Goal: Task Accomplishment & Management: Manage account settings

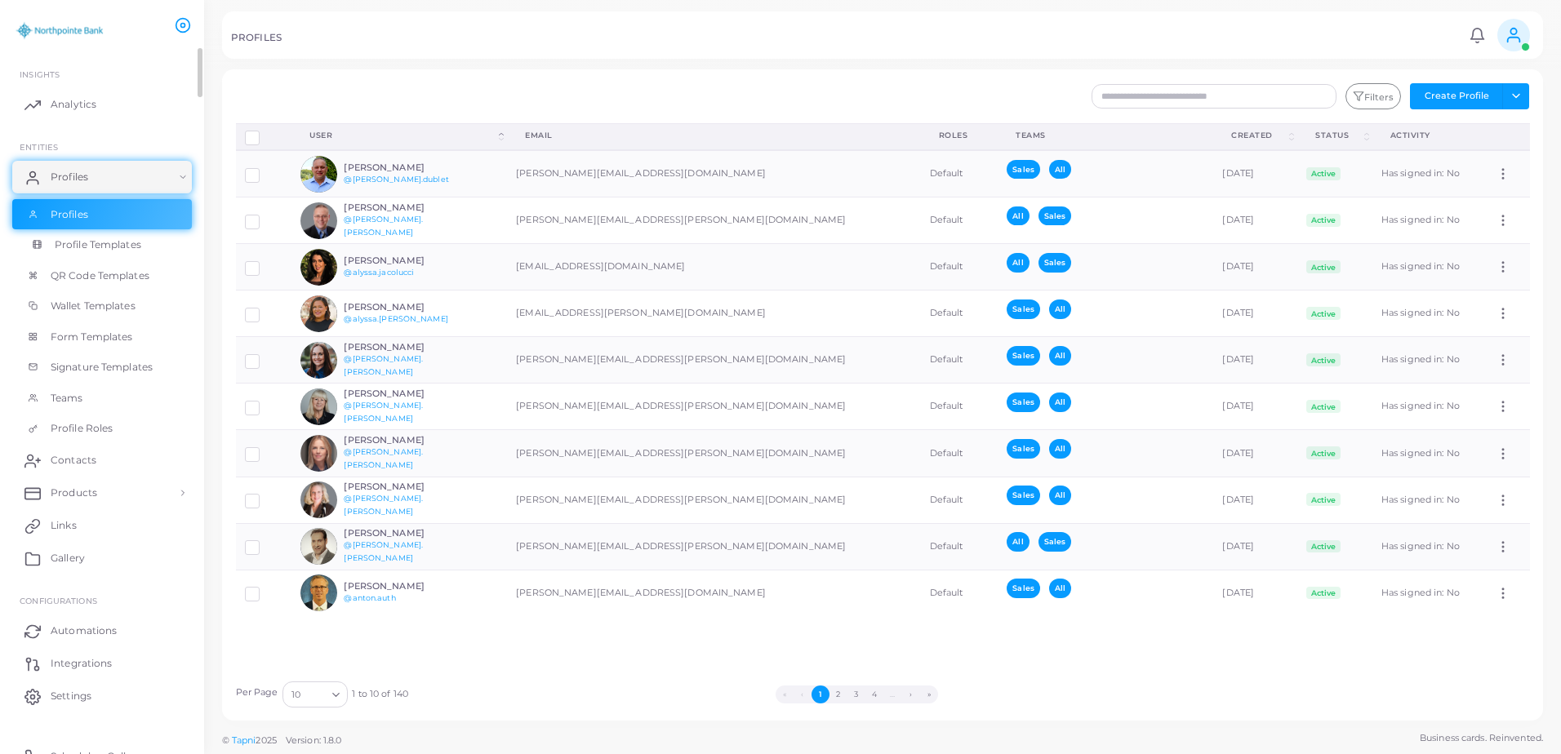
click at [96, 245] on span "Profile Templates" at bounding box center [98, 245] width 87 height 15
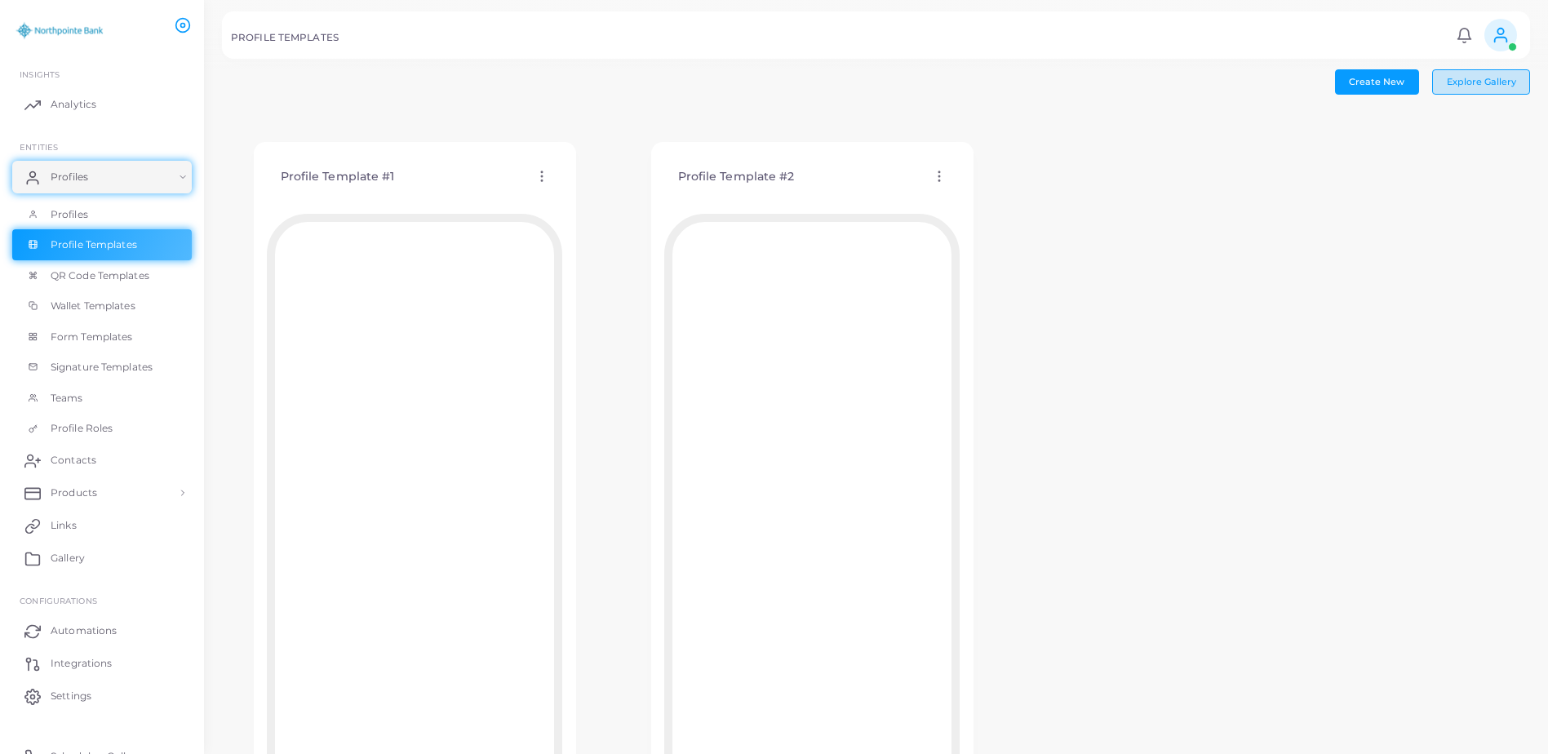
click at [1462, 85] on span "Explore Gallery" at bounding box center [1481, 81] width 69 height 11
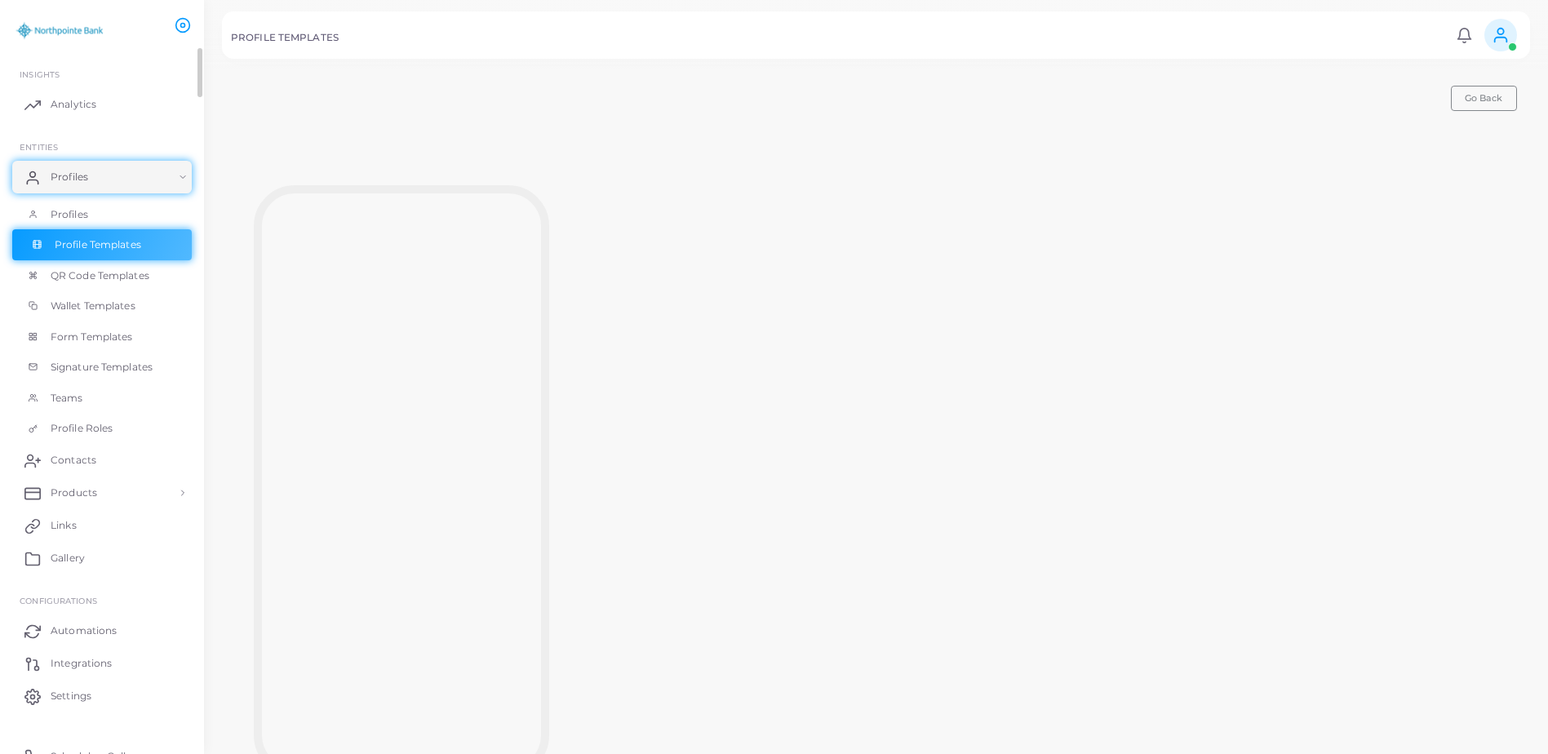
click at [161, 235] on link "Profile Templates" at bounding box center [102, 244] width 180 height 31
click at [1494, 97] on span "Go Back" at bounding box center [1484, 97] width 38 height 11
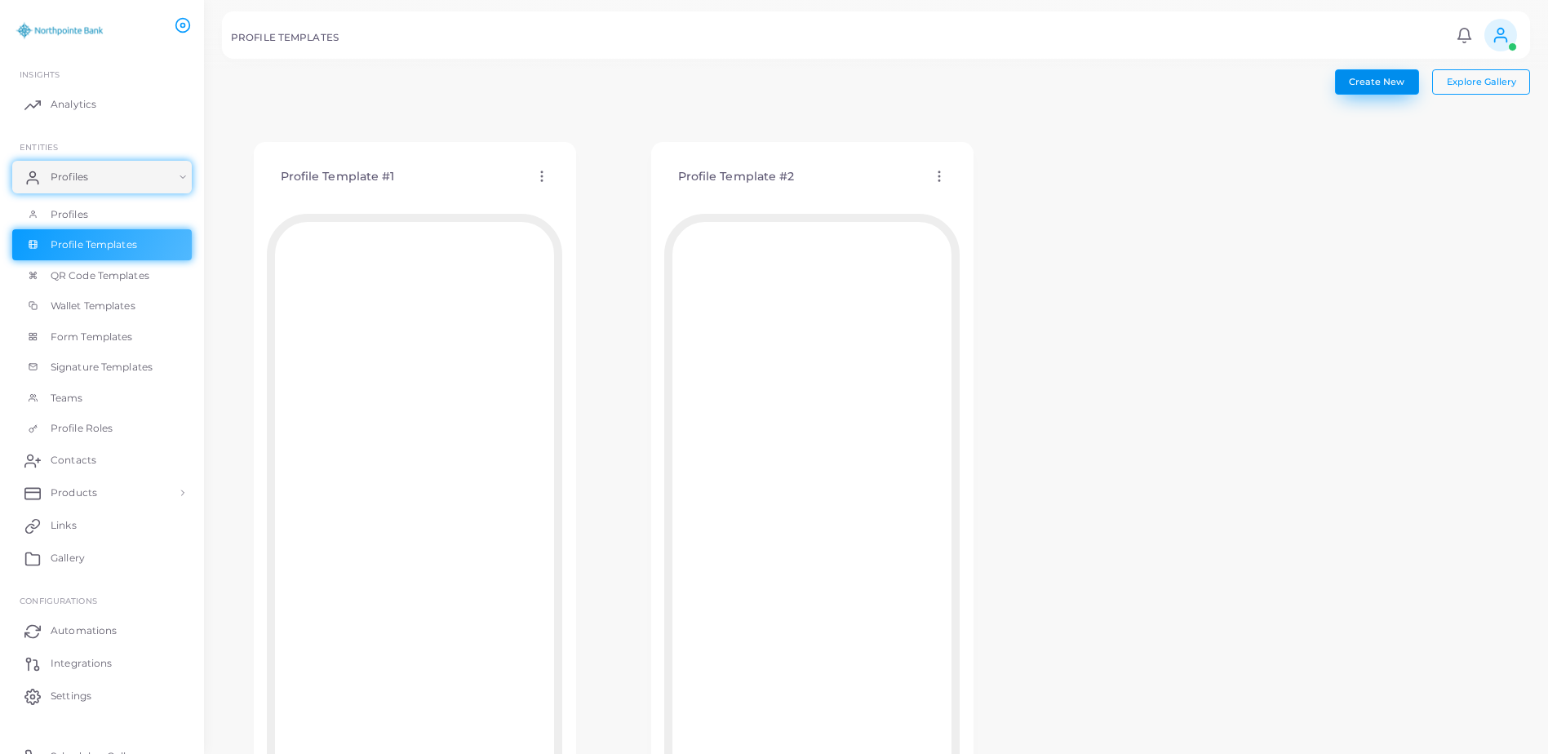
click at [1398, 86] on span "Create New" at bounding box center [1376, 81] width 55 height 11
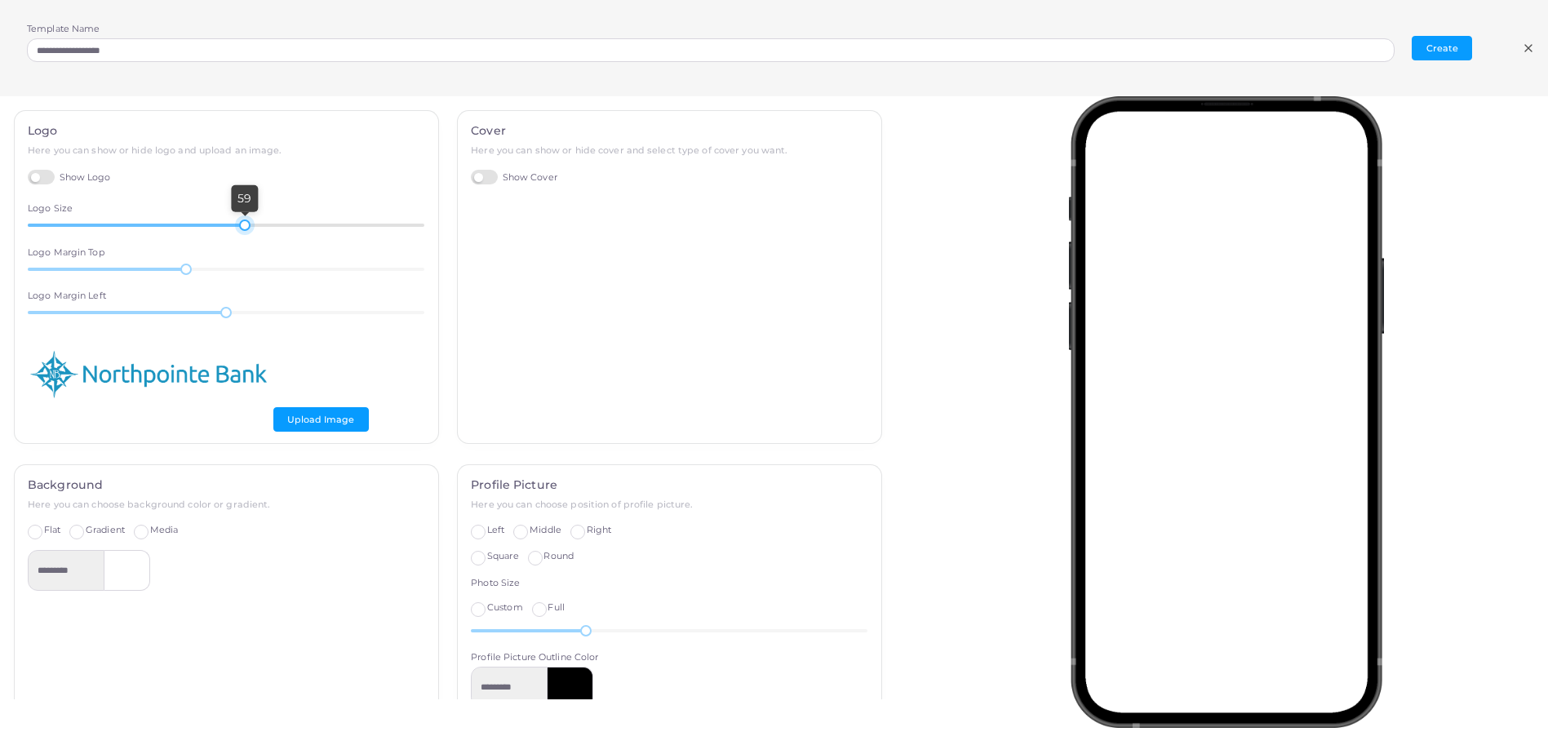
drag, startPoint x: 156, startPoint y: 226, endPoint x: 242, endPoint y: 226, distance: 85.7
click at [242, 226] on div at bounding box center [244, 225] width 11 height 11
drag, startPoint x: 192, startPoint y: 273, endPoint x: 218, endPoint y: 274, distance: 26.2
click at [218, 274] on div "10" at bounding box center [226, 269] width 397 height 15
drag, startPoint x: 211, startPoint y: 269, endPoint x: 248, endPoint y: 282, distance: 39.5
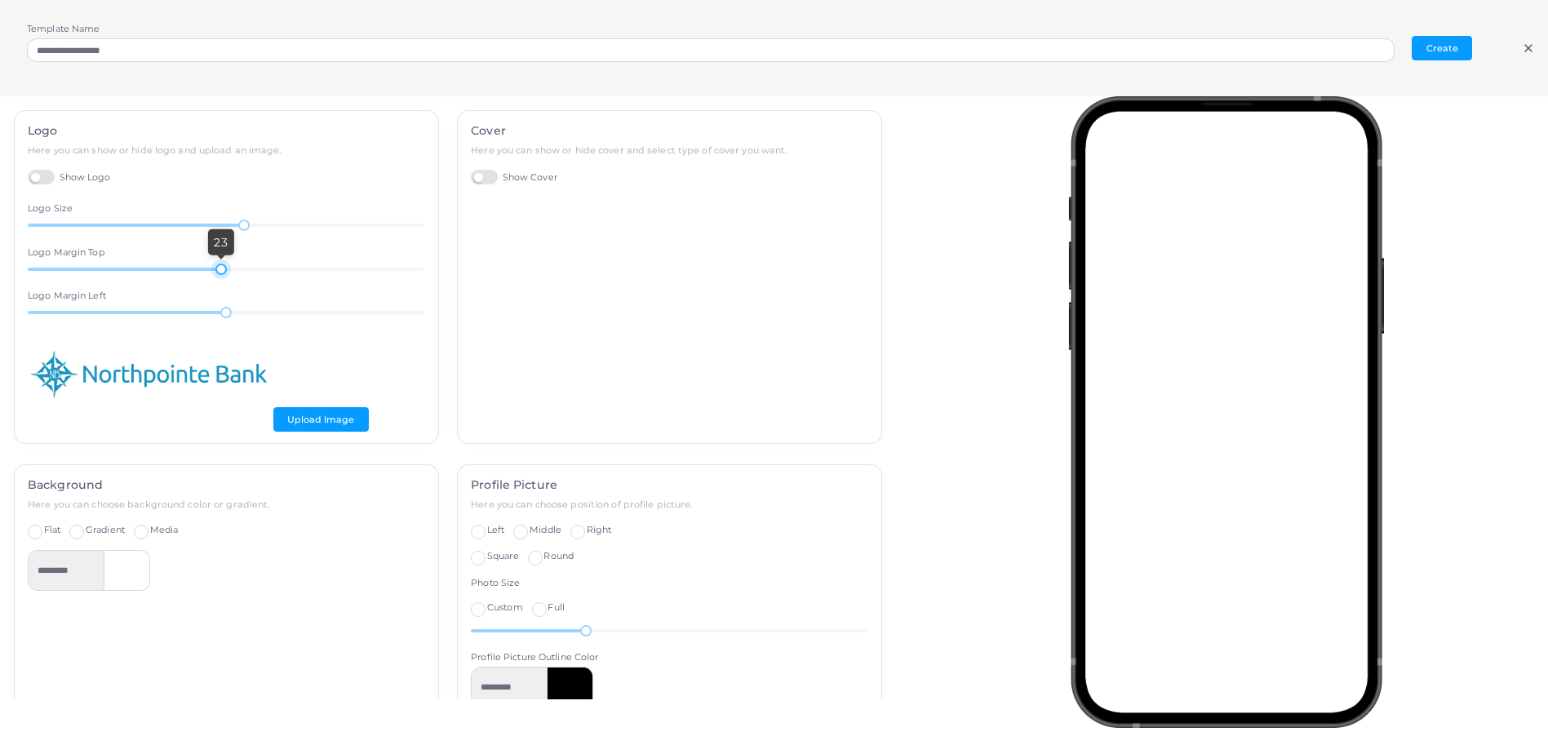
click at [248, 282] on div "Logo Here you can show or hide logo and upload an image. Show Logo Logo Size 59…" at bounding box center [227, 277] width 424 height 332
drag, startPoint x: 221, startPoint y: 265, endPoint x: 269, endPoint y: 277, distance: 49.7
click at [269, 277] on div "Logo Here you can show or hide logo and upload an image. Show Logo Logo Size 59…" at bounding box center [227, 277] width 424 height 332
drag, startPoint x: 239, startPoint y: 224, endPoint x: 239, endPoint y: 238, distance: 14.7
click at [239, 238] on div "Logo Here you can show or hide logo and upload an image. Show Logo Logo Size 59…" at bounding box center [227, 277] width 424 height 332
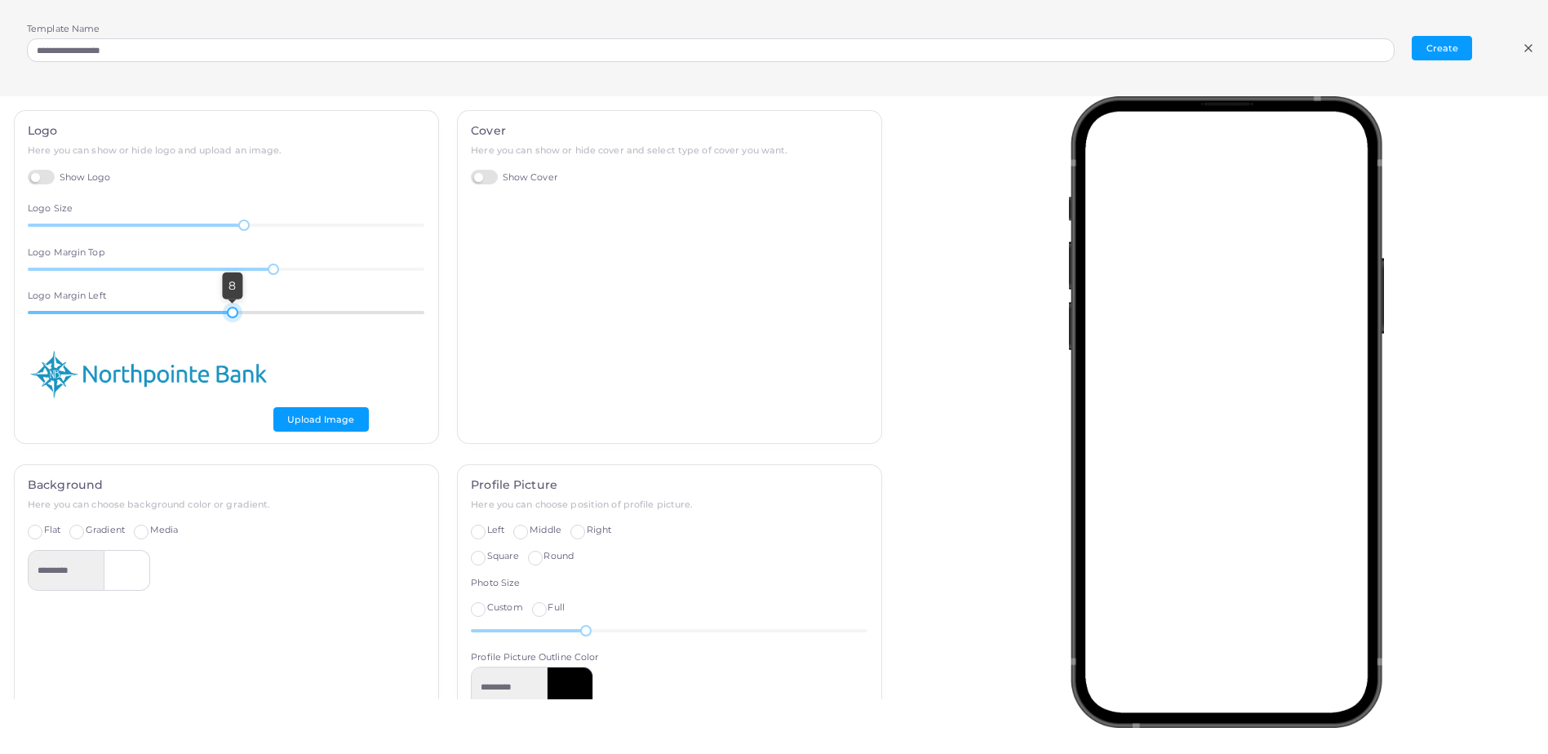
drag, startPoint x: 221, startPoint y: 311, endPoint x: 229, endPoint y: 314, distance: 8.8
click at [229, 314] on div at bounding box center [232, 312] width 11 height 11
click at [282, 320] on div "8" at bounding box center [226, 312] width 397 height 15
drag, startPoint x: 275, startPoint y: 313, endPoint x: 245, endPoint y: 314, distance: 30.2
click at [245, 314] on div at bounding box center [157, 312] width 259 height 3
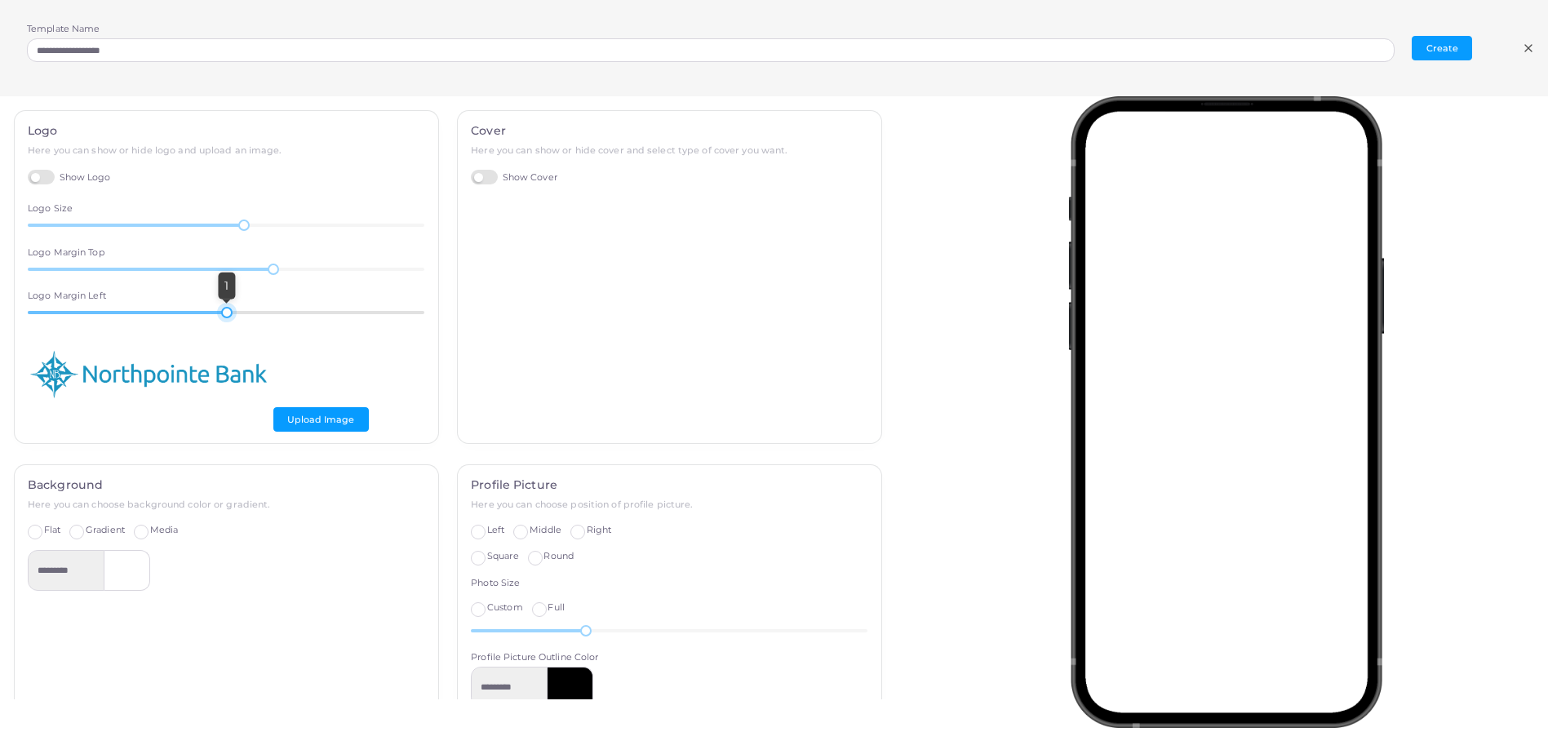
drag, startPoint x: 239, startPoint y: 313, endPoint x: 224, endPoint y: 313, distance: 15.5
click at [224, 313] on div at bounding box center [226, 312] width 11 height 11
click at [280, 327] on div "Logo Here you can show or hide logo and upload an image. Show Logo Logo Size 59…" at bounding box center [227, 277] width 424 height 332
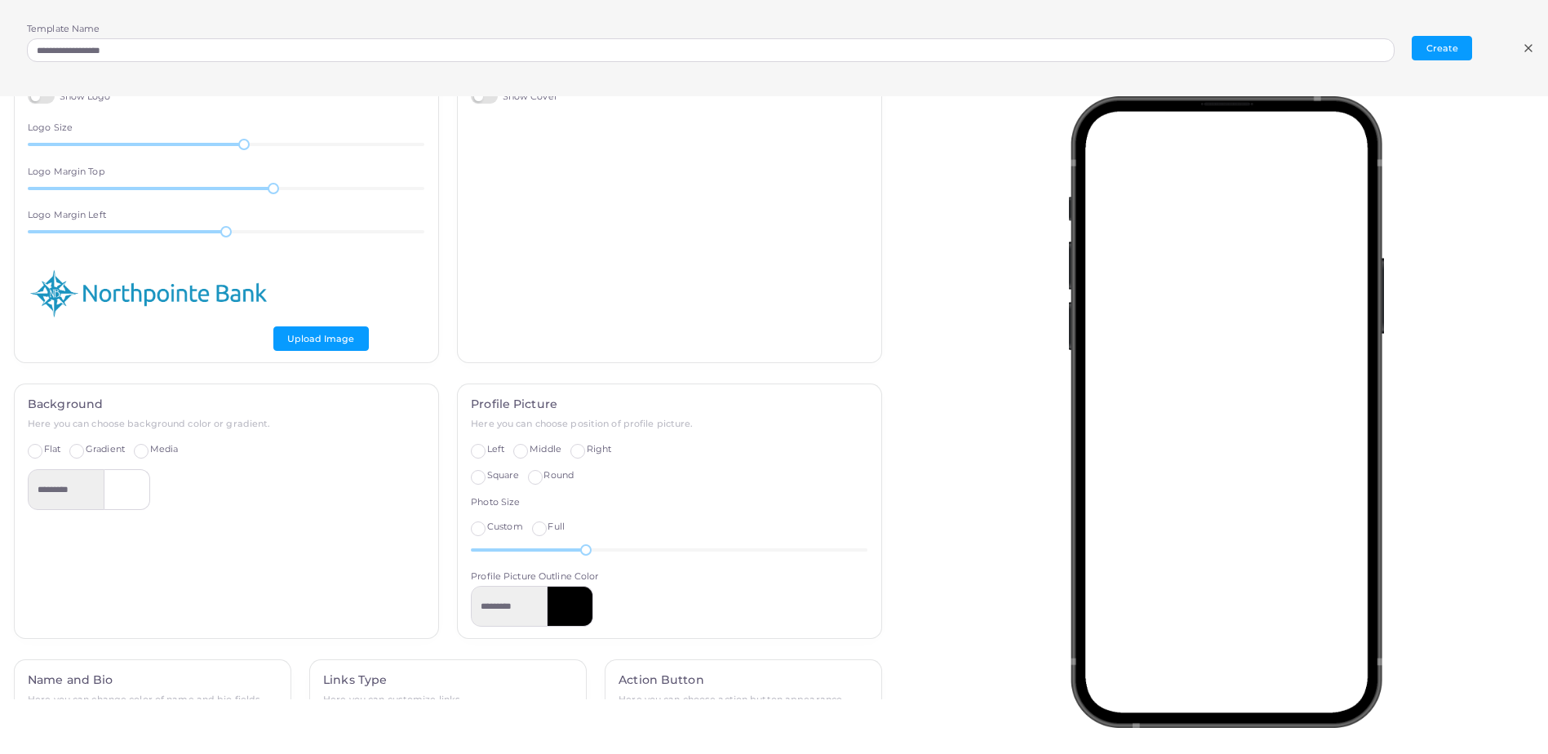
scroll to position [82, 0]
click at [86, 448] on label "Gradient" at bounding box center [105, 448] width 39 height 13
click at [49, 451] on span "Flat" at bounding box center [52, 447] width 16 height 11
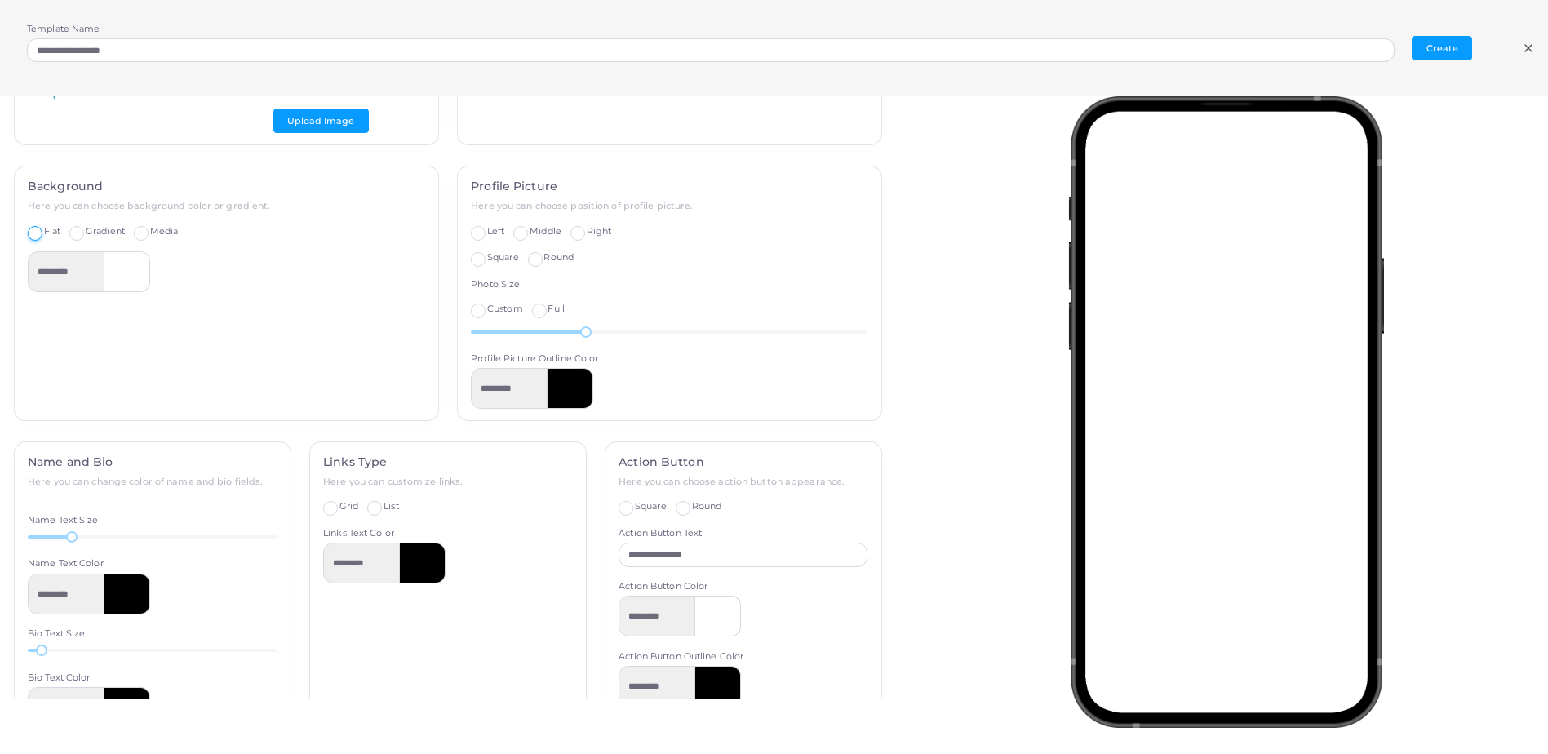
scroll to position [326, 0]
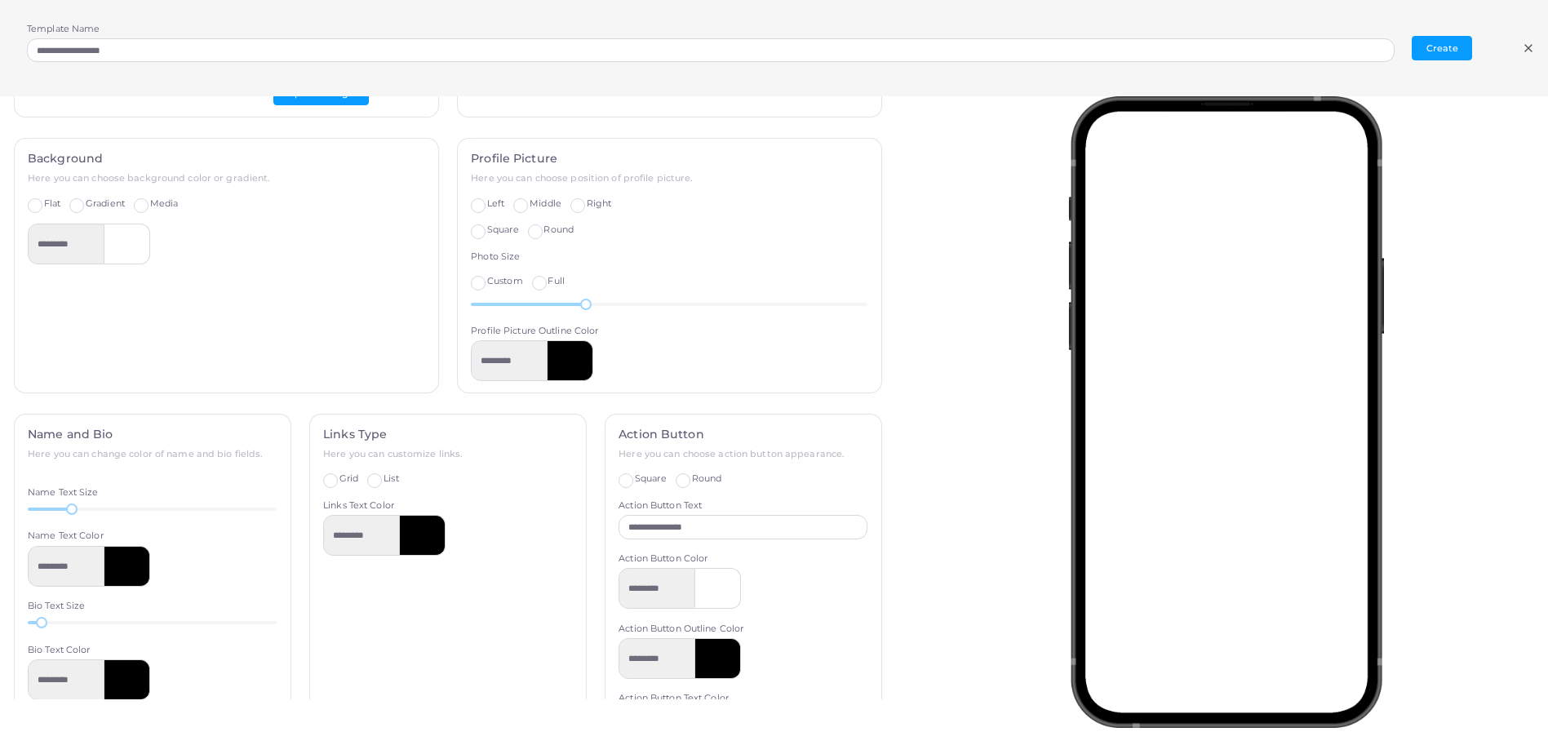
click at [560, 374] on div at bounding box center [571, 360] width 46 height 41
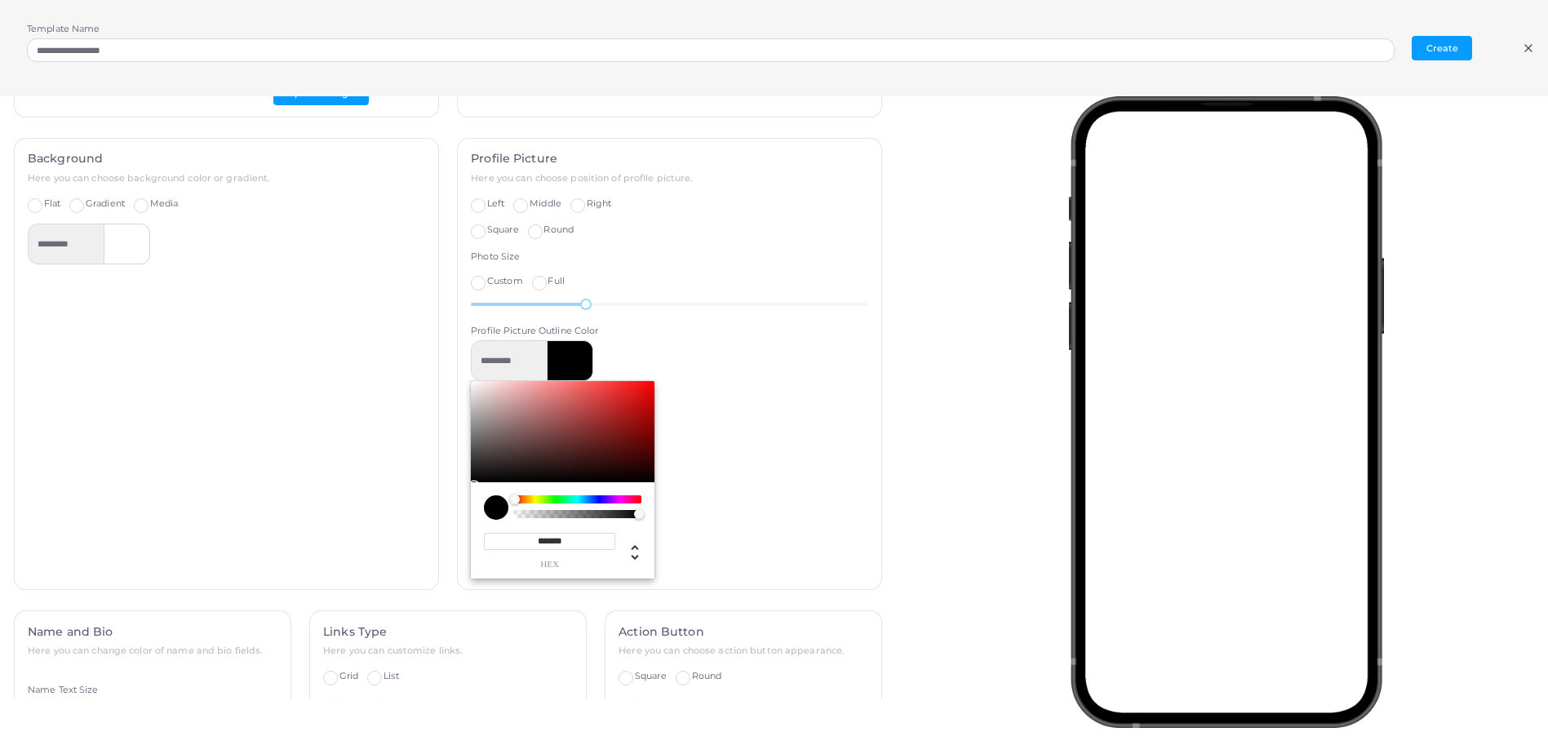
type input "*********"
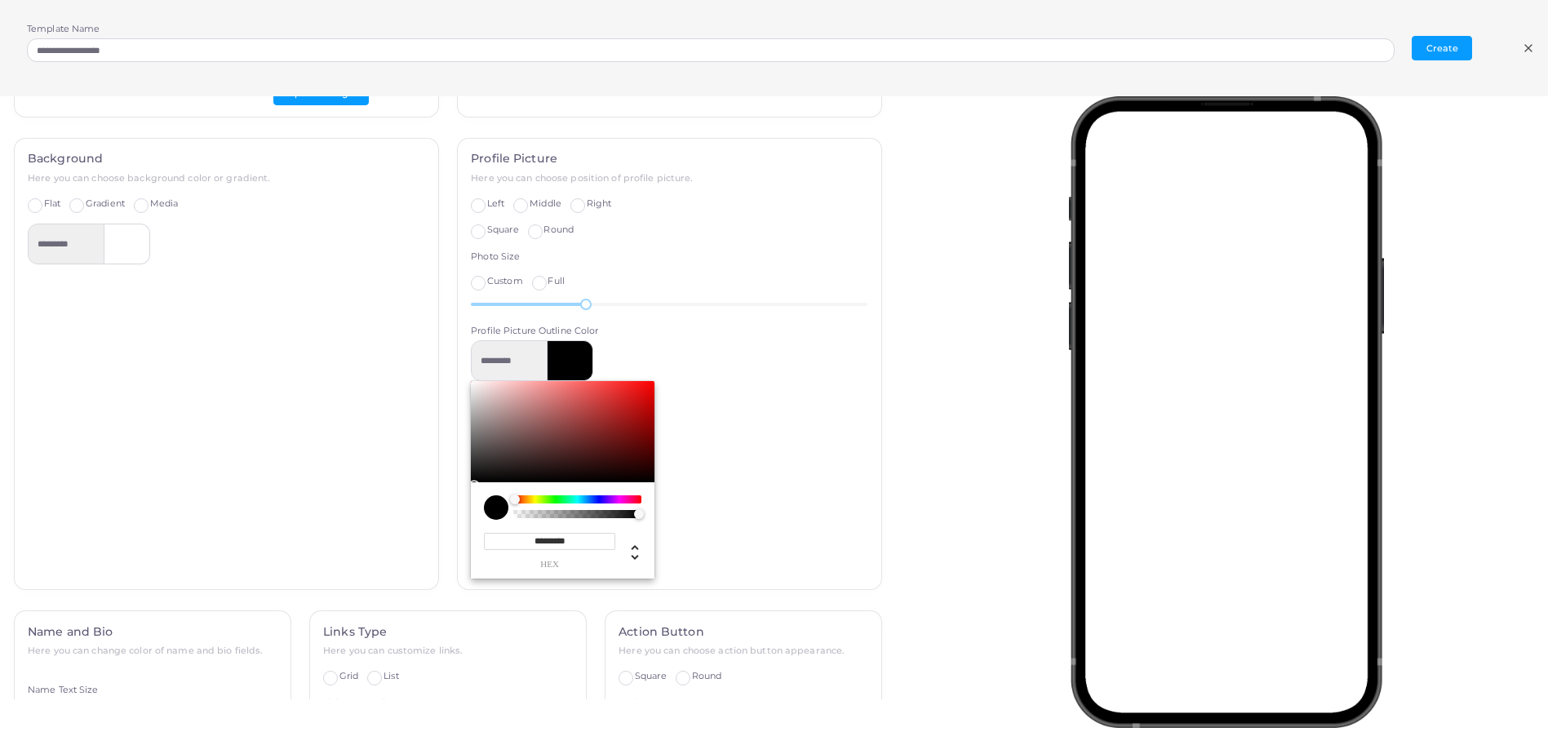
type input "*********"
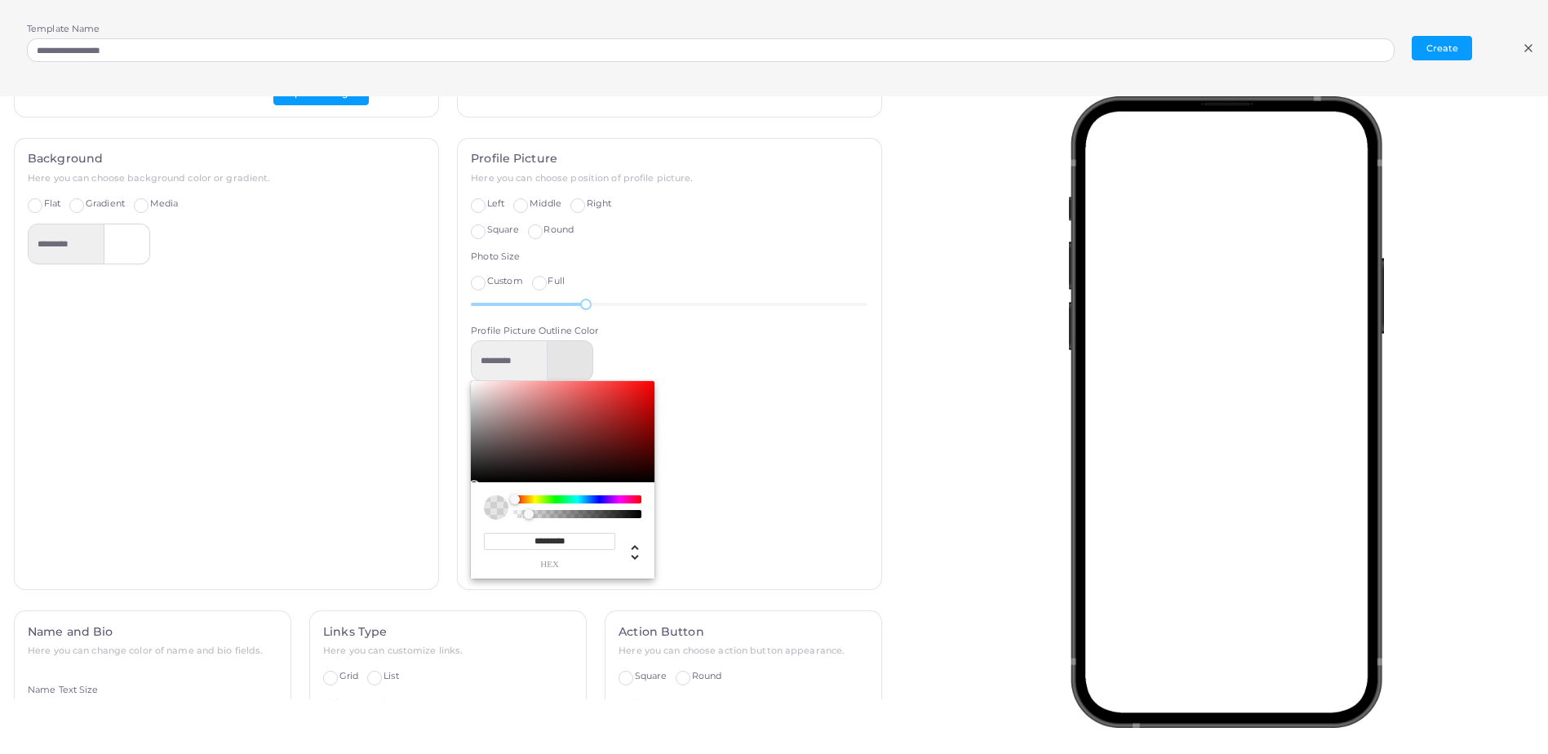
type input "*********"
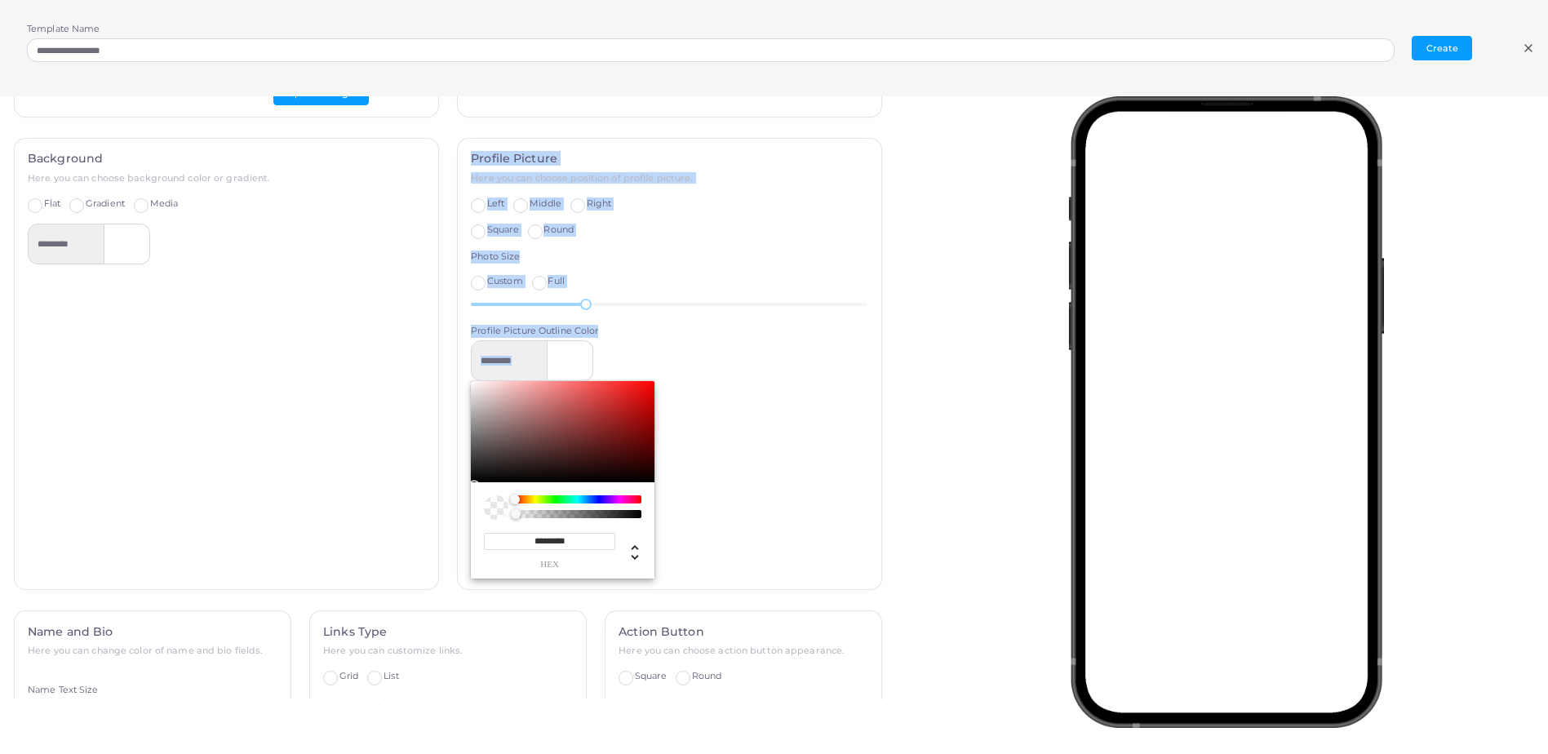
drag, startPoint x: 629, startPoint y: 514, endPoint x: 436, endPoint y: 517, distance: 193.4
click at [436, 517] on div "Background Here you can choose background color or gradient. Flat Gradient Medi…" at bounding box center [448, 374] width 886 height 473
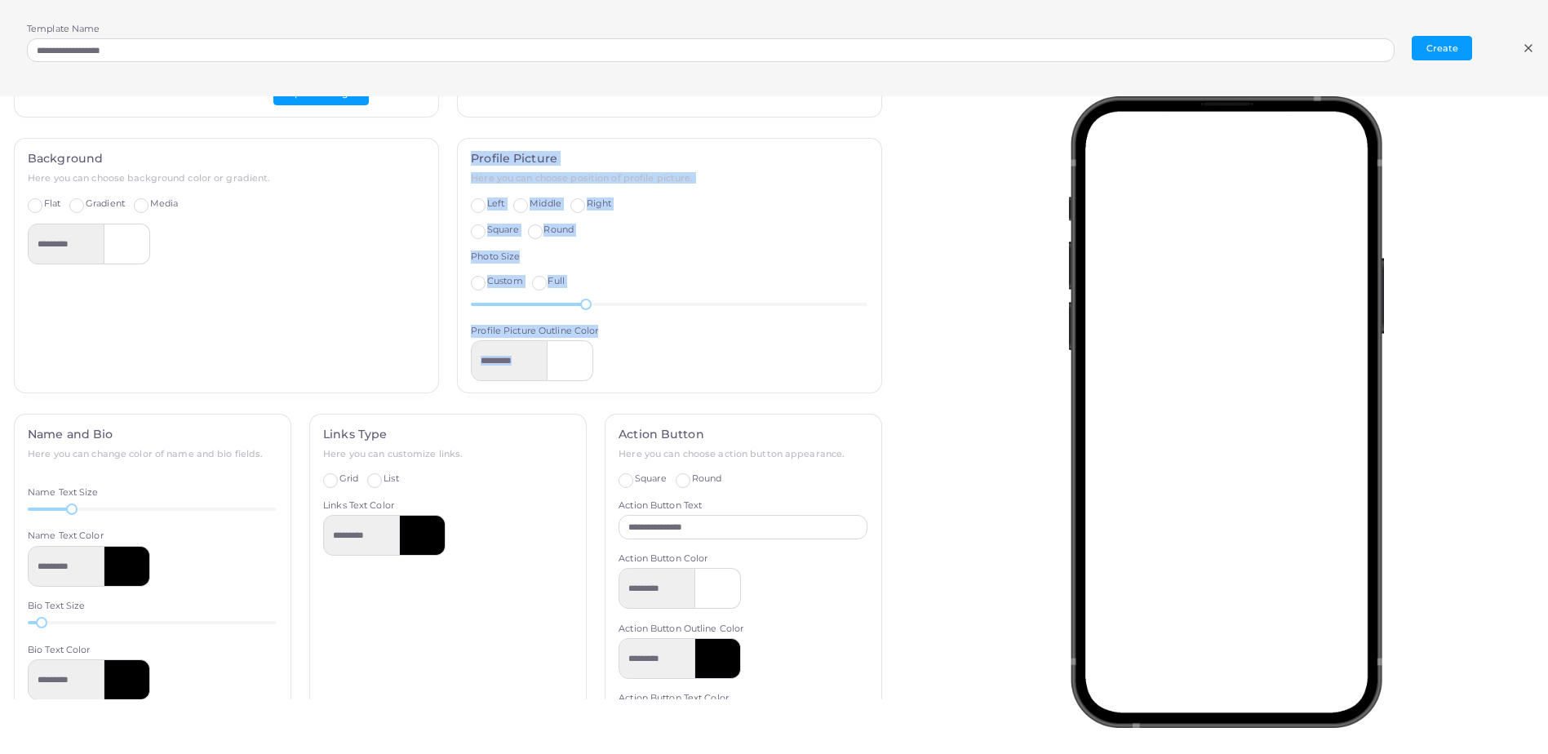
drag, startPoint x: 436, startPoint y: 517, endPoint x: 707, endPoint y: 354, distance: 315.9
click at [707, 354] on div "*********" at bounding box center [669, 360] width 397 height 41
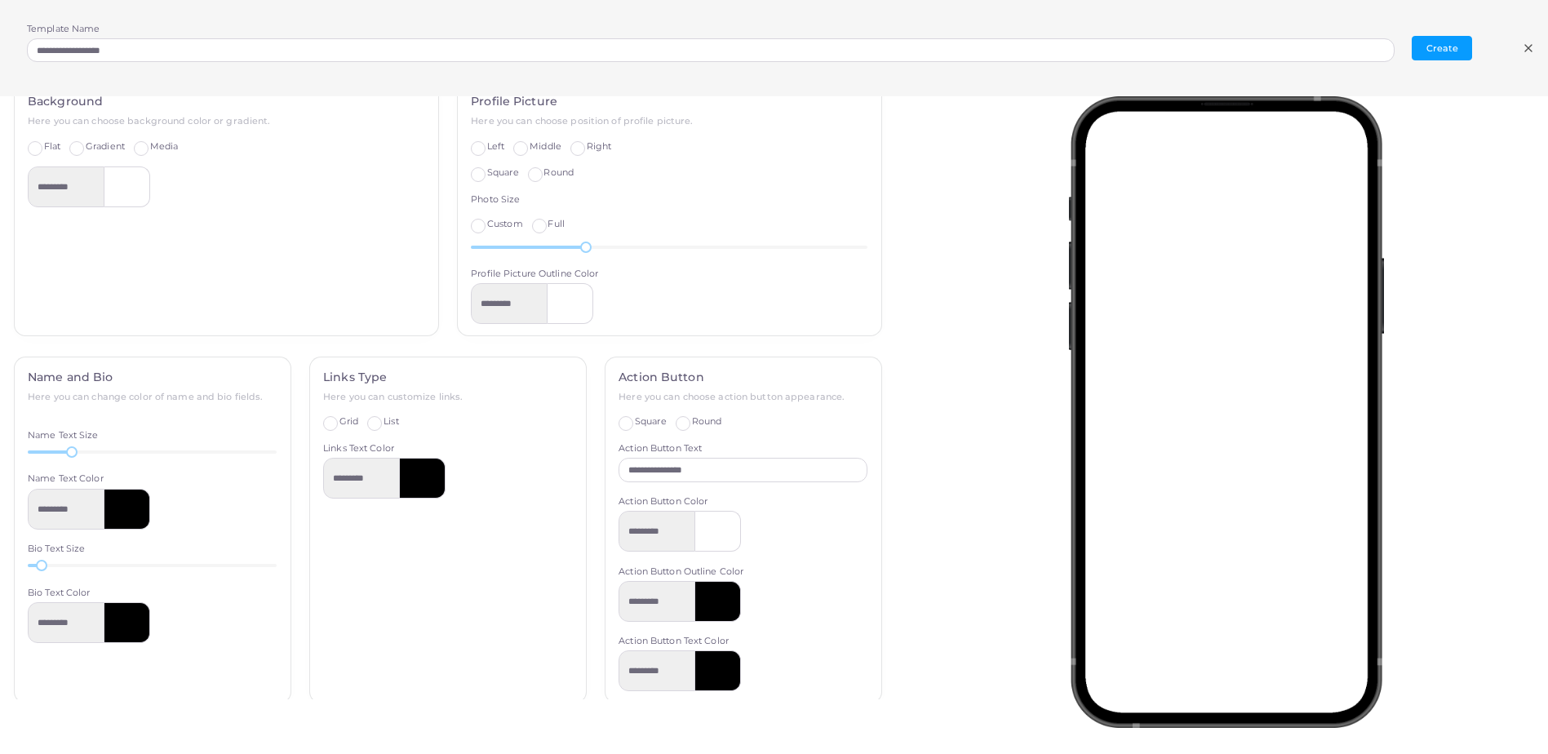
scroll to position [408, 0]
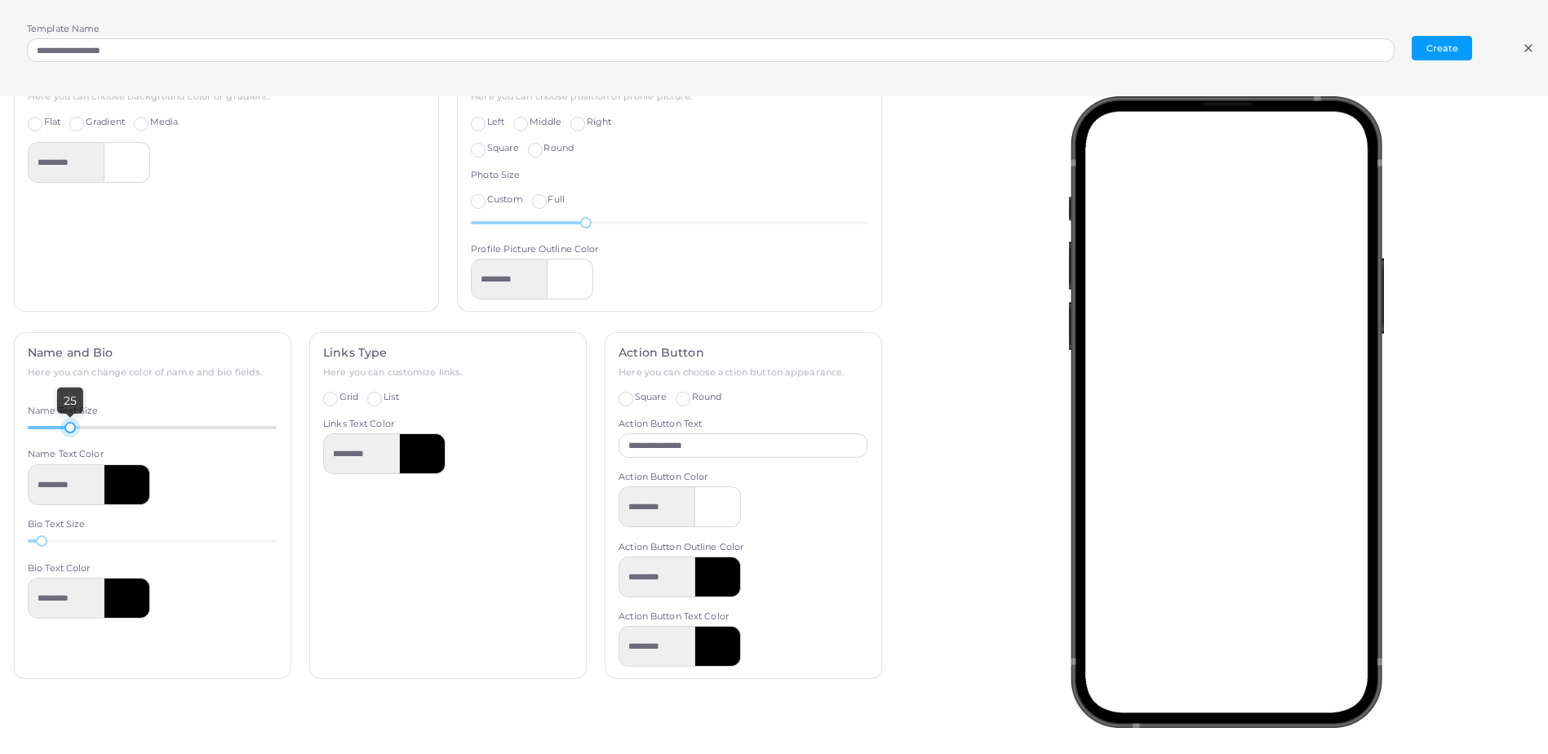
click at [69, 432] on div at bounding box center [69, 427] width 11 height 11
click at [49, 542] on div at bounding box center [48, 540] width 11 height 11
click at [384, 397] on label "List" at bounding box center [391, 397] width 15 height 13
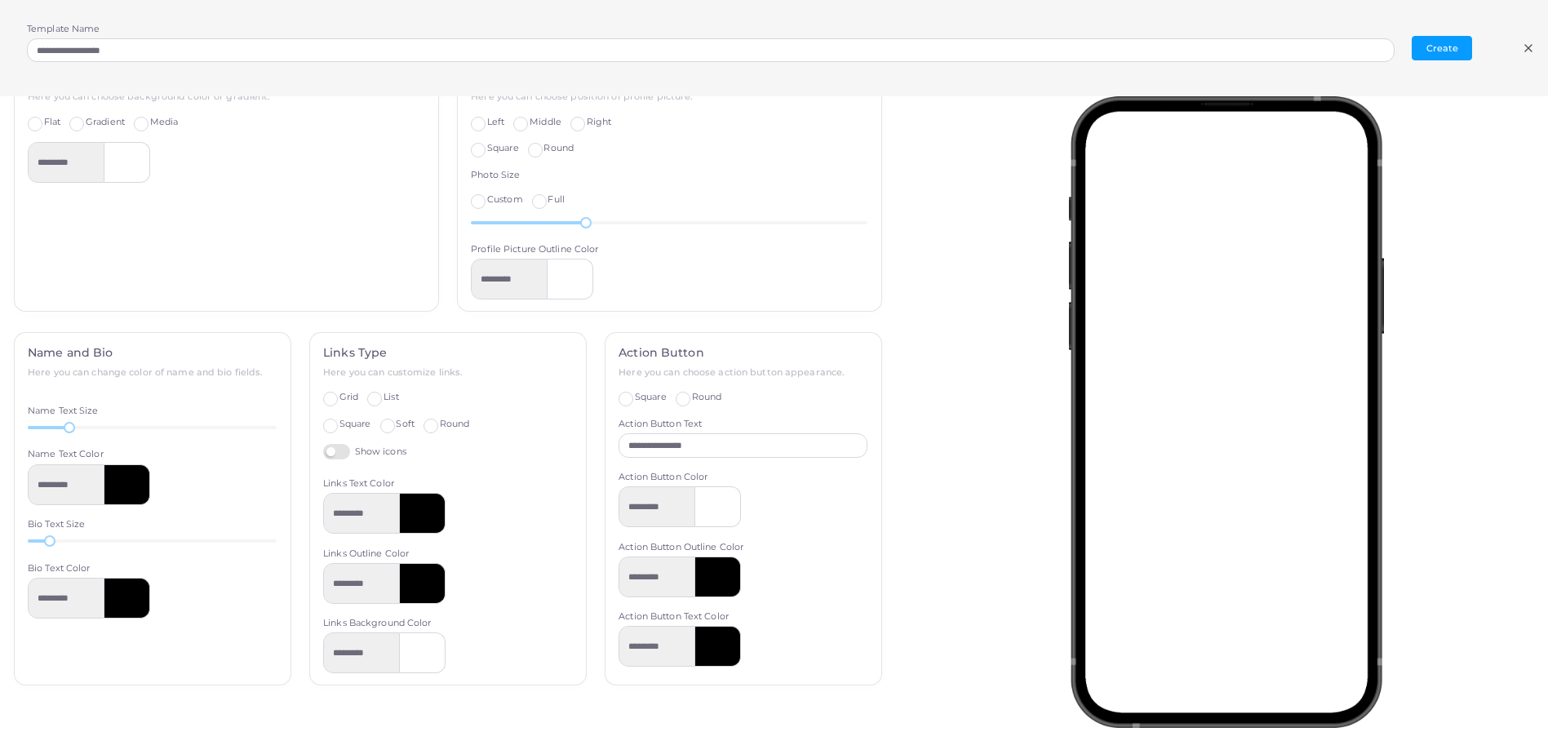
click at [340, 397] on span "Grid" at bounding box center [349, 396] width 19 height 11
type input "*********"
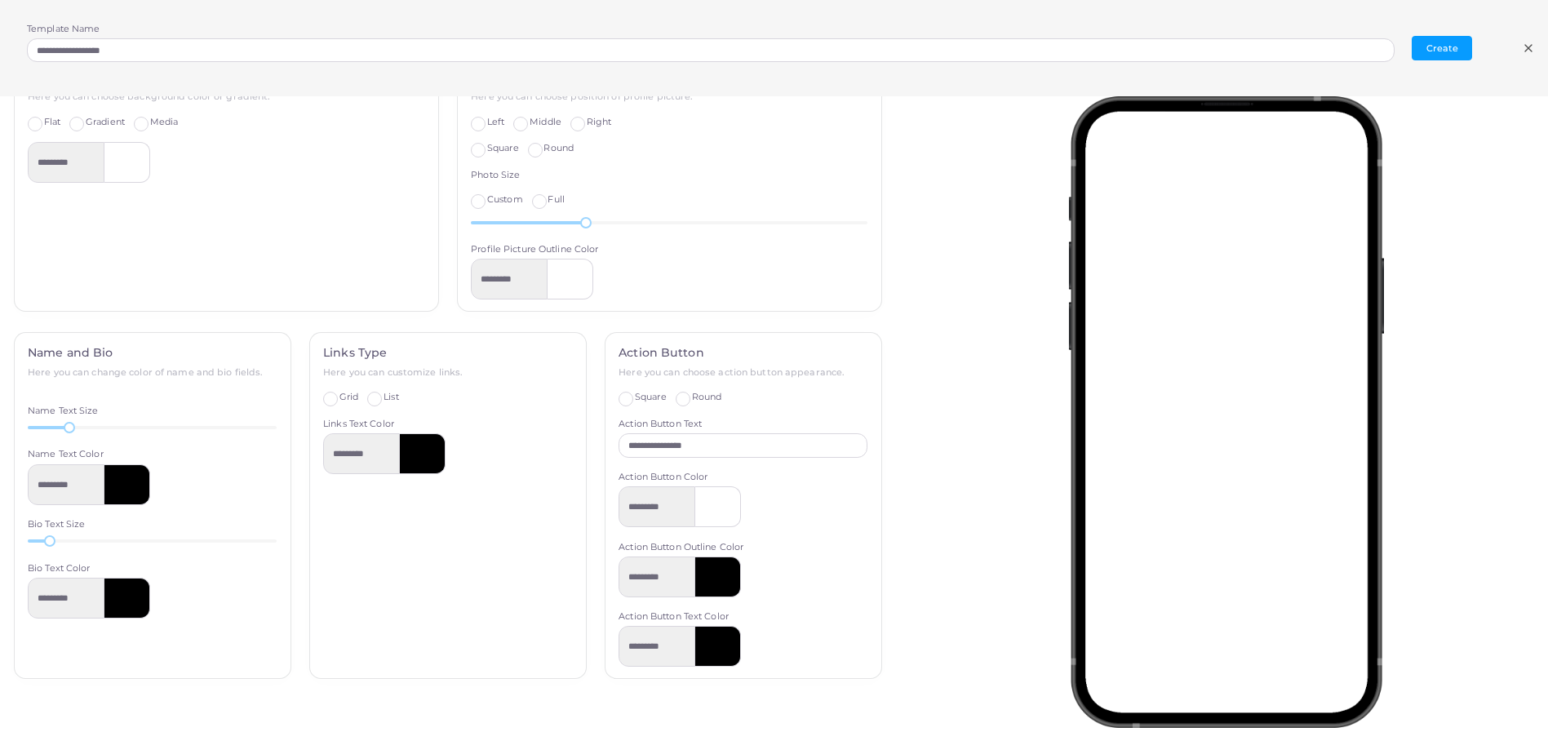
click at [388, 397] on span "List" at bounding box center [391, 396] width 15 height 11
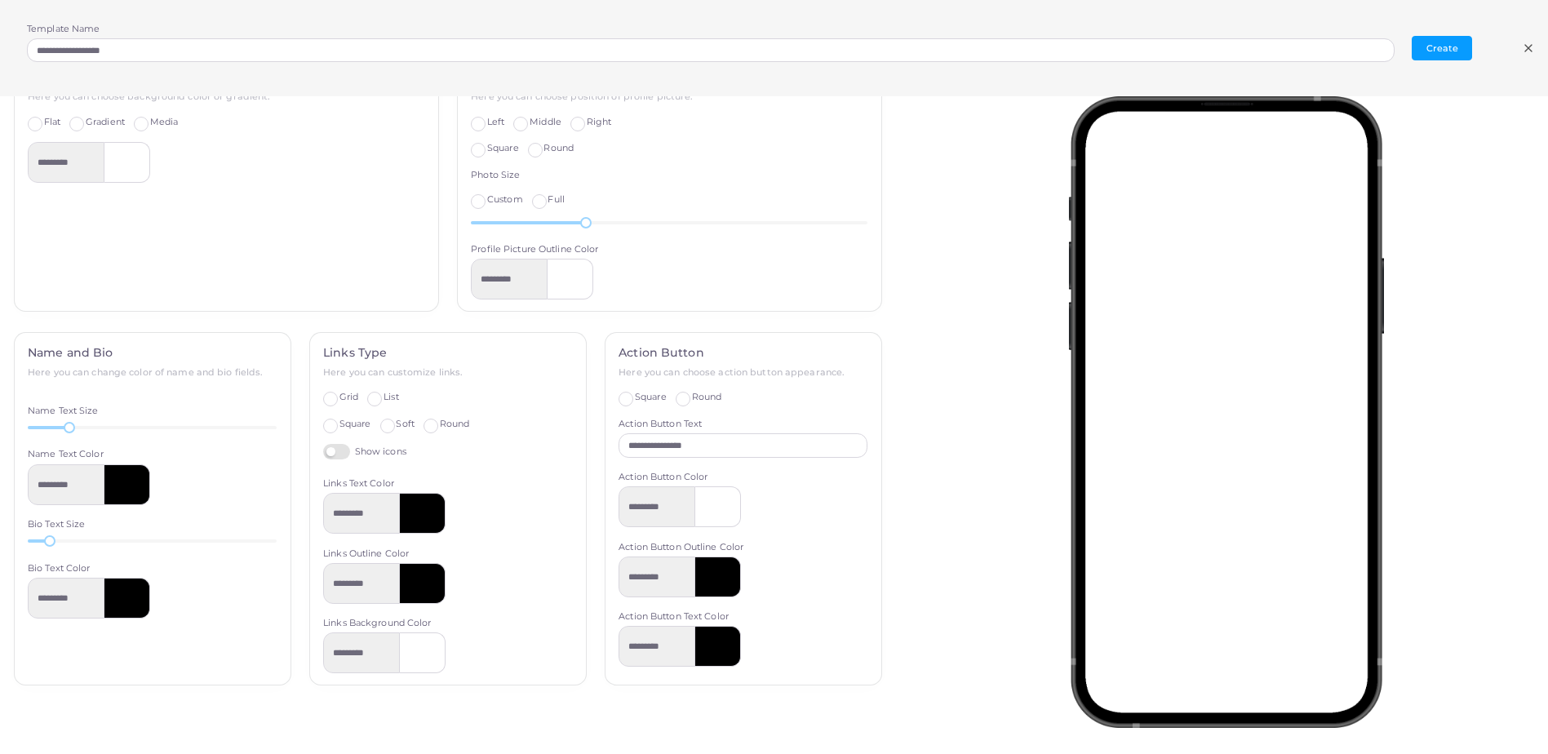
click at [343, 451] on label "Show icons" at bounding box center [364, 452] width 83 height 16
click at [635, 395] on label "Square" at bounding box center [651, 397] width 32 height 13
click at [626, 395] on div "Square" at bounding box center [642, 397] width 47 height 13
click at [692, 397] on label "Round" at bounding box center [707, 397] width 30 height 13
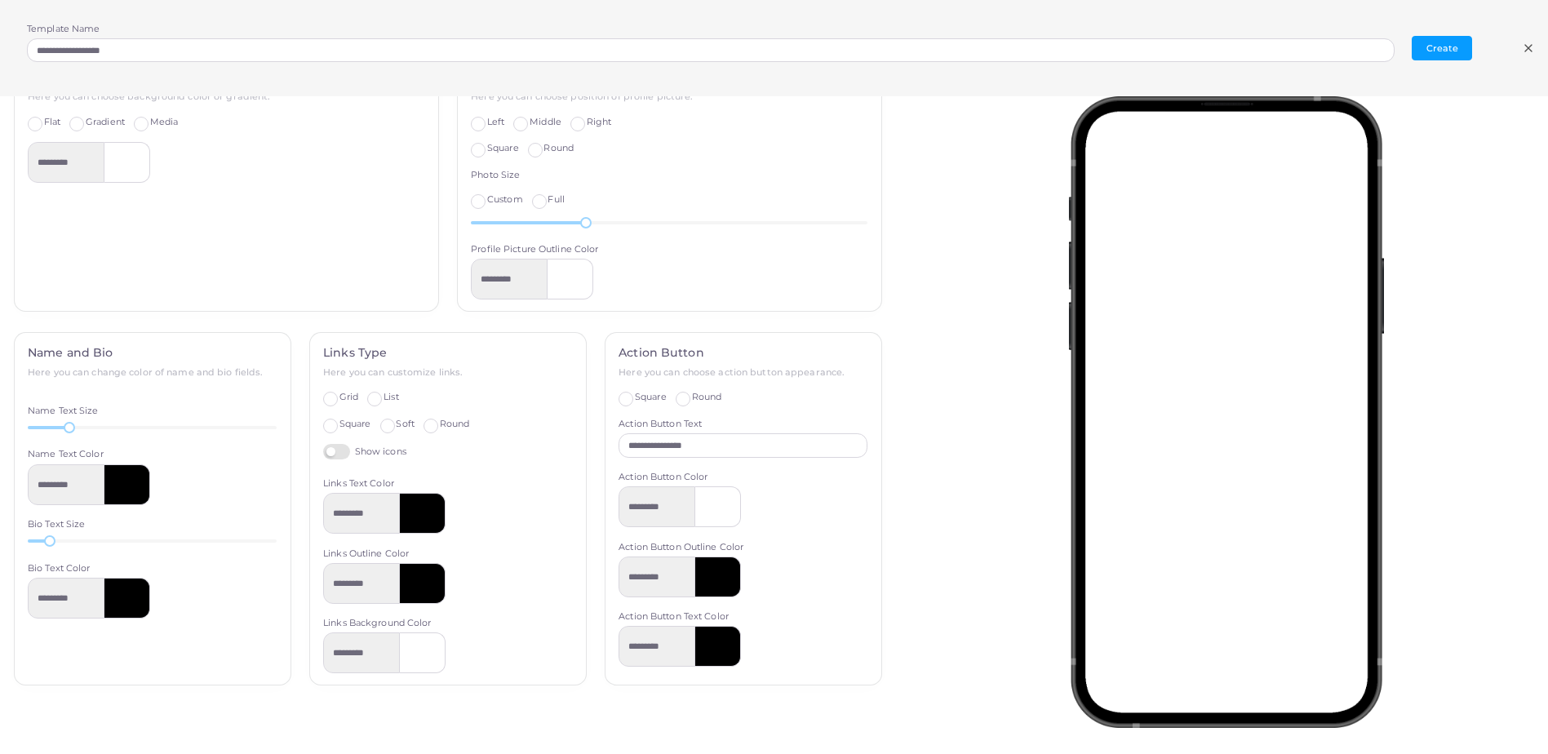
click at [340, 396] on span "Grid" at bounding box center [349, 396] width 19 height 11
type input "*********"
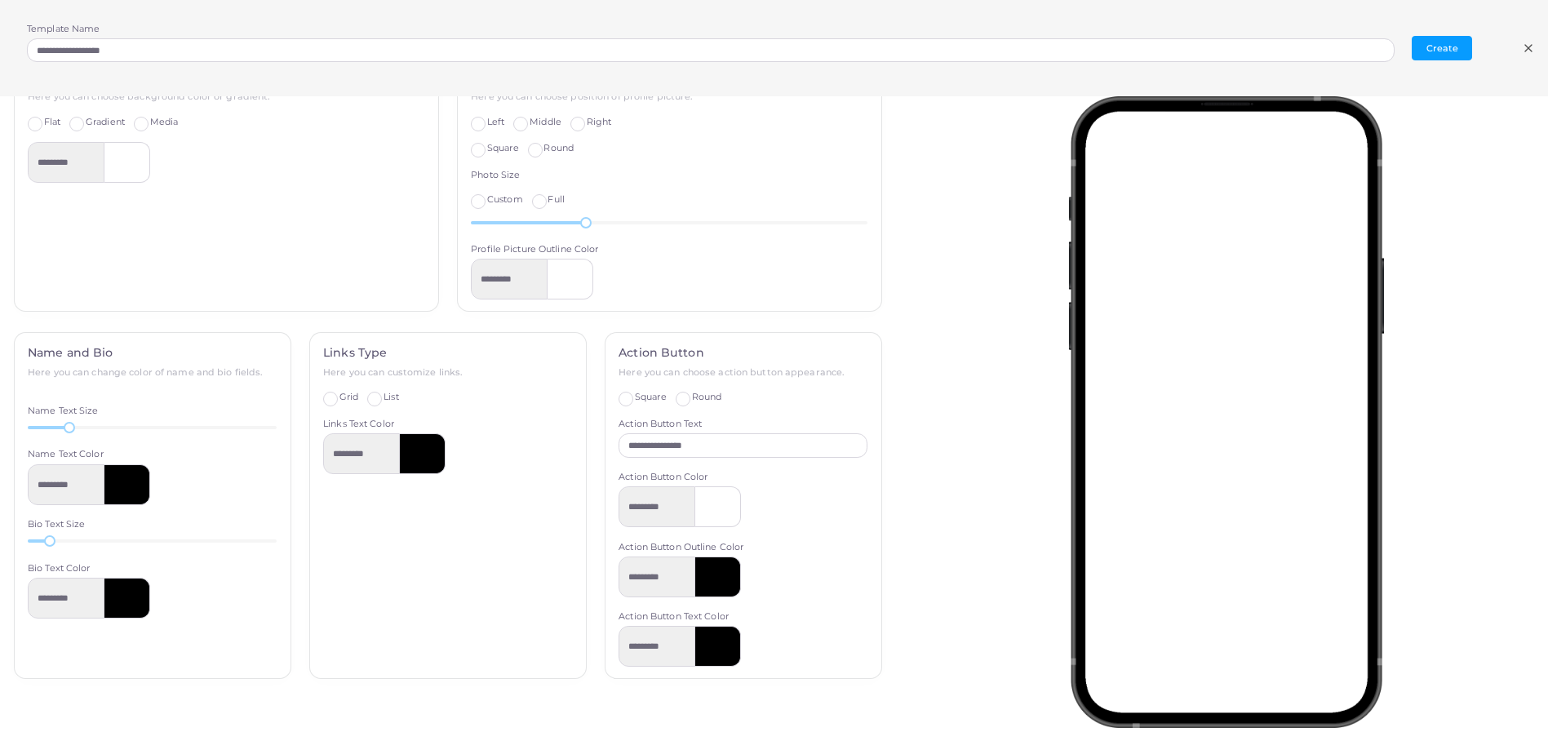
click at [384, 394] on label "List" at bounding box center [391, 397] width 15 height 13
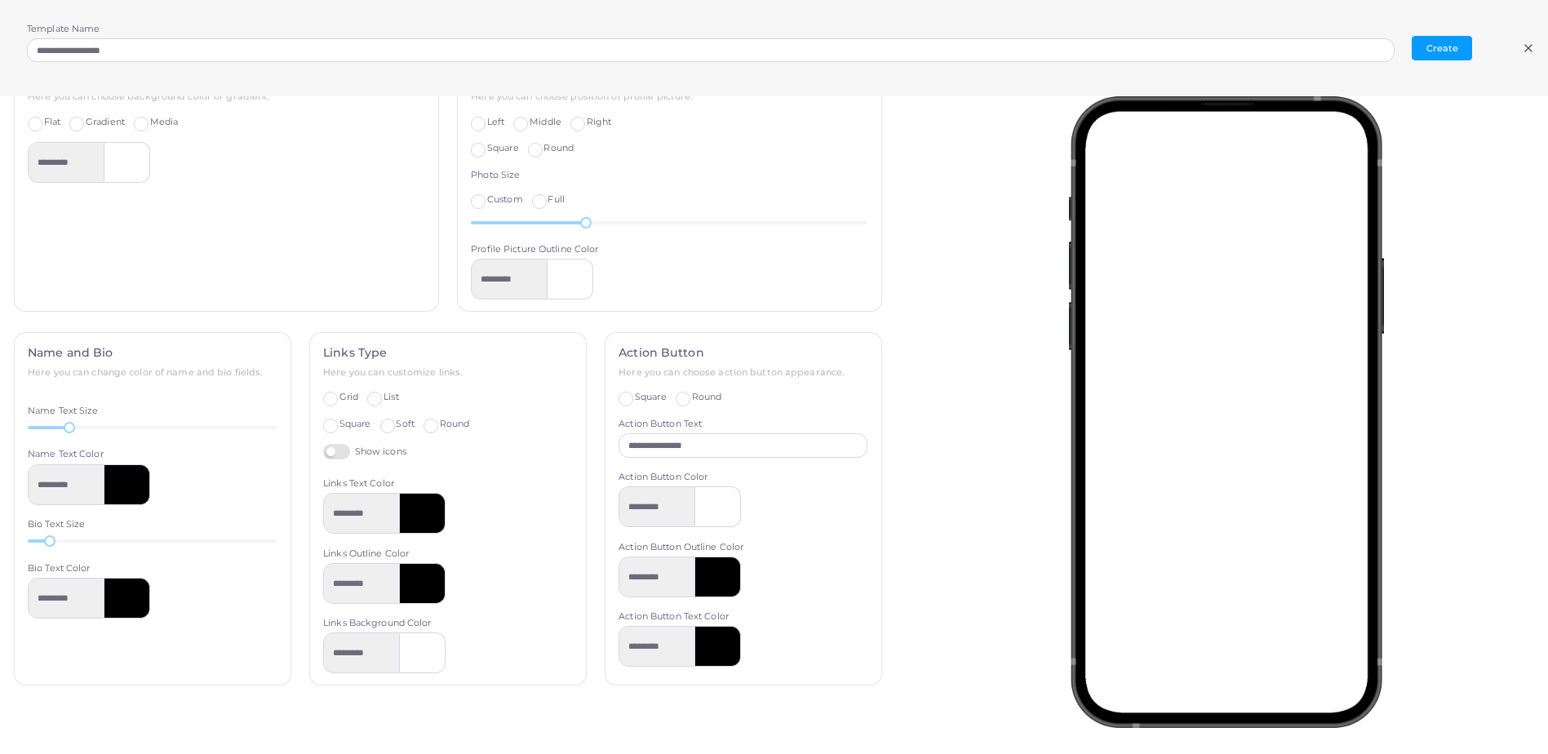
click at [353, 425] on span "Square" at bounding box center [356, 423] width 32 height 11
click at [365, 424] on span "Square" at bounding box center [356, 423] width 32 height 11
click at [396, 422] on label "Soft" at bounding box center [405, 424] width 18 height 13
click at [440, 422] on label "Round" at bounding box center [455, 424] width 30 height 13
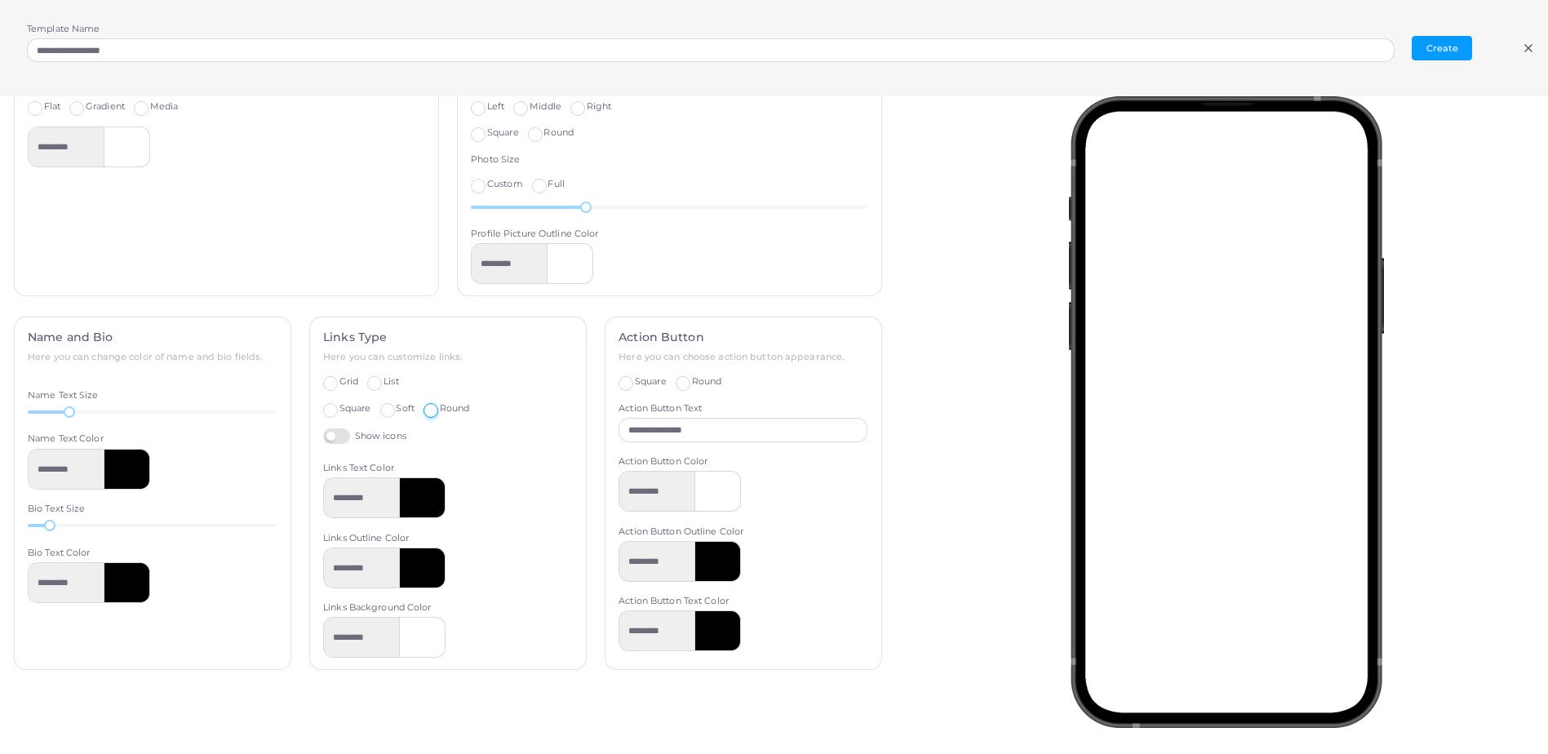
scroll to position [428, 0]
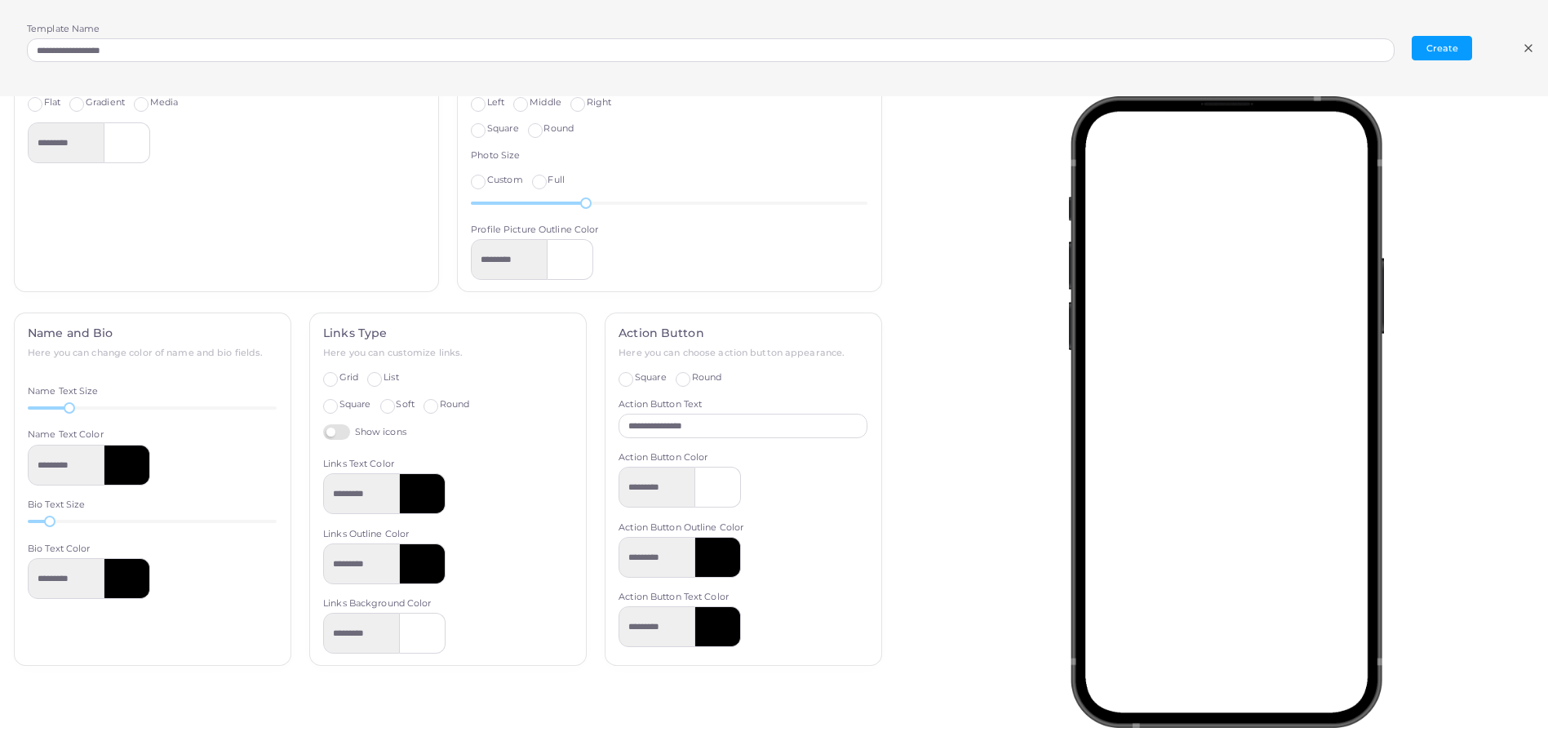
click at [711, 565] on div at bounding box center [718, 557] width 46 height 41
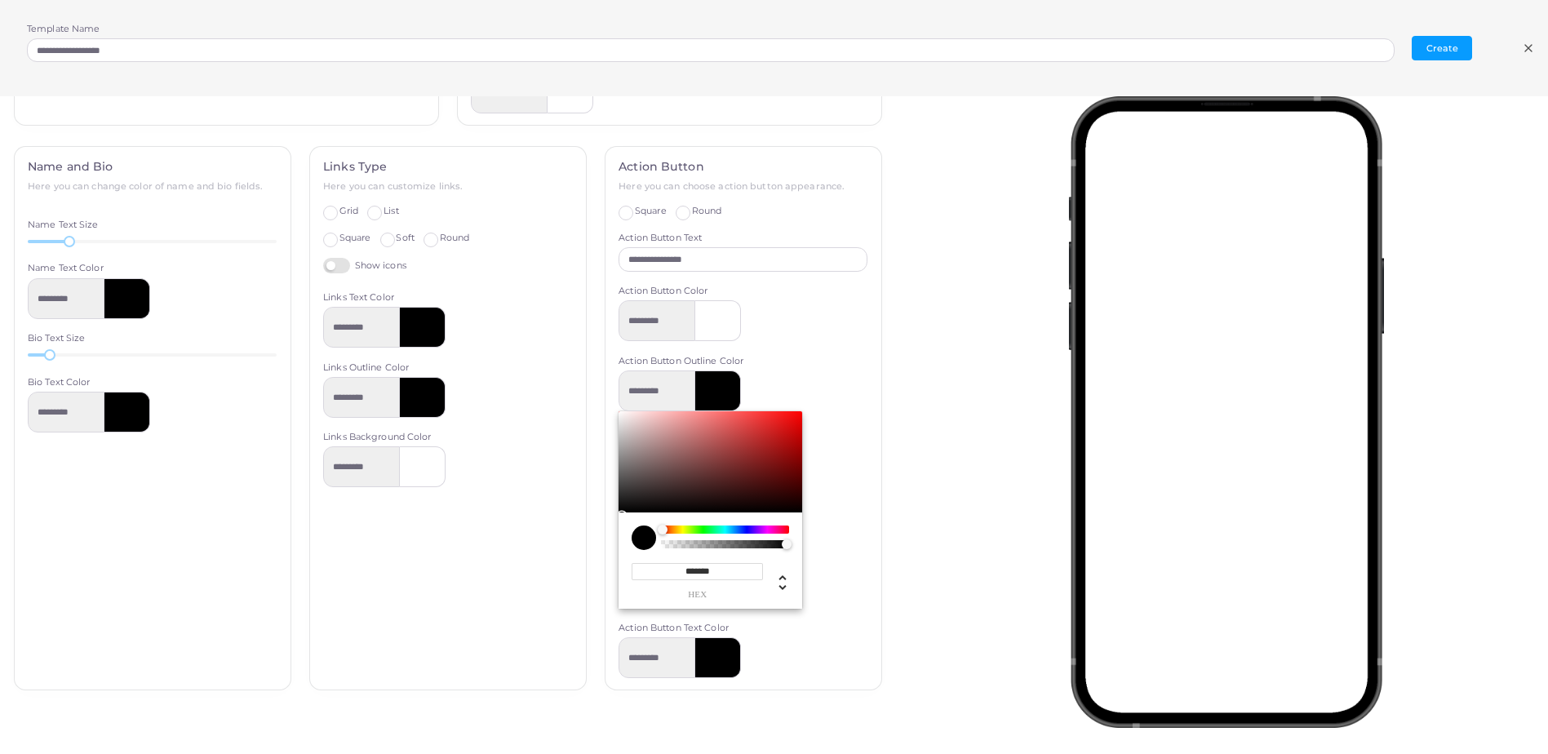
scroll to position [619, 0]
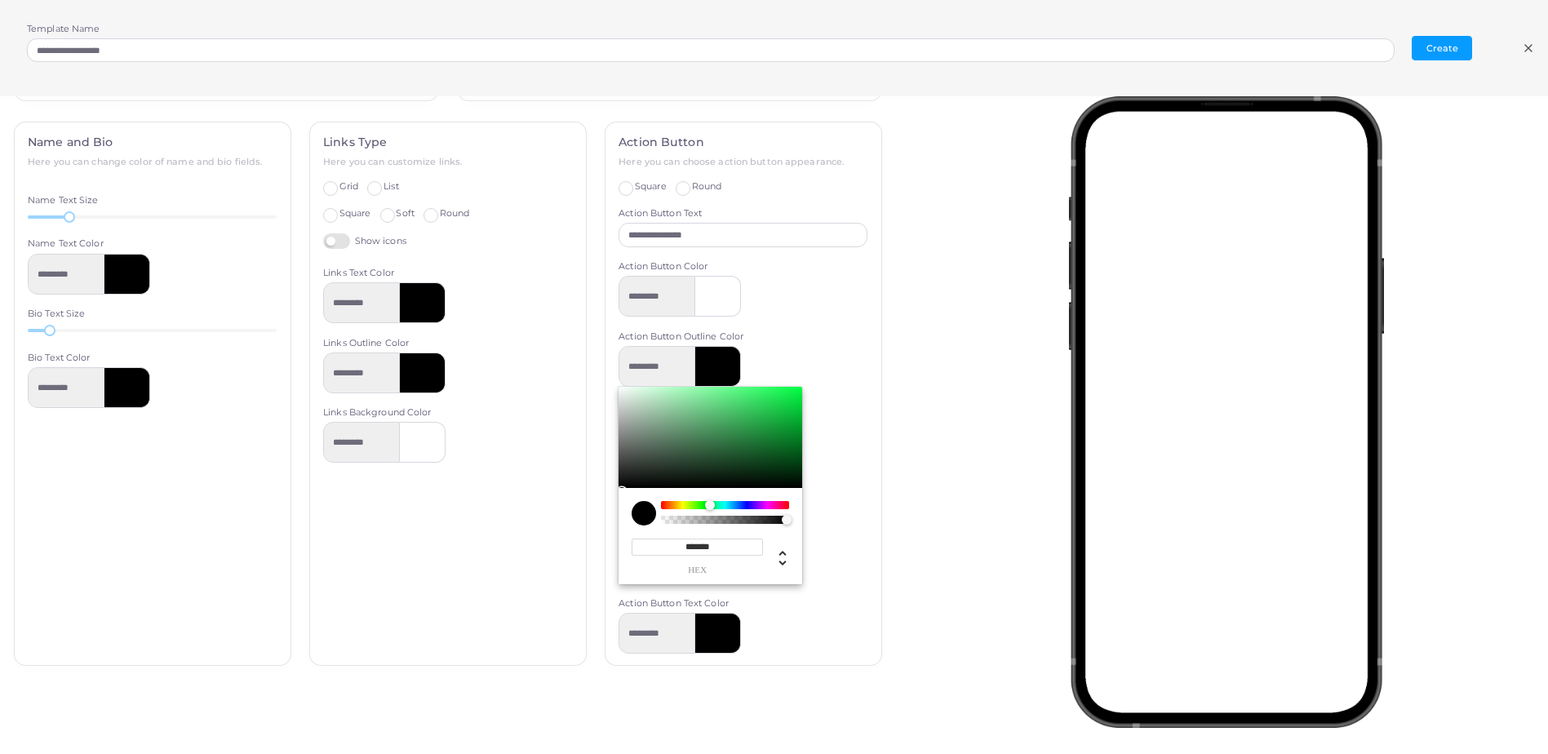
drag, startPoint x: 657, startPoint y: 507, endPoint x: 704, endPoint y: 506, distance: 46.5
click at [705, 506] on div "Chrome color picker" at bounding box center [710, 505] width 10 height 10
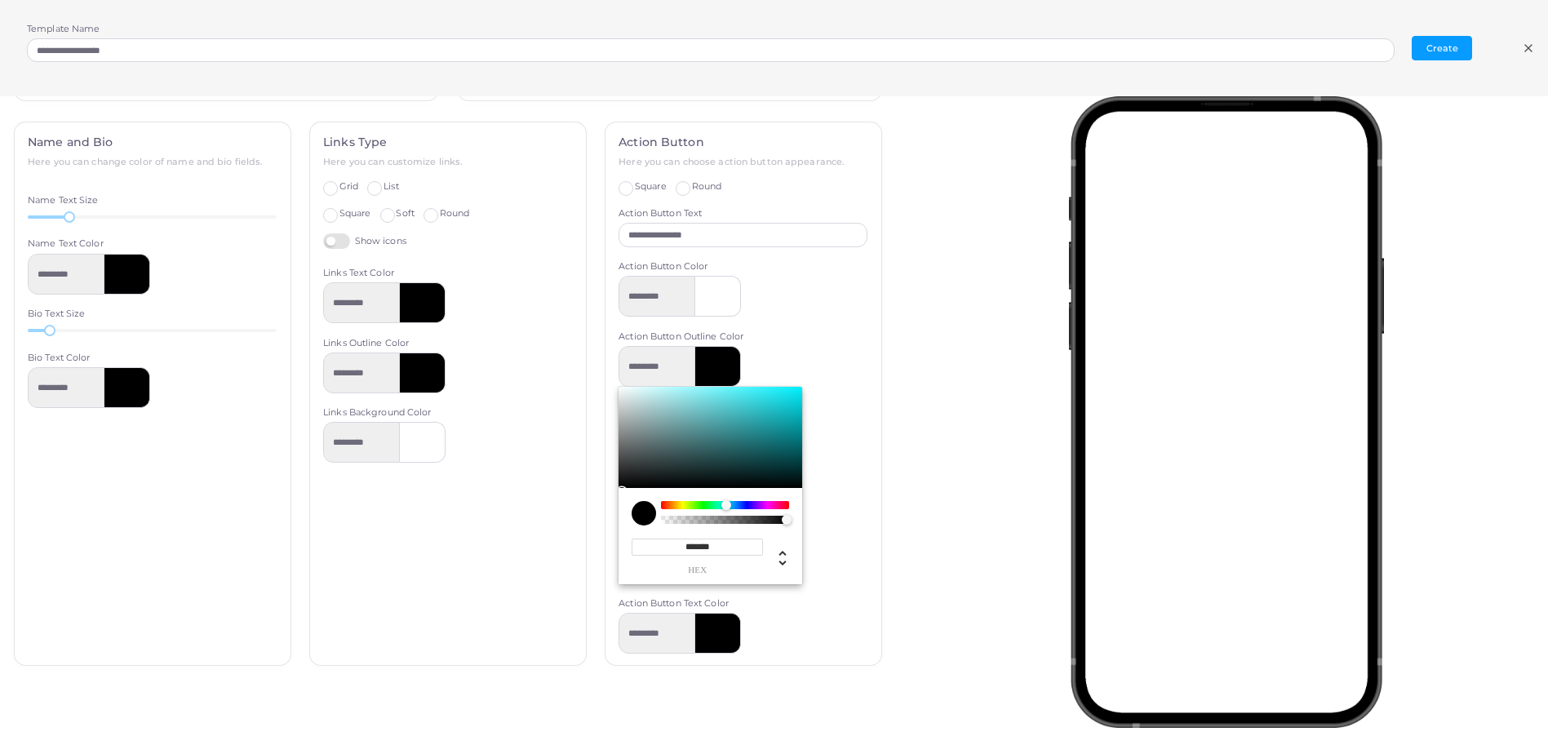
drag, startPoint x: 704, startPoint y: 507, endPoint x: 718, endPoint y: 508, distance: 14.8
click at [721, 508] on div "Chrome color picker" at bounding box center [726, 505] width 10 height 10
type input "*********"
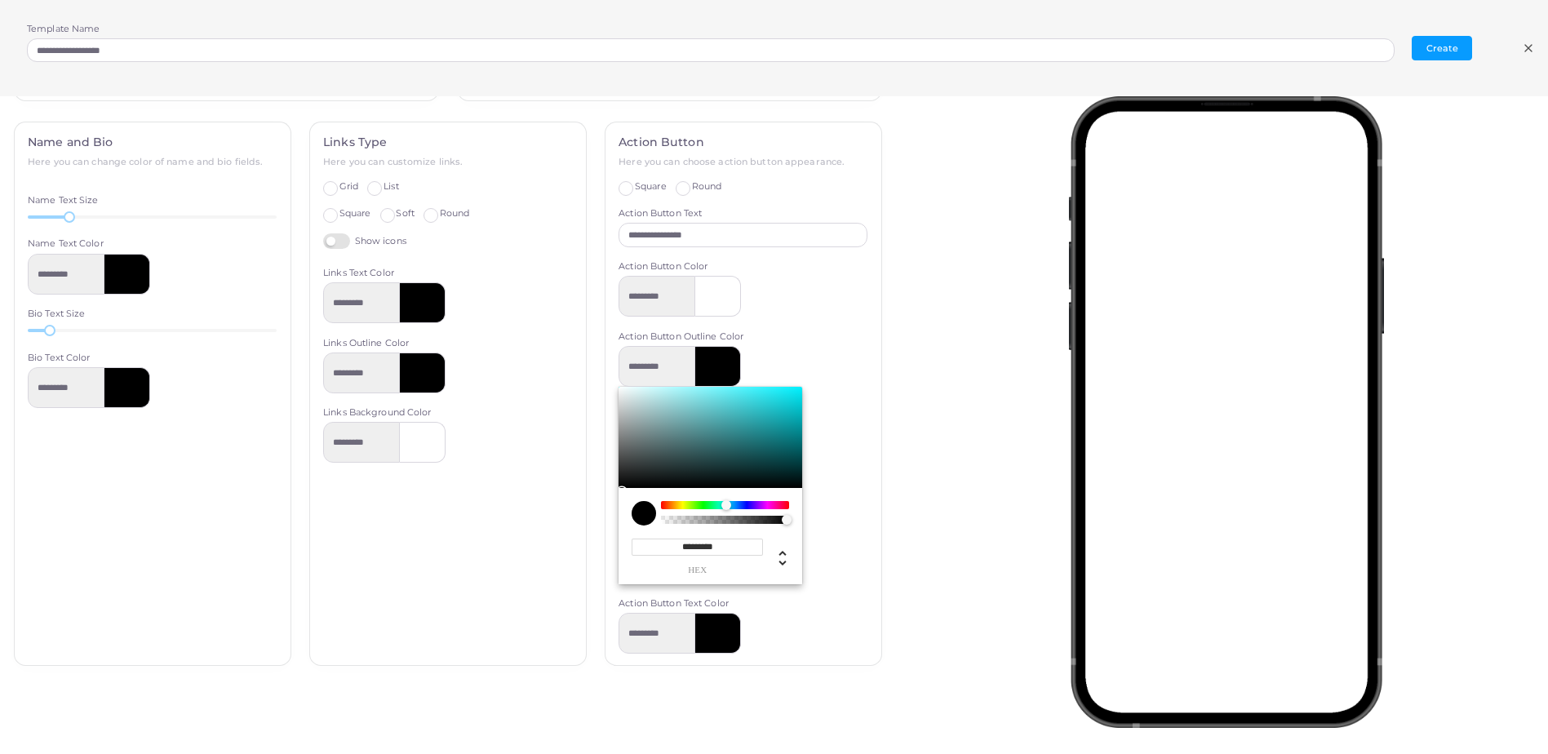
type input "*********"
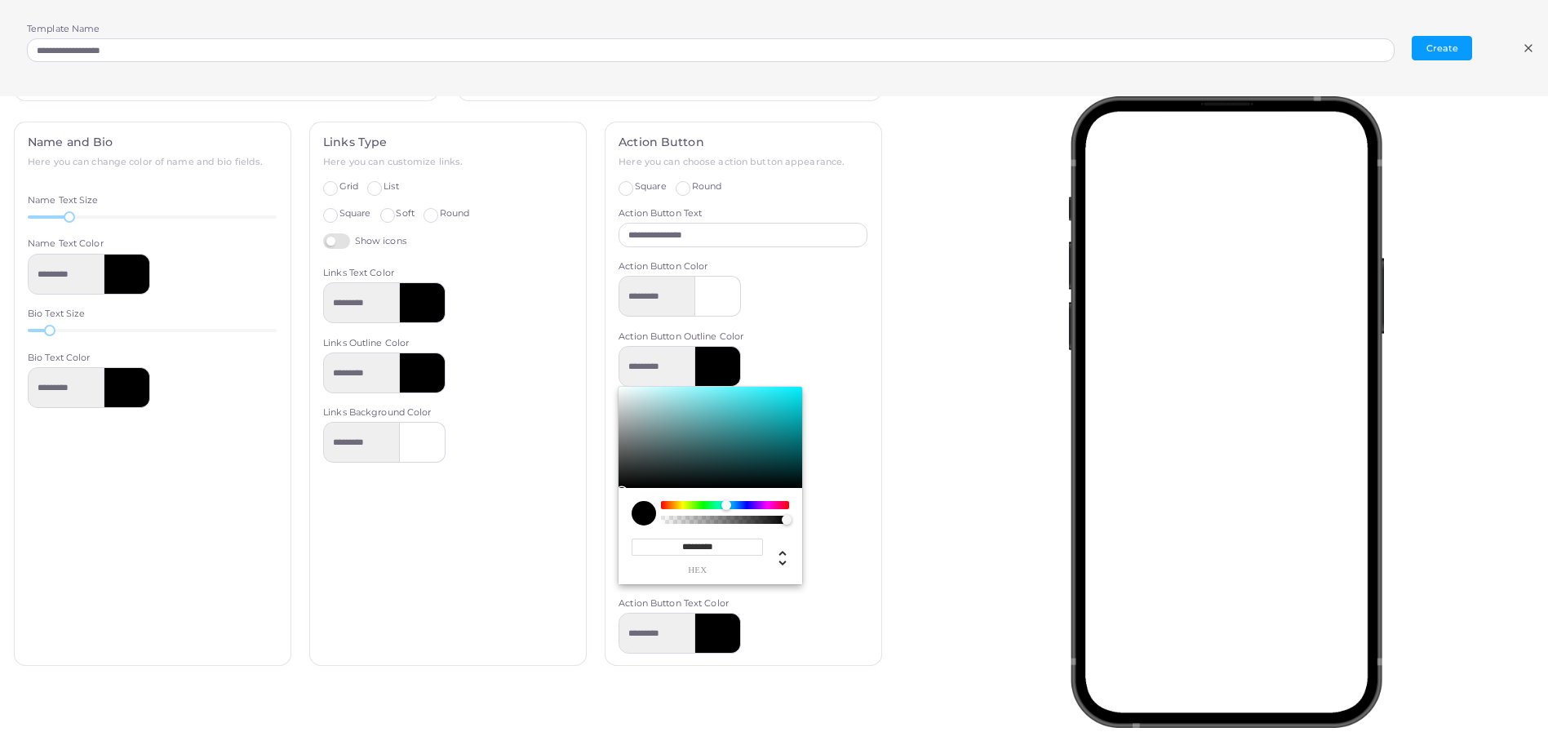
type input "*********"
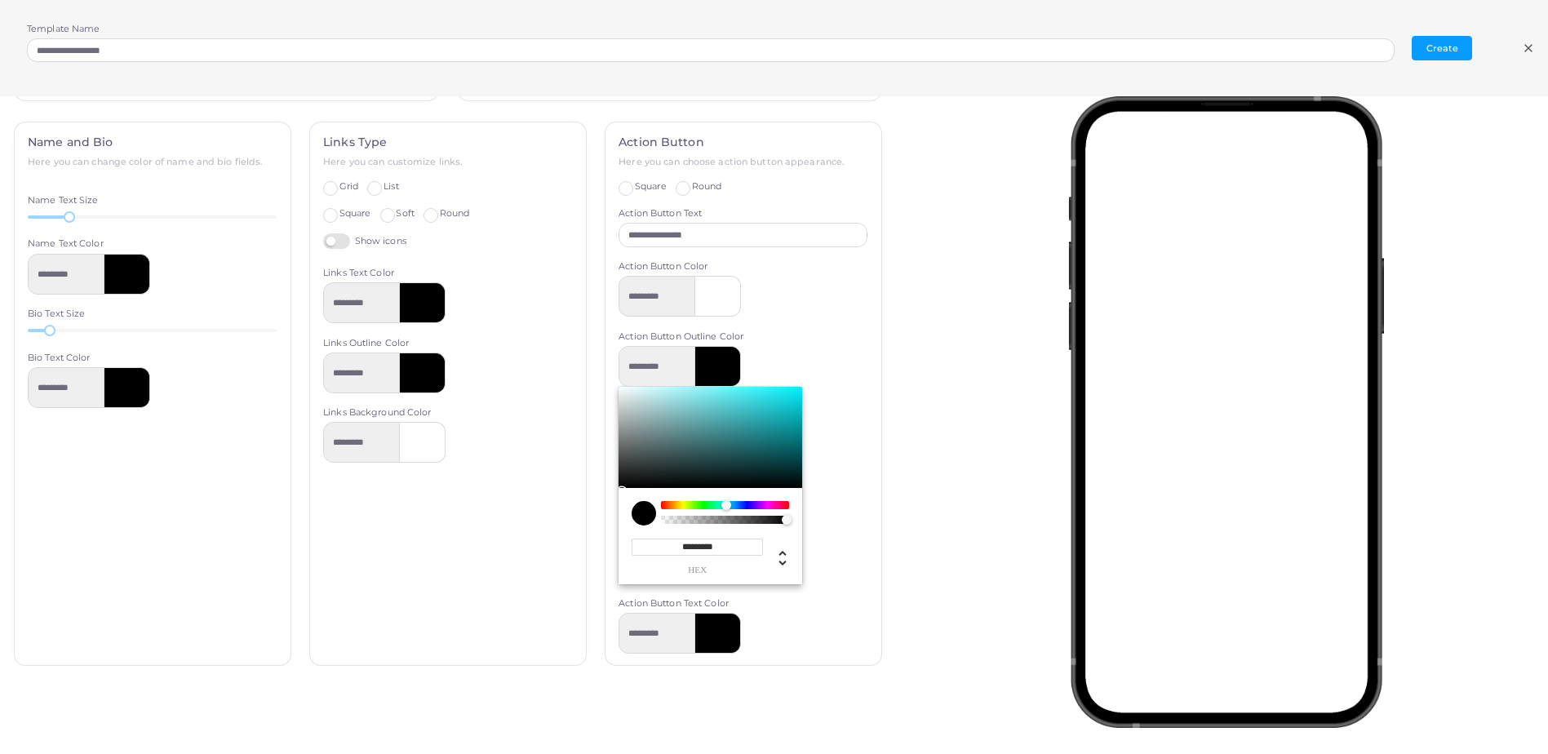
type input "*********"
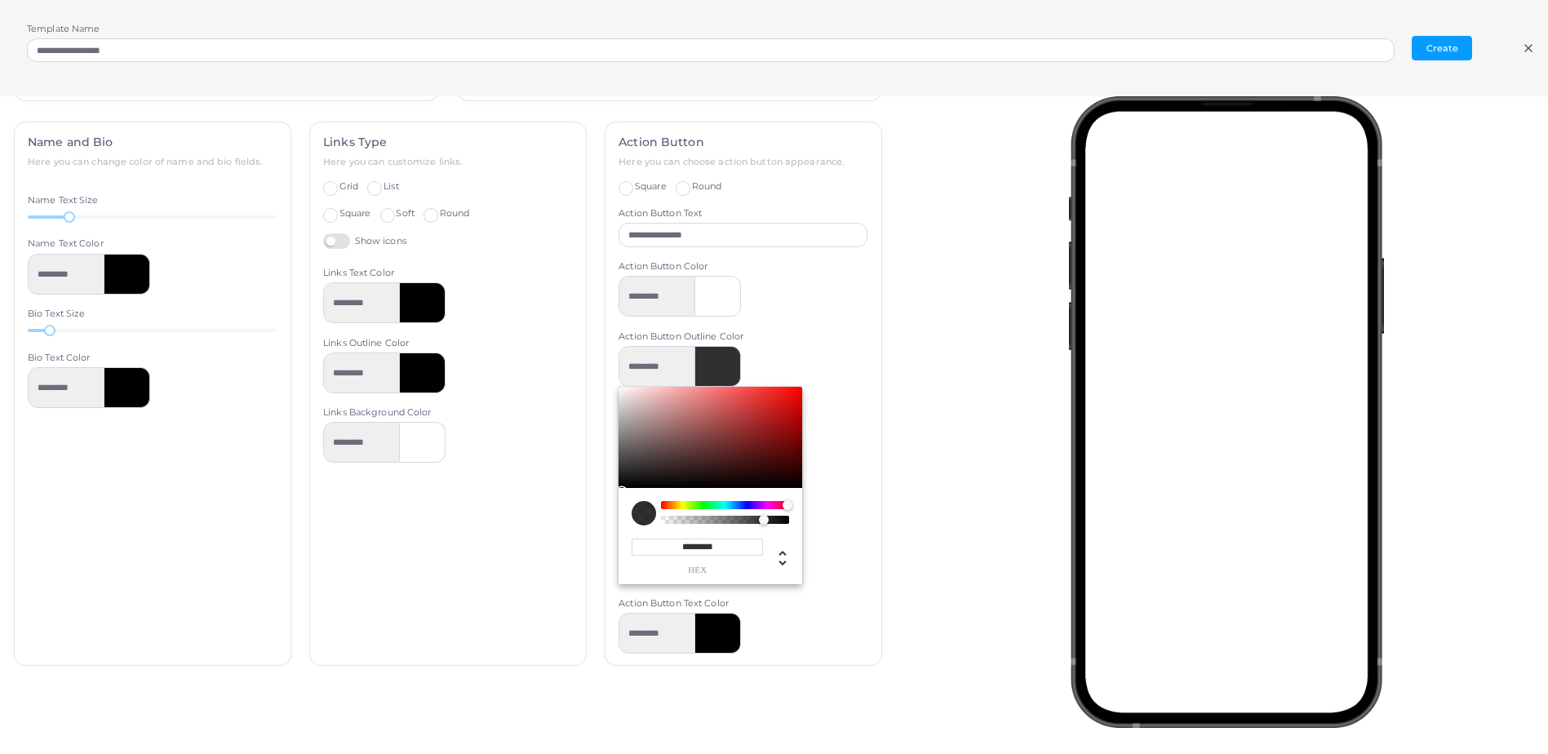
type input "*********"
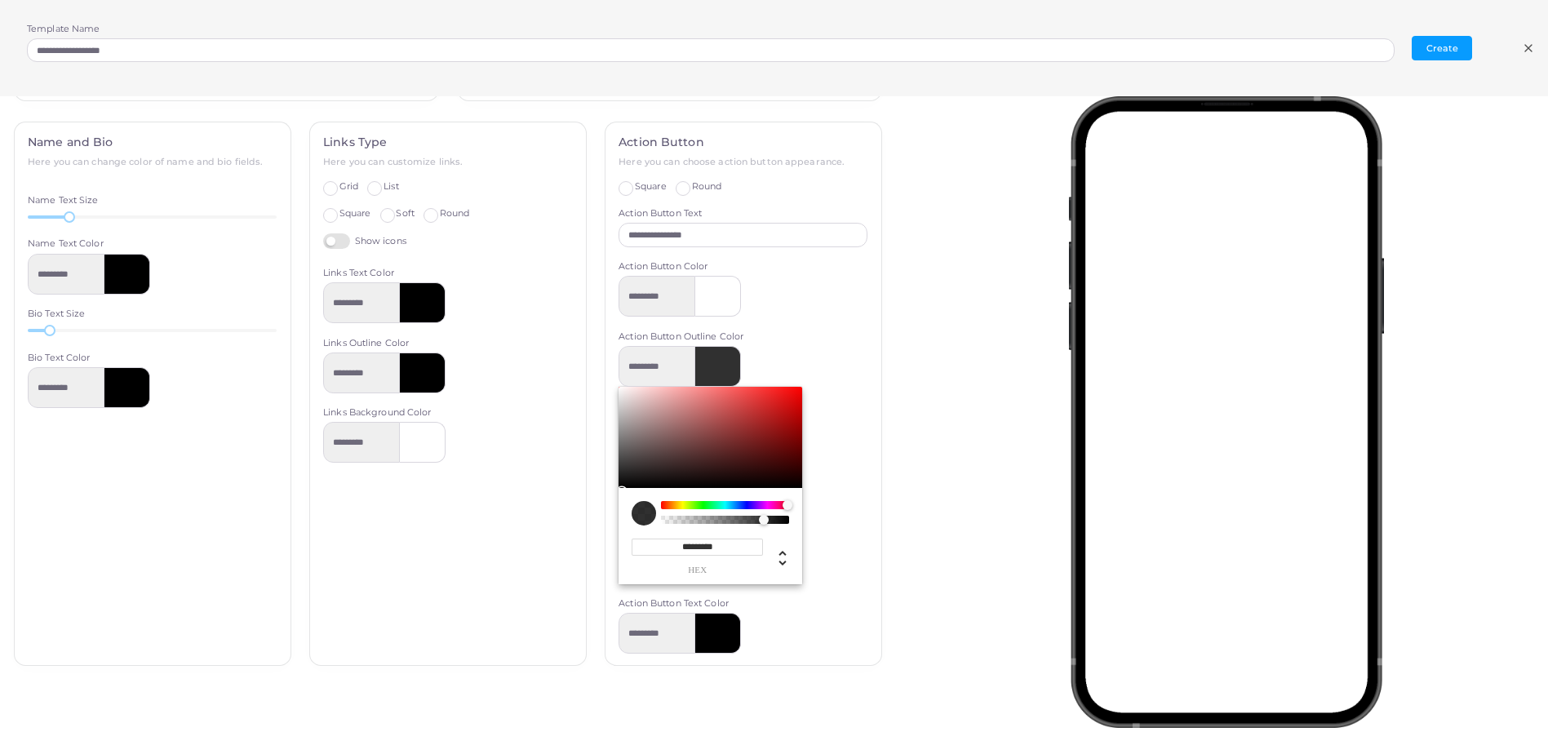
type input "*********"
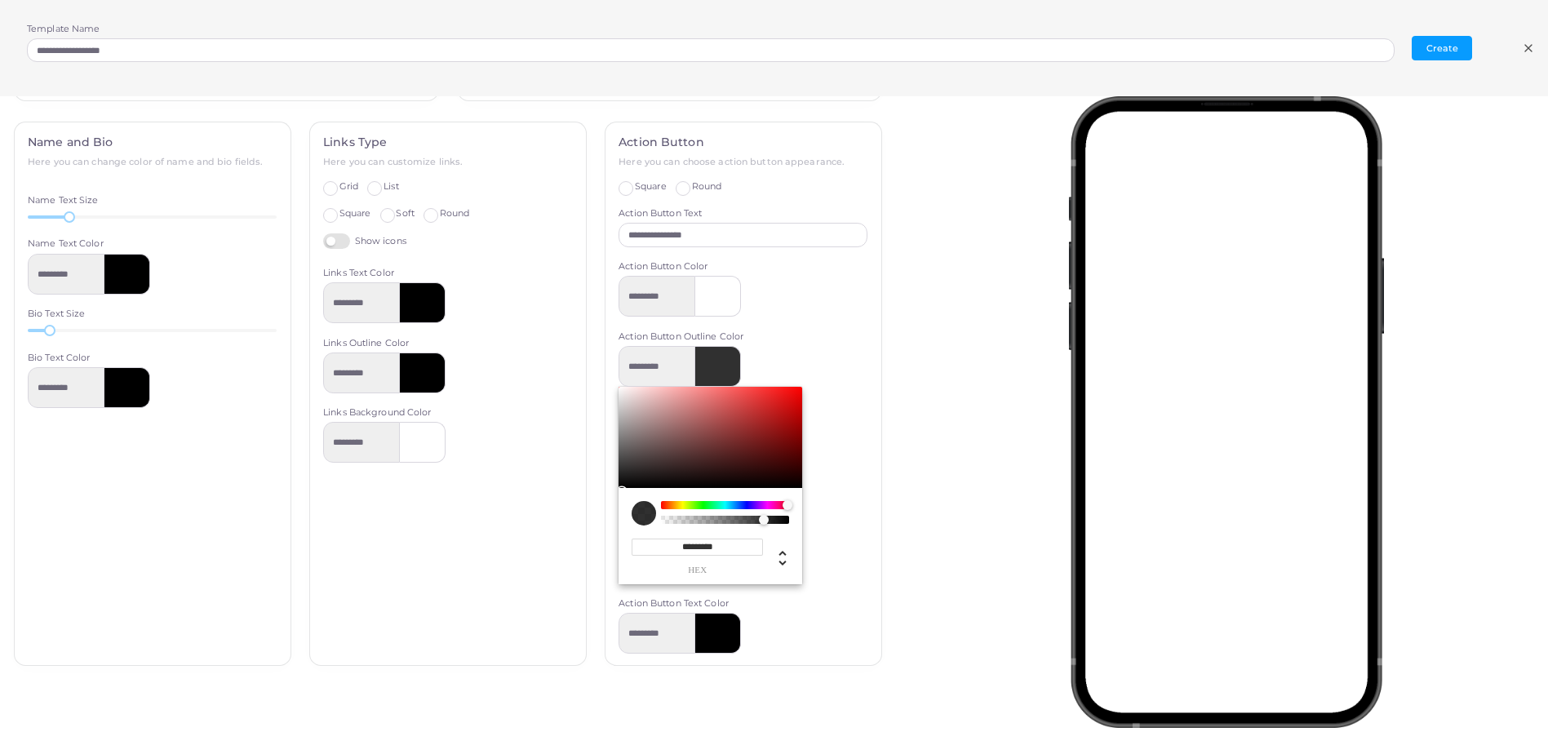
type input "*********"
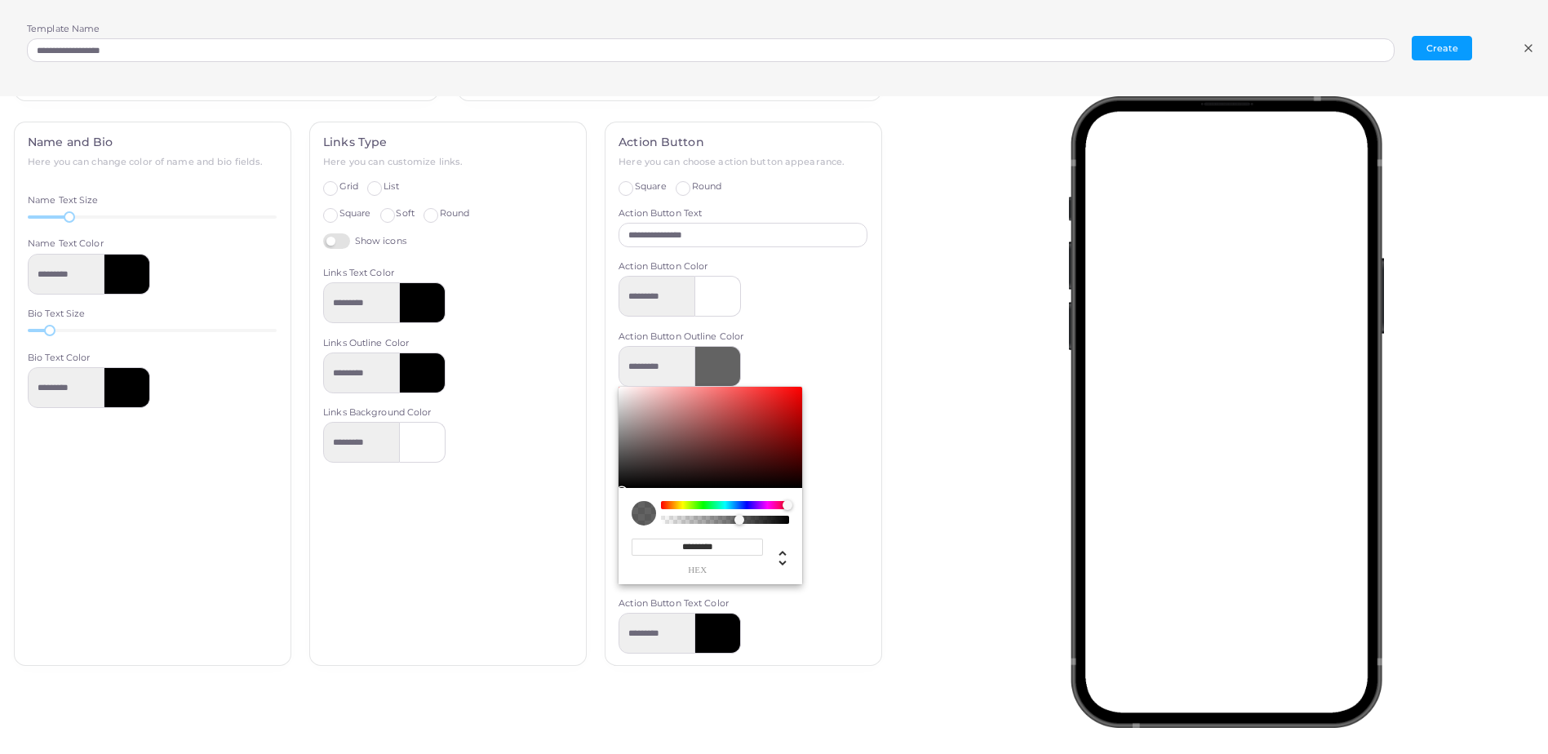
type input "*********"
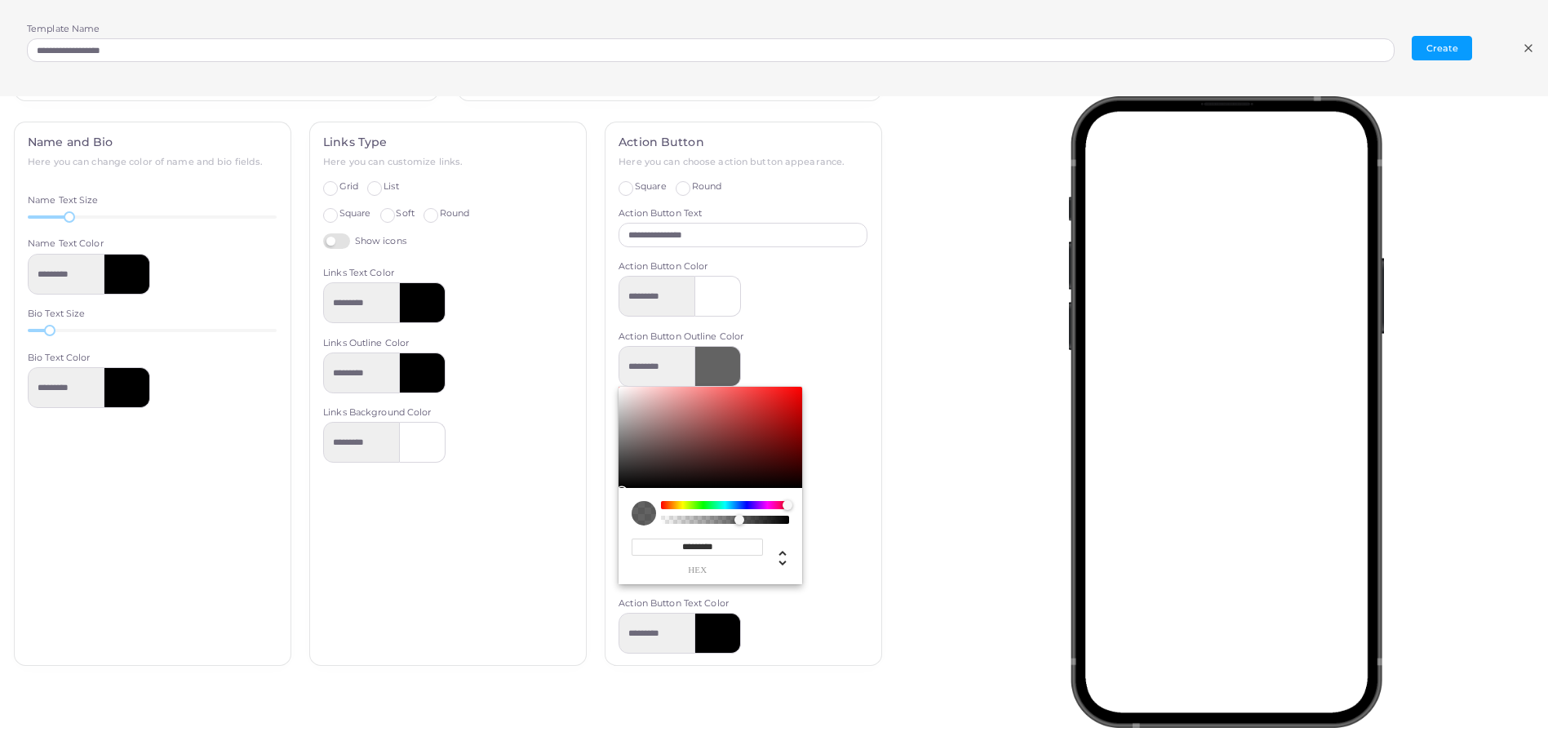
type input "*********"
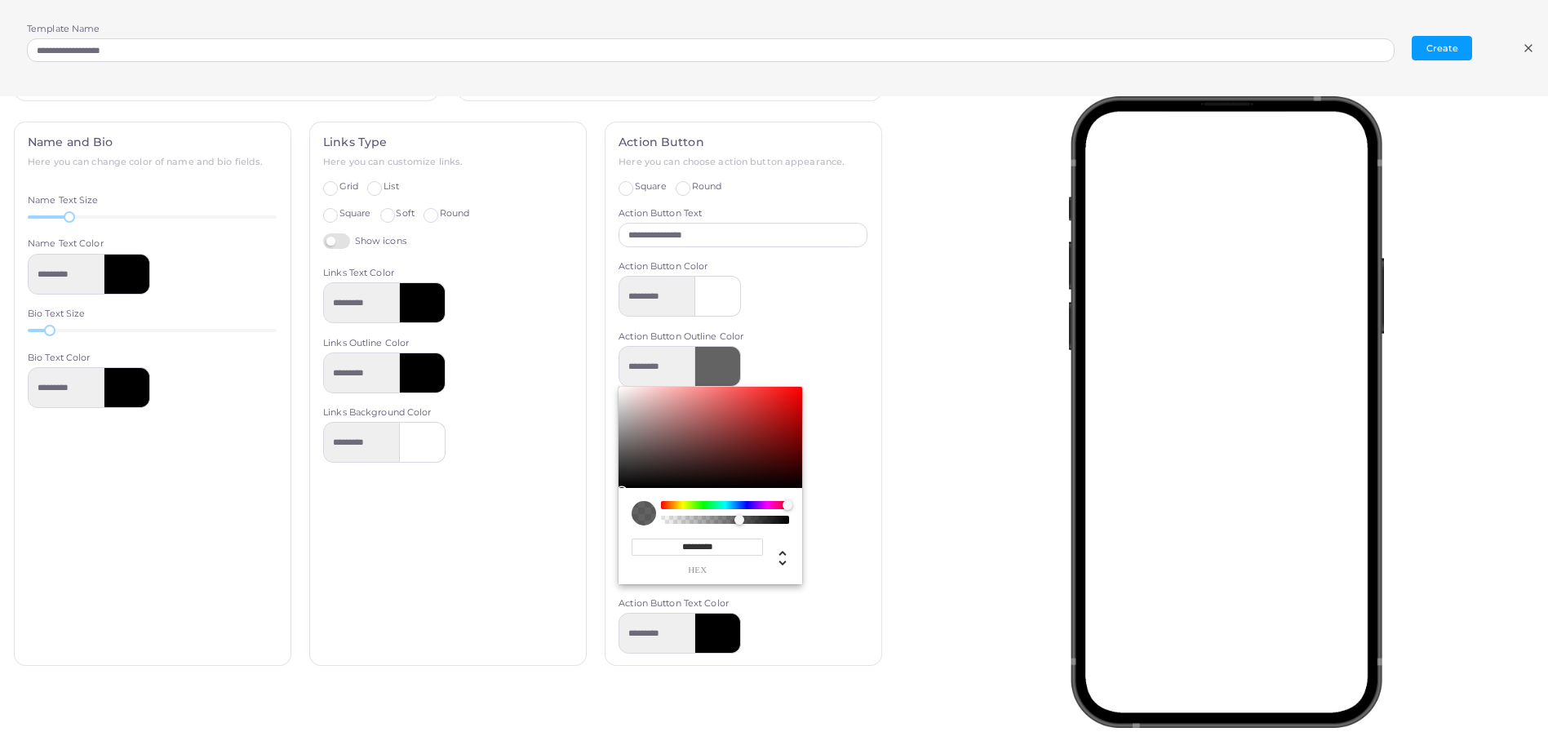
type input "*********"
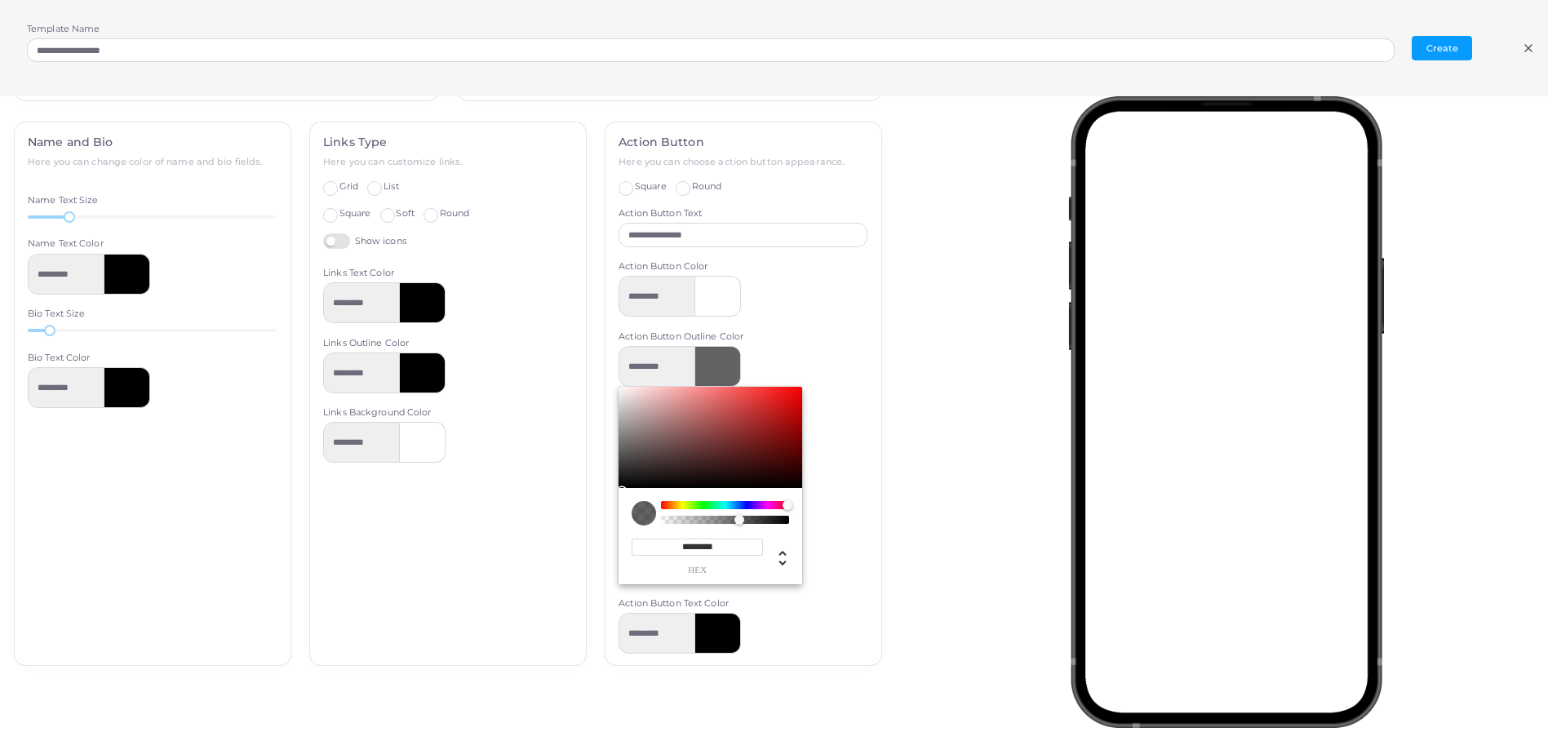
type input "*********"
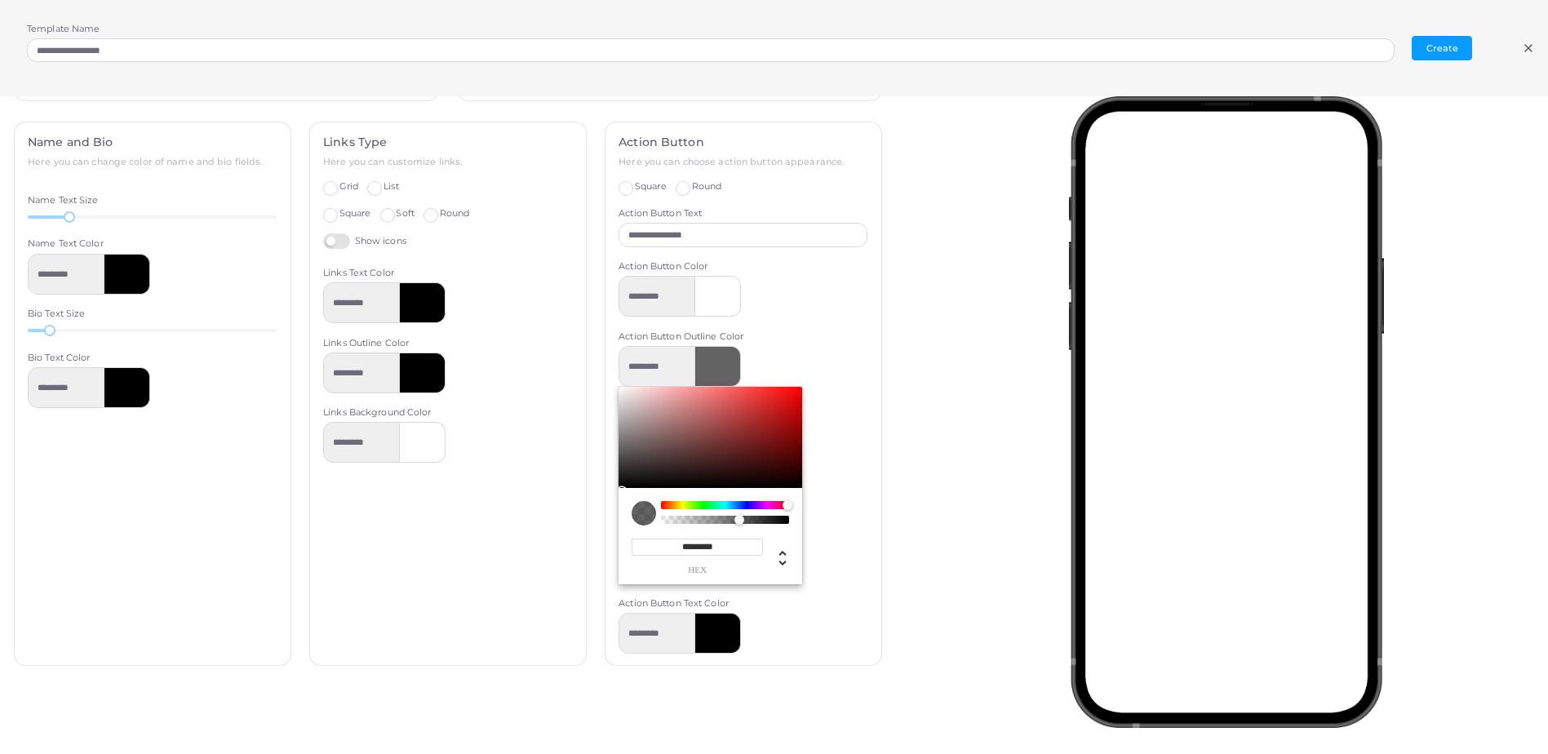
type input "*********"
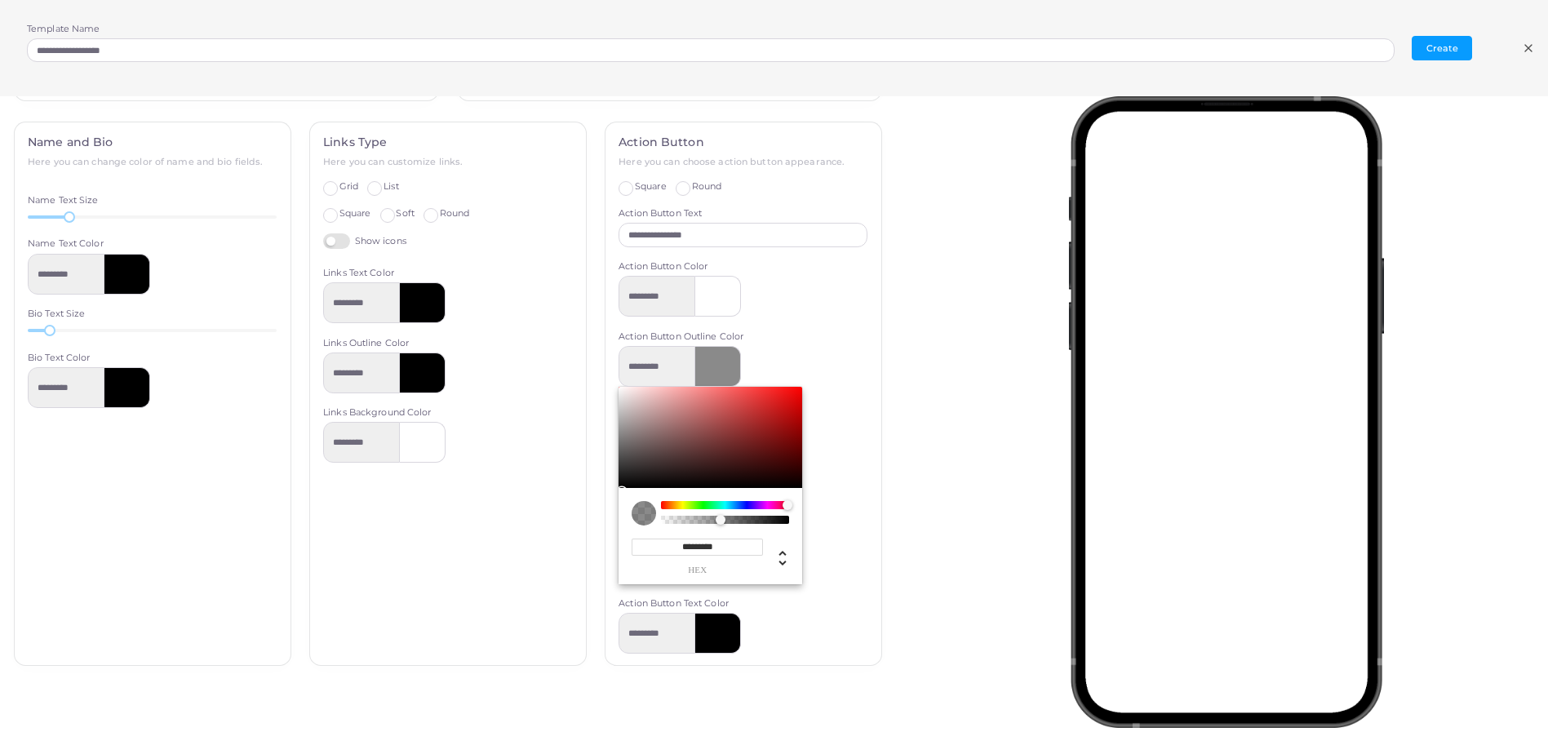
type input "*********"
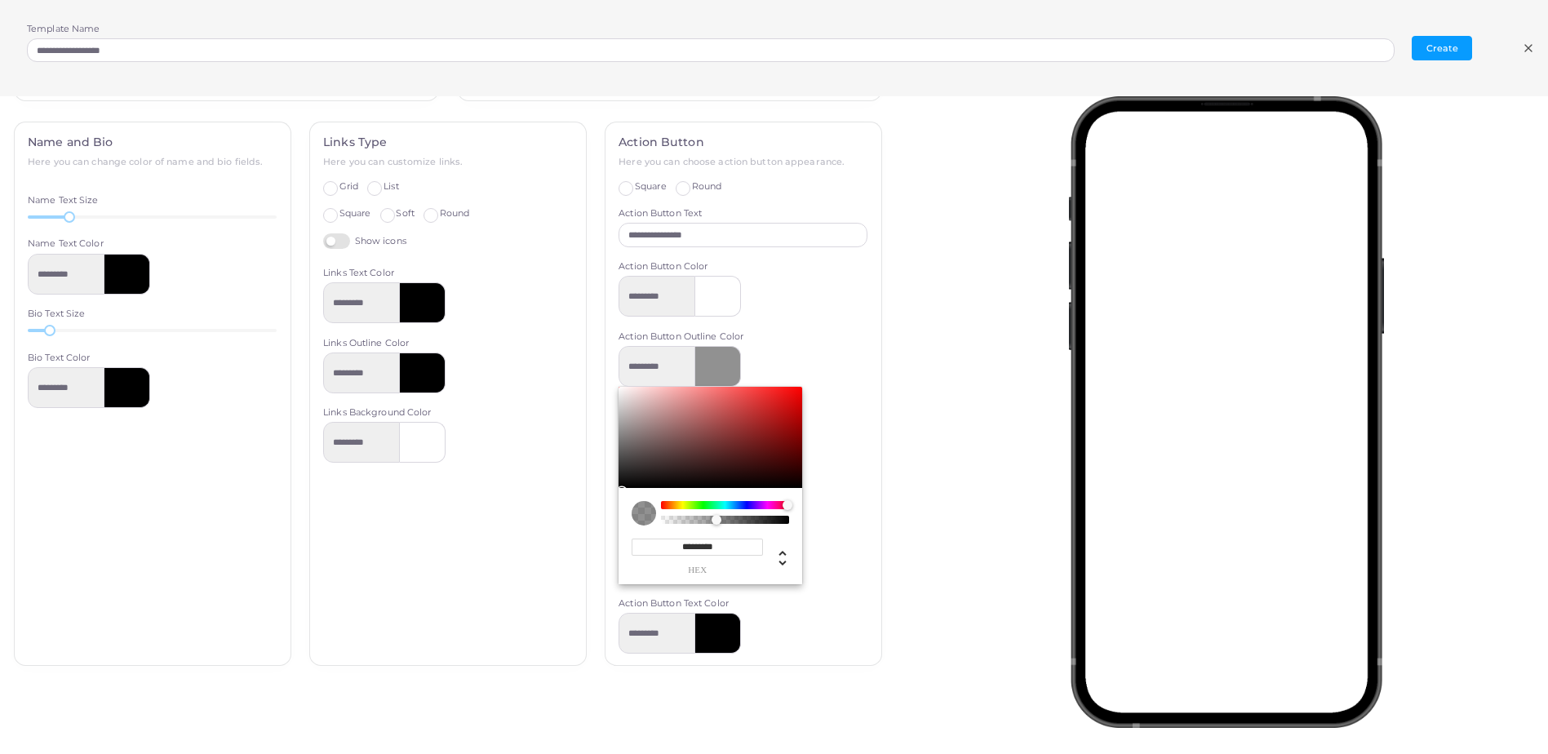
type input "*********"
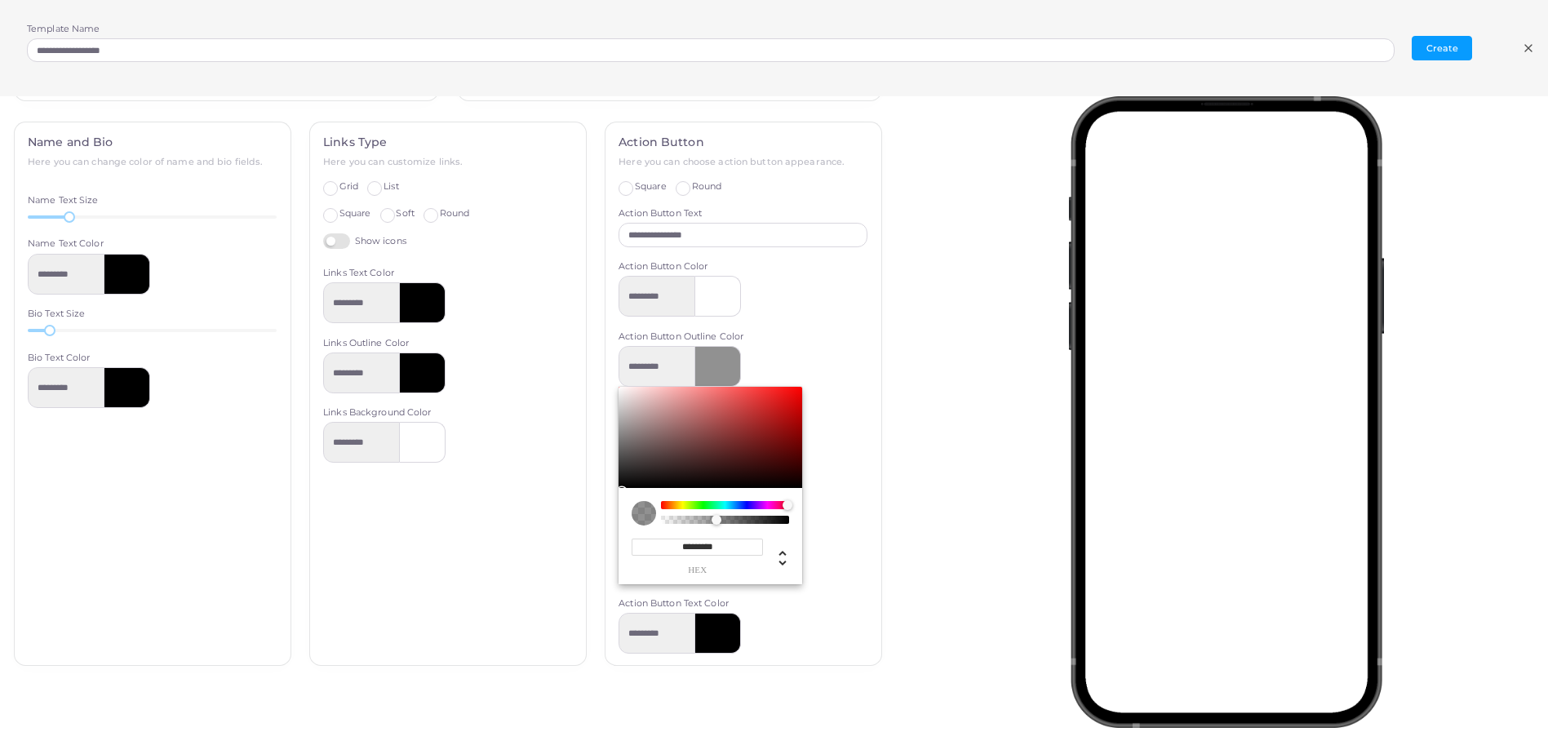
type input "*********"
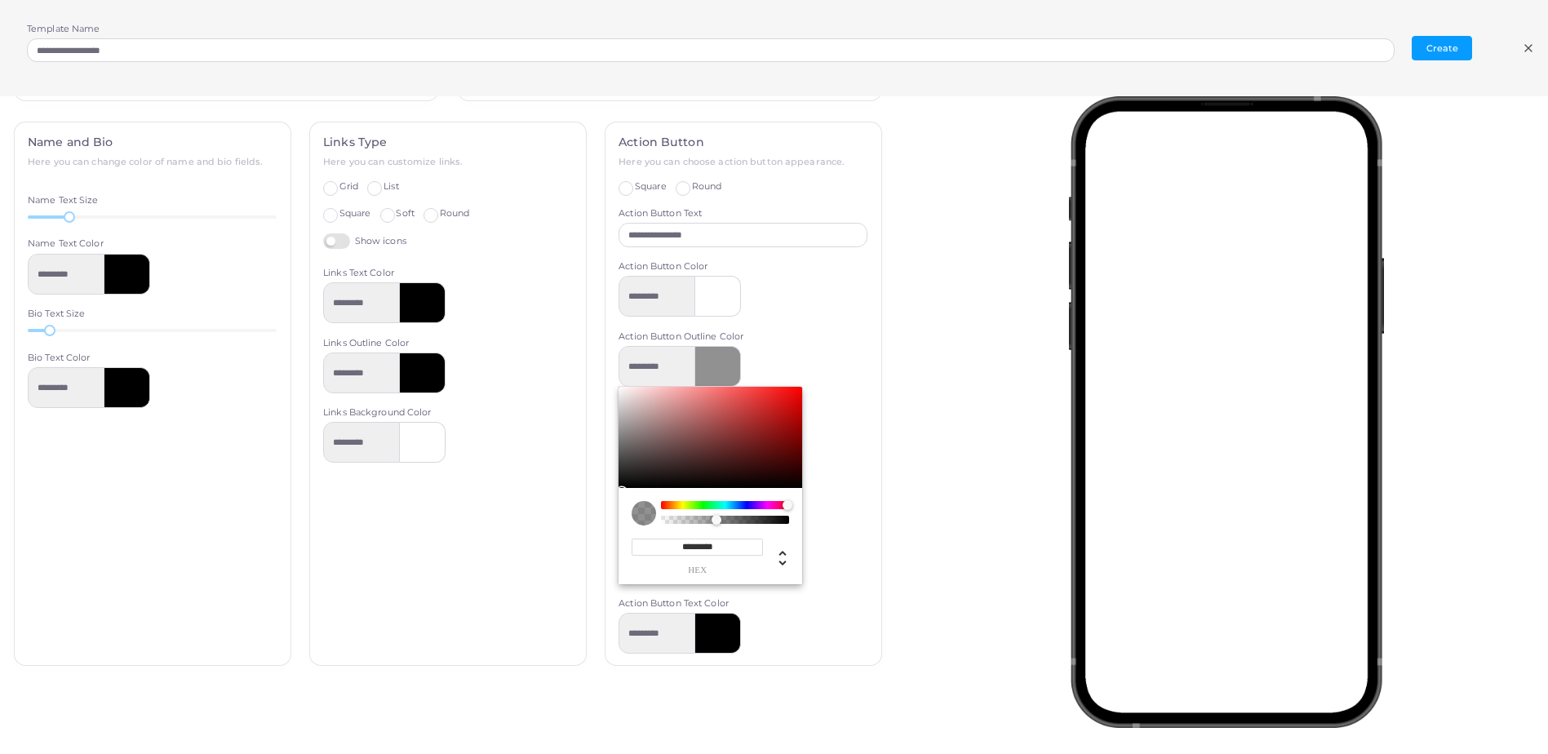
type input "*********"
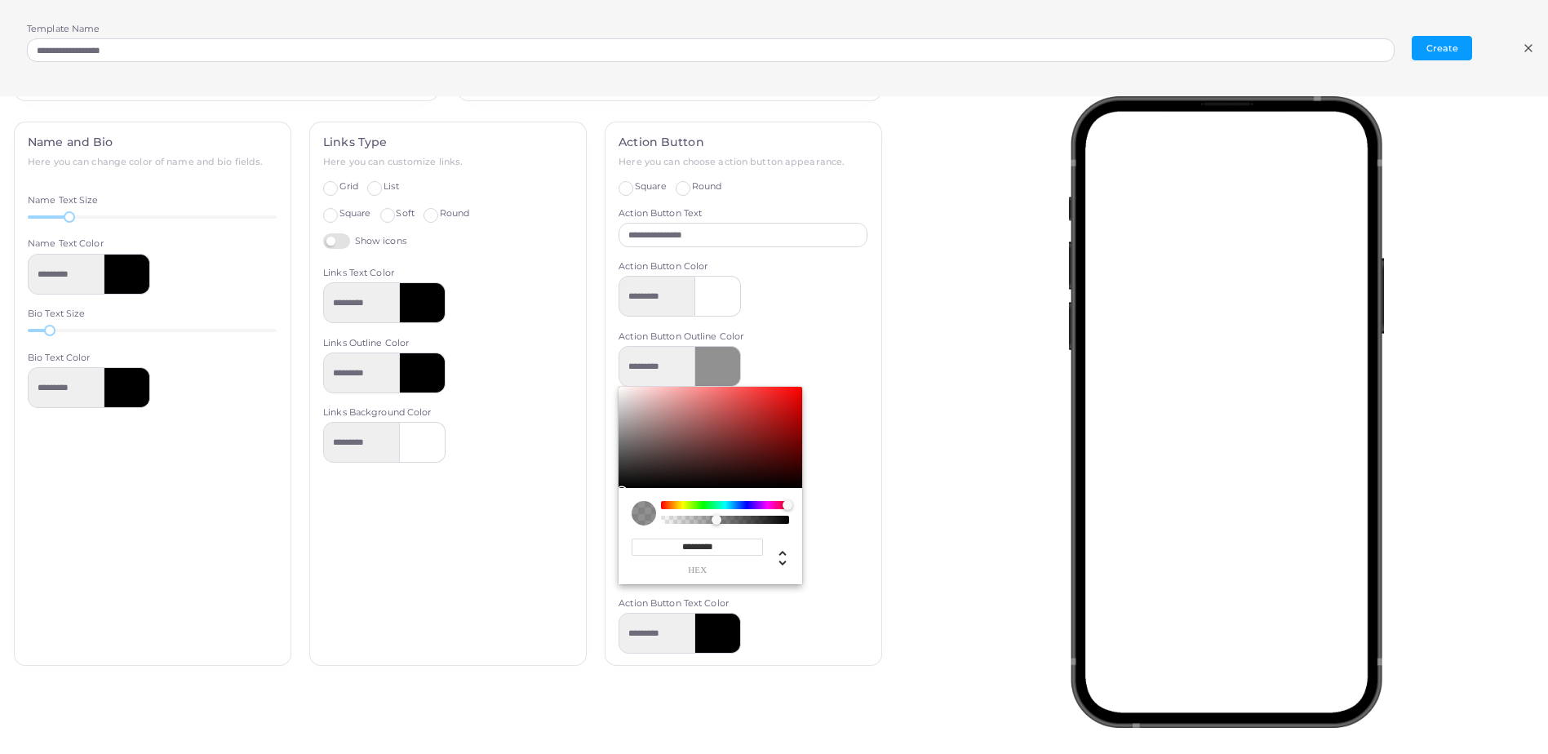
type input "*********"
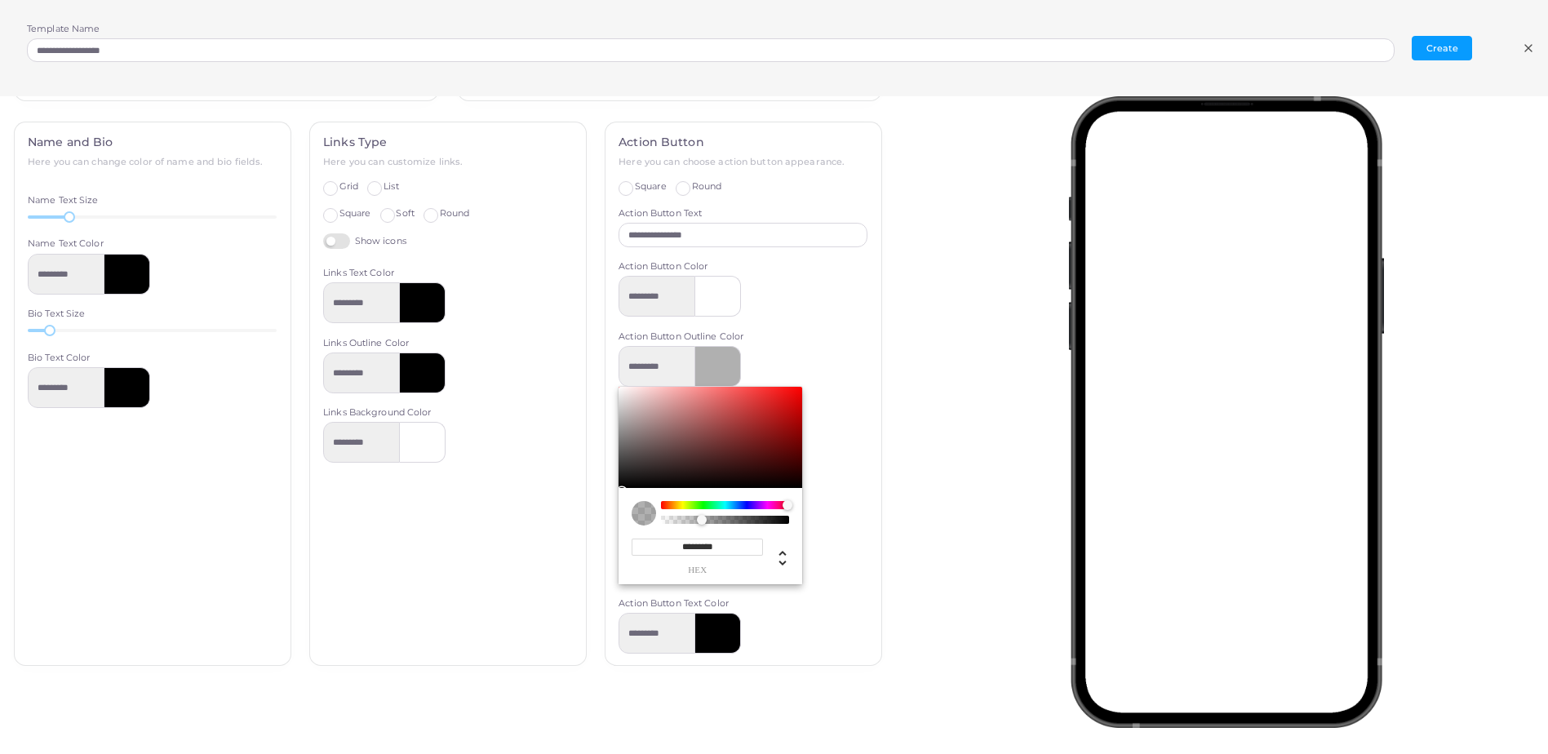
type input "*********"
drag, startPoint x: 776, startPoint y: 521, endPoint x: 693, endPoint y: 535, distance: 84.5
click at [693, 535] on div "********* hex * r * g * b *** a * h ** s ** l *** a" at bounding box center [711, 536] width 184 height 96
click at [811, 349] on div "********* ********* hex * r * g * b *** a * h ** s ** l *** a" at bounding box center [743, 465] width 249 height 238
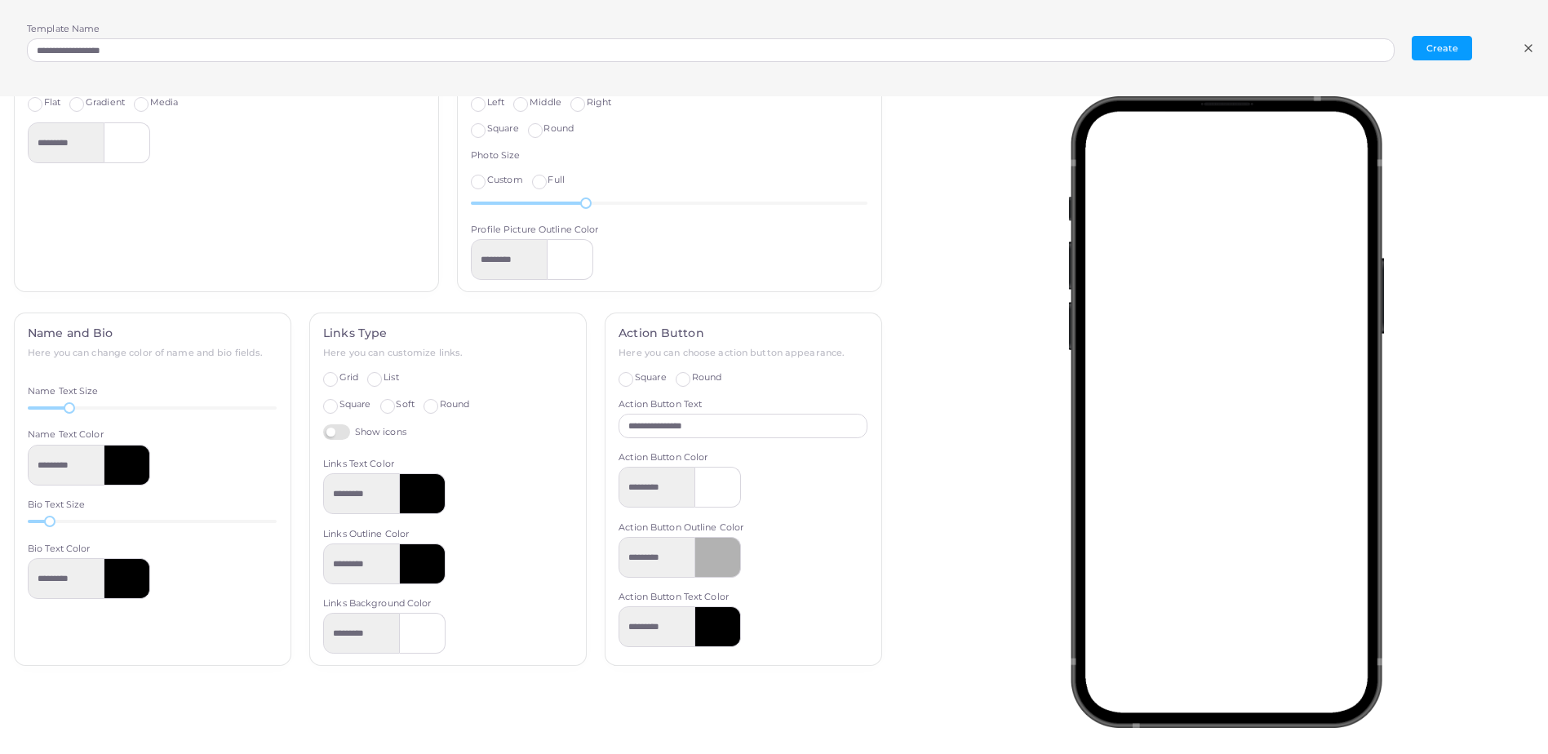
click at [703, 624] on div at bounding box center [718, 626] width 46 height 41
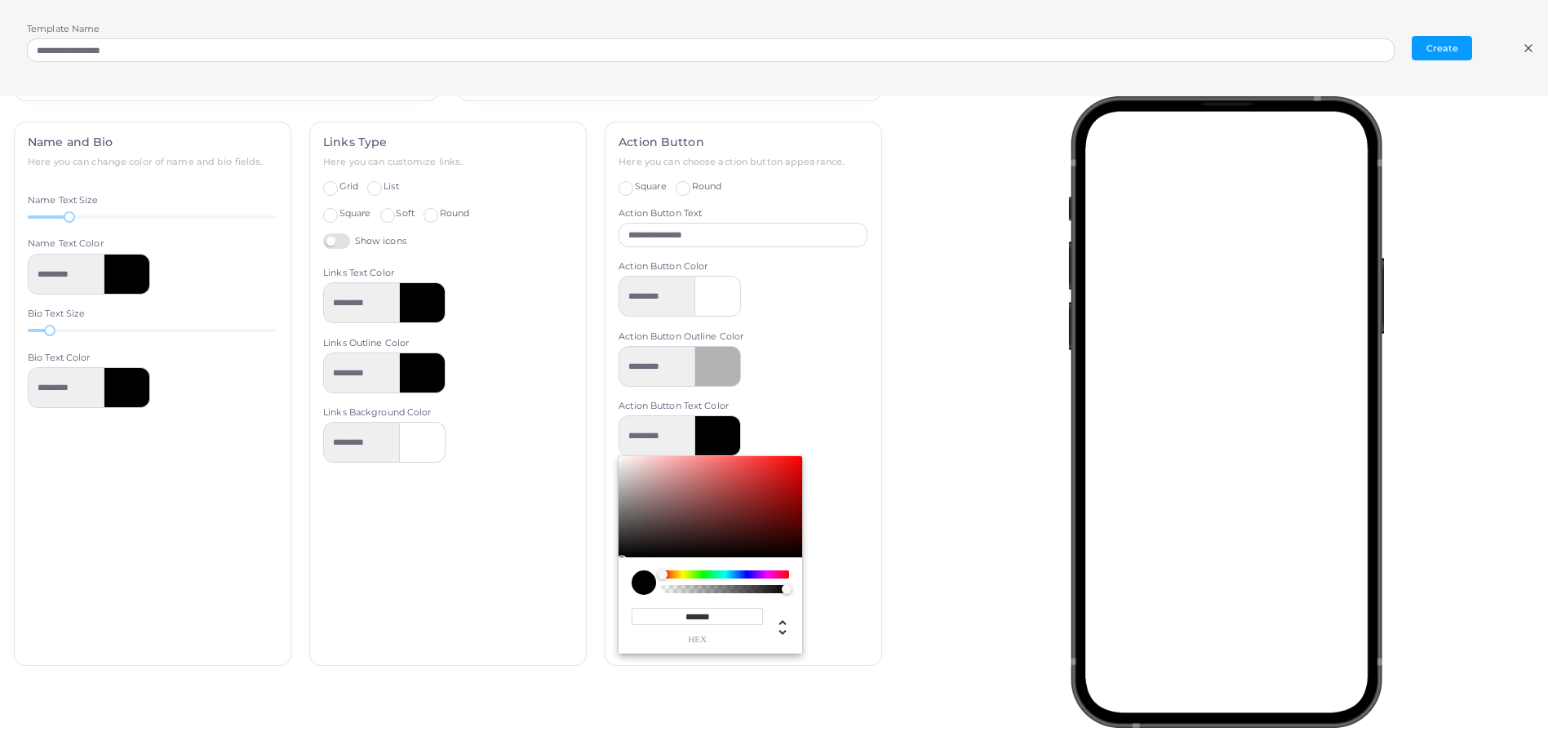
type input "*********"
click at [749, 574] on div "Chrome color picker" at bounding box center [725, 575] width 125 height 8
click at [852, 504] on div "********* ******* hex * r * g * b * a * h ** s ** l * a" at bounding box center [743, 534] width 249 height 238
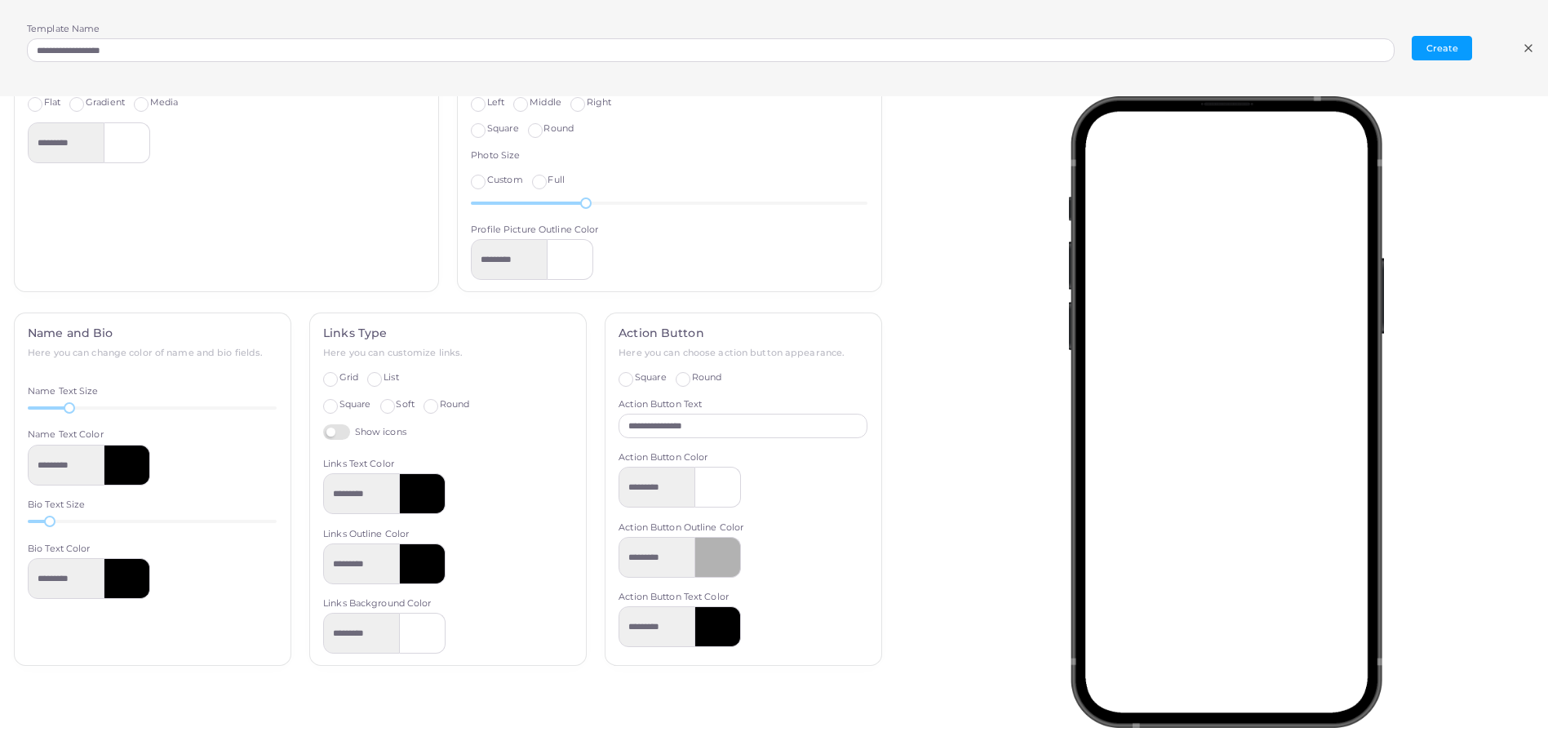
scroll to position [428, 0]
click at [724, 563] on div at bounding box center [718, 557] width 46 height 41
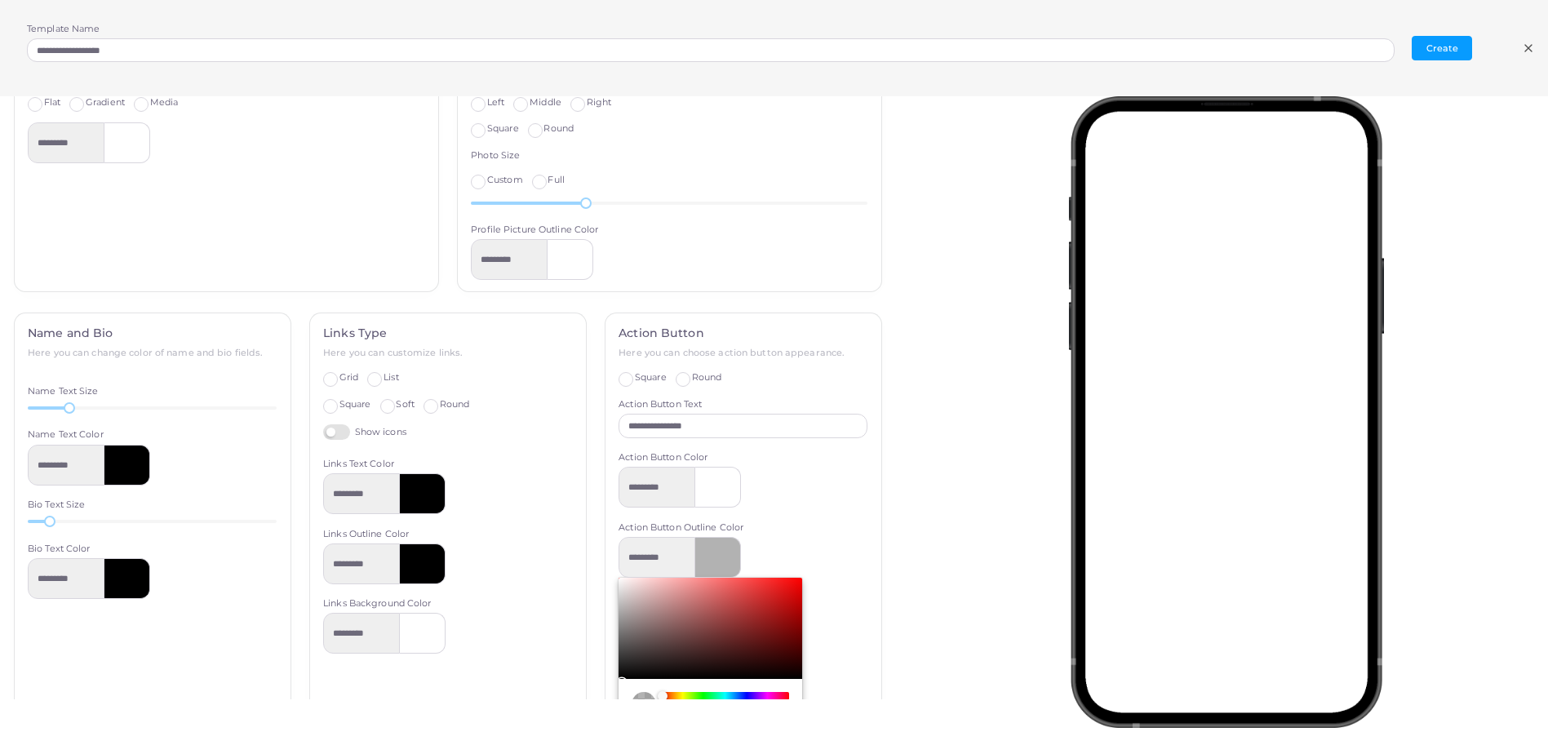
scroll to position [619, 0]
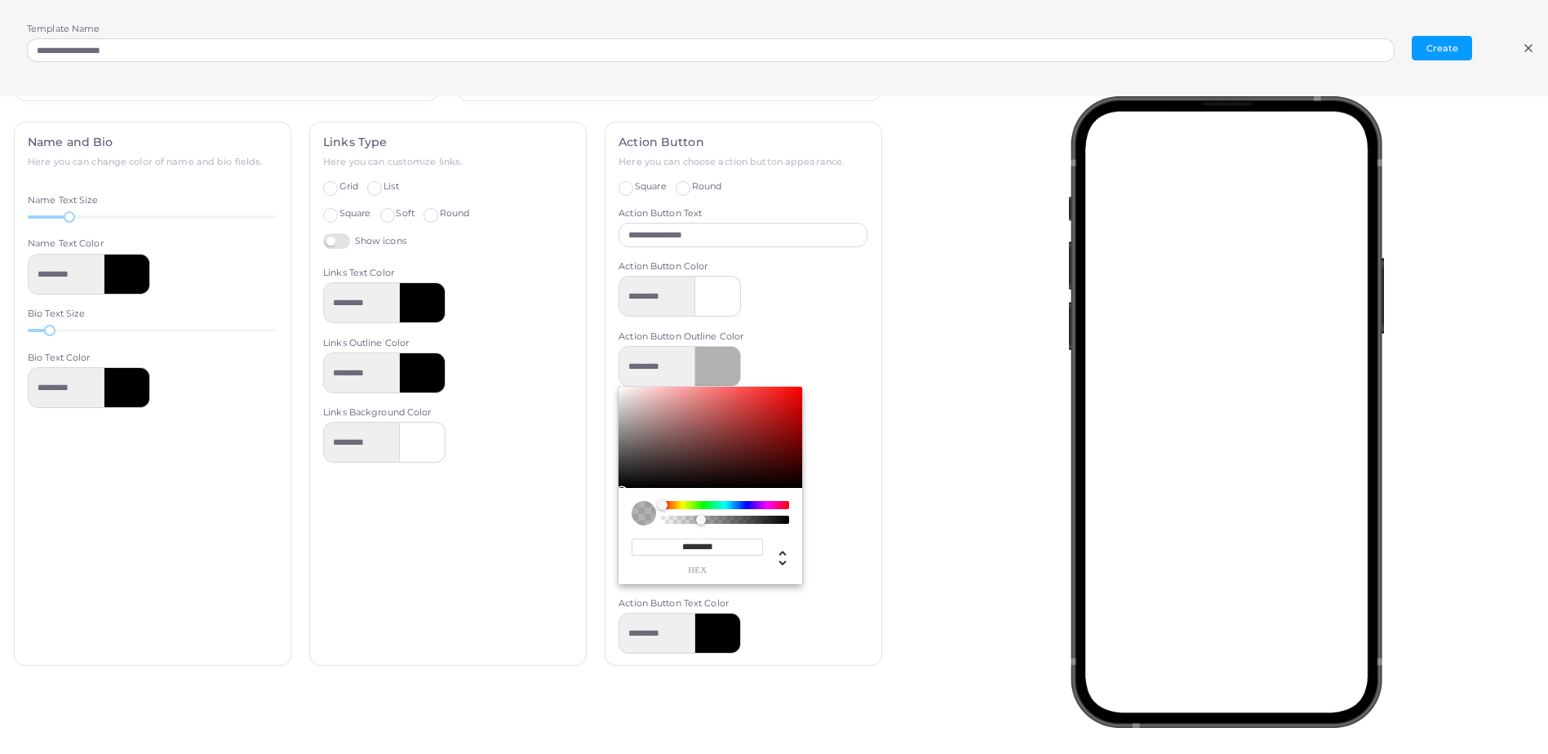
click at [718, 549] on input "*********" at bounding box center [697, 547] width 131 height 17
drag, startPoint x: 712, startPoint y: 552, endPoint x: 677, endPoint y: 552, distance: 35.1
click at [677, 552] on input "*********" at bounding box center [697, 547] width 131 height 17
click at [708, 557] on div "********* hex" at bounding box center [697, 557] width 131 height 36
drag, startPoint x: 735, startPoint y: 547, endPoint x: 673, endPoint y: 543, distance: 62.2
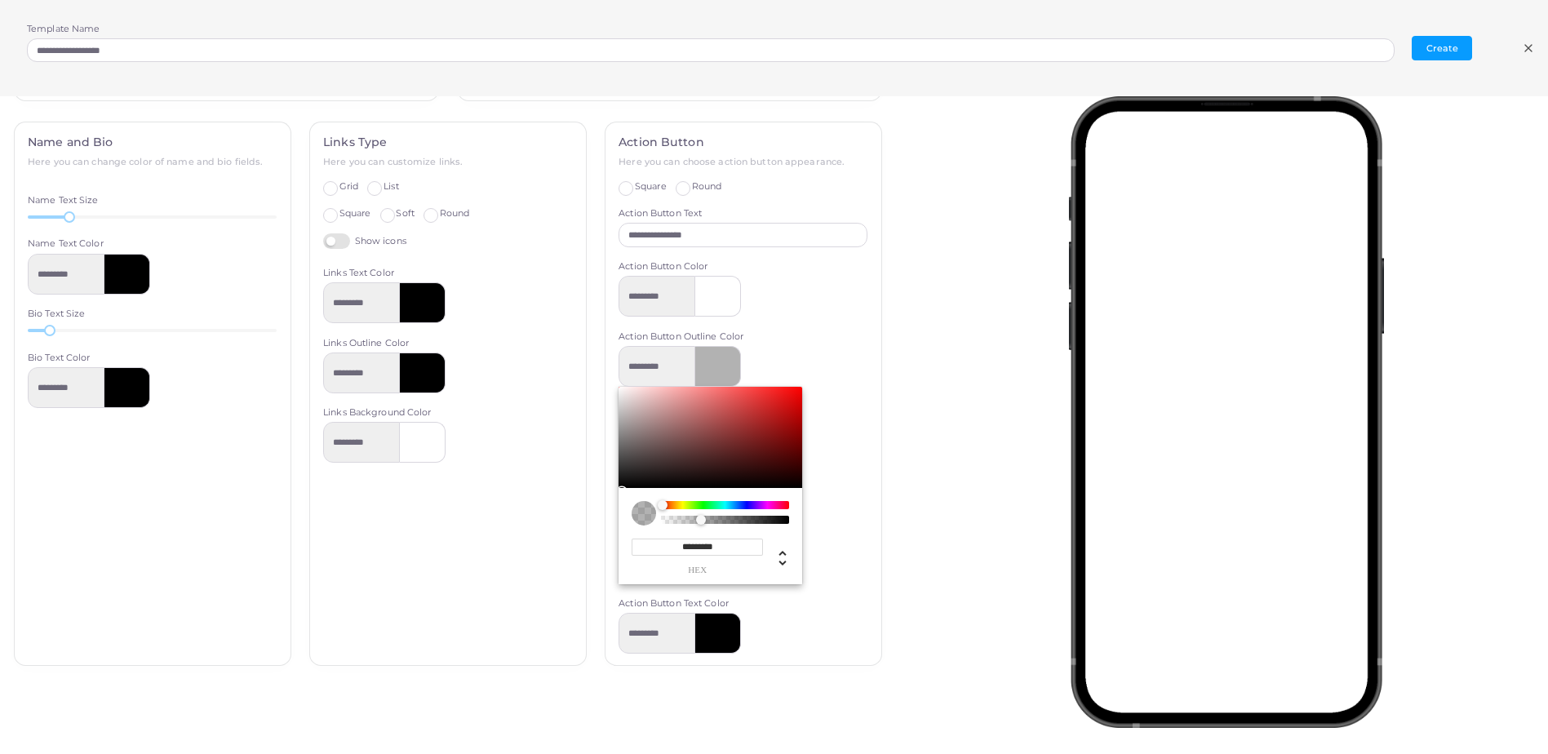
click at [673, 543] on input "*********" at bounding box center [697, 547] width 131 height 17
paste input "Chrome color picker"
type input "*********"
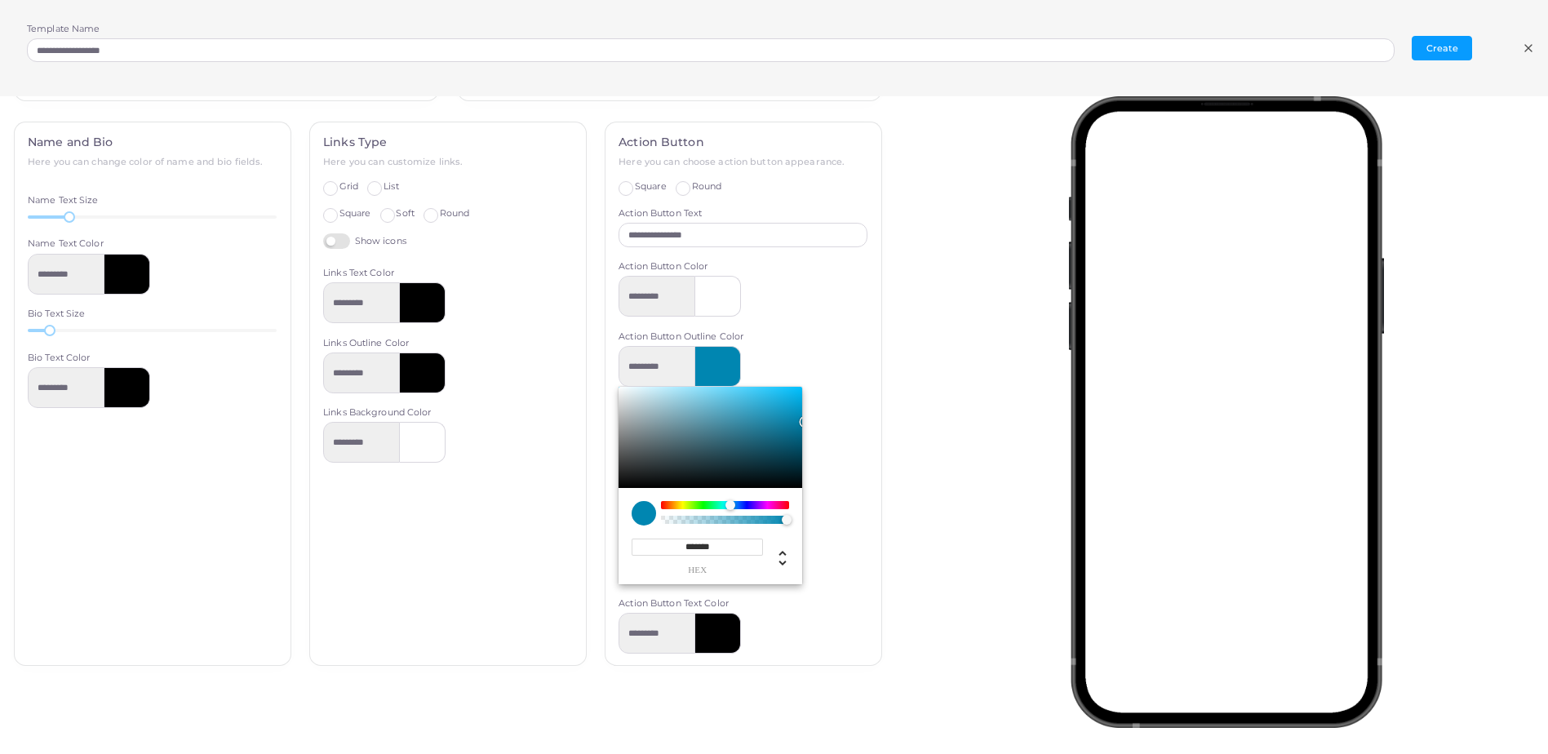
type input "*******"
click at [819, 605] on div "**********" at bounding box center [744, 393] width 276 height 543
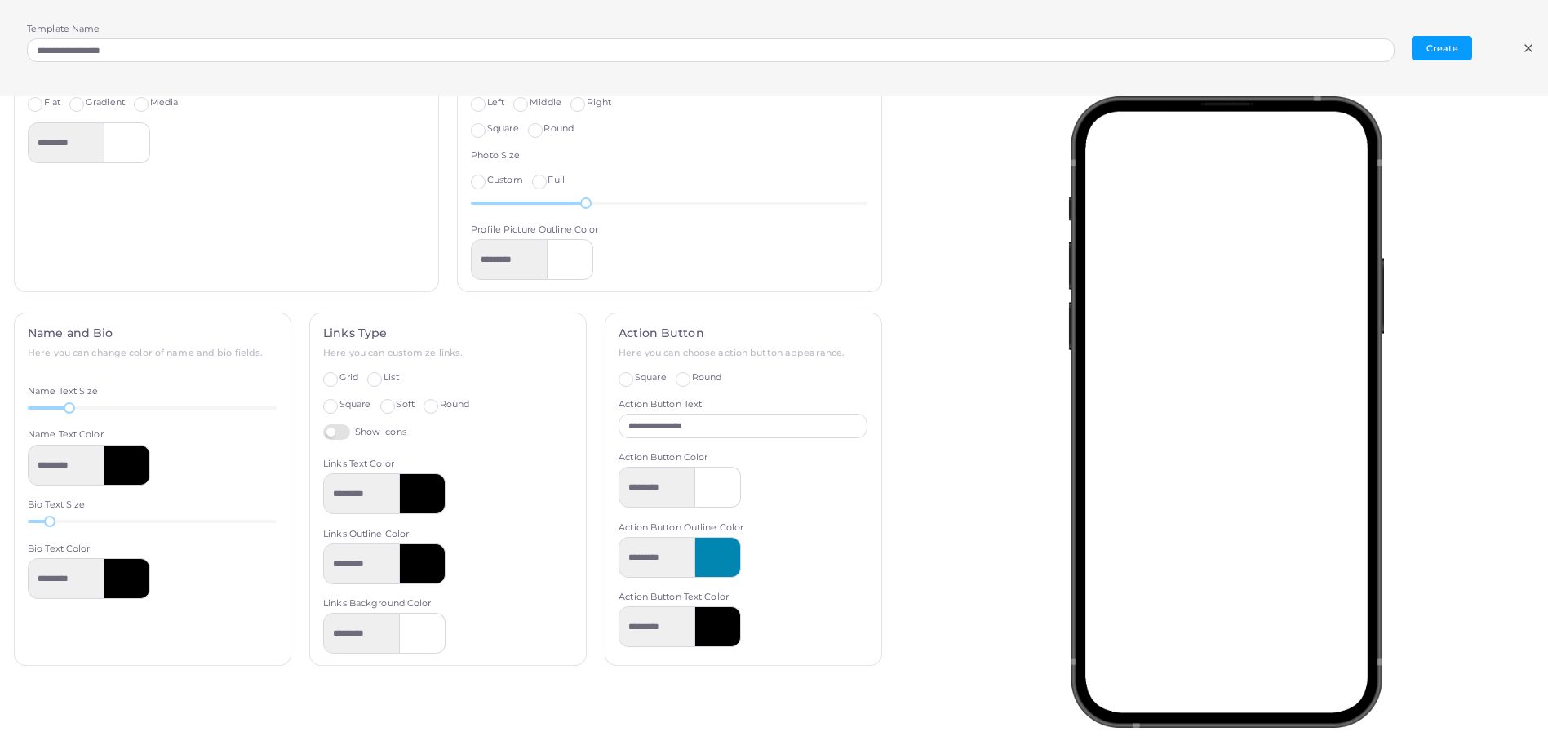
scroll to position [428, 0]
click at [717, 628] on div at bounding box center [718, 626] width 46 height 41
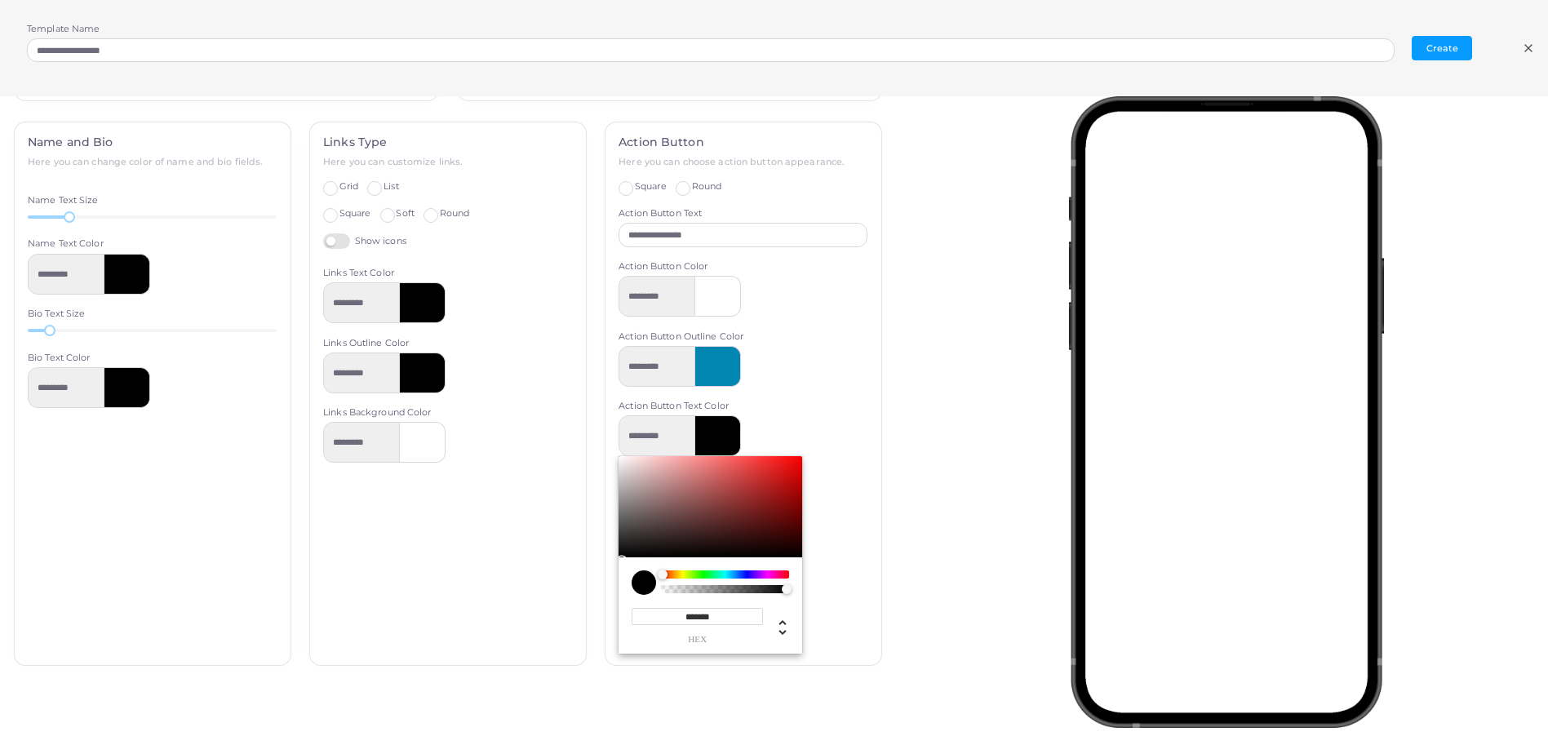
drag, startPoint x: 708, startPoint y: 613, endPoint x: 678, endPoint y: 622, distance: 31.5
click at [678, 622] on input "*******" at bounding box center [697, 616] width 131 height 17
paste input "Chrome color picker"
type input "*********"
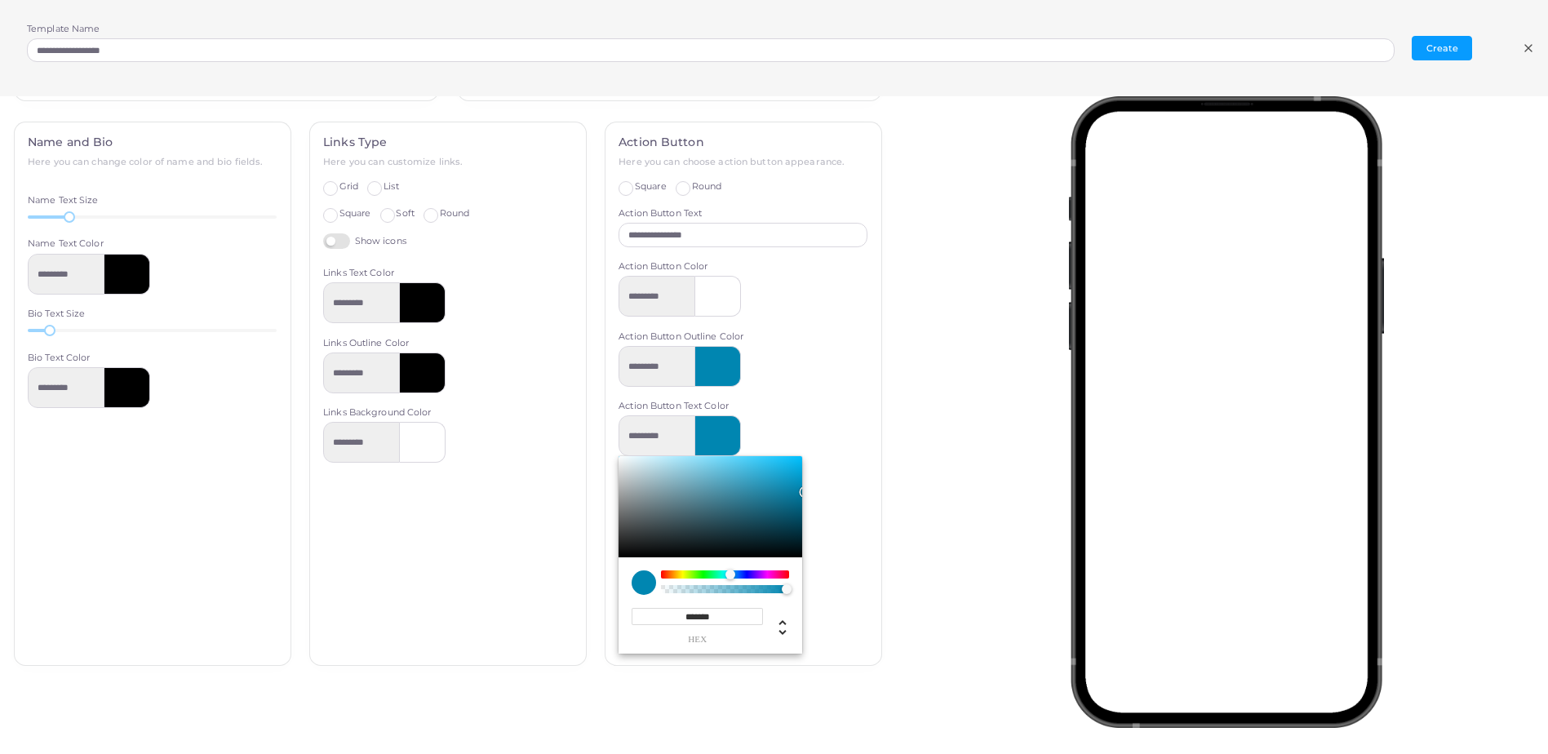
type input "*******"
click at [819, 619] on div "********* ******* hex * r *** g *** b * a *** h **** s *** l * a" at bounding box center [743, 534] width 249 height 238
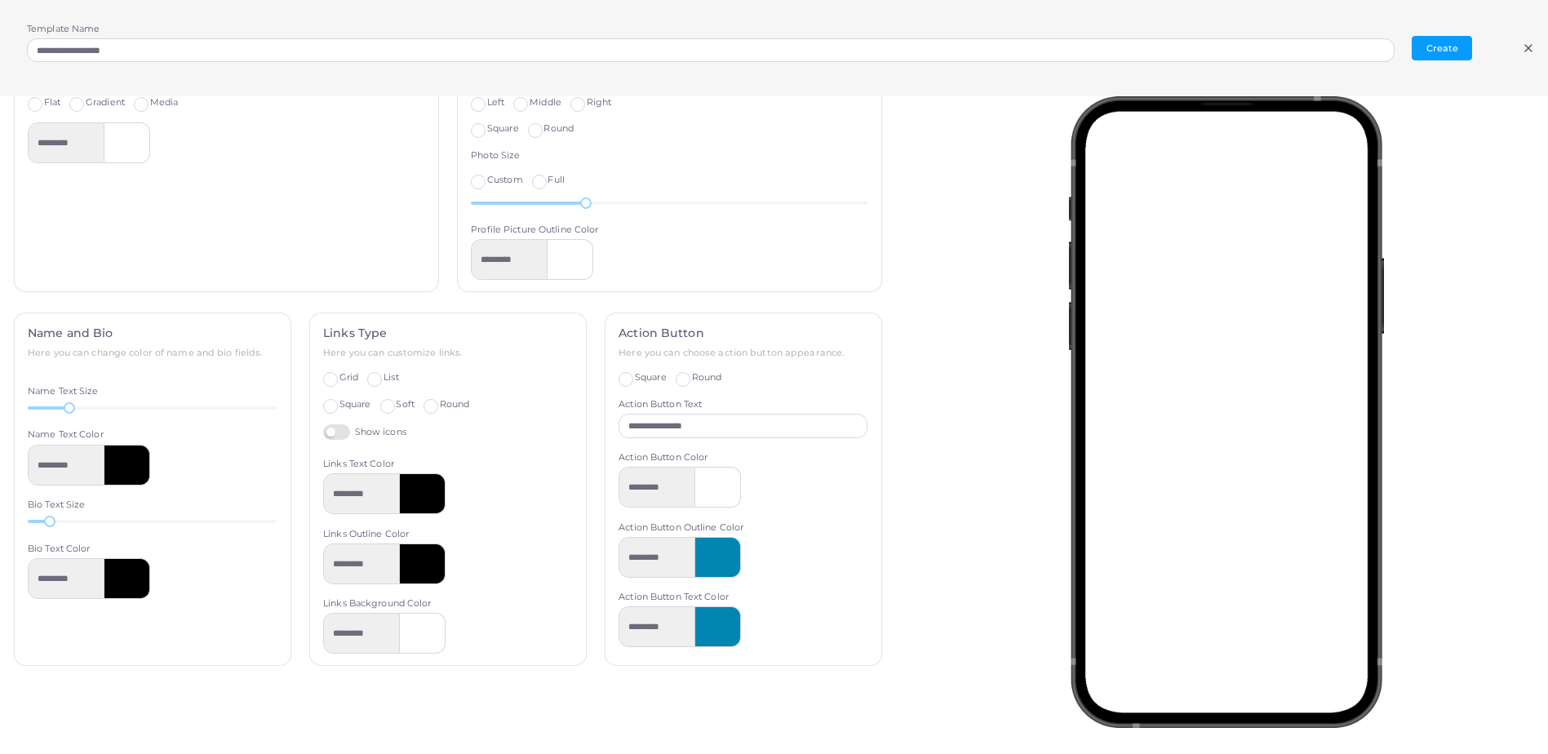
click at [422, 506] on div at bounding box center [423, 493] width 46 height 41
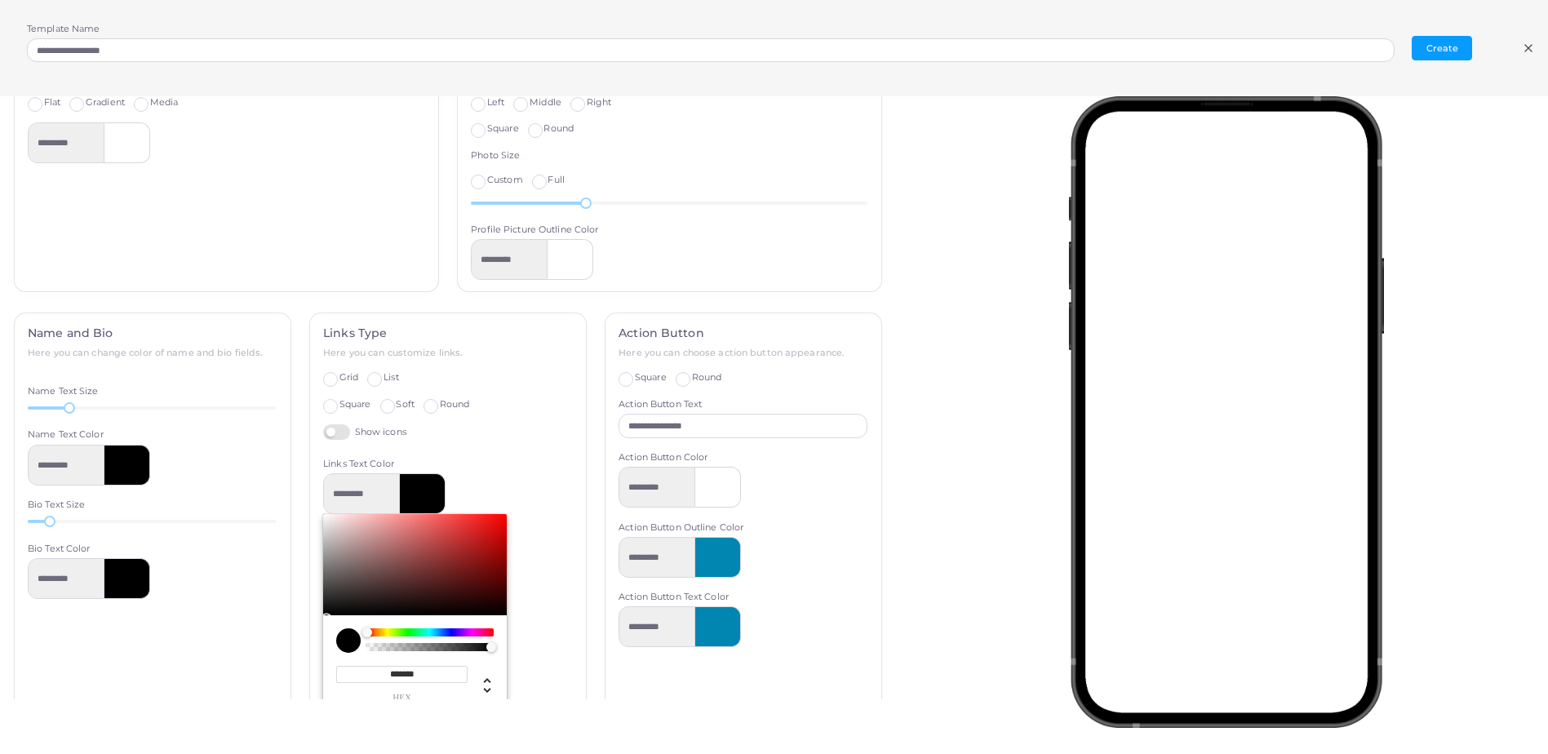
scroll to position [619, 0]
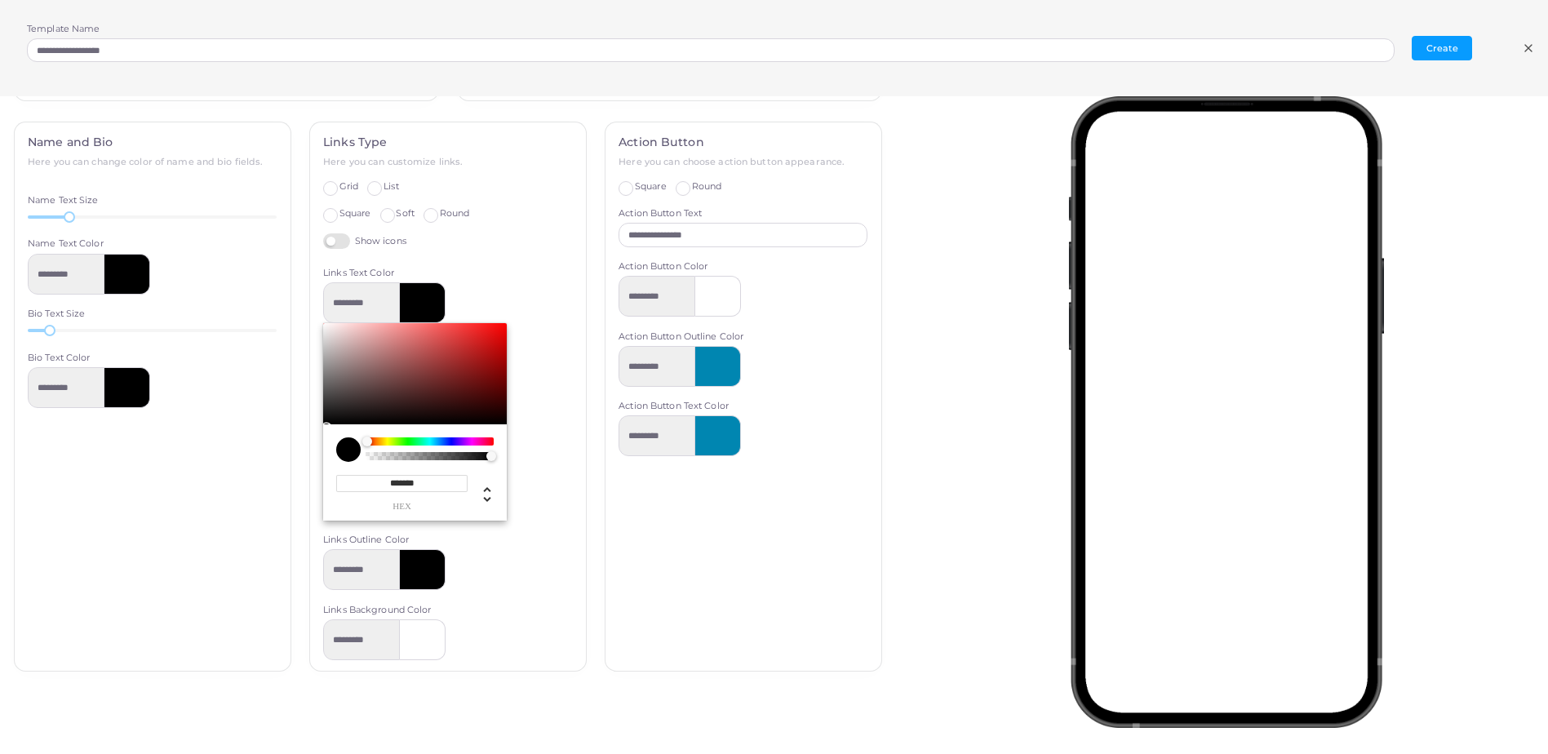
type input "*********"
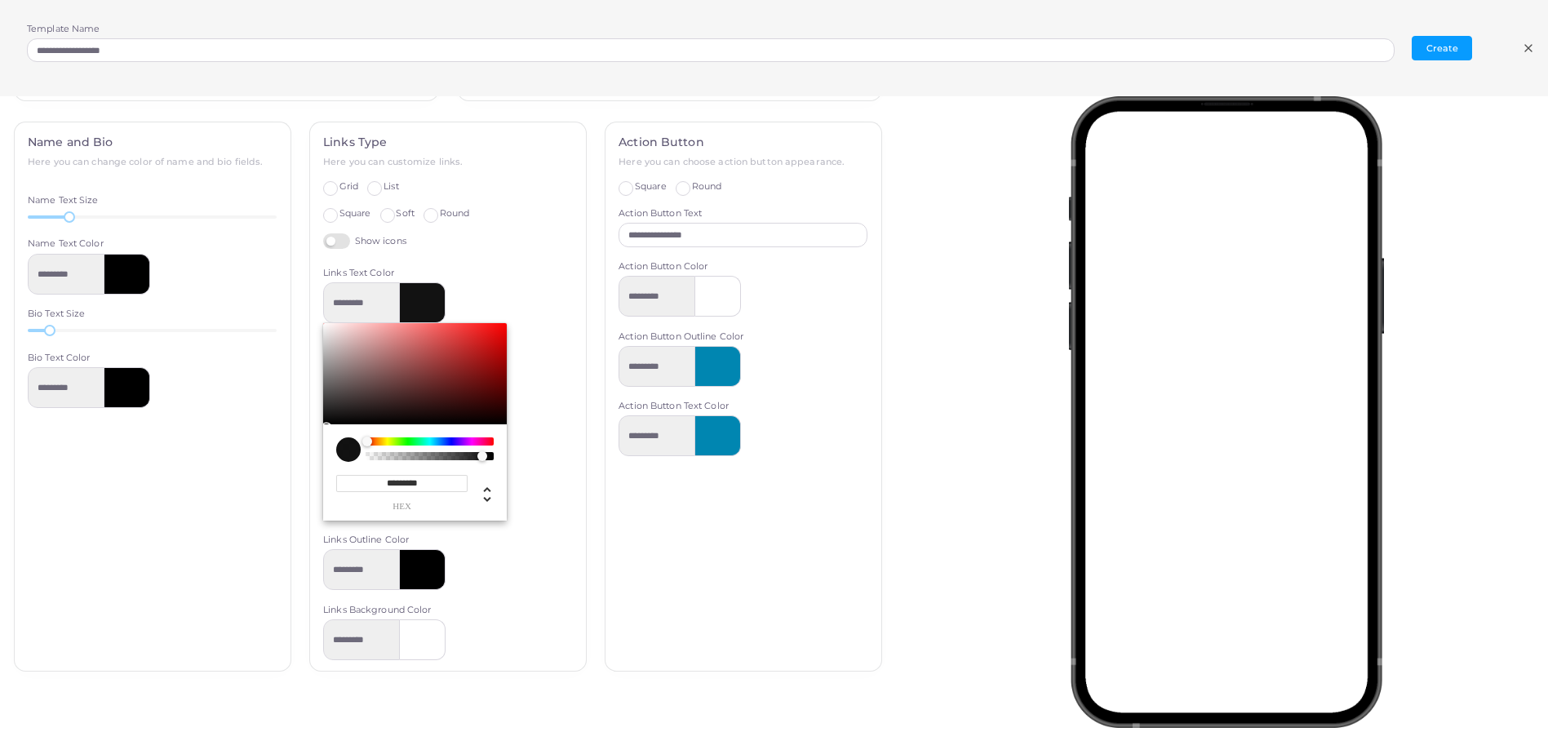
type input "*********"
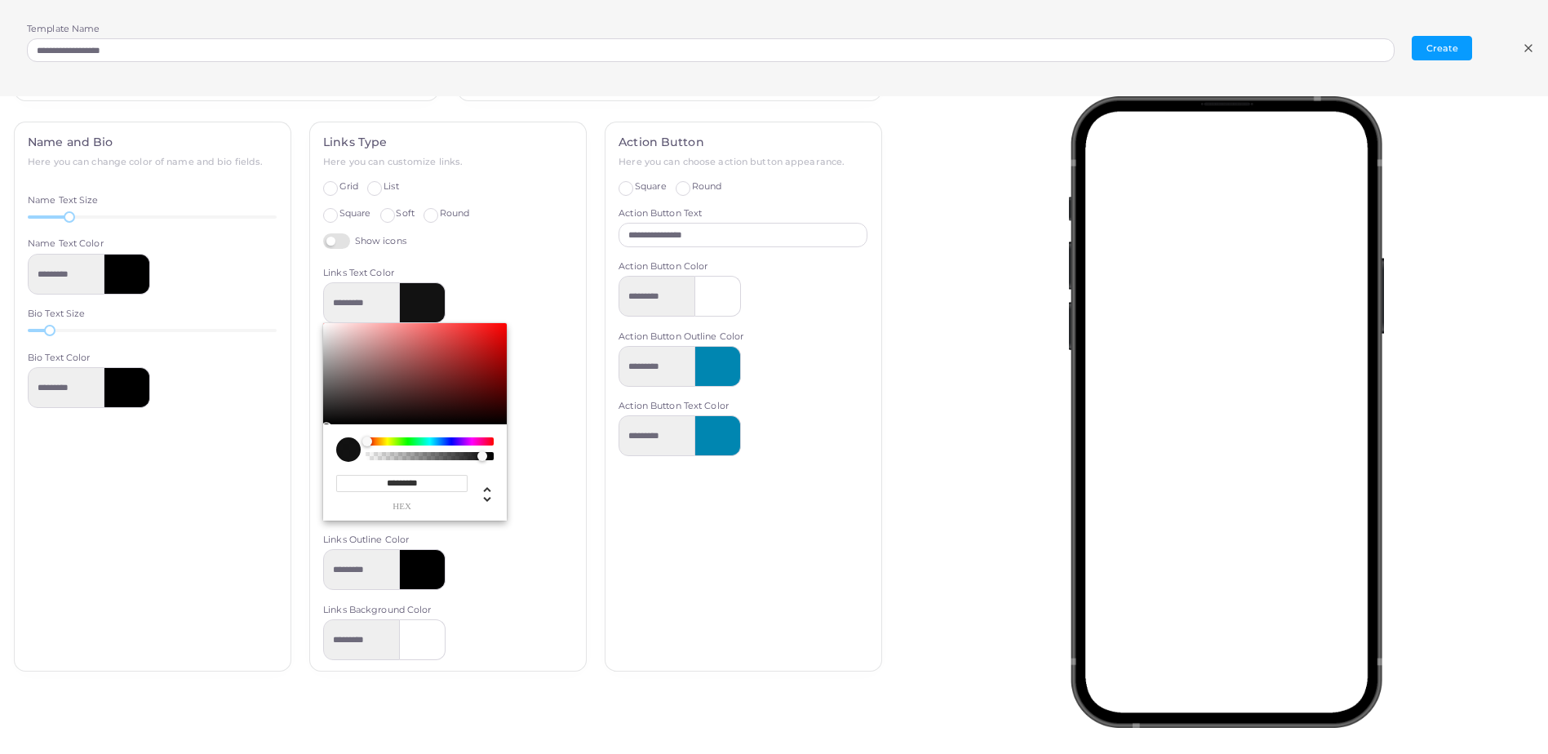
type input "*********"
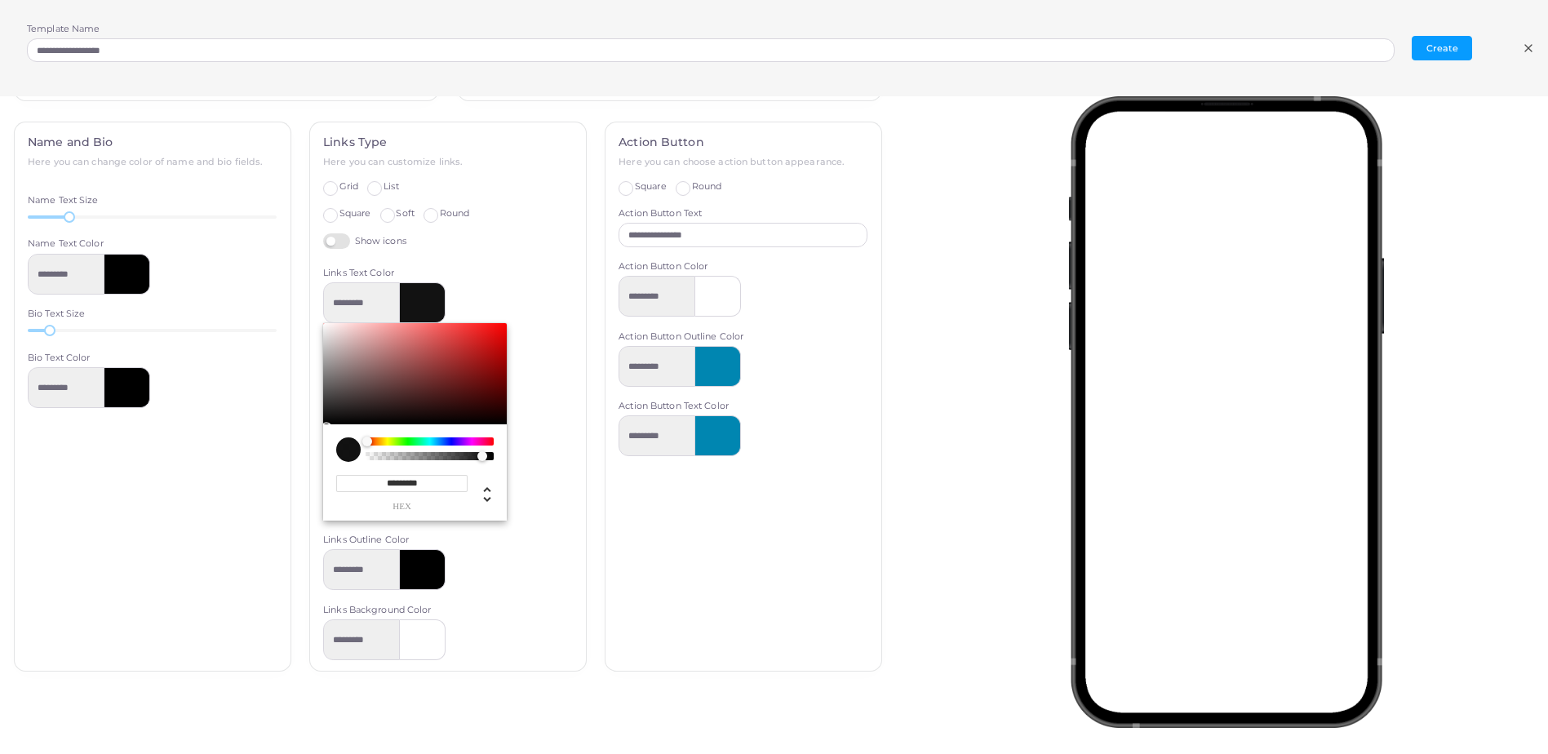
type input "*********"
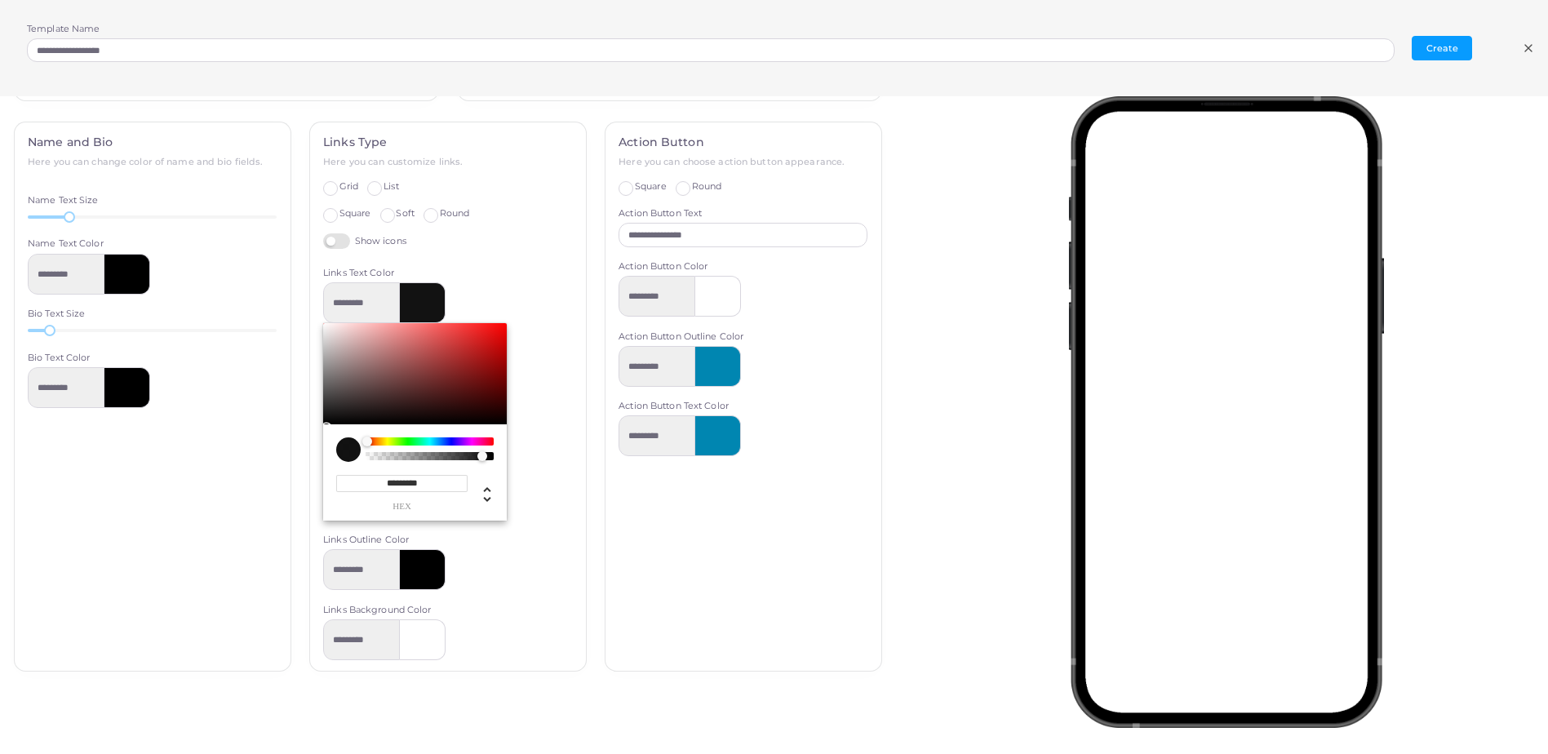
type input "*********"
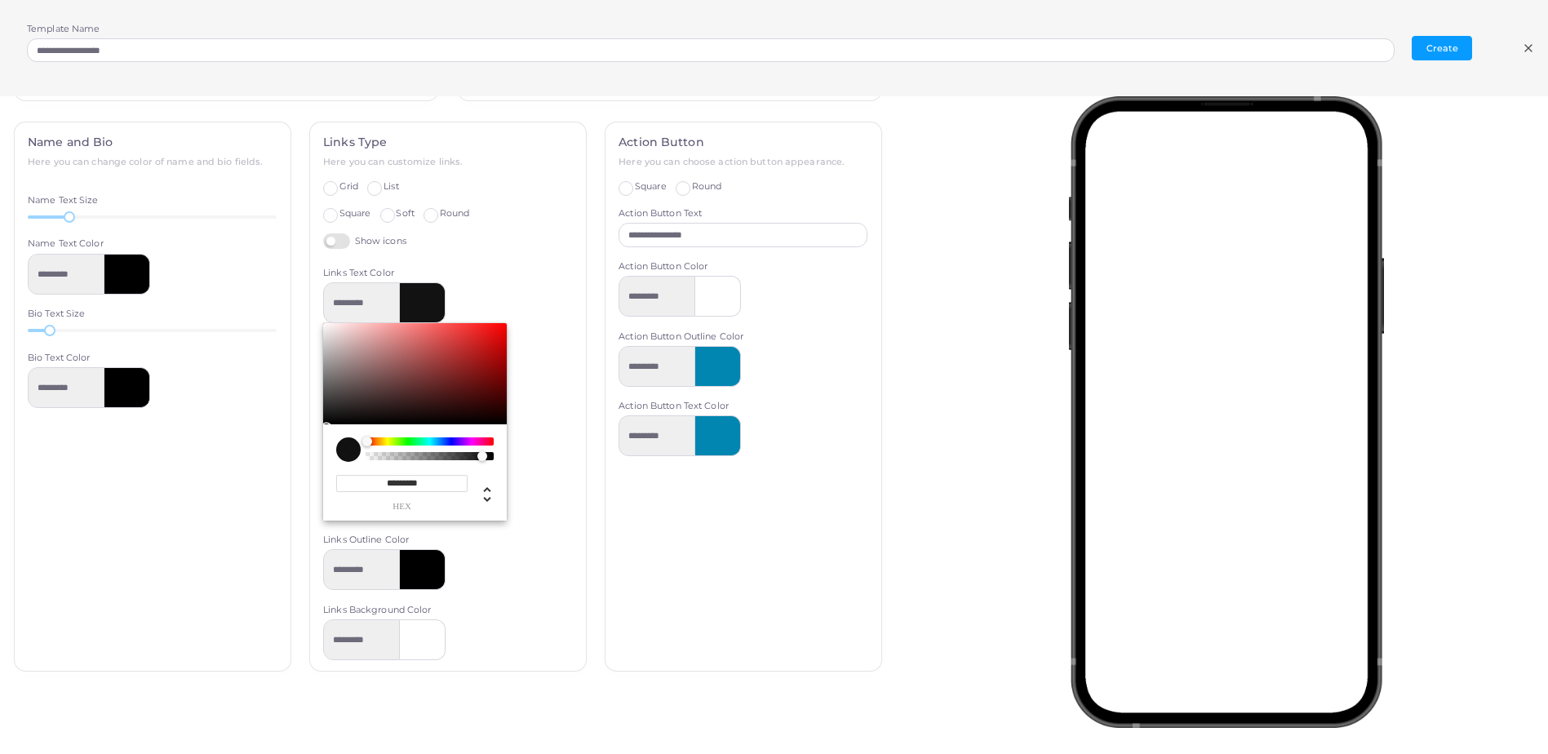
type input "*********"
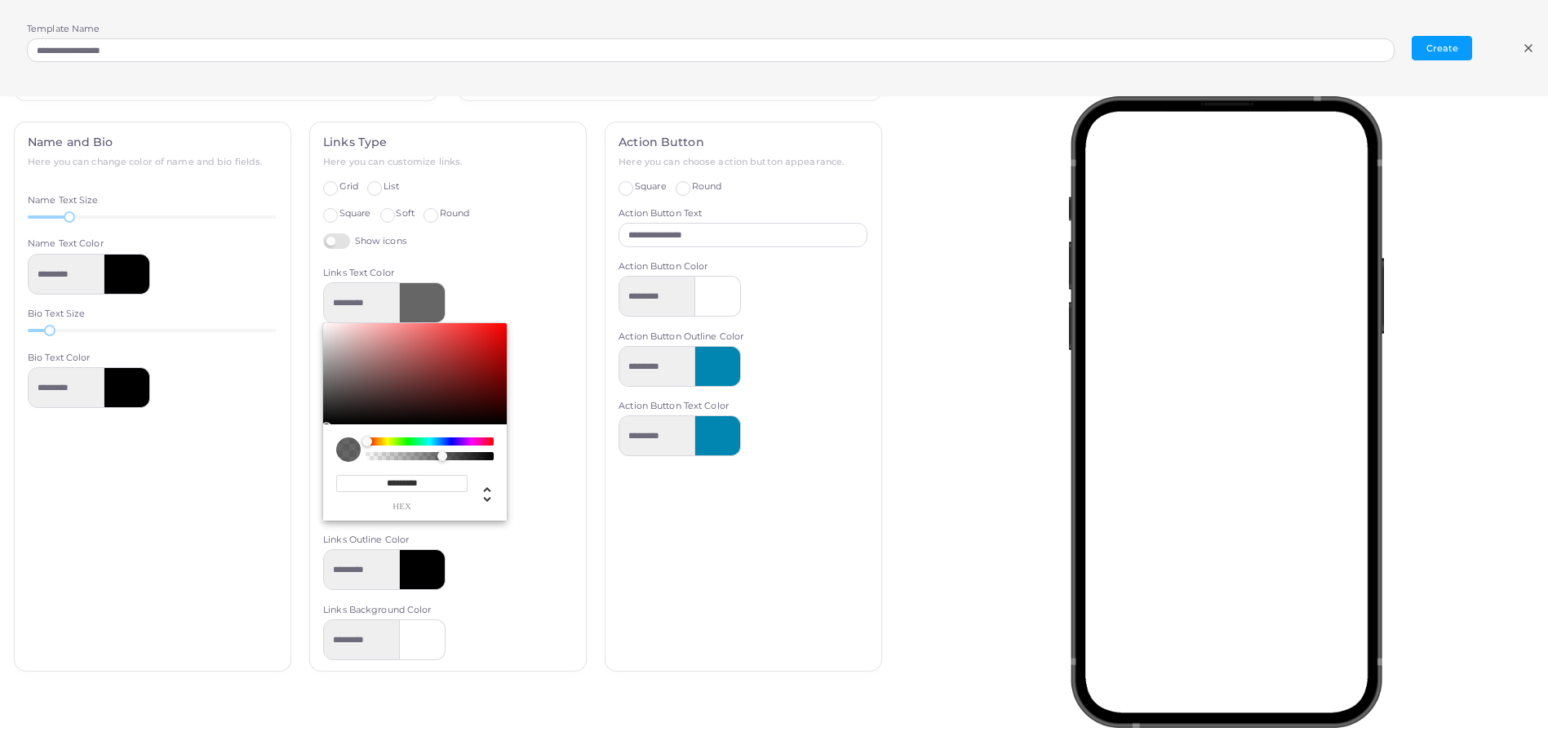
type input "*********"
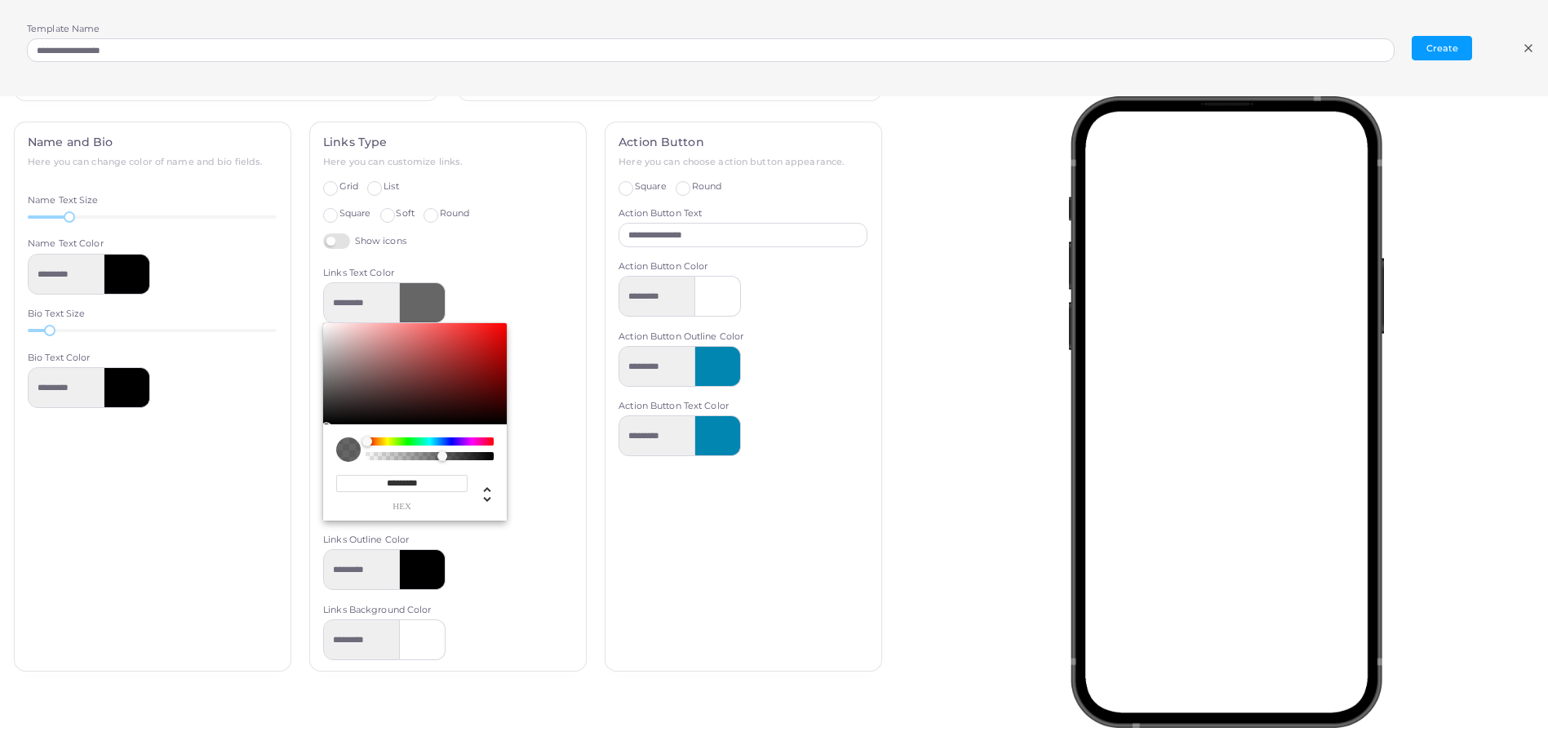
type input "*********"
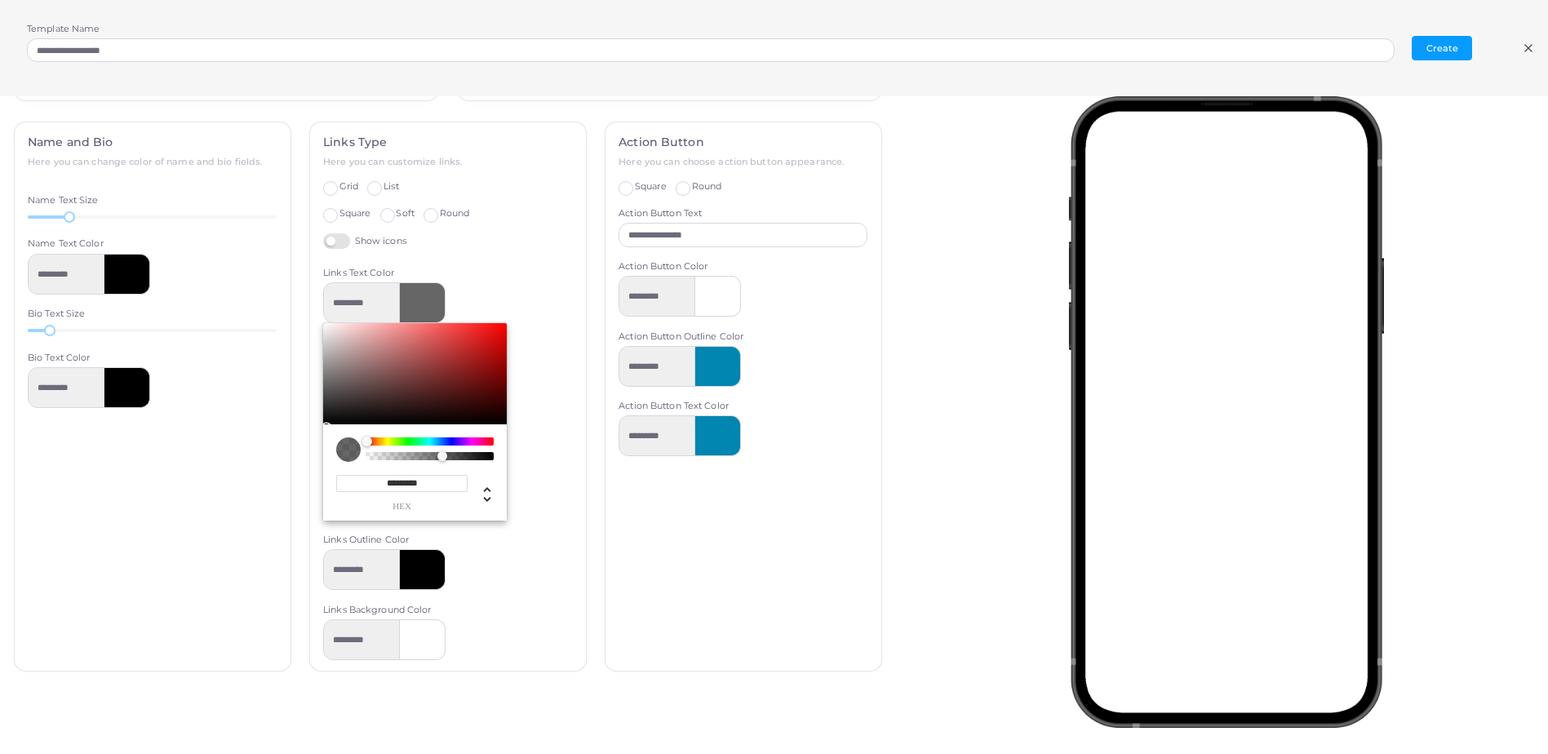
type input "*********"
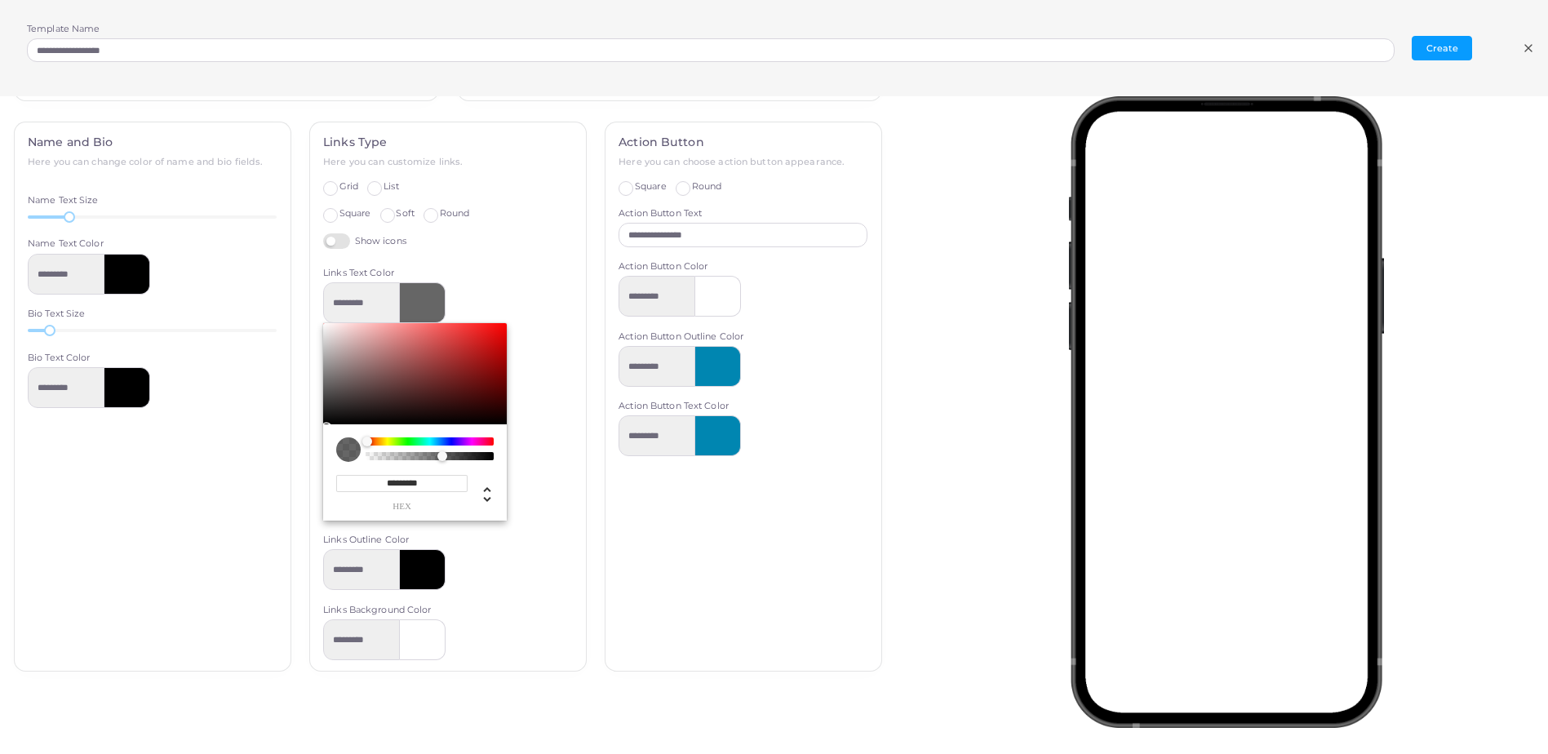
type input "*********"
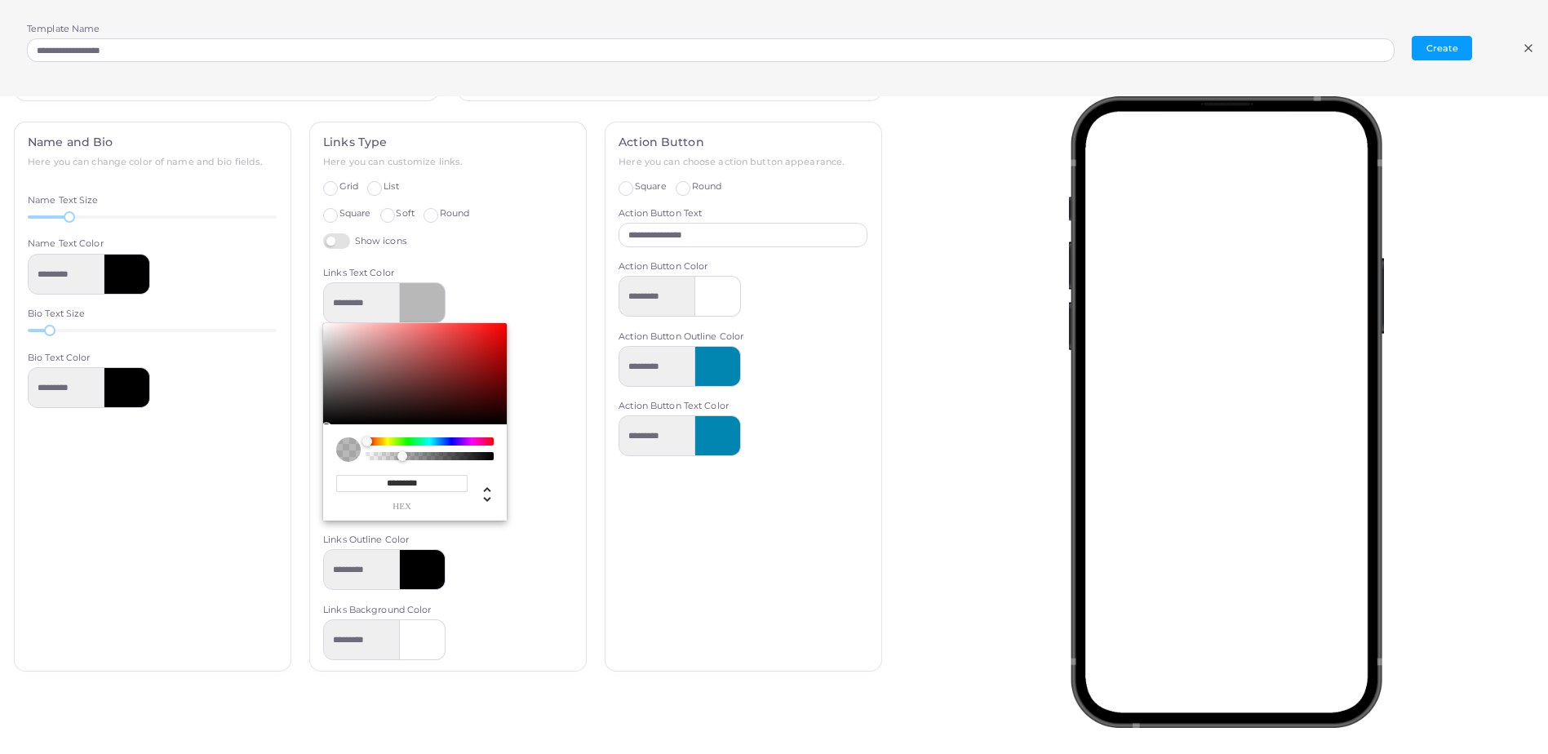
type input "*********"
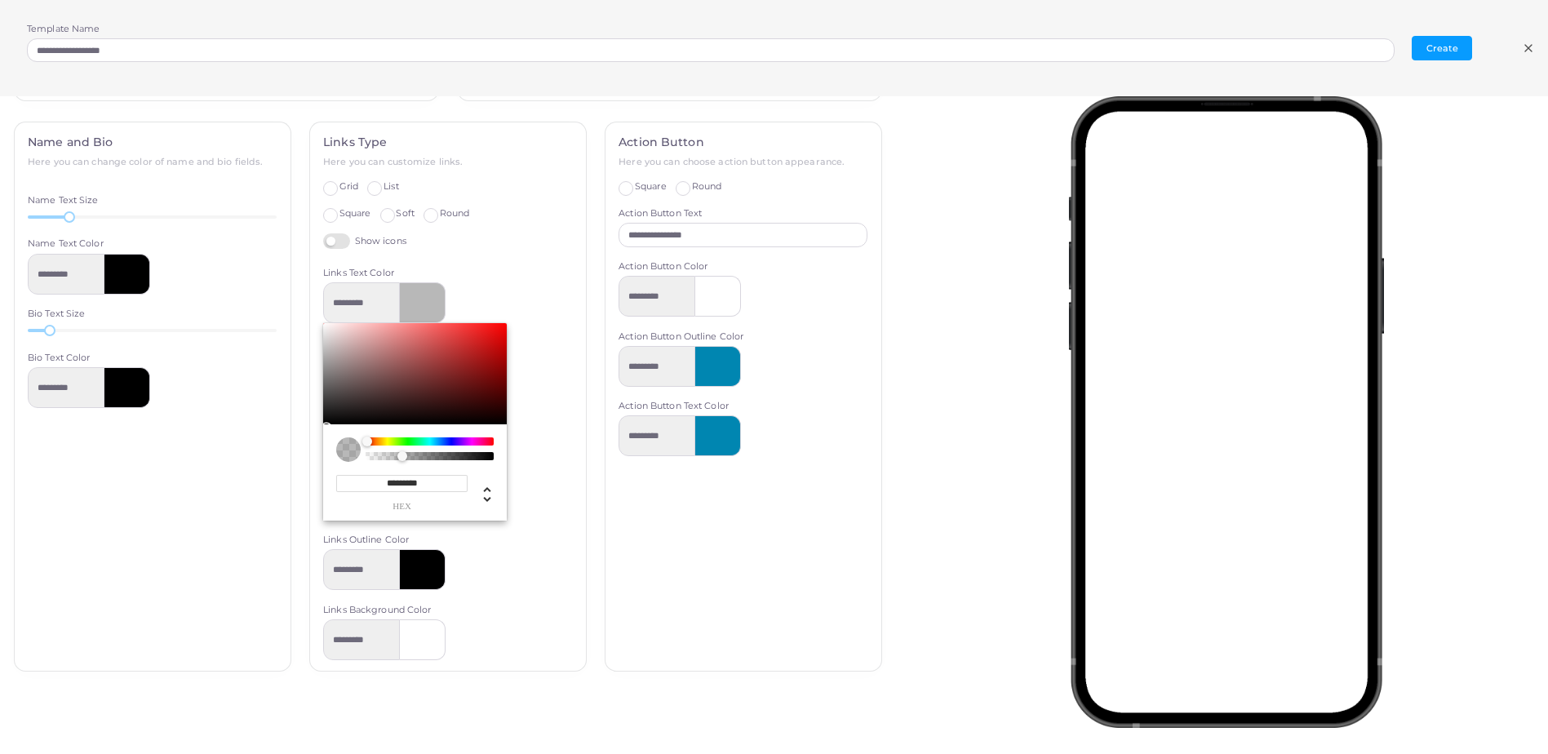
type input "*********"
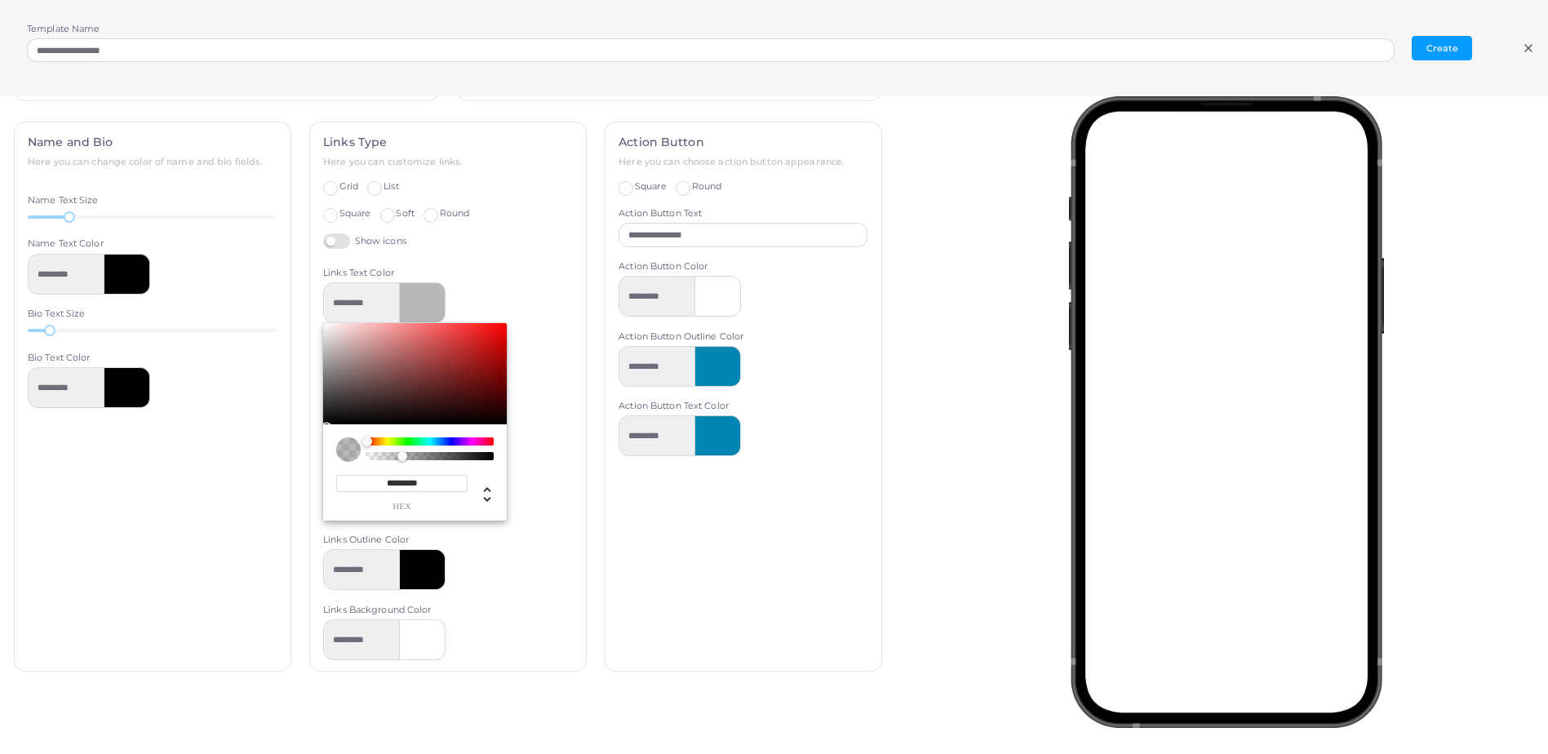
type input "*********"
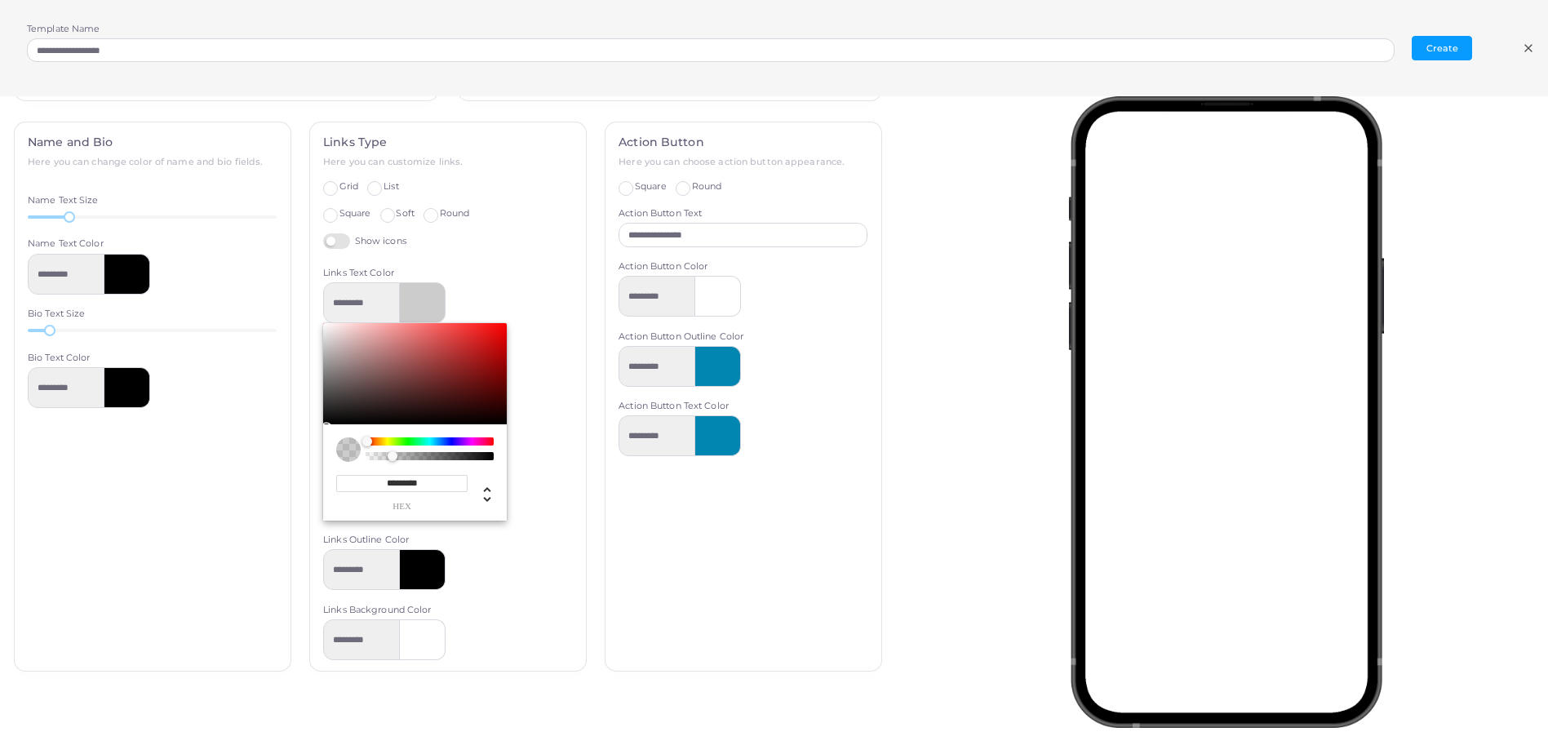
type input "*********"
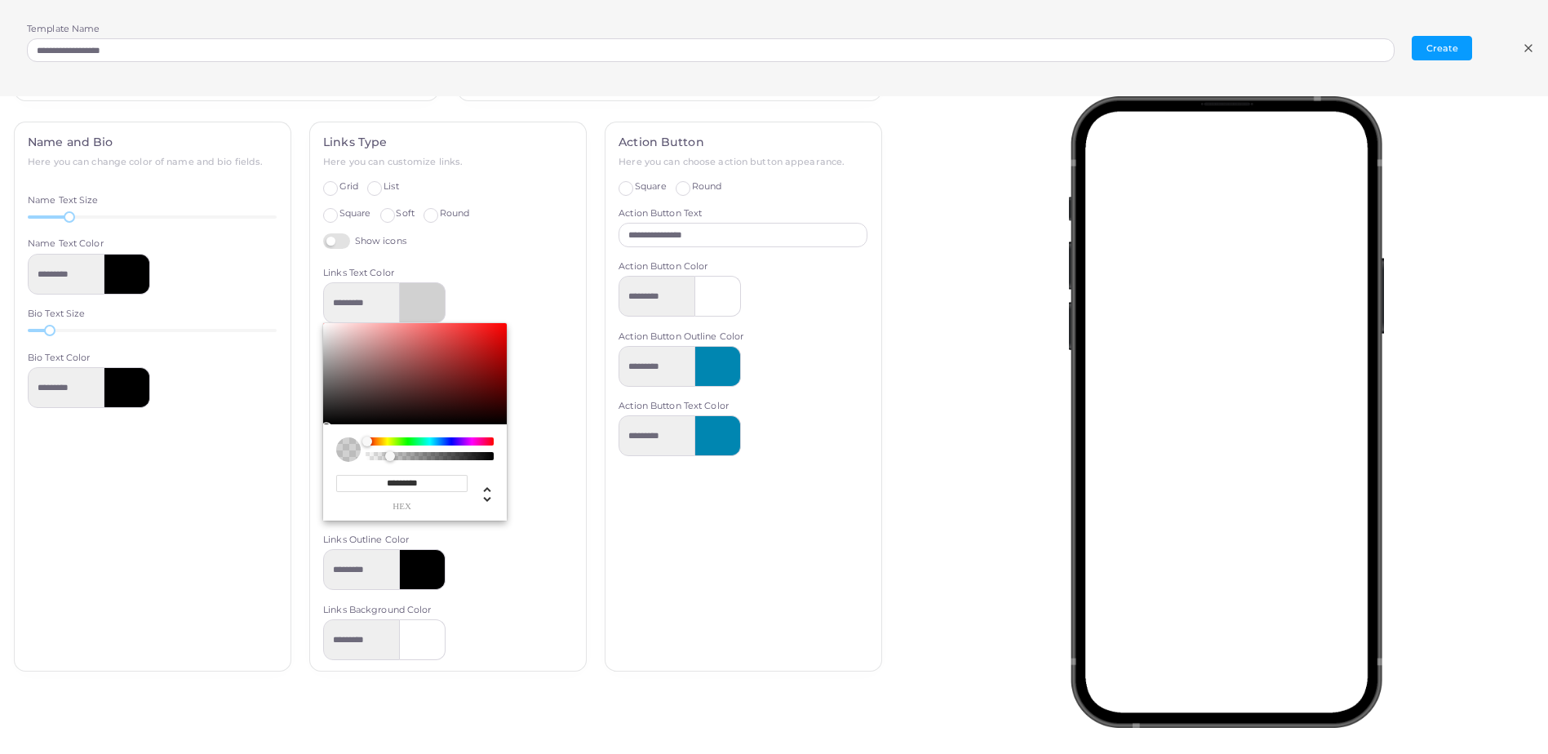
type input "*********"
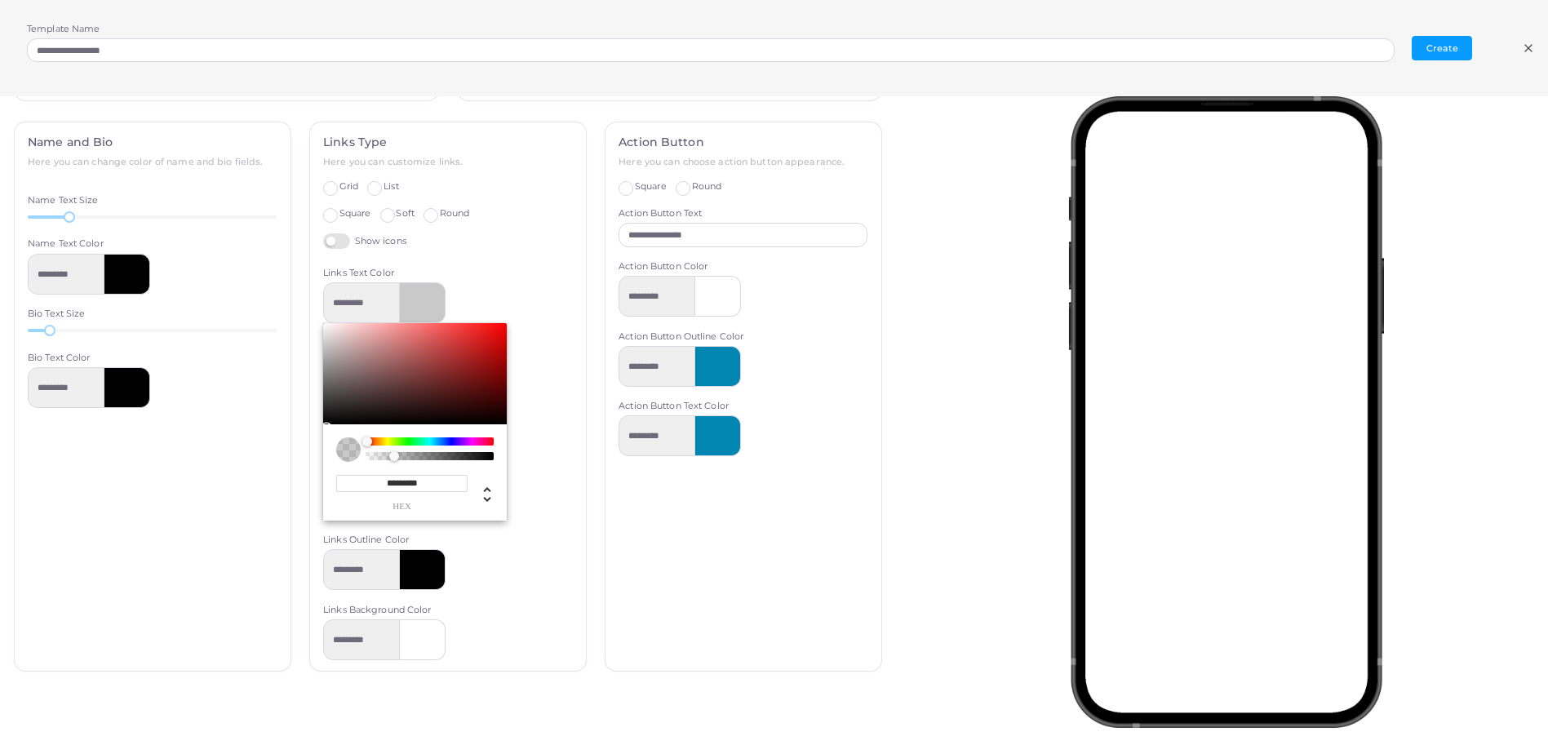
type input "*********"
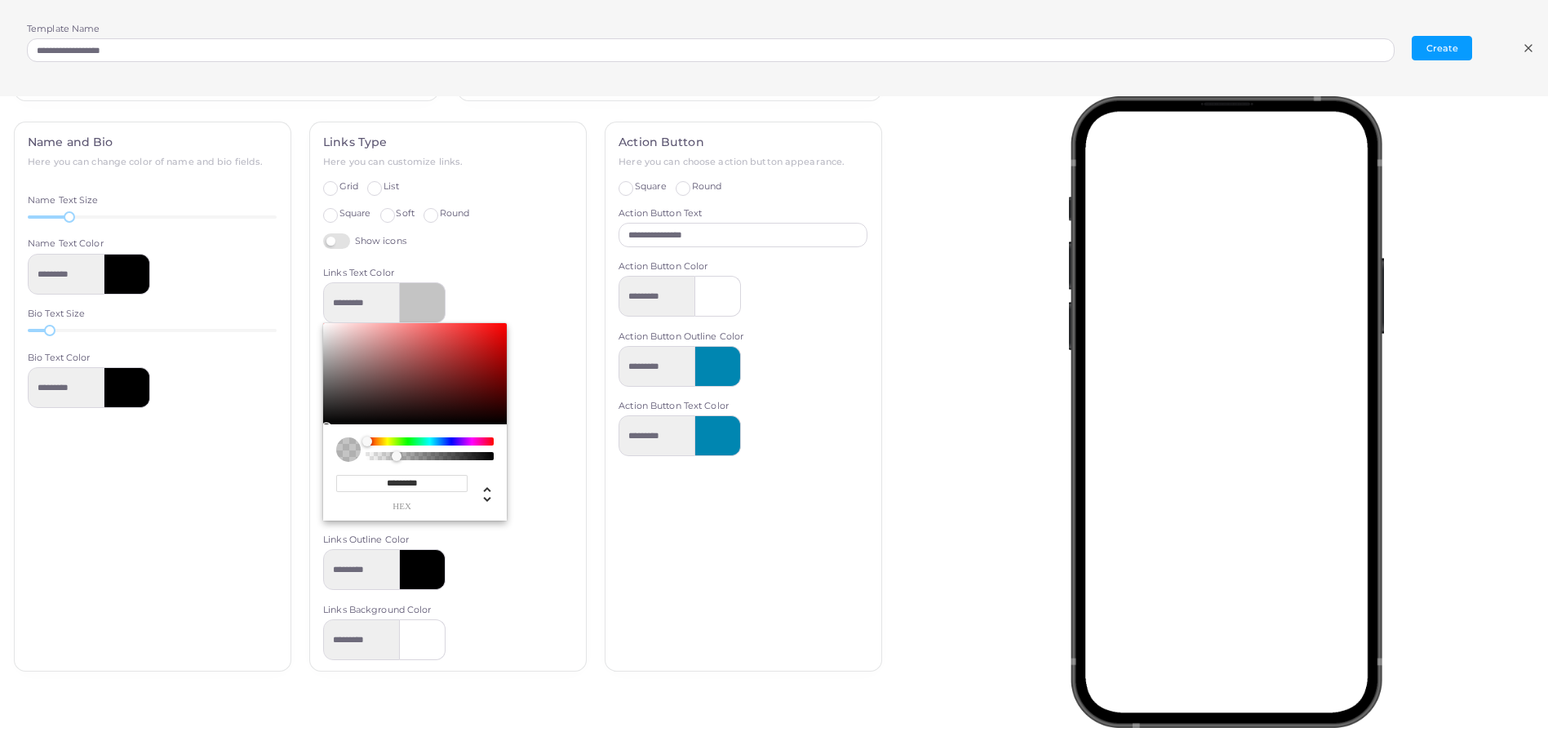
type input "*********"
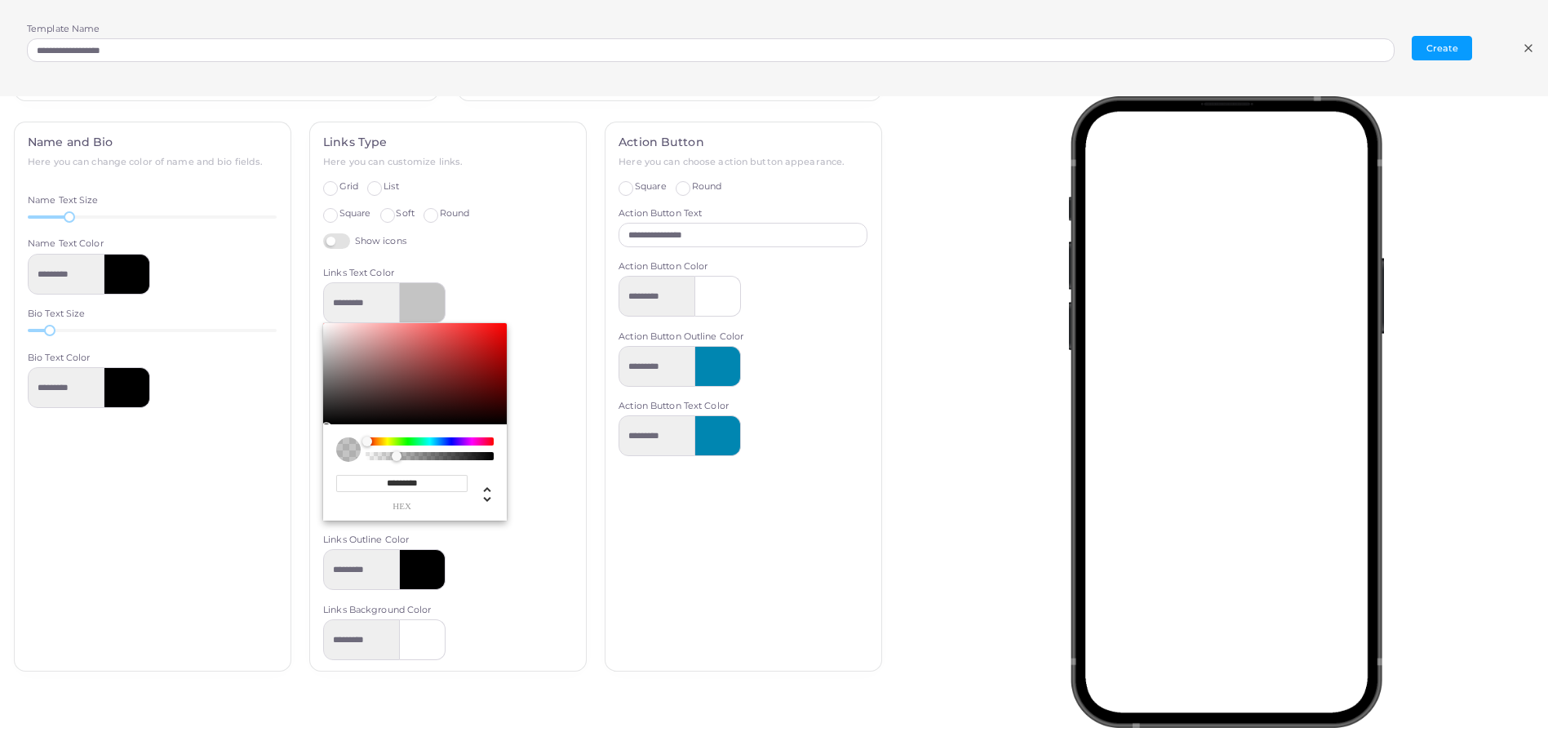
type input "*********"
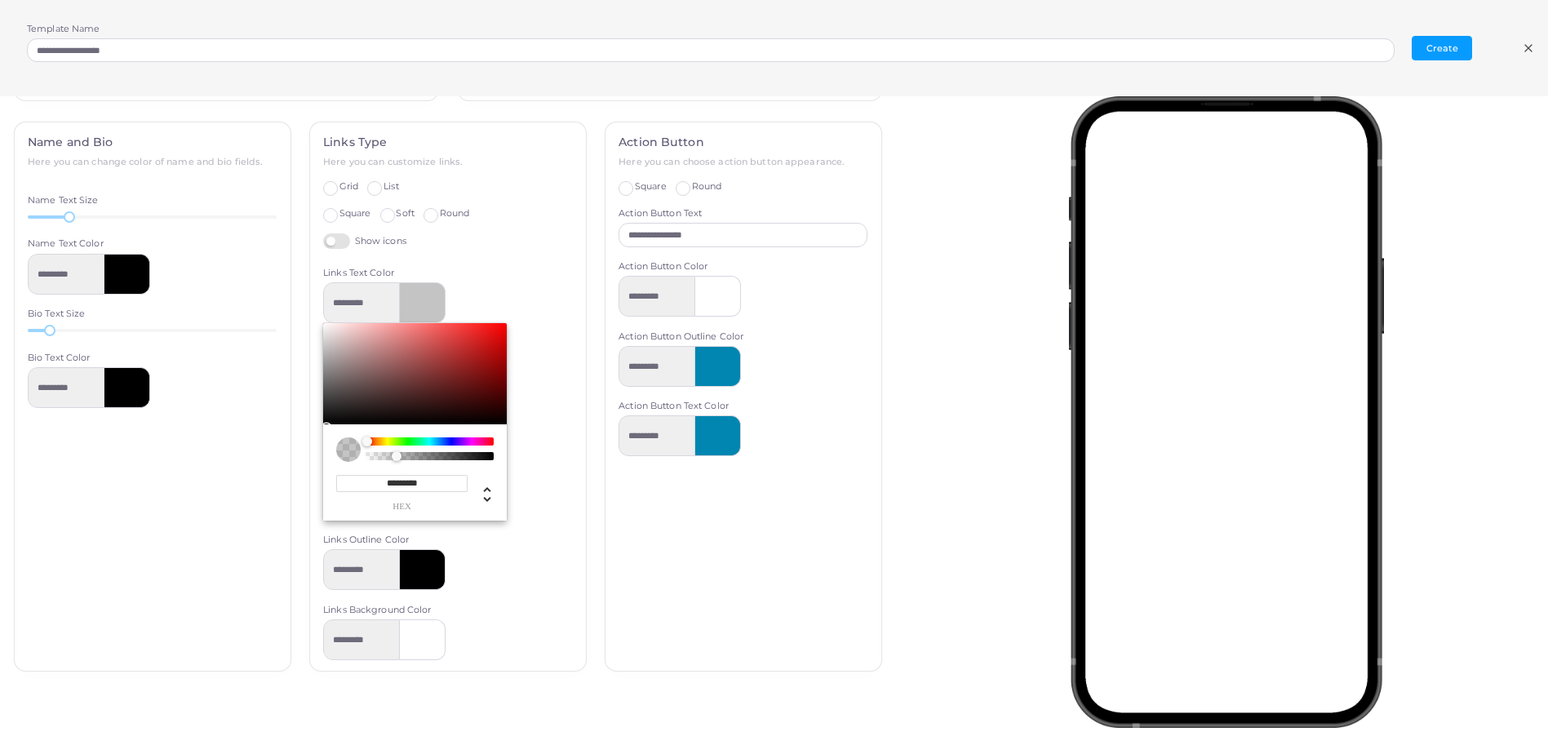
type input "*********"
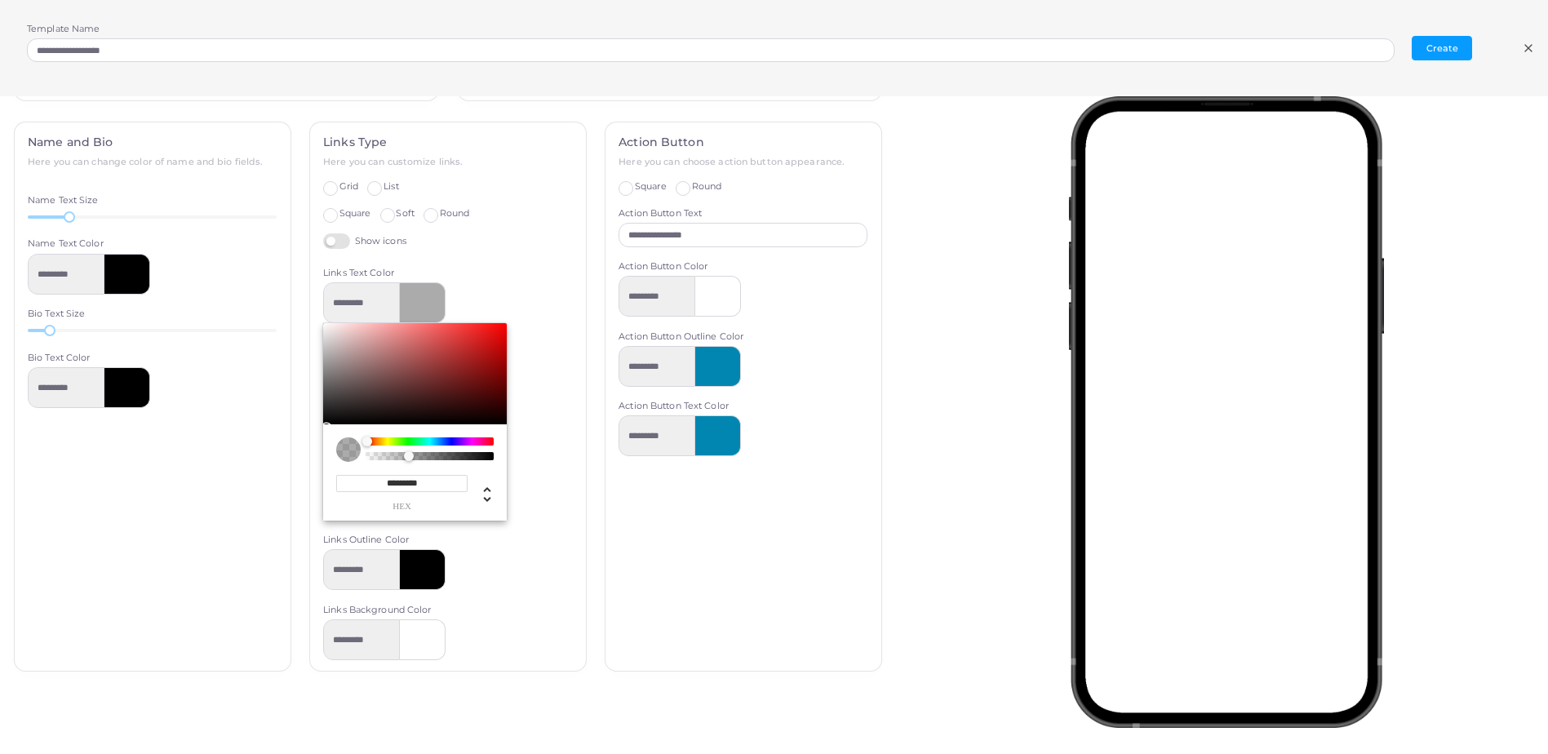
type input "*********"
drag, startPoint x: 478, startPoint y: 452, endPoint x: 468, endPoint y: 474, distance: 24.5
click at [468, 474] on div "**********" at bounding box center [415, 472] width 184 height 96
drag, startPoint x: 468, startPoint y: 474, endPoint x: 406, endPoint y: 571, distance: 114.8
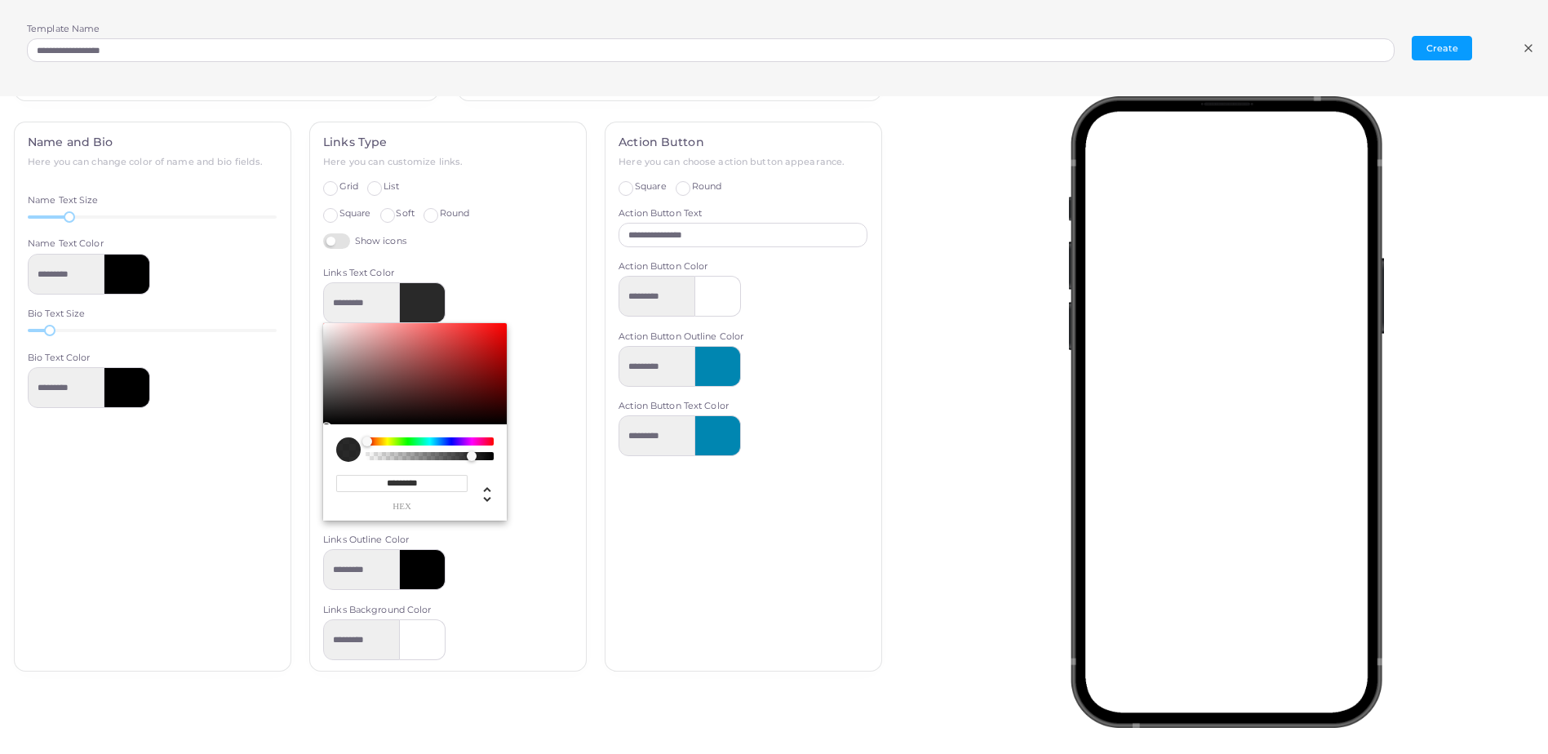
click at [406, 571] on div at bounding box center [423, 569] width 46 height 41
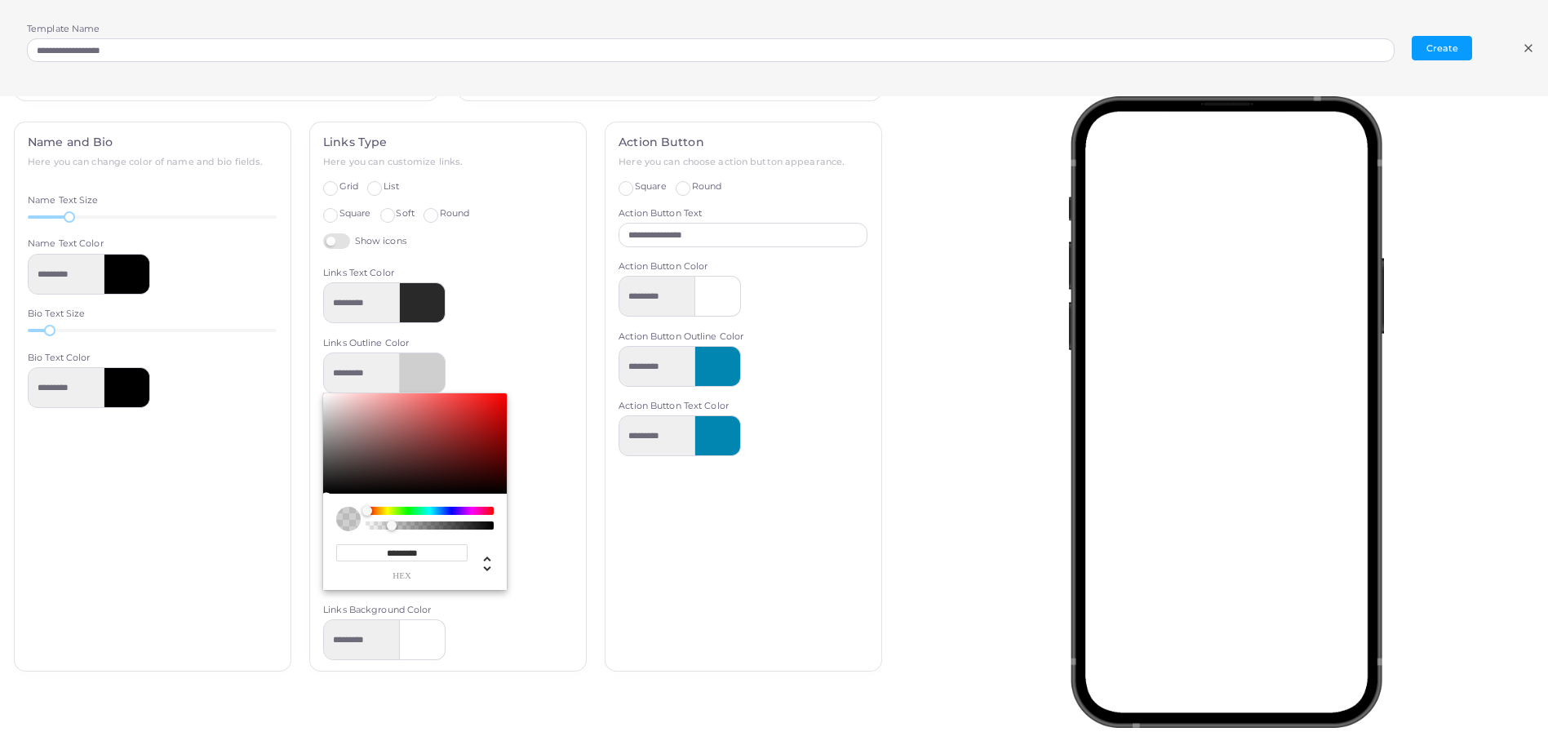
drag, startPoint x: 488, startPoint y: 524, endPoint x: 388, endPoint y: 528, distance: 100.5
click at [388, 528] on div "Chrome color picker" at bounding box center [392, 526] width 10 height 10
click at [531, 544] on div "**********" at bounding box center [447, 472] width 249 height 238
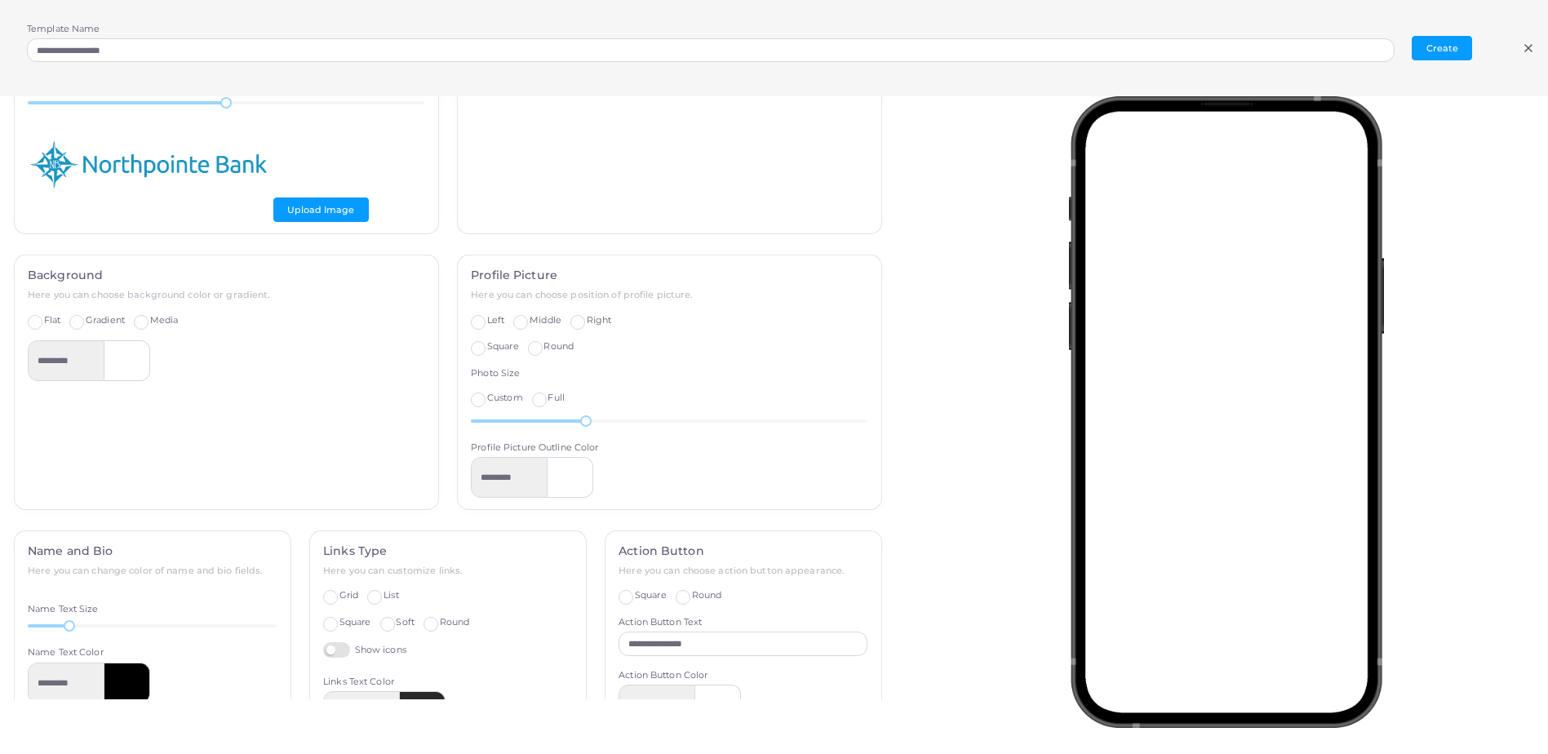
scroll to position [183, 0]
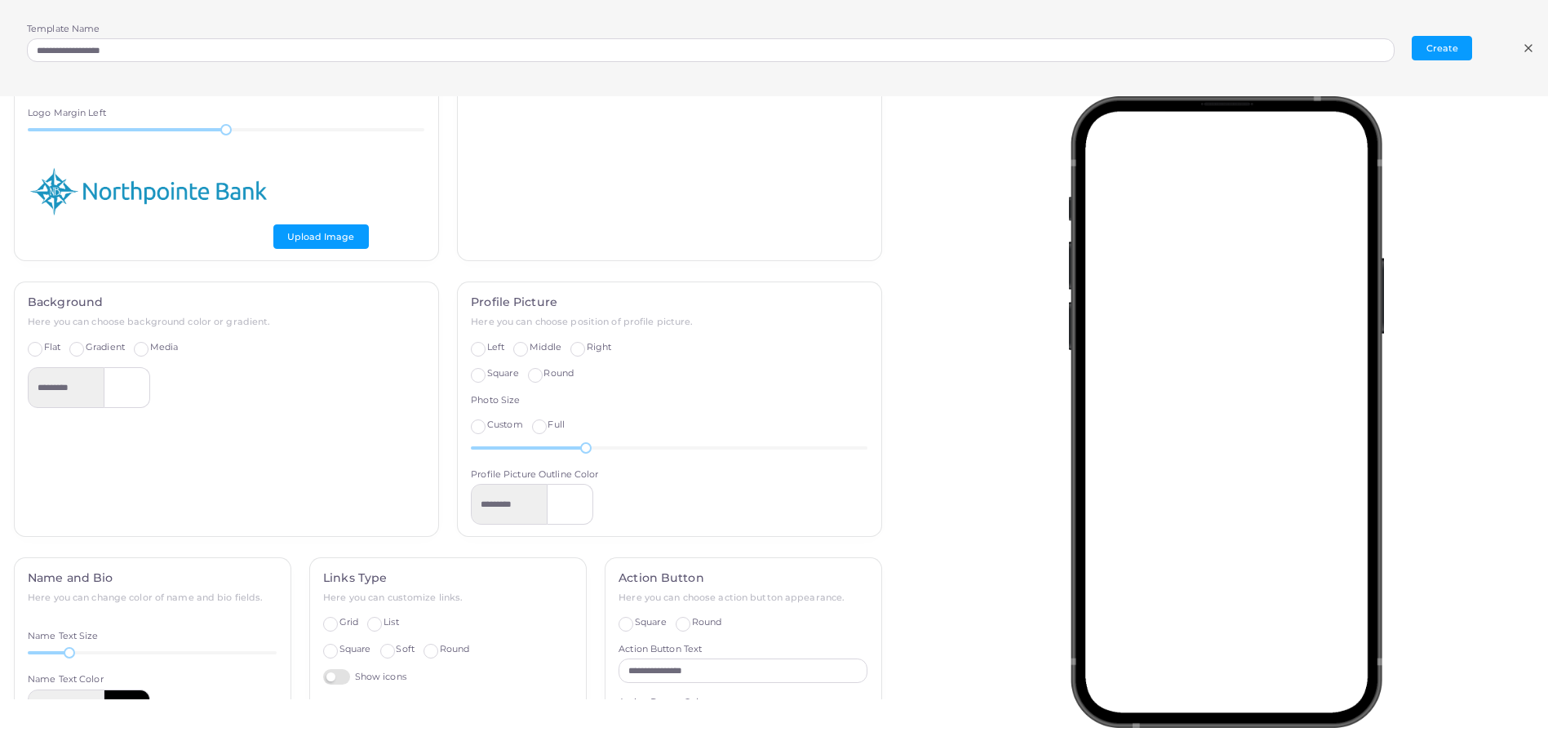
click at [548, 423] on label "Full" at bounding box center [556, 425] width 16 height 13
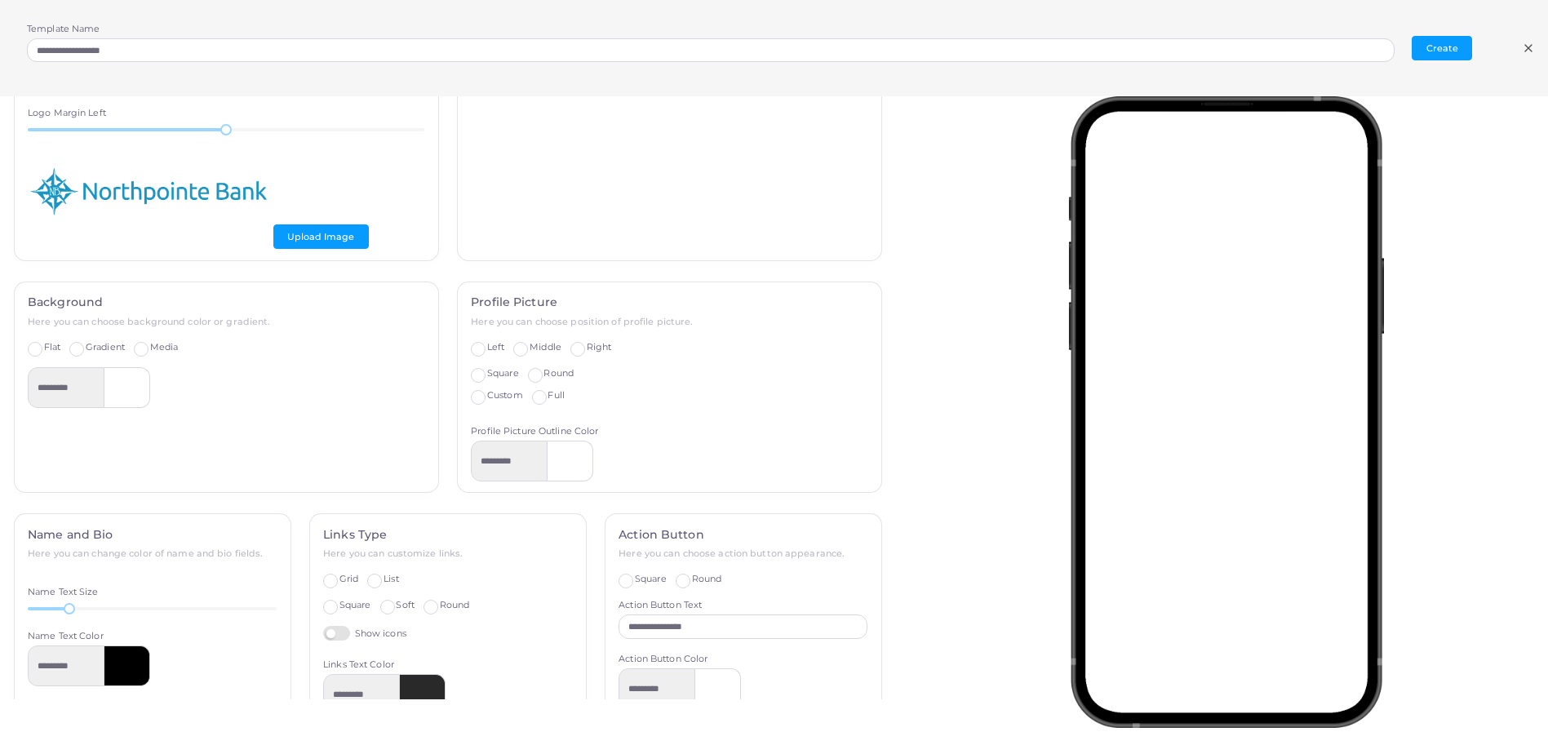
click at [487, 402] on label "Custom" at bounding box center [505, 395] width 36 height 13
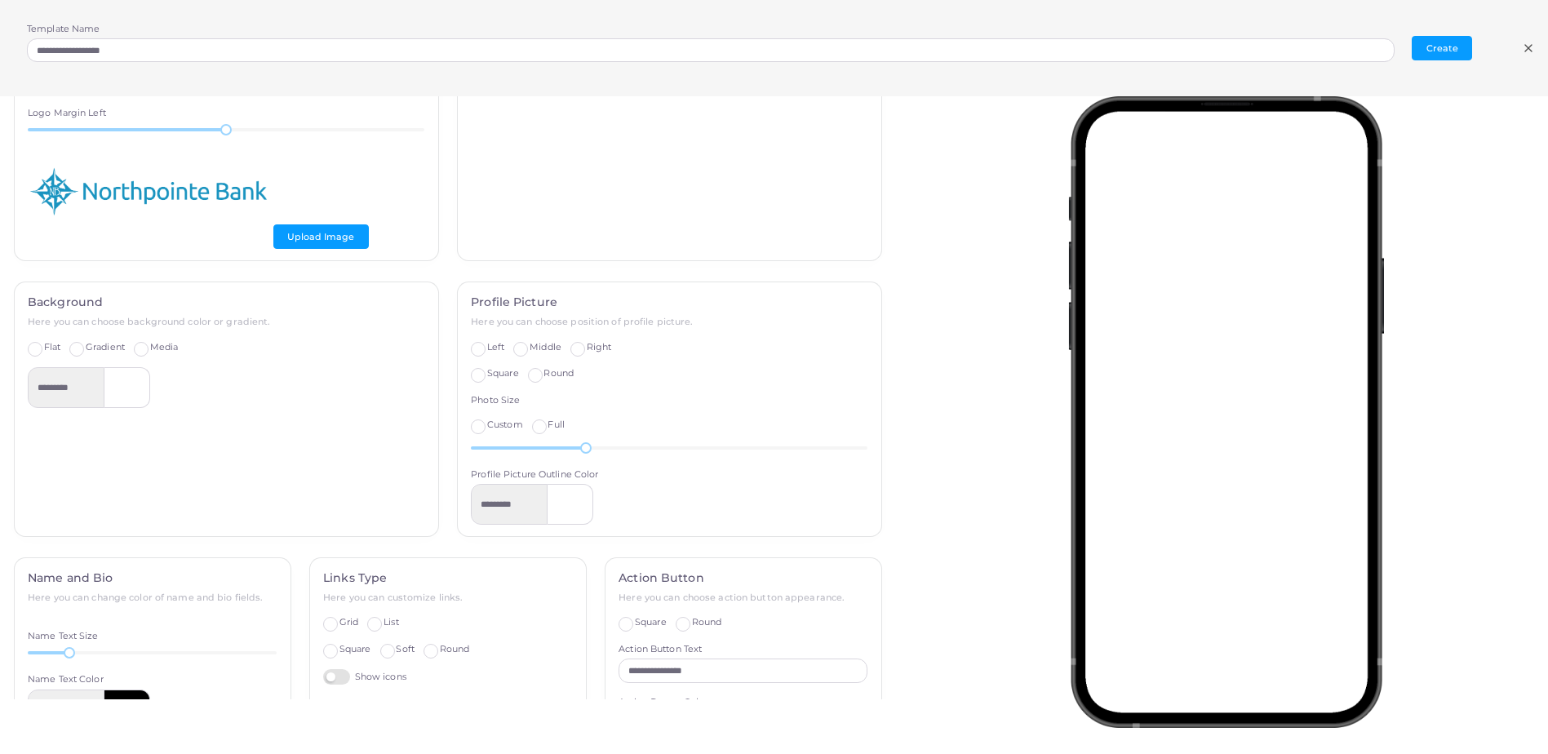
click at [487, 375] on span "Square" at bounding box center [503, 372] width 32 height 11
click at [544, 376] on span "Round" at bounding box center [559, 372] width 30 height 11
click at [587, 346] on label "Right" at bounding box center [599, 347] width 25 height 13
click at [530, 353] on label "Middle" at bounding box center [546, 347] width 32 height 13
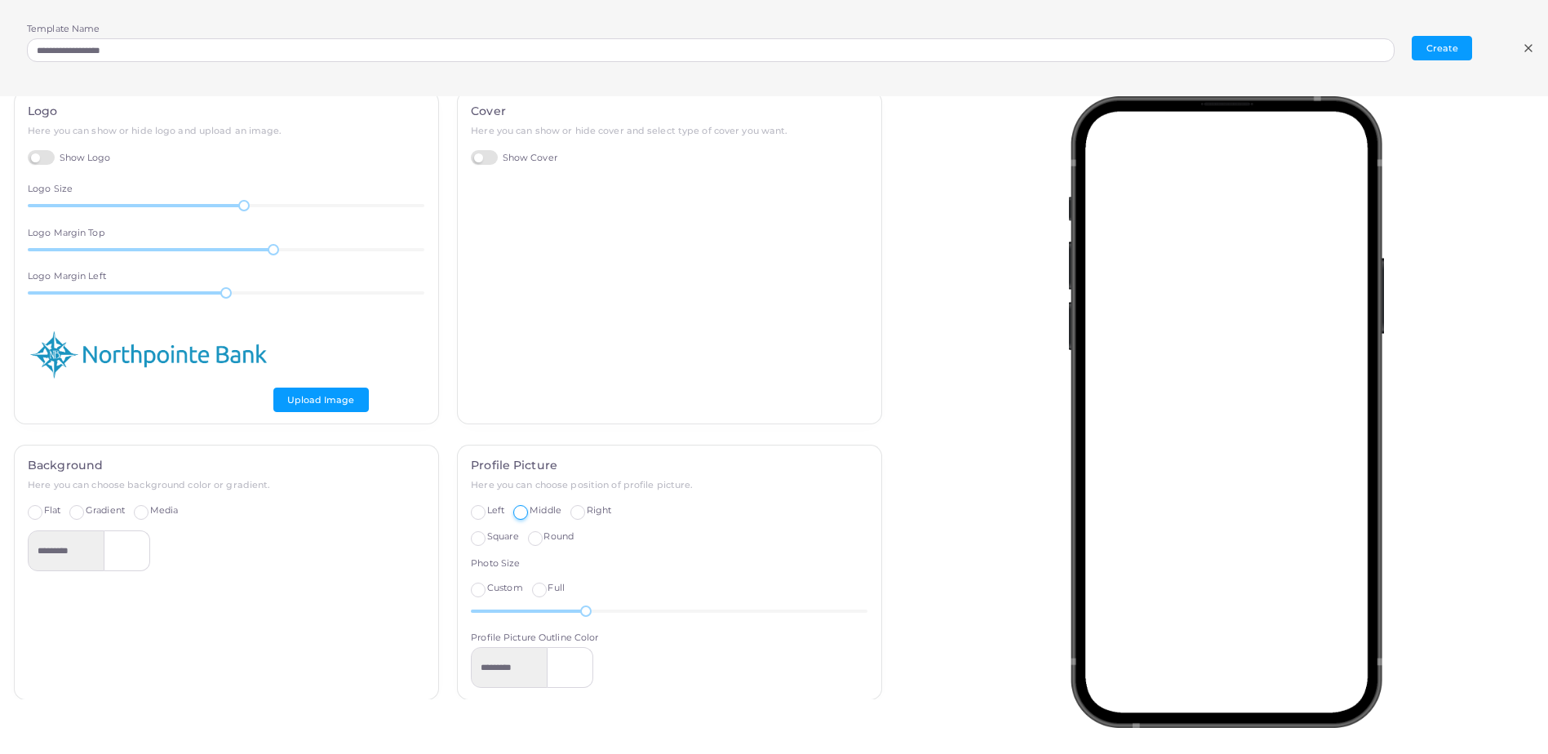
scroll to position [0, 0]
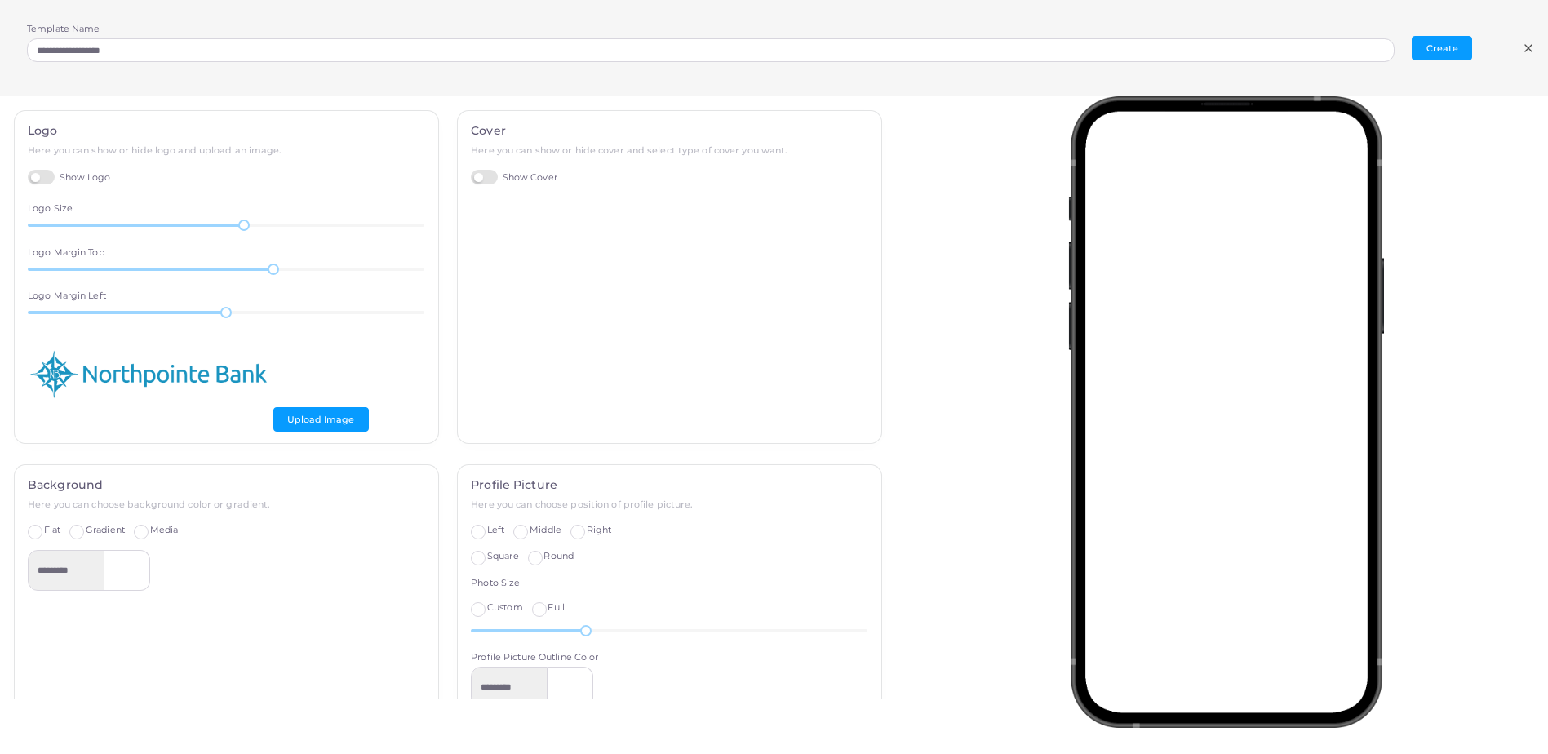
click at [481, 177] on label "Show Cover" at bounding box center [514, 178] width 87 height 16
click at [482, 172] on label "Show Cover" at bounding box center [514, 178] width 87 height 16
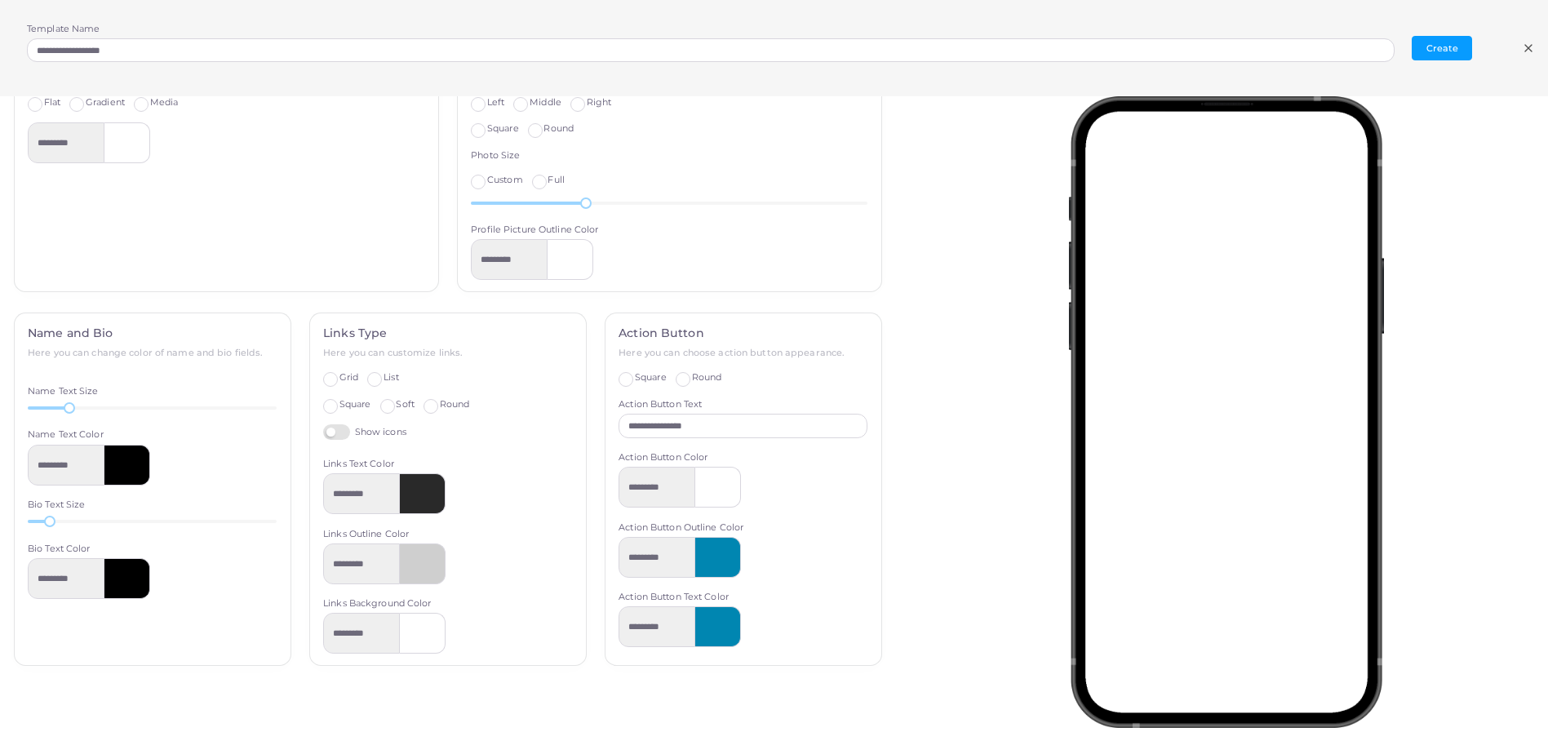
scroll to position [145, 0]
click at [709, 483] on div at bounding box center [718, 487] width 46 height 41
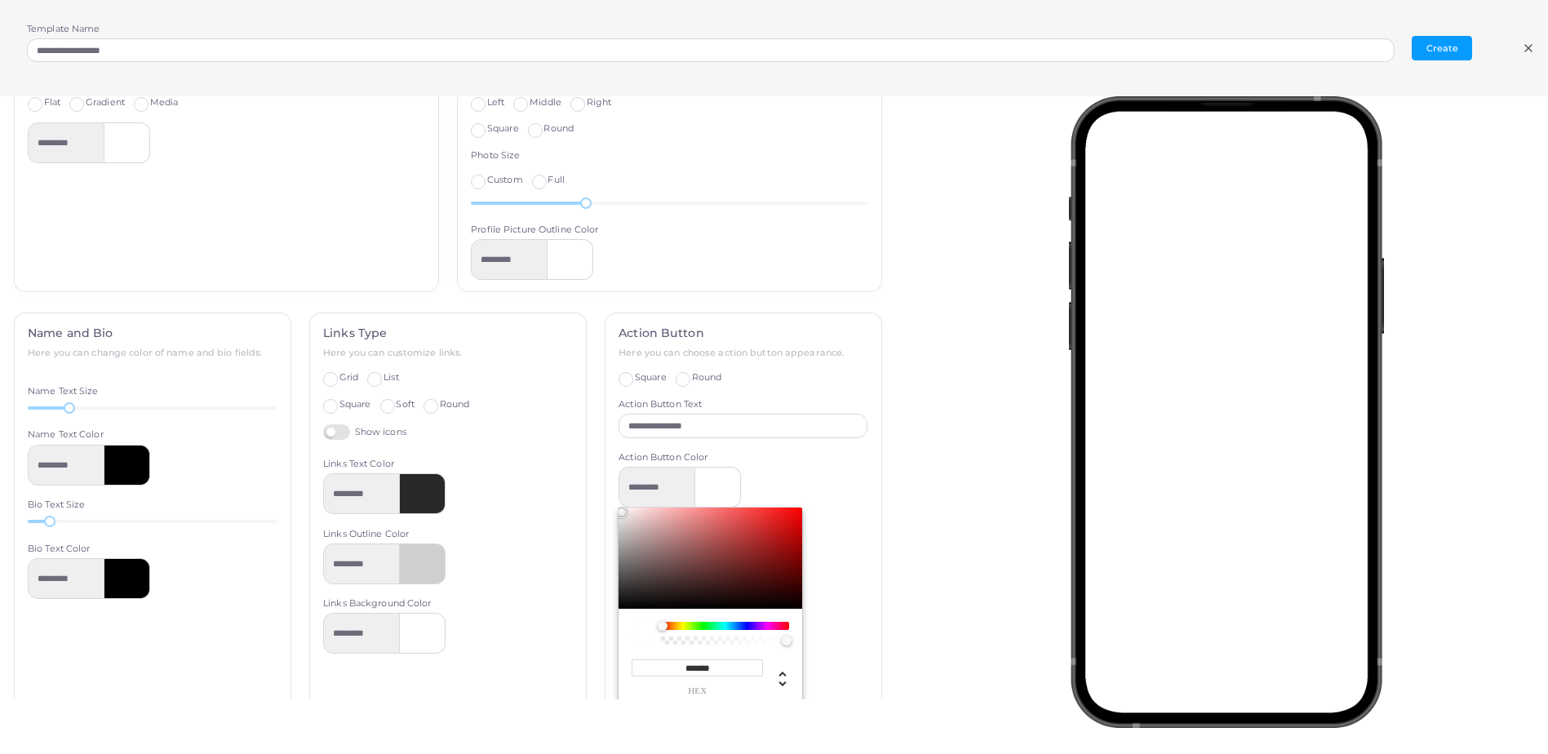
drag, startPoint x: 711, startPoint y: 673, endPoint x: 675, endPoint y: 674, distance: 35.9
click at [675, 674] on input "*******" at bounding box center [697, 667] width 131 height 17
paste input "Chrome color picker"
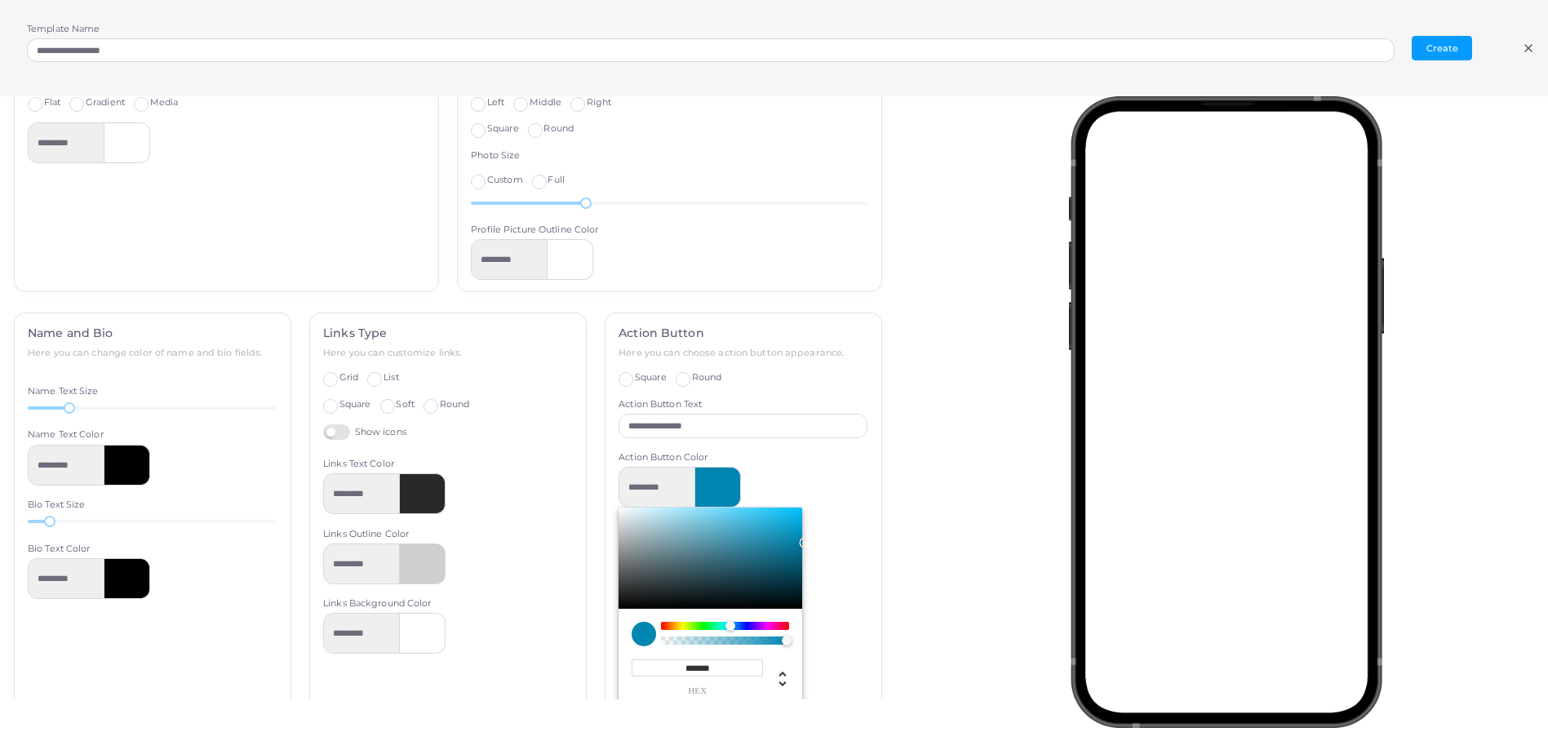
click at [850, 621] on div "********* ******* hex * r *** g *** b * a *** h **** s *** l * a" at bounding box center [743, 586] width 249 height 238
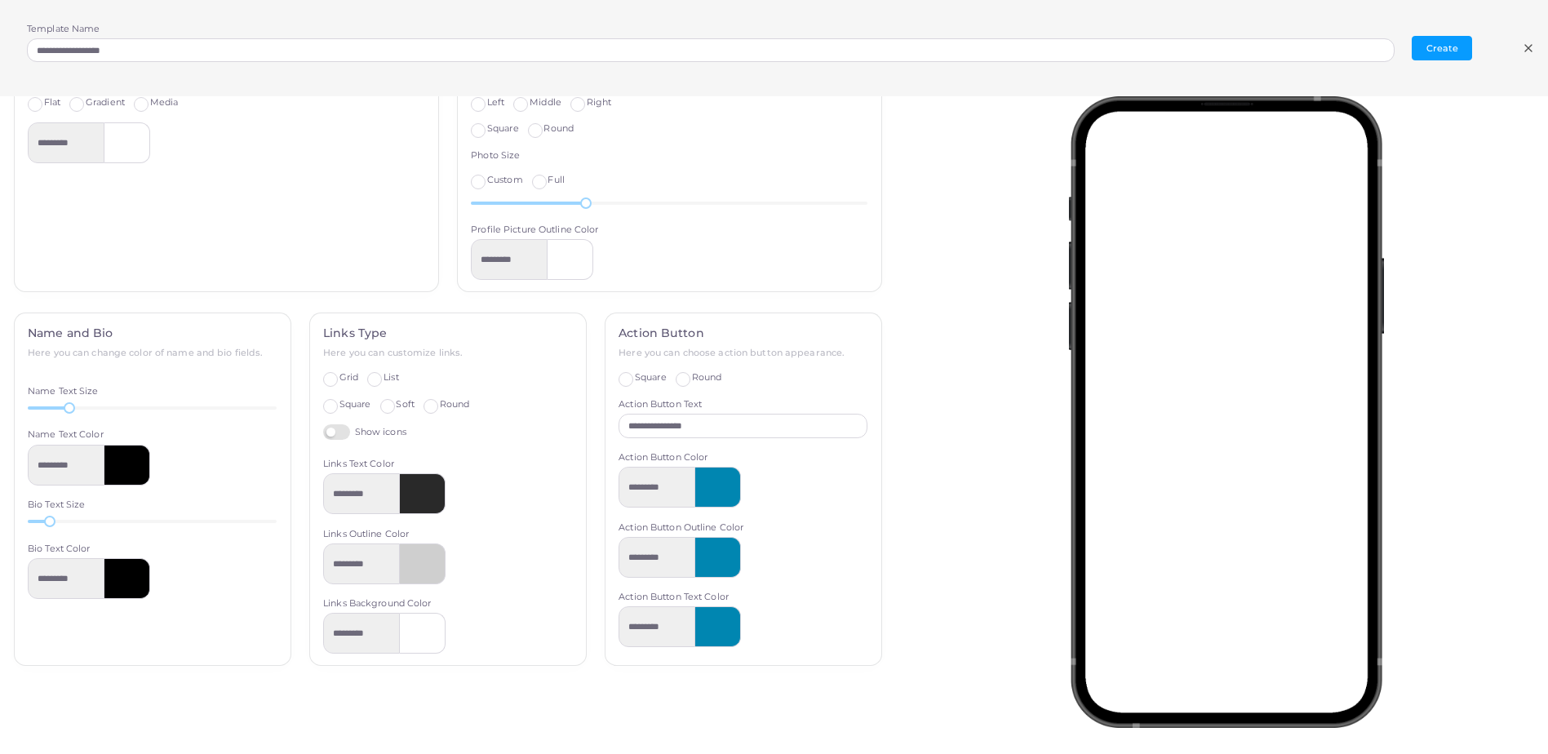
click at [717, 624] on div at bounding box center [718, 626] width 46 height 41
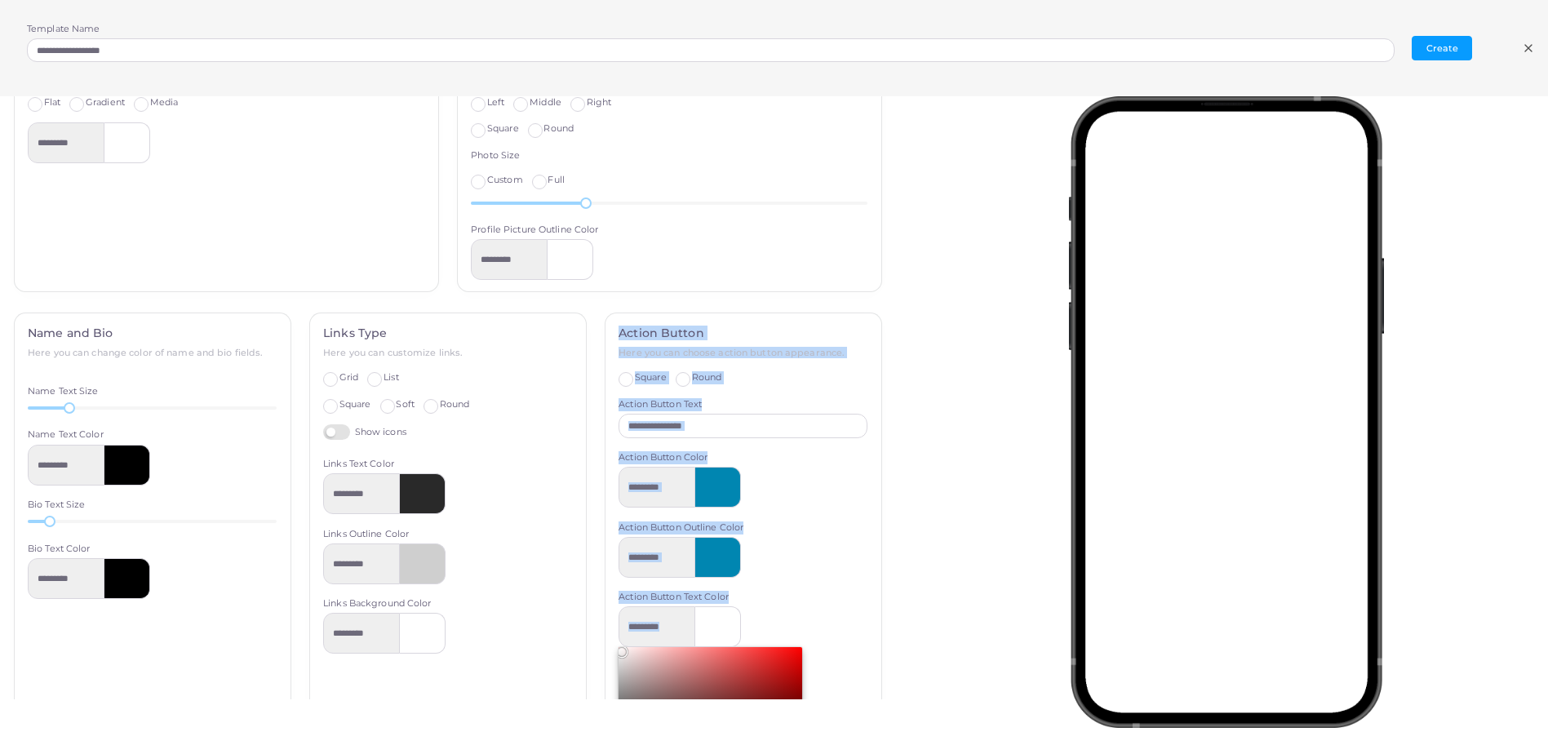
drag, startPoint x: 628, startPoint y: 685, endPoint x: 522, endPoint y: 614, distance: 128.3
click at [522, 614] on div "**********" at bounding box center [448, 595] width 886 height 565
click at [713, 539] on div at bounding box center [718, 557] width 46 height 41
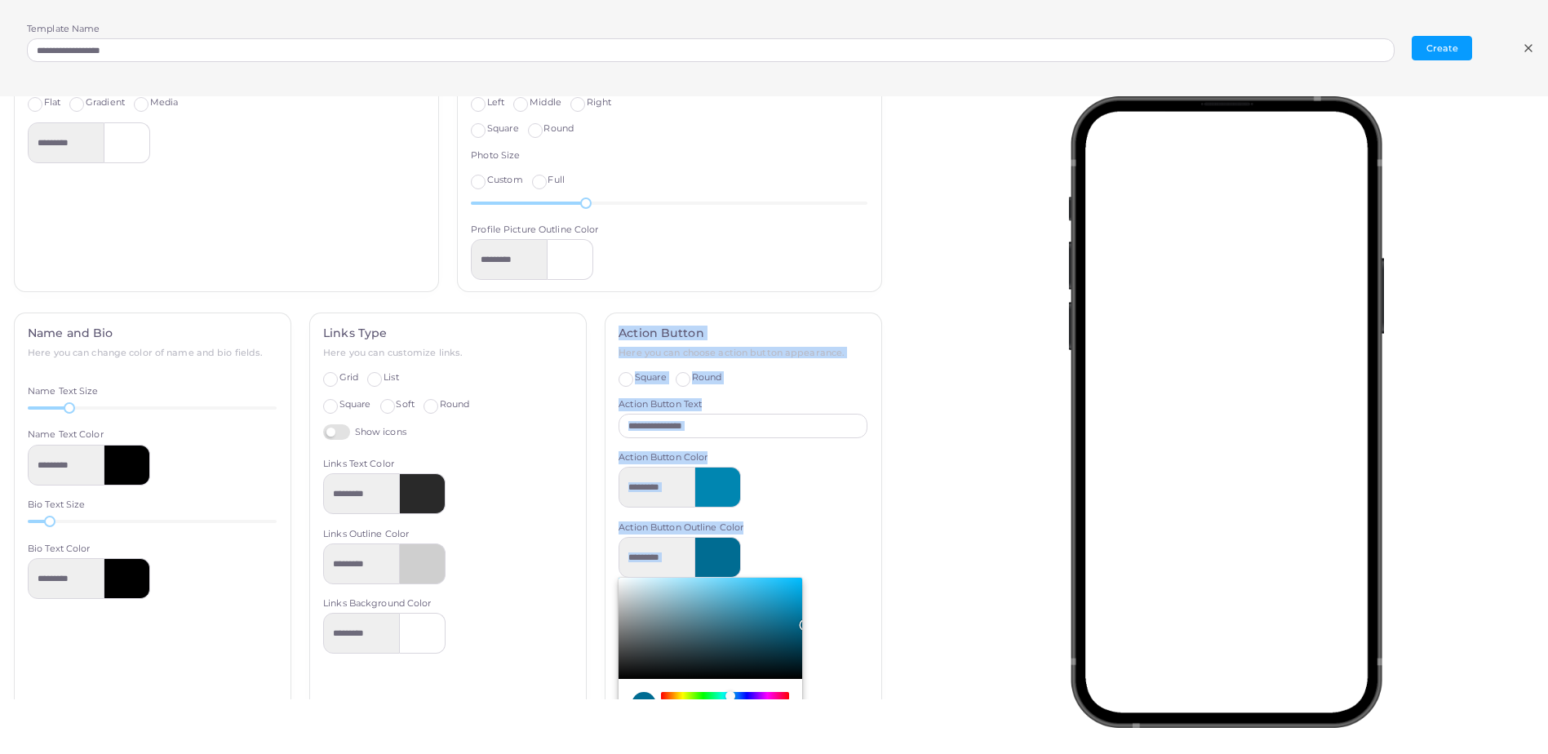
click at [807, 620] on div "********* ******* hex * r *** g *** b * a *** h **** s *** l * a" at bounding box center [743, 656] width 249 height 238
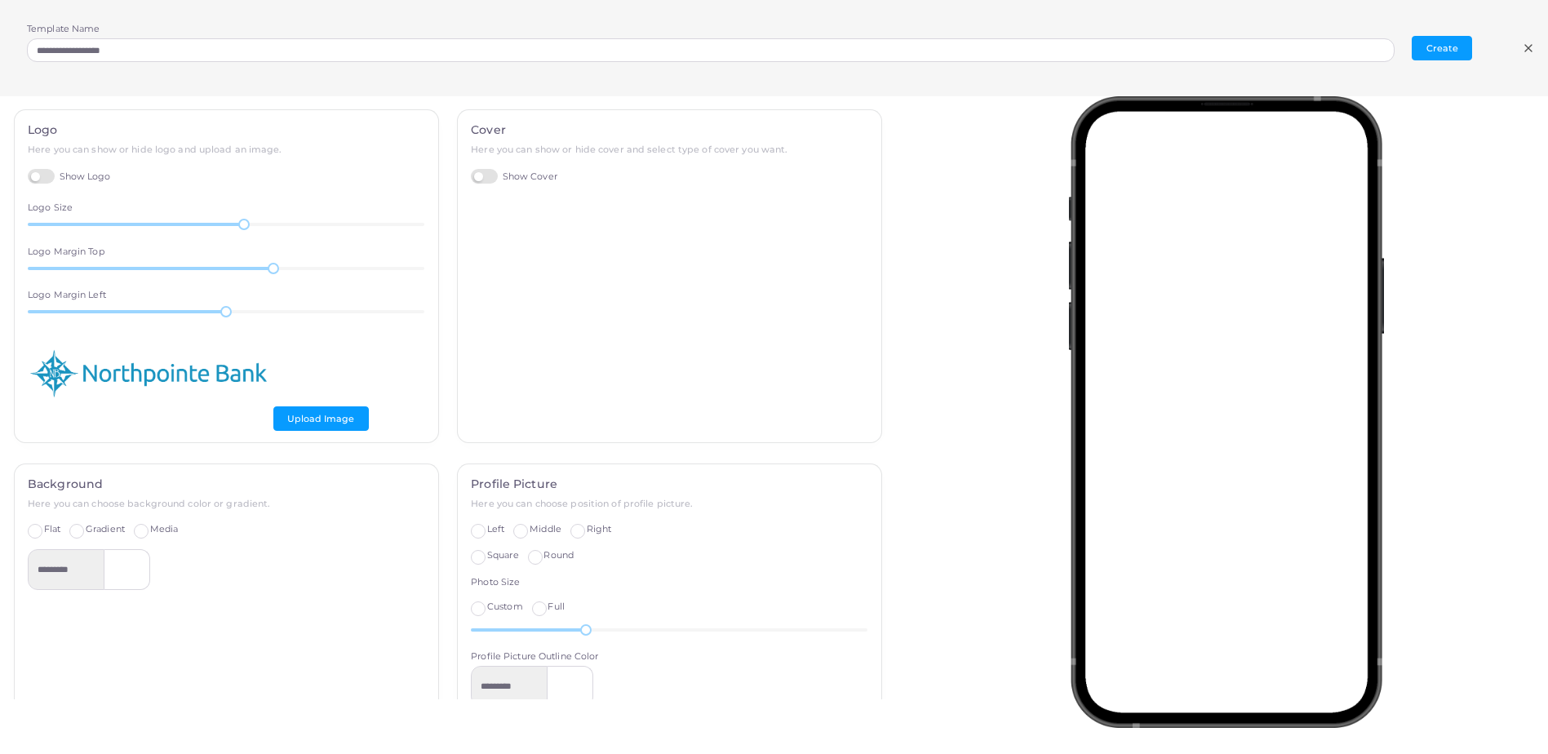
scroll to position [0, 0]
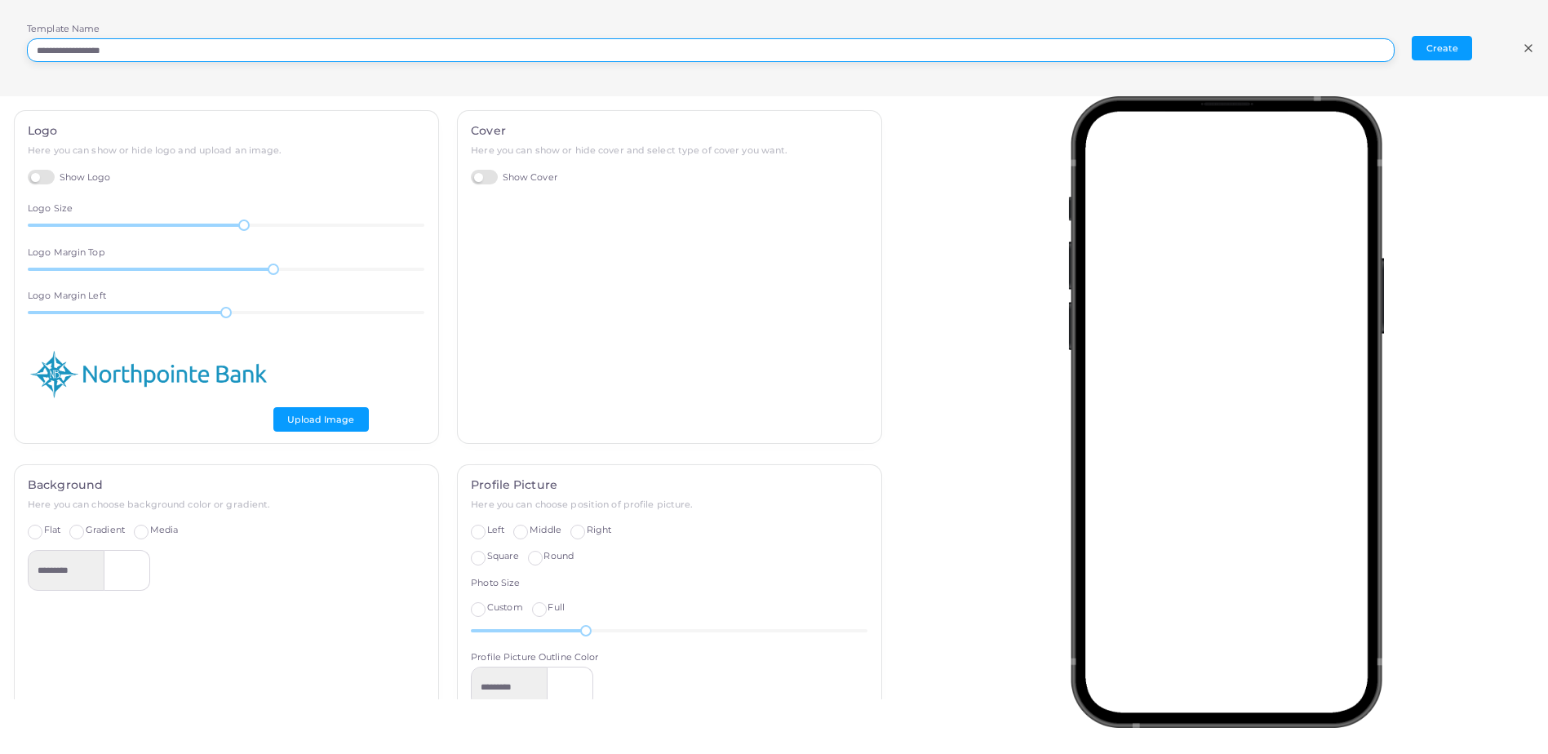
click at [171, 47] on input "**********" at bounding box center [711, 50] width 1368 height 24
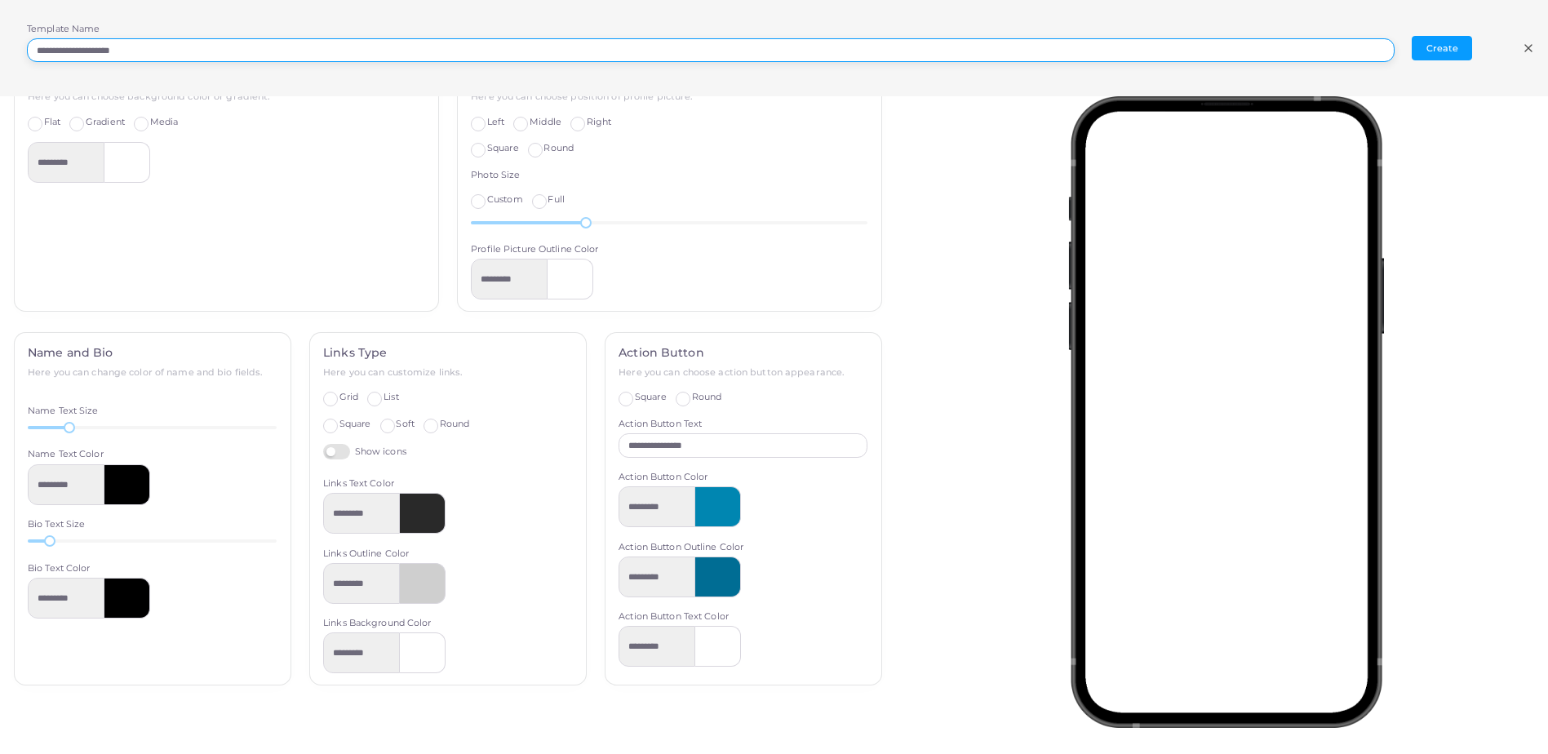
scroll to position [428, 0]
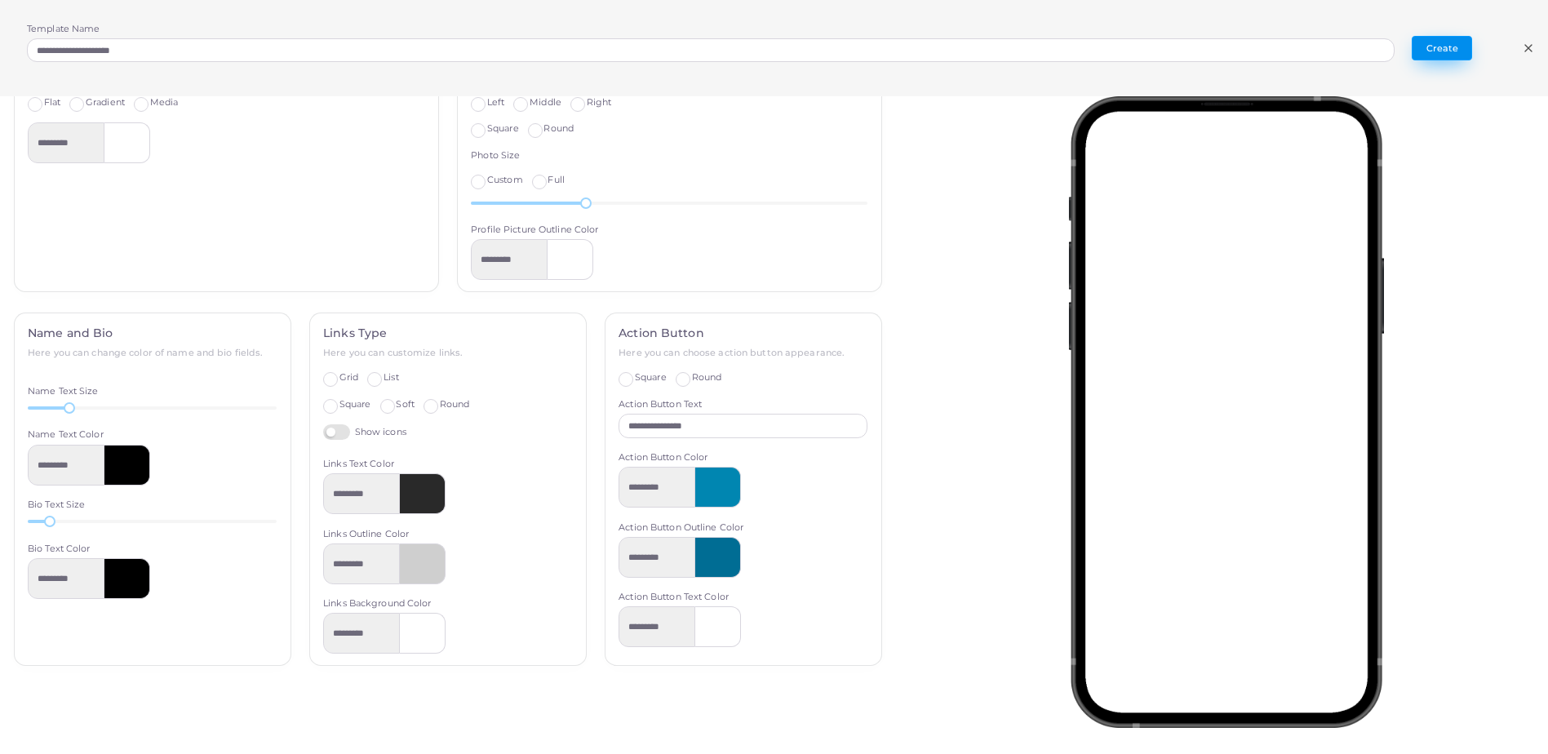
click at [1457, 47] on button "Create" at bounding box center [1442, 48] width 60 height 24
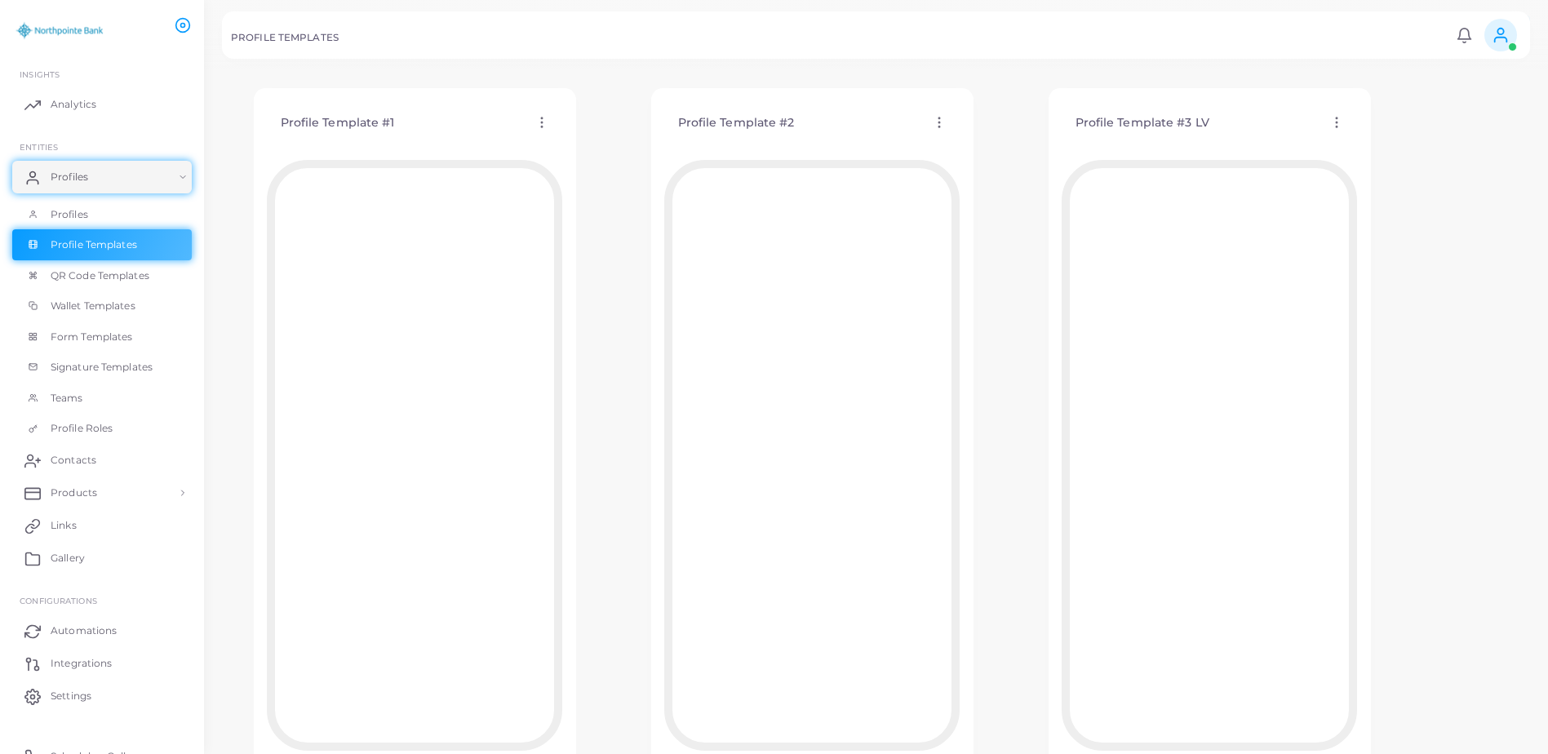
scroll to position [82, 0]
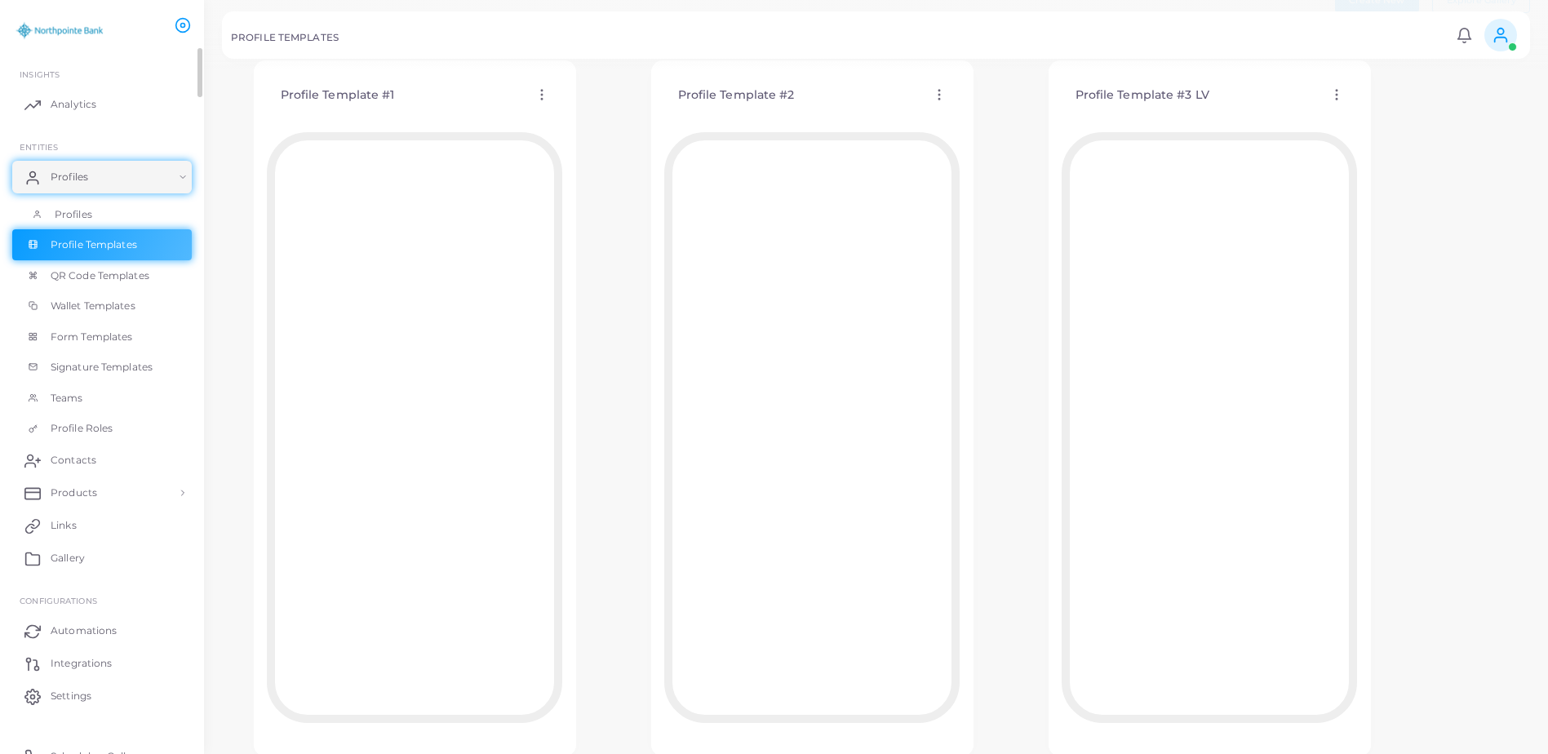
click at [70, 217] on span "Profiles" at bounding box center [74, 214] width 38 height 15
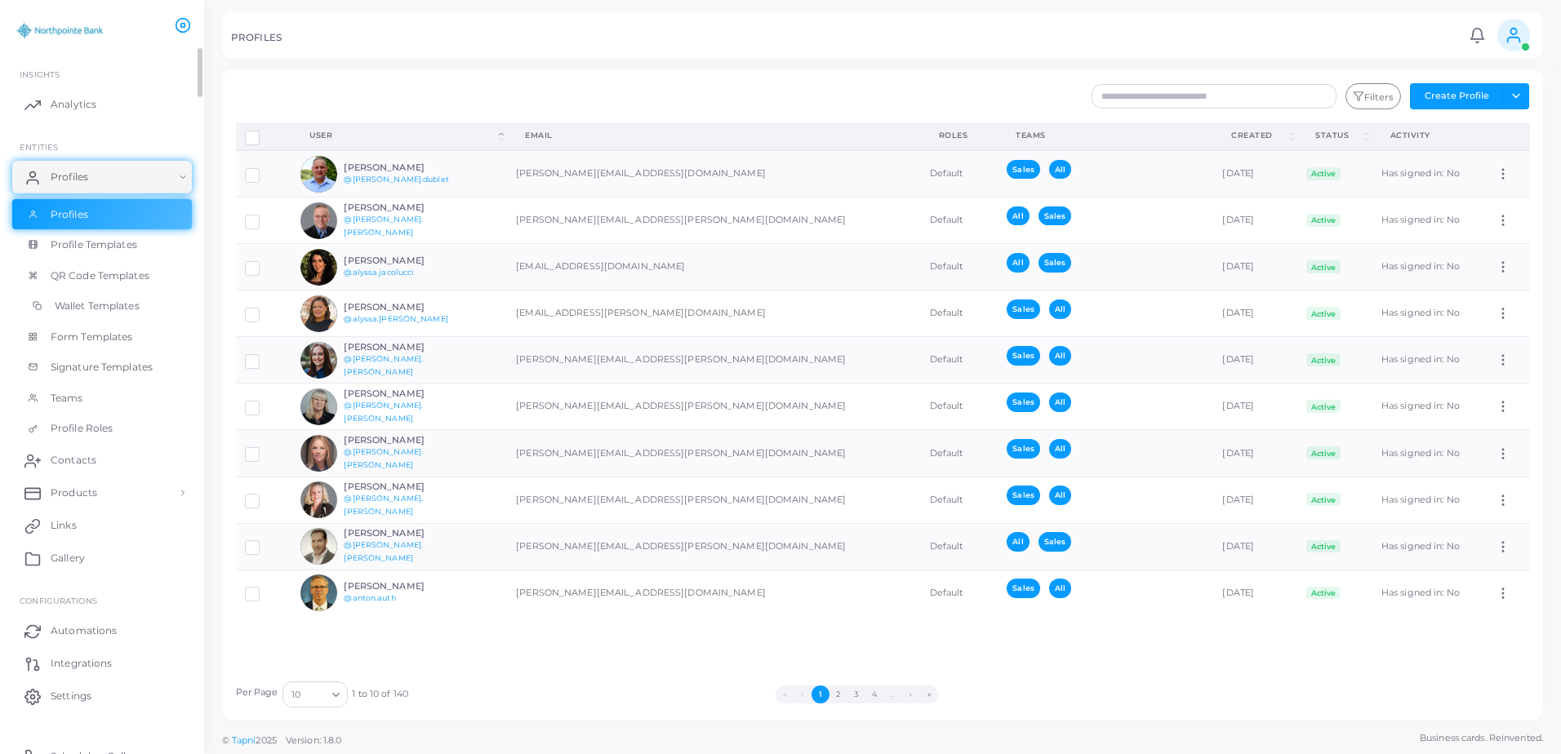
click at [103, 307] on span "Wallet Templates" at bounding box center [97, 306] width 85 height 15
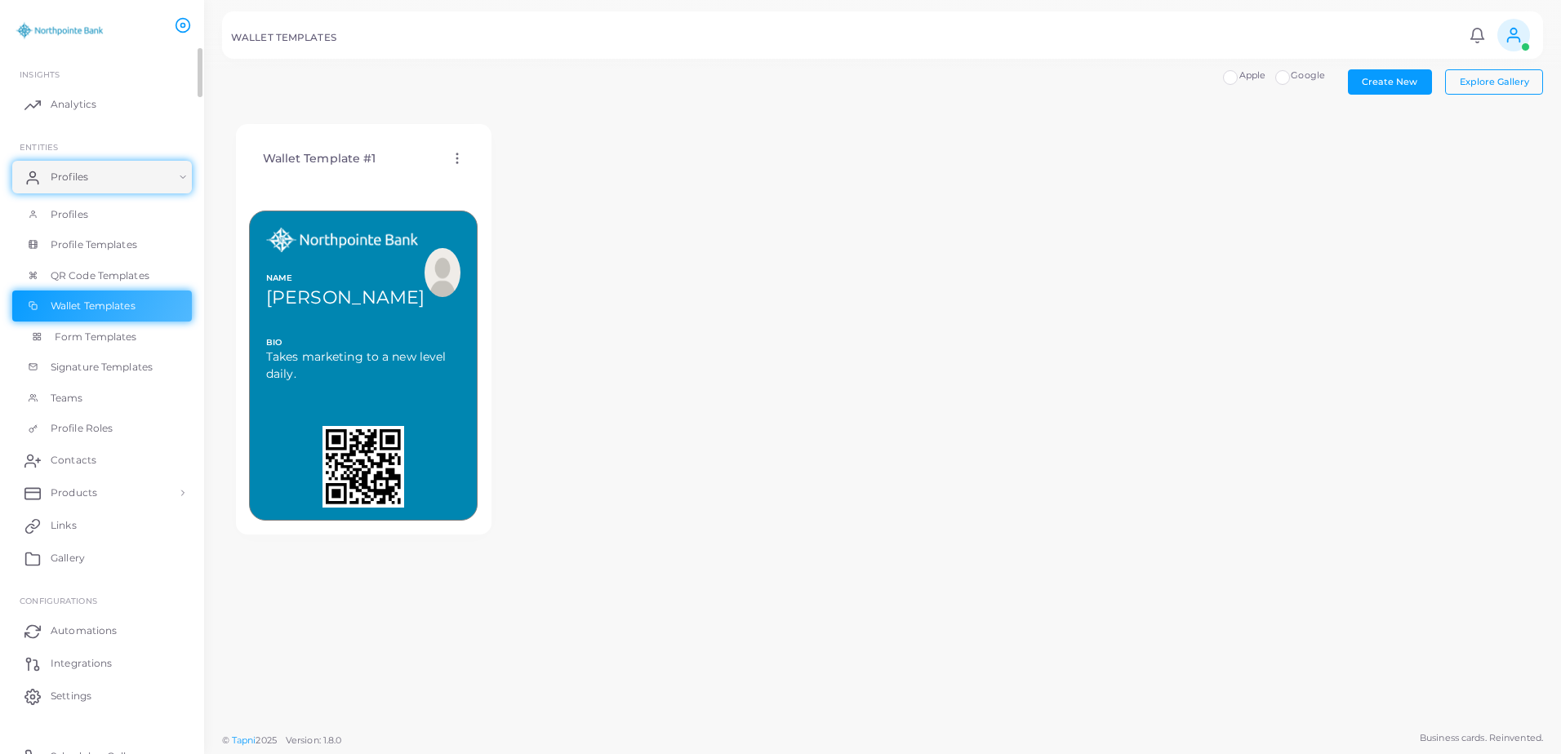
click at [116, 334] on span "Form Templates" at bounding box center [96, 337] width 82 height 15
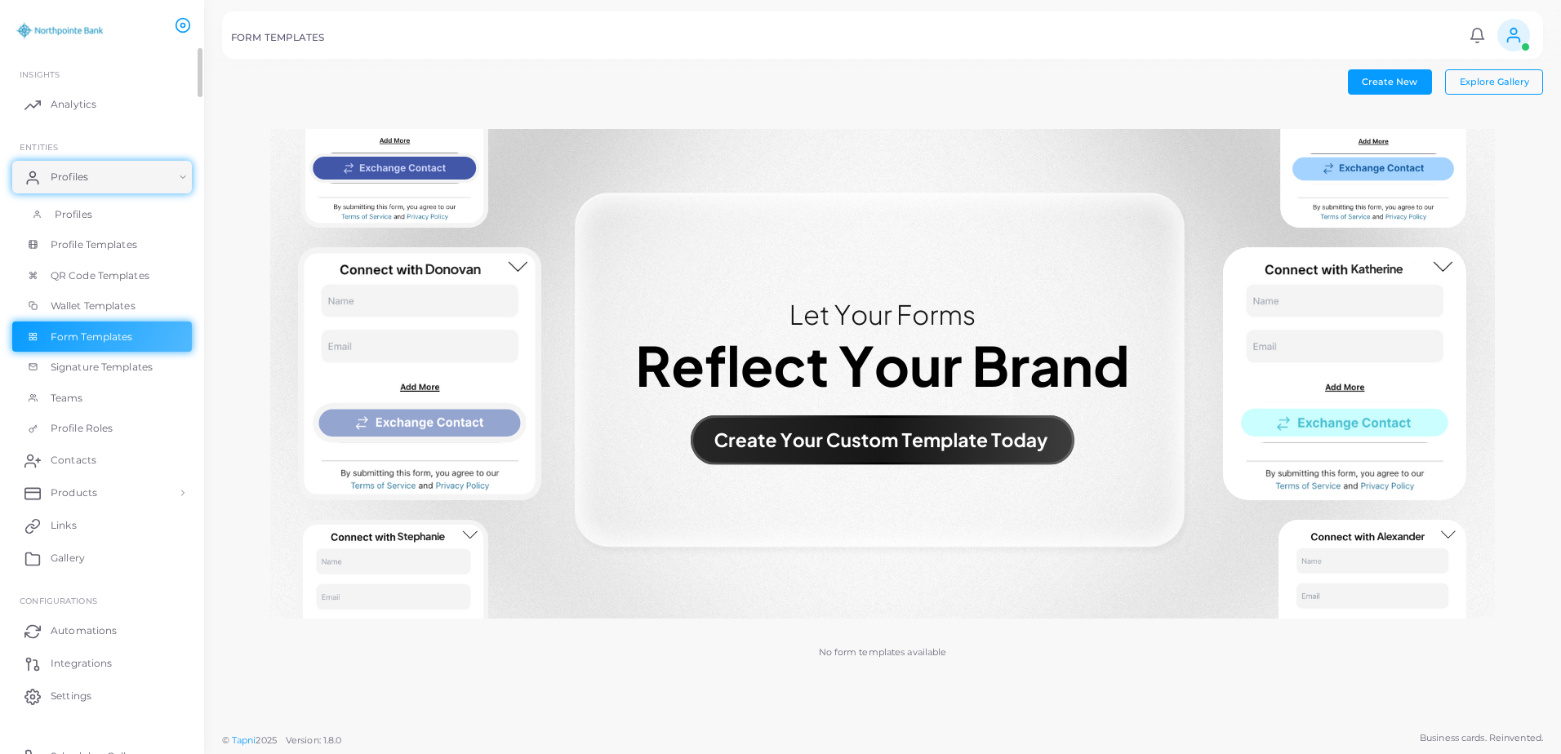
click at [96, 216] on link "Profiles" at bounding box center [102, 214] width 180 height 31
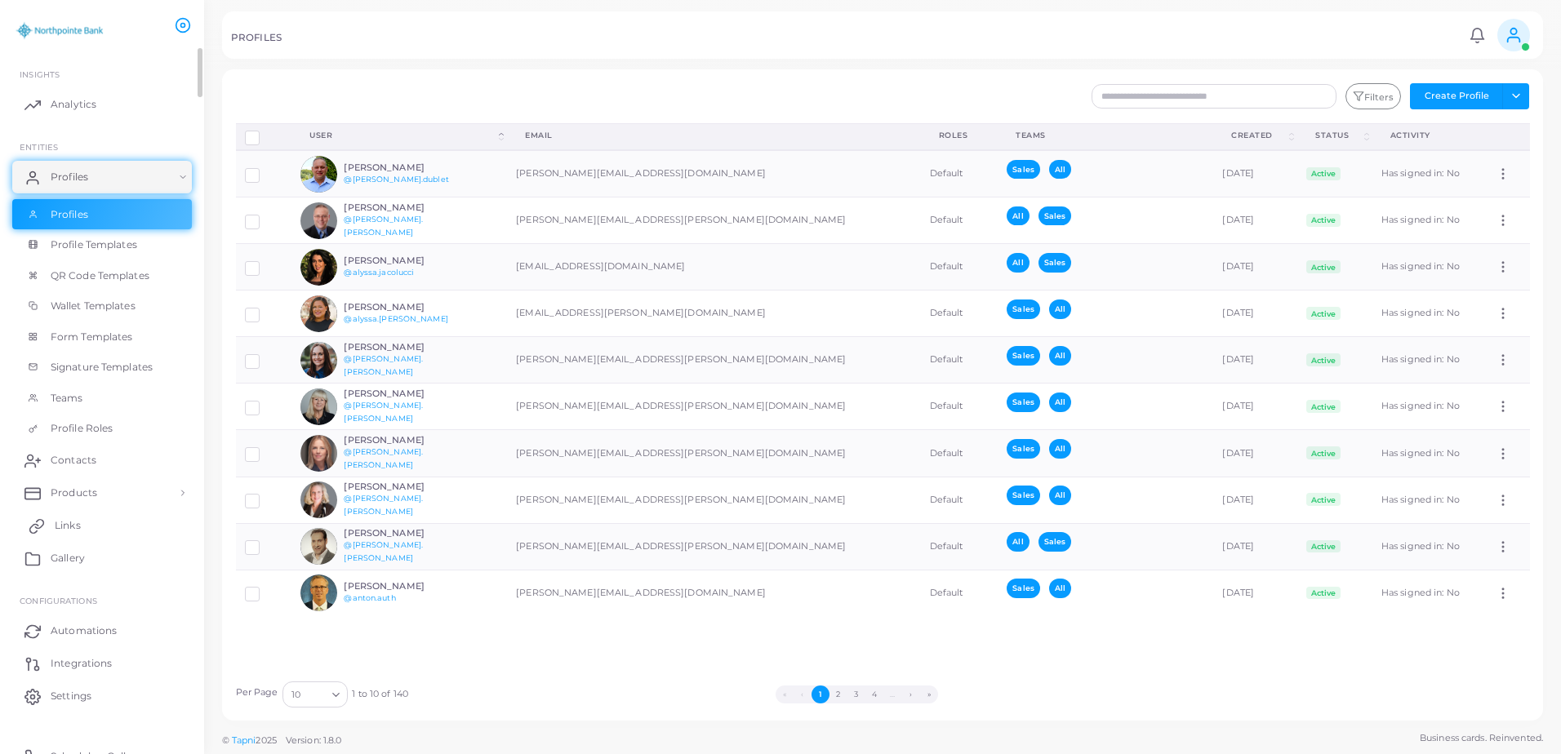
click at [67, 521] on span "Links" at bounding box center [68, 525] width 26 height 15
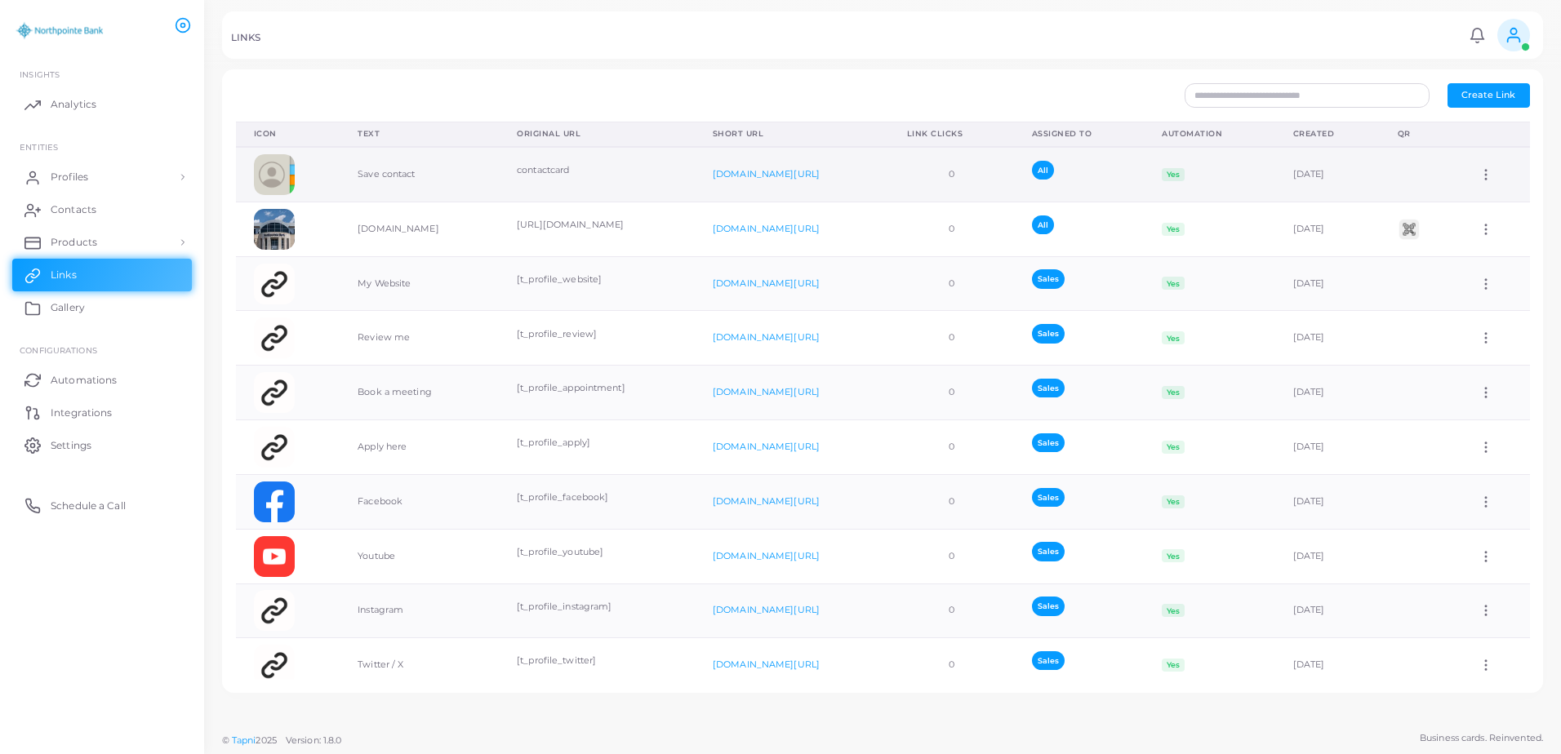
click at [277, 178] on img at bounding box center [274, 174] width 41 height 41
click at [695, 193] on td "contactcard" at bounding box center [597, 174] width 196 height 55
click at [1493, 173] on div "Assign to Team Edit Link Delete Link" at bounding box center [1494, 174] width 33 height 15
click at [1481, 179] on icon at bounding box center [1485, 174] width 15 height 15
click at [1479, 220] on span "Edit Link" at bounding box center [1475, 221] width 39 height 13
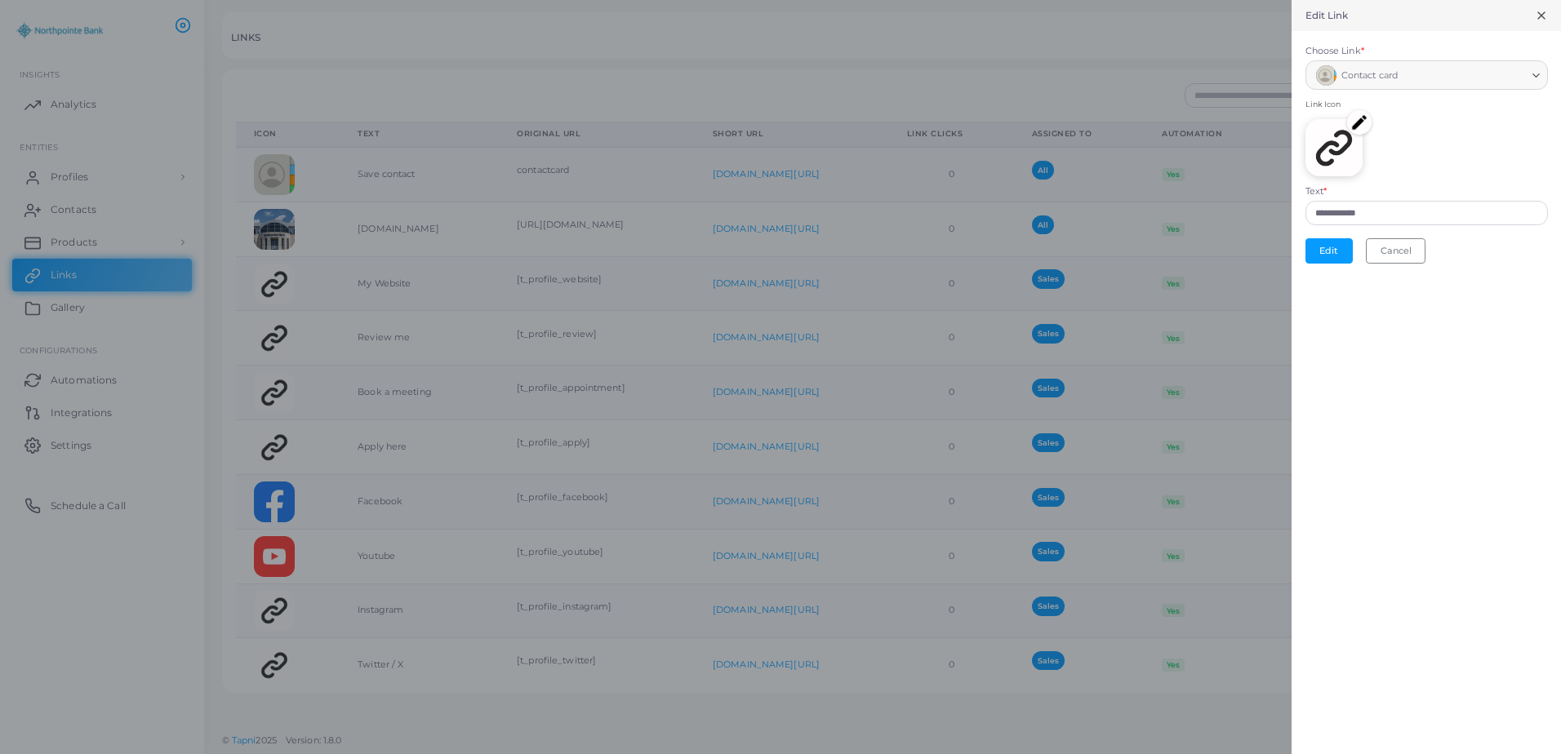
click at [1343, 156] on img at bounding box center [1333, 147] width 57 height 57
click at [1352, 128] on img at bounding box center [1359, 122] width 24 height 24
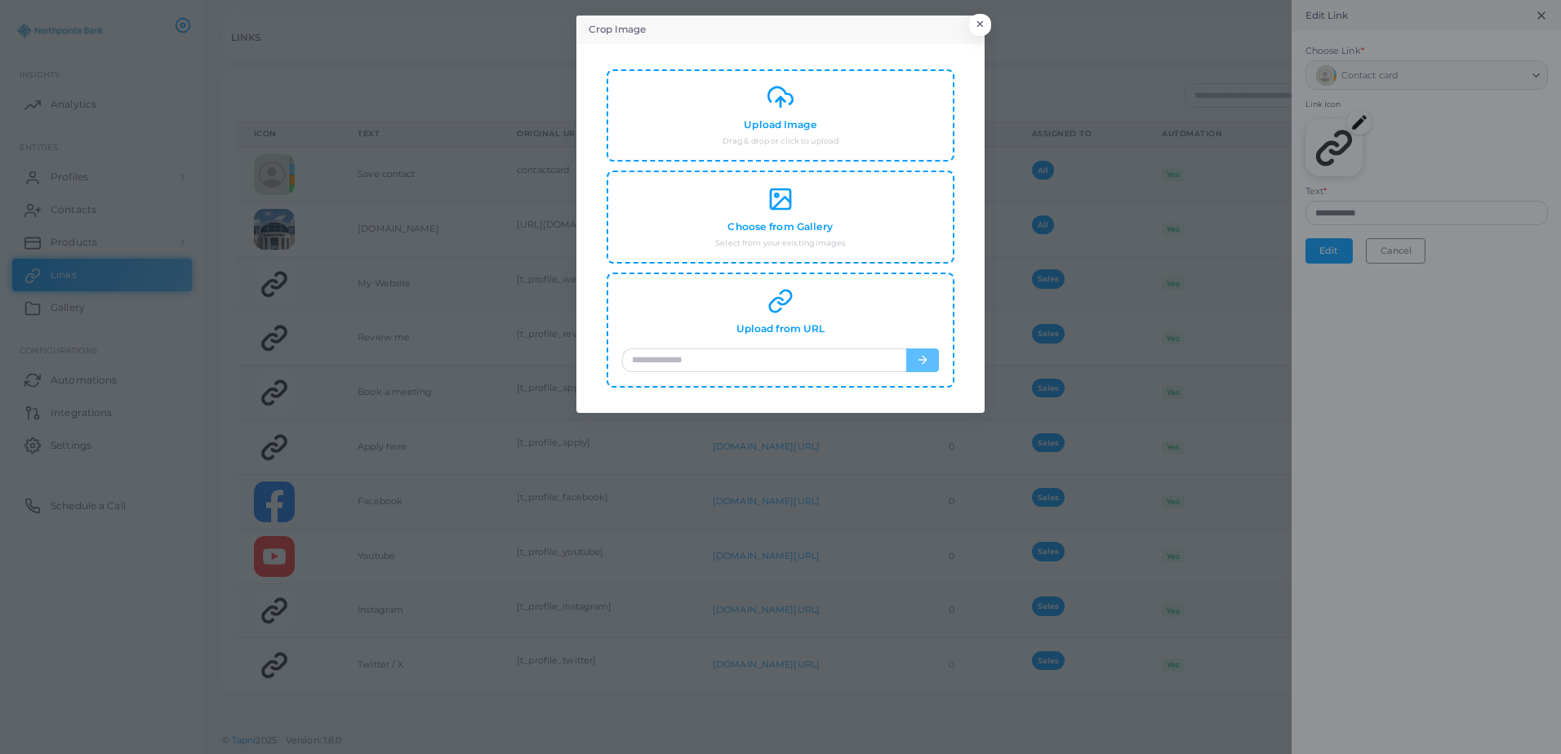
drag, startPoint x: 1383, startPoint y: 310, endPoint x: 1377, endPoint y: 298, distance: 13.9
click at [1386, 310] on div "Crop Image × Upload Image Drag & drop or click to upload Choose from Gallery Se…" at bounding box center [780, 377] width 1561 height 754
click at [983, 23] on button "×" at bounding box center [977, 28] width 22 height 21
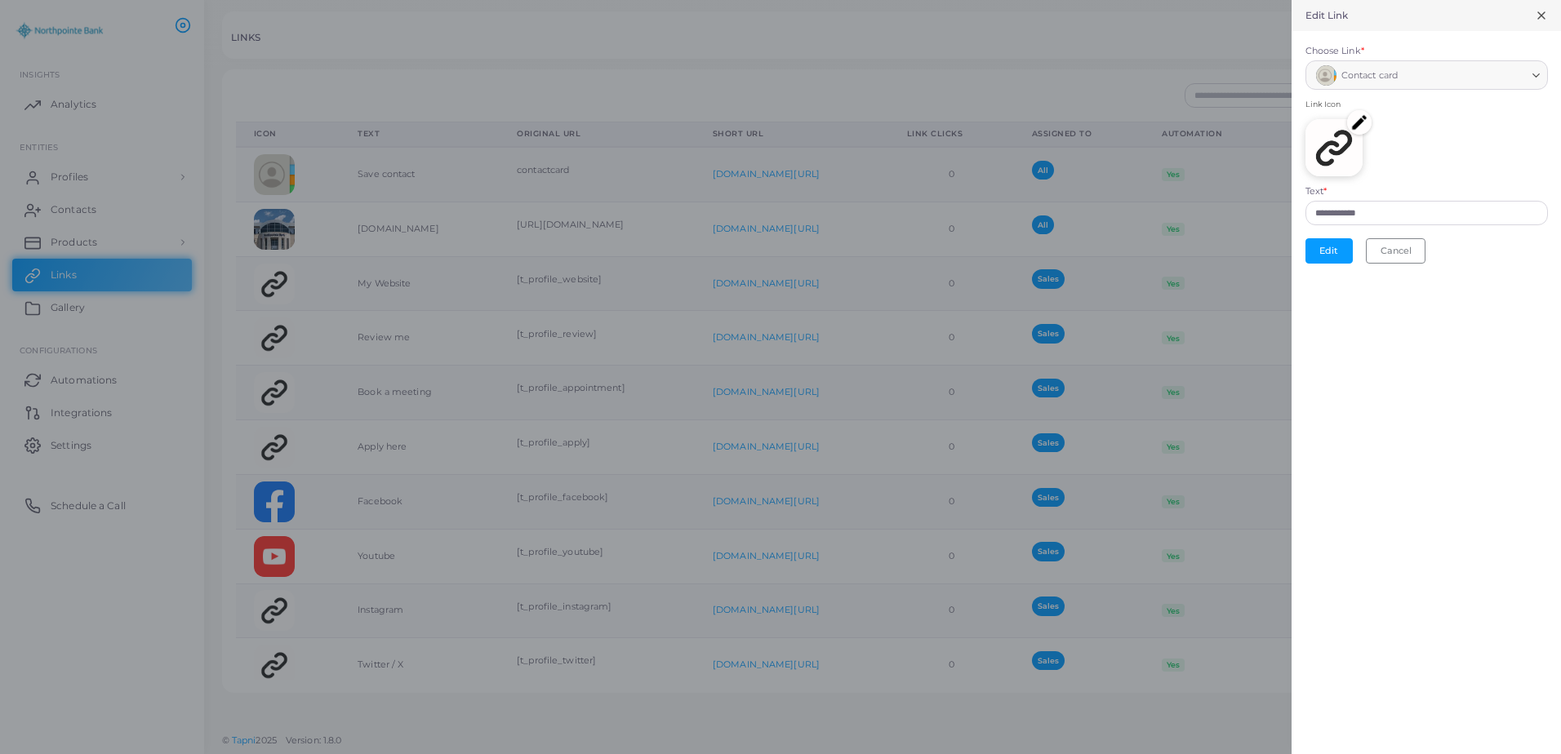
click at [529, 91] on div at bounding box center [780, 377] width 1561 height 754
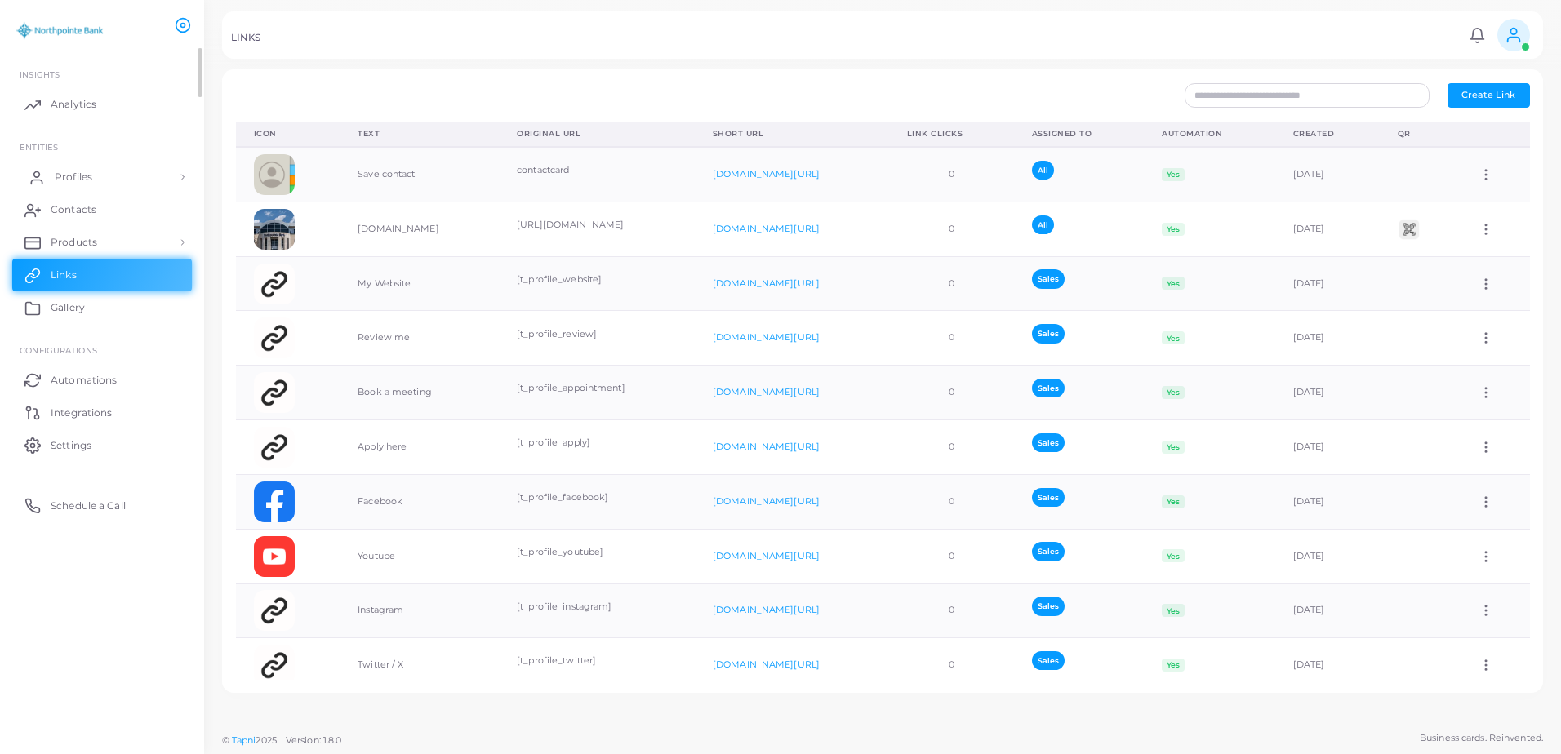
click at [64, 175] on span "Profiles" at bounding box center [74, 177] width 38 height 15
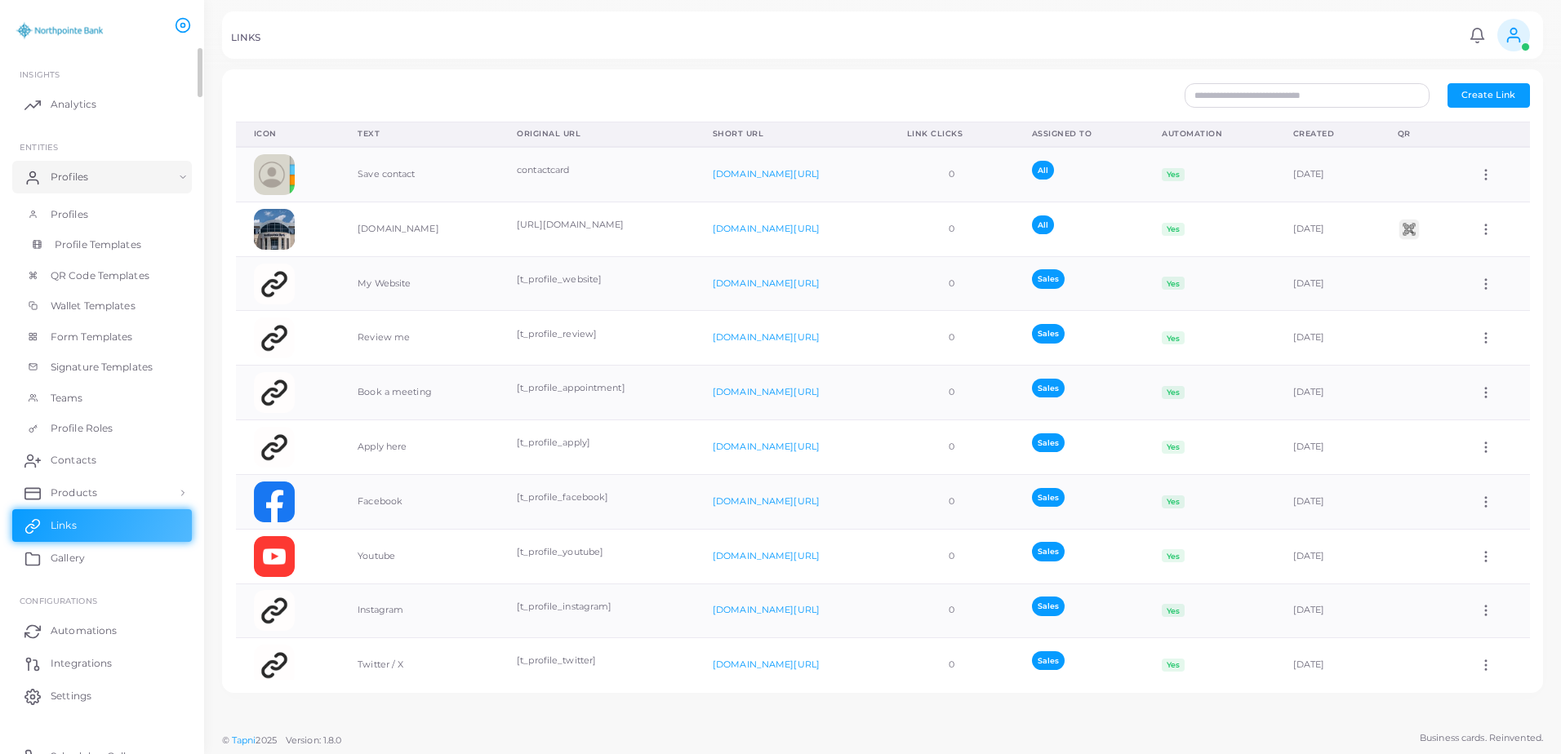
click at [136, 246] on span "Profile Templates" at bounding box center [98, 245] width 87 height 15
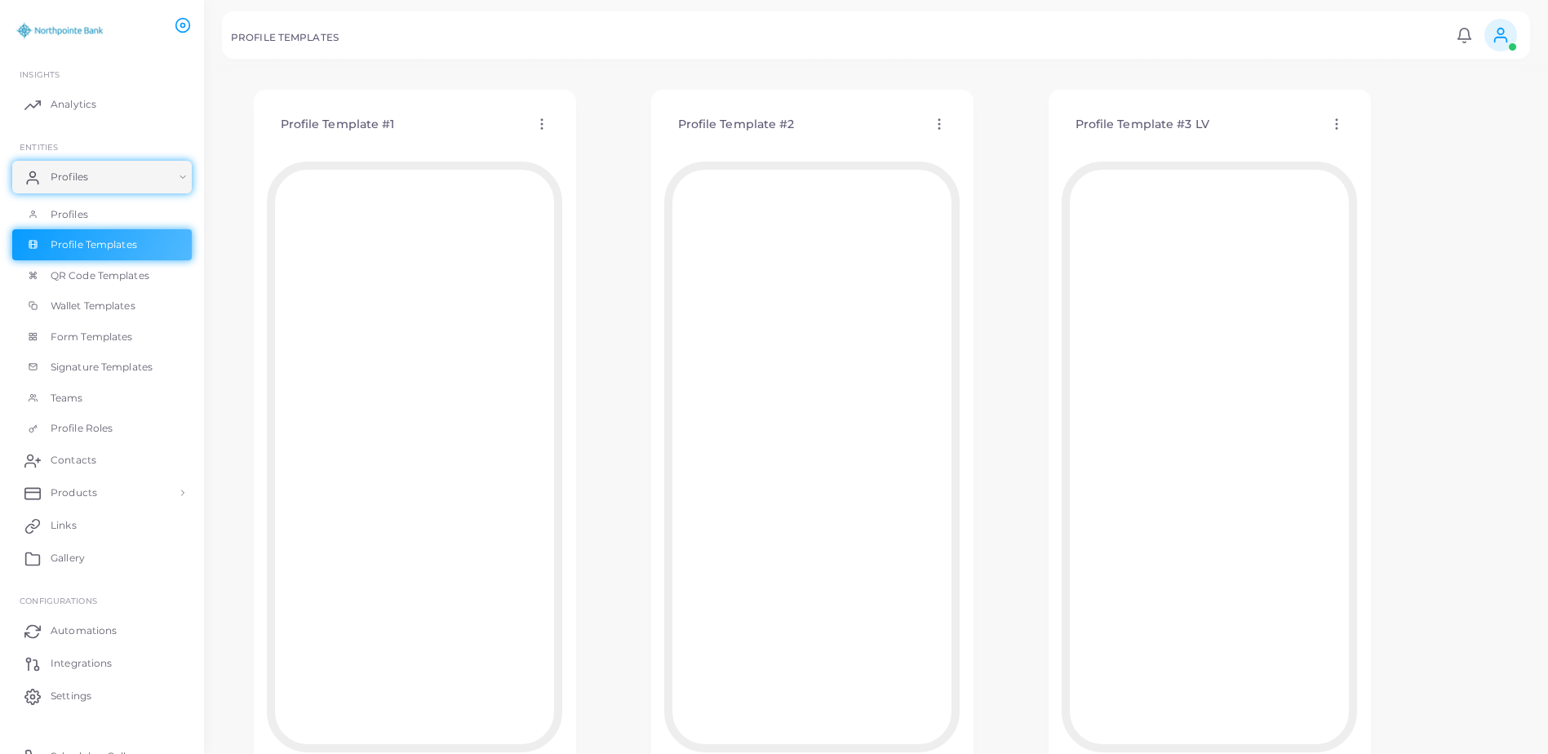
scroll to position [82, 0]
click at [98, 211] on link "Profiles" at bounding box center [102, 214] width 180 height 31
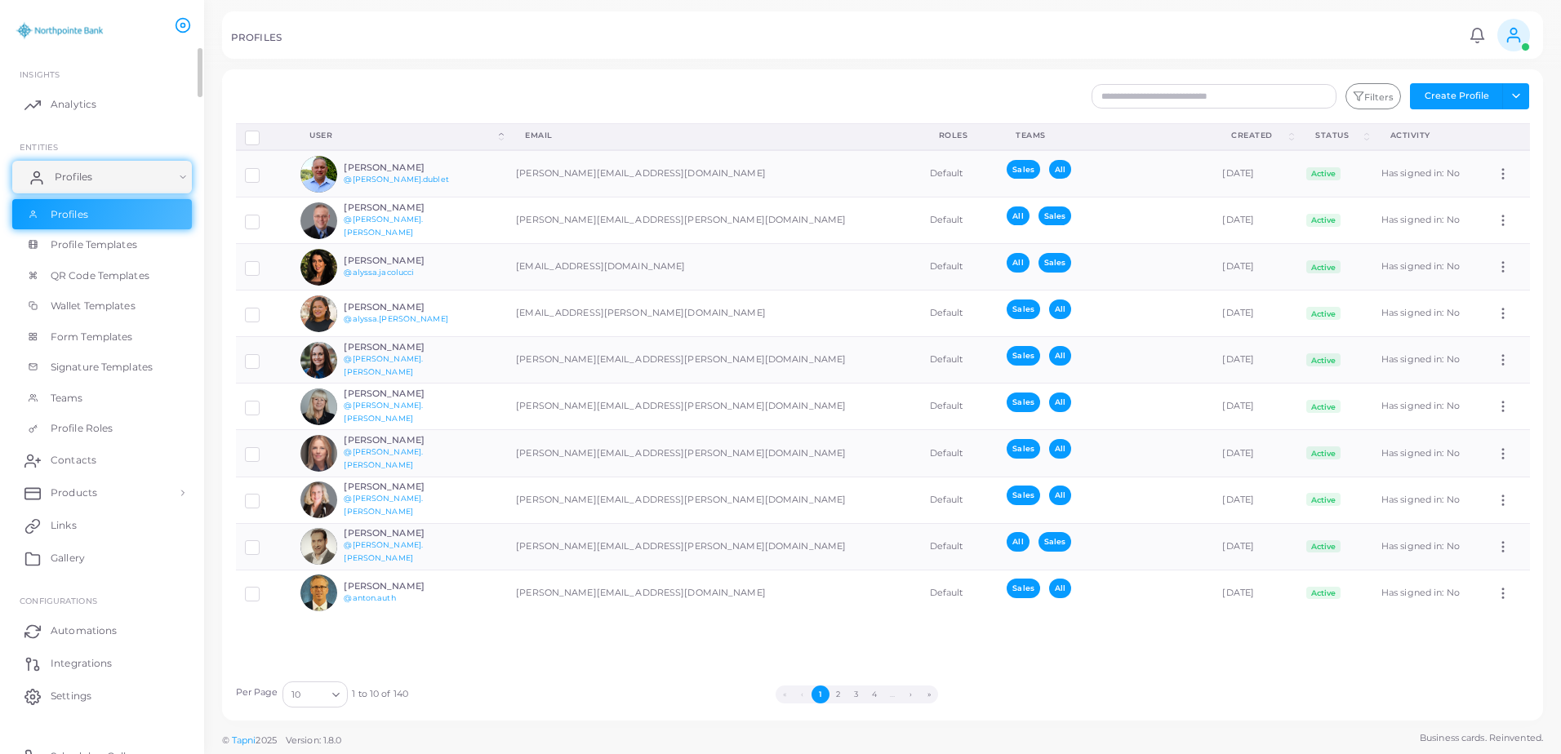
click at [111, 181] on link "Profiles" at bounding box center [102, 177] width 180 height 33
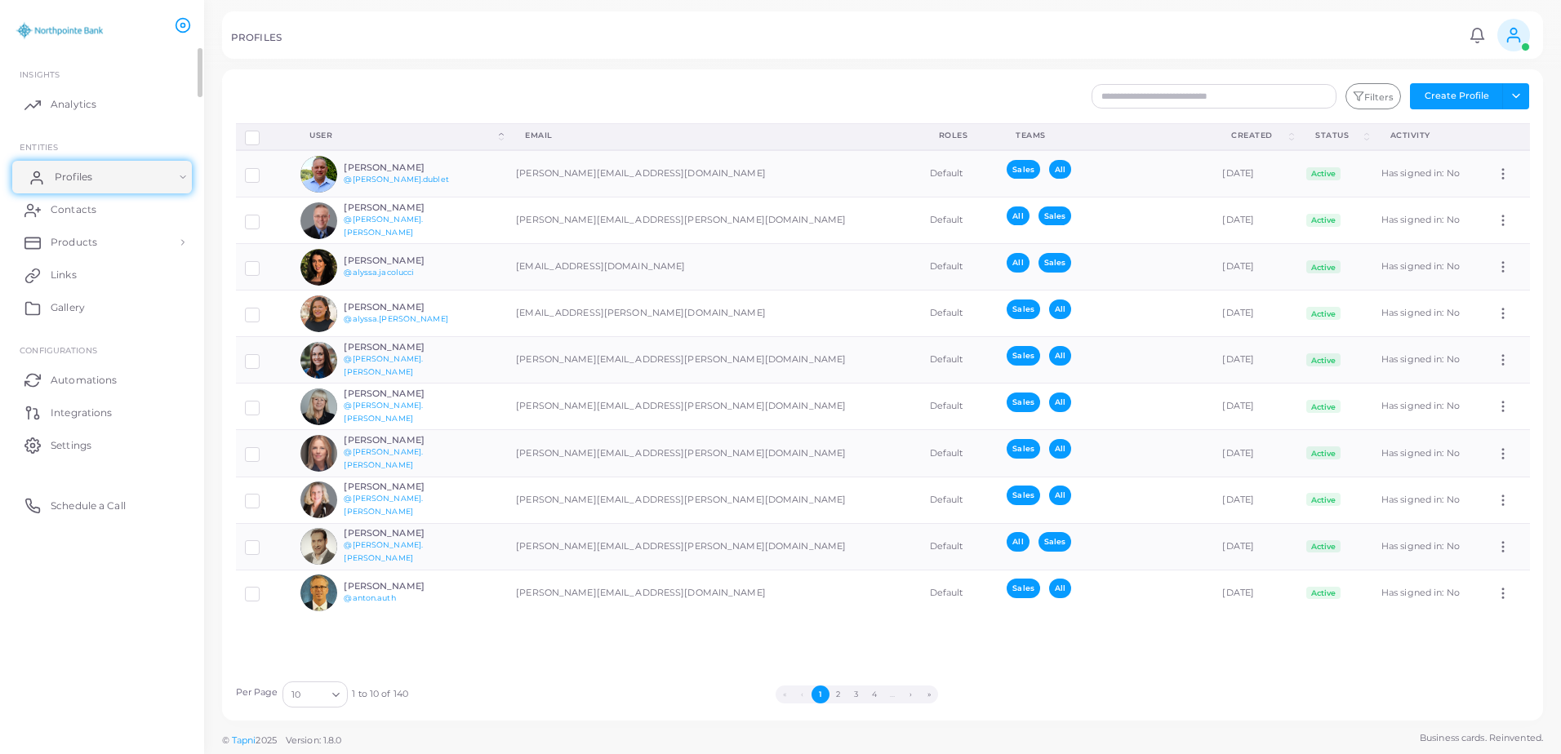
click at [130, 177] on link "Profiles" at bounding box center [102, 177] width 180 height 33
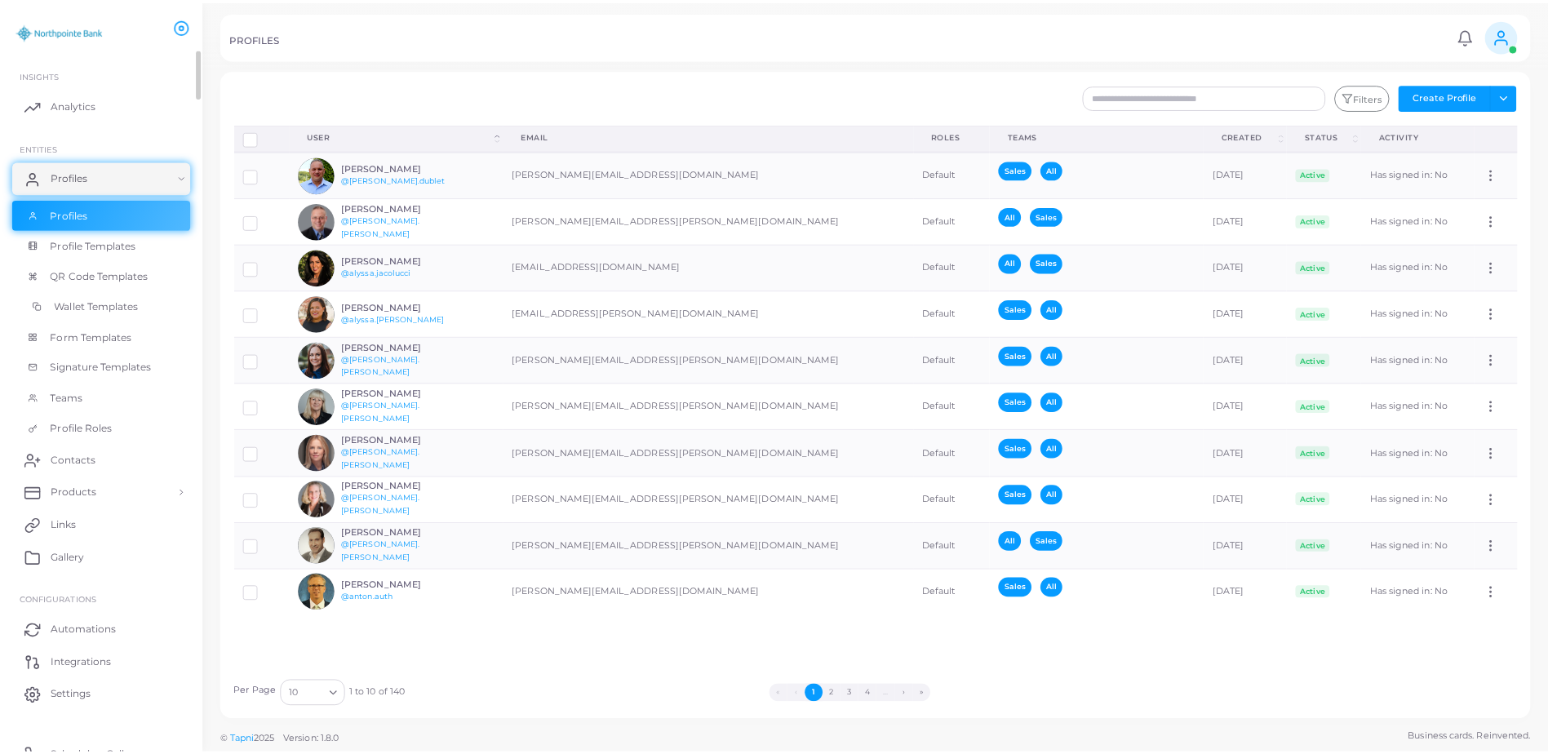
scroll to position [17, 0]
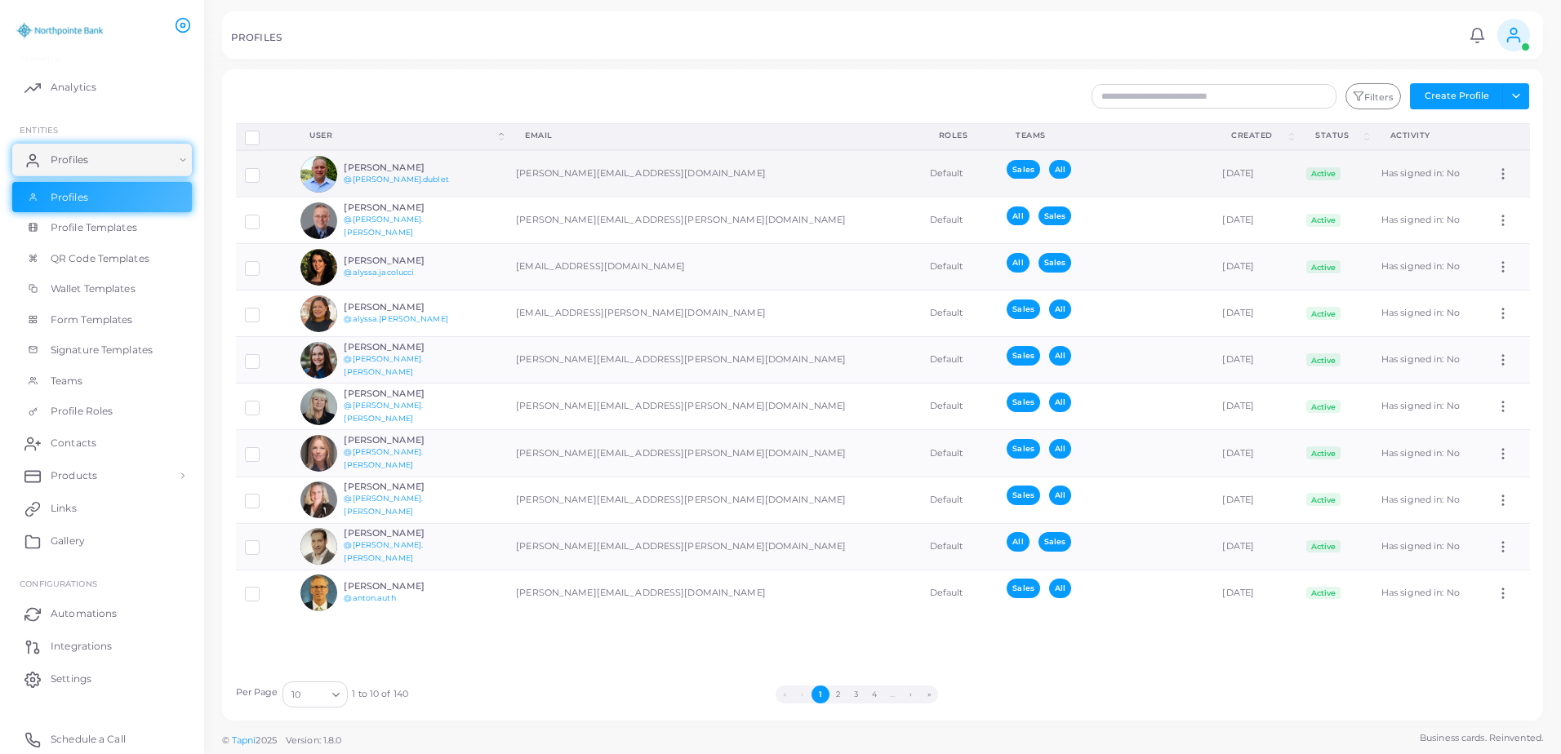
click at [444, 156] on div "[PERSON_NAME] @[PERSON_NAME].dublet" at bounding box center [381, 174] width 163 height 37
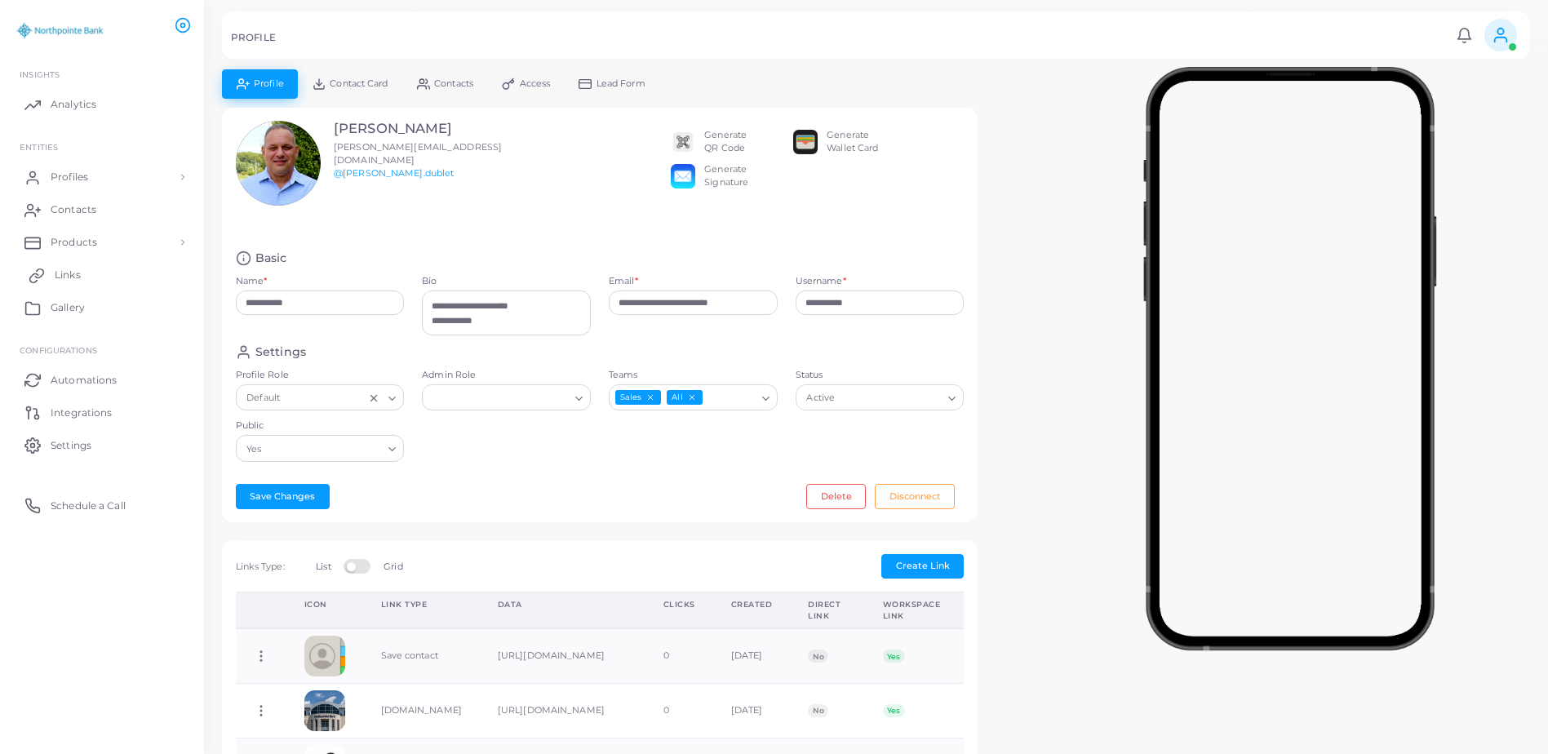
click at [66, 276] on span "Links" at bounding box center [68, 275] width 26 height 15
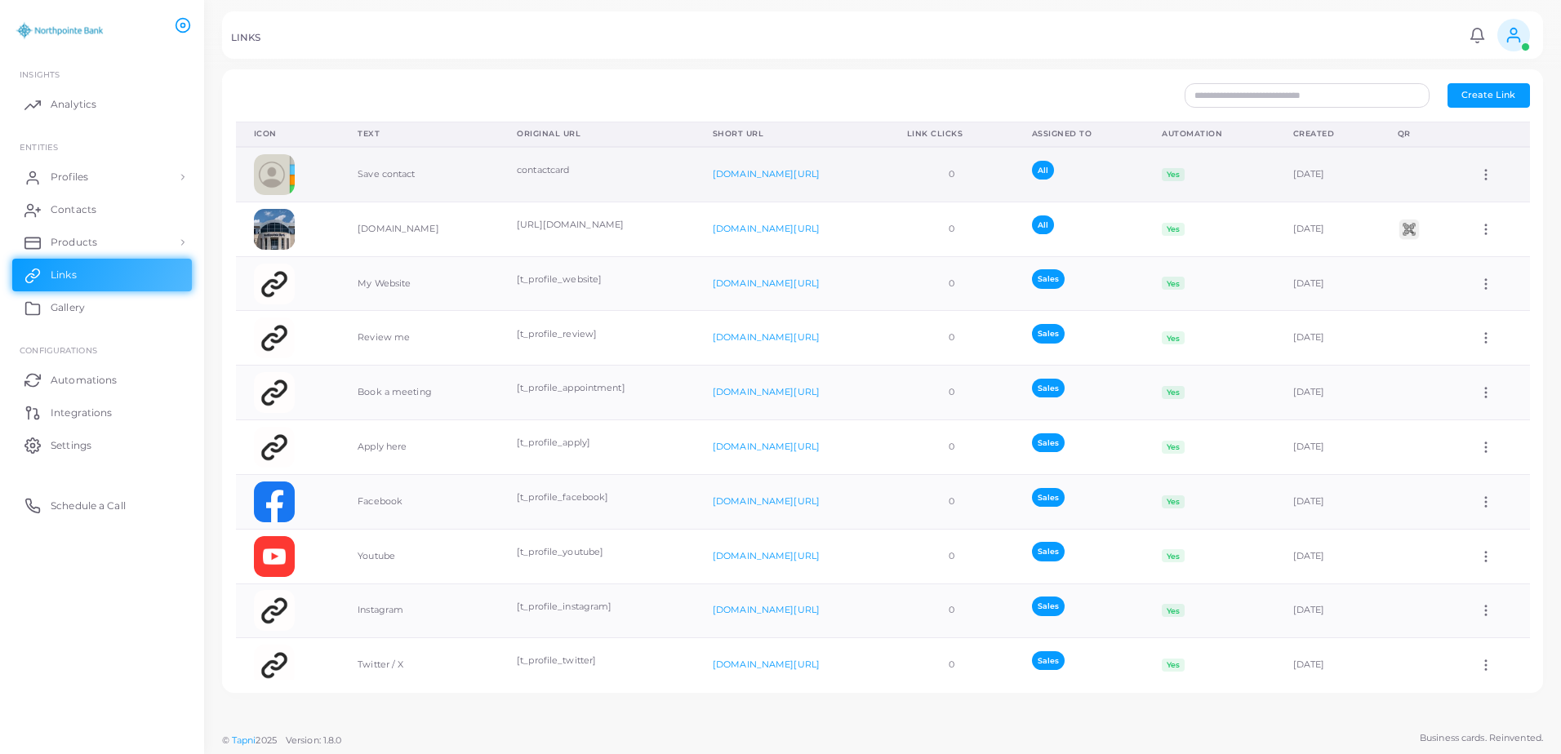
click at [1478, 177] on icon at bounding box center [1485, 174] width 15 height 15
click at [1491, 224] on span "Edit Link" at bounding box center [1475, 219] width 39 height 13
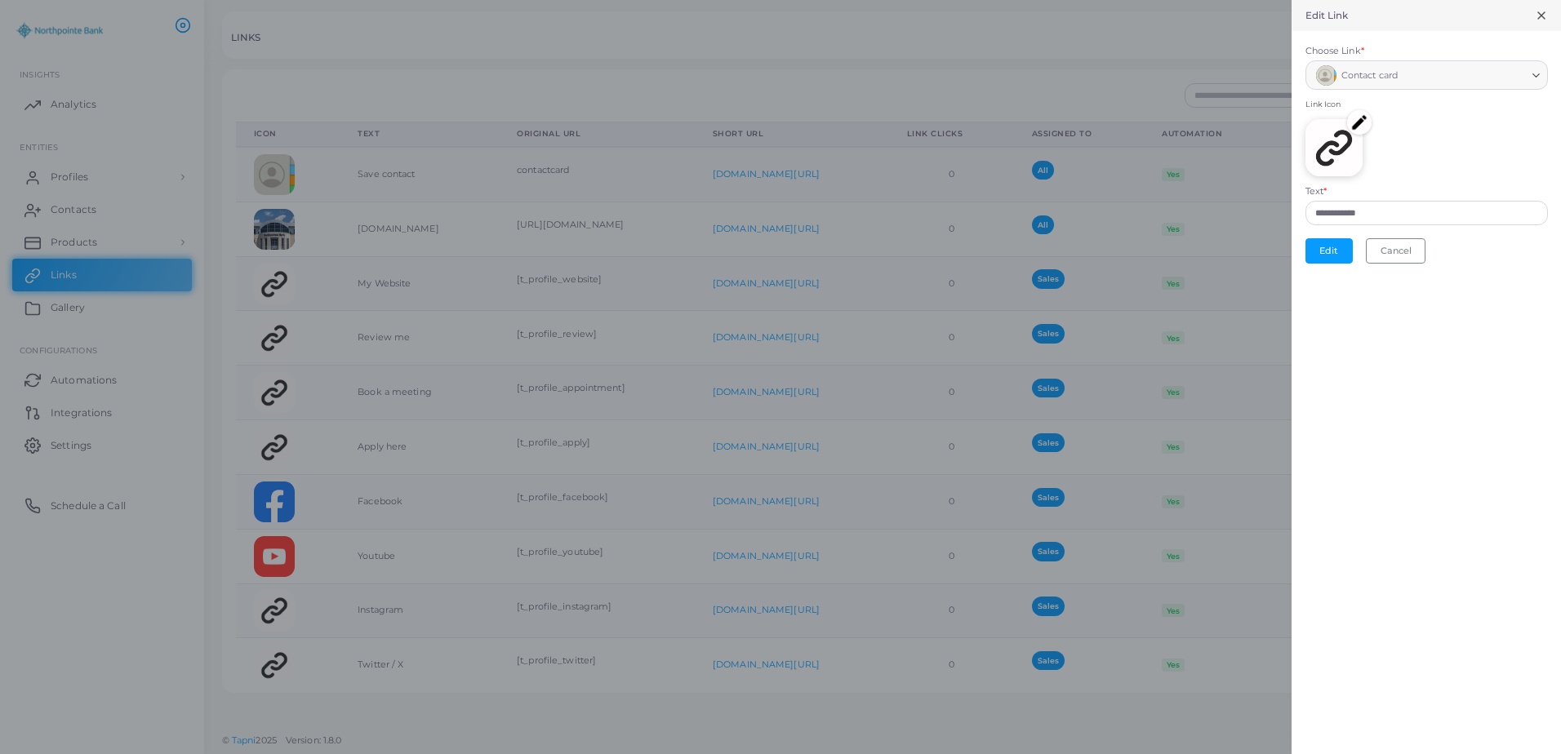
click at [1365, 123] on img at bounding box center [1359, 122] width 24 height 24
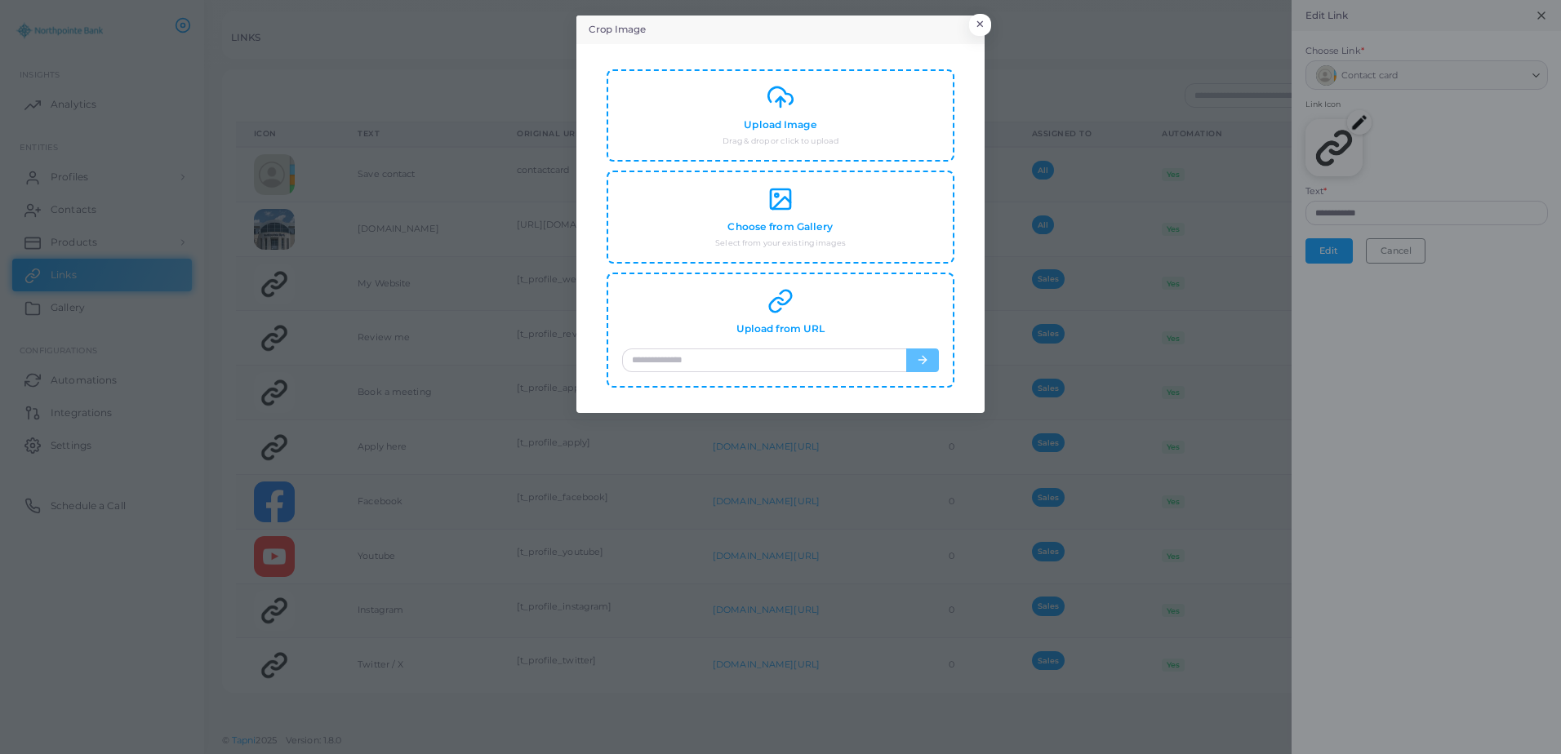
click at [1526, 50] on div "Crop Image × Upload Image Drag & drop or click to upload Choose from Gallery Se…" at bounding box center [780, 377] width 1561 height 754
click at [1516, 77] on div "Crop Image × Upload Image Drag & drop or click to upload Choose from Gallery Se…" at bounding box center [780, 377] width 1561 height 754
click at [875, 143] on div "Upload Image Drag & drop or click to upload" at bounding box center [780, 113] width 317 height 63
click at [1183, 309] on div "Crop Image × Upload Image Drag & drop or click to upload Choose from Gallery Se…" at bounding box center [780, 377] width 1561 height 754
click at [987, 29] on button "×" at bounding box center [977, 28] width 22 height 21
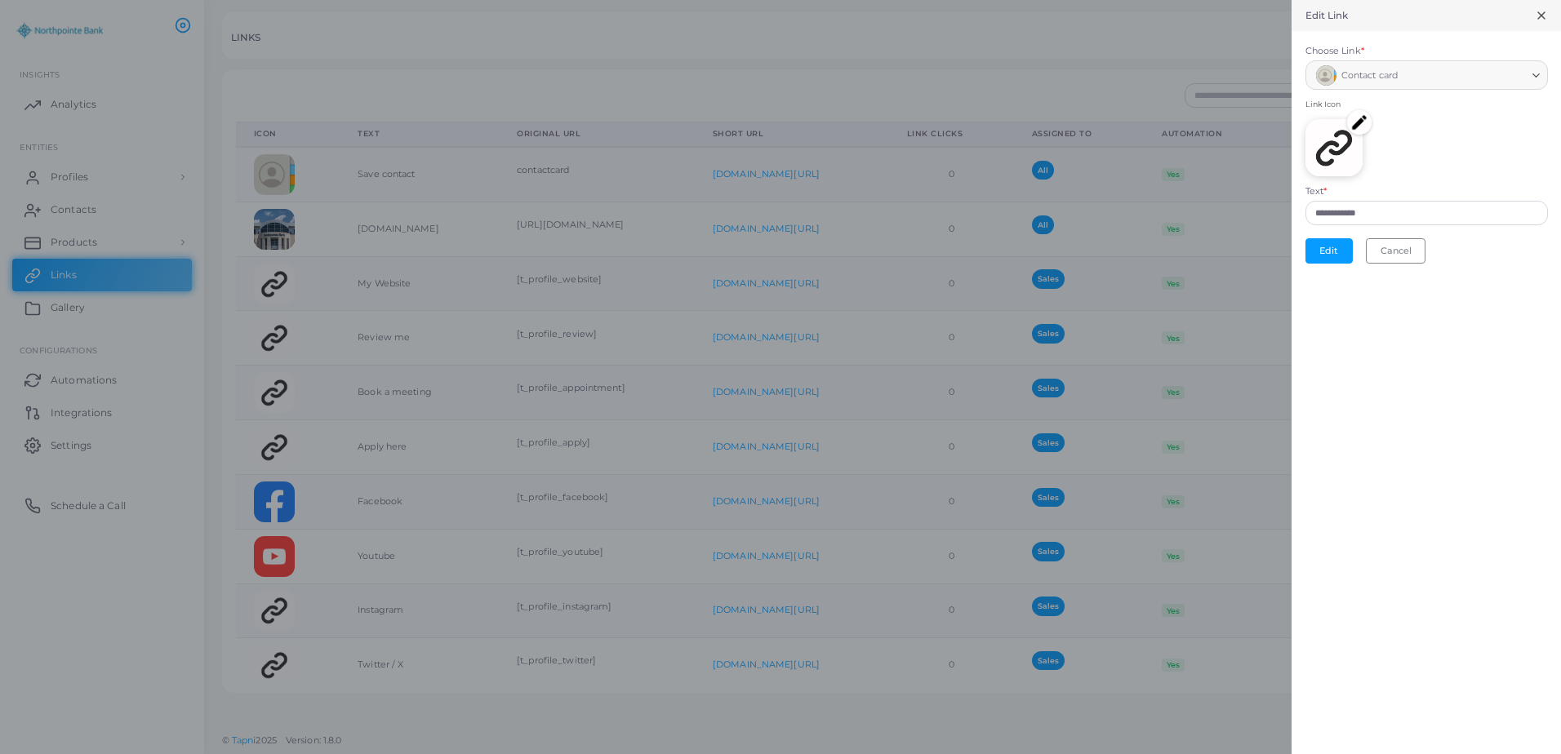
click at [549, 178] on div at bounding box center [780, 377] width 1561 height 754
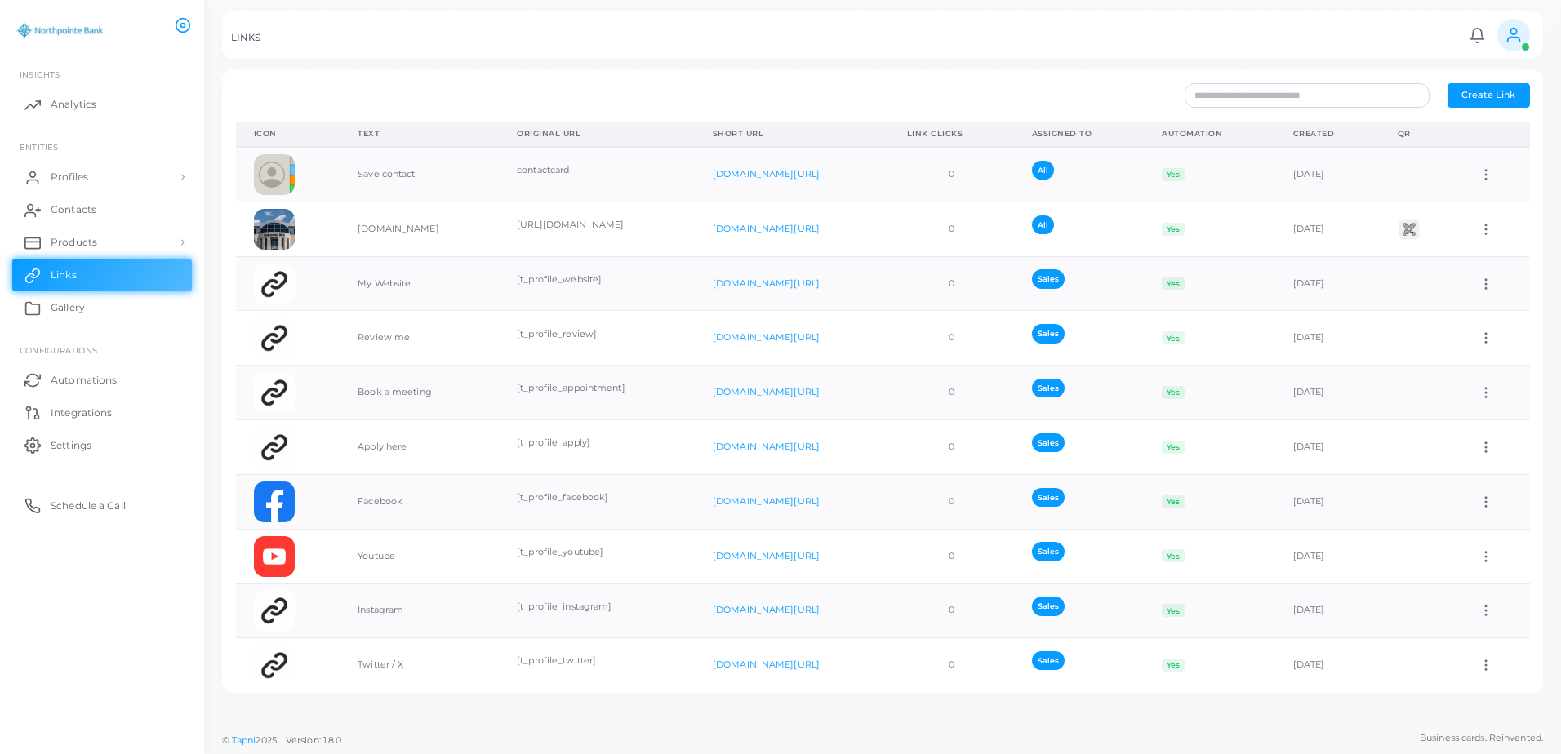
click at [549, 178] on div "**********" at bounding box center [882, 381] width 1321 height 624
click at [418, 284] on td "My Website" at bounding box center [419, 283] width 159 height 55
click at [1483, 281] on icon at bounding box center [1485, 284] width 15 height 15
click at [1471, 323] on span "Edit Link" at bounding box center [1475, 323] width 39 height 13
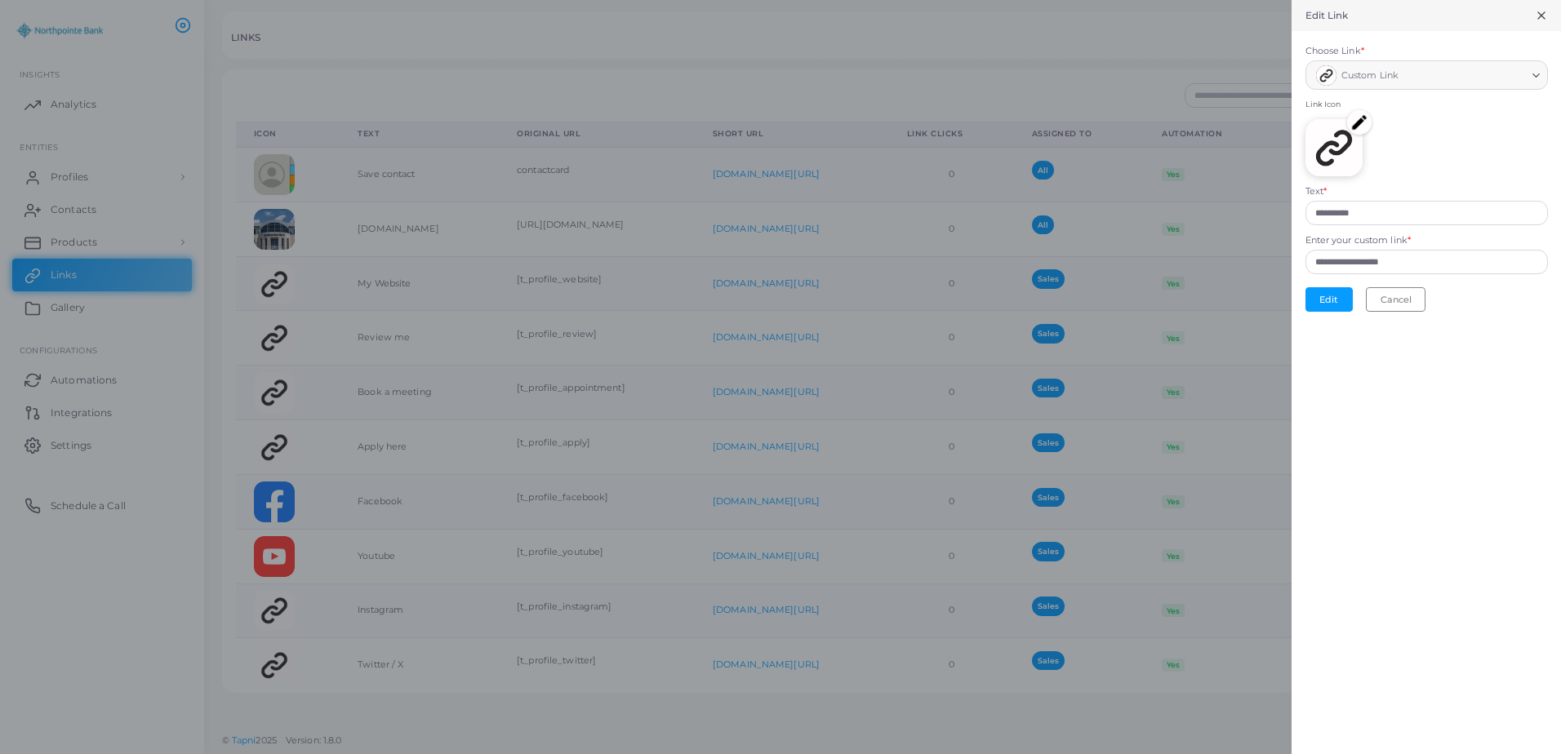
click at [1365, 127] on img at bounding box center [1359, 122] width 24 height 24
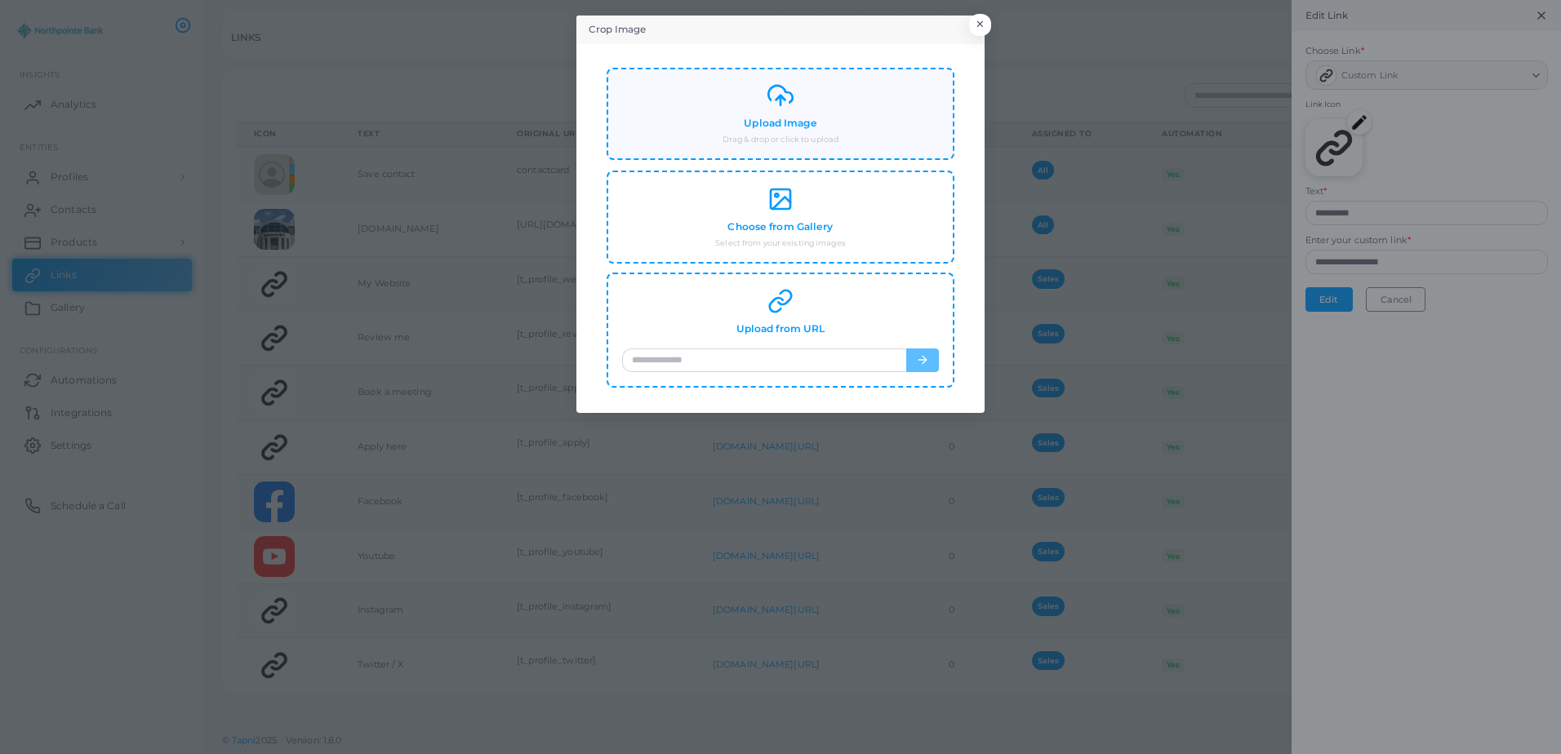
click at [806, 140] on small "Drag & drop or click to upload" at bounding box center [780, 139] width 116 height 11
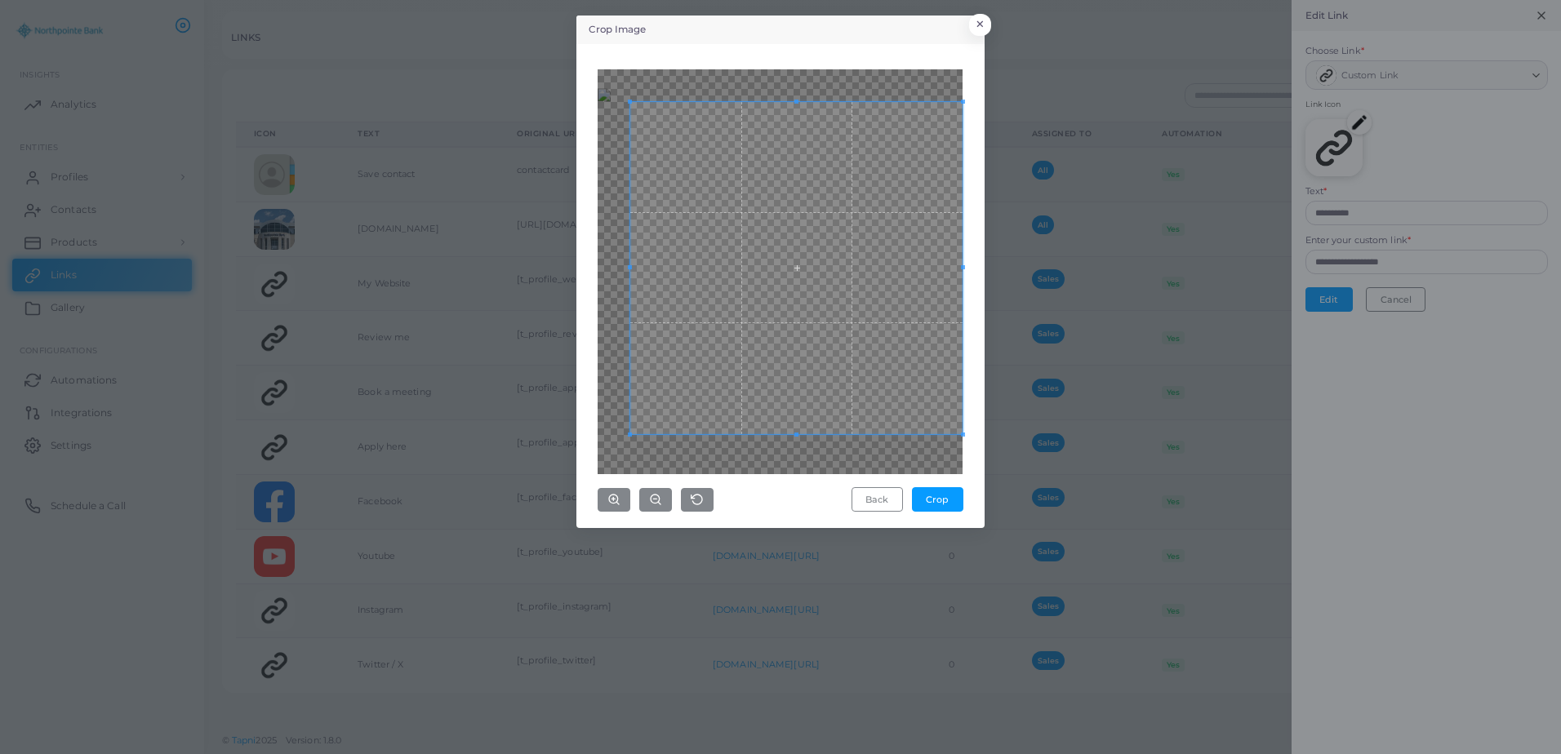
click at [1004, 551] on div "Crop Image × Back Crop" at bounding box center [780, 377] width 1561 height 754
click at [555, 51] on div "Crop Image × Back Crop" at bounding box center [780, 377] width 1561 height 754
click at [548, 477] on div "Crop Image × Back Crop" at bounding box center [780, 377] width 1561 height 754
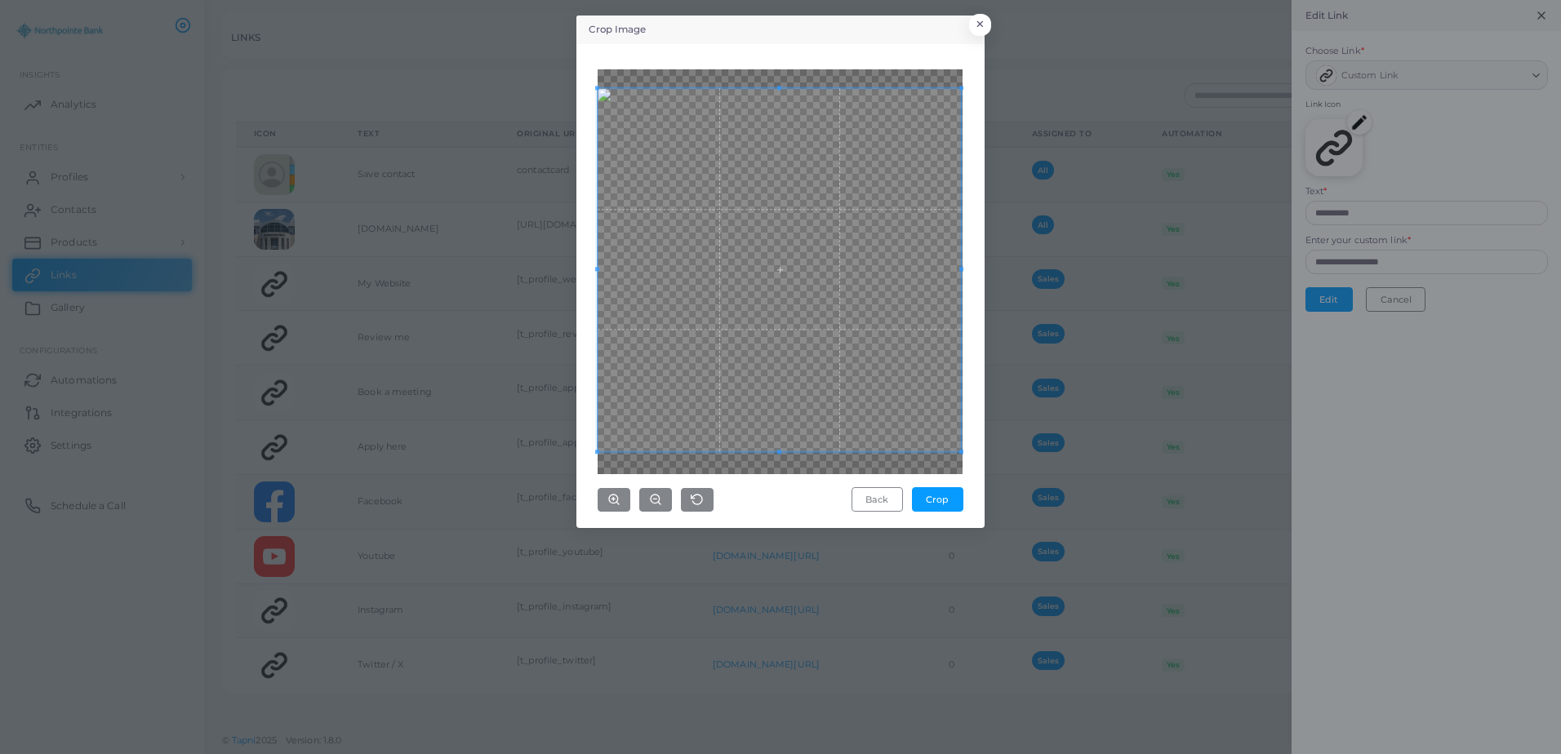
click at [549, 476] on div "Crop Image × Back Crop" at bounding box center [780, 377] width 1561 height 754
click at [928, 425] on span at bounding box center [778, 272] width 363 height 363
click at [950, 505] on button "Crop" at bounding box center [937, 499] width 51 height 24
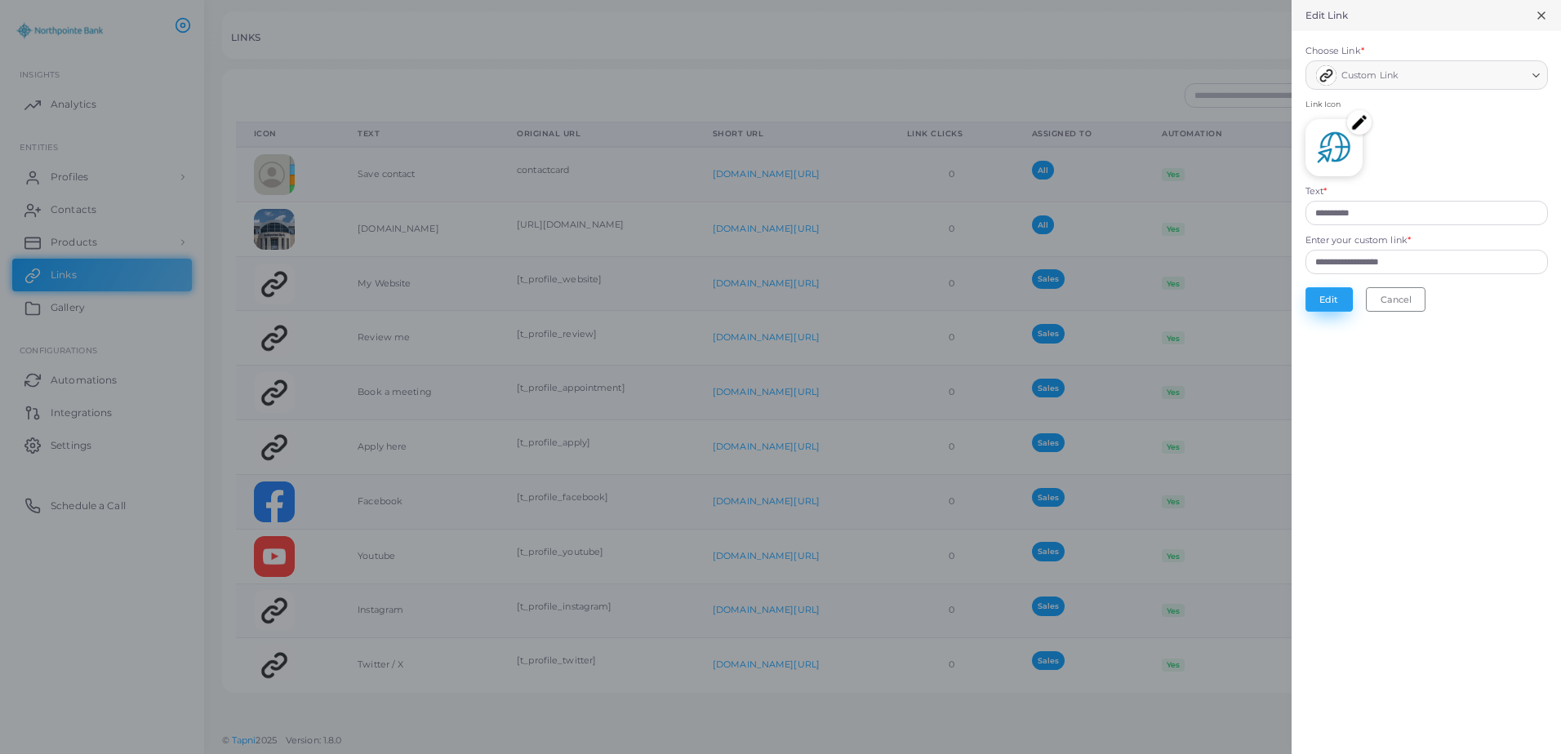
click at [1323, 305] on button "Edit" at bounding box center [1328, 299] width 47 height 24
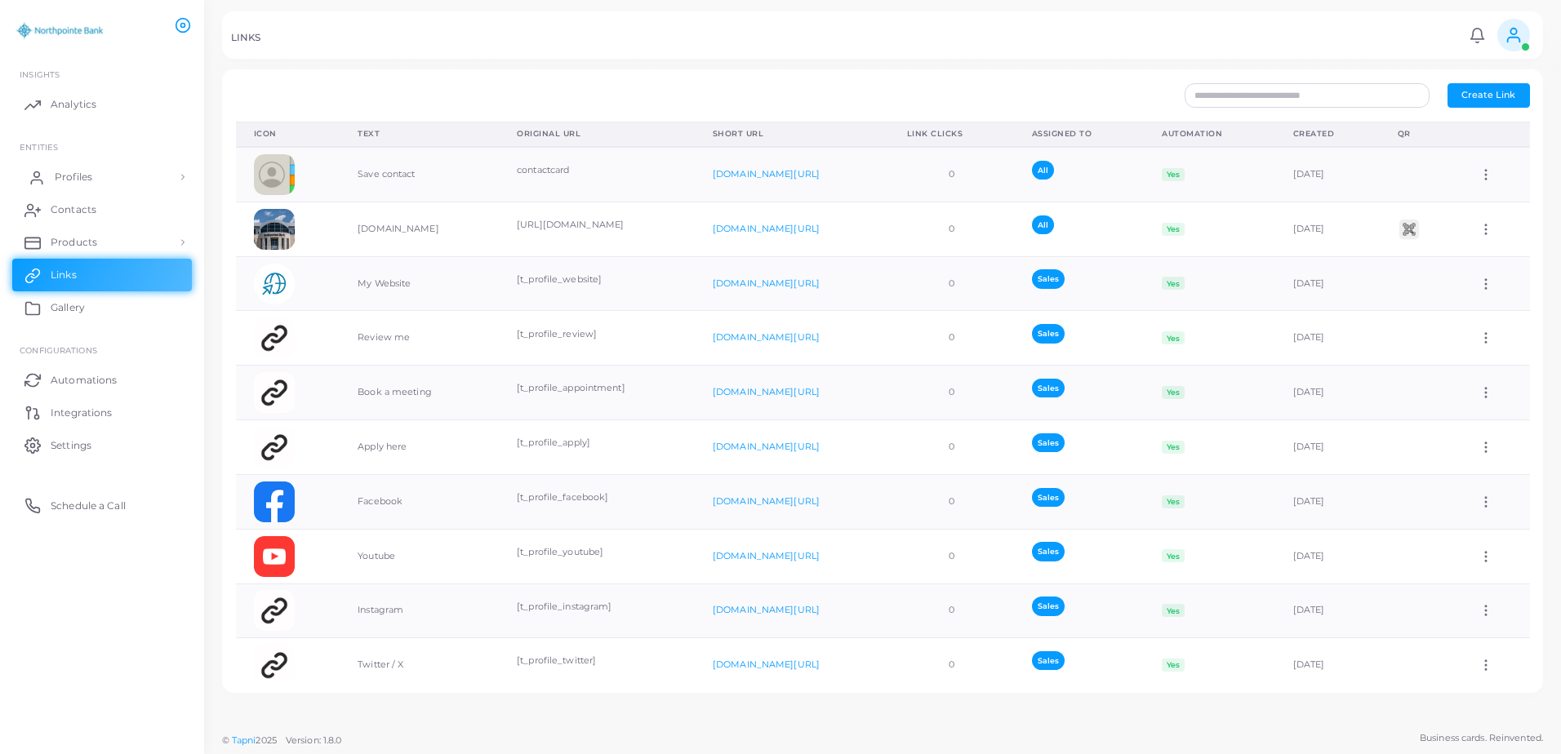
click at [127, 173] on link "Profiles" at bounding box center [102, 177] width 180 height 33
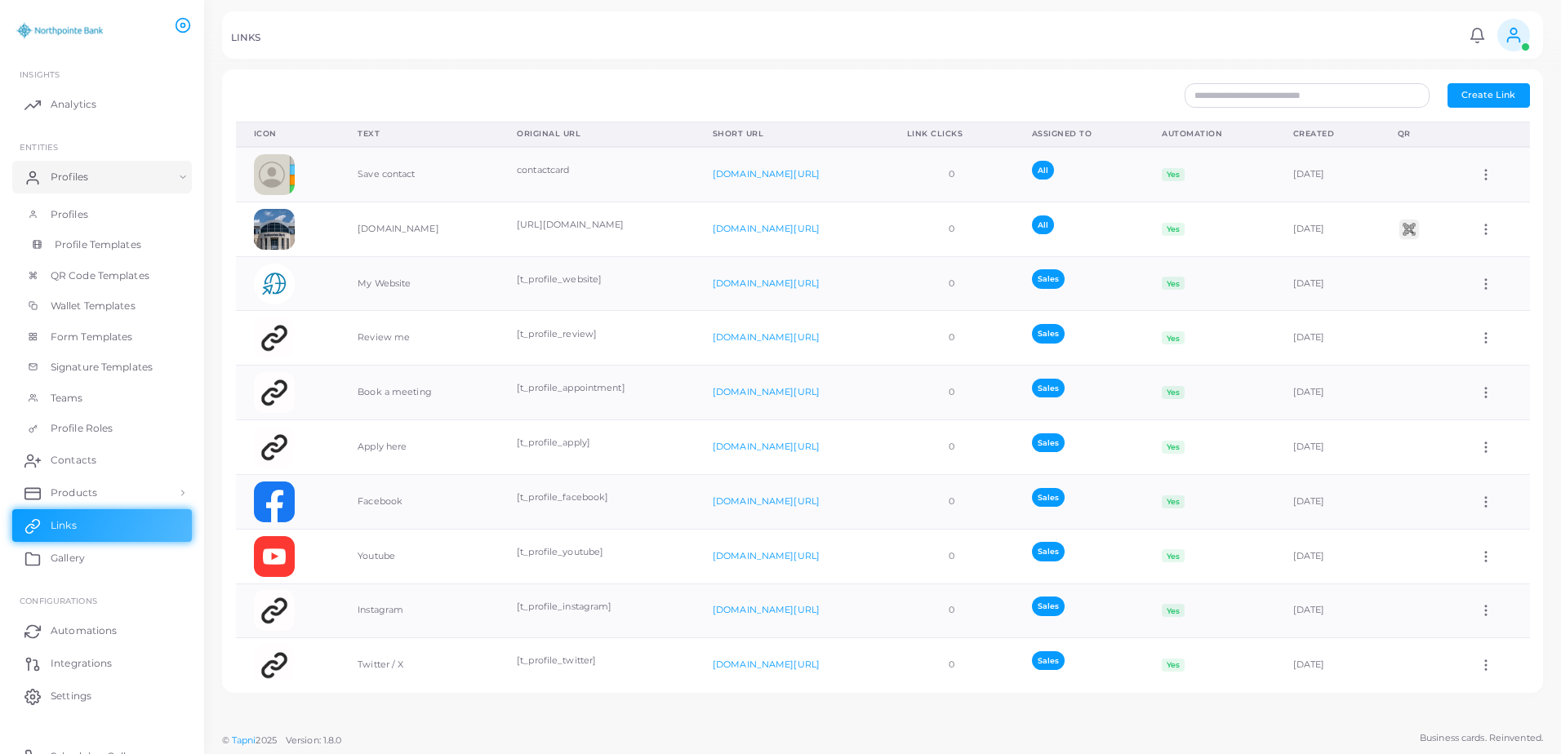
click at [91, 242] on span "Profile Templates" at bounding box center [98, 245] width 87 height 15
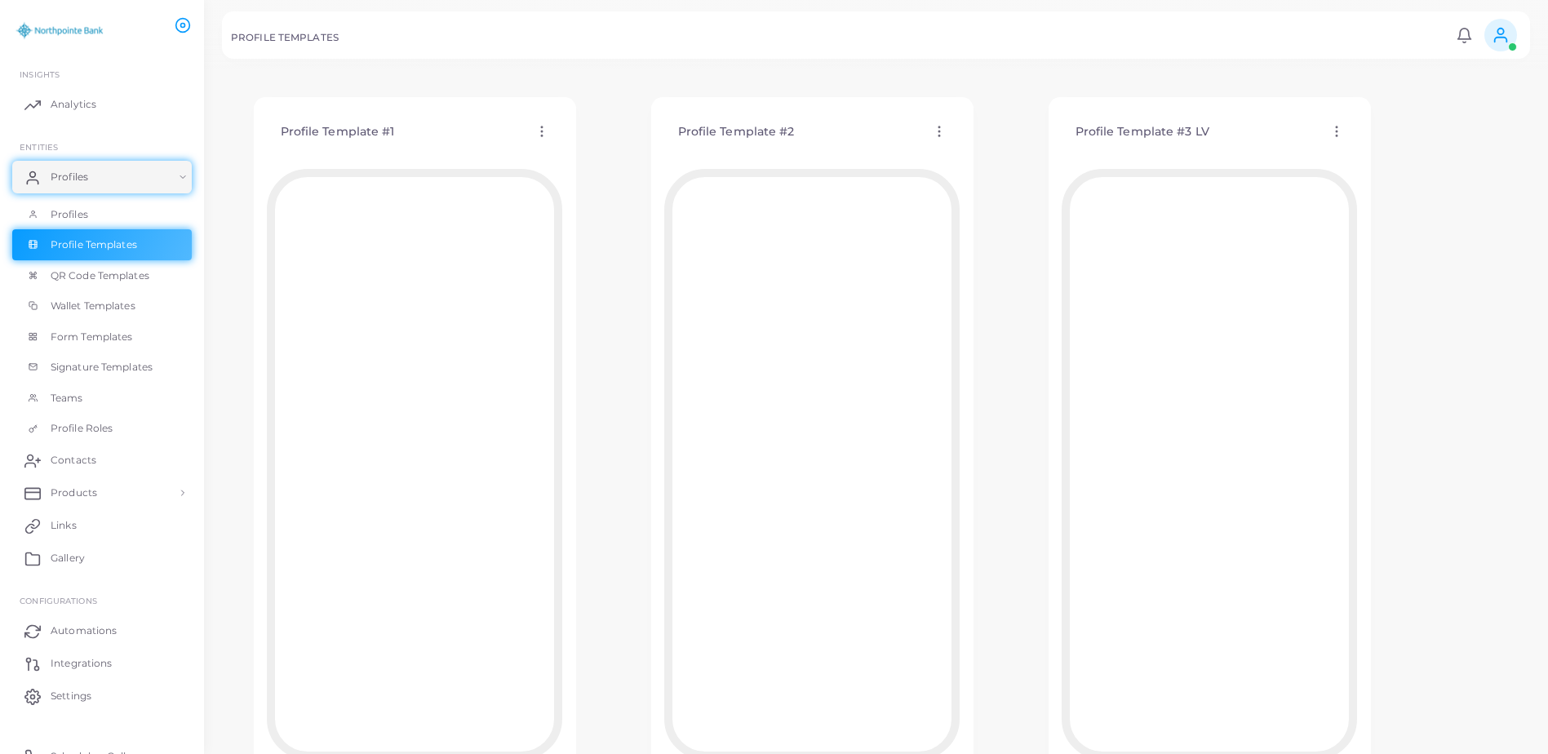
scroll to position [82, 0]
click at [149, 177] on link "Profiles" at bounding box center [102, 177] width 180 height 33
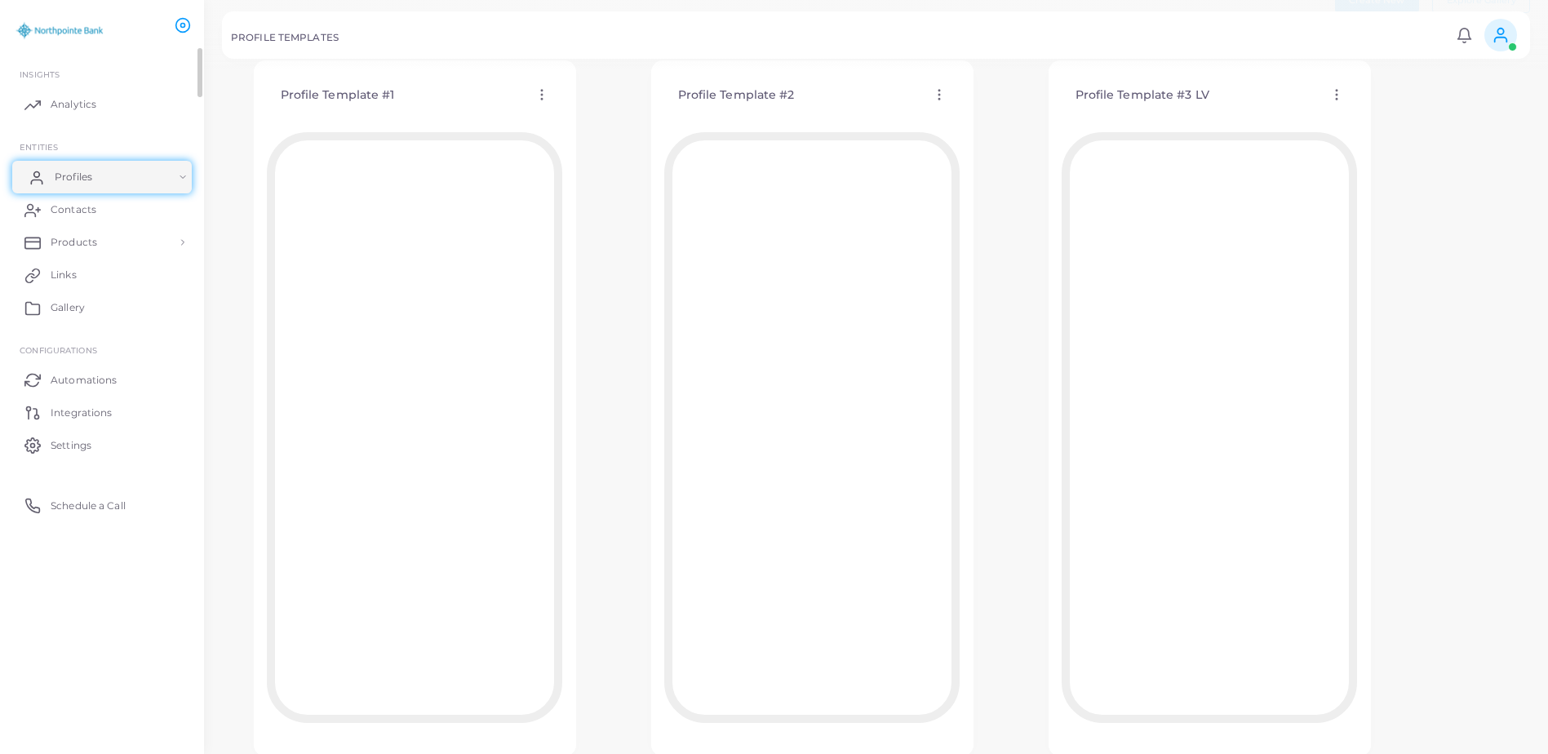
click at [169, 182] on link "Profiles" at bounding box center [102, 177] width 180 height 33
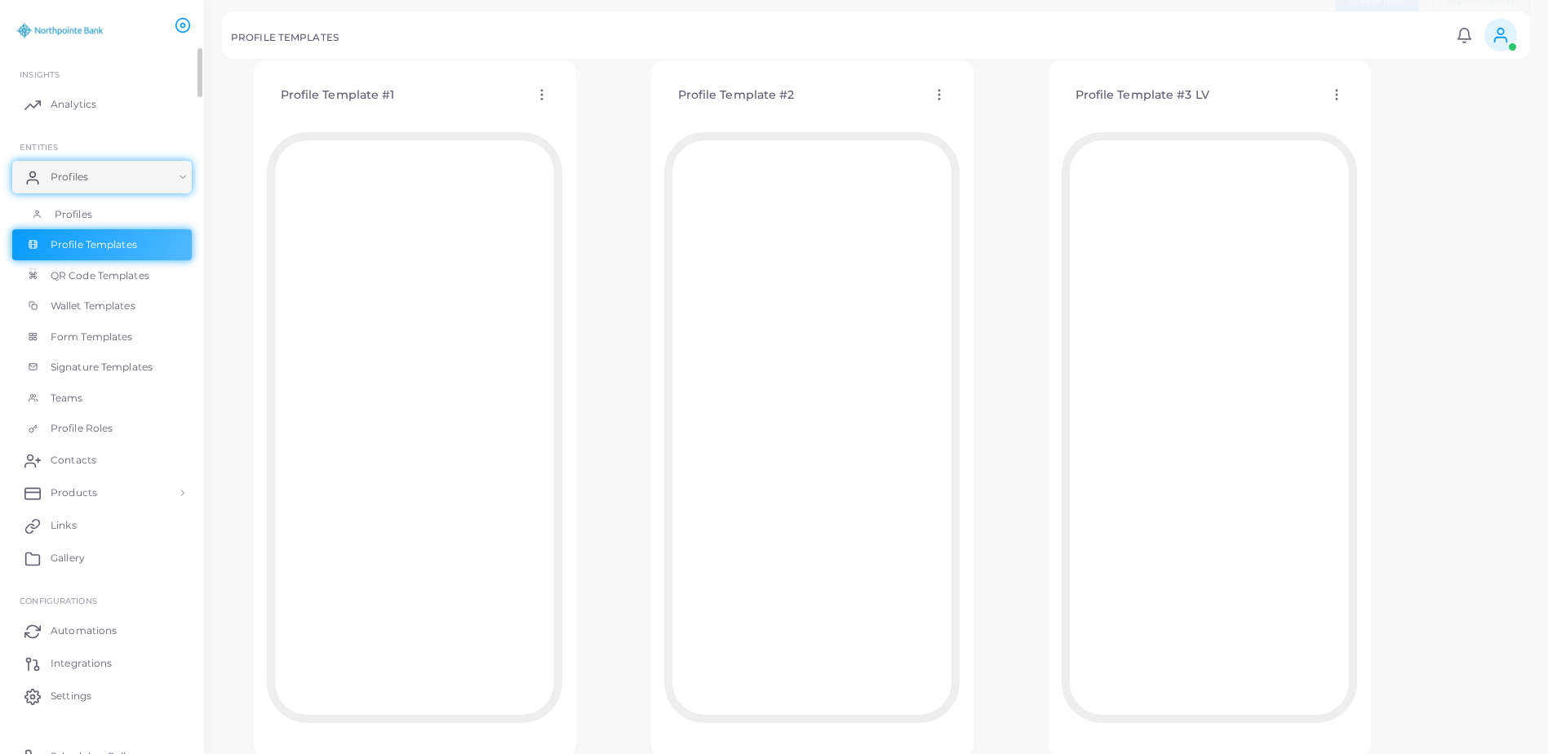
click at [92, 211] on link "Profiles" at bounding box center [102, 214] width 180 height 31
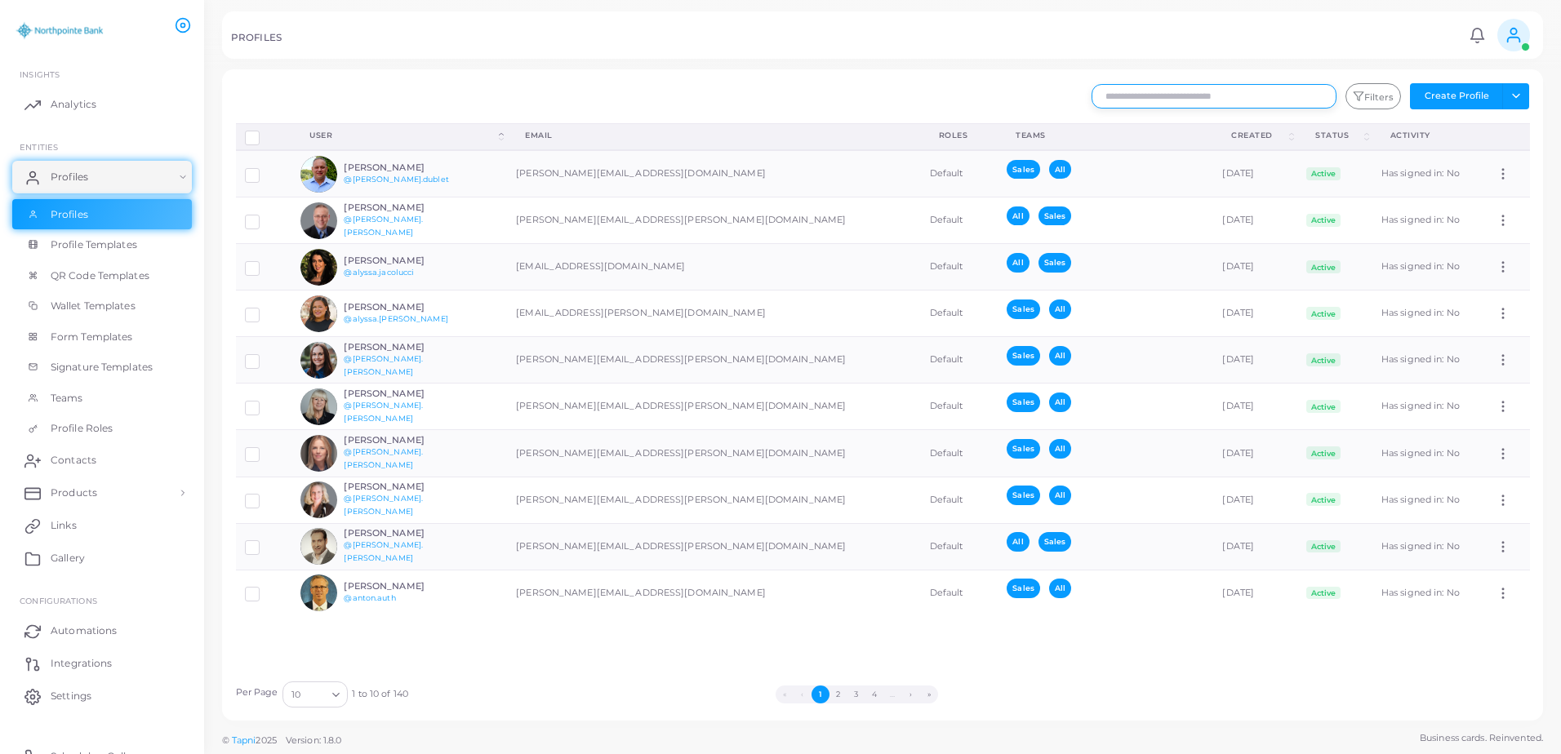
click at [1165, 96] on input "text" at bounding box center [1213, 96] width 245 height 24
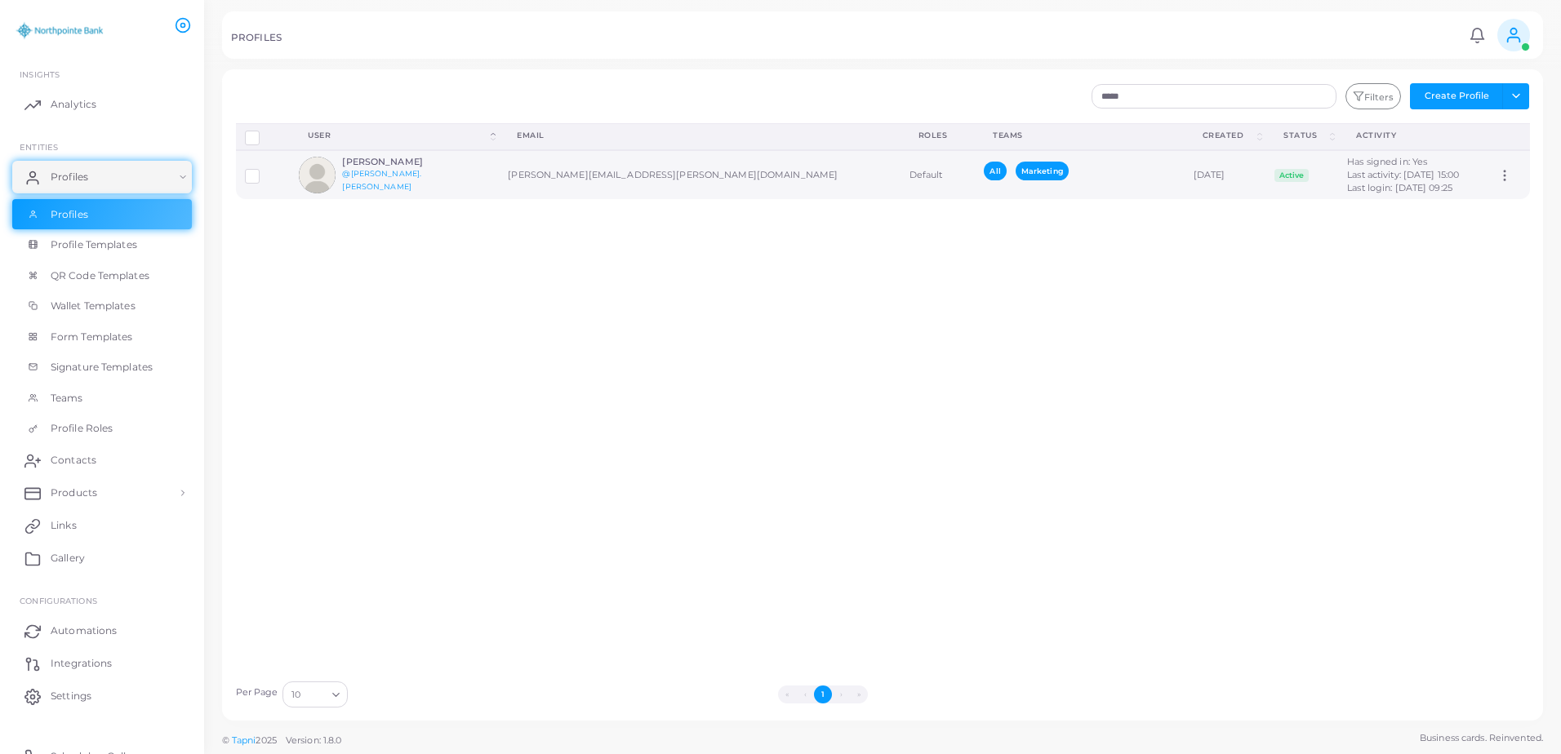
click at [535, 179] on td "[PERSON_NAME][EMAIL_ADDRESS][PERSON_NAME][DOMAIN_NAME]" at bounding box center [699, 174] width 401 height 49
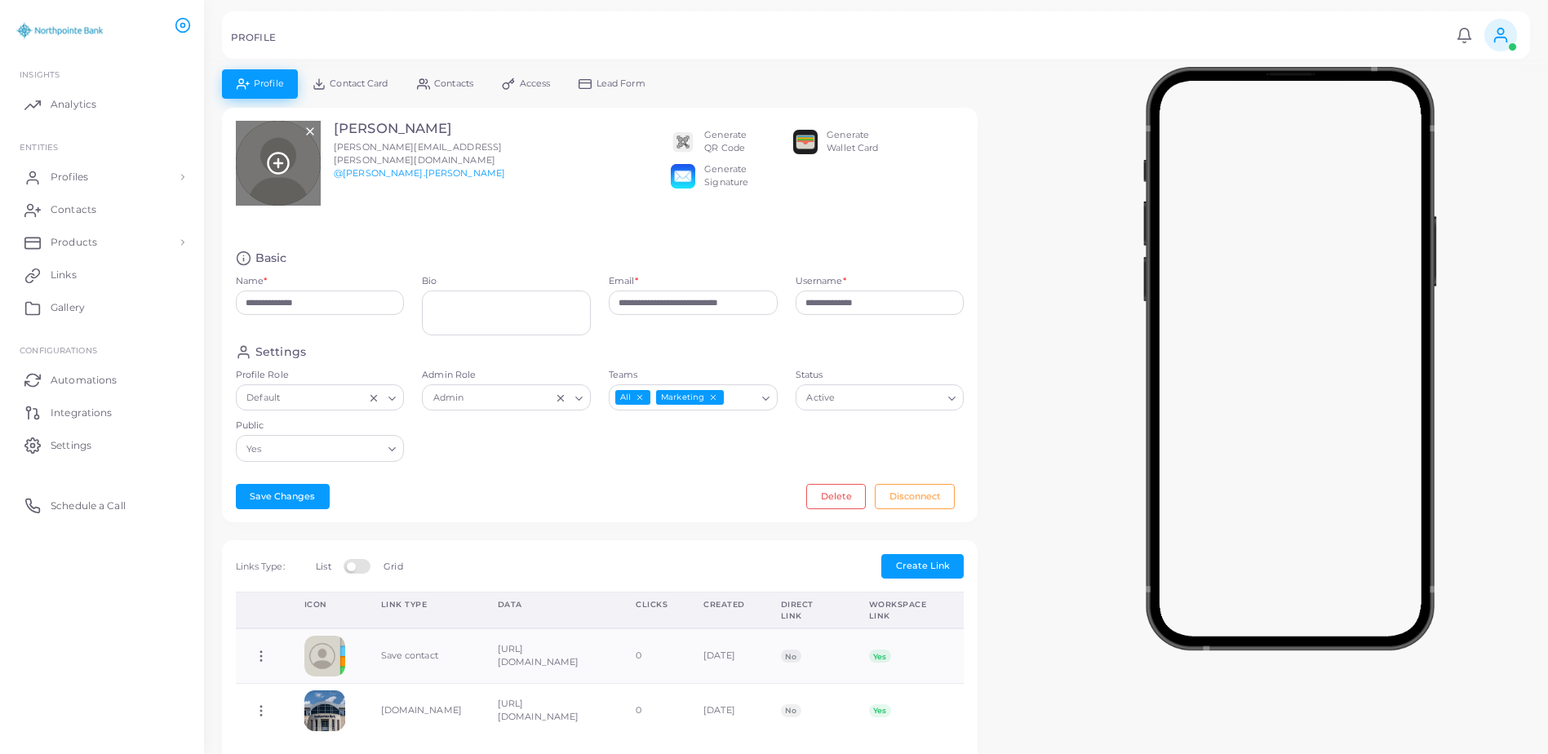
click at [279, 157] on icon at bounding box center [278, 163] width 24 height 24
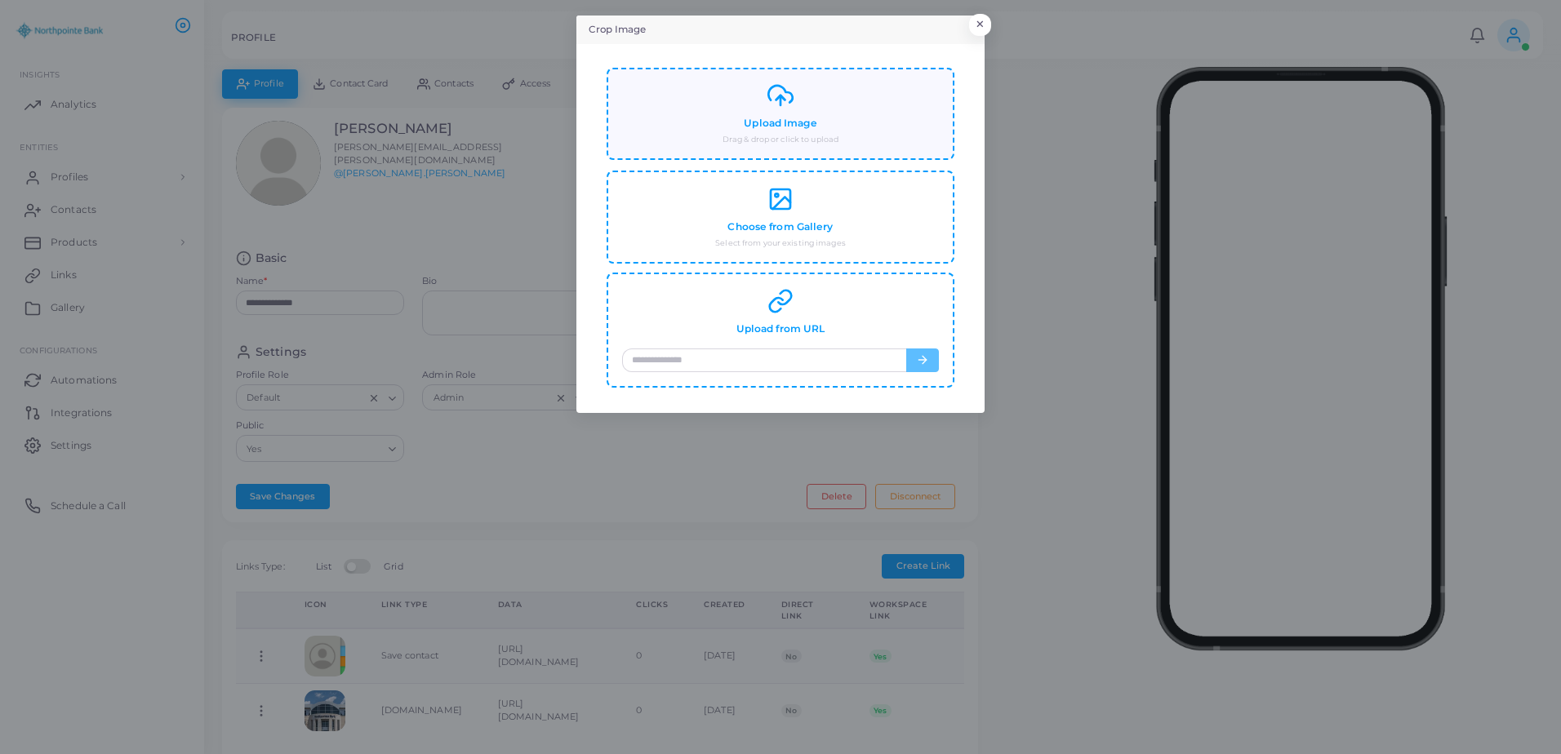
click at [790, 126] on h4 "Upload Image" at bounding box center [780, 124] width 73 height 12
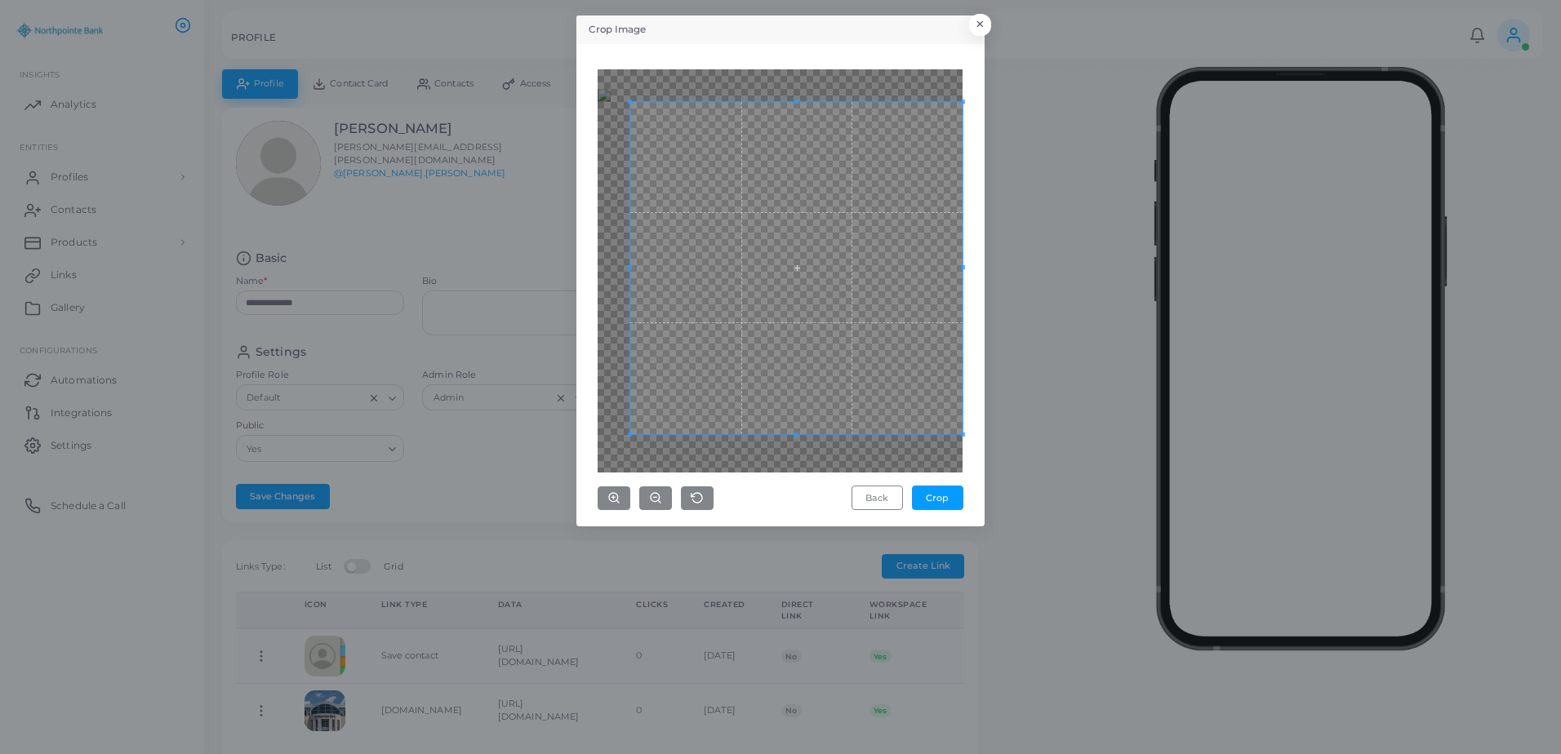
click at [1010, 507] on div "Crop Image × Back Crop" at bounding box center [780, 377] width 1561 height 754
click at [633, 100] on span at bounding box center [796, 102] width 332 height 4
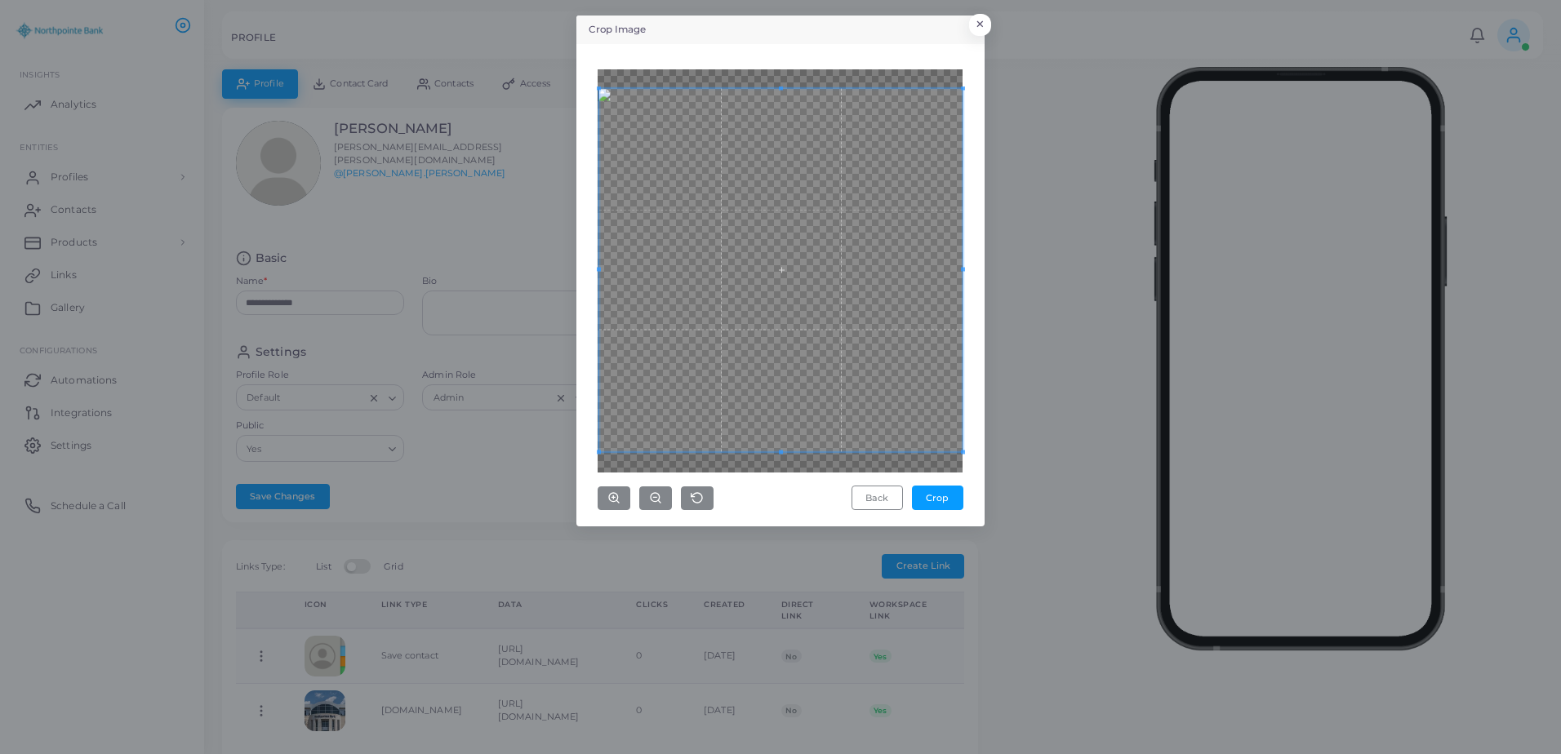
click at [567, 84] on div "Crop Image × Back Crop" at bounding box center [780, 377] width 1561 height 754
click at [949, 487] on button "Crop" at bounding box center [937, 498] width 51 height 24
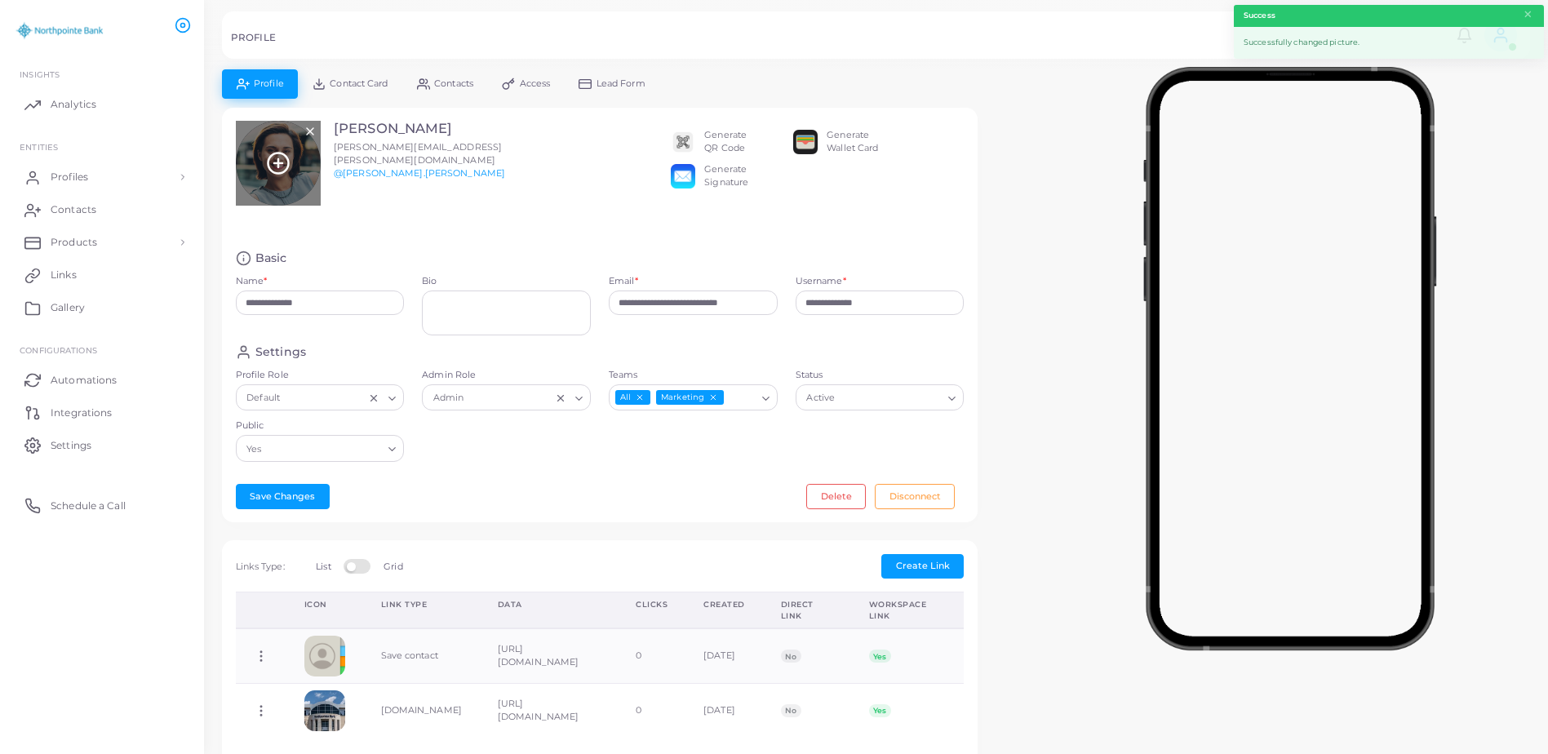
click at [268, 179] on div at bounding box center [278, 163] width 85 height 85
click at [288, 155] on icon at bounding box center [278, 163] width 24 height 24
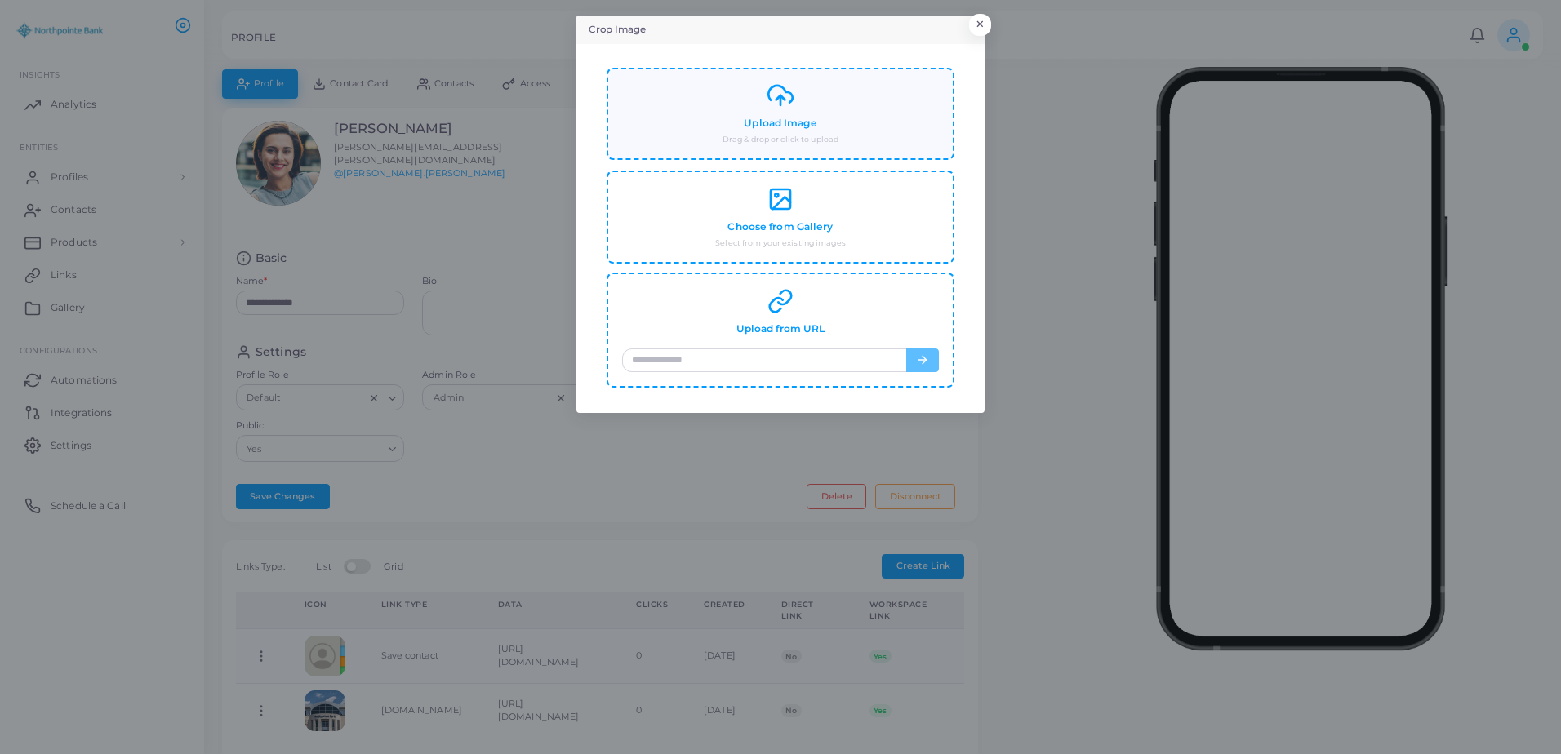
click at [775, 125] on h4 "Upload Image" at bounding box center [780, 124] width 73 height 12
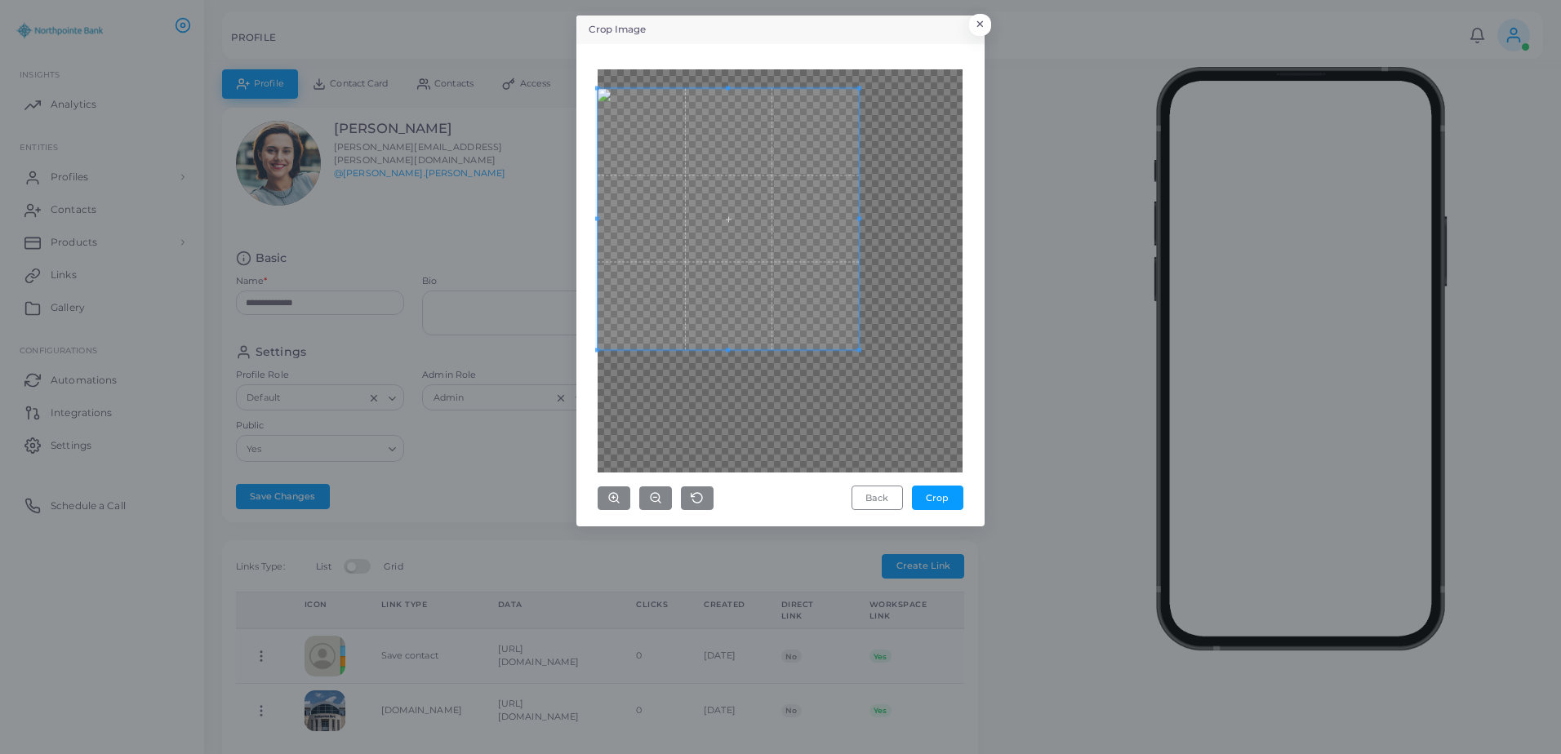
click at [692, 136] on span at bounding box center [727, 218] width 261 height 261
click at [983, 23] on button "×" at bounding box center [977, 28] width 22 height 21
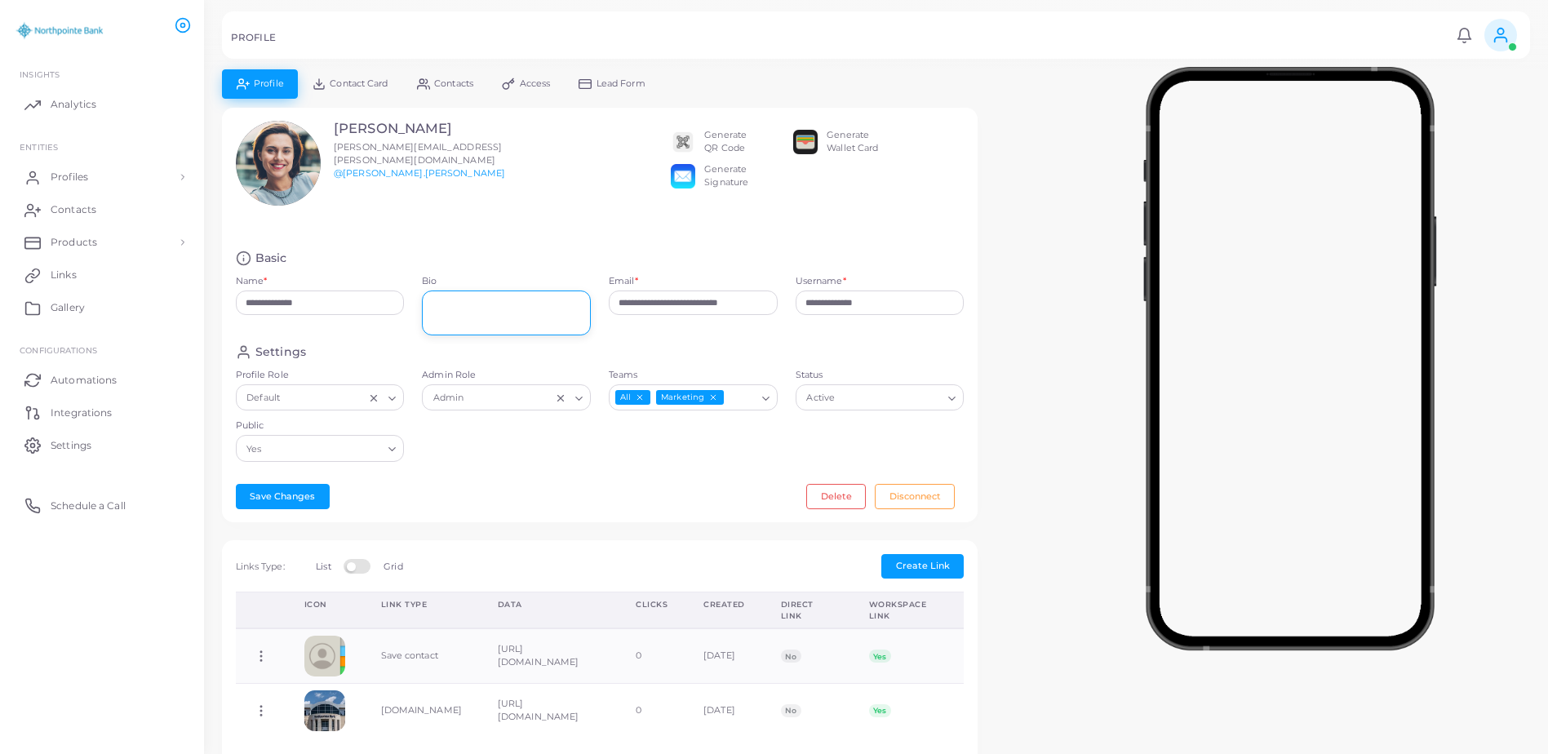
click at [563, 307] on textarea "Bio" at bounding box center [506, 313] width 169 height 45
click at [466, 323] on textarea "**********" at bounding box center [506, 313] width 169 height 45
click at [522, 300] on textarea "**********" at bounding box center [506, 313] width 169 height 45
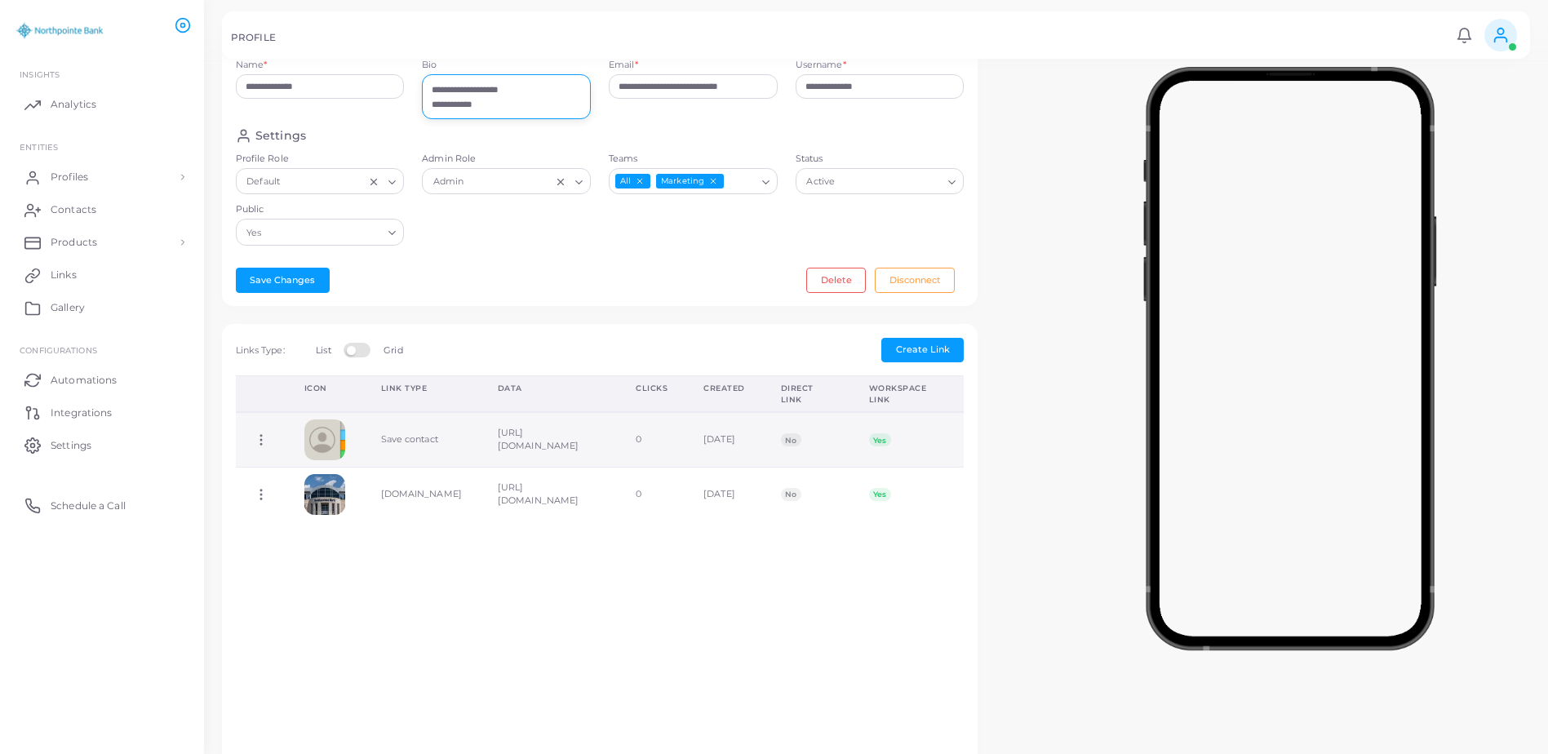
scroll to position [245, 0]
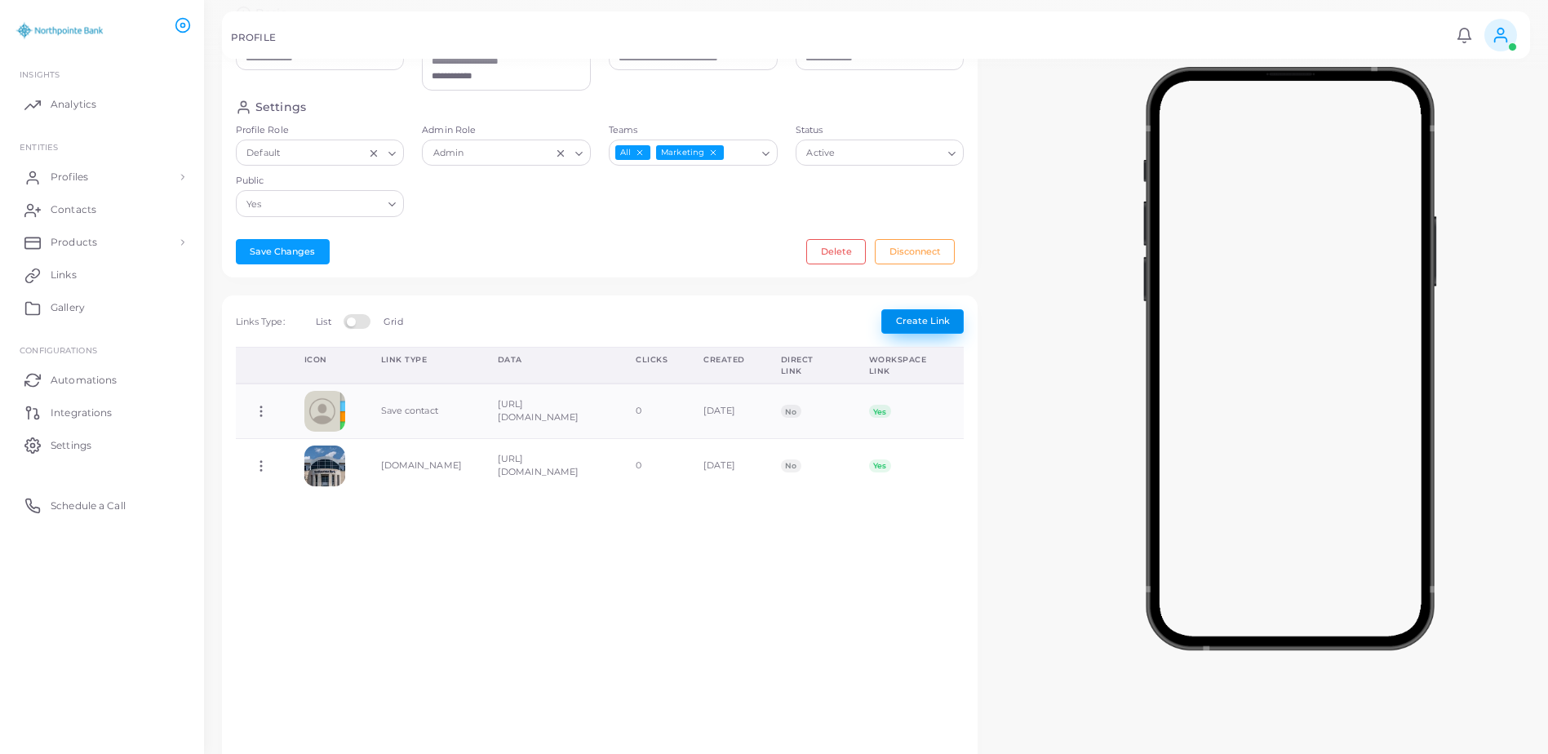
click at [916, 329] on button "Create Link" at bounding box center [922, 321] width 82 height 24
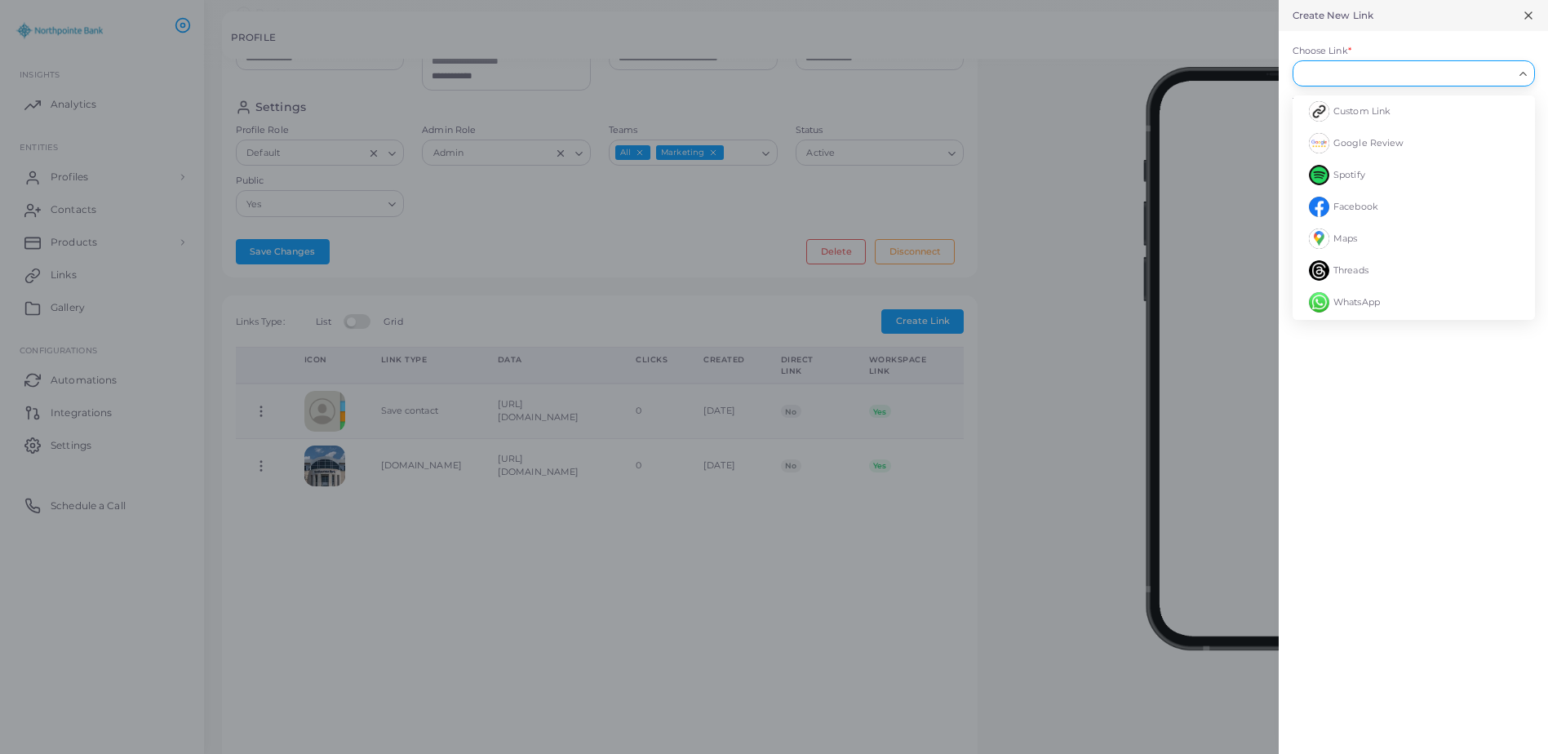
click at [1404, 80] on input "Choose Link *" at bounding box center [1406, 73] width 213 height 18
click at [1400, 206] on li "Facebook" at bounding box center [1414, 207] width 242 height 32
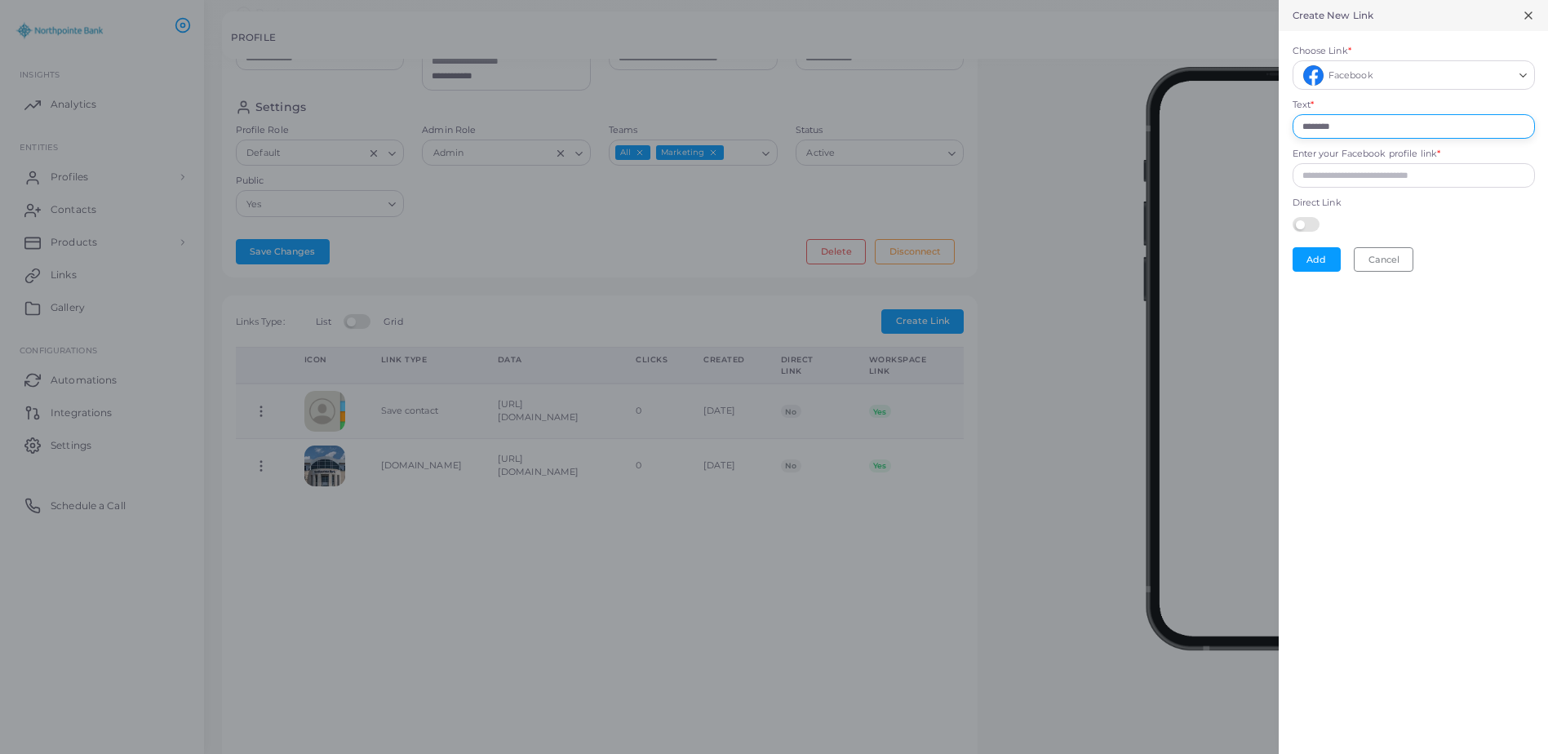
click at [1392, 131] on input "********" at bounding box center [1414, 126] width 242 height 24
click at [1380, 170] on input "Enter your Facebook profile link *" at bounding box center [1414, 175] width 242 height 24
click at [1331, 252] on button "Add" at bounding box center [1317, 259] width 48 height 24
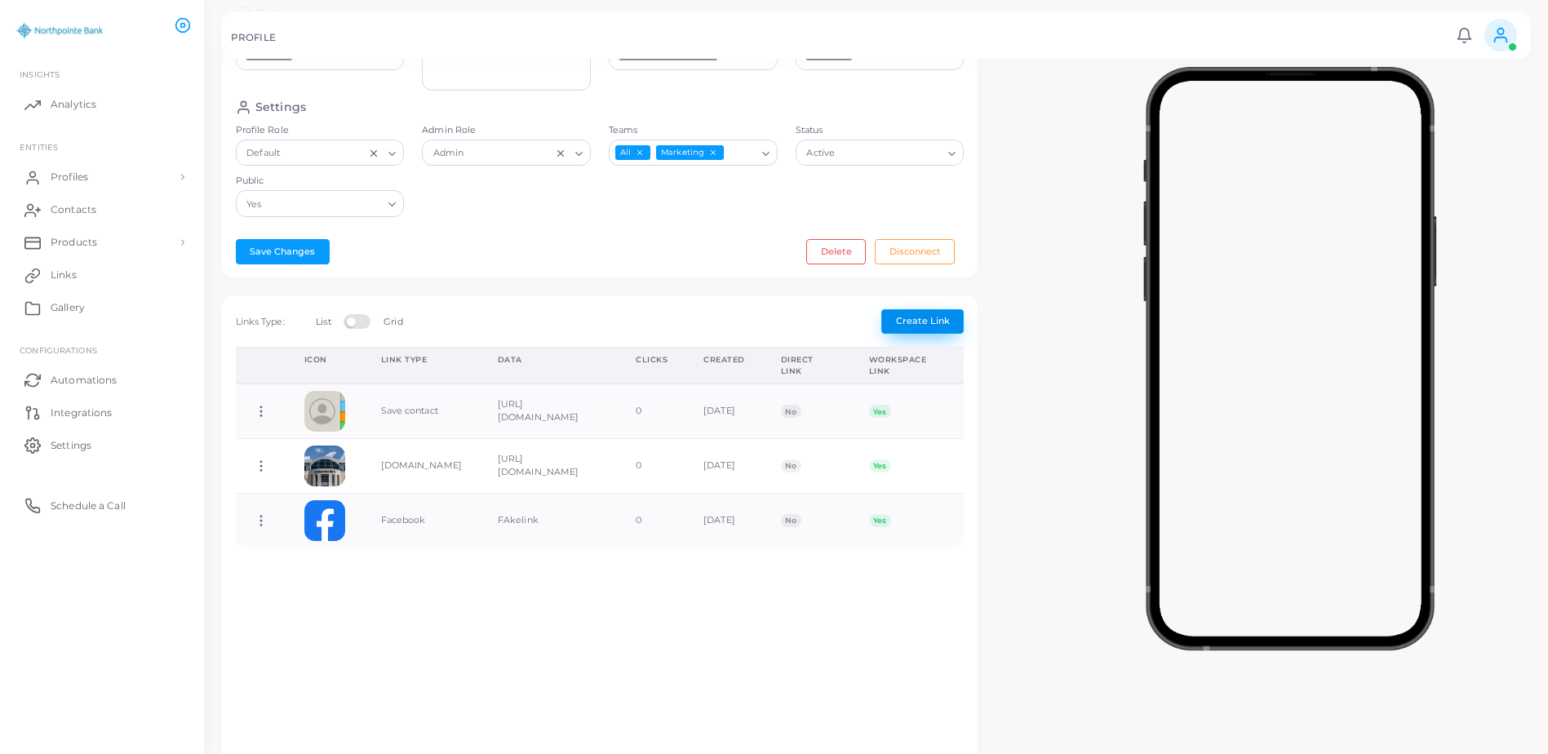
click at [924, 324] on span "Create Link" at bounding box center [923, 320] width 54 height 11
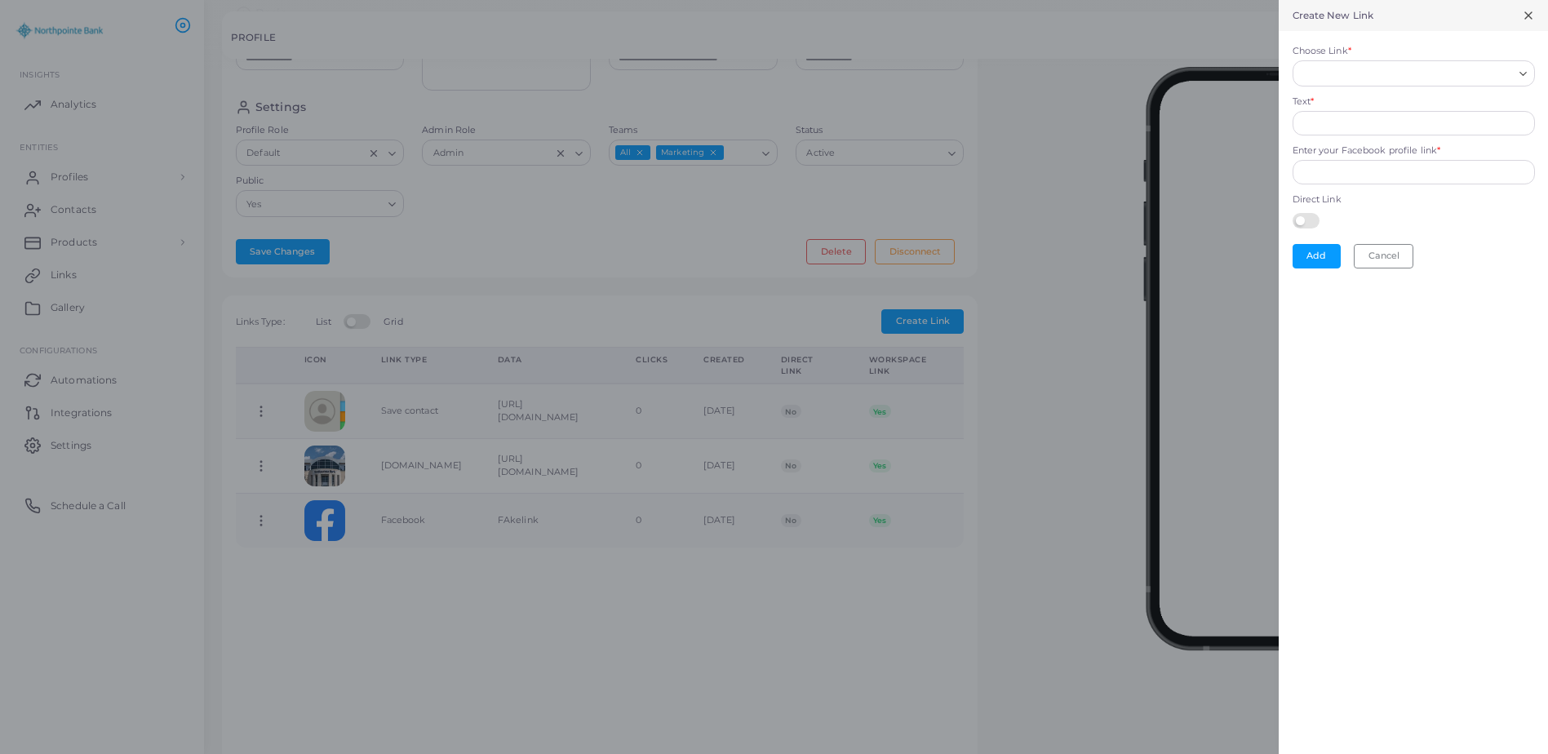
click at [1352, 78] on input "Choose Link *" at bounding box center [1406, 73] width 213 height 18
click at [1343, 101] on li "Instagram" at bounding box center [1414, 111] width 242 height 32
click at [1365, 174] on input "Enter your Instagram username *" at bounding box center [1414, 175] width 242 height 24
click at [1332, 266] on button "Add" at bounding box center [1317, 259] width 48 height 24
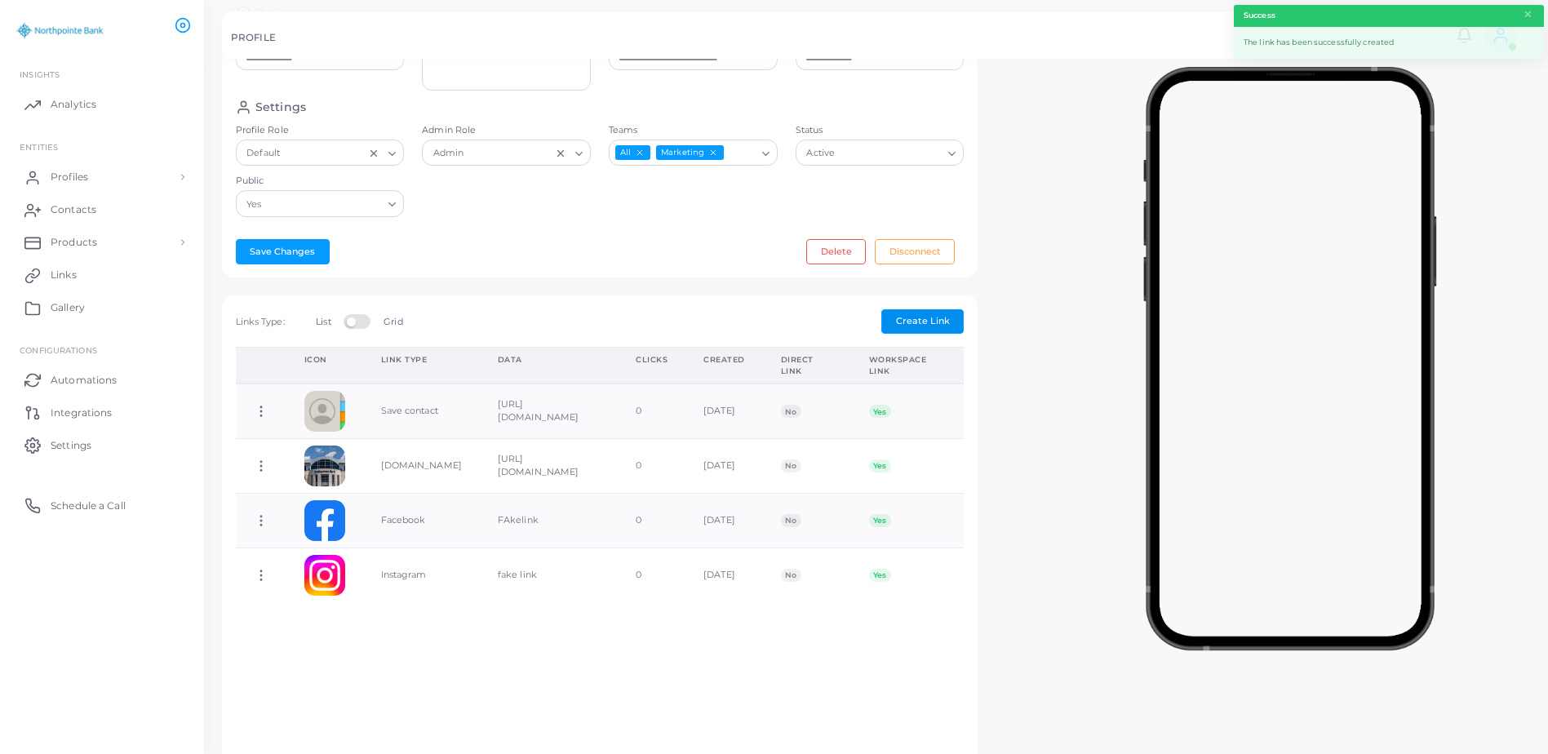
click at [952, 311] on button "Create Link" at bounding box center [922, 321] width 82 height 24
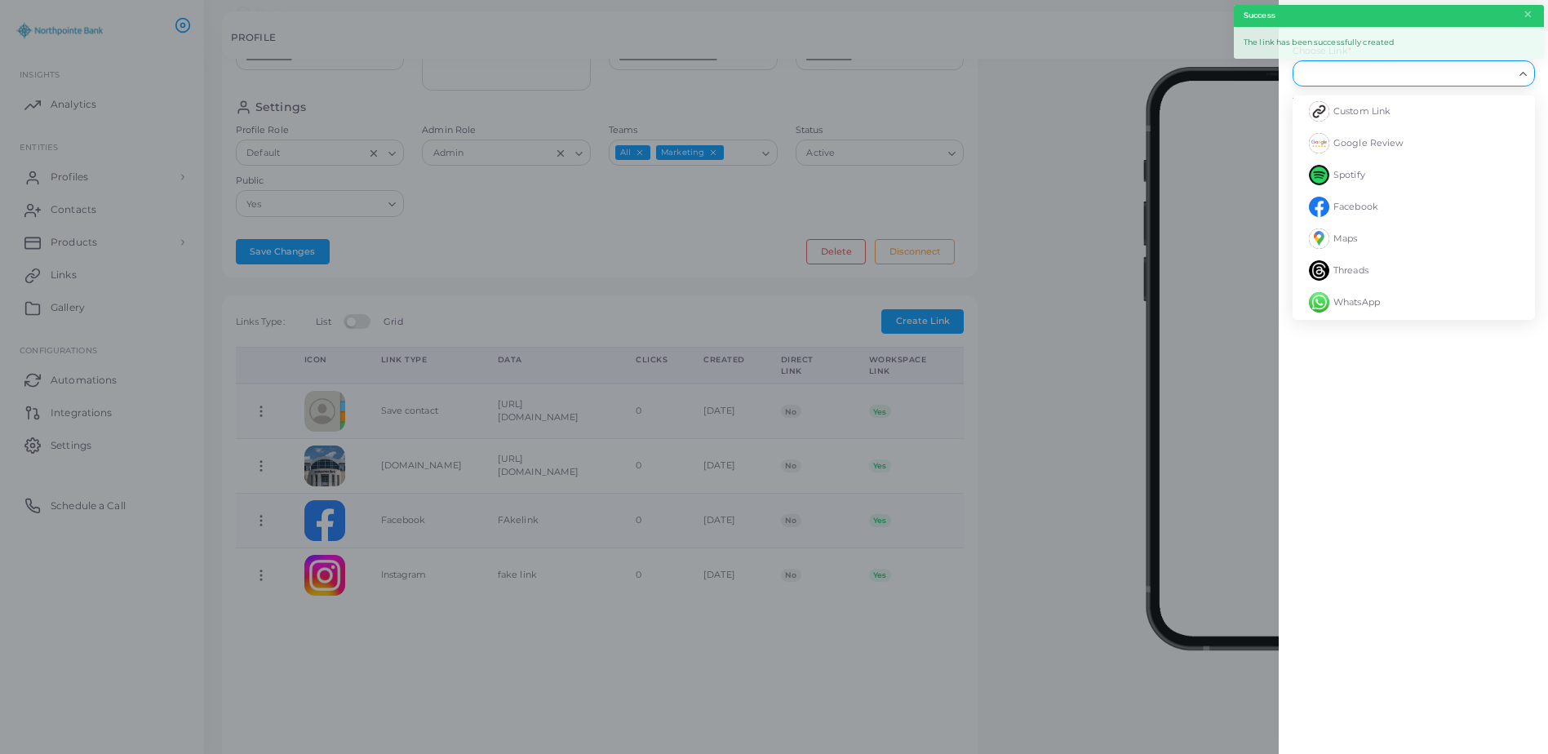
click at [1445, 73] on input "Choose Link *" at bounding box center [1406, 73] width 213 height 18
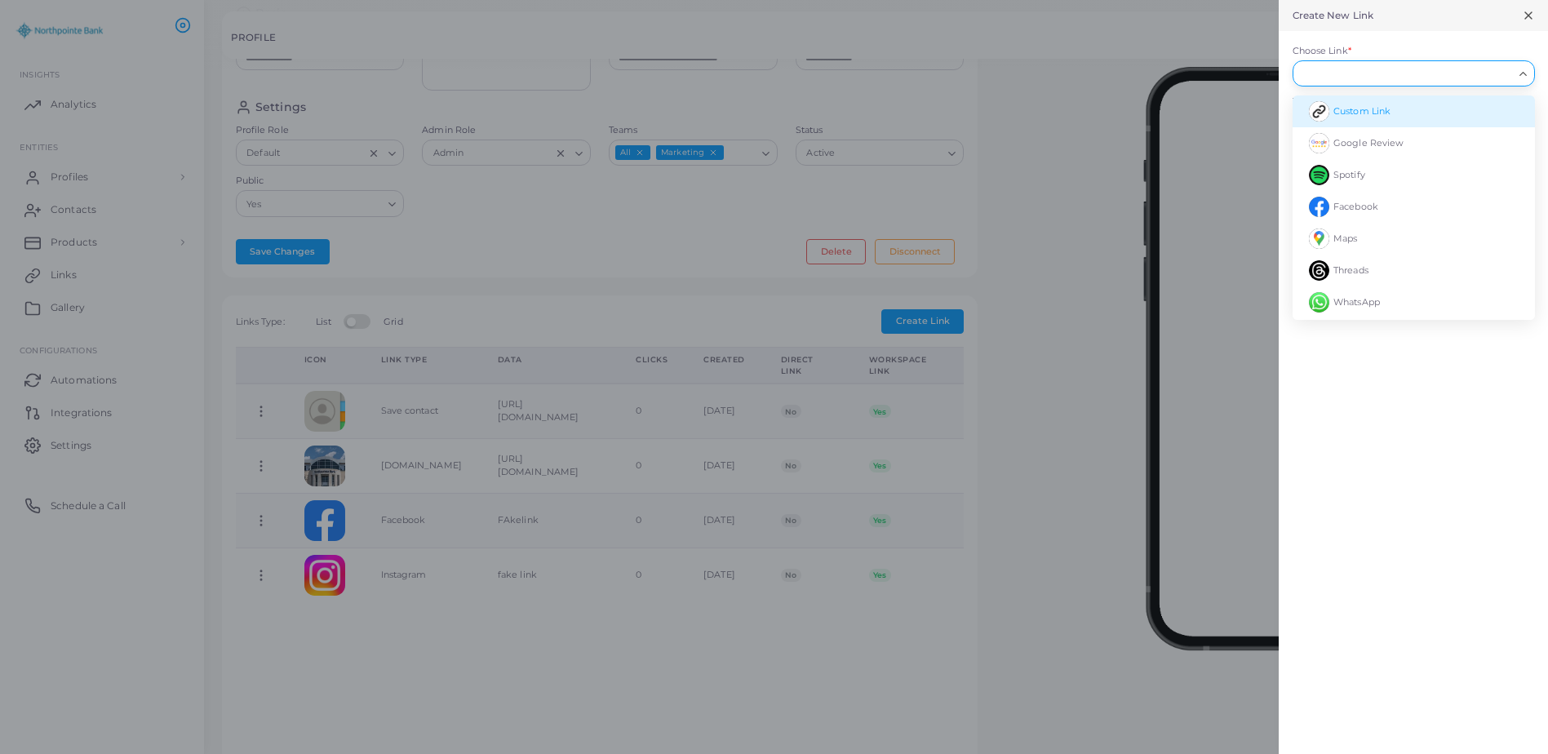
click at [1441, 100] on li "Custom Link" at bounding box center [1414, 111] width 242 height 32
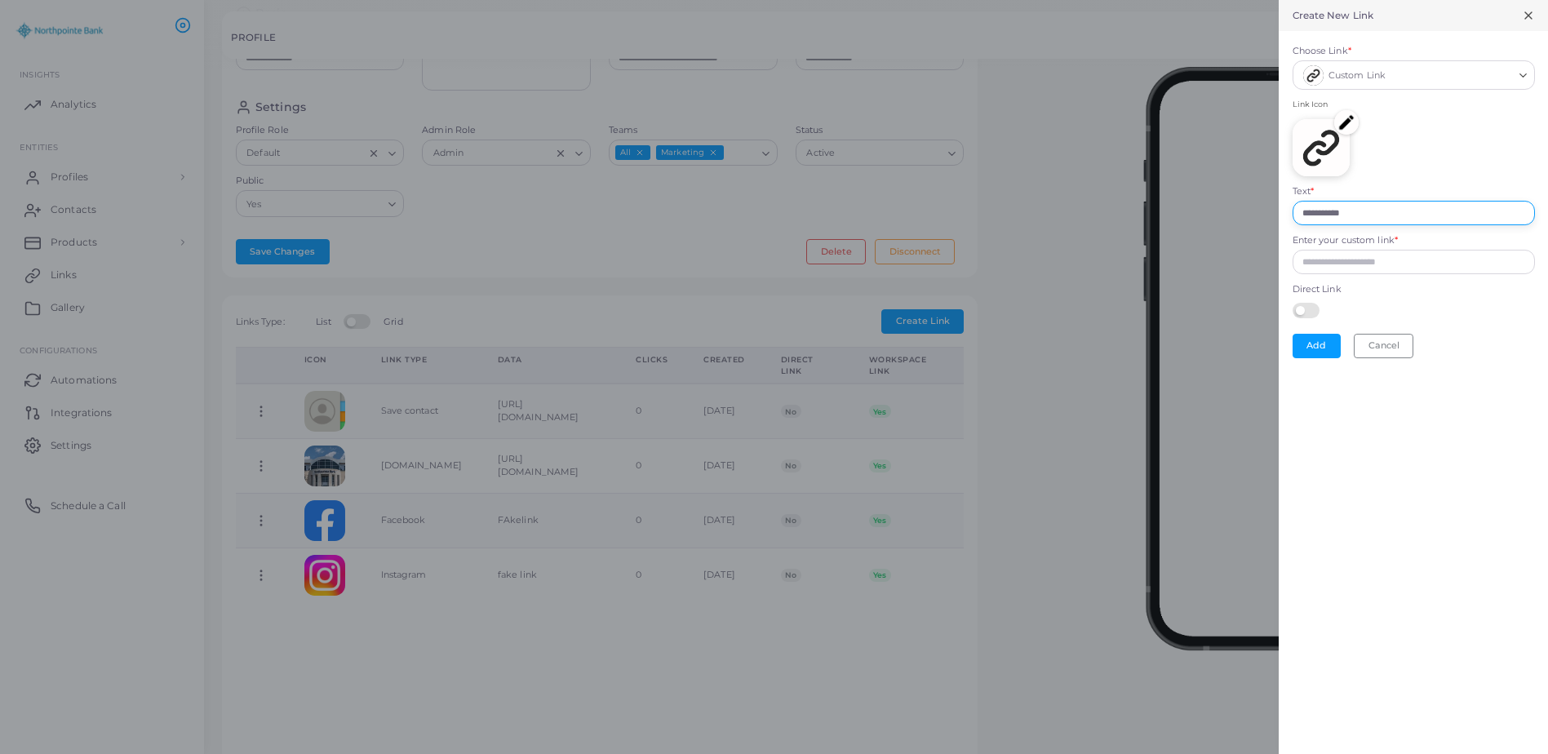
drag, startPoint x: 1378, startPoint y: 206, endPoint x: 1294, endPoint y: 209, distance: 83.3
click at [1298, 208] on input "**********" at bounding box center [1414, 213] width 242 height 24
drag, startPoint x: 1396, startPoint y: 214, endPoint x: 1179, endPoint y: 194, distance: 217.2
click at [1179, 0] on div "Create New Link Choose Link * Custom Link Loading... Link Icon Text * *********…" at bounding box center [774, 0] width 1548 height 0
click at [1324, 260] on input "Enter your custom link *" at bounding box center [1414, 262] width 242 height 24
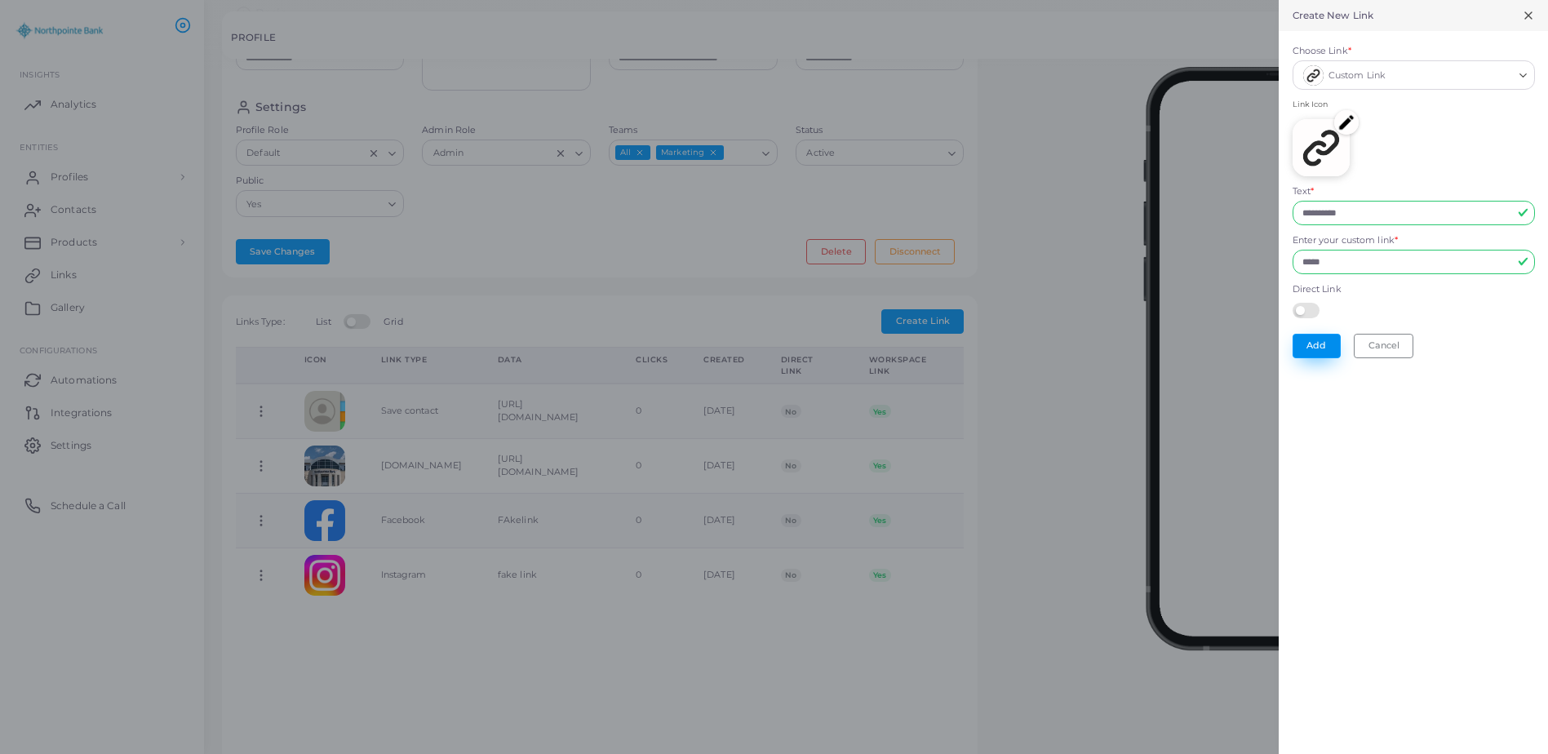
click at [1327, 337] on button "Add" at bounding box center [1317, 346] width 48 height 24
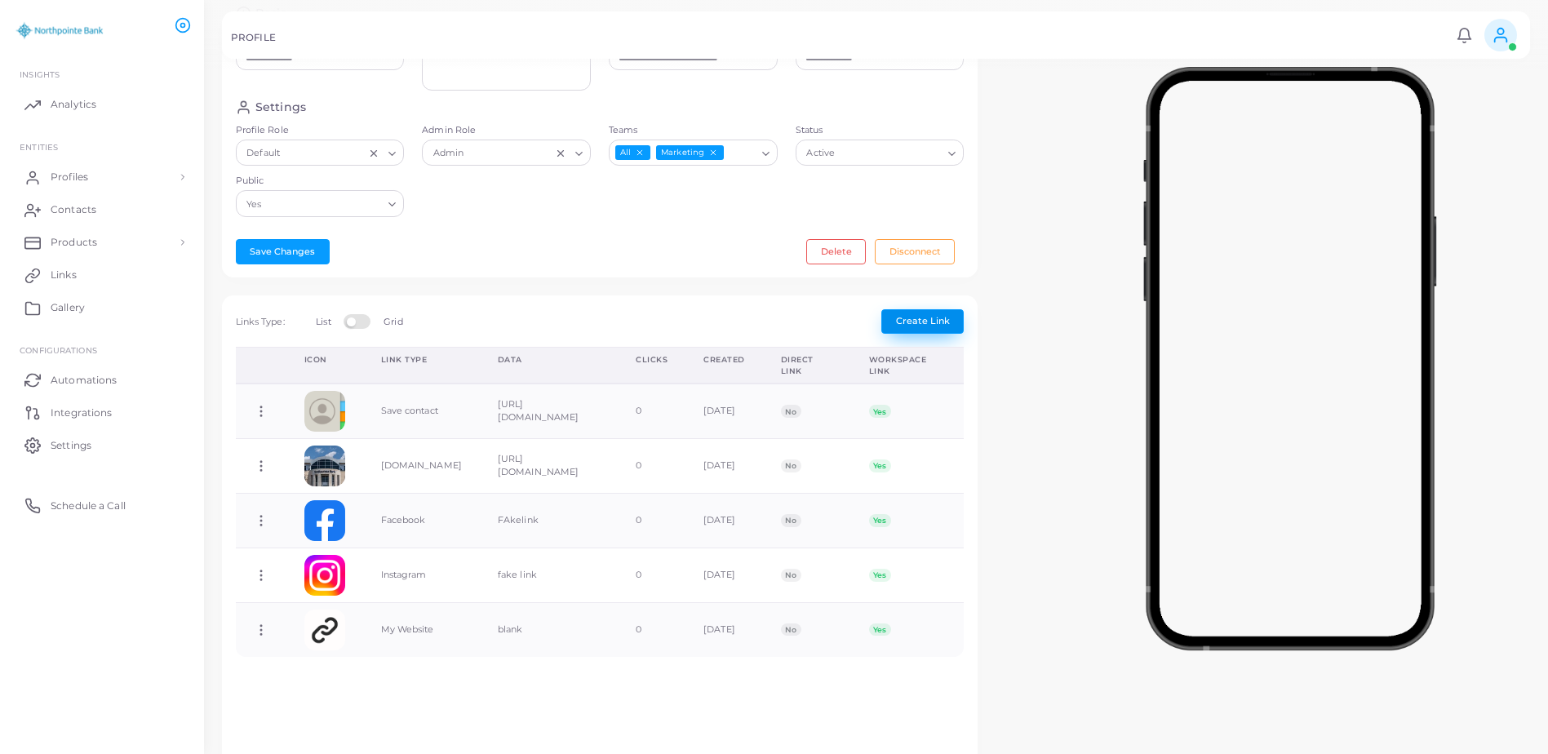
click at [939, 312] on button "Create Link" at bounding box center [922, 321] width 82 height 24
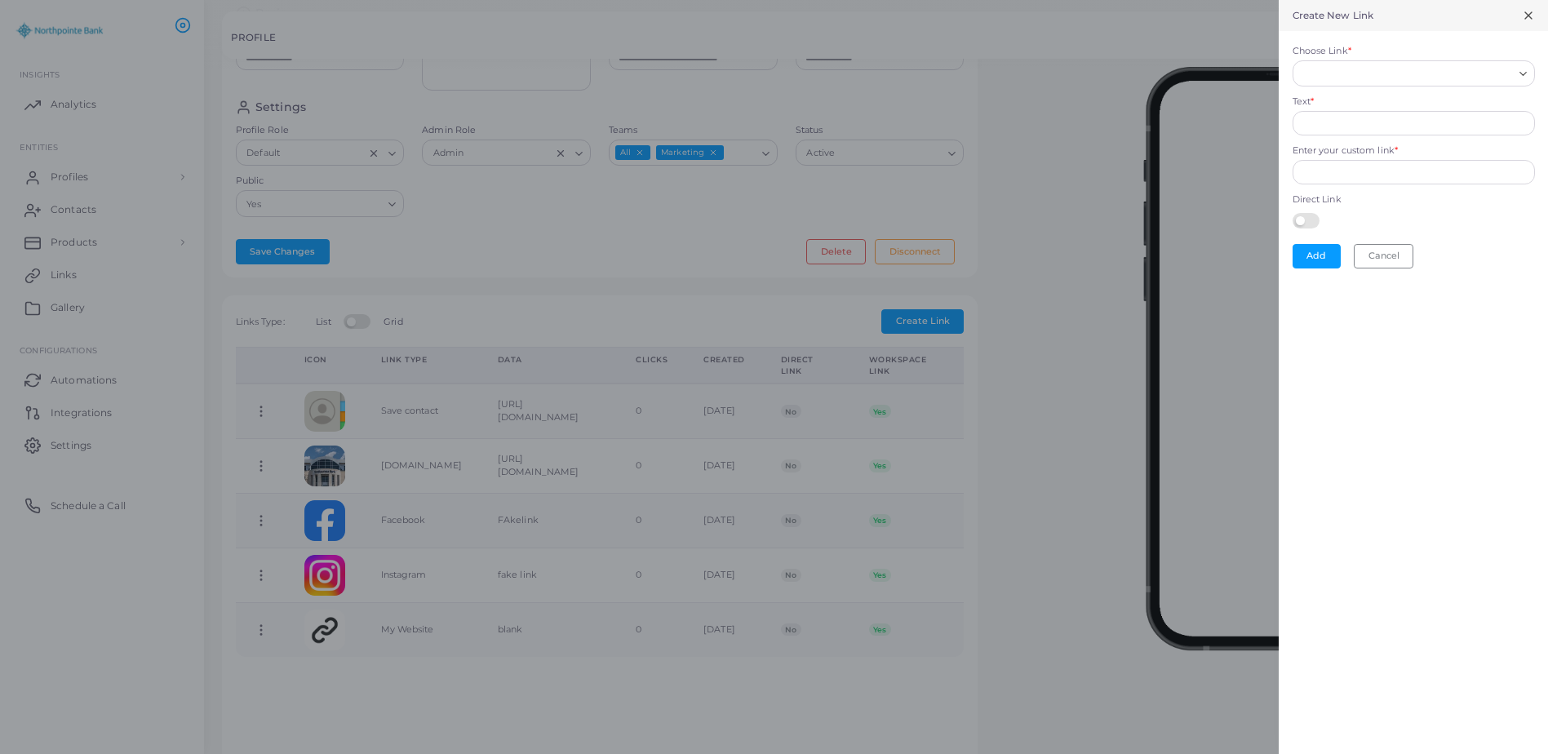
click at [1504, 72] on input "Choose Link *" at bounding box center [1406, 73] width 213 height 18
drag, startPoint x: 1411, startPoint y: 66, endPoint x: 1104, endPoint y: 56, distance: 307.0
click at [1106, 0] on div "**********" at bounding box center [774, 0] width 1548 height 0
drag, startPoint x: 1354, startPoint y: 69, endPoint x: 1259, endPoint y: 62, distance: 95.0
click at [1259, 0] on div "Create New Link Choose Link * ******* Loading... Sorry, no matching options. Te…" at bounding box center [774, 0] width 1548 height 0
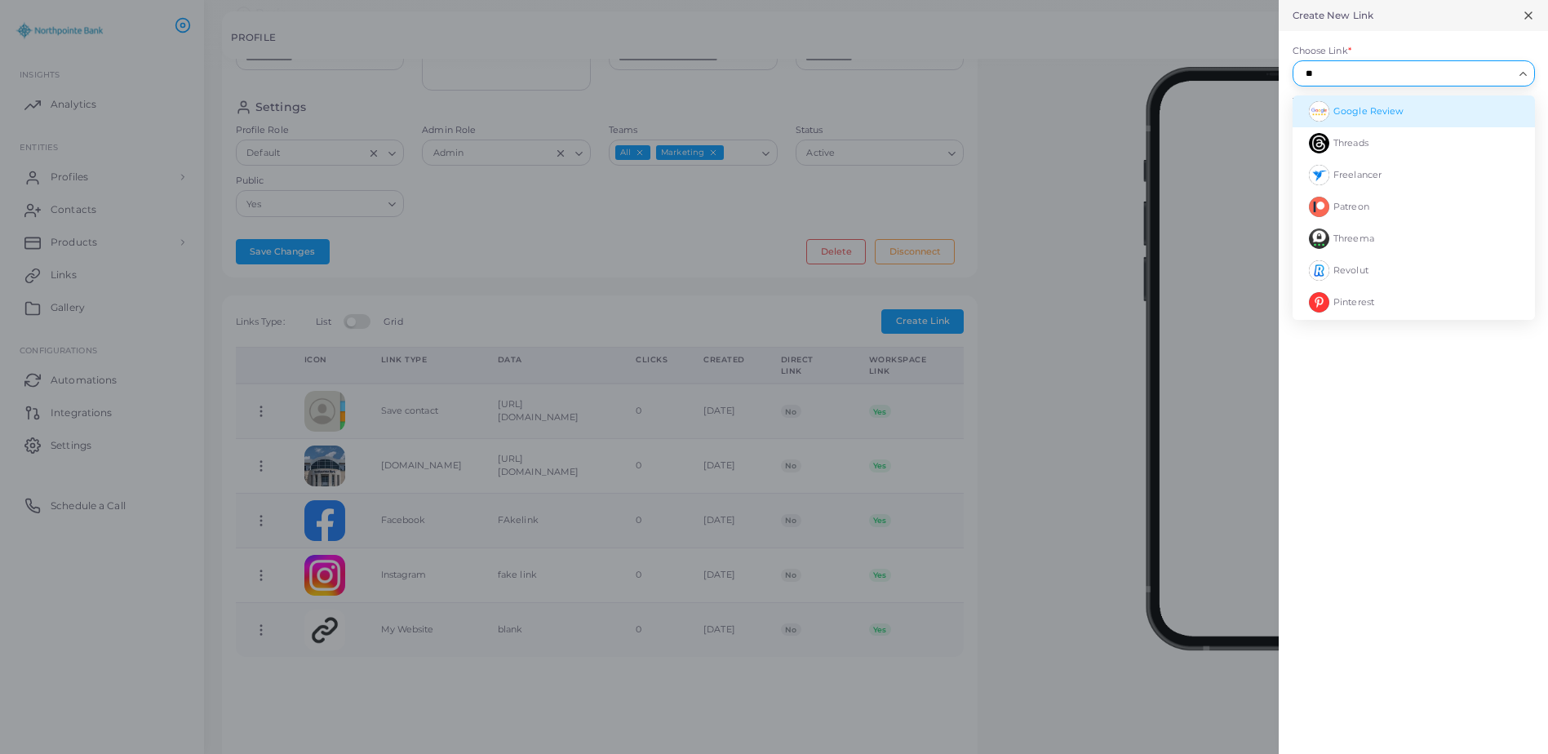
drag, startPoint x: 1442, startPoint y: 73, endPoint x: 1267, endPoint y: 63, distance: 175.8
click at [1267, 0] on div "Create New Link Choose Link * ** Loading... Google Review Threads Freelancer Pa…" at bounding box center [774, 0] width 1548 height 0
click at [1537, 81] on form "Choose Link * Loading... Google Review Threads Freelancer Patreon Threema Revol…" at bounding box center [1413, 156] width 269 height 251
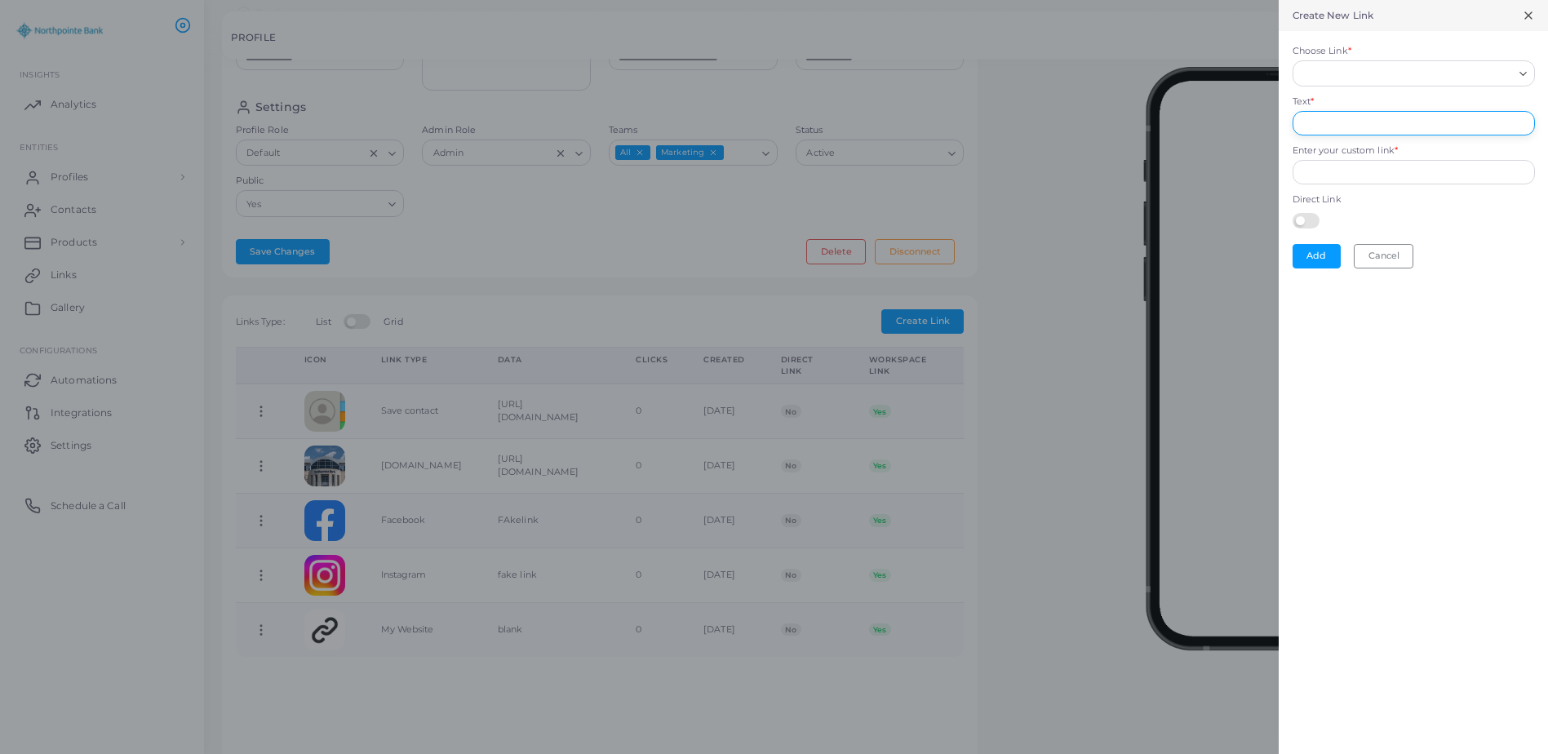
click at [1472, 118] on input "Text *" at bounding box center [1414, 123] width 242 height 24
click at [1432, 168] on input "Enter your custom link *" at bounding box center [1414, 172] width 242 height 24
click at [1324, 251] on button "Add" at bounding box center [1317, 256] width 48 height 24
click at [1333, 273] on button "Add" at bounding box center [1317, 269] width 48 height 24
click at [1378, 77] on input "Choose Link *" at bounding box center [1406, 73] width 213 height 18
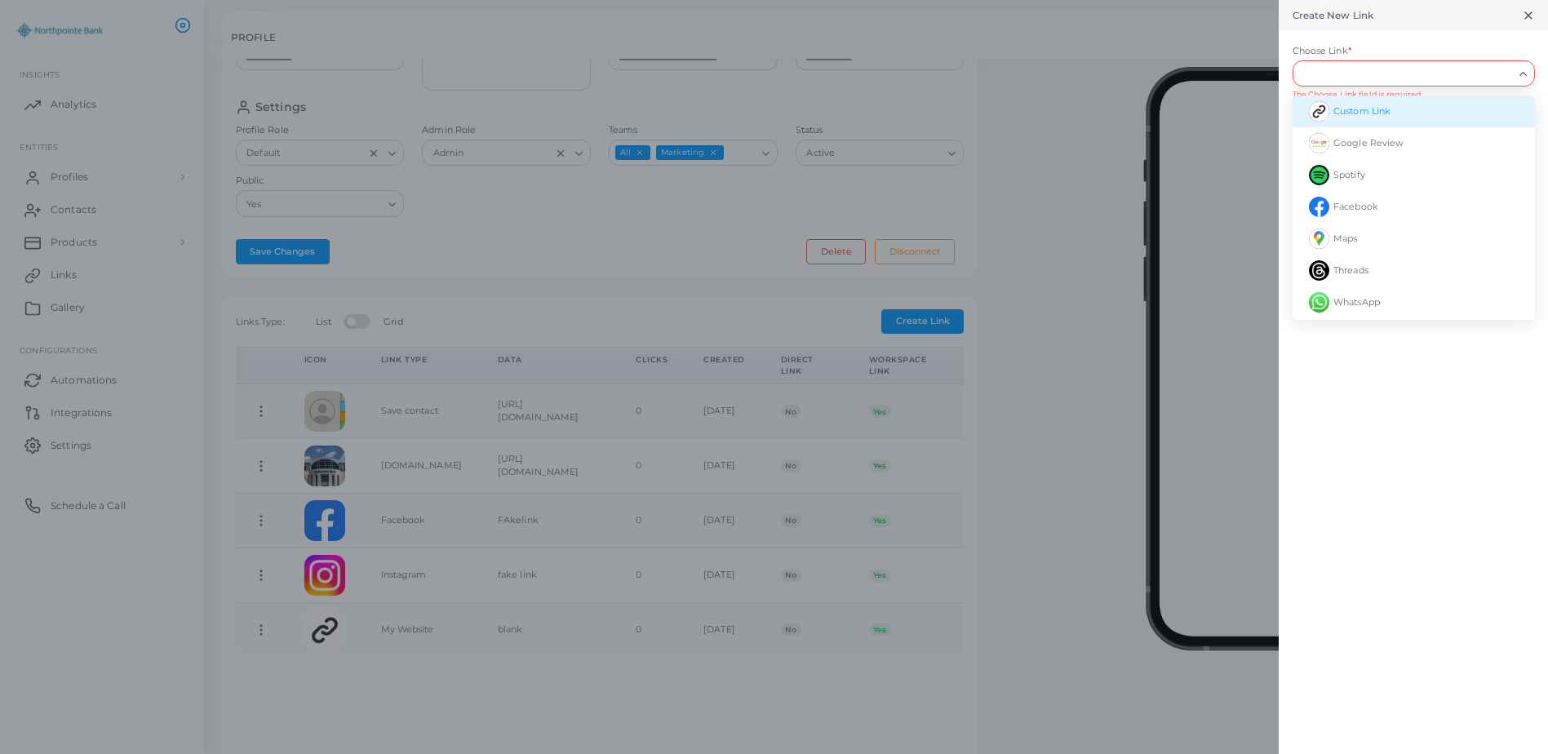
click at [1412, 109] on li "Custom Link" at bounding box center [1414, 111] width 242 height 32
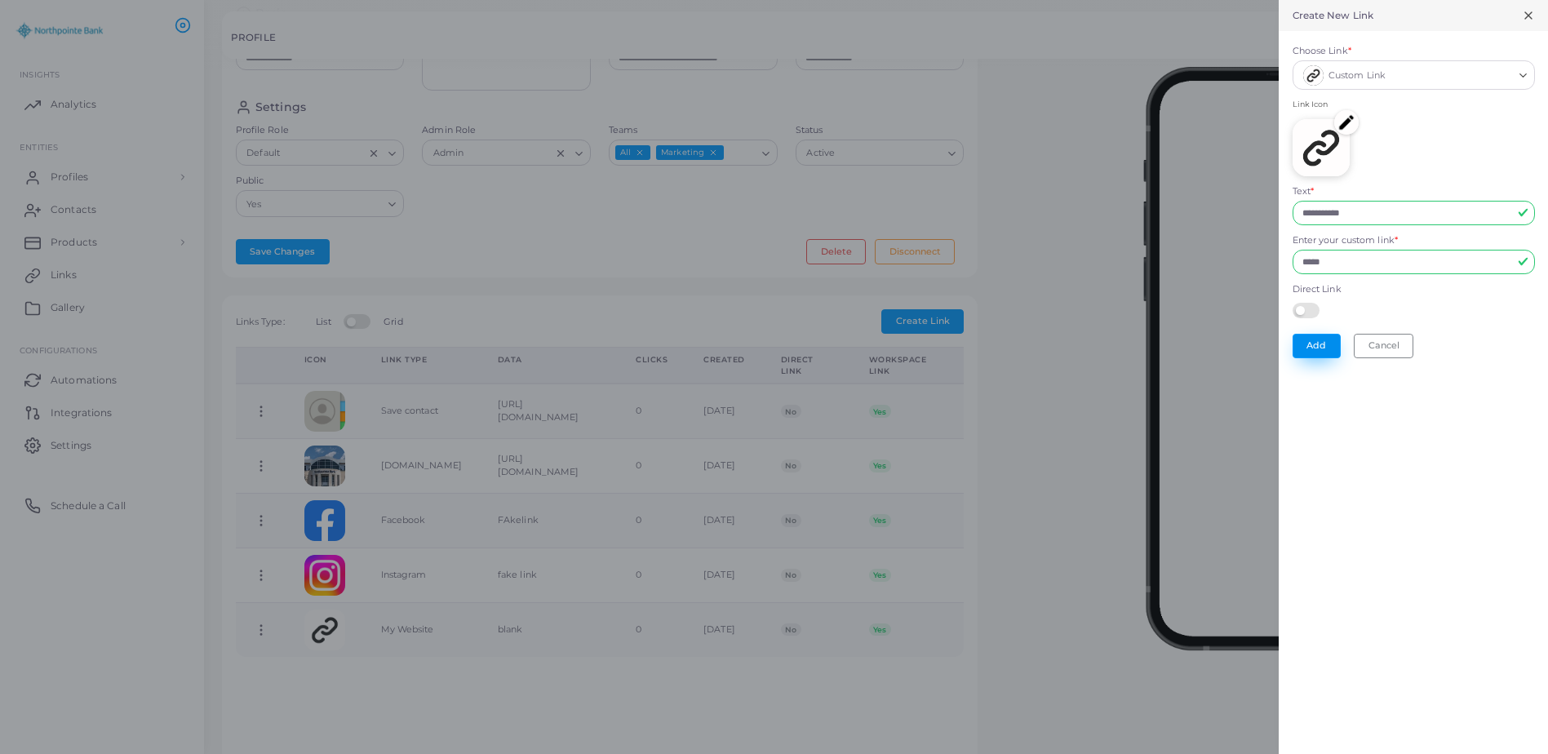
click at [1325, 349] on button "Add" at bounding box center [1317, 346] width 48 height 24
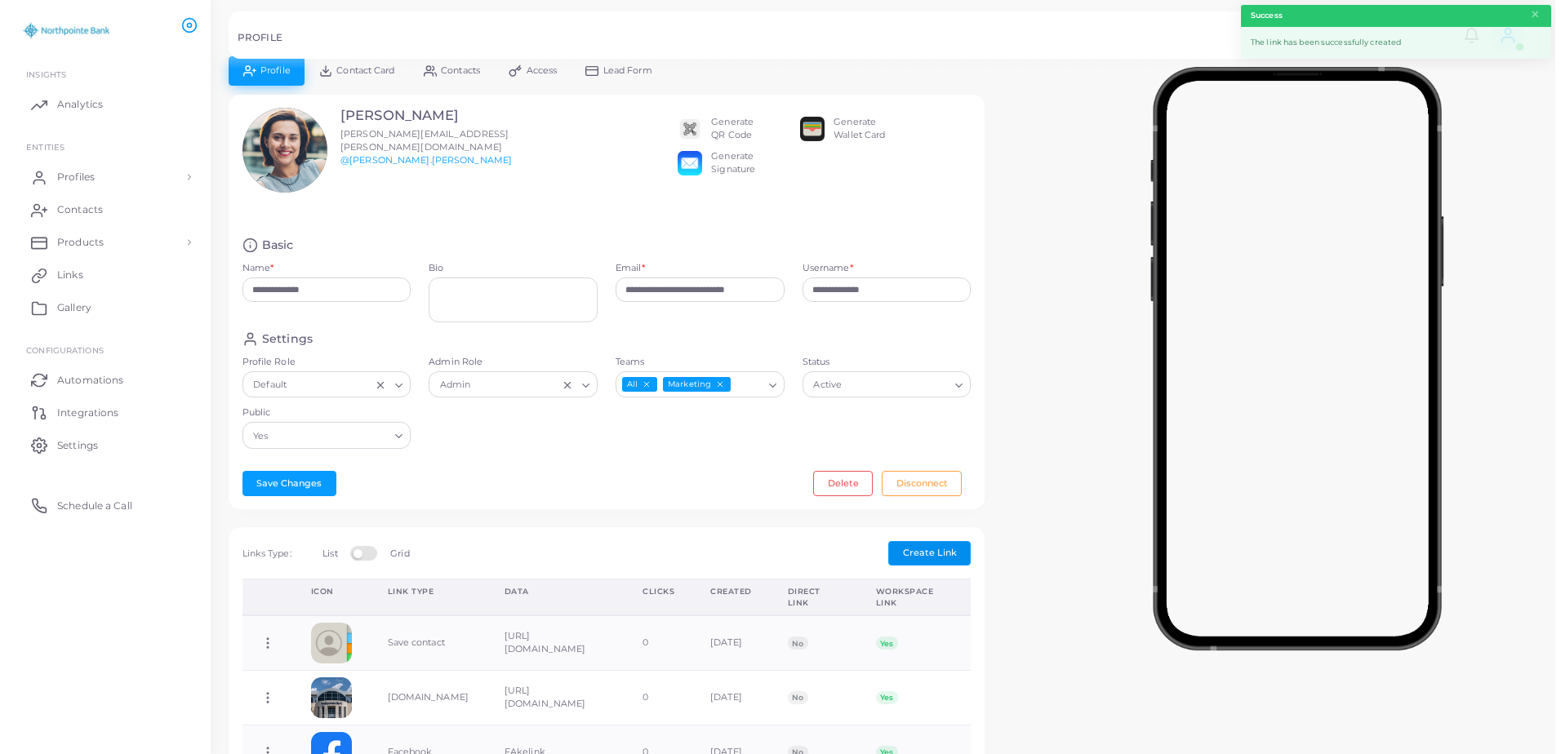
scroll to position [0, 0]
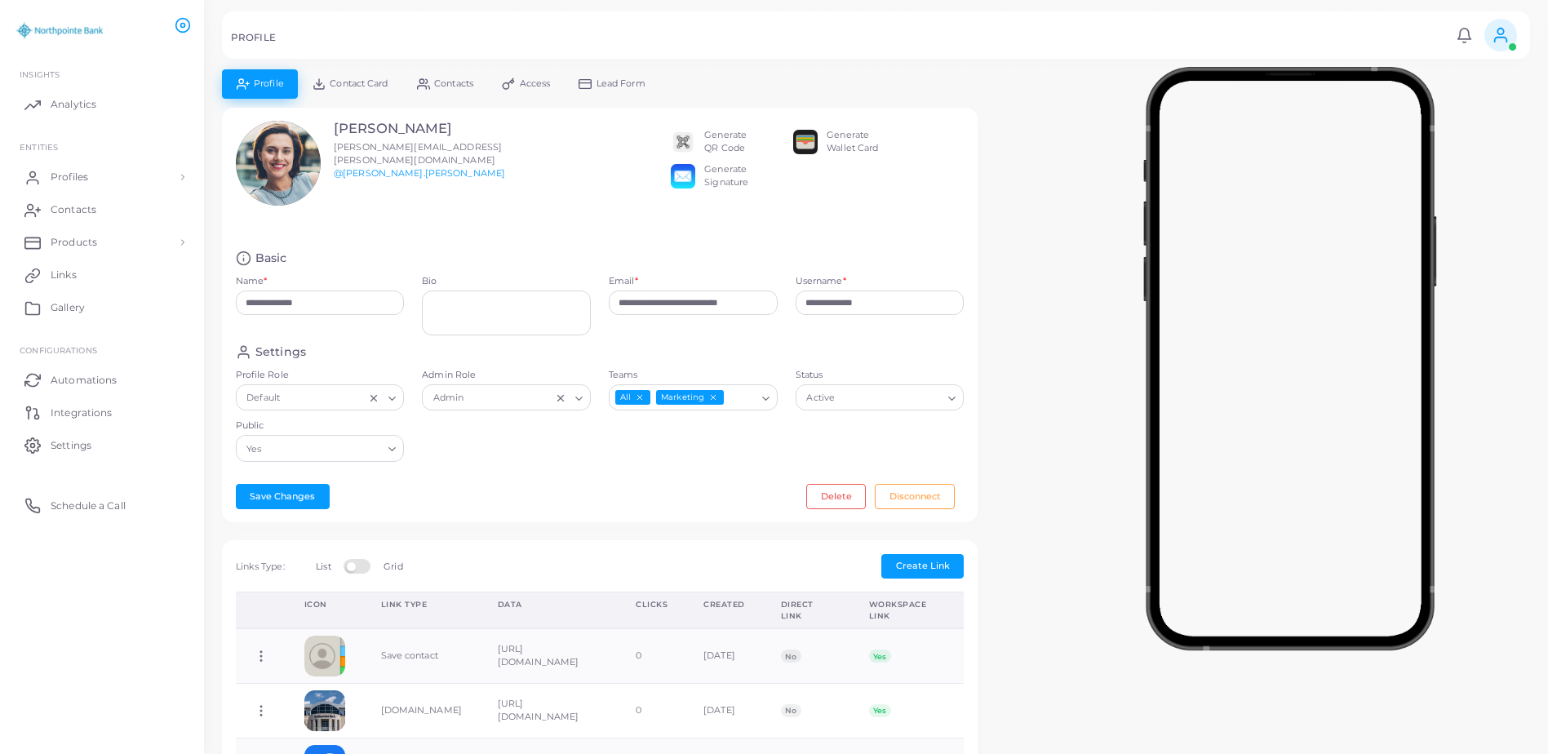
click at [365, 76] on link "Contact Card" at bounding box center [350, 83] width 104 height 29
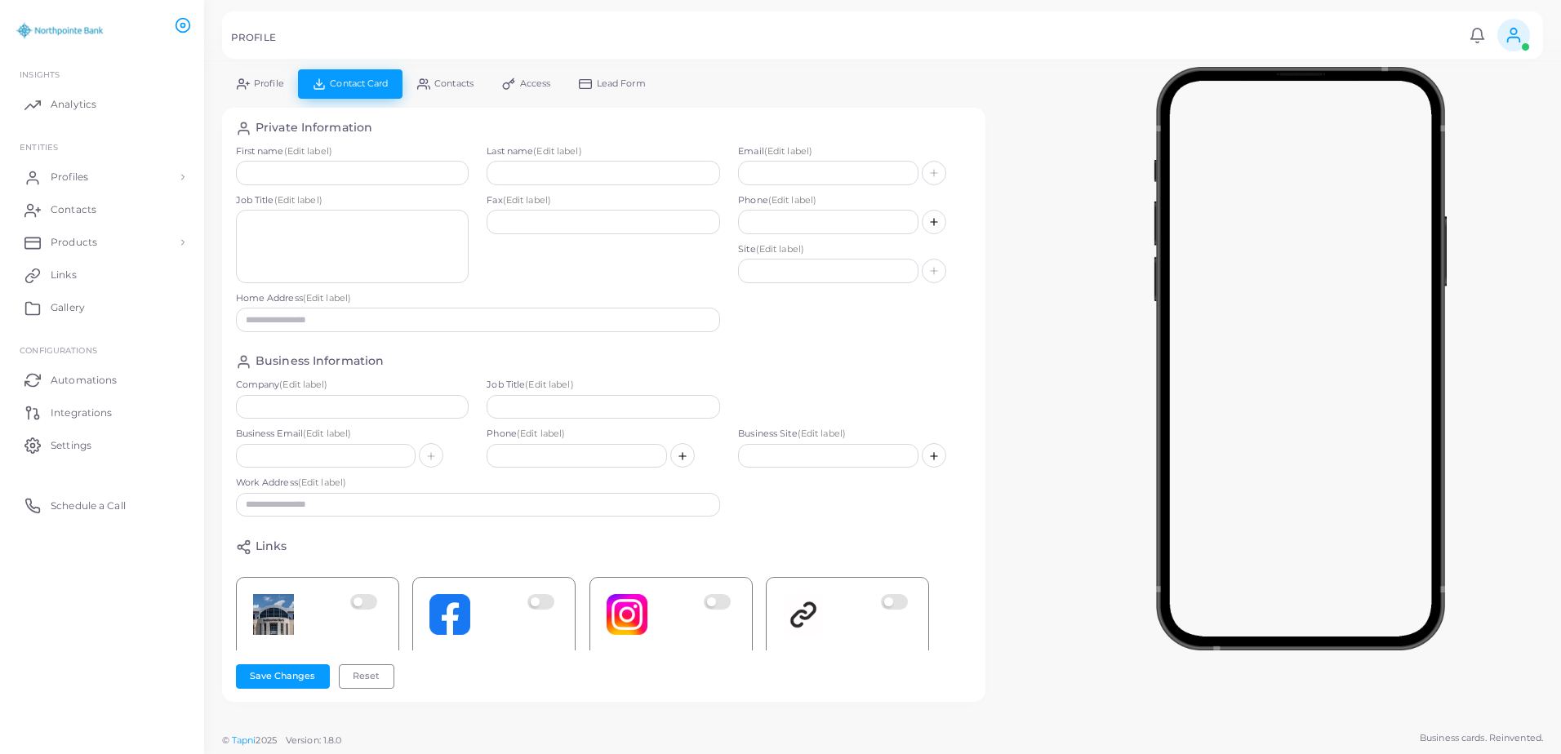
click at [287, 86] on link "Profile" at bounding box center [260, 83] width 76 height 29
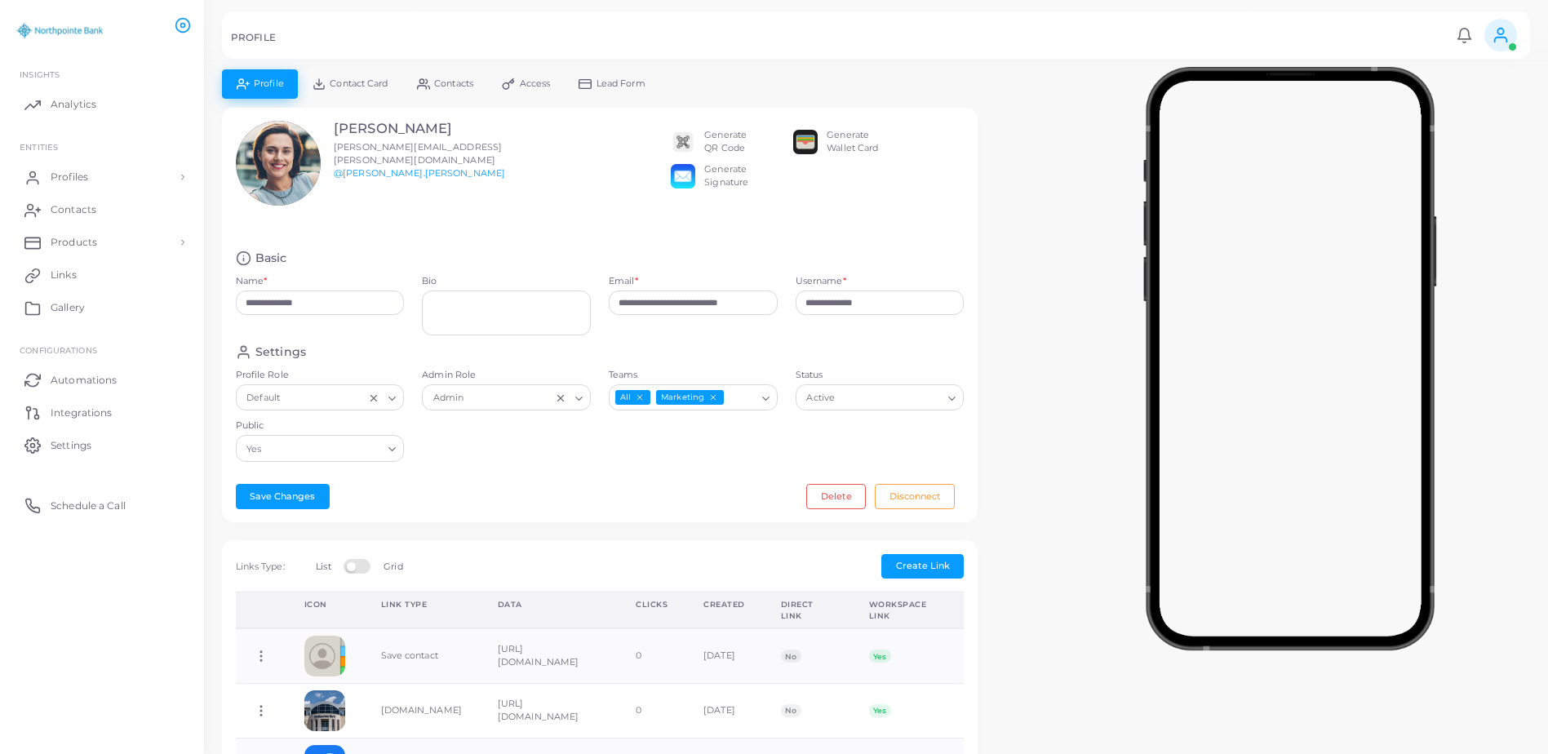
click at [455, 87] on span "Contacts" at bounding box center [453, 83] width 39 height 9
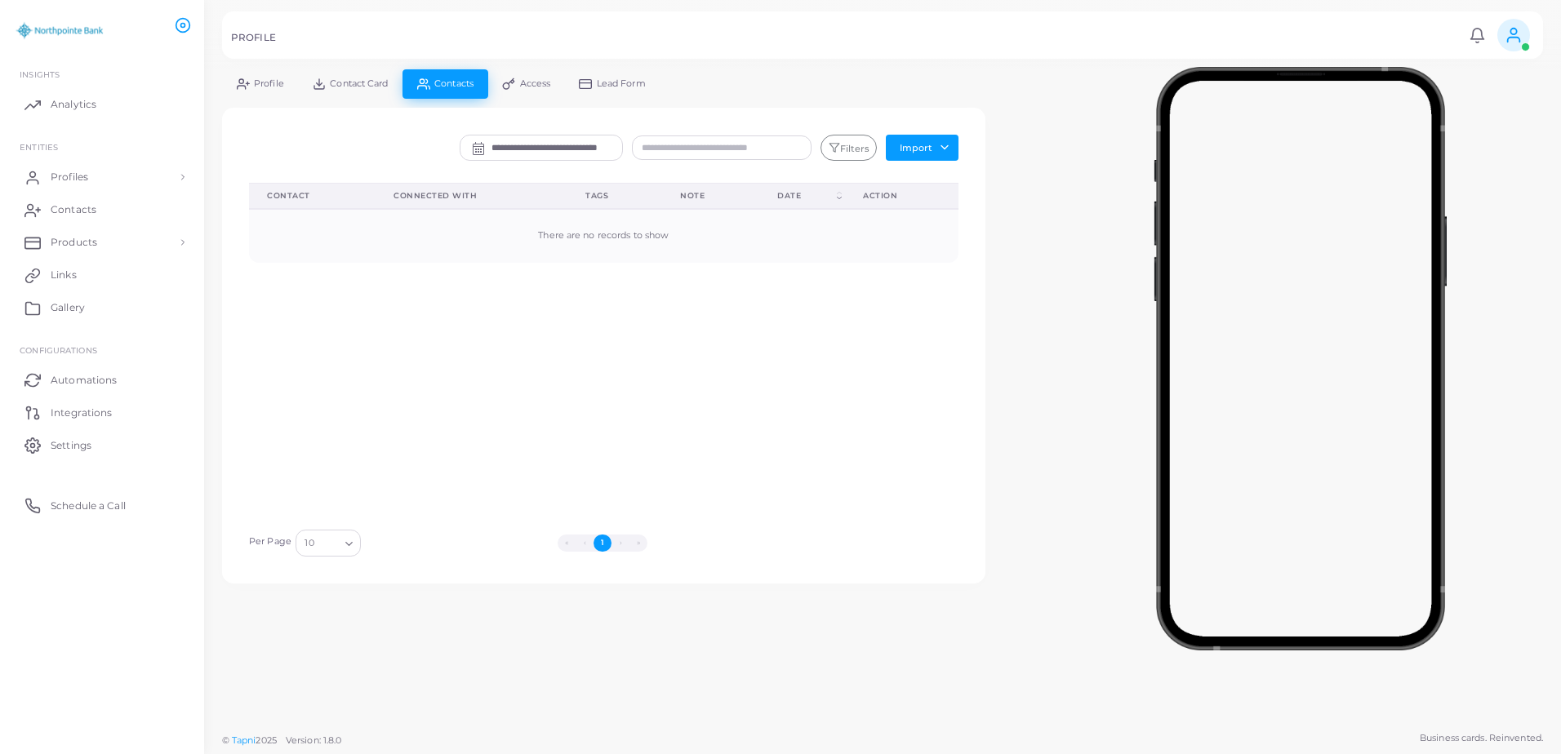
click at [387, 83] on span "Contact Card" at bounding box center [359, 83] width 58 height 9
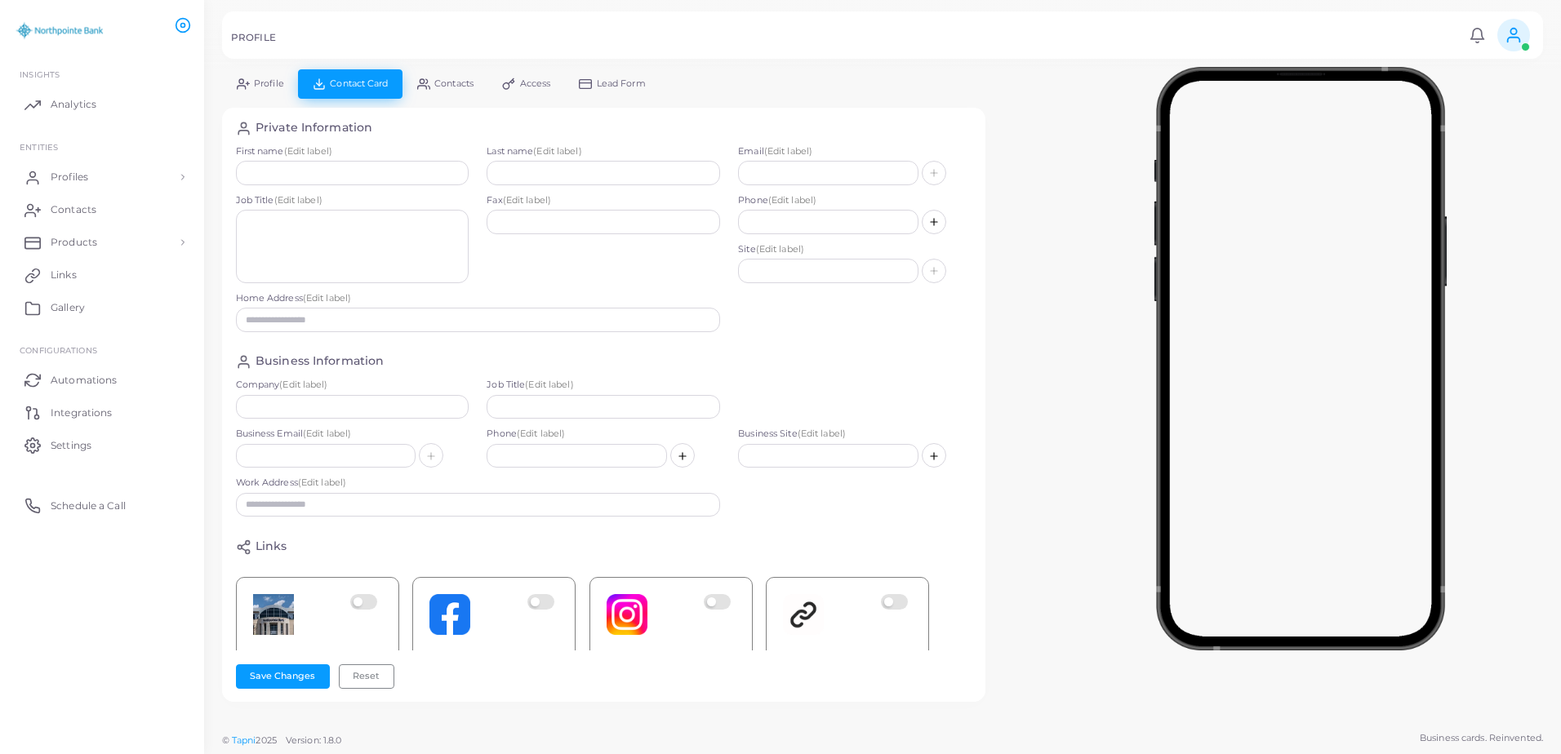
click at [282, 91] on link "Profile" at bounding box center [260, 83] width 76 height 29
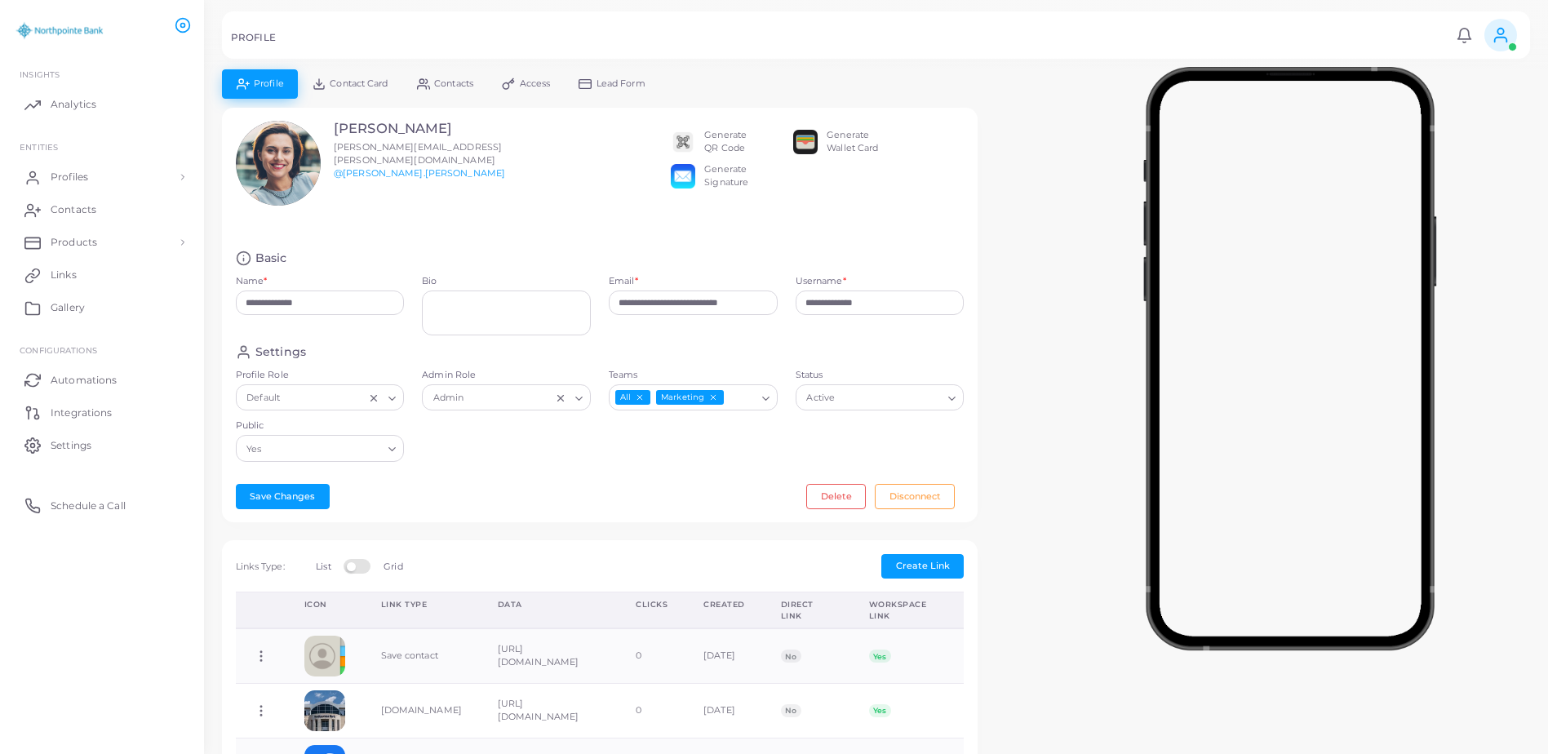
click at [334, 82] on span "Contact Card" at bounding box center [359, 83] width 58 height 9
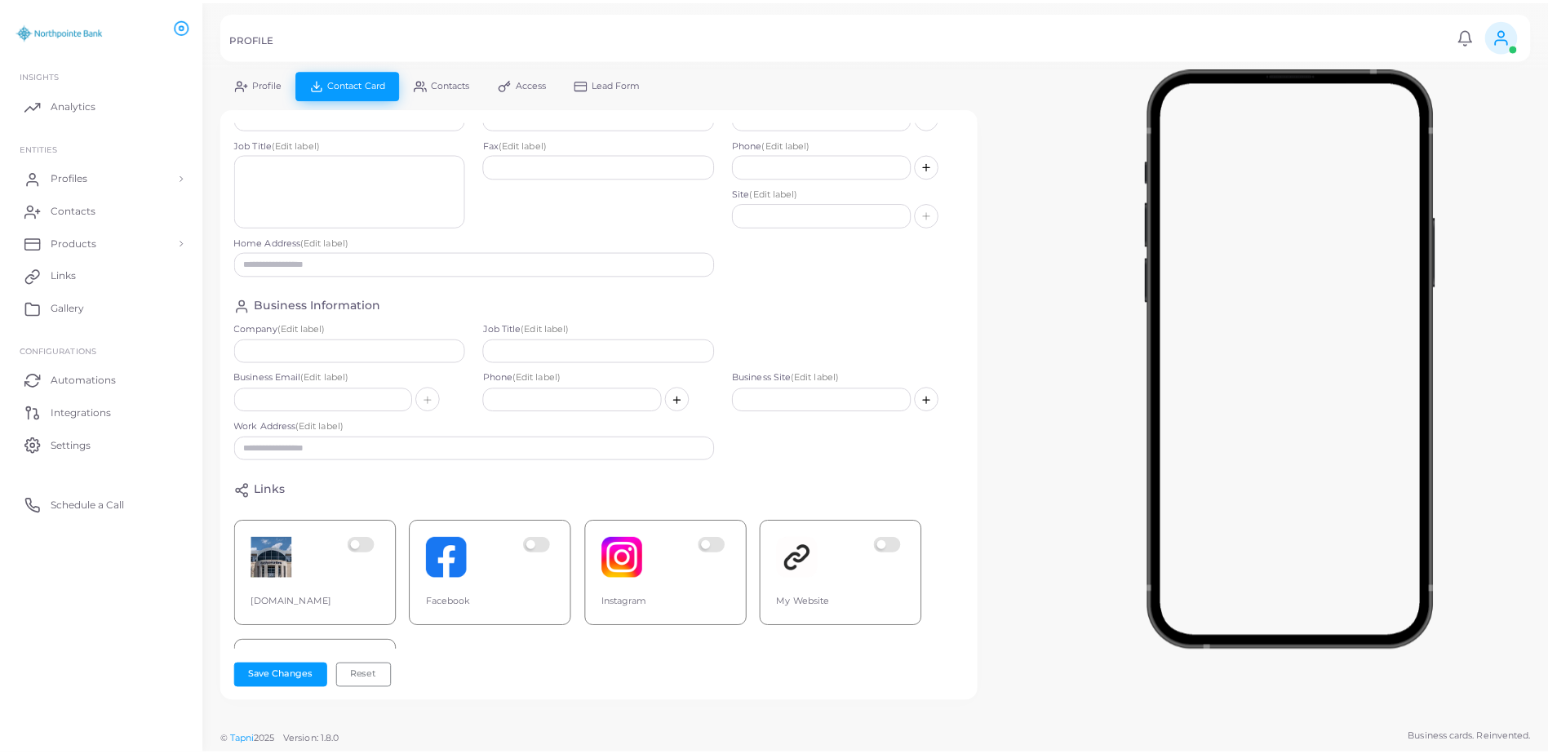
scroll to position [82, 0]
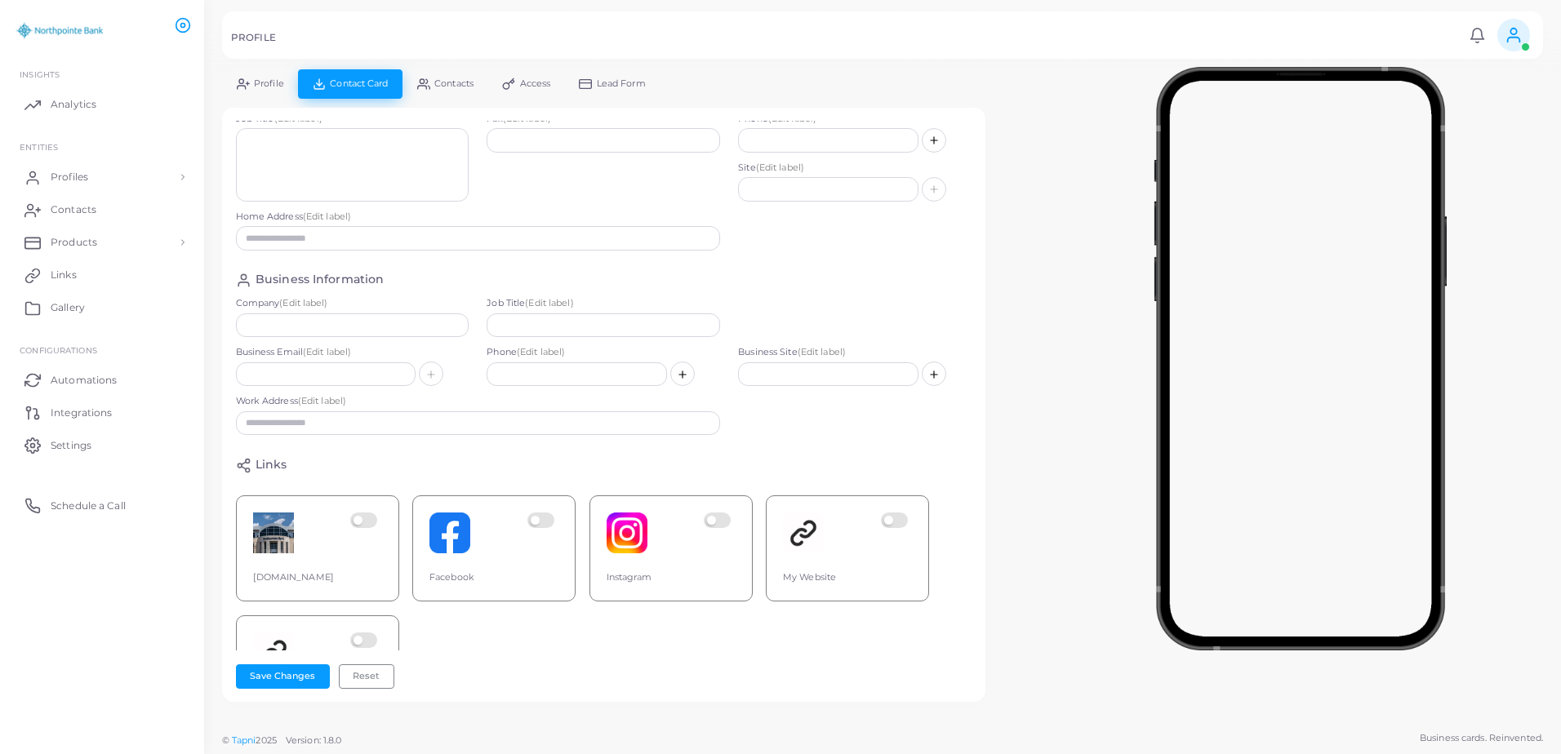
click at [265, 92] on link "Profile" at bounding box center [260, 83] width 76 height 29
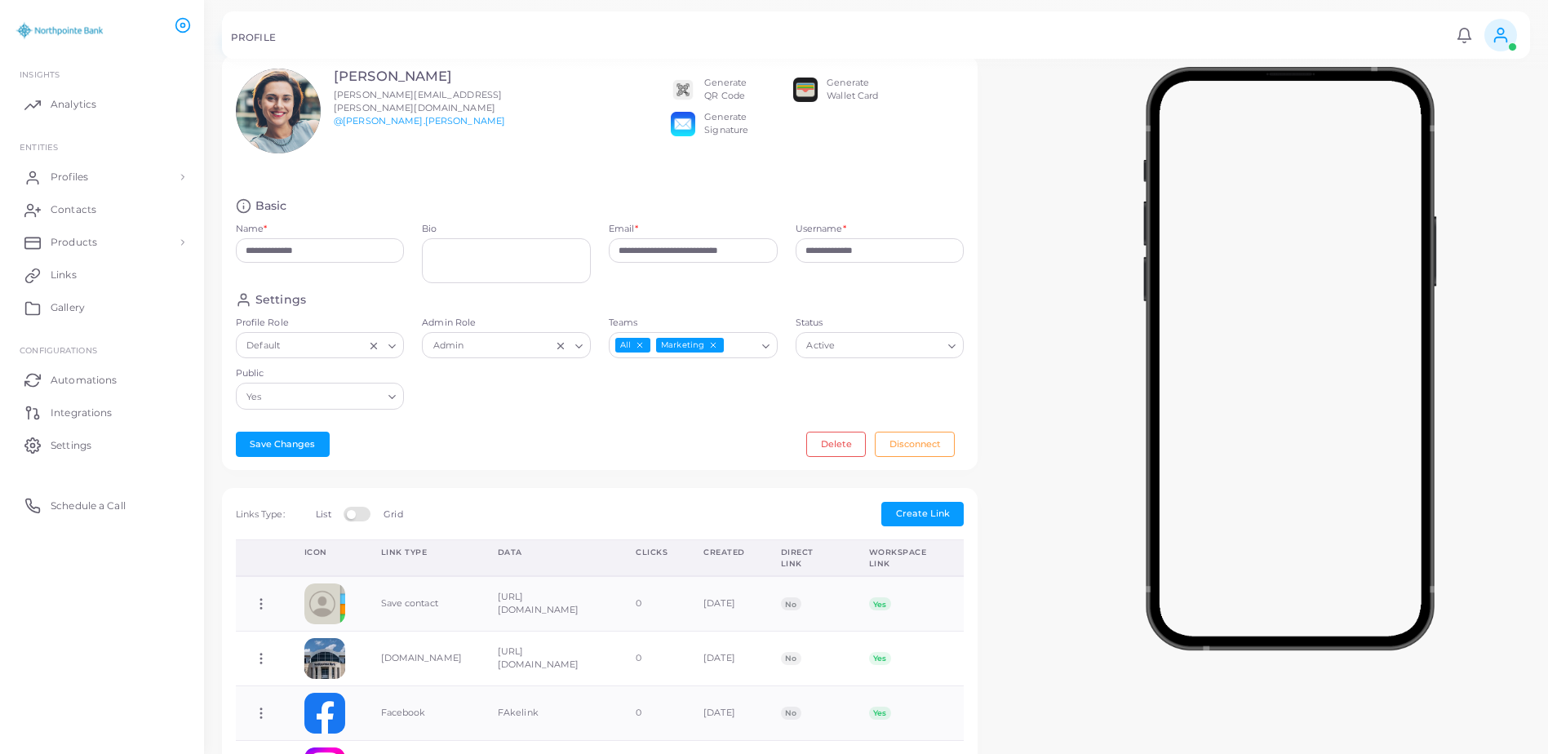
scroll to position [82, 0]
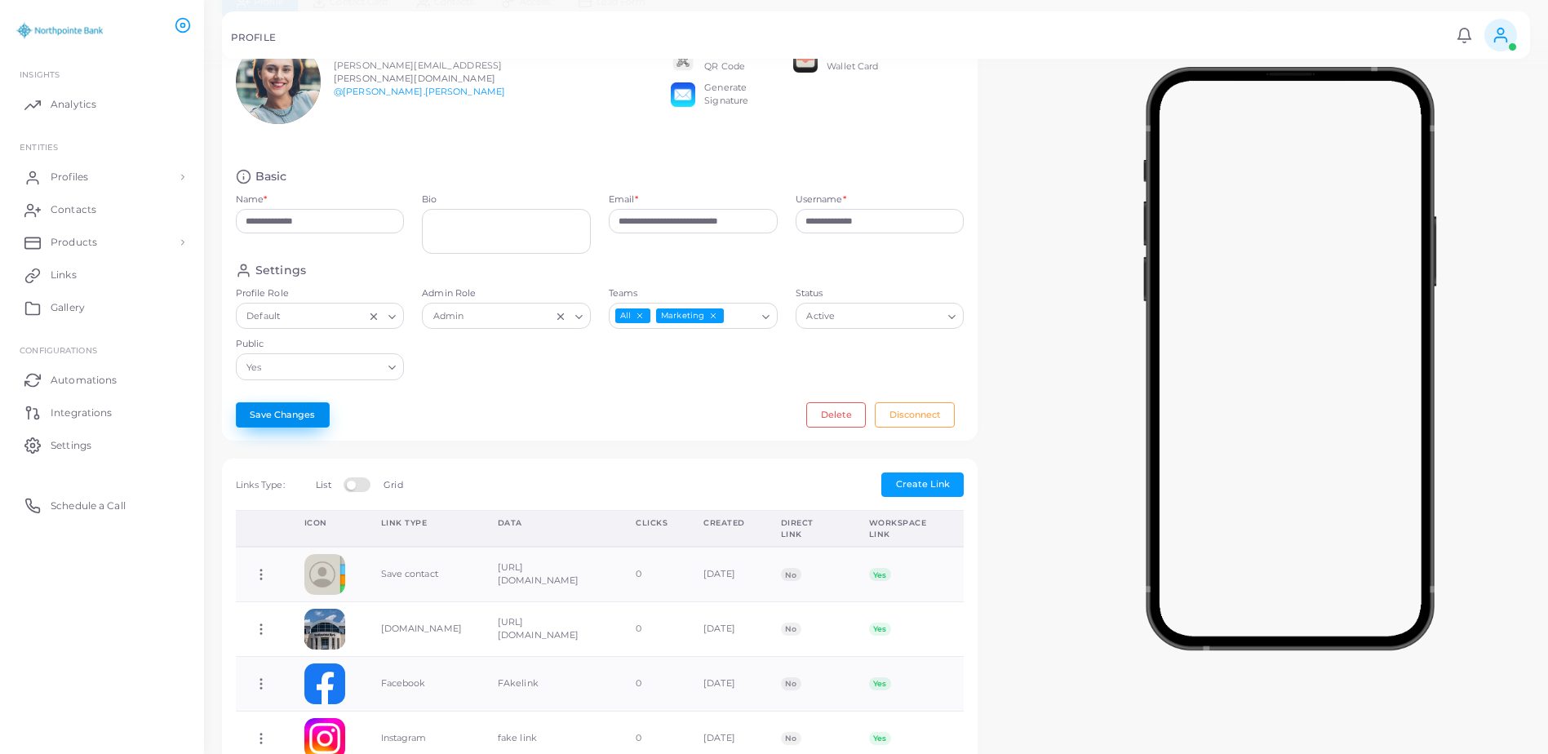
click at [295, 414] on button "Save Changes" at bounding box center [283, 414] width 94 height 24
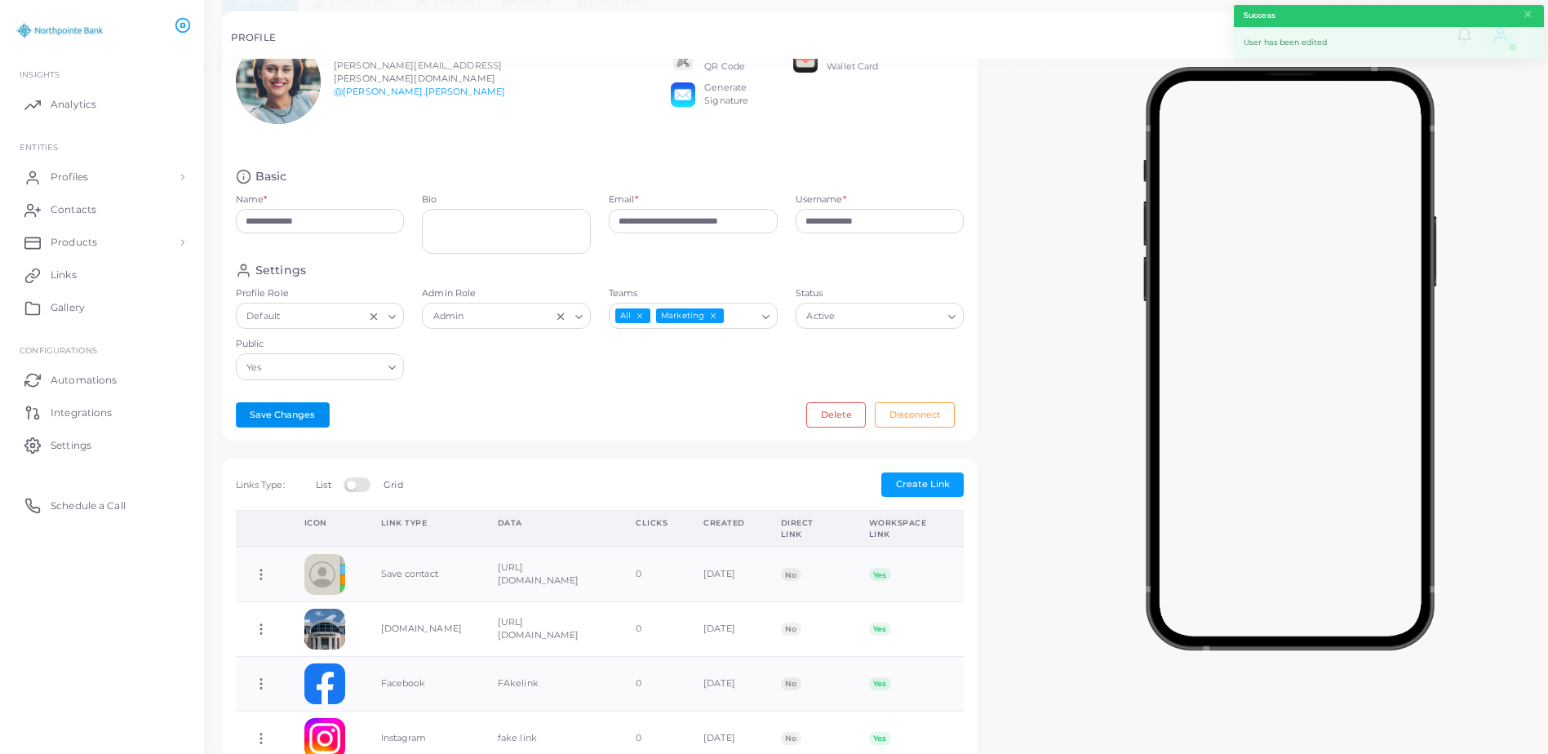
scroll to position [0, 0]
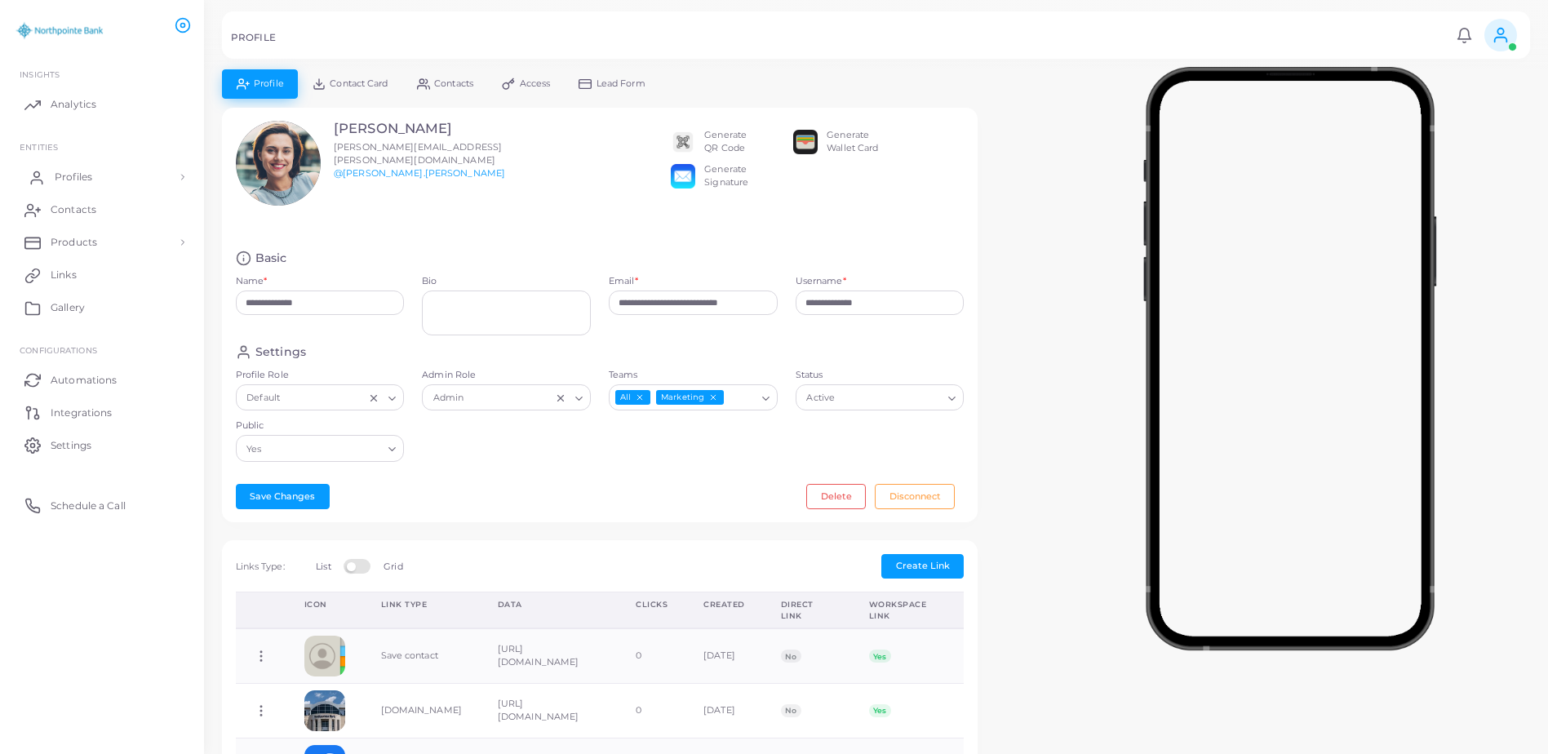
click at [165, 178] on link "Profiles" at bounding box center [102, 177] width 180 height 33
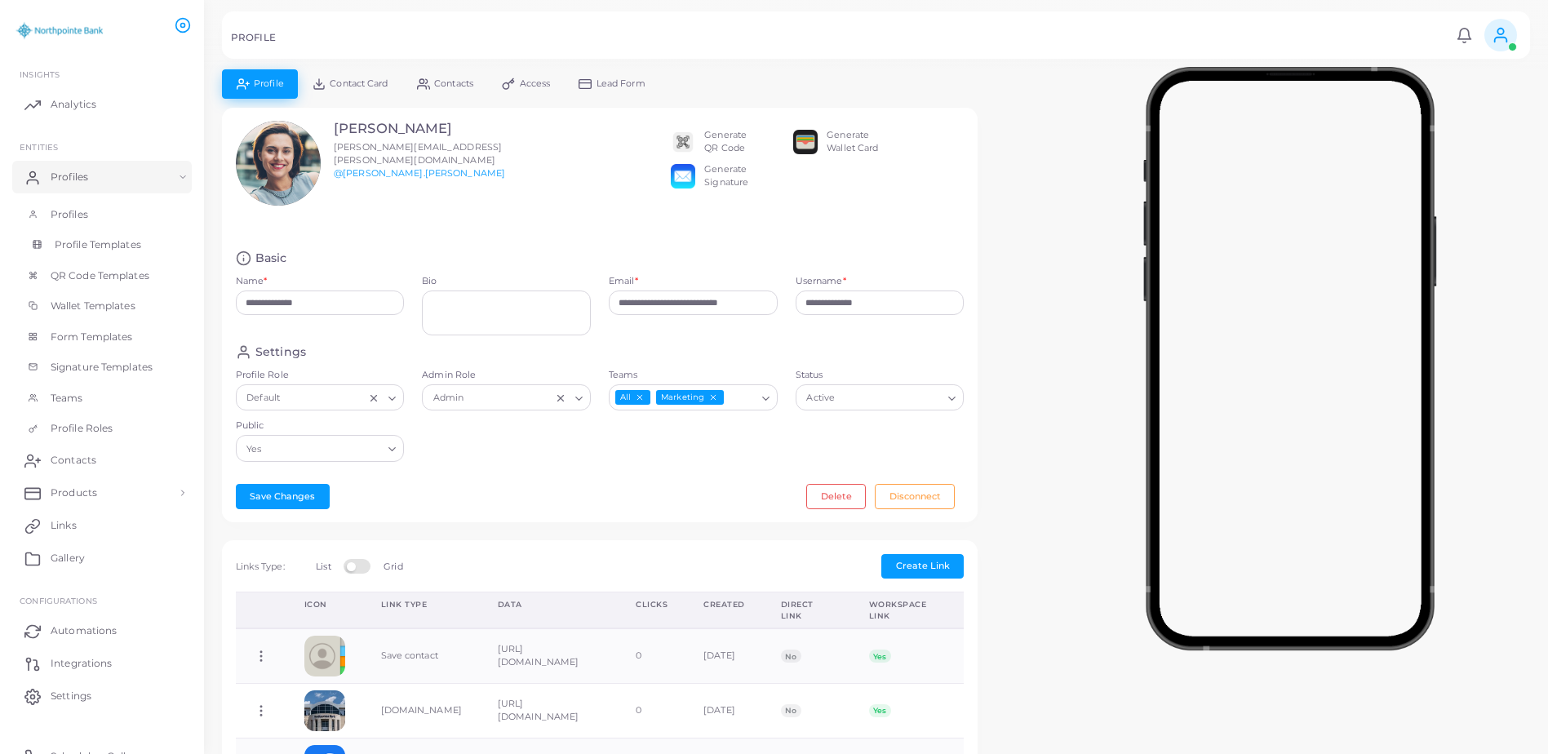
click at [128, 240] on span "Profile Templates" at bounding box center [98, 245] width 87 height 15
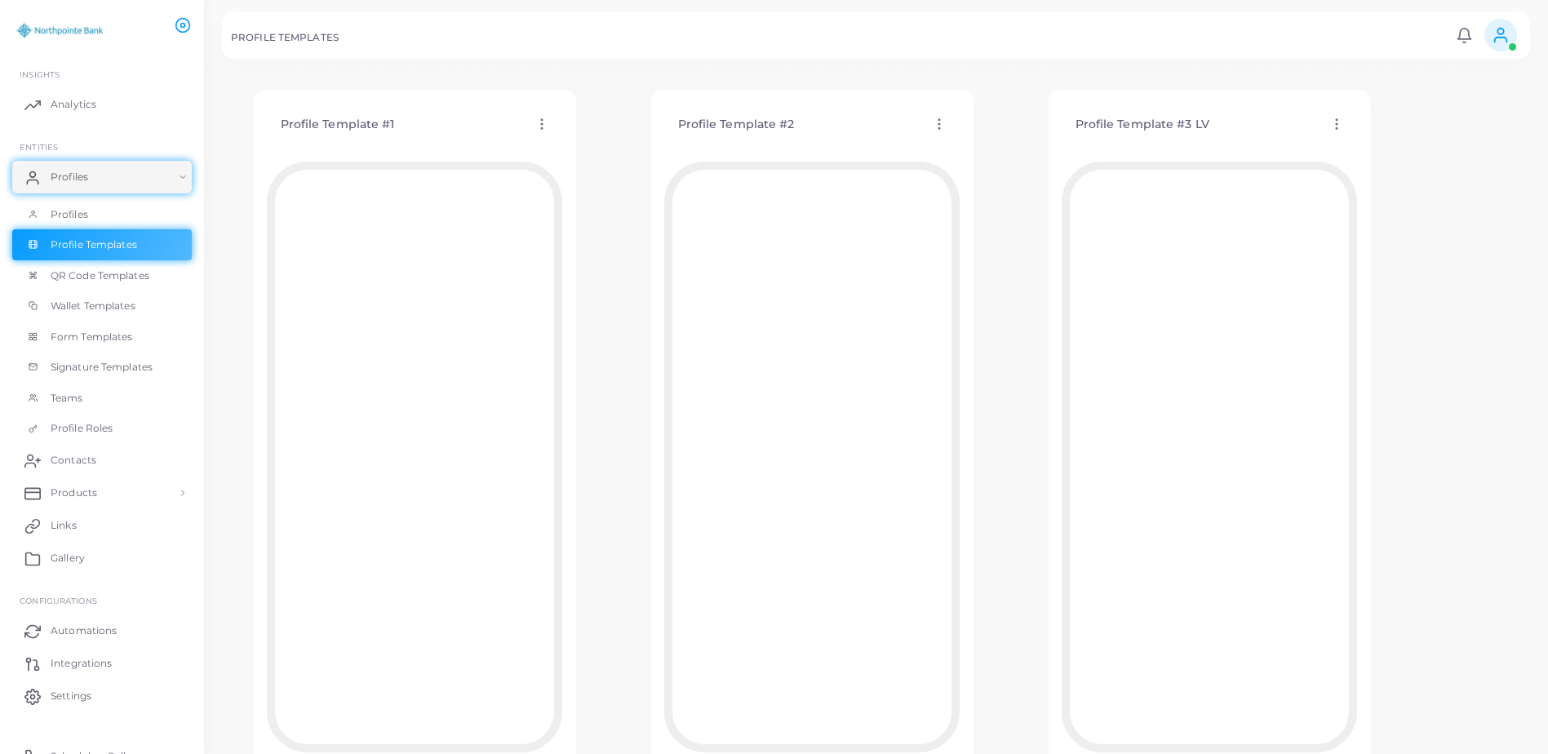
scroll to position [82, 0]
click at [1338, 95] on icon at bounding box center [1337, 94] width 15 height 15
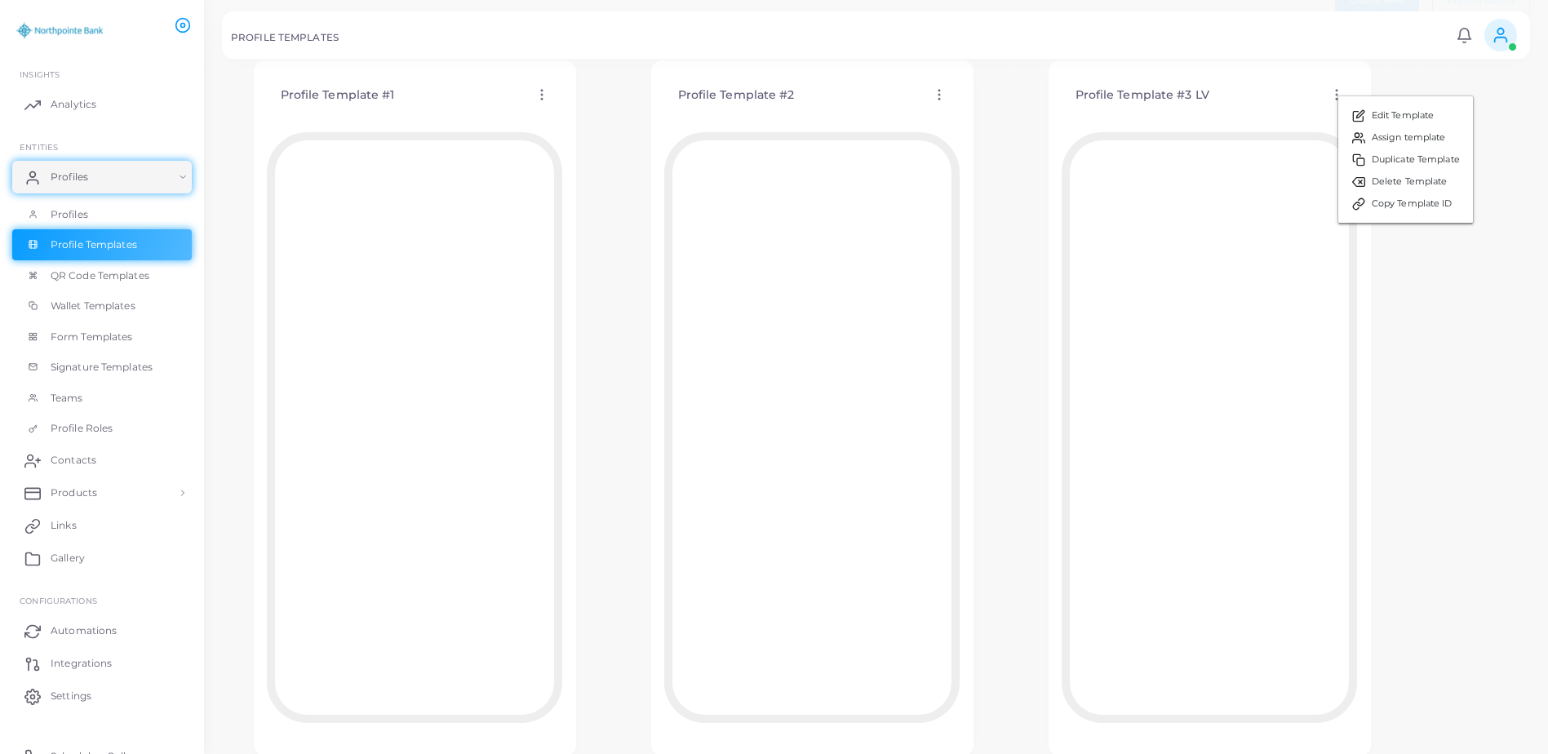
click at [1310, 102] on div "Profile Template #3 LV Edit Template Assign template Duplicate Template Delete …" at bounding box center [1209, 95] width 295 height 42
click at [170, 166] on link "Profiles" at bounding box center [102, 177] width 180 height 33
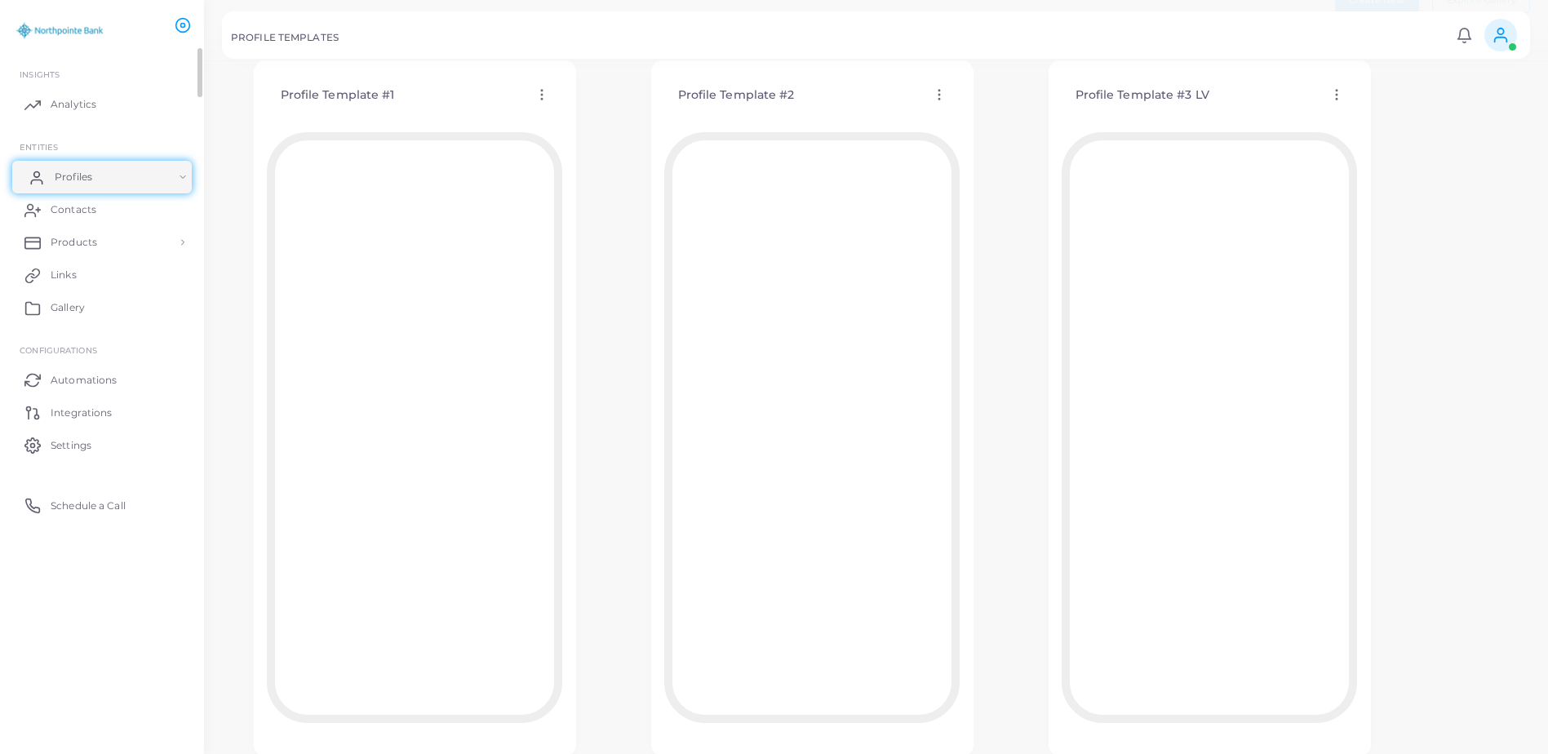
click at [179, 171] on link "Profiles" at bounding box center [102, 177] width 180 height 33
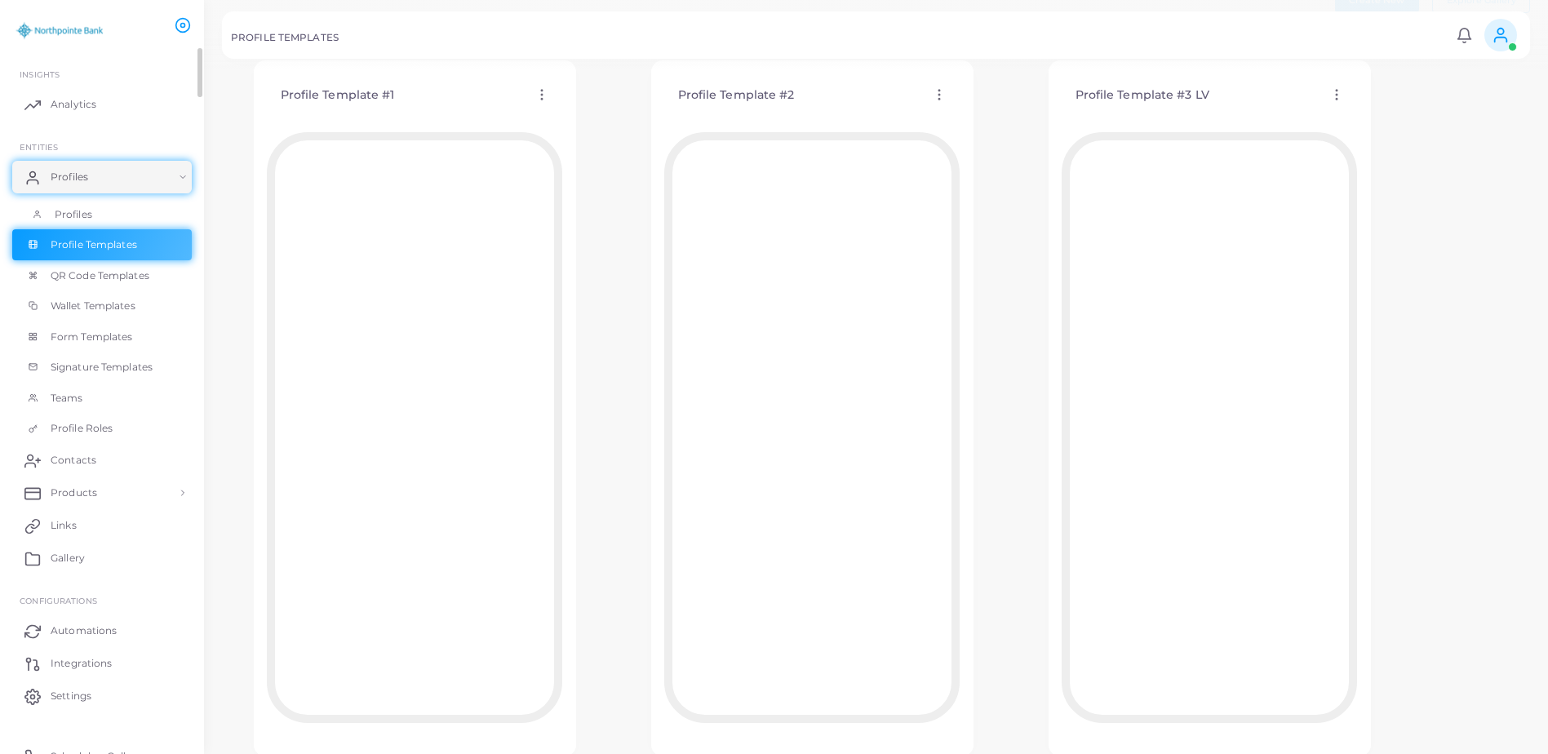
click at [77, 220] on span "Profiles" at bounding box center [74, 214] width 38 height 15
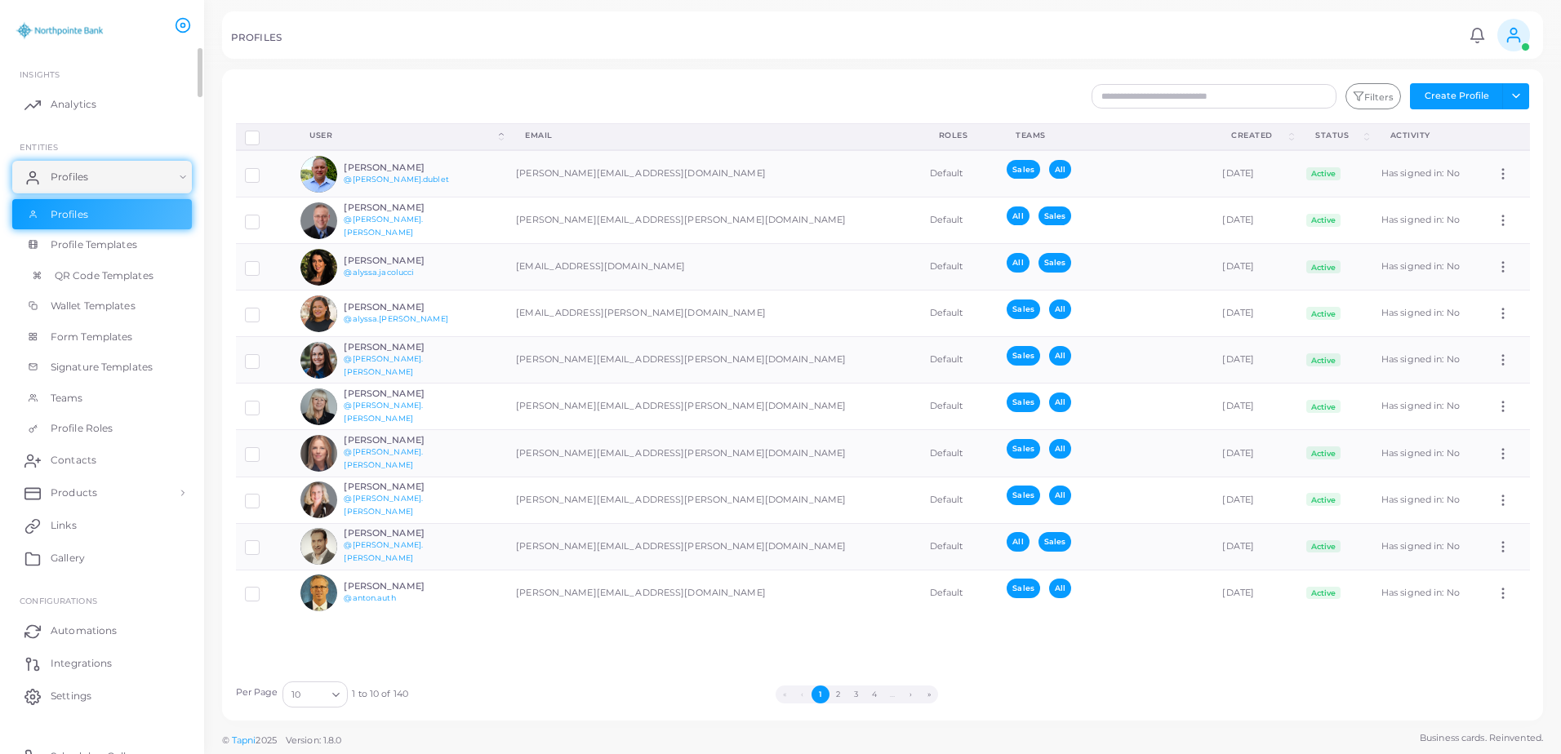
scroll to position [17, 0]
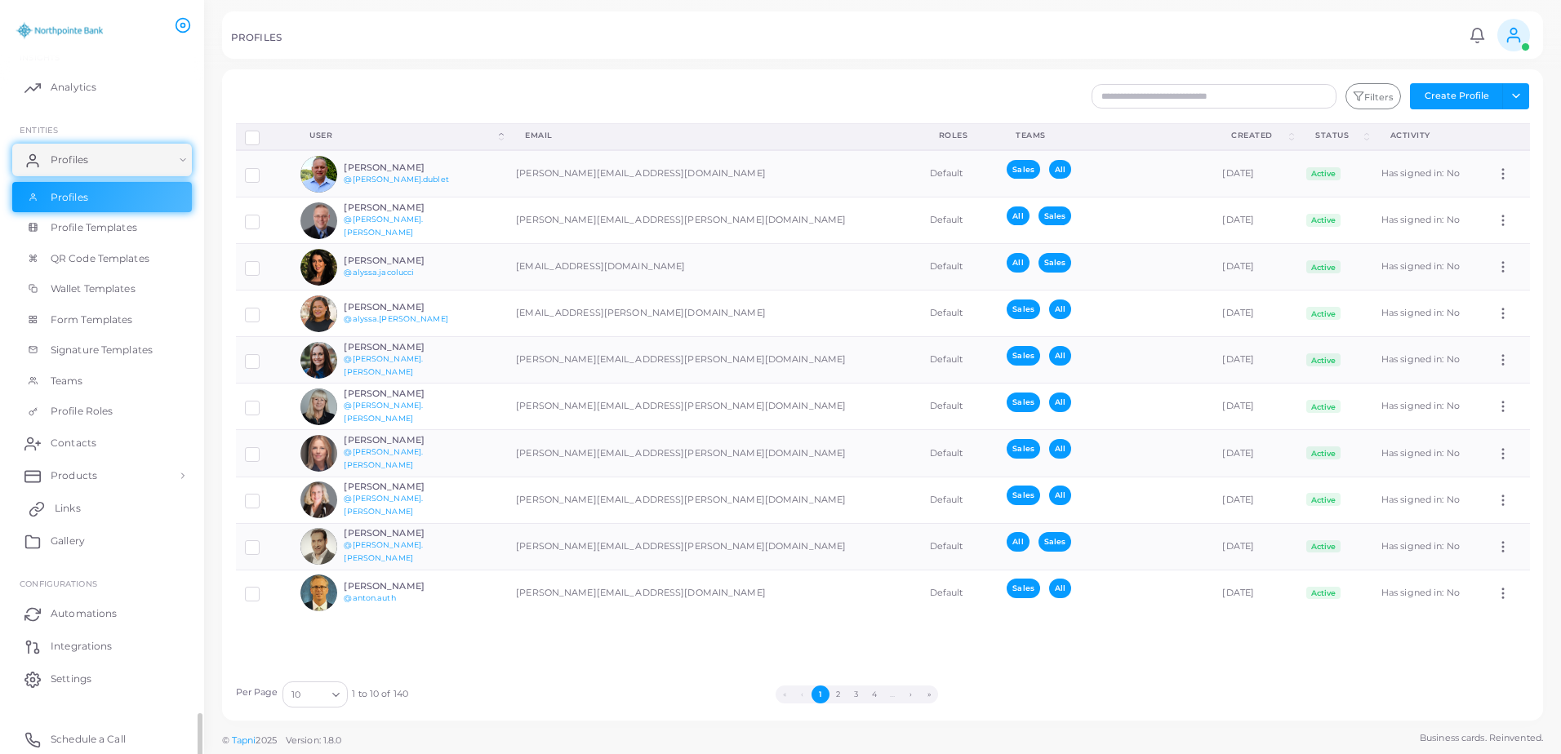
click at [87, 502] on link "Links" at bounding box center [102, 508] width 180 height 33
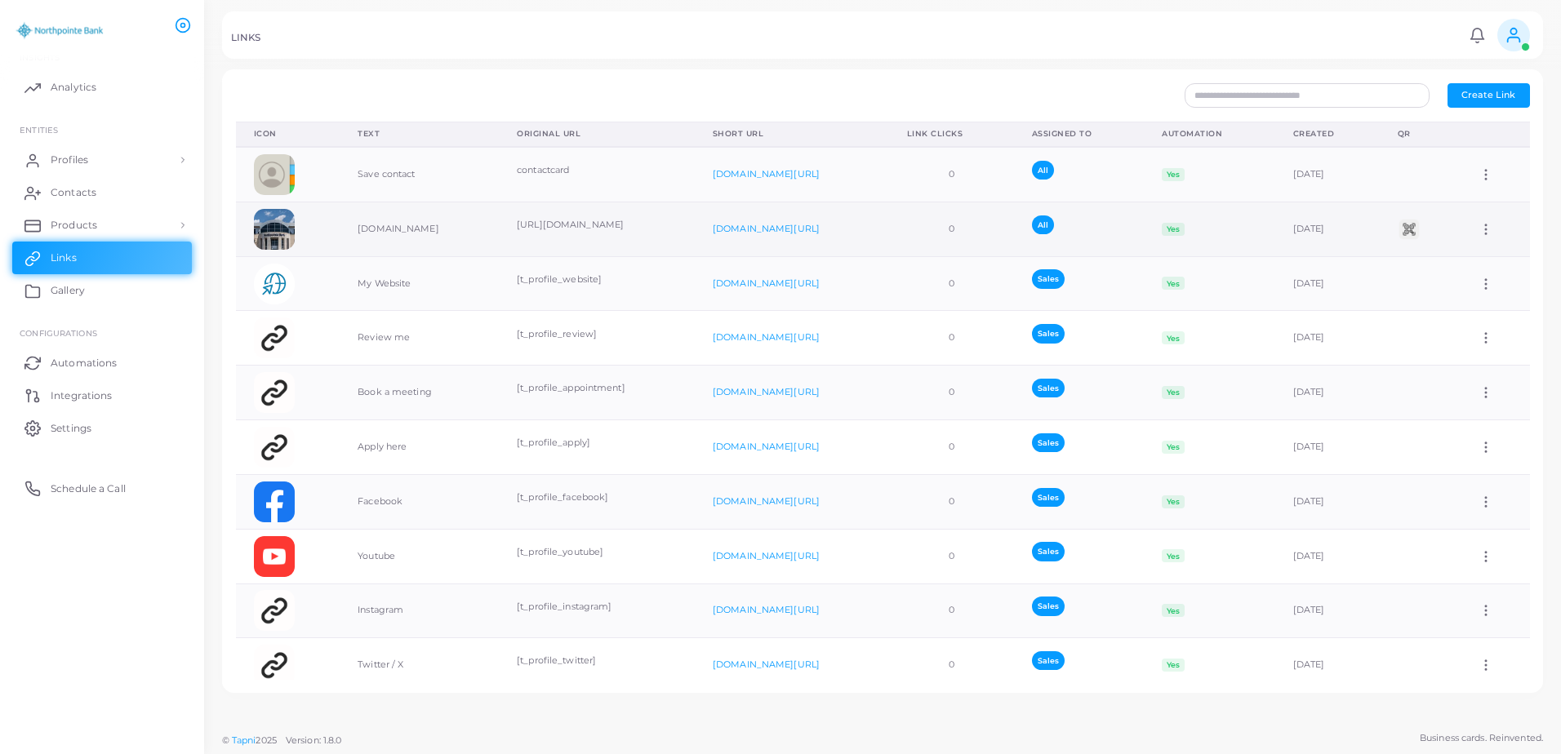
click at [273, 237] on img at bounding box center [274, 229] width 41 height 41
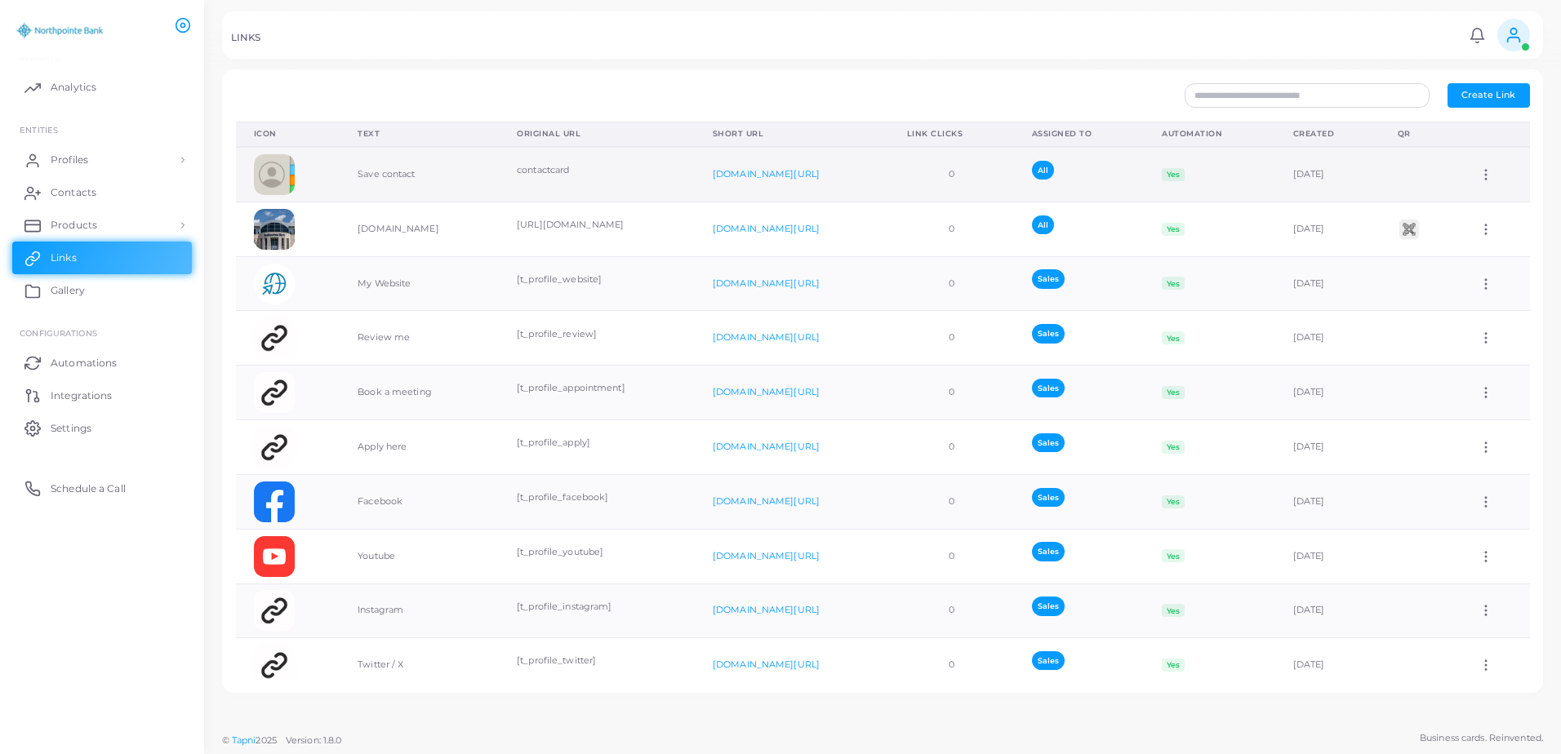
click at [1467, 168] on td "Assign to Team Edit Link Delete Link" at bounding box center [1494, 174] width 69 height 55
click at [1478, 175] on icon at bounding box center [1485, 174] width 15 height 15
click at [1474, 211] on span "Edit Link" at bounding box center [1475, 217] width 39 height 13
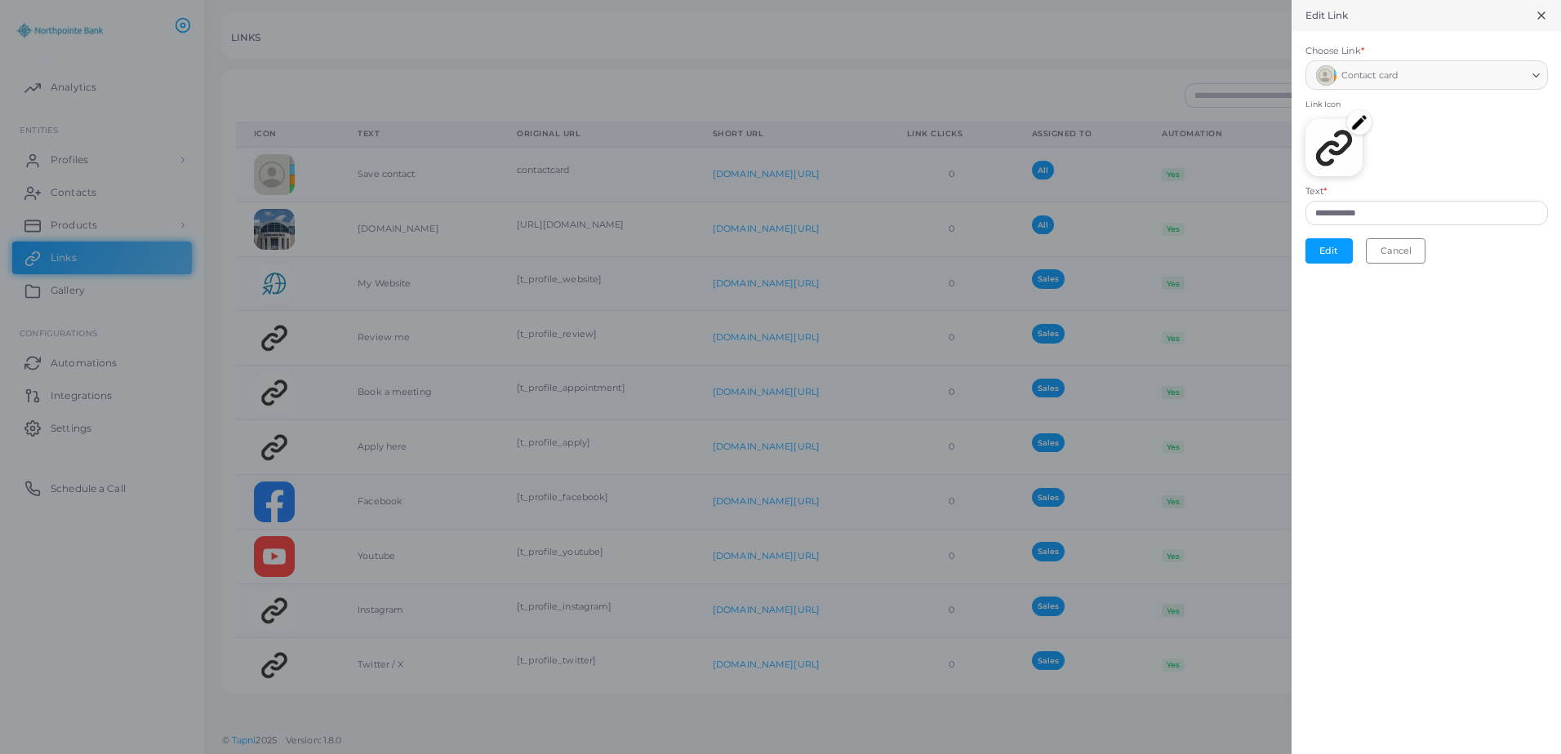
click at [1356, 94] on form "**********" at bounding box center [1425, 154] width 269 height 246
click at [1361, 118] on img at bounding box center [1359, 122] width 24 height 24
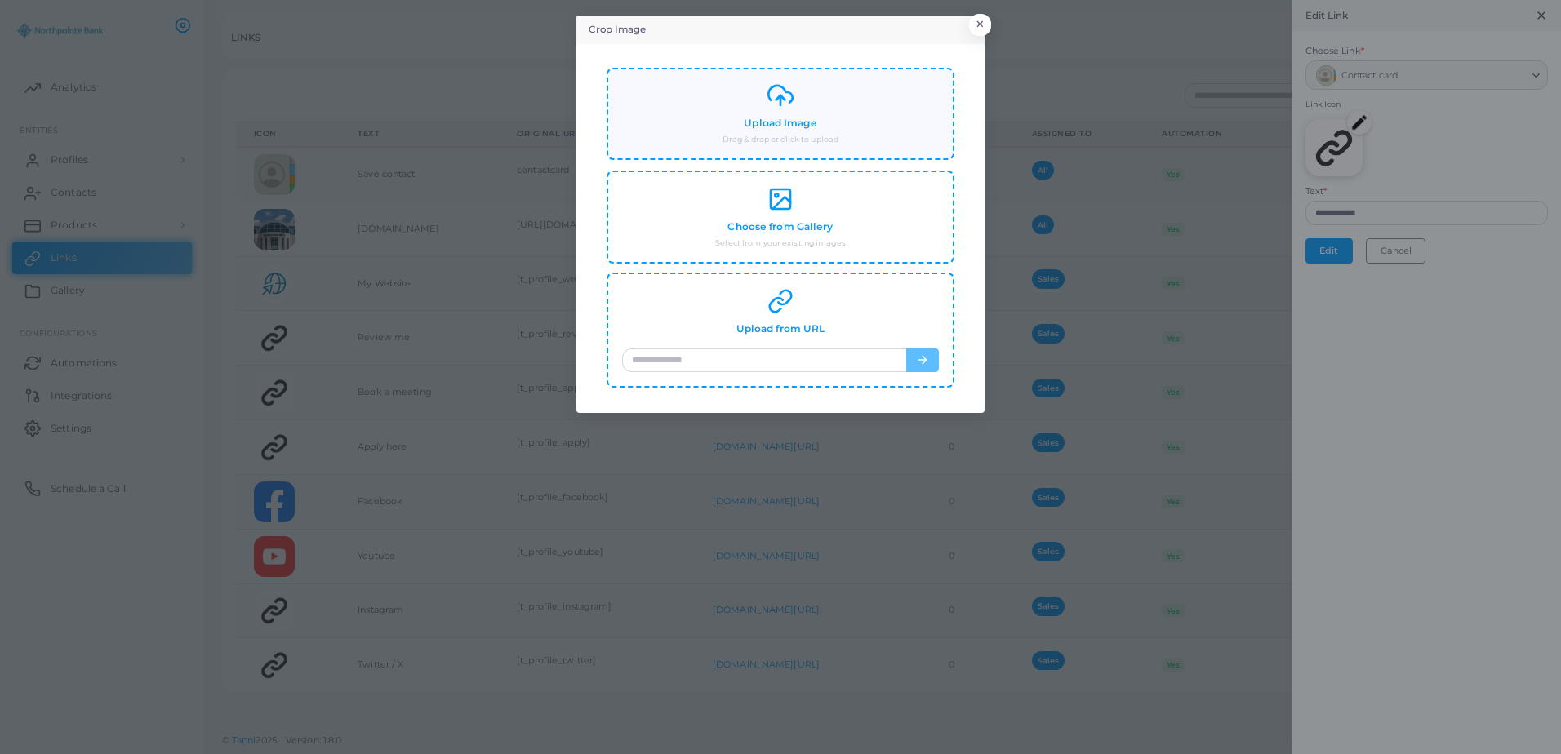
click at [852, 132] on div "Upload Image Drag & drop or click to upload" at bounding box center [780, 113] width 317 height 63
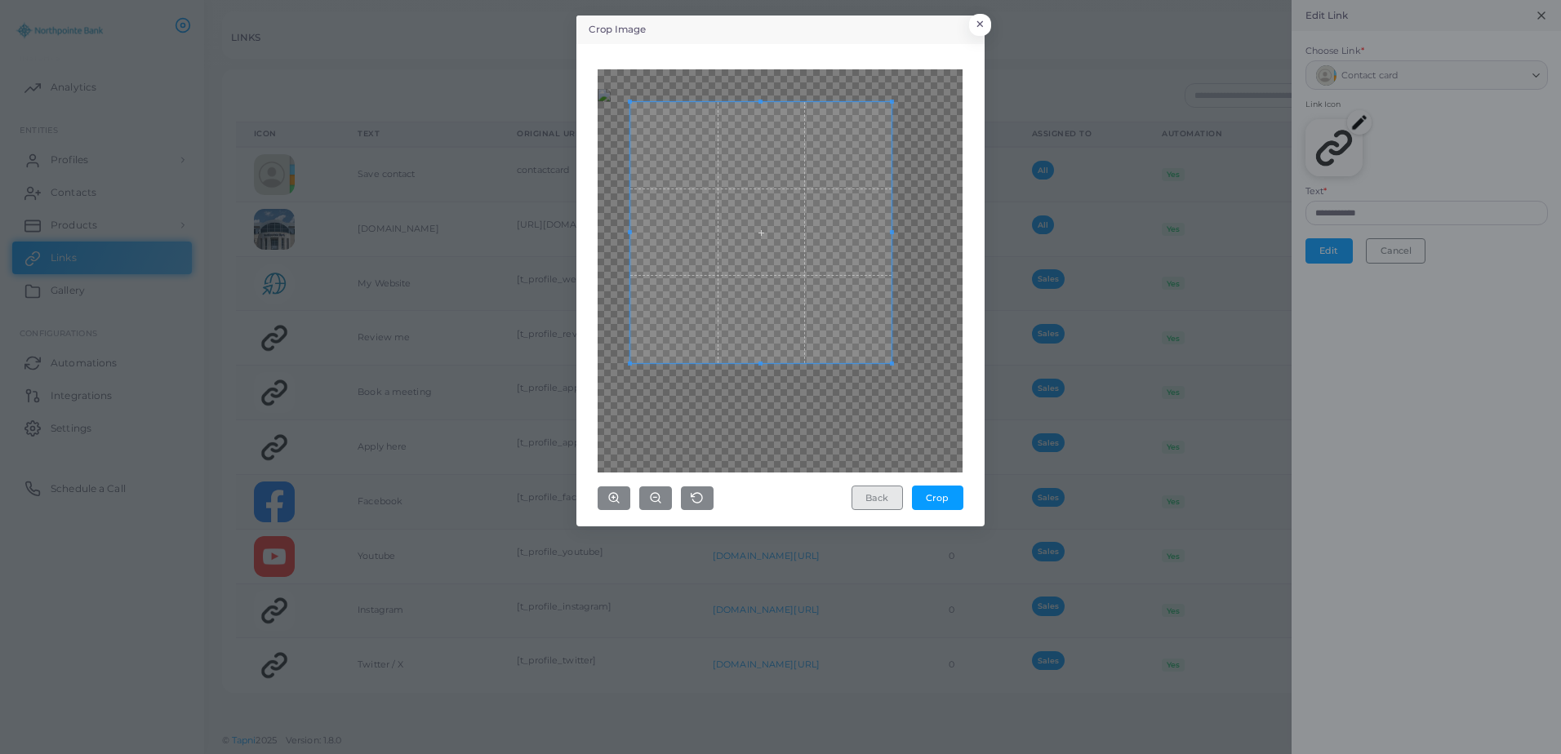
click at [898, 504] on button "Back" at bounding box center [876, 498] width 51 height 24
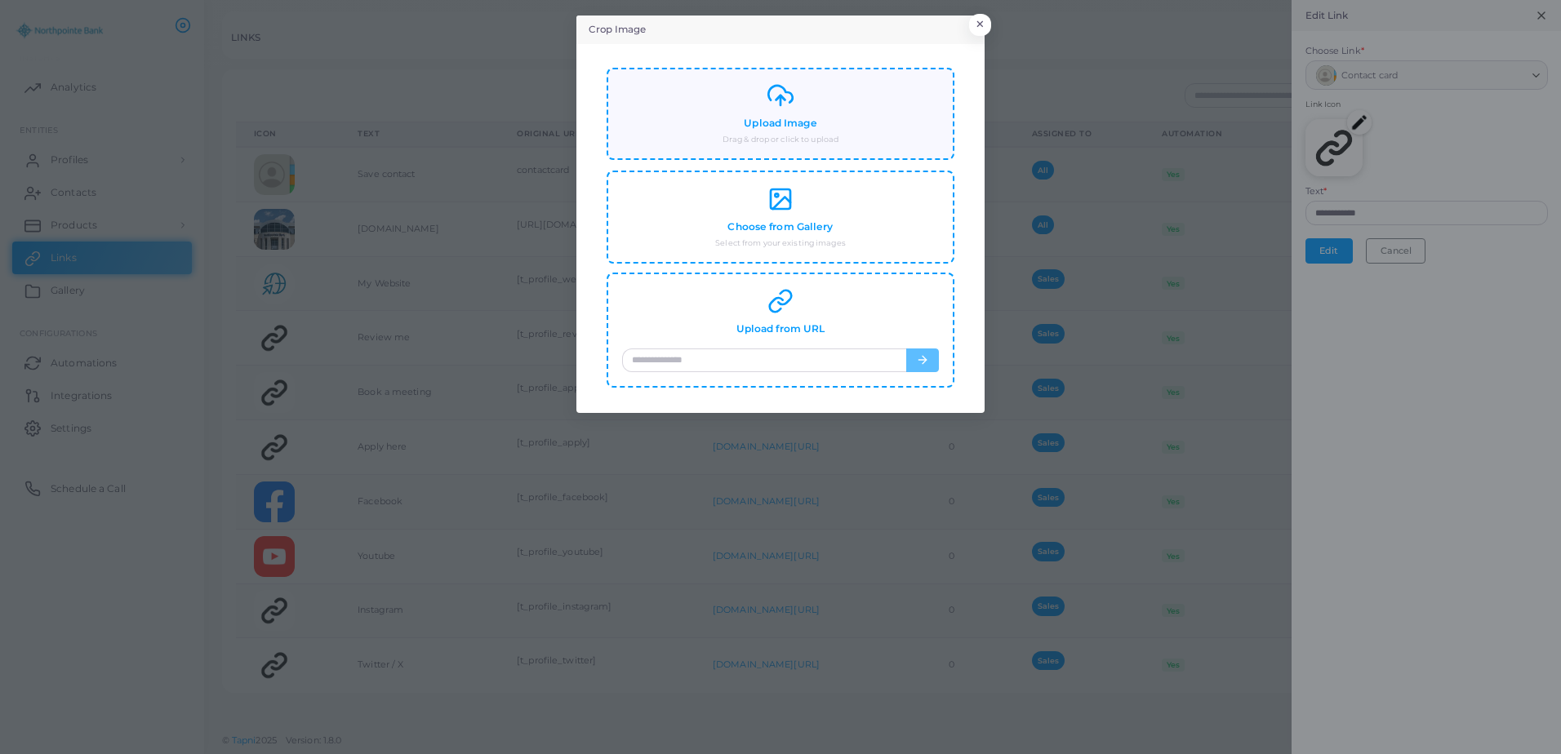
click at [752, 104] on div "Upload Image Drag & drop or click to upload" at bounding box center [780, 113] width 317 height 63
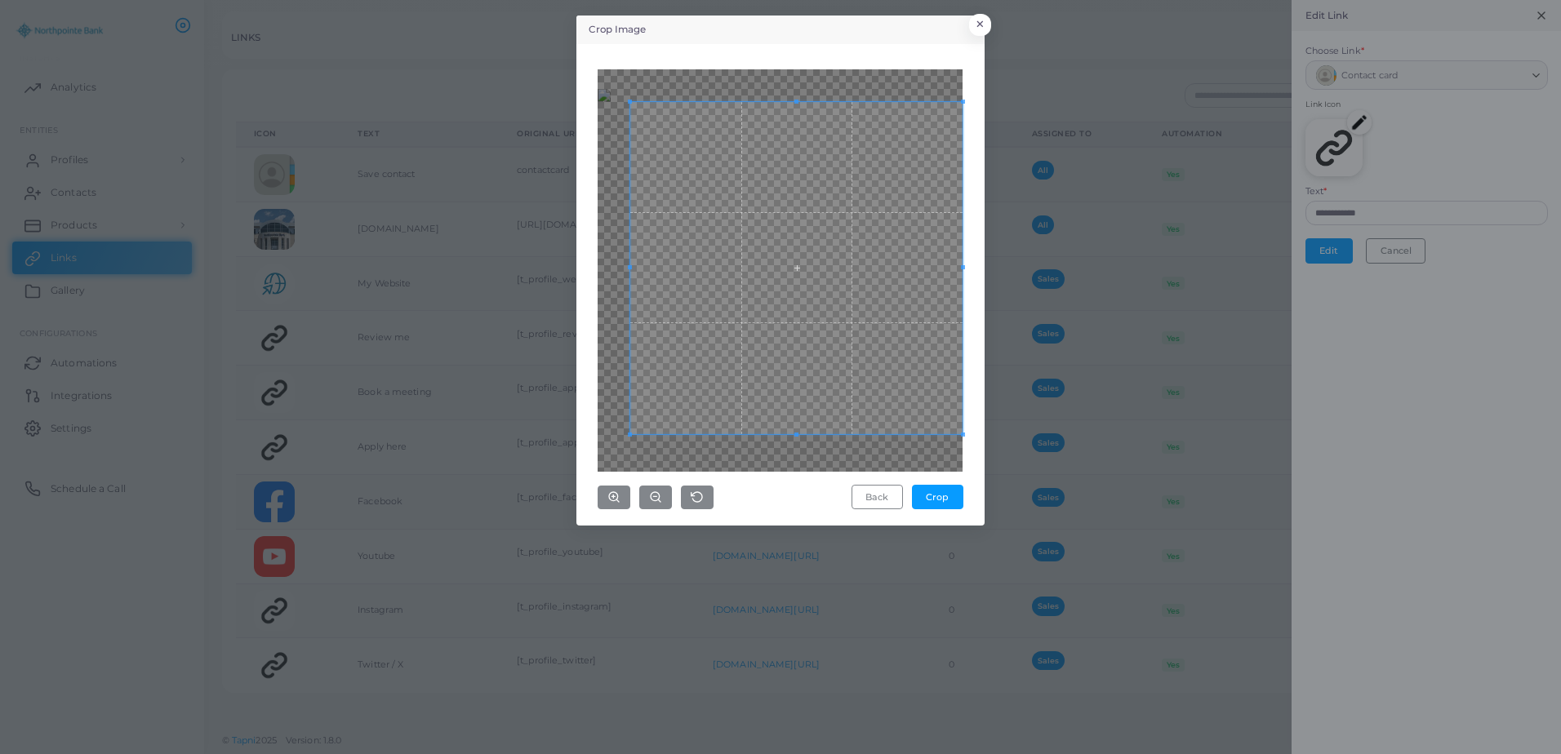
click at [1014, 461] on div "Crop Image × Back Crop" at bounding box center [780, 377] width 1561 height 754
click at [627, 103] on div at bounding box center [779, 270] width 365 height 402
click at [536, 41] on div "Crop Image × Back Crop" at bounding box center [780, 377] width 1561 height 754
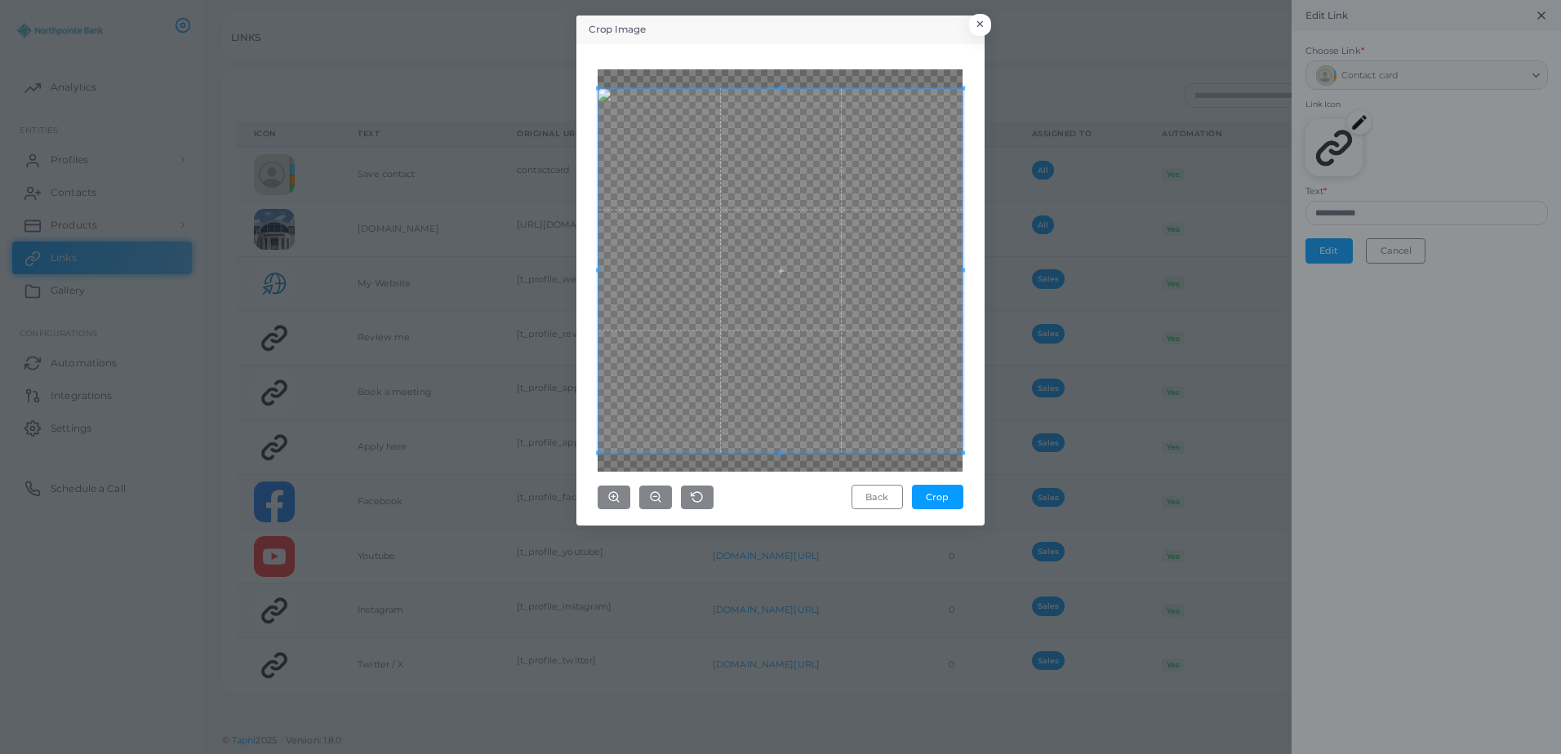
click at [561, 484] on div "Crop Image × Back Crop" at bounding box center [780, 377] width 1561 height 754
click at [934, 495] on button "Crop" at bounding box center [937, 497] width 51 height 24
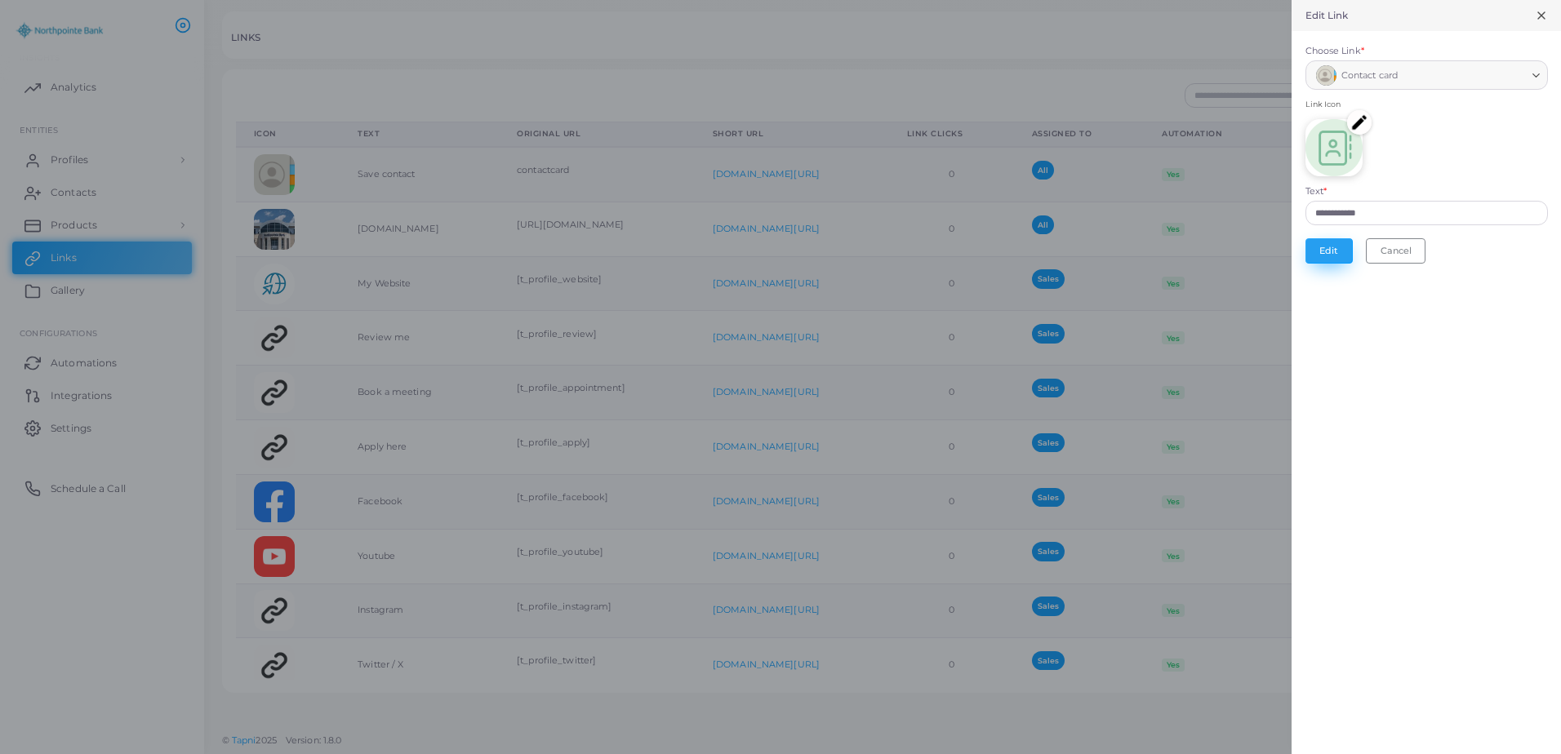
click at [1341, 254] on button "Edit" at bounding box center [1328, 250] width 47 height 24
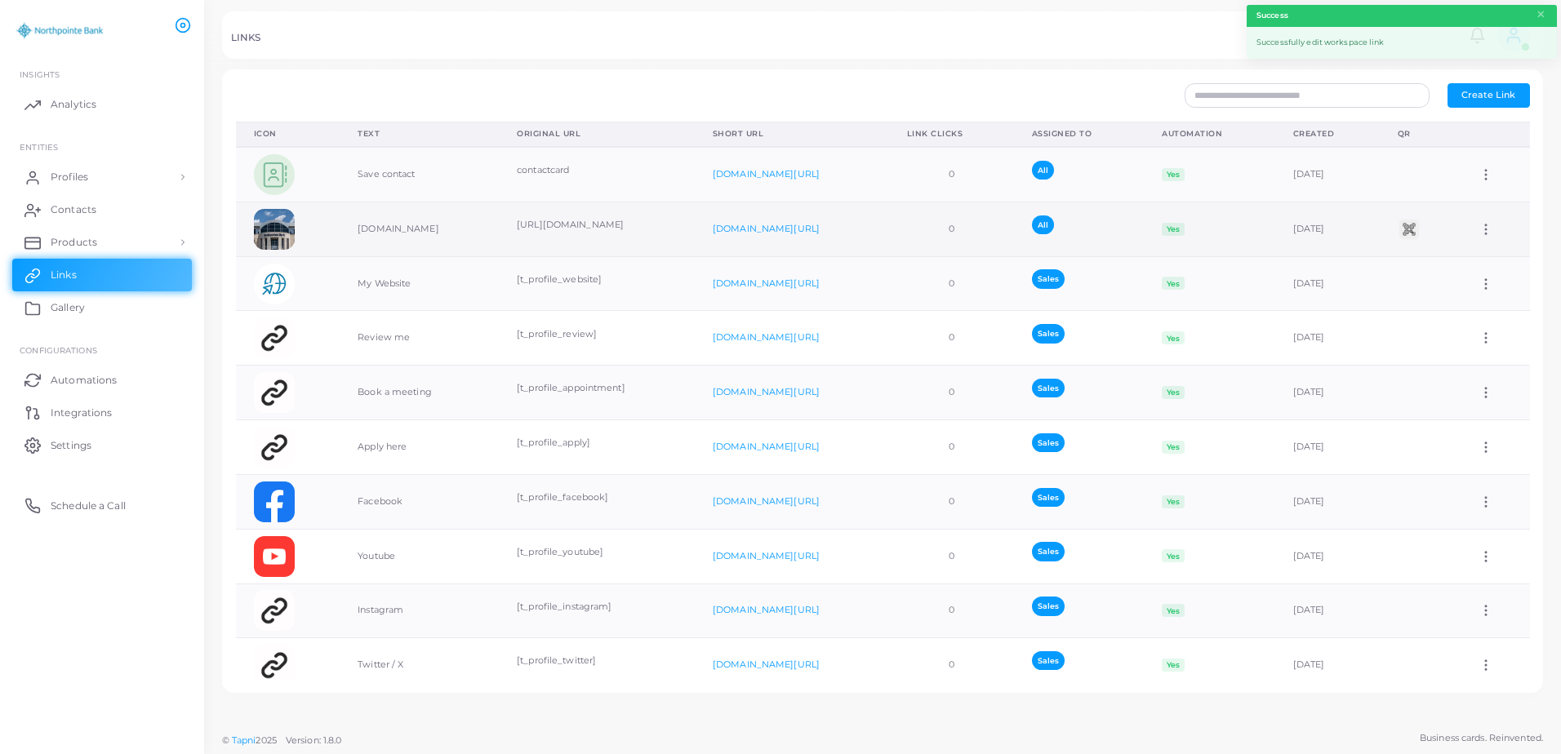
click at [1479, 223] on icon at bounding box center [1485, 229] width 15 height 15
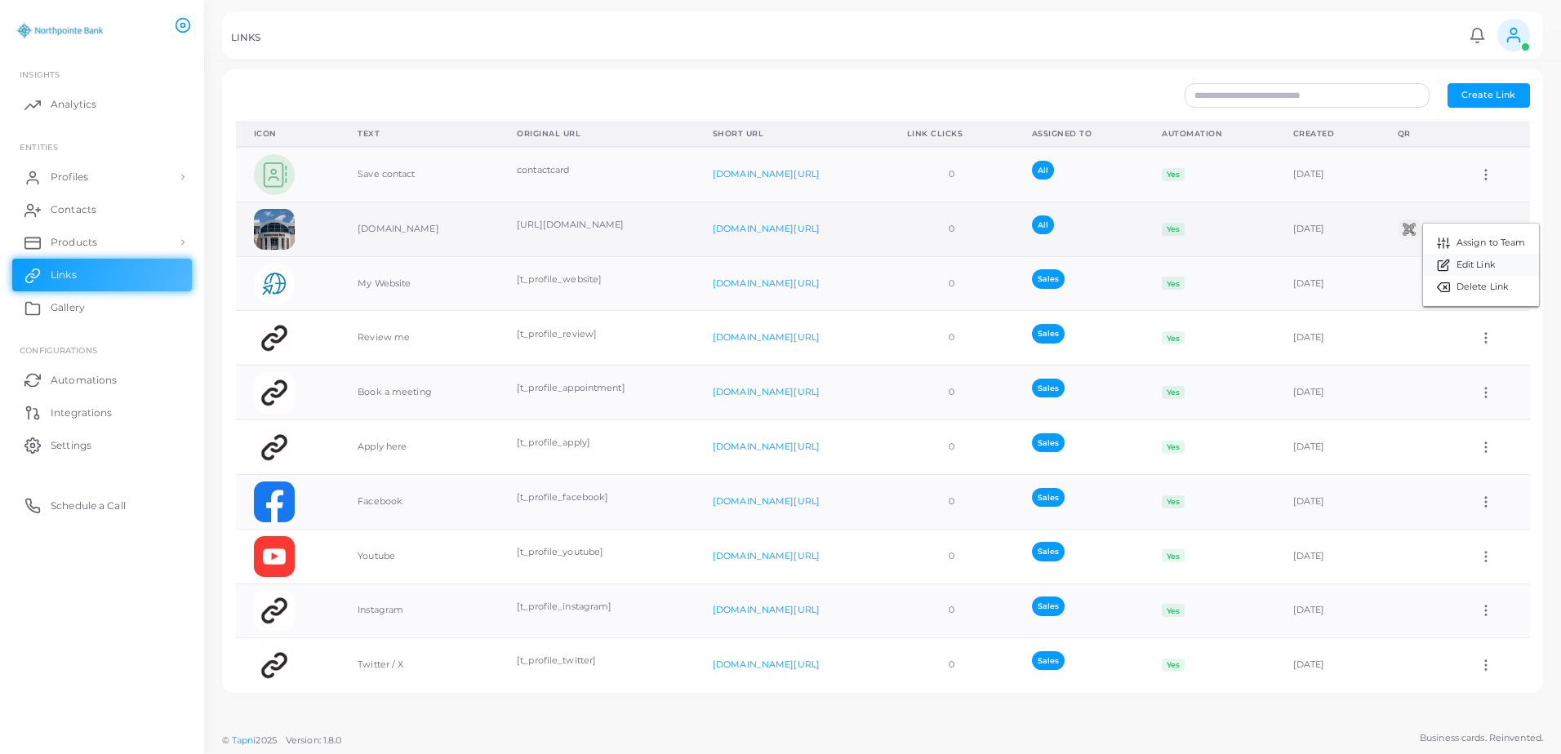
click at [1477, 260] on span "Edit Link" at bounding box center [1475, 265] width 39 height 13
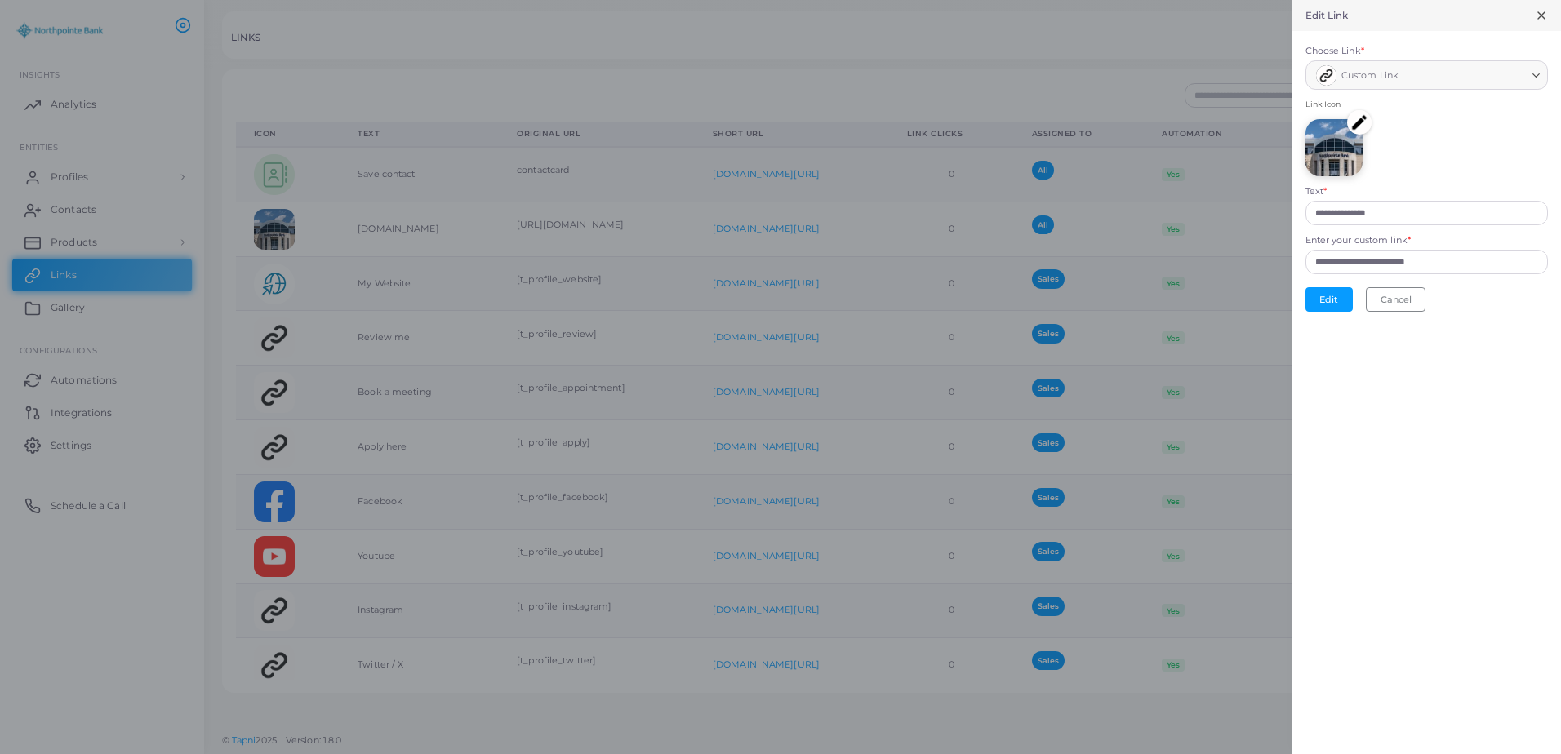
click at [1354, 124] on img at bounding box center [1359, 122] width 24 height 24
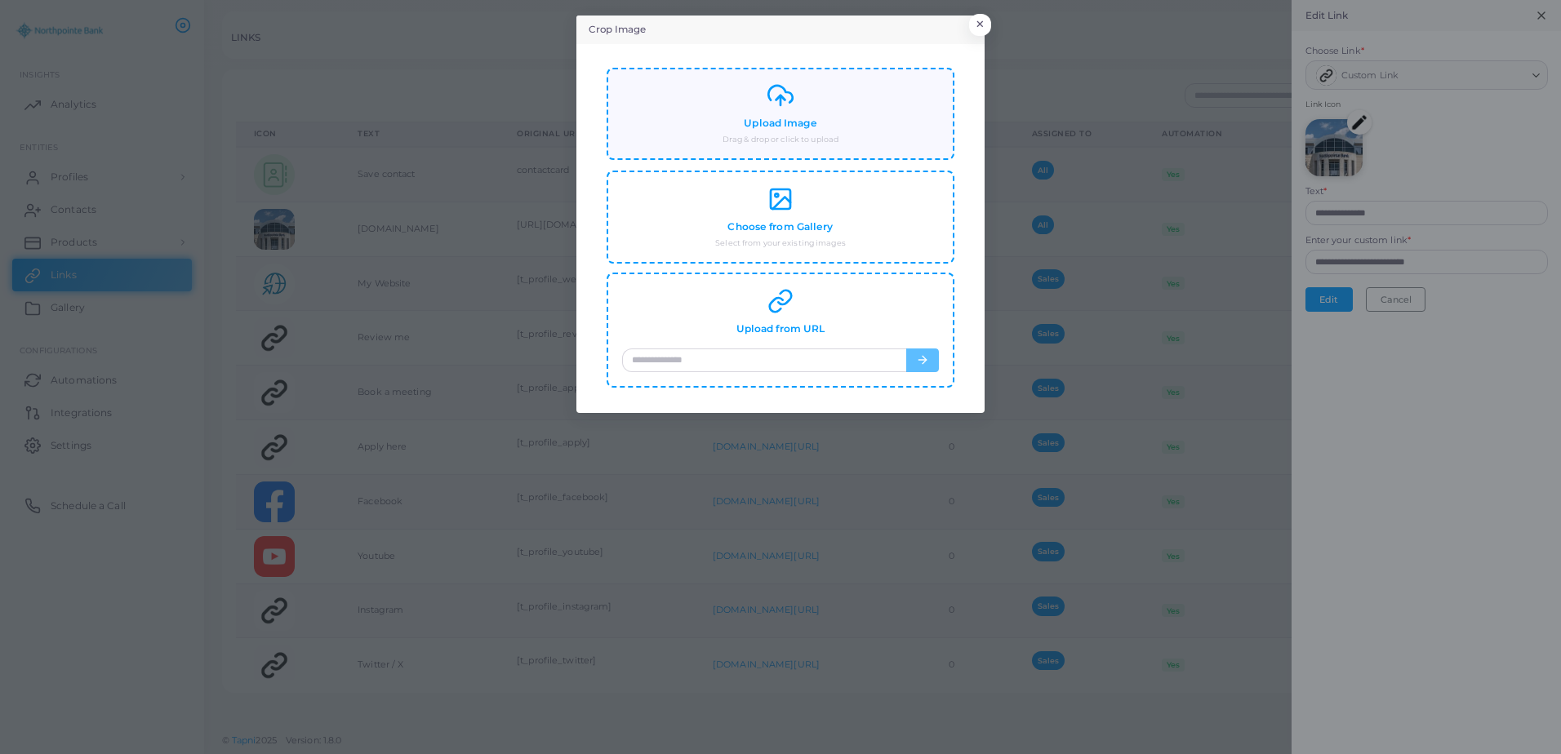
click at [771, 122] on h4 "Upload Image" at bounding box center [780, 124] width 73 height 12
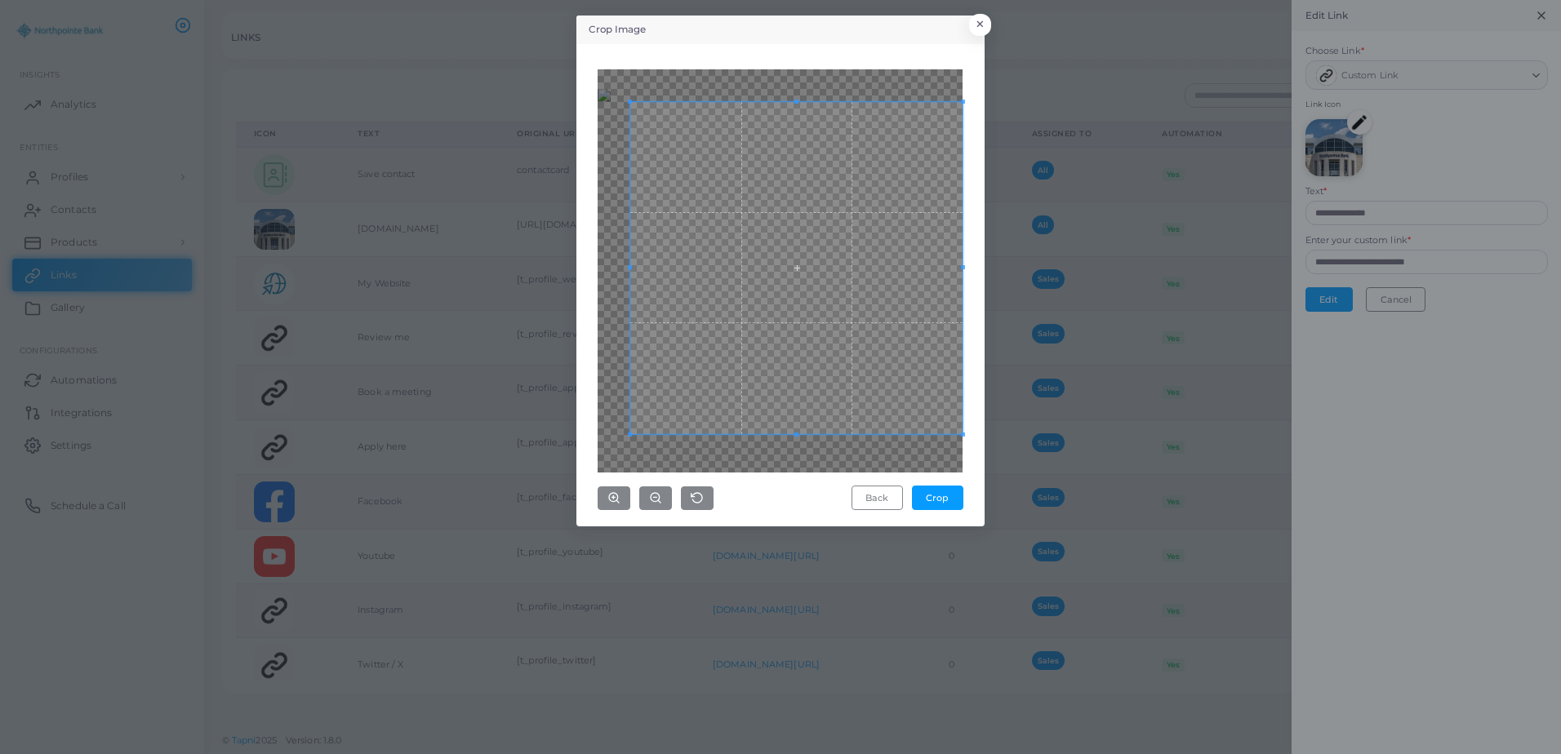
click at [1259, 753] on html "**********" at bounding box center [780, 377] width 1561 height 754
click at [626, 102] on div at bounding box center [779, 270] width 365 height 403
click at [522, 30] on div "Crop Image × Back Crop" at bounding box center [780, 377] width 1561 height 754
click at [619, 433] on span at bounding box center [790, 435] width 346 height 4
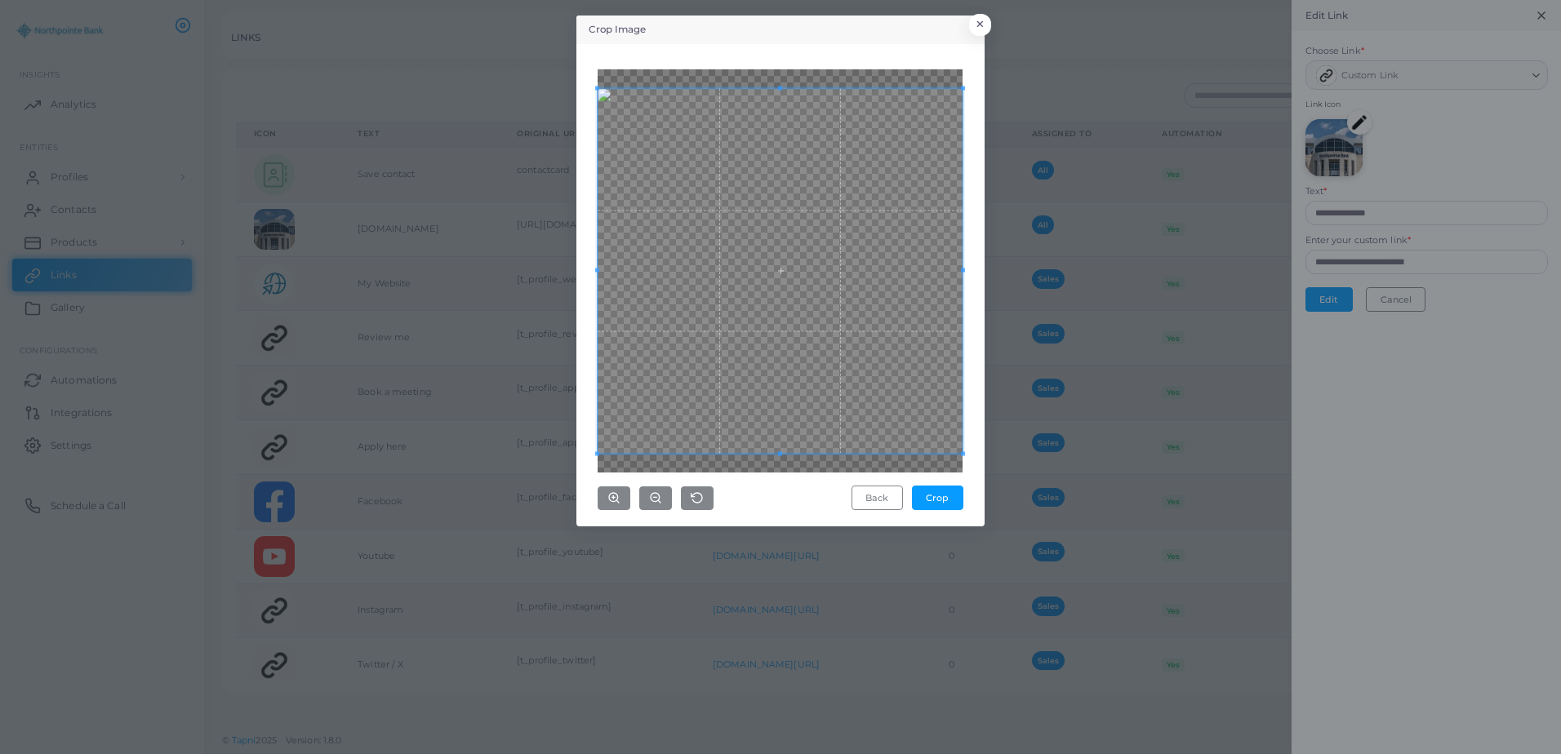
click at [499, 514] on div "Crop Image × Back Crop" at bounding box center [780, 377] width 1561 height 754
click at [944, 499] on button "Crop" at bounding box center [937, 498] width 51 height 24
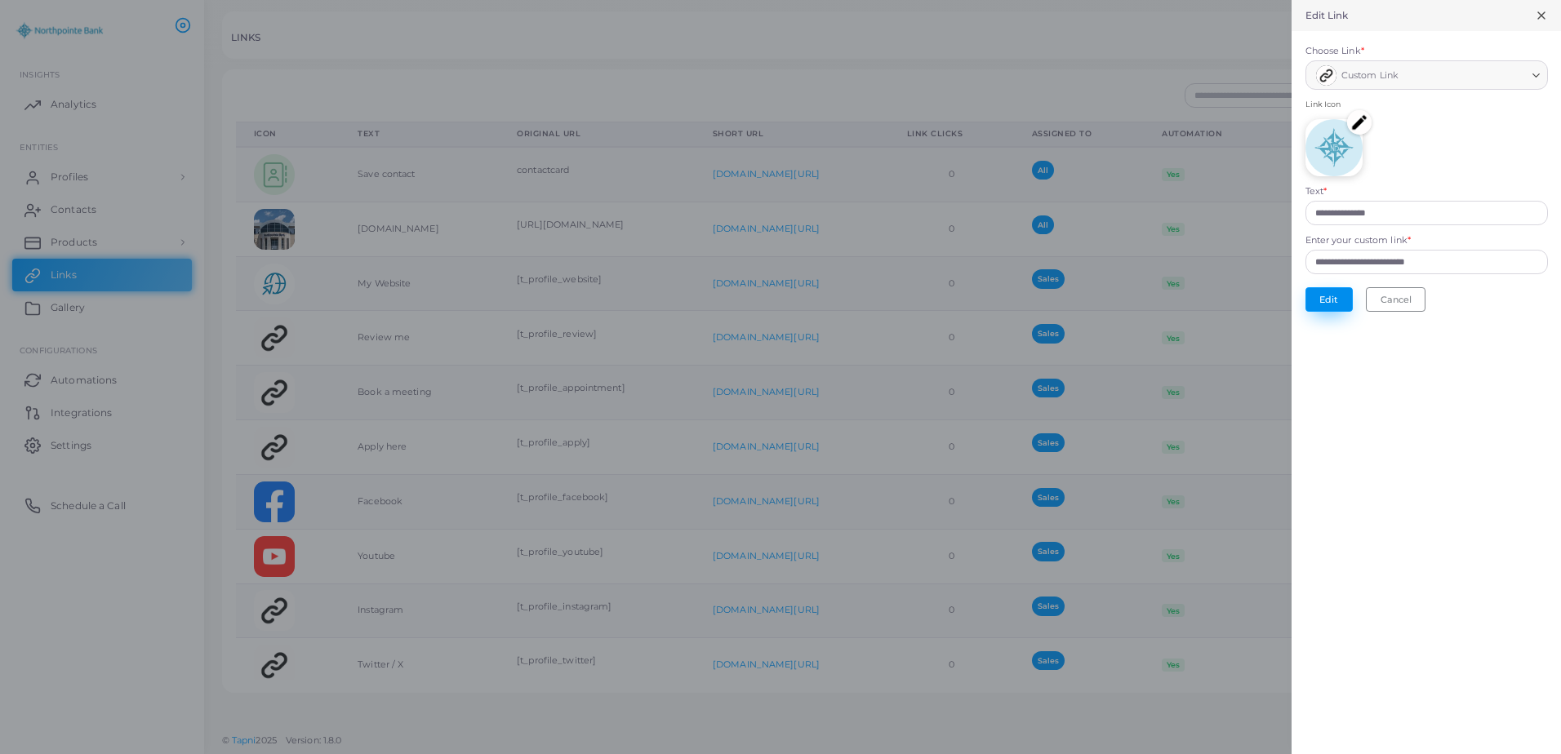
click at [1337, 304] on button "Edit" at bounding box center [1328, 299] width 47 height 24
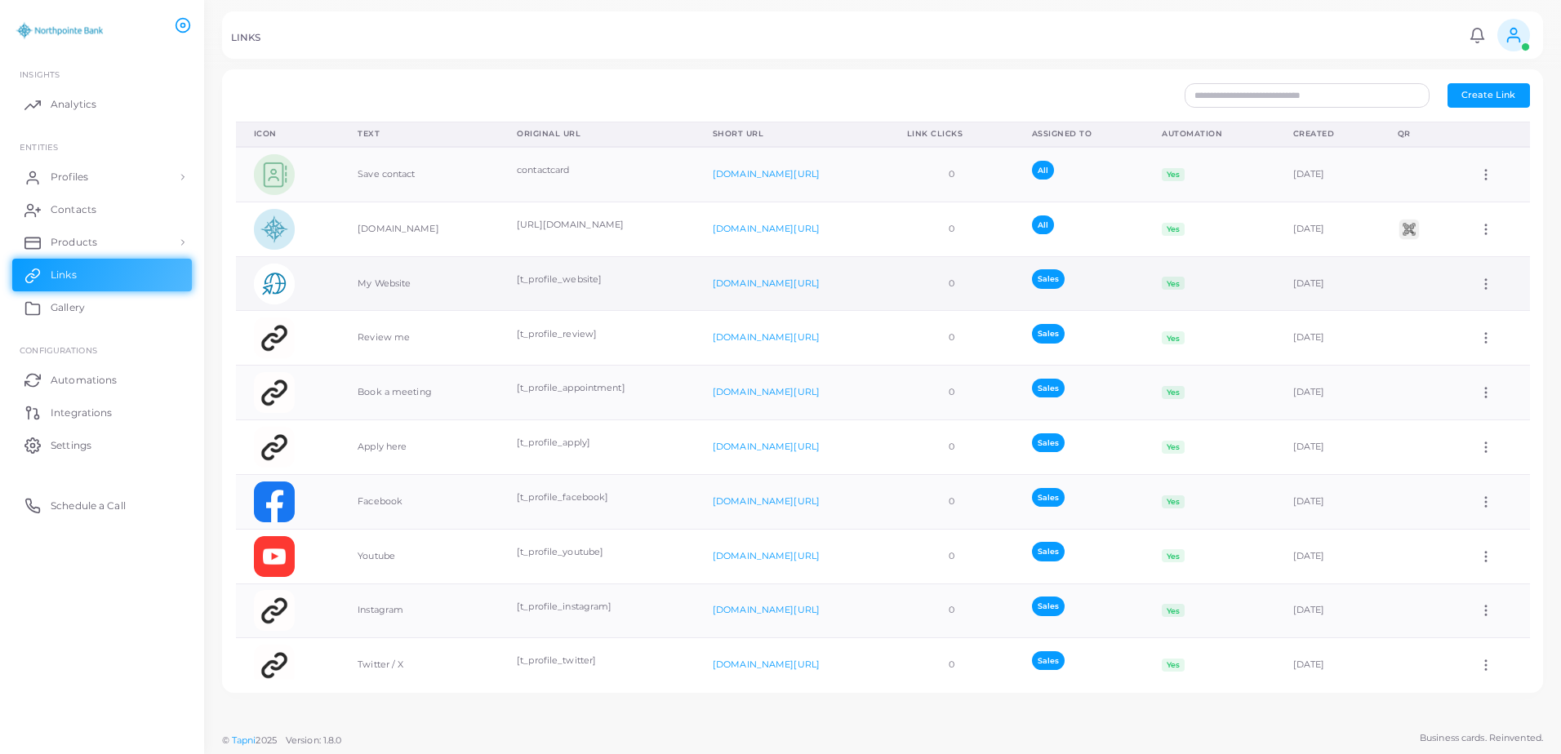
click at [1478, 286] on icon at bounding box center [1485, 284] width 15 height 15
click at [1476, 332] on span "Edit Link" at bounding box center [1475, 328] width 39 height 13
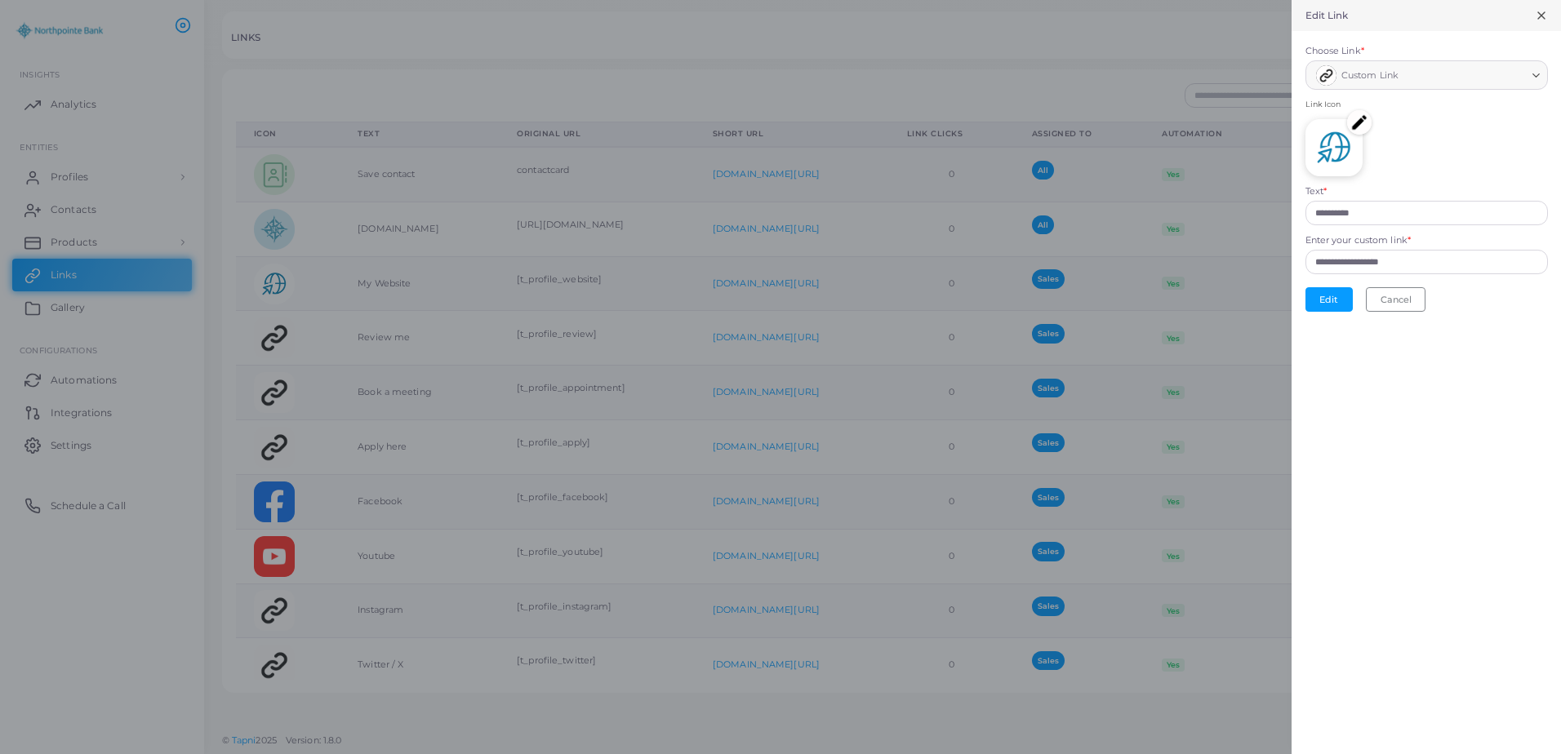
click at [1357, 116] on img at bounding box center [1359, 122] width 24 height 24
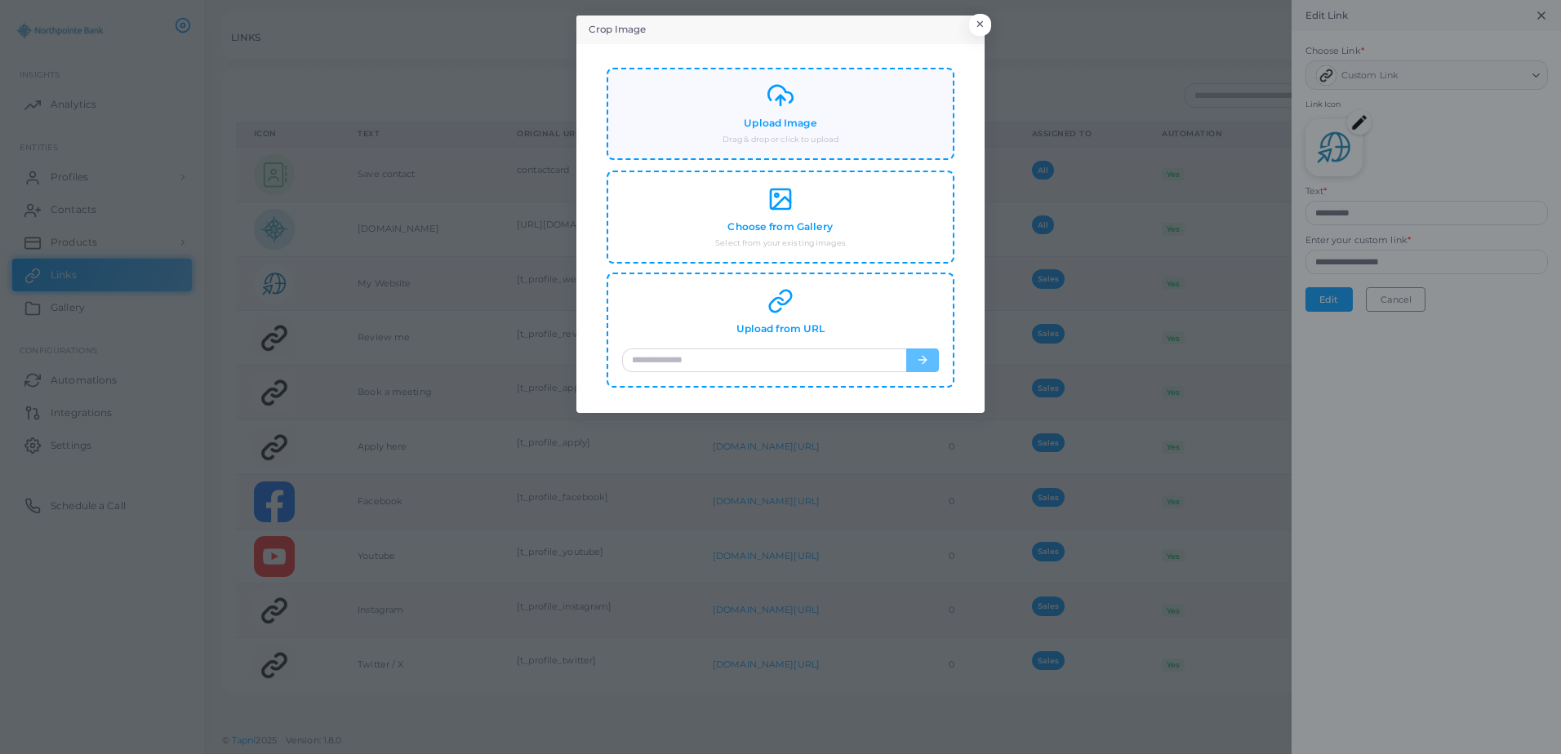
click at [829, 119] on div "Upload Image Drag & drop or click to upload" at bounding box center [780, 113] width 317 height 63
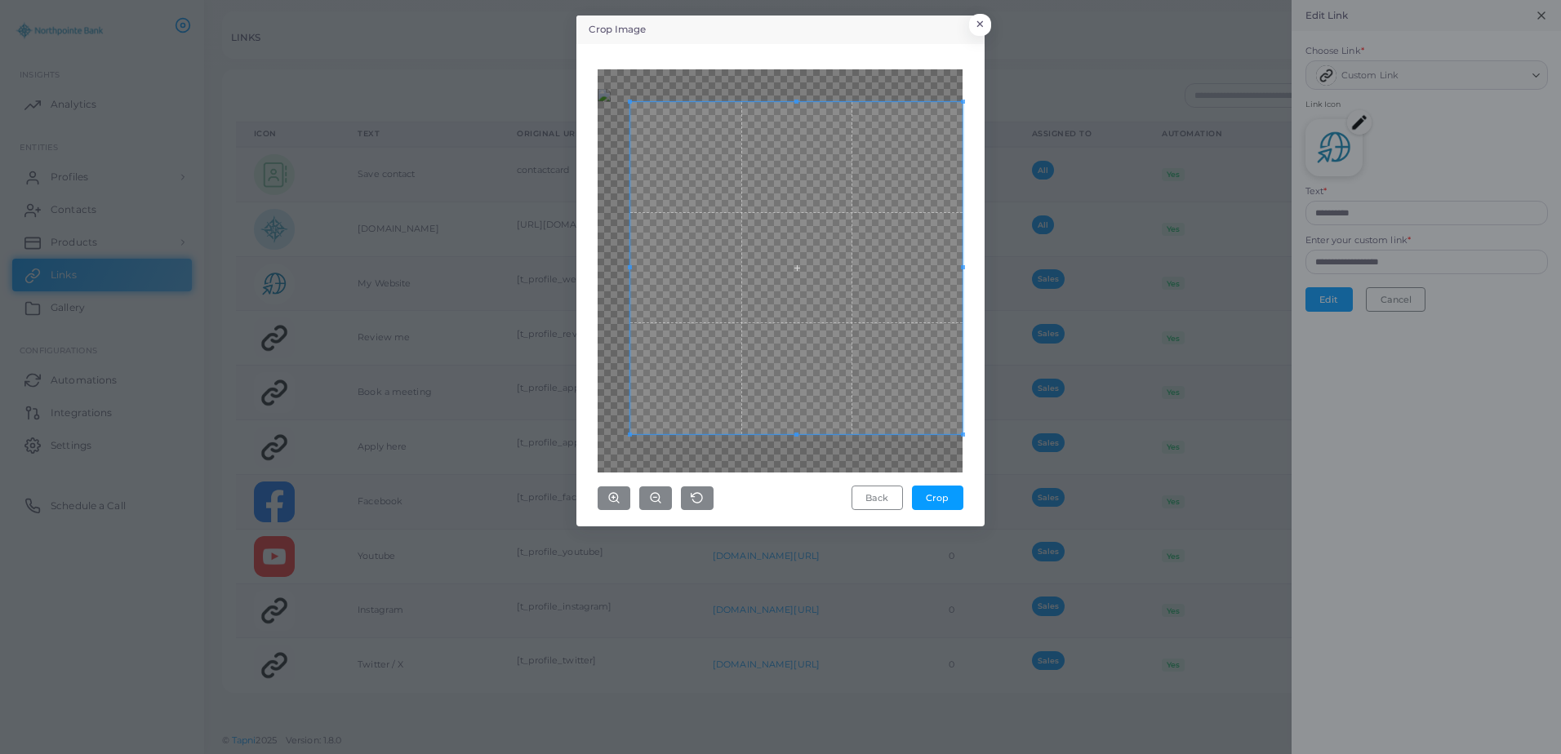
click at [984, 481] on div "Crop Image × Back Crop" at bounding box center [780, 377] width 1561 height 754
click at [528, 29] on div "Crop Image × Back Crop" at bounding box center [780, 377] width 1561 height 754
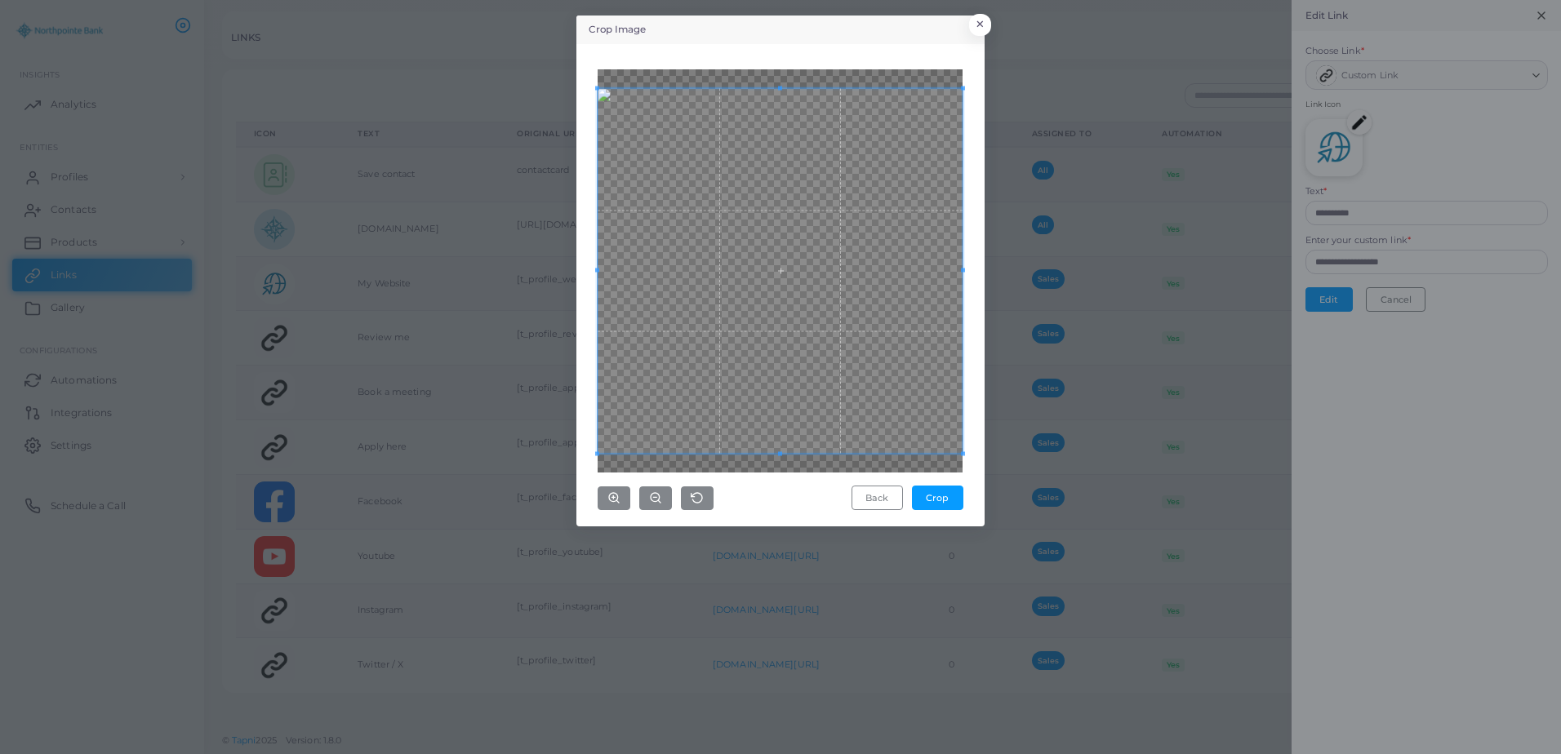
click at [566, 491] on div "Crop Image × Back Crop" at bounding box center [780, 377] width 1561 height 754
click at [930, 491] on button "Crop" at bounding box center [937, 498] width 51 height 24
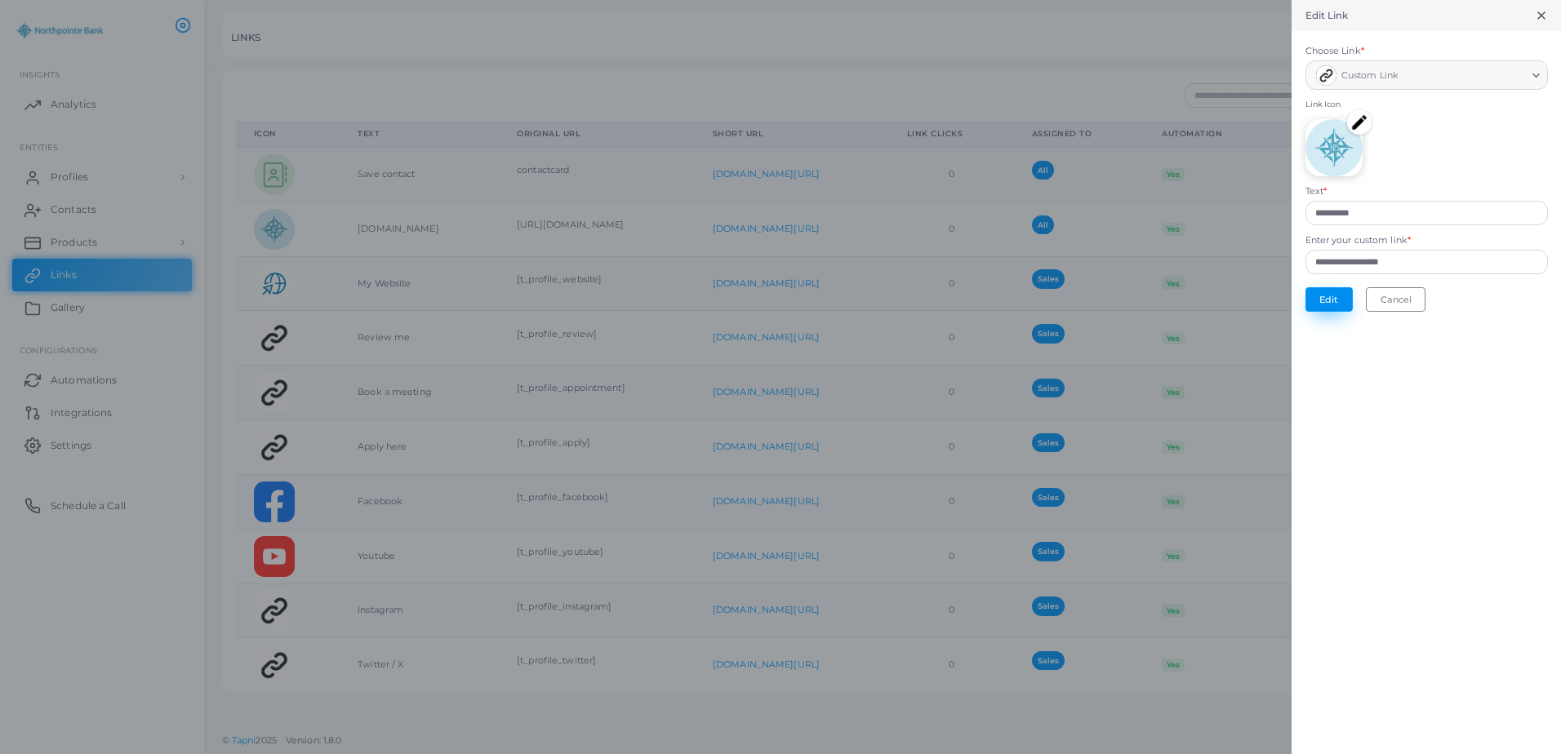
click at [1321, 289] on button "Edit" at bounding box center [1328, 299] width 47 height 24
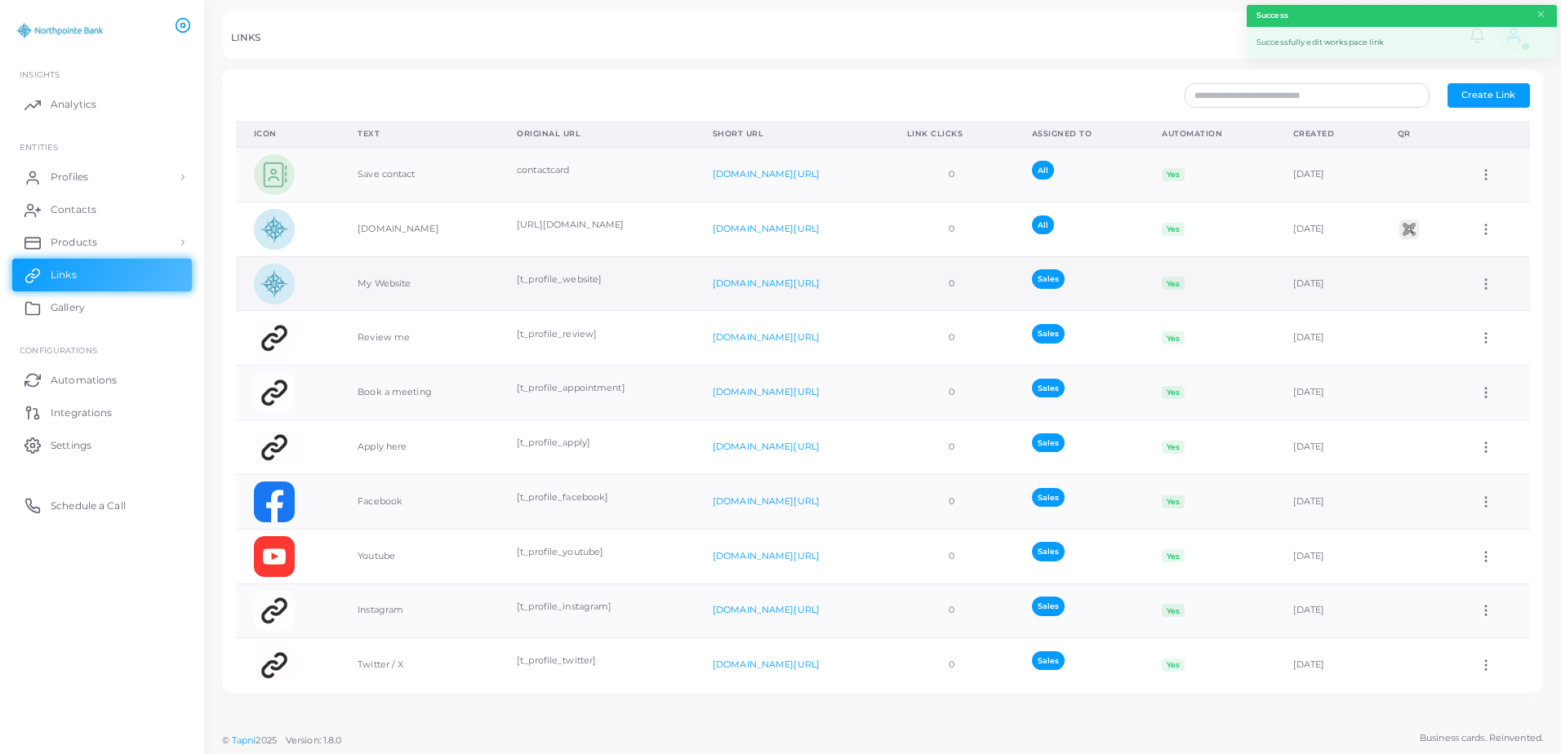
click at [1482, 279] on icon at bounding box center [1485, 284] width 15 height 15
click at [1477, 319] on span "Edit Link" at bounding box center [1475, 321] width 39 height 13
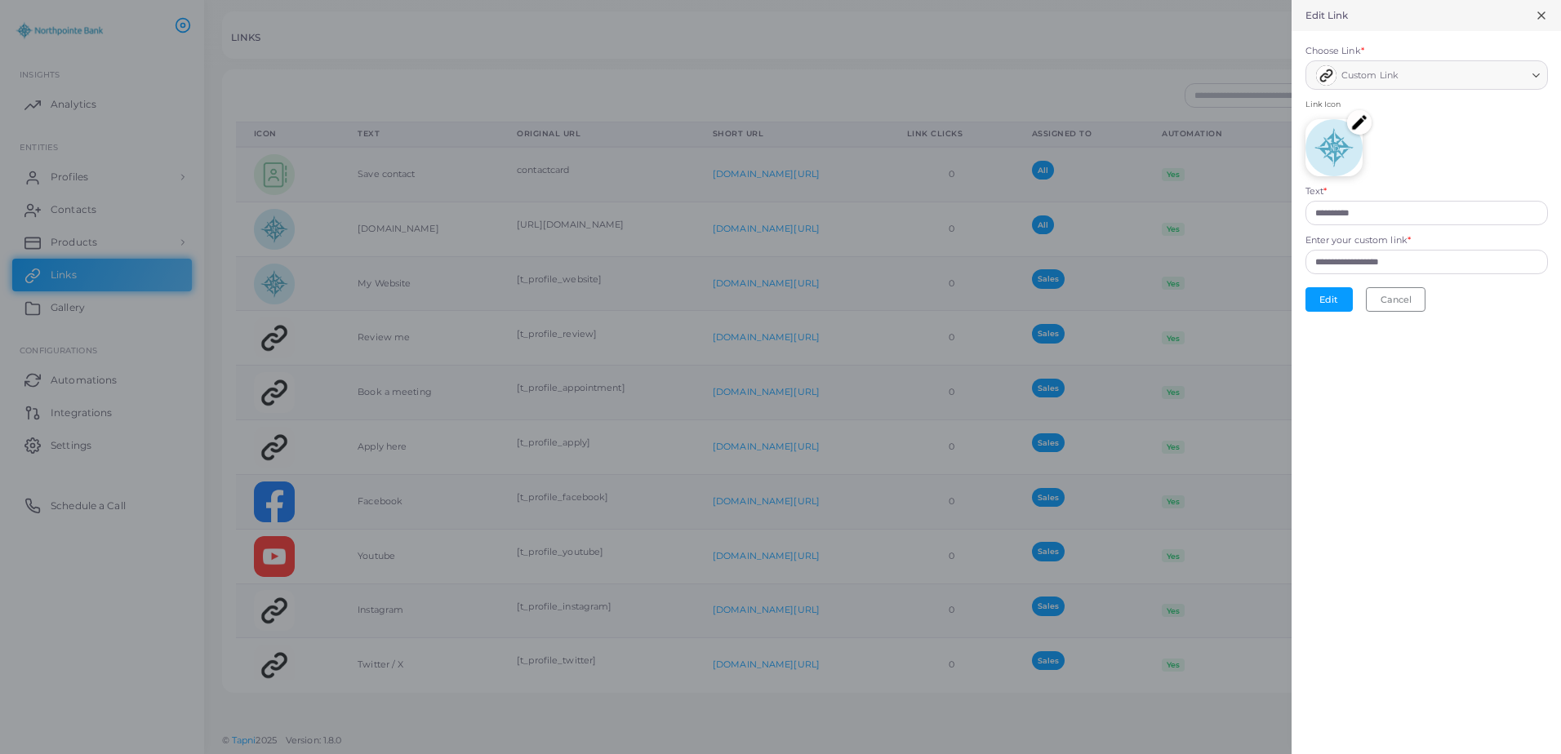
click at [1352, 127] on img at bounding box center [1359, 122] width 24 height 24
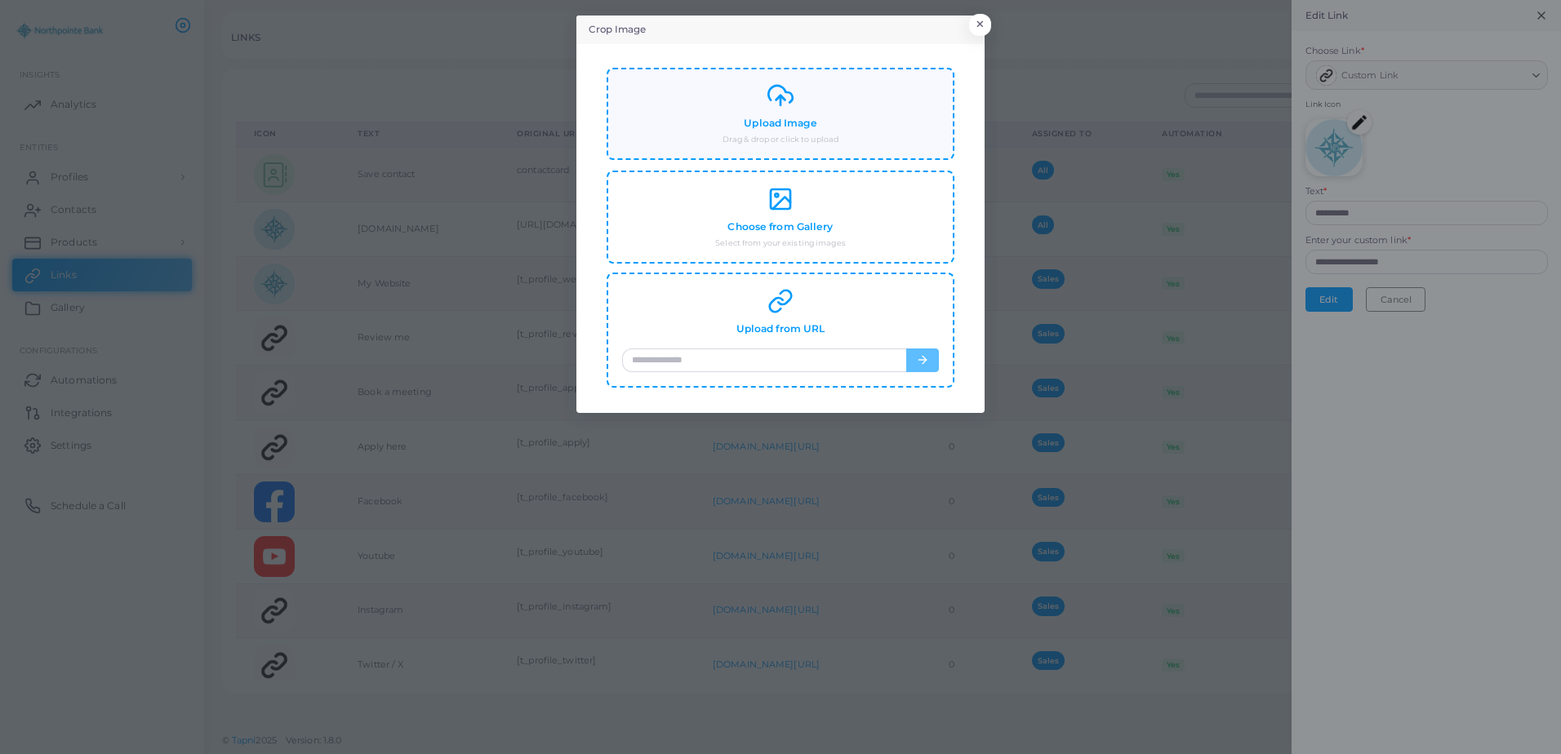
click at [775, 120] on h4 "Upload Image" at bounding box center [780, 124] width 73 height 12
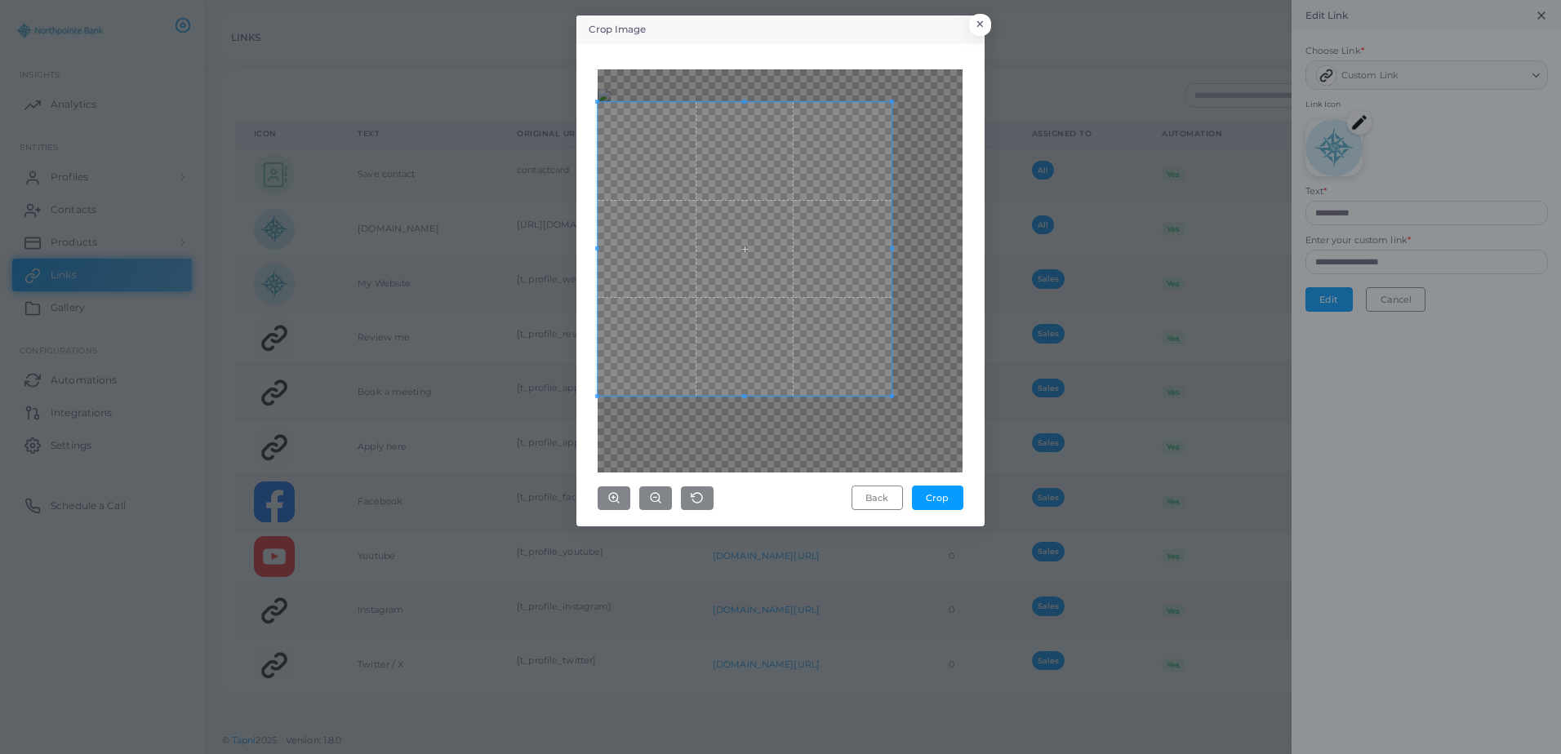
click at [559, 458] on div "Crop Image × Back Crop" at bounding box center [780, 377] width 1561 height 754
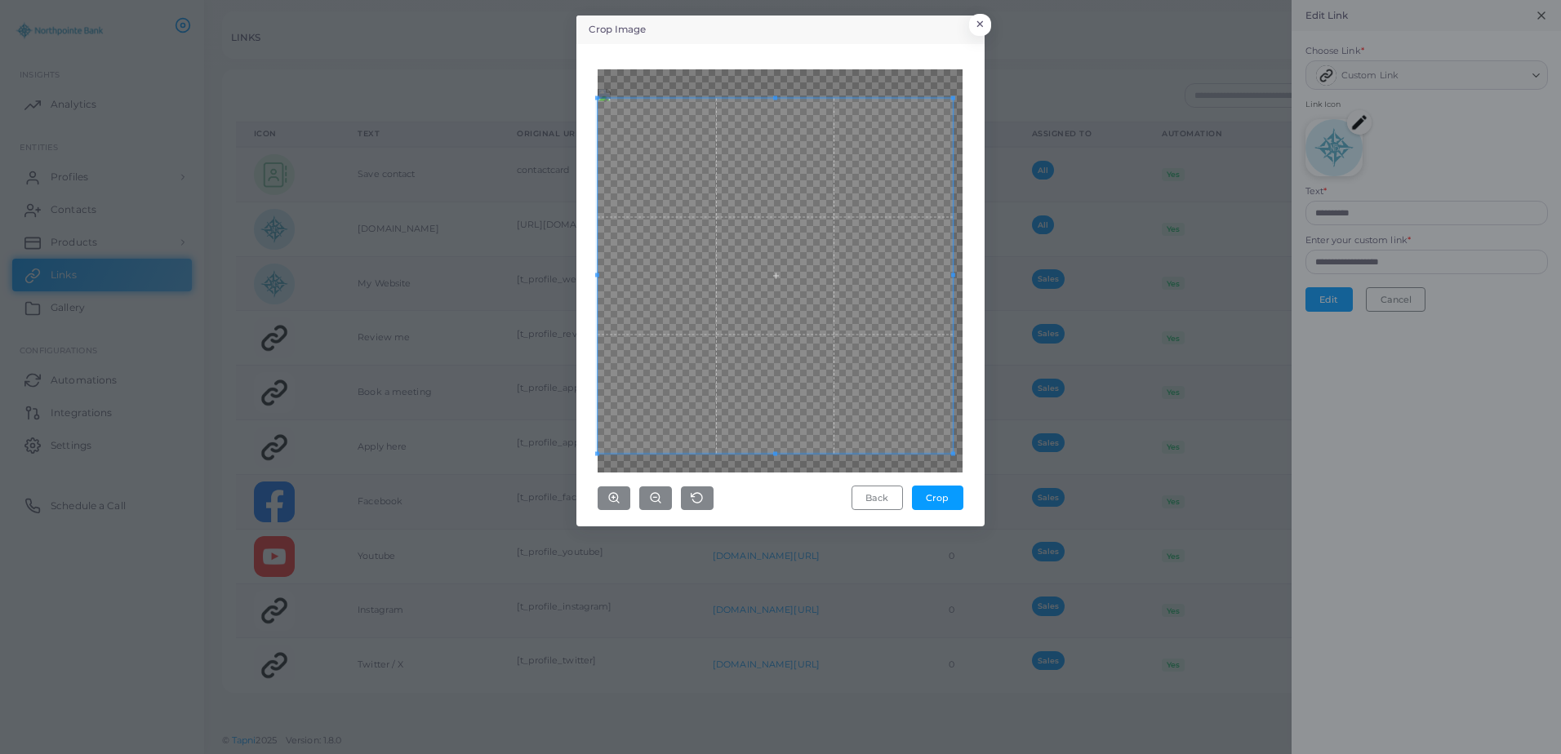
click at [1006, 491] on div "Crop Image × Back Crop" at bounding box center [780, 377] width 1561 height 754
click at [956, 97] on div at bounding box center [779, 270] width 365 height 403
click at [948, 99] on span at bounding box center [774, 97] width 355 height 4
click at [984, 64] on div "Crop Image × Back Crop" at bounding box center [780, 377] width 1561 height 754
click at [951, 499] on button "Crop" at bounding box center [937, 498] width 51 height 24
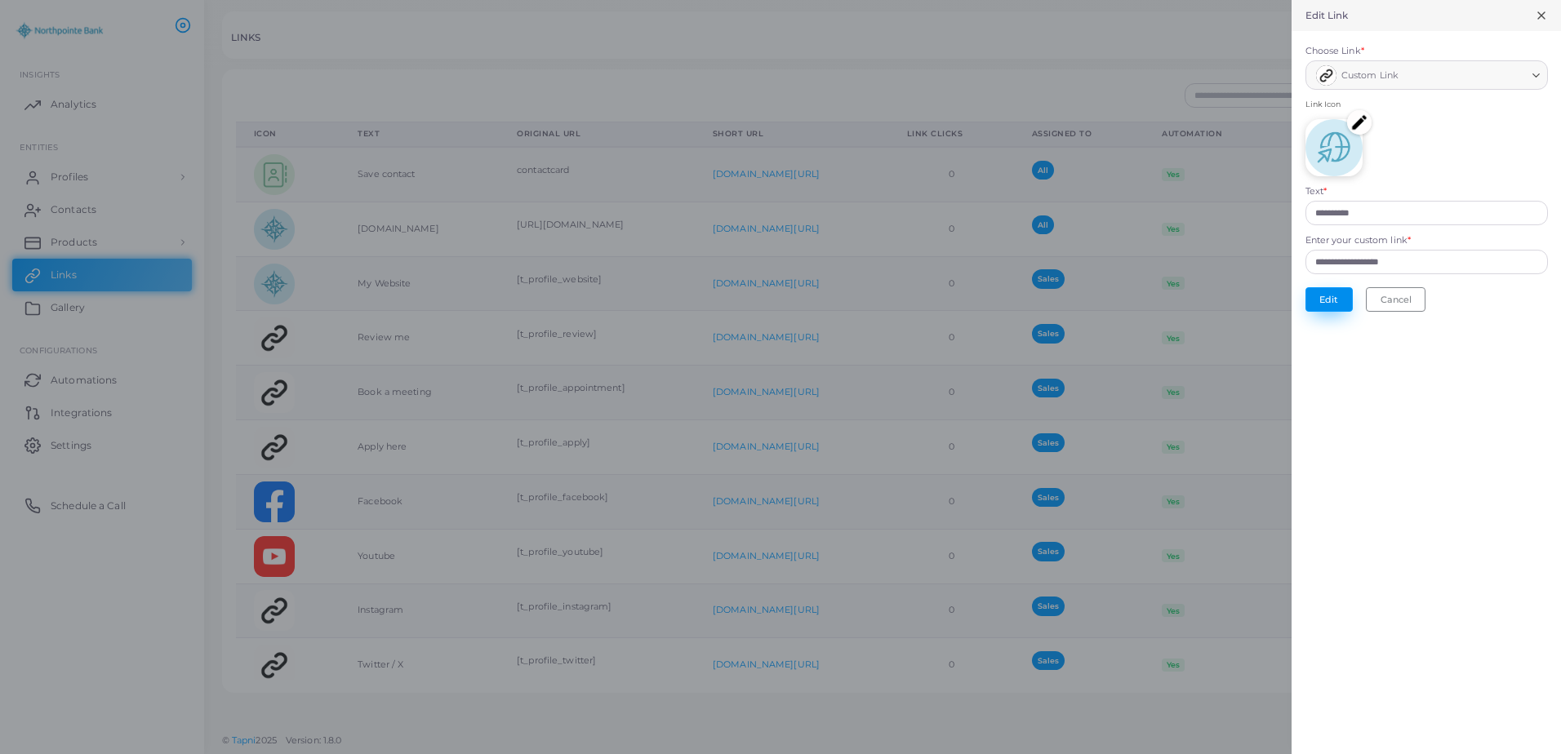
click at [1348, 292] on button "Edit" at bounding box center [1328, 299] width 47 height 24
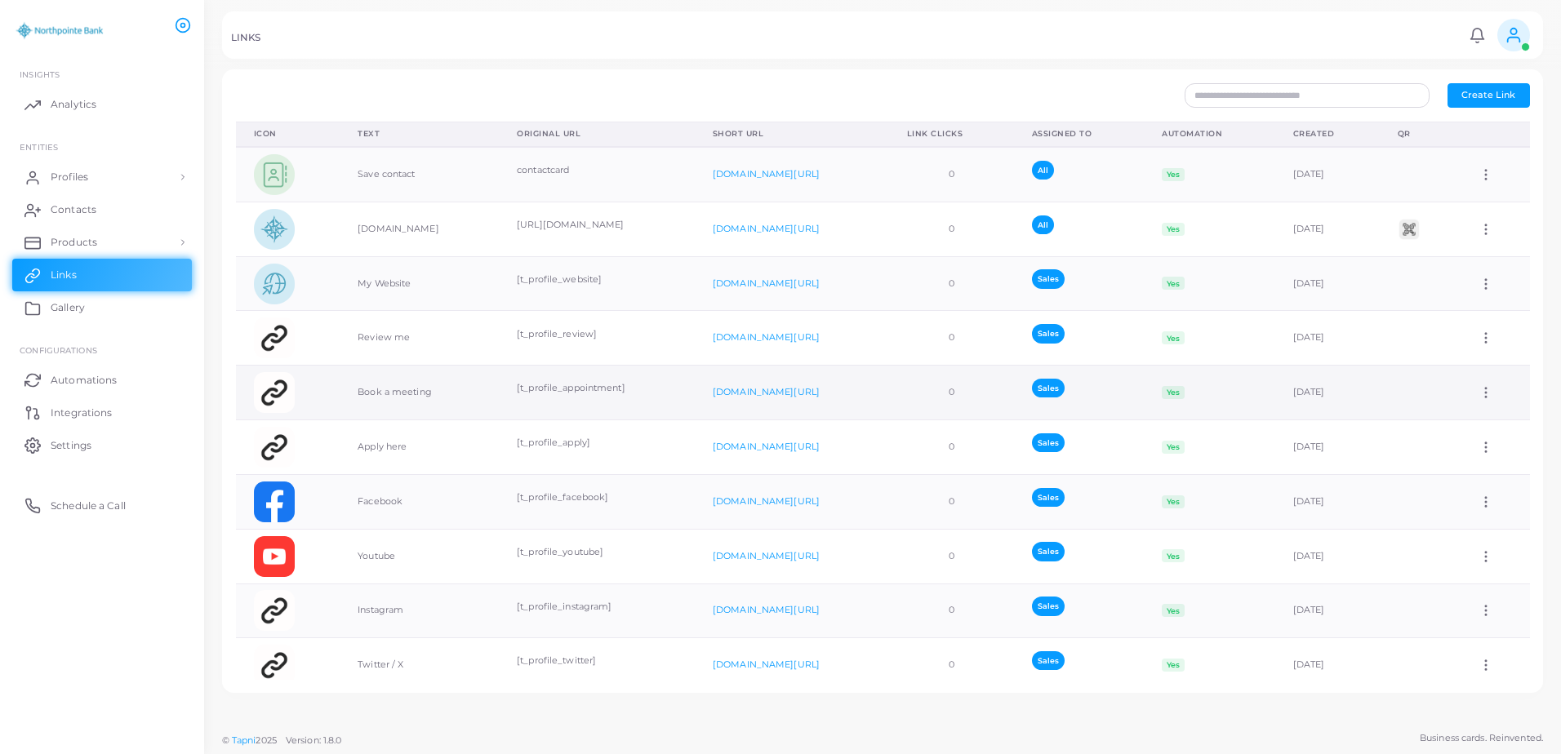
click at [1478, 393] on icon at bounding box center [1485, 392] width 15 height 15
click at [1512, 430] on link "Edit Link" at bounding box center [1481, 435] width 116 height 22
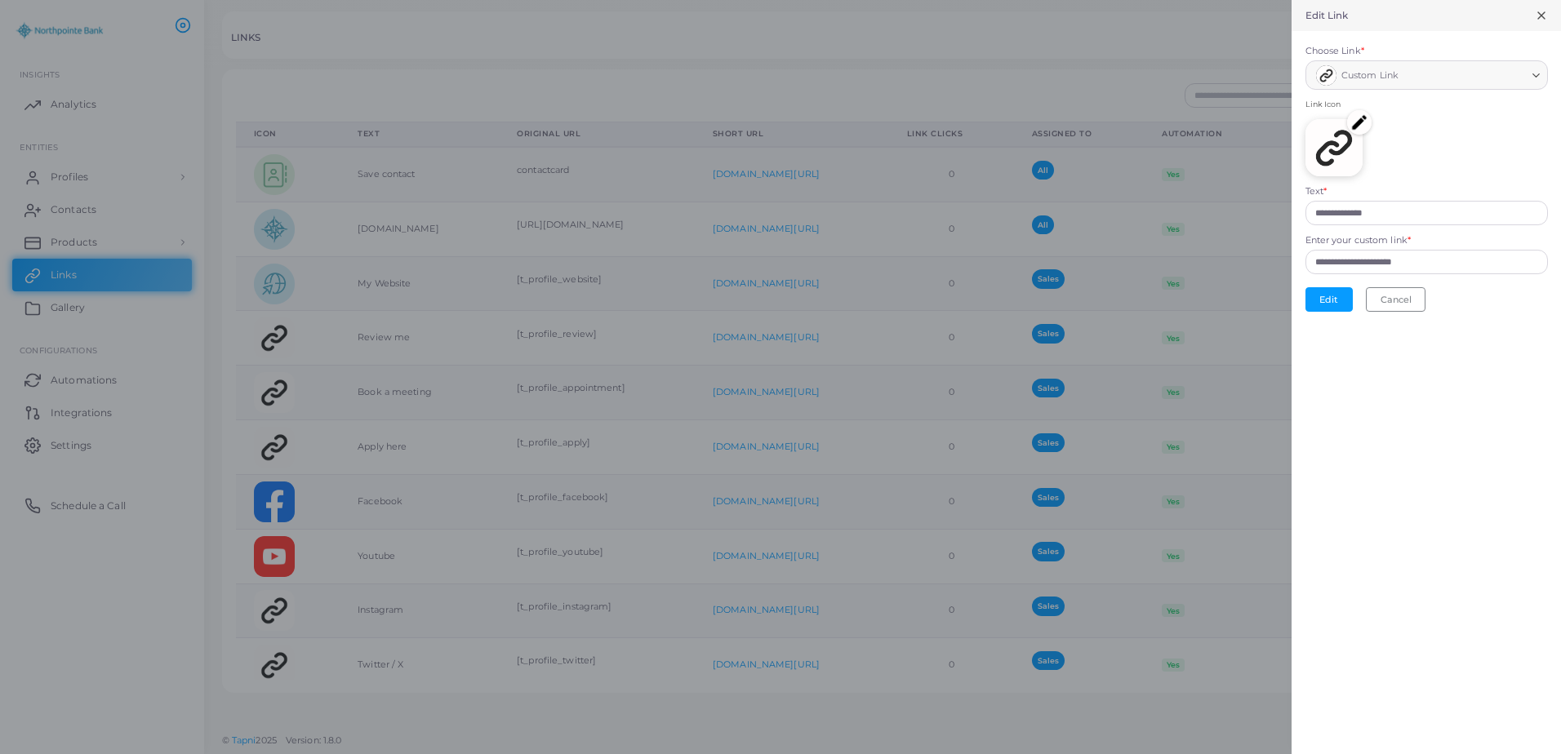
click at [1359, 131] on img at bounding box center [1359, 122] width 24 height 24
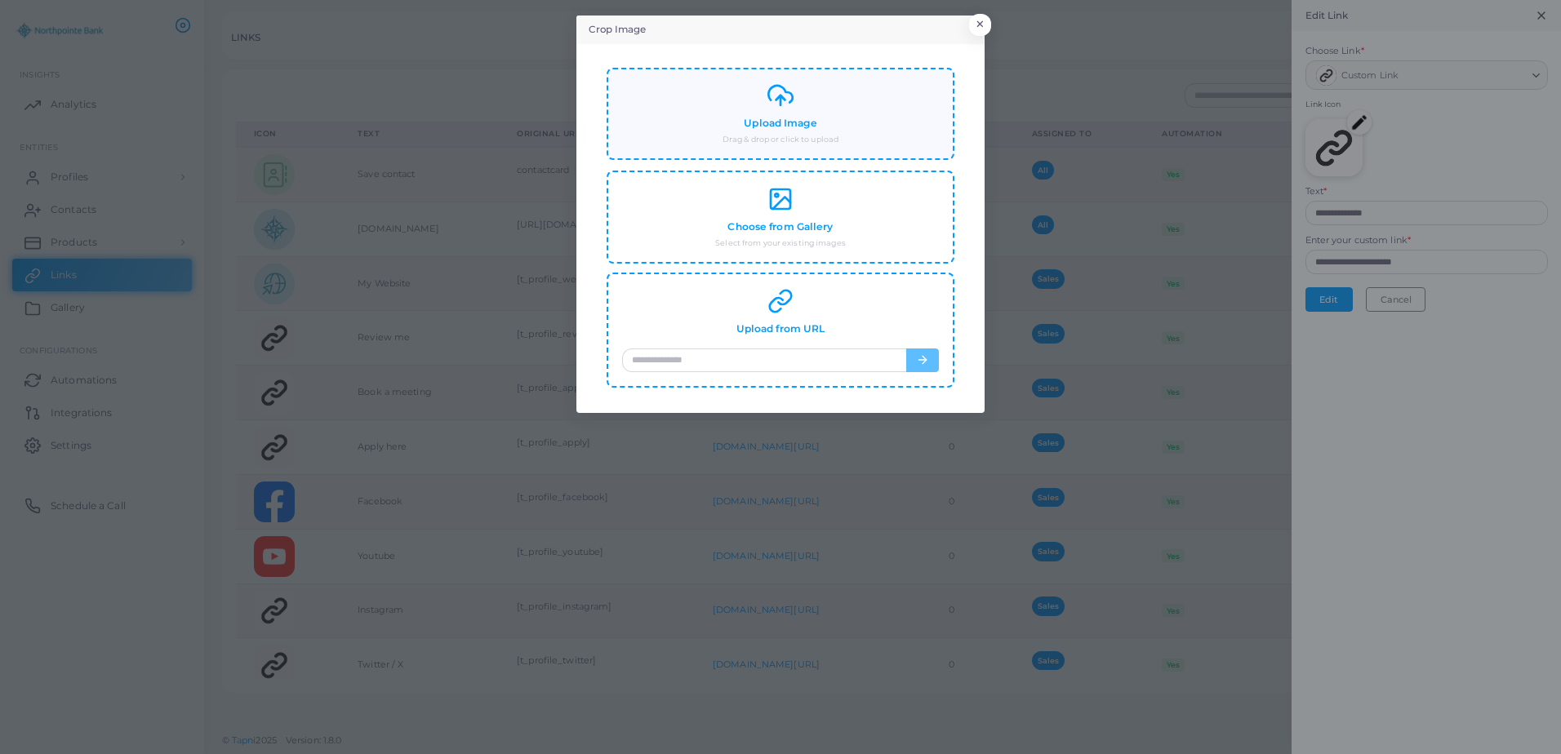
click at [831, 103] on div "Upload Image Drag & drop or click to upload" at bounding box center [780, 113] width 317 height 63
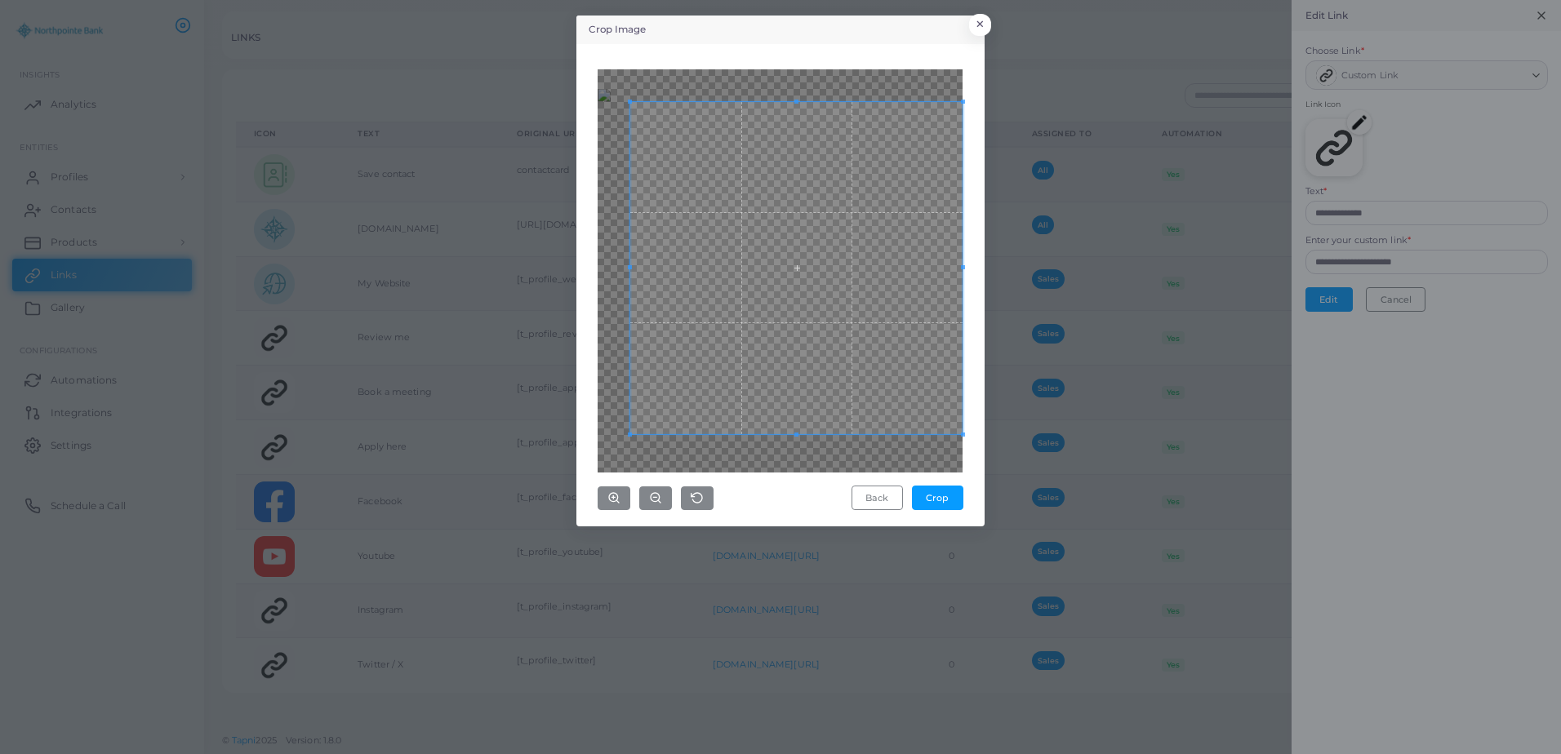
click at [1010, 482] on div "Crop Image × Back Crop" at bounding box center [780, 377] width 1561 height 754
click at [543, 33] on div "Crop Image × Back Crop" at bounding box center [780, 377] width 1561 height 754
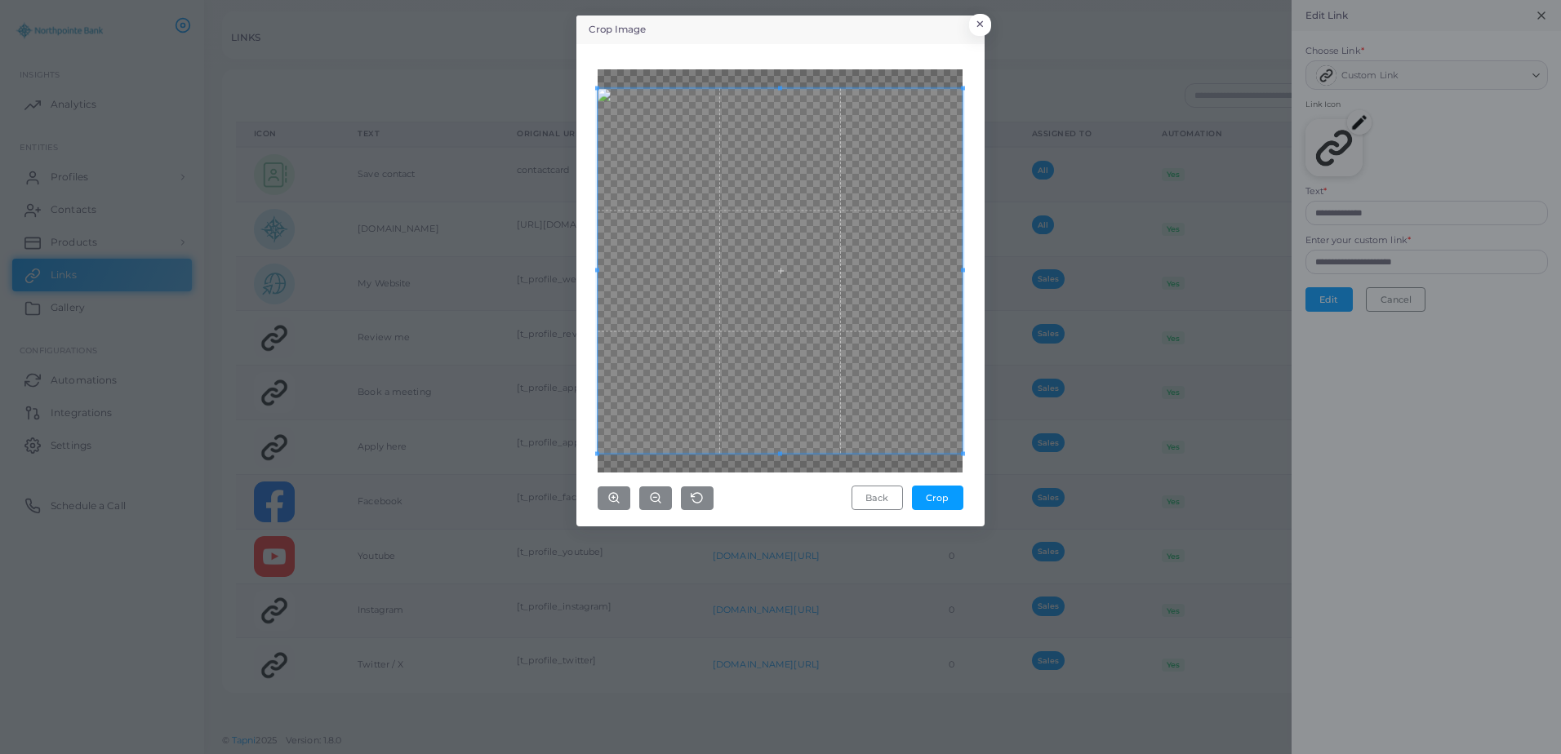
click at [552, 478] on div "Crop Image × Back Crop" at bounding box center [780, 377] width 1561 height 754
click at [941, 501] on button "Crop" at bounding box center [937, 498] width 51 height 24
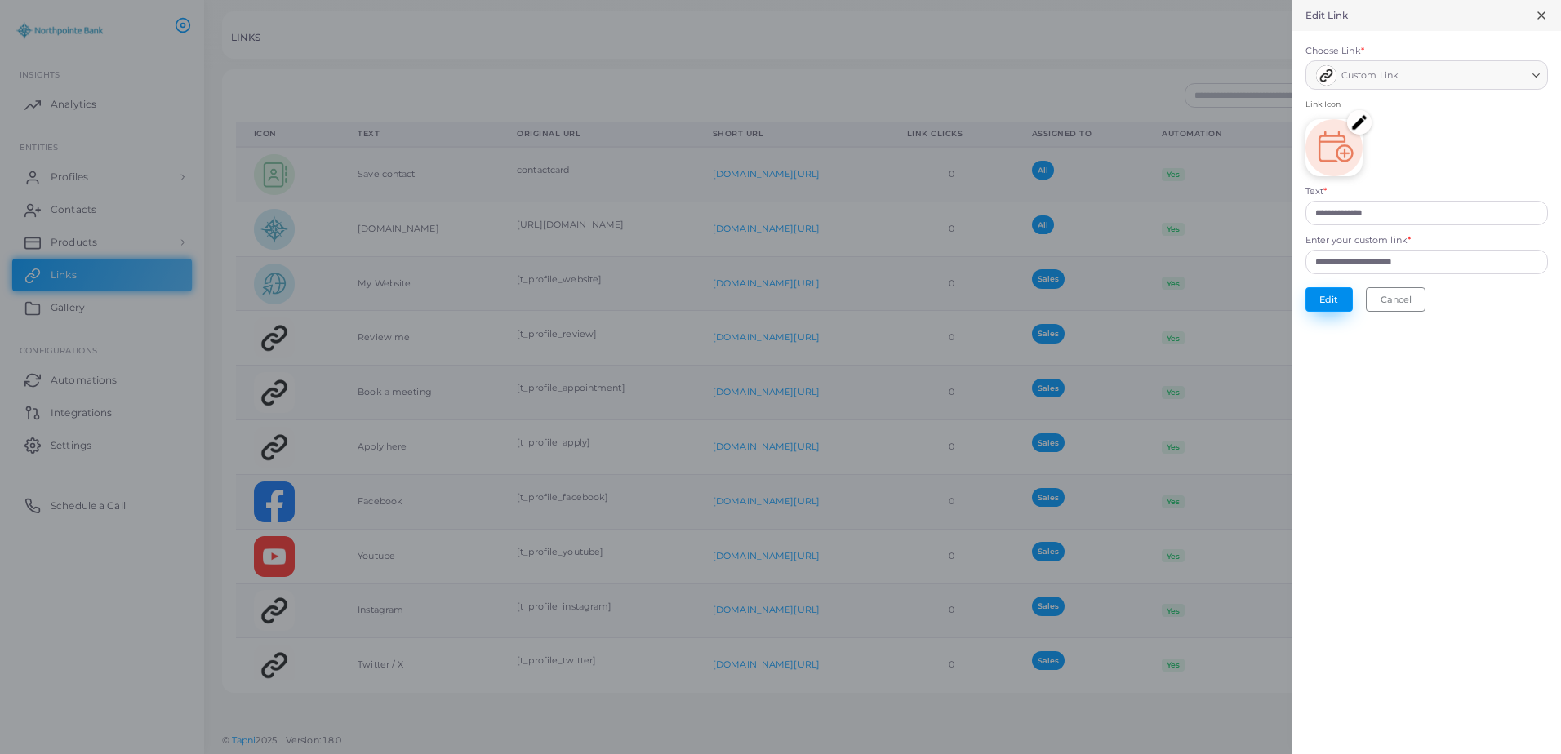
click at [1343, 300] on button "Edit" at bounding box center [1328, 299] width 47 height 24
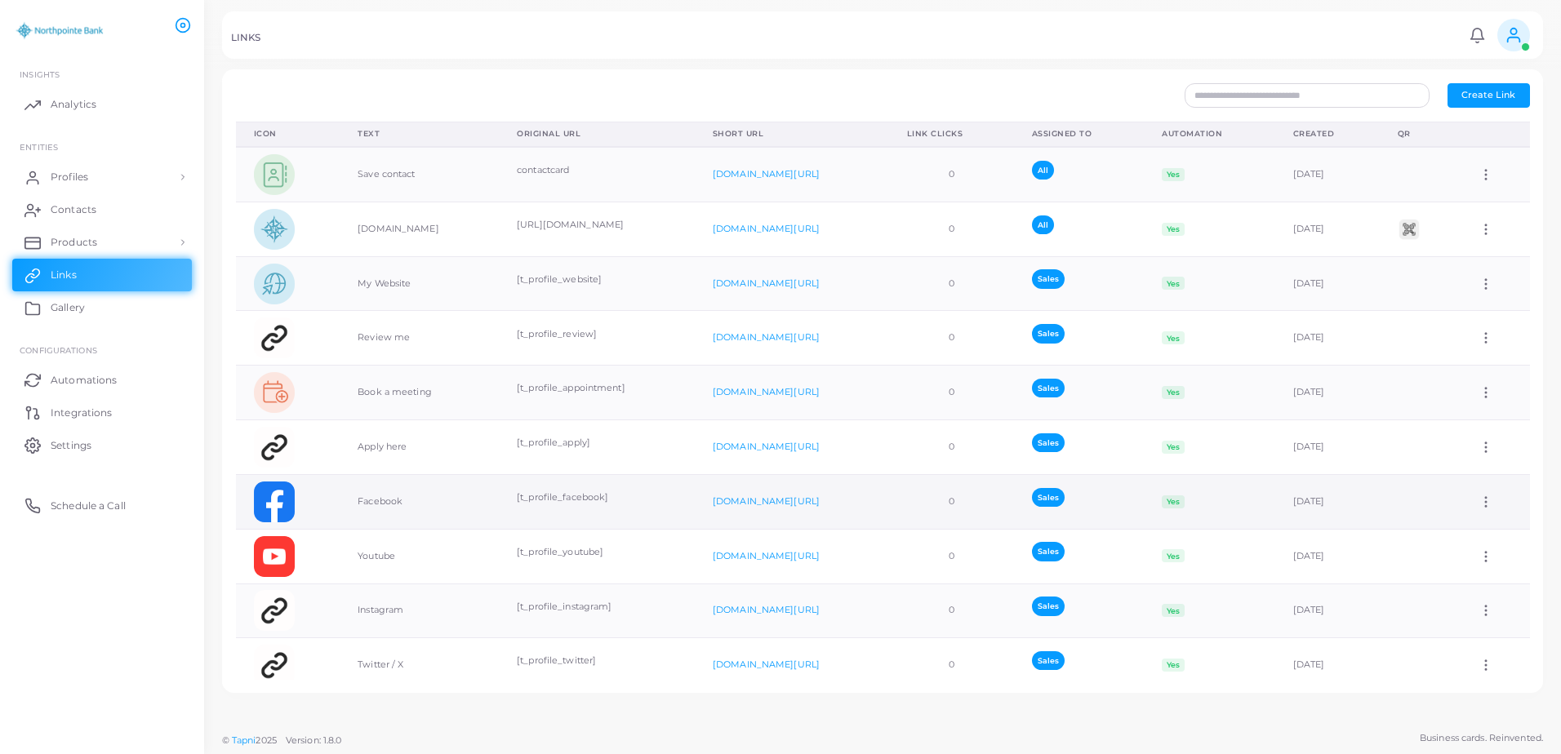
click at [1478, 499] on icon at bounding box center [1485, 502] width 15 height 15
click at [1505, 539] on link "Edit Link" at bounding box center [1481, 542] width 116 height 22
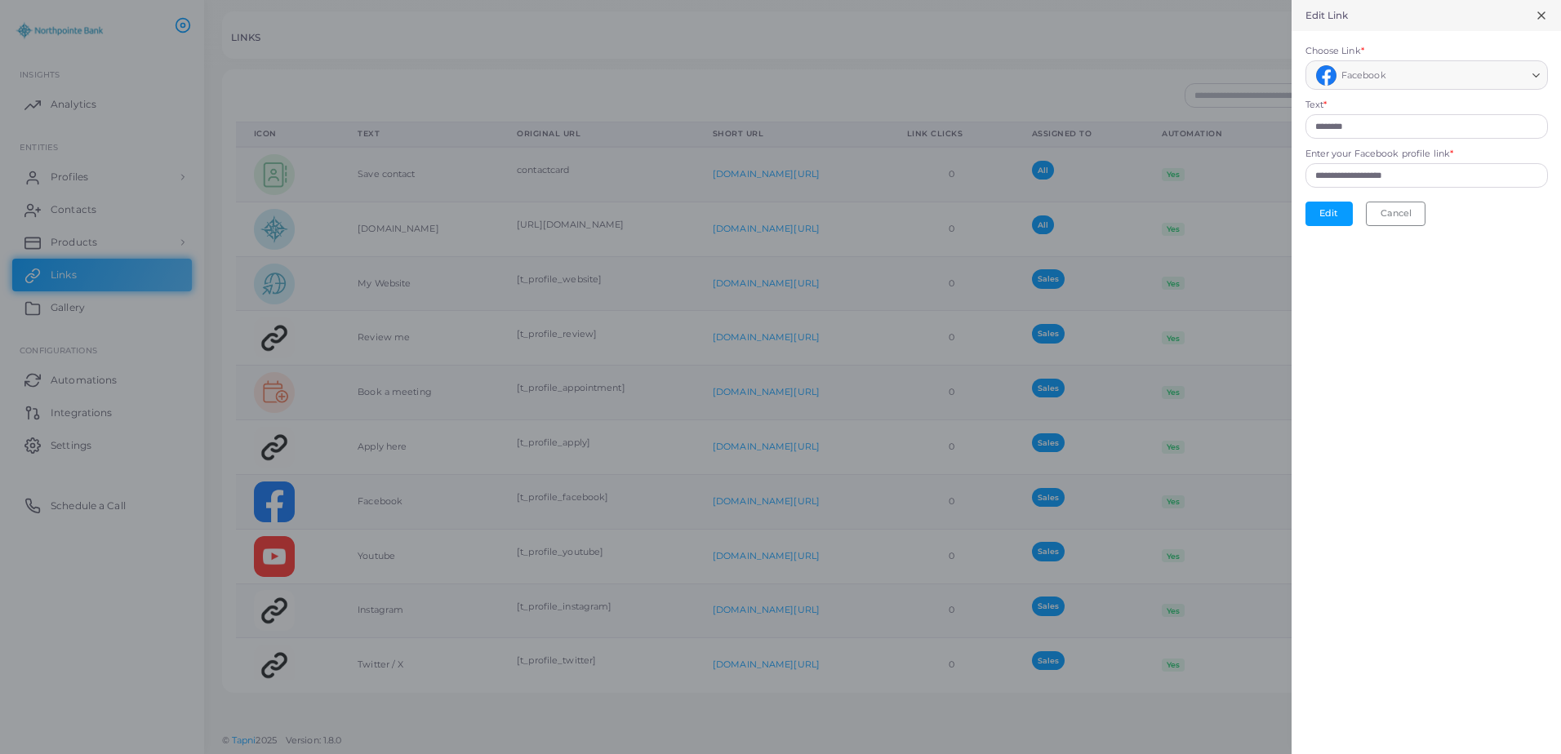
click at [1324, 82] on img "Search for option" at bounding box center [1326, 75] width 20 height 20
click at [1538, 76] on icon "Search for option" at bounding box center [1536, 75] width 12 height 12
click at [1341, 216] on button "Edit" at bounding box center [1328, 214] width 47 height 24
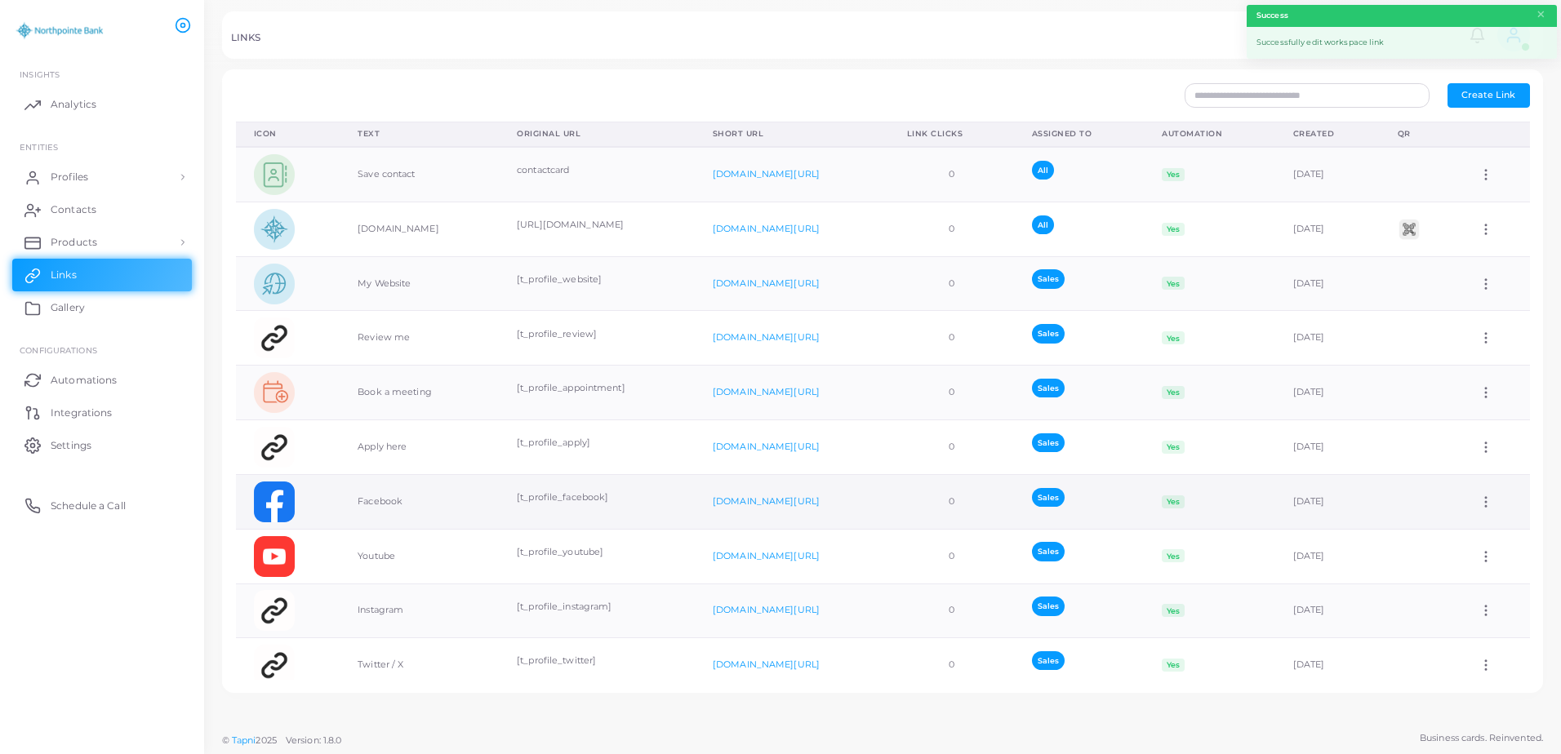
click at [1485, 502] on div "Assign to Team Edit Link Delete Link" at bounding box center [1494, 502] width 33 height 15
click at [1478, 503] on icon at bounding box center [1485, 502] width 15 height 15
click at [1468, 542] on span "Edit Link" at bounding box center [1475, 545] width 39 height 13
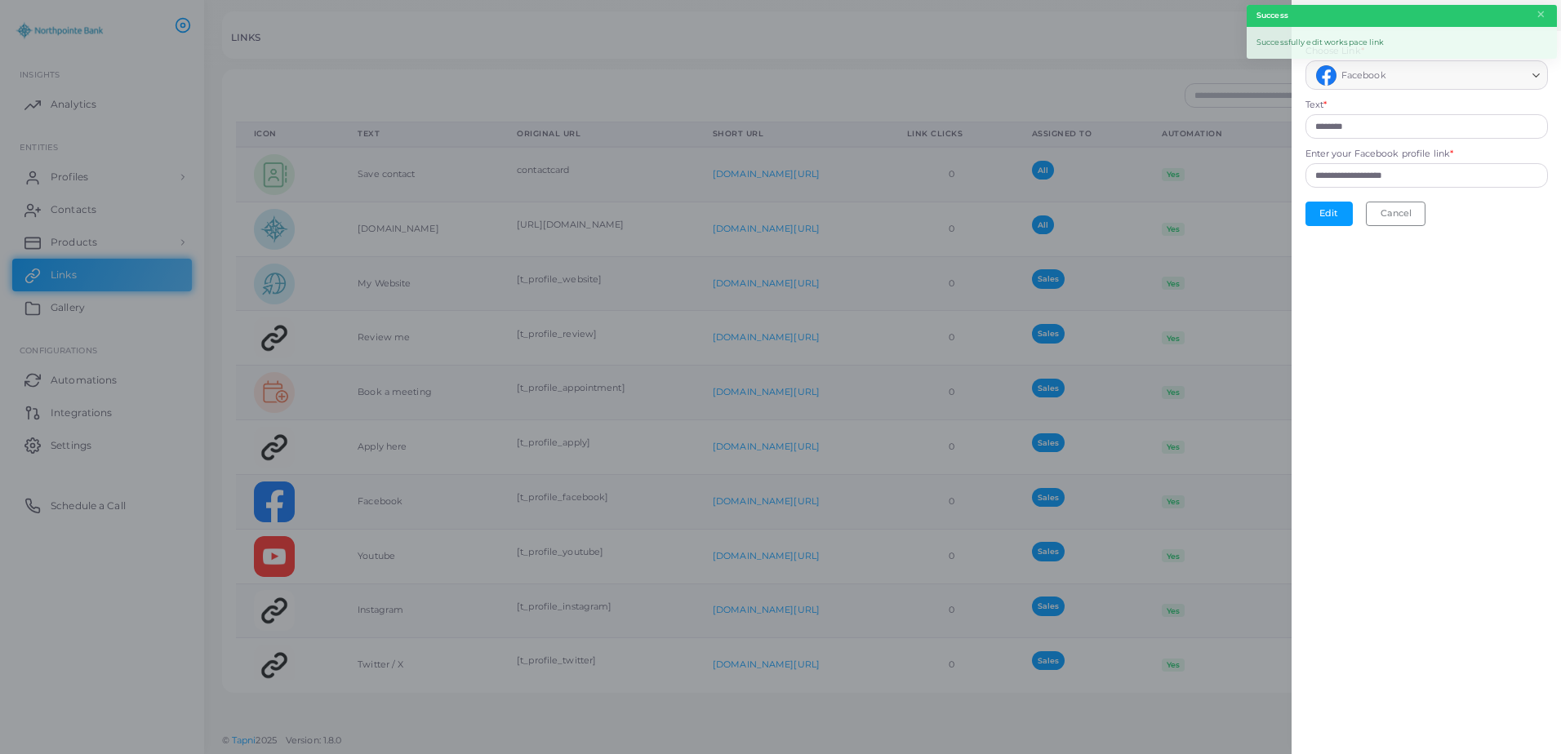
click at [1540, 81] on icon "Search for option" at bounding box center [1536, 75] width 12 height 12
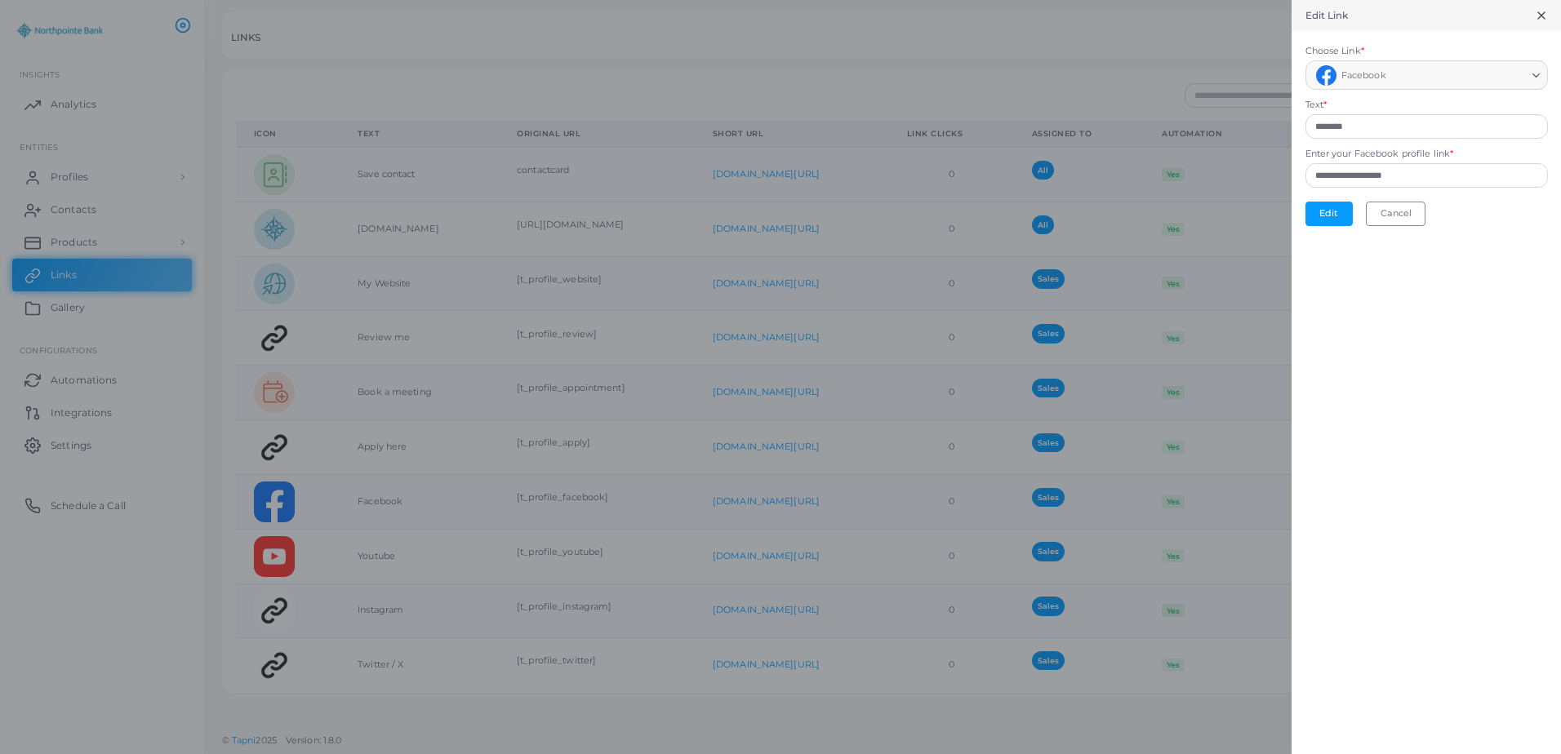
click at [1534, 73] on icon "Search for option" at bounding box center [1536, 75] width 12 height 12
click at [1373, 79] on span "Facebook" at bounding box center [1363, 76] width 45 height 16
click at [1330, 73] on img "Search for option" at bounding box center [1326, 75] width 20 height 20
click at [1534, 72] on icon "Search for option" at bounding box center [1536, 75] width 12 height 12
click at [742, 433] on div at bounding box center [780, 377] width 1561 height 754
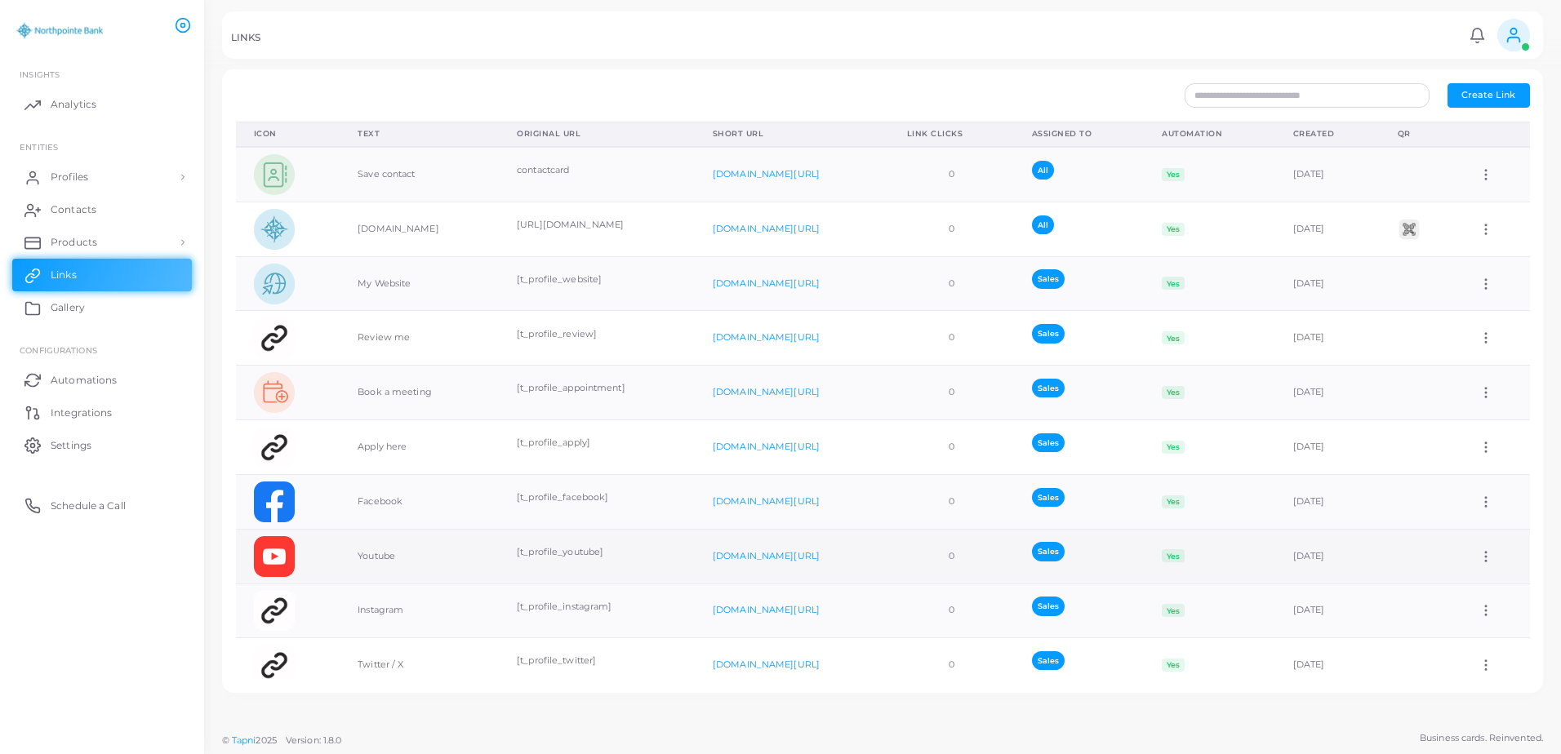
click at [1484, 557] on div "Assign to Team Edit Link Delete Link" at bounding box center [1494, 556] width 33 height 15
click at [1485, 557] on circle at bounding box center [1486, 557] width 2 height 2
click at [1471, 591] on link "Edit Link" at bounding box center [1481, 599] width 116 height 22
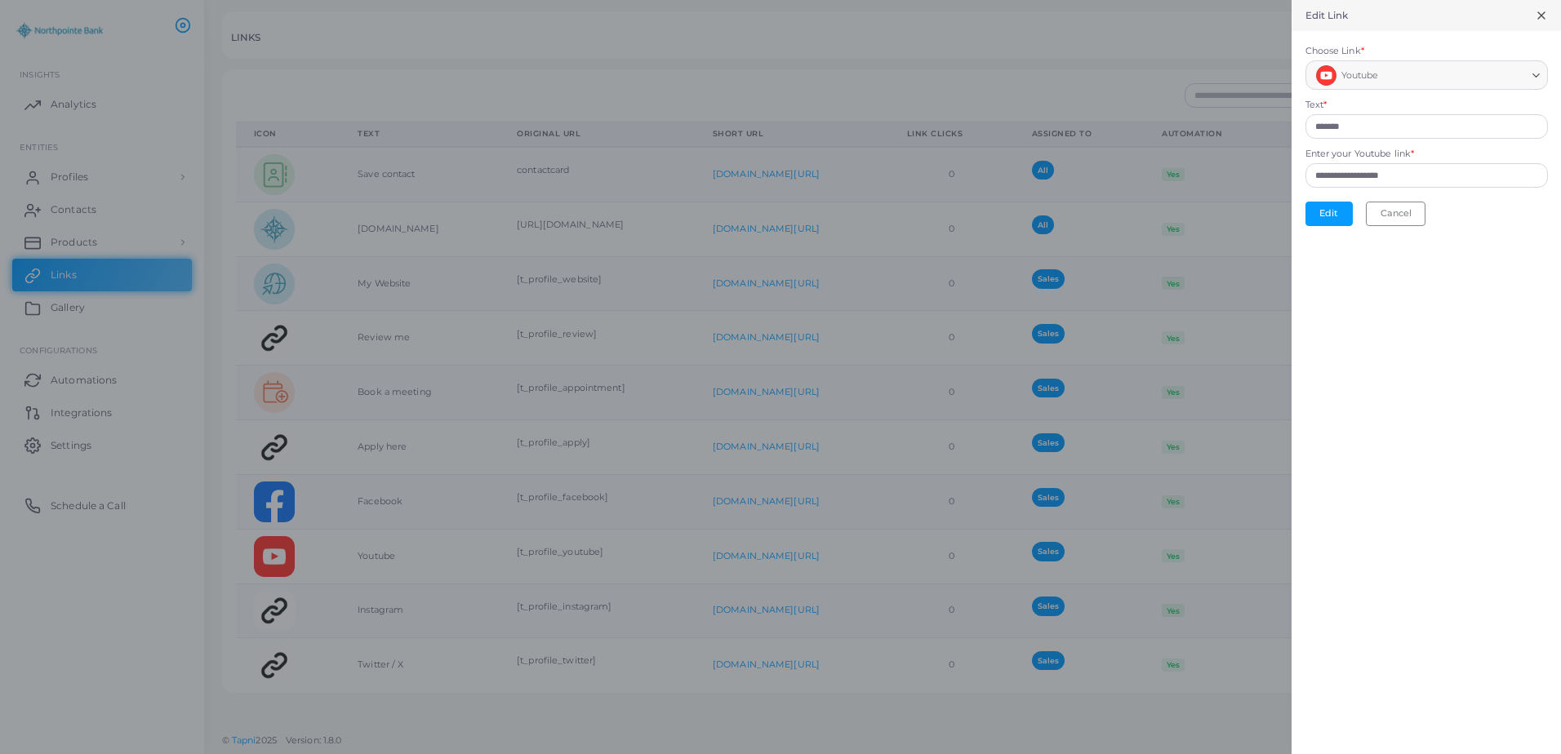
click at [1530, 79] on icon "Search for option" at bounding box center [1536, 75] width 12 height 12
click at [1530, 78] on icon "Search for option" at bounding box center [1536, 75] width 12 height 12
click at [1427, 182] on input "**********" at bounding box center [1426, 175] width 242 height 24
click at [1388, 177] on input "**********" at bounding box center [1426, 175] width 242 height 24
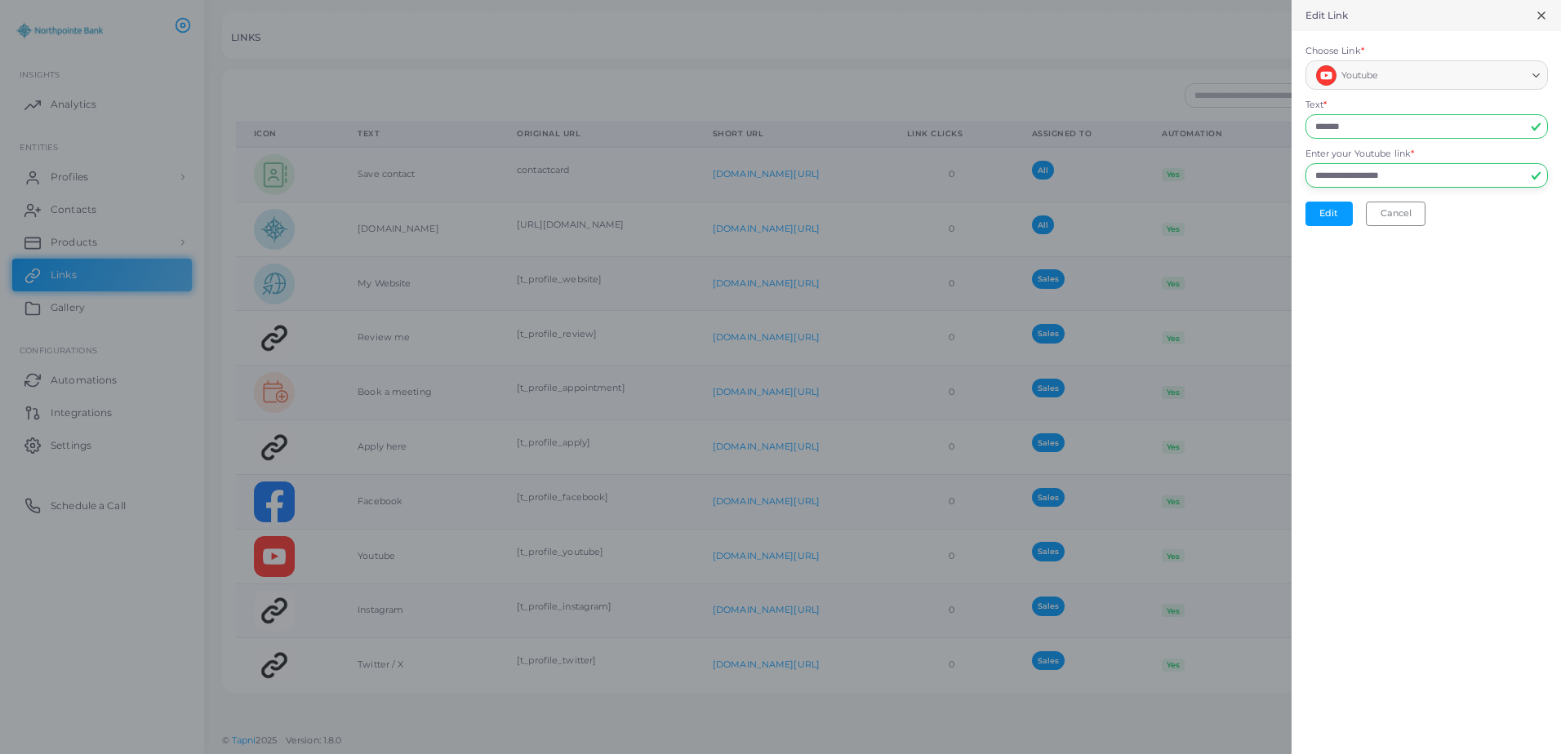
click at [1349, 83] on span "Youtube" at bounding box center [1360, 76] width 38 height 16
click at [1538, 78] on icon "Search for option" at bounding box center [1536, 75] width 12 height 12
click at [1334, 212] on button "Edit" at bounding box center [1328, 214] width 47 height 24
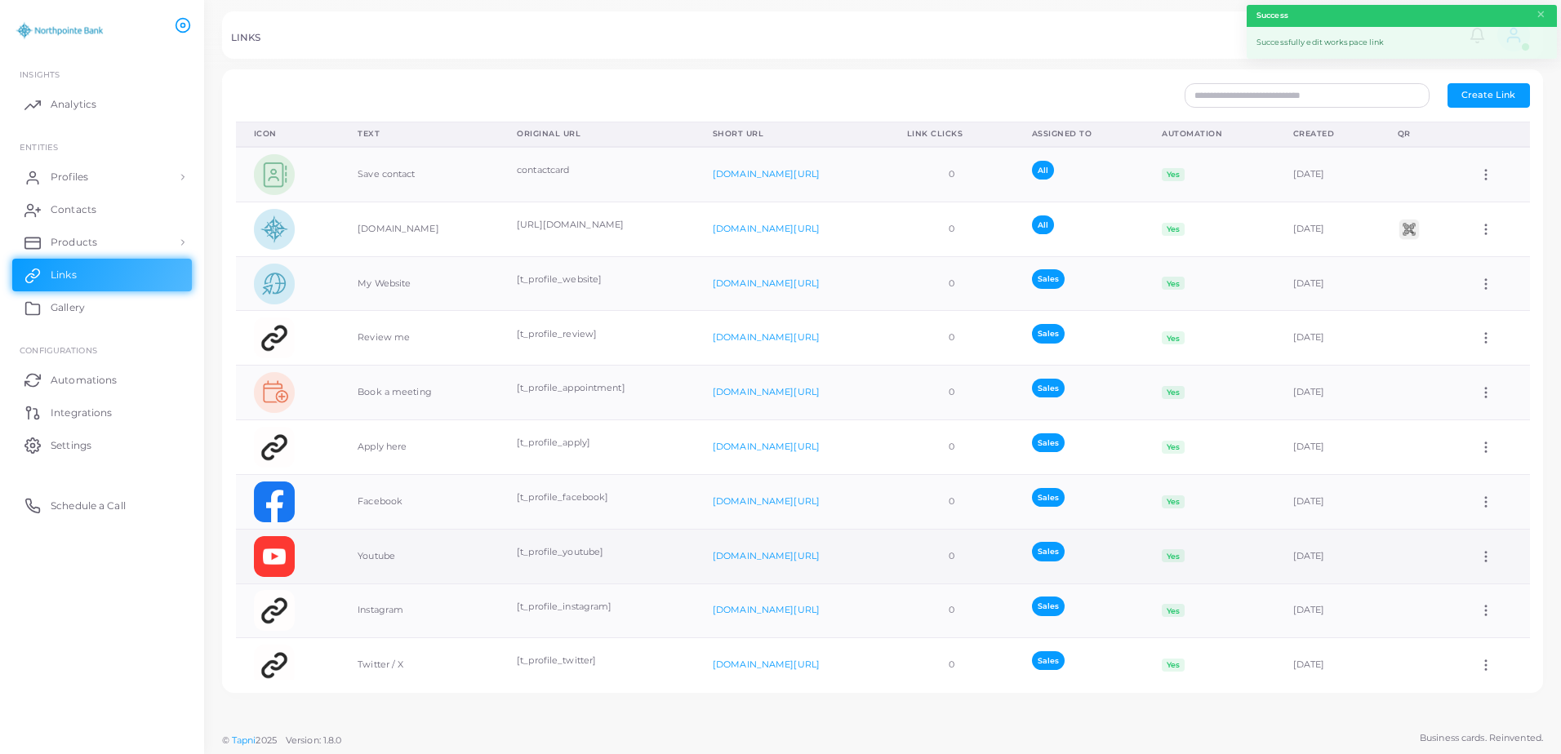
scroll to position [82, 0]
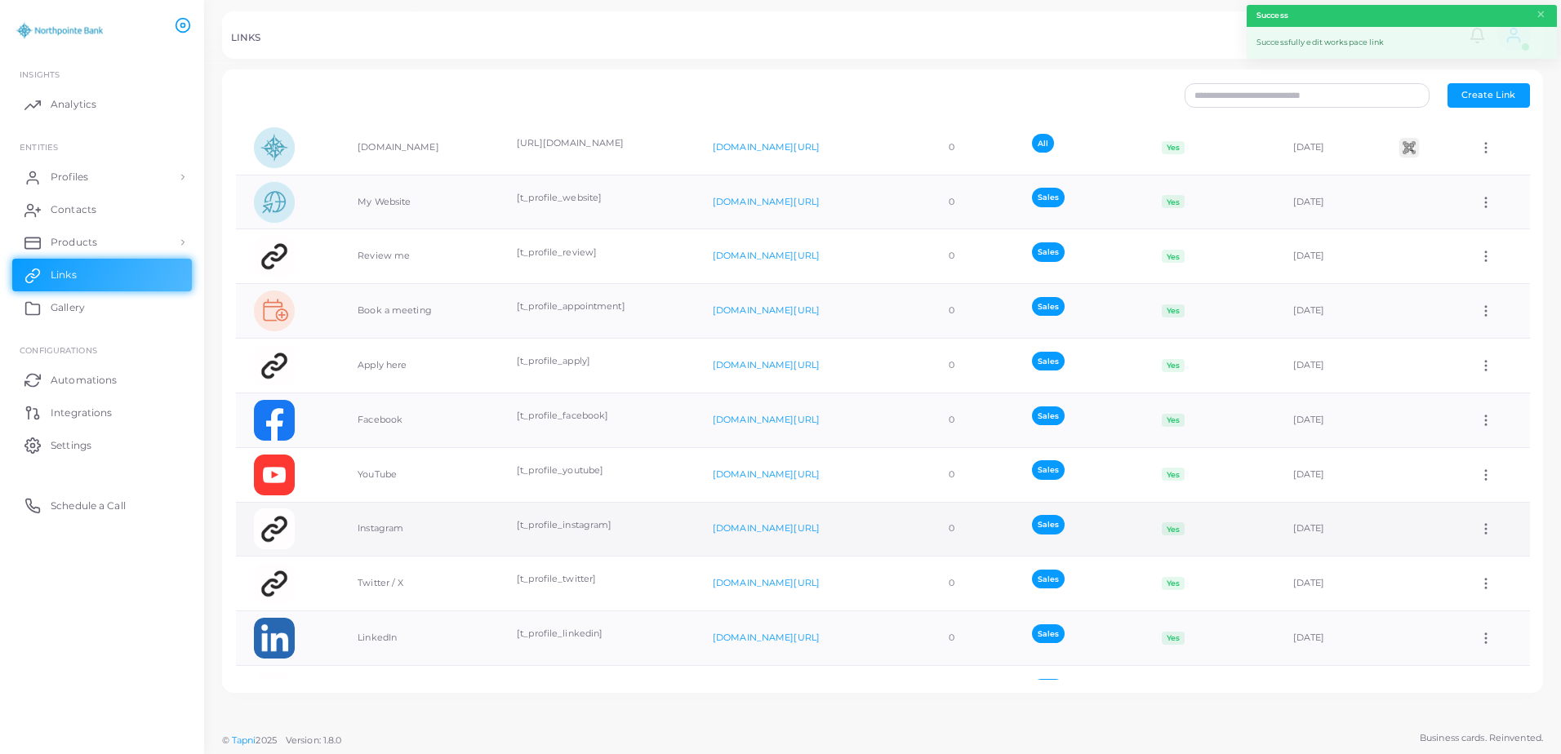
click at [1479, 531] on icon at bounding box center [1485, 529] width 15 height 15
click at [1486, 575] on span "Edit Link" at bounding box center [1475, 572] width 39 height 13
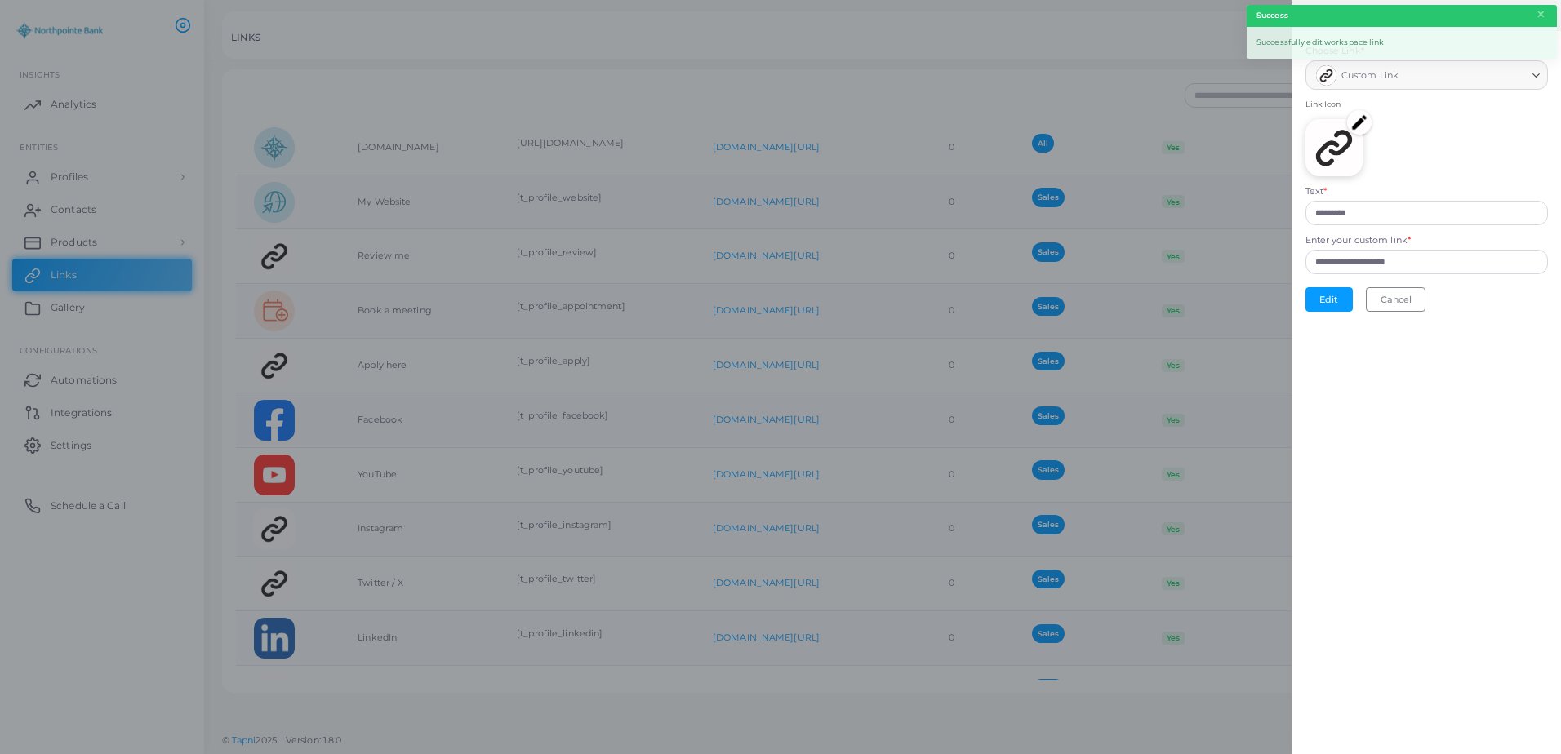
click at [1363, 125] on img at bounding box center [1359, 122] width 24 height 24
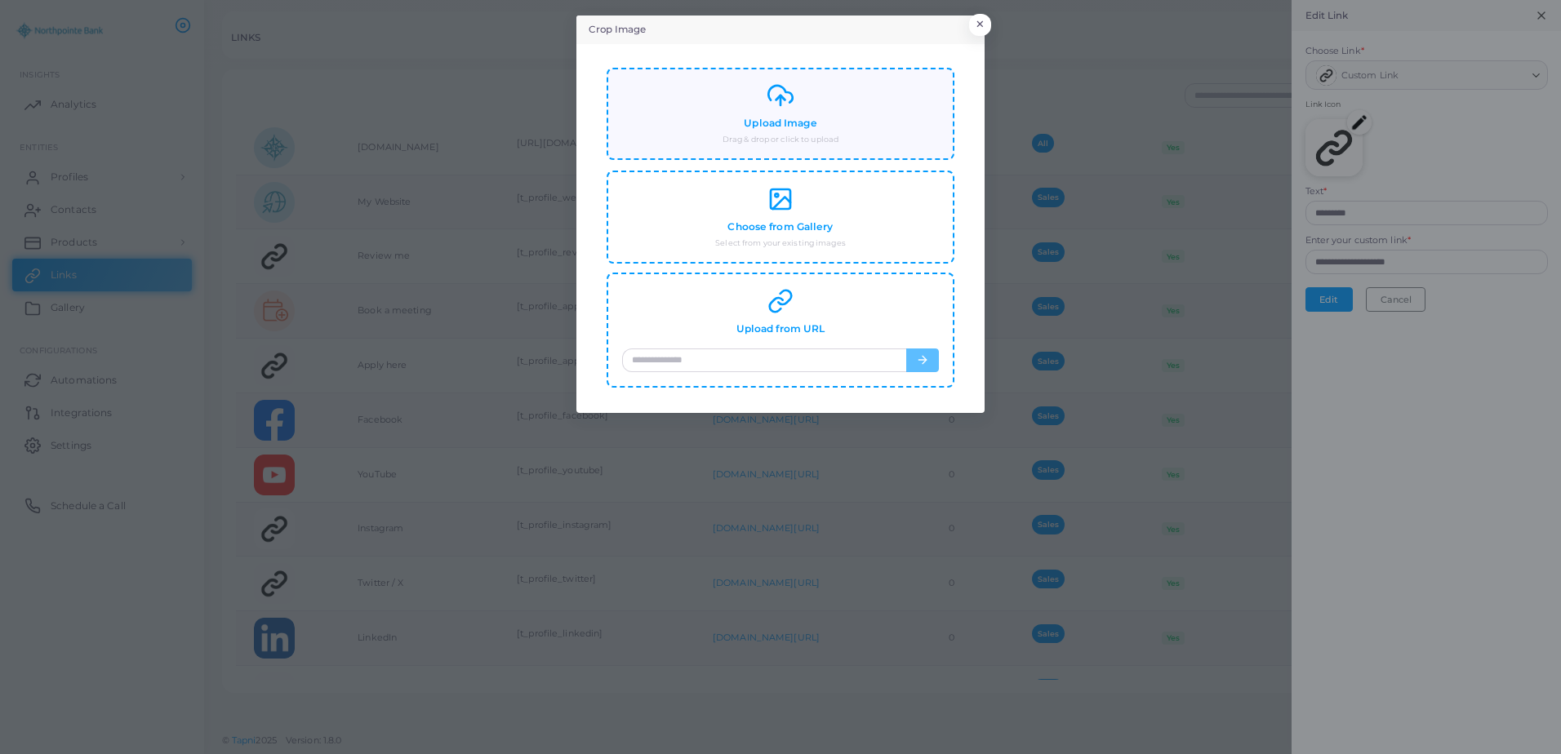
click at [797, 114] on div "Upload Image Drag & drop or click to upload" at bounding box center [780, 113] width 317 height 63
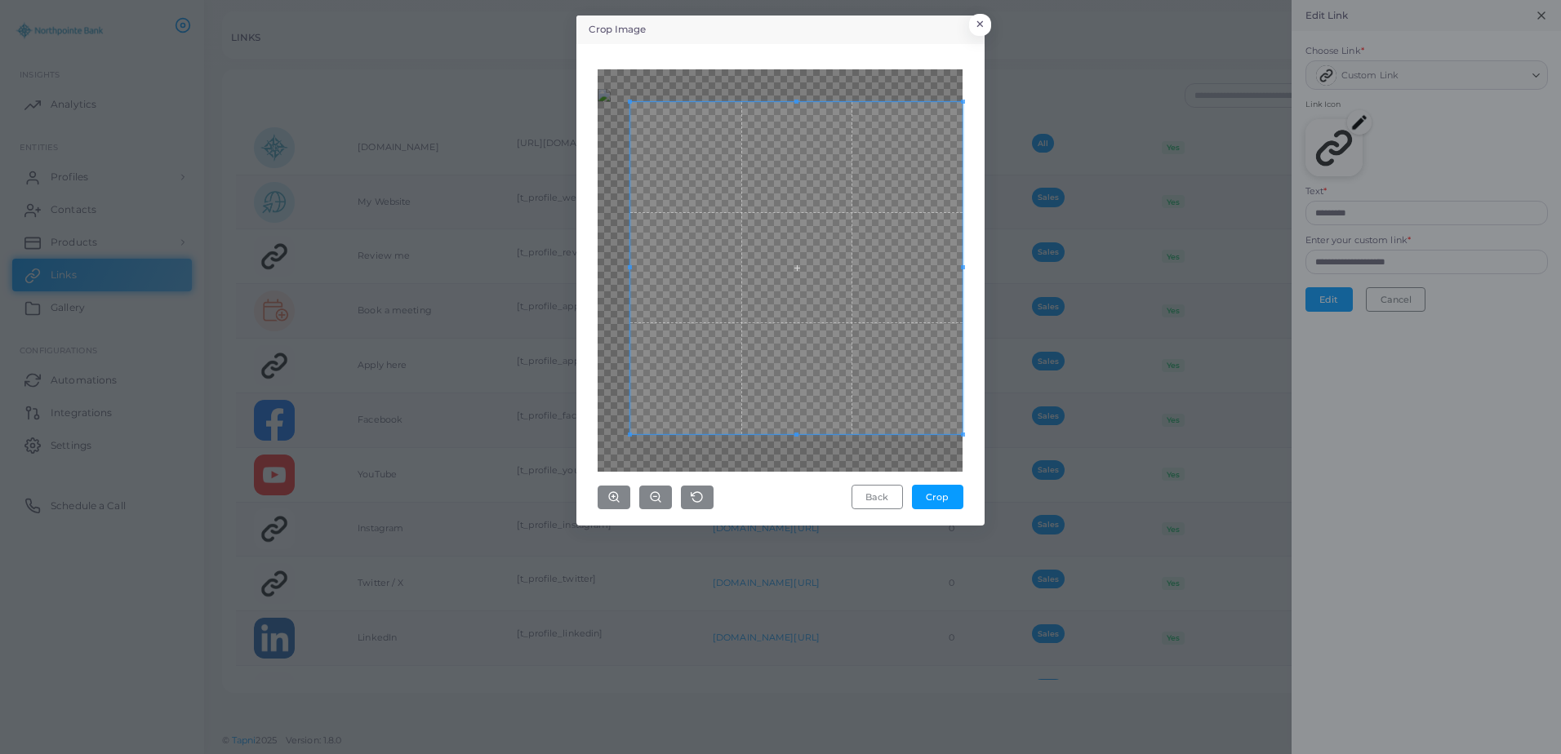
click at [1026, 497] on div "Crop Image × Back Crop" at bounding box center [780, 377] width 1561 height 754
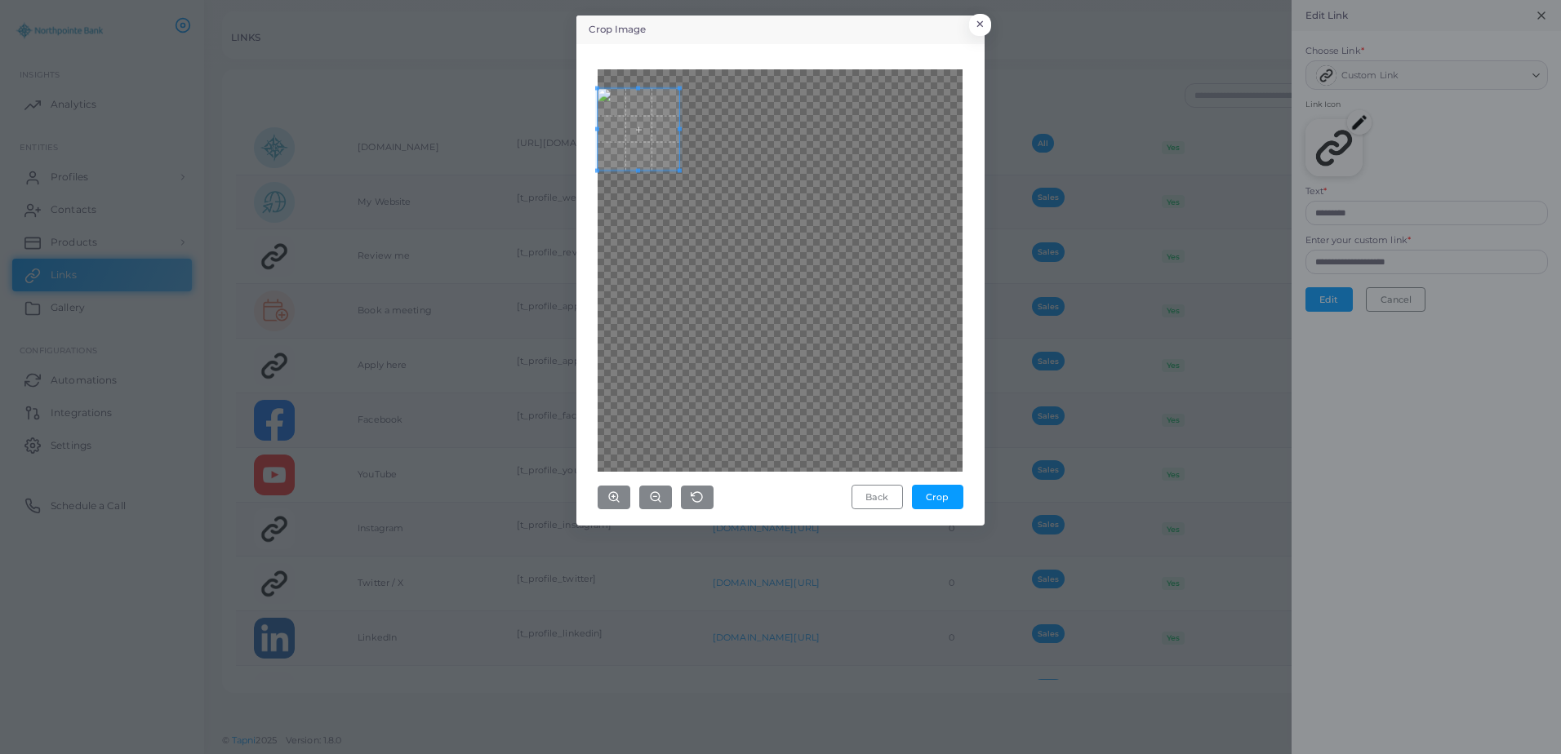
click at [611, 91] on div at bounding box center [779, 270] width 365 height 402
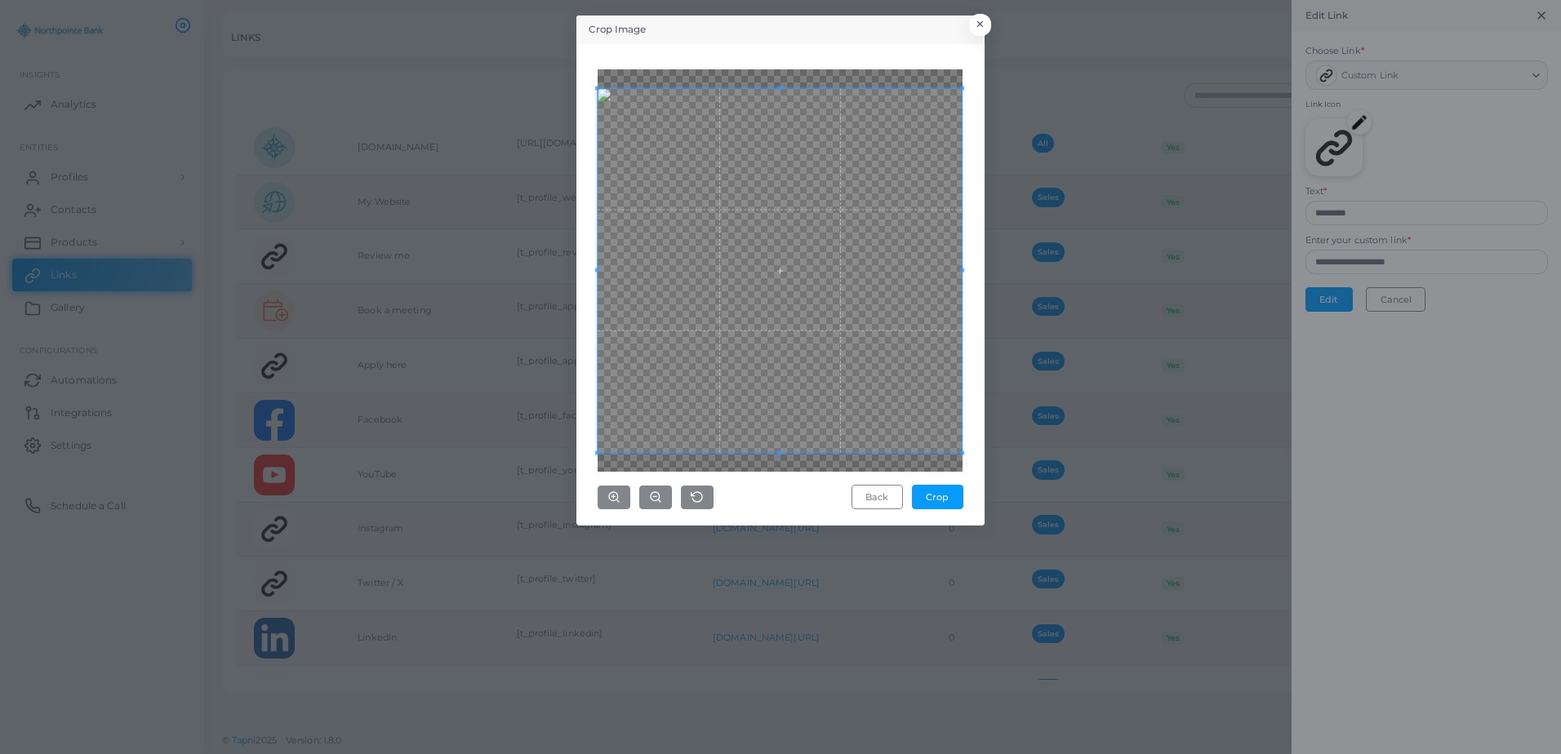
click at [1035, 420] on div "Crop Image × Back Crop" at bounding box center [780, 377] width 1561 height 754
click at [954, 499] on button "Crop" at bounding box center [937, 497] width 51 height 24
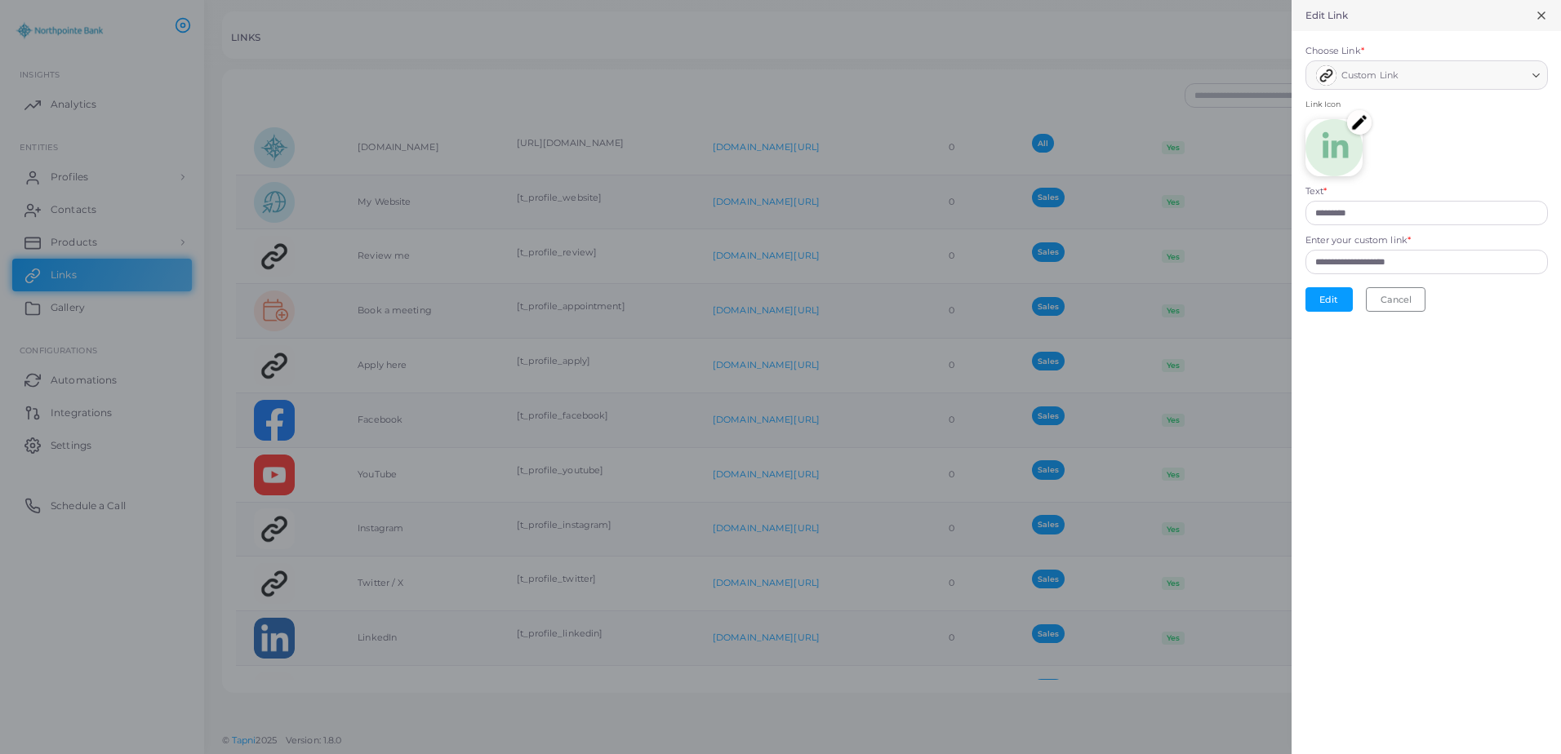
click at [1358, 129] on img at bounding box center [1359, 122] width 24 height 24
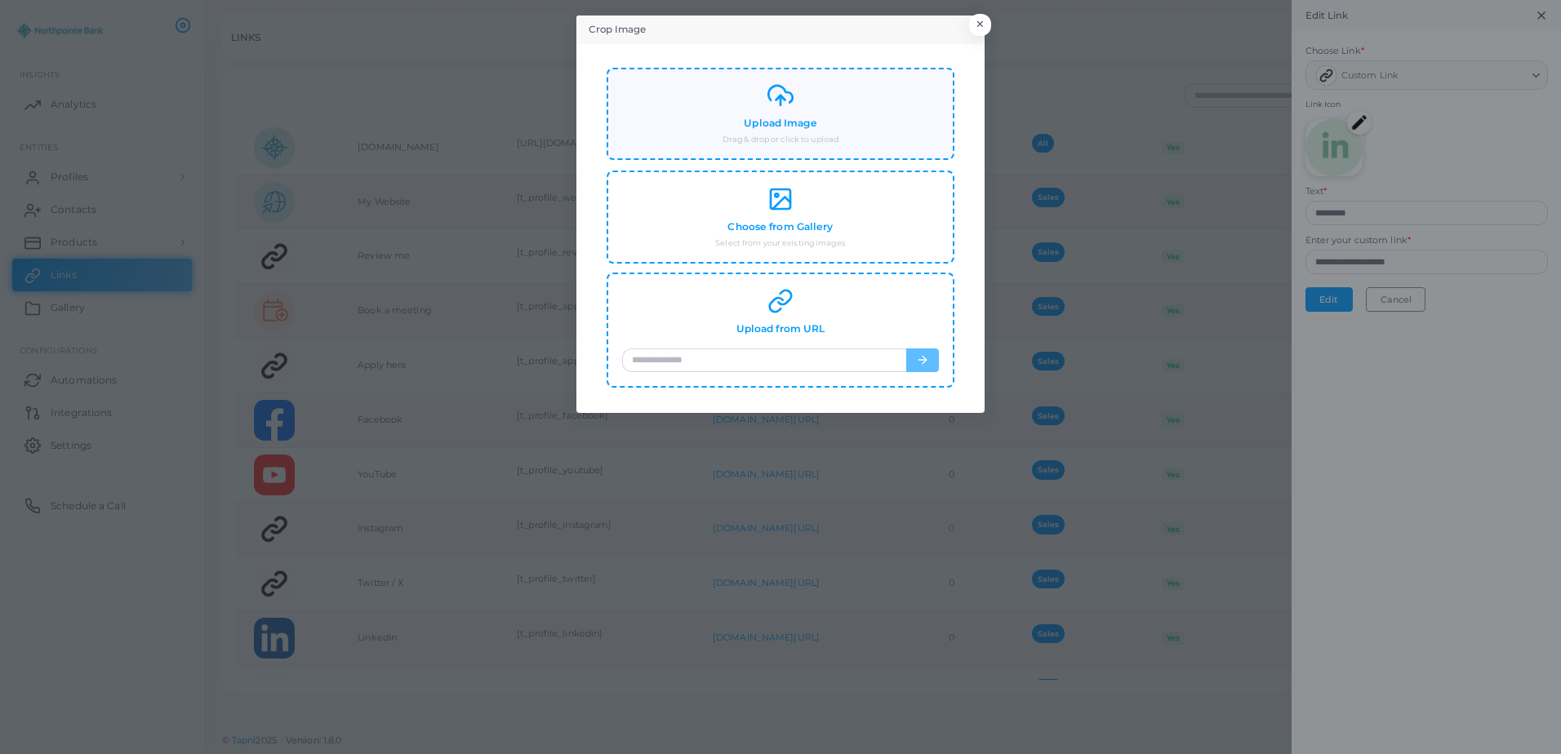
click at [742, 106] on div "Upload Image Drag & drop or click to upload" at bounding box center [780, 113] width 317 height 63
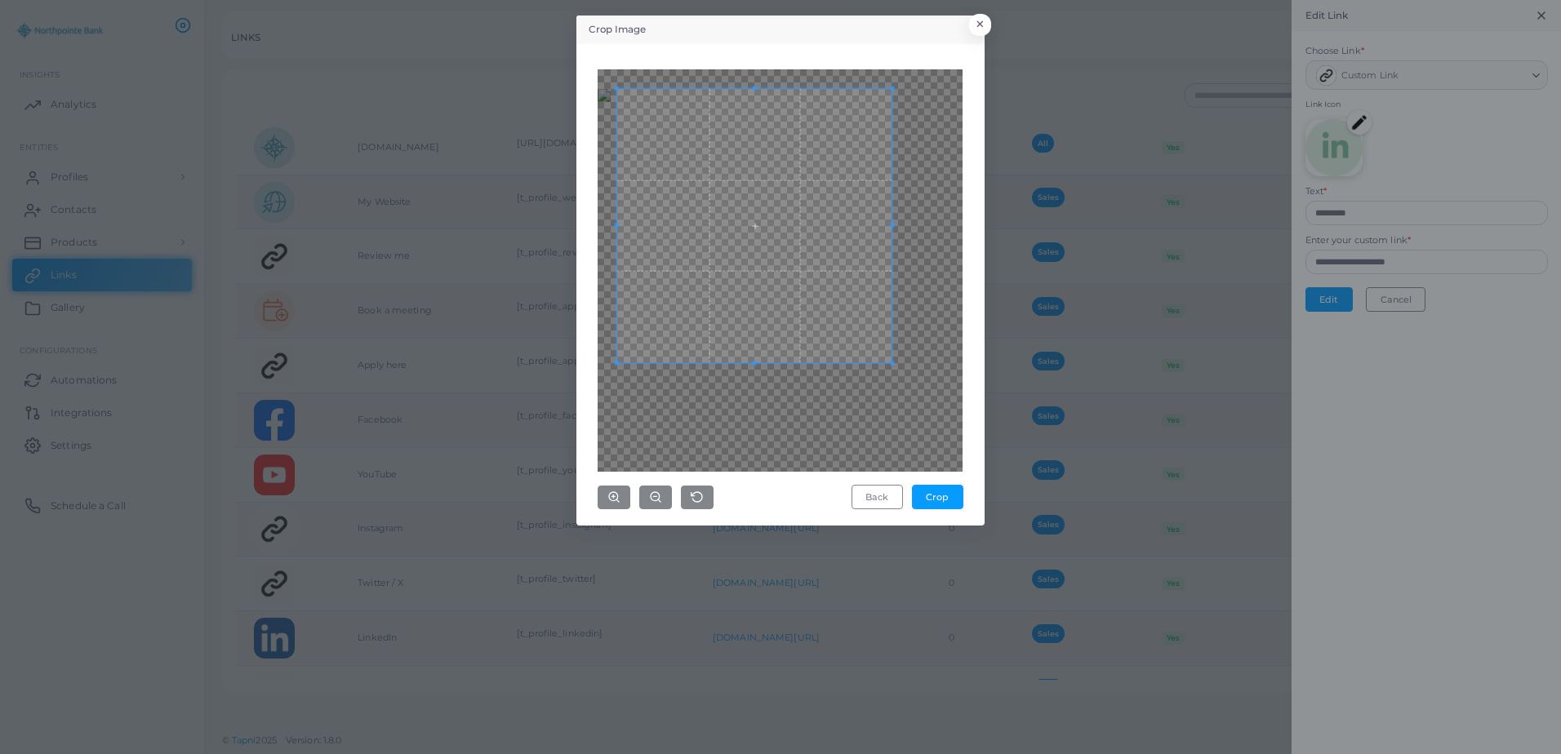
click at [524, 47] on div "Crop Image × Back Crop" at bounding box center [780, 377] width 1561 height 754
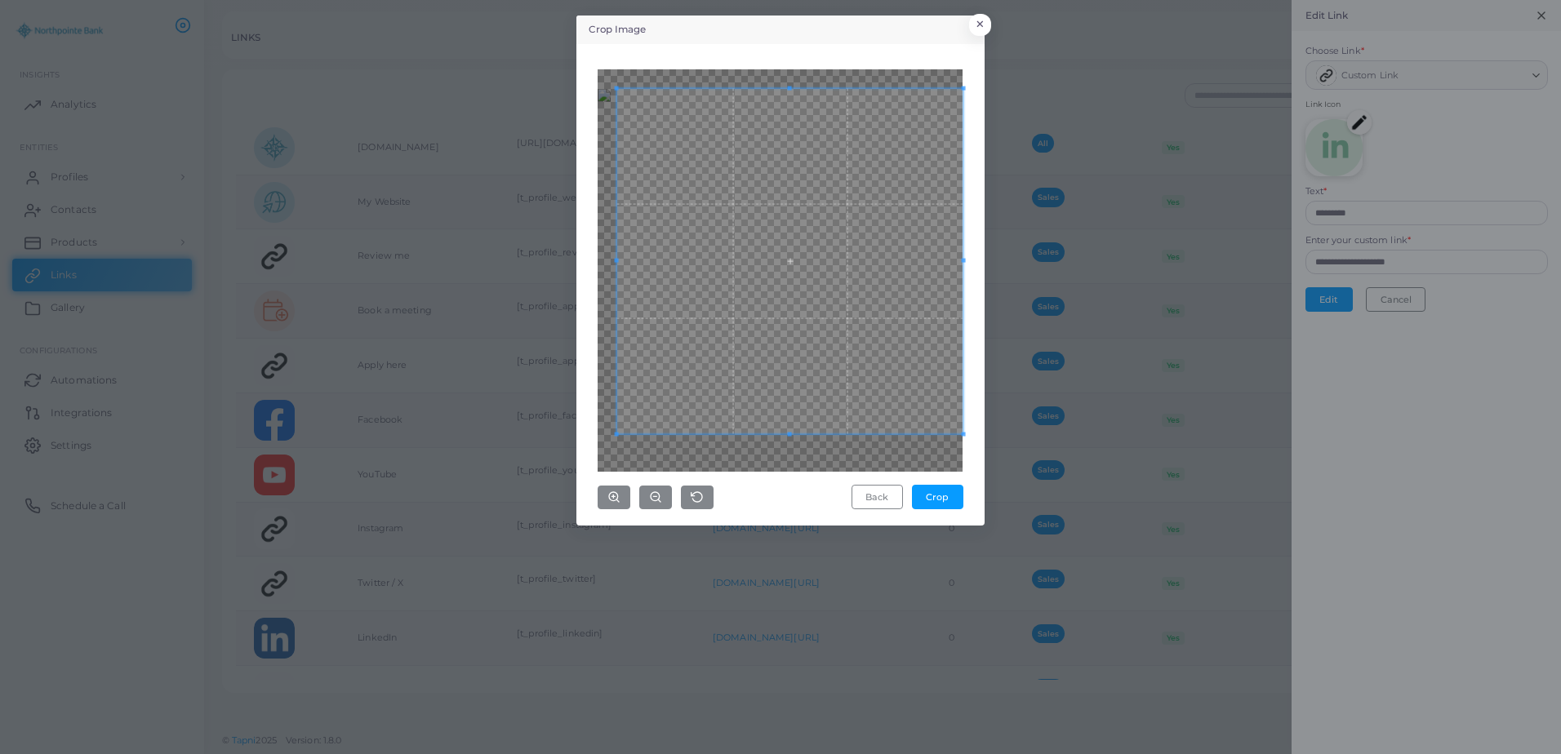
click at [1059, 549] on div "Crop Image × Back Crop" at bounding box center [780, 377] width 1561 height 754
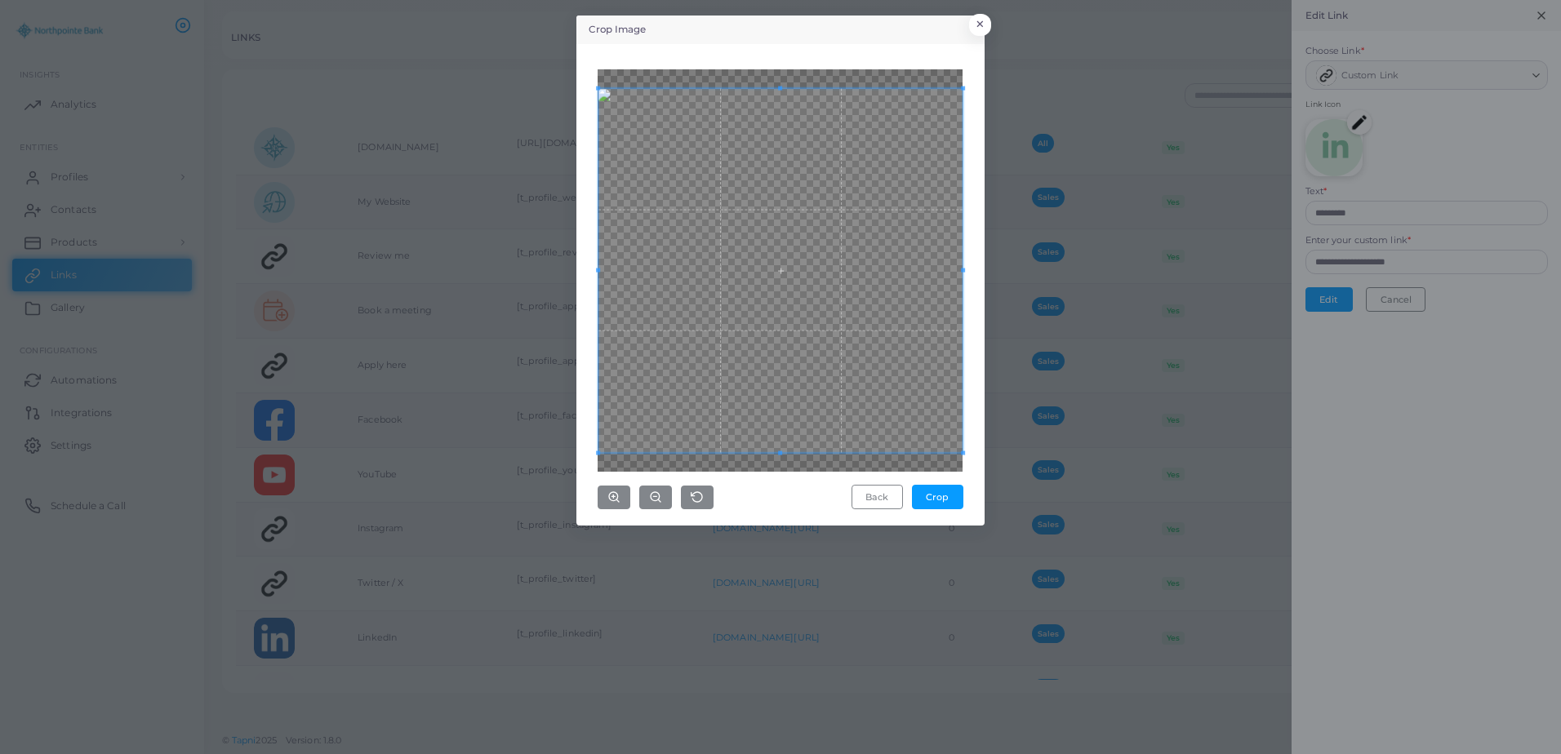
click at [565, 473] on div "Crop Image × Back Crop" at bounding box center [780, 377] width 1561 height 754
click at [953, 497] on button "Crop" at bounding box center [937, 497] width 51 height 24
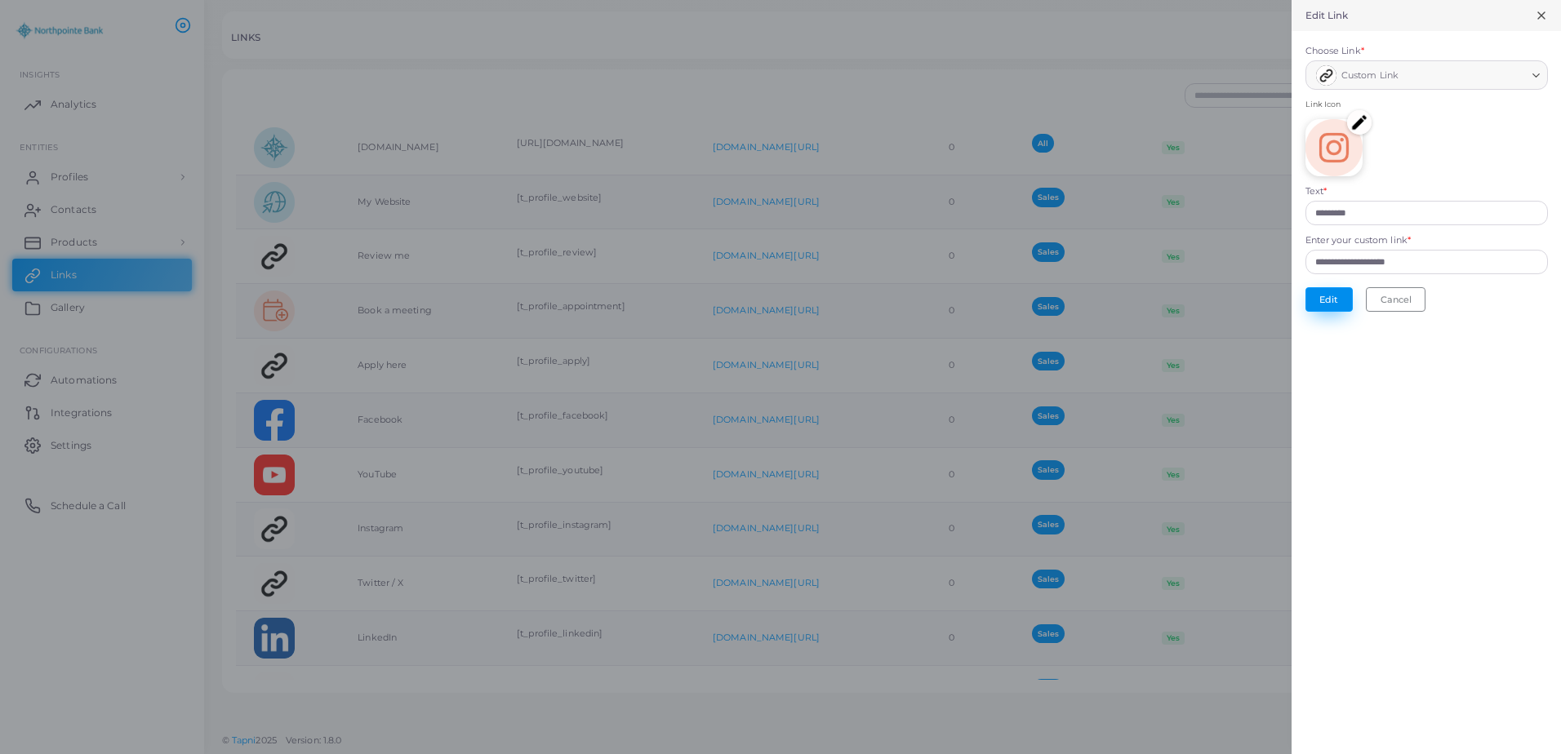
click at [1339, 304] on button "Edit" at bounding box center [1328, 299] width 47 height 24
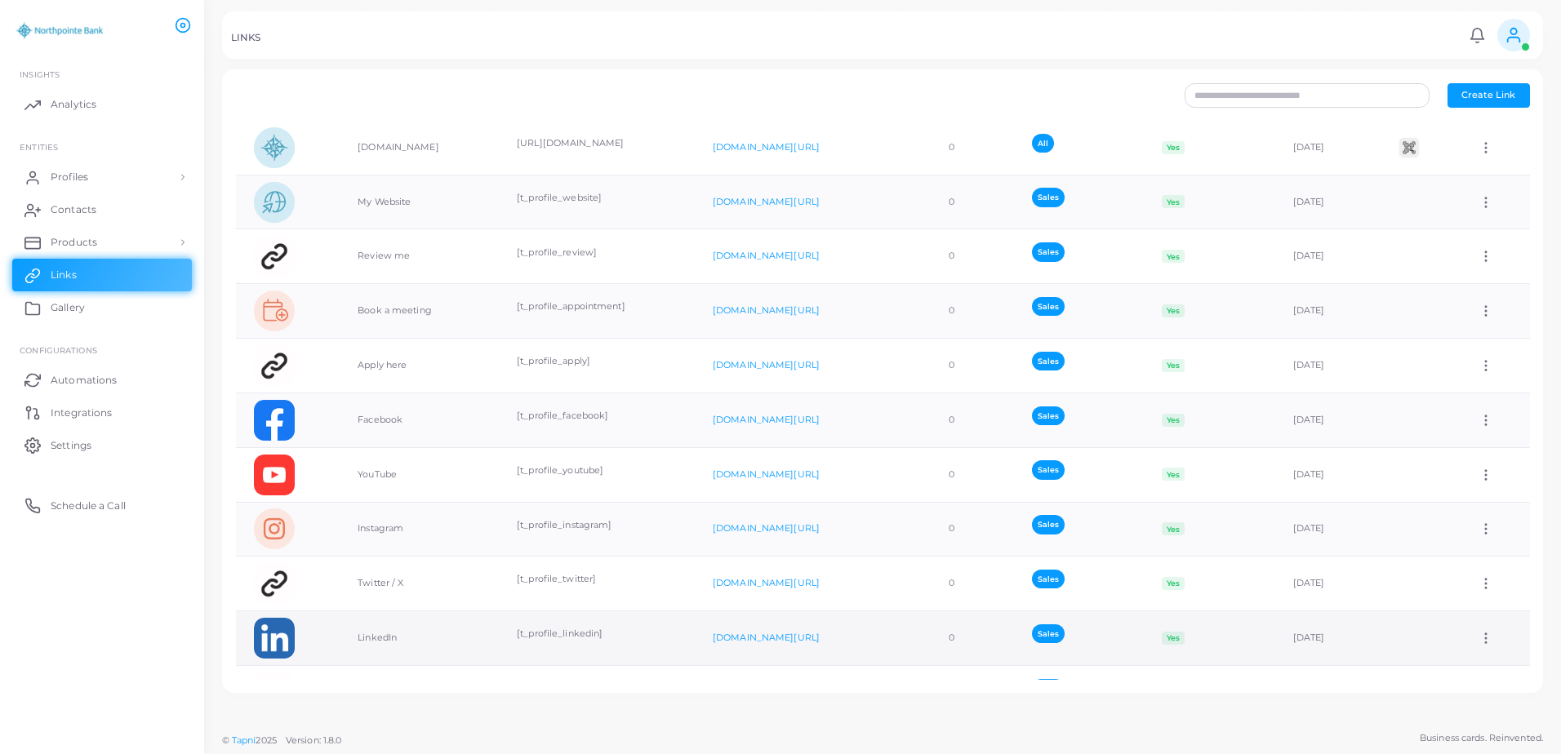
click at [1490, 636] on div "Assign to Team Edit Link Delete Link" at bounding box center [1494, 638] width 33 height 15
click at [1478, 635] on icon at bounding box center [1485, 638] width 15 height 15
click at [1467, 673] on span "Edit Link" at bounding box center [1475, 677] width 39 height 13
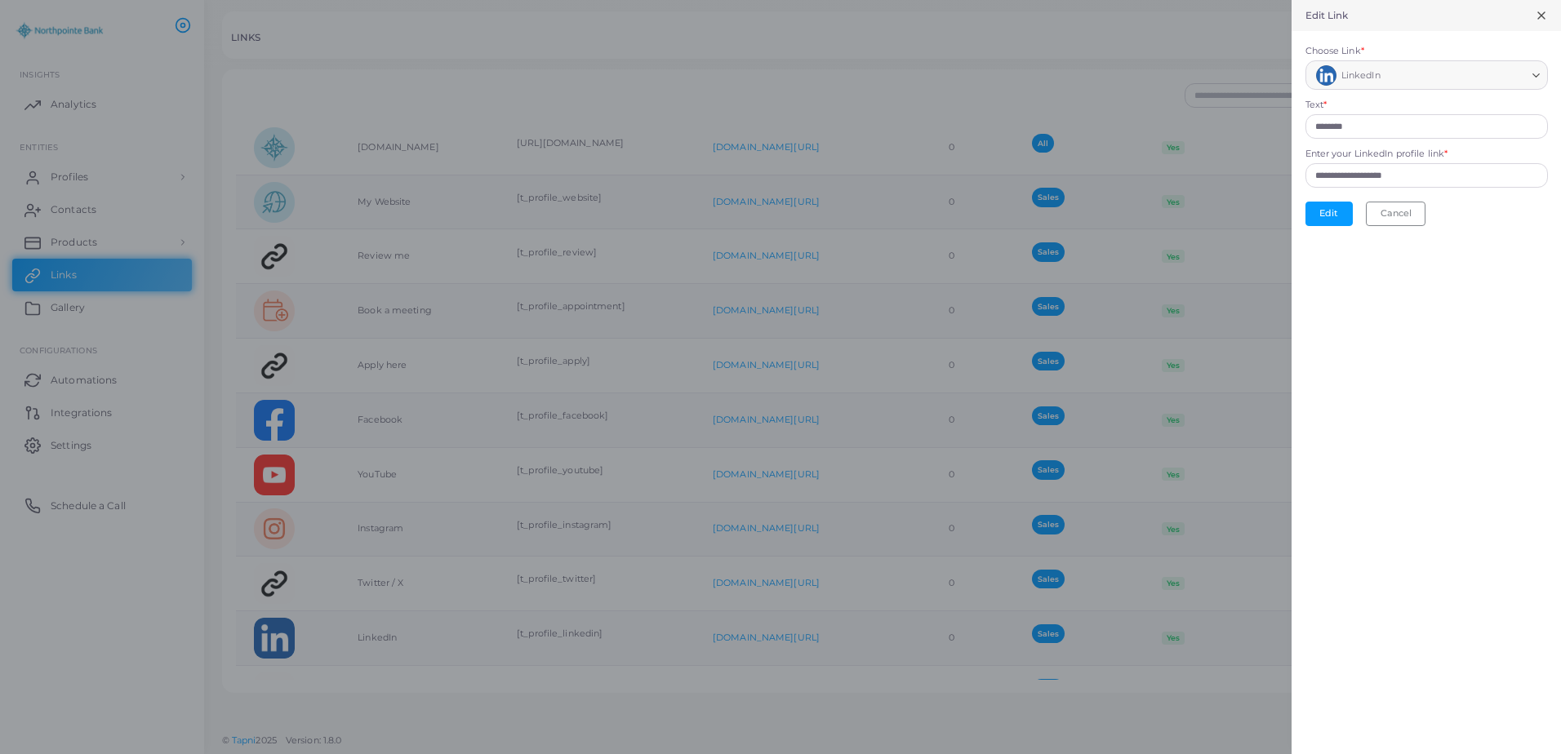
click at [1356, 79] on span "LinkedIn" at bounding box center [1360, 76] width 39 height 16
click at [1257, 102] on div at bounding box center [780, 377] width 1561 height 754
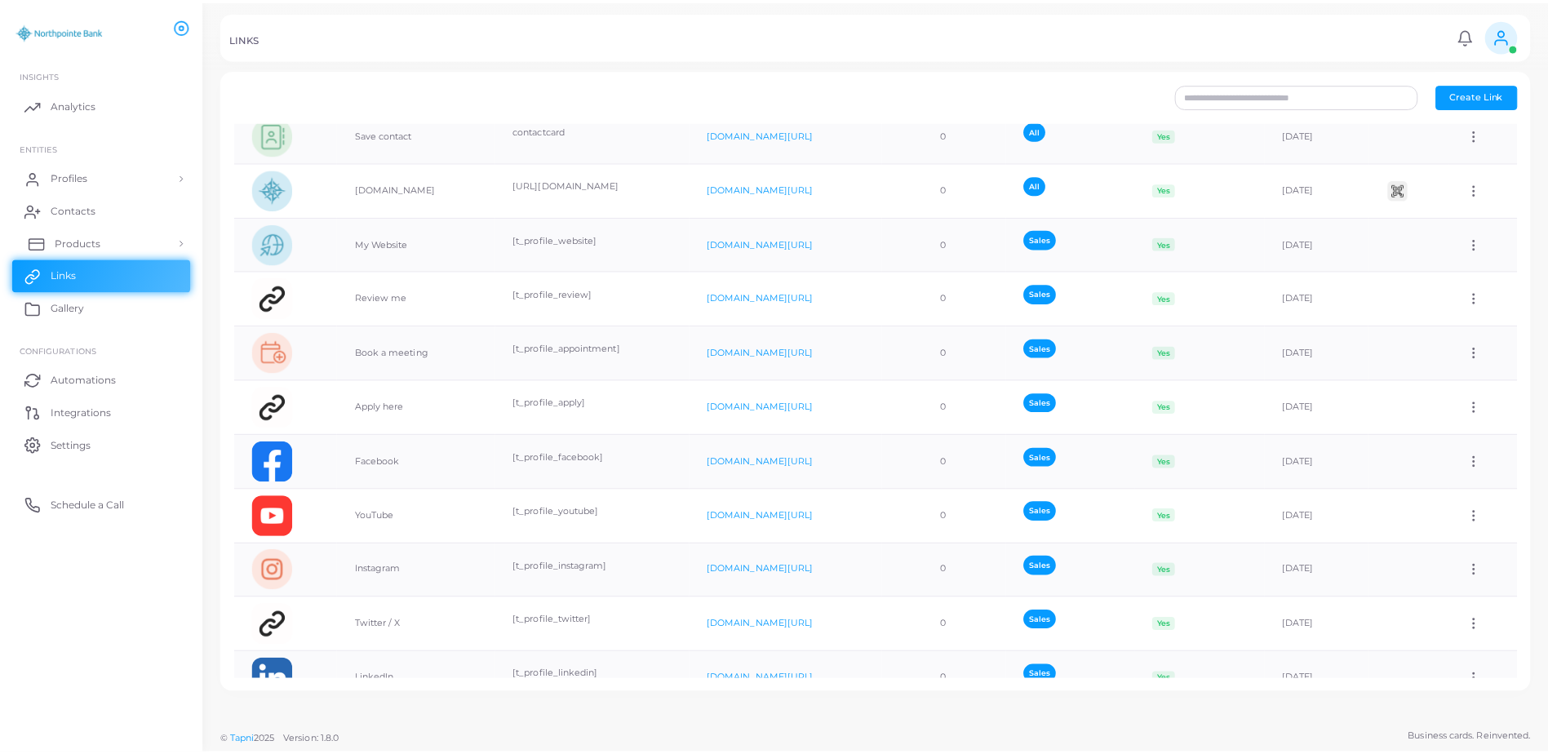
scroll to position [0, 0]
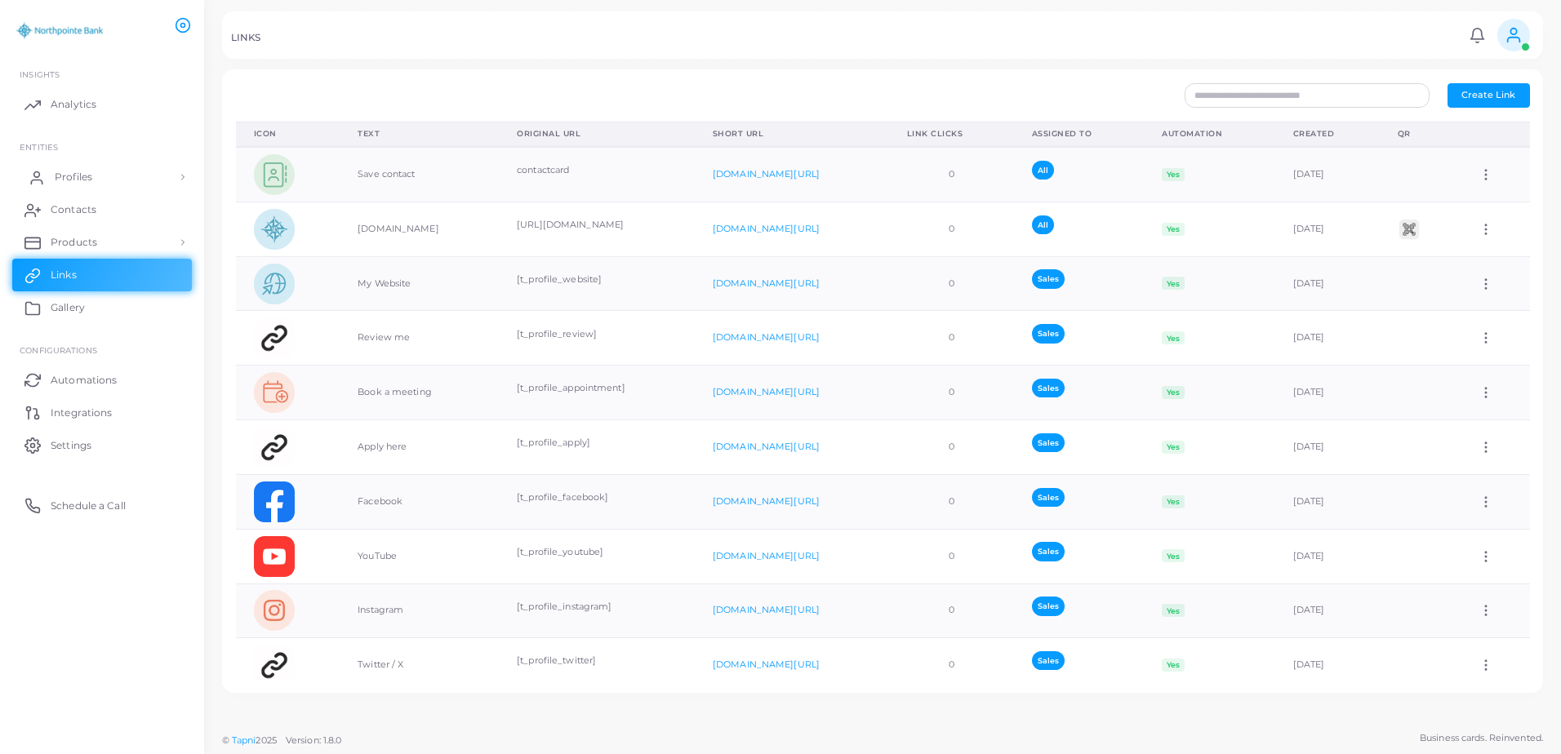
drag, startPoint x: 72, startPoint y: 178, endPoint x: 83, endPoint y: 183, distance: 12.4
click at [73, 178] on span "Profiles" at bounding box center [74, 177] width 38 height 15
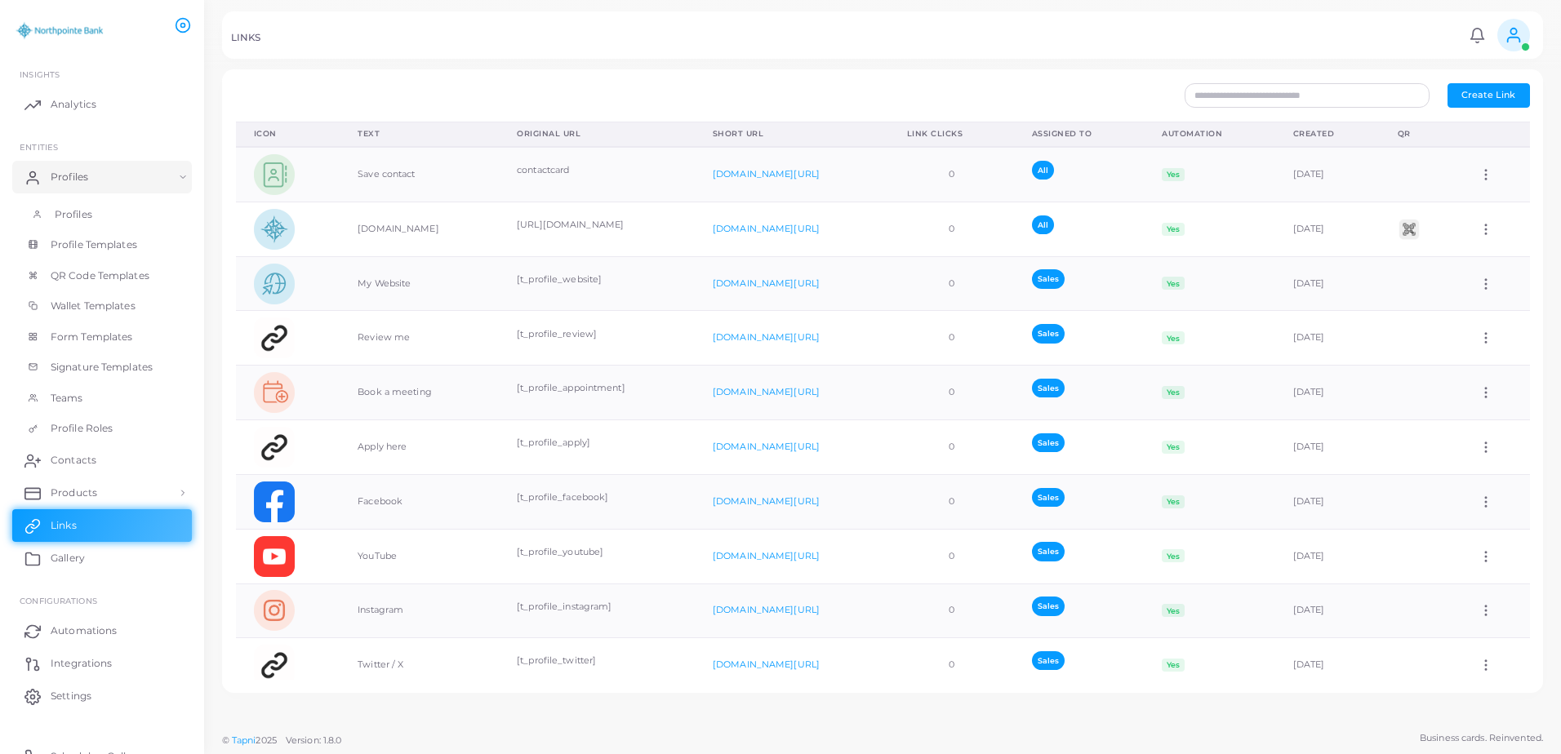
click at [55, 207] on span "Profiles" at bounding box center [74, 214] width 38 height 15
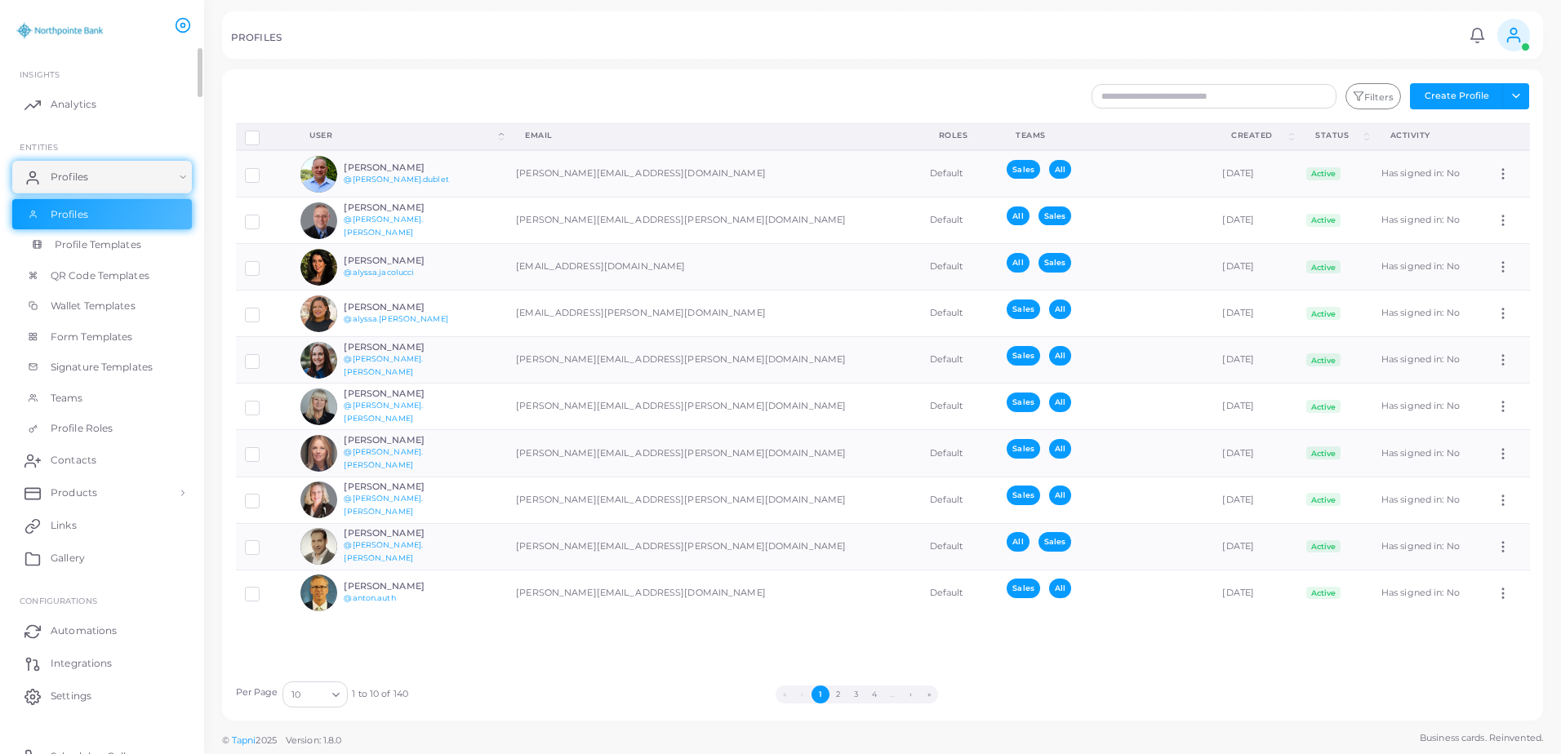
click at [160, 252] on link "Profile Templates" at bounding box center [102, 244] width 180 height 31
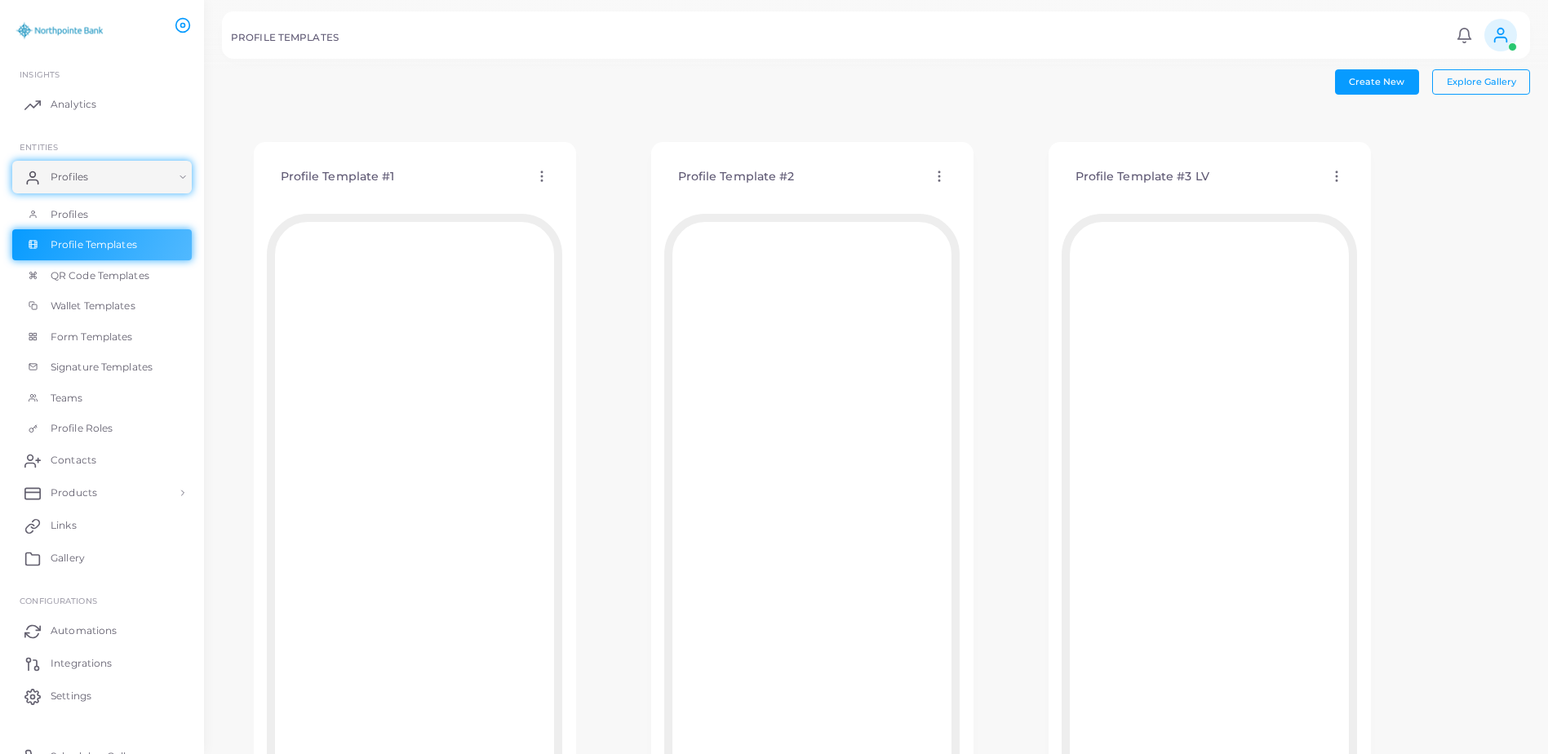
scroll to position [82, 0]
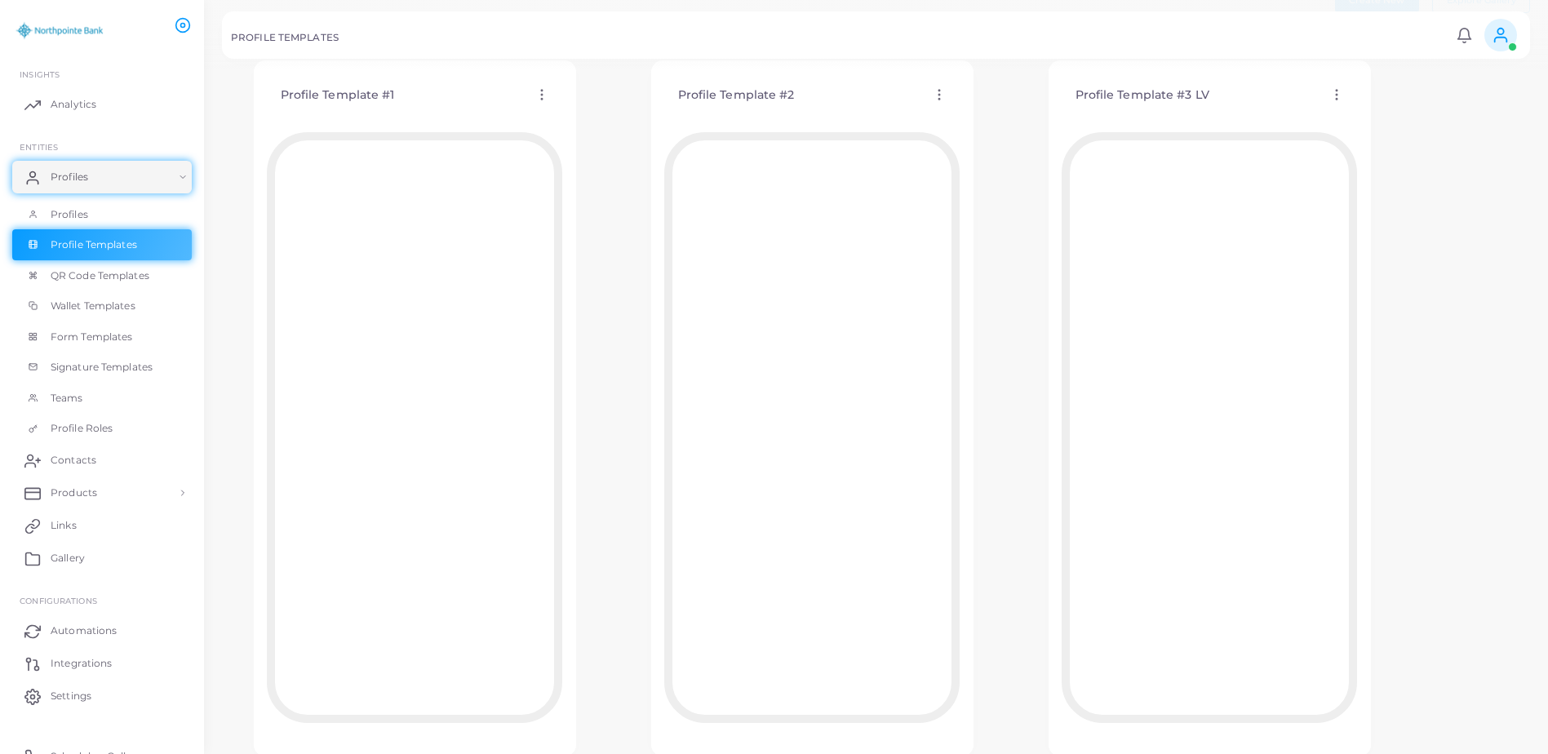
click at [1163, 87] on div "Profile Template #3 LV Edit Template Assign template Duplicate Template Delete …" at bounding box center [1209, 95] width 295 height 42
click at [1339, 99] on icon at bounding box center [1337, 94] width 15 height 15
click at [1401, 122] on span "Edit Template" at bounding box center [1405, 119] width 62 height 13
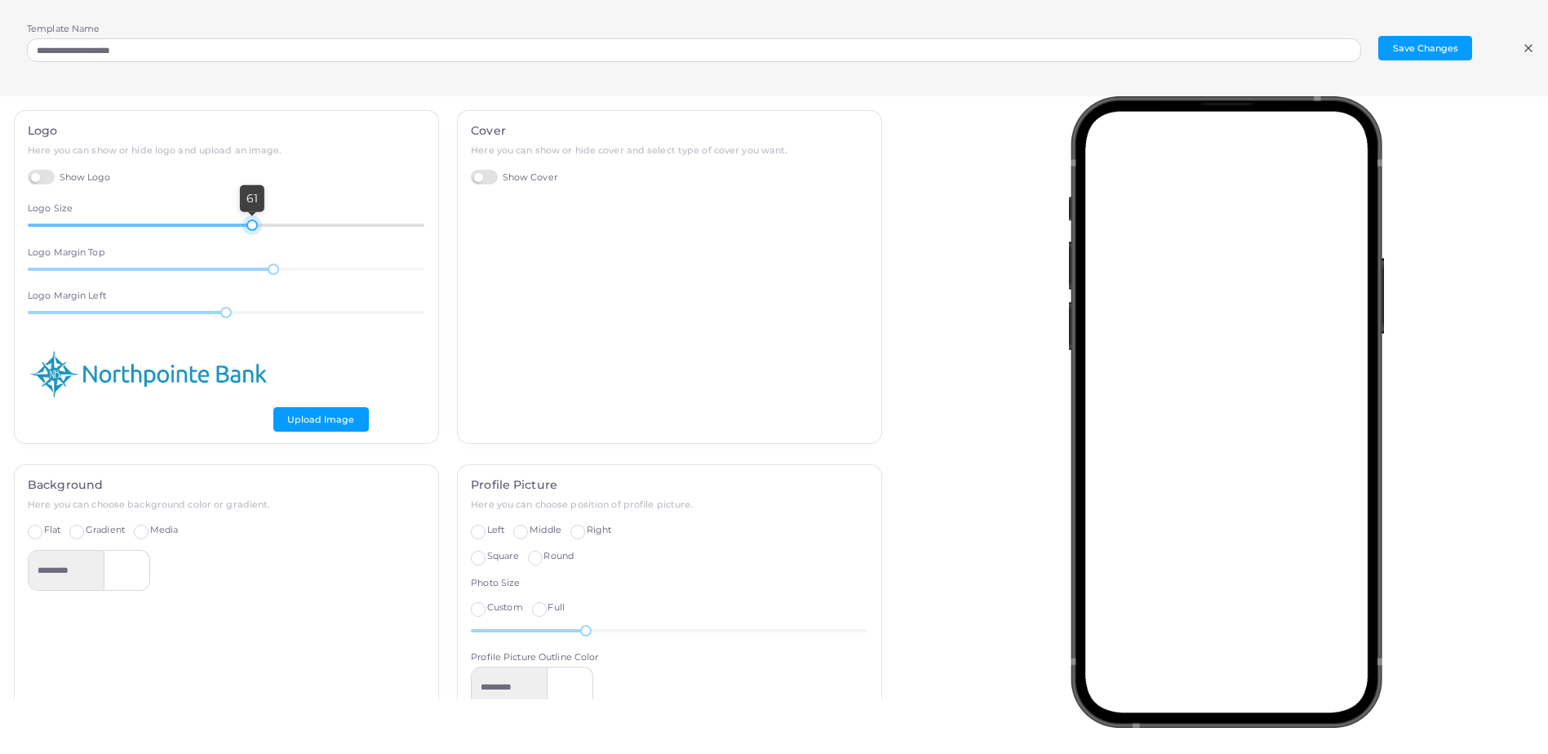
click at [249, 228] on div at bounding box center [251, 225] width 11 height 11
drag, startPoint x: 579, startPoint y: 628, endPoint x: 598, endPoint y: 630, distance: 18.9
click at [601, 630] on div at bounding box center [606, 630] width 11 height 11
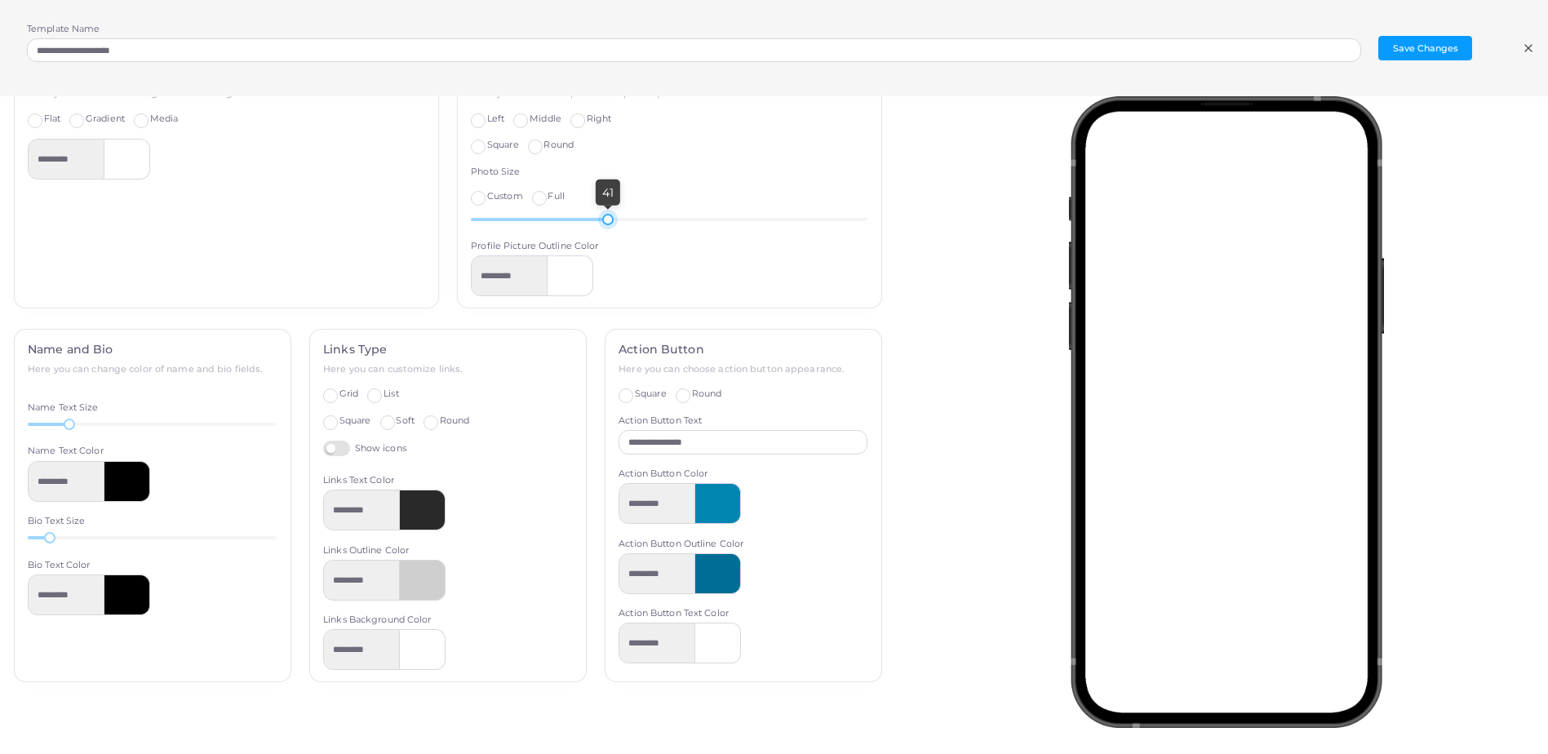
scroll to position [428, 0]
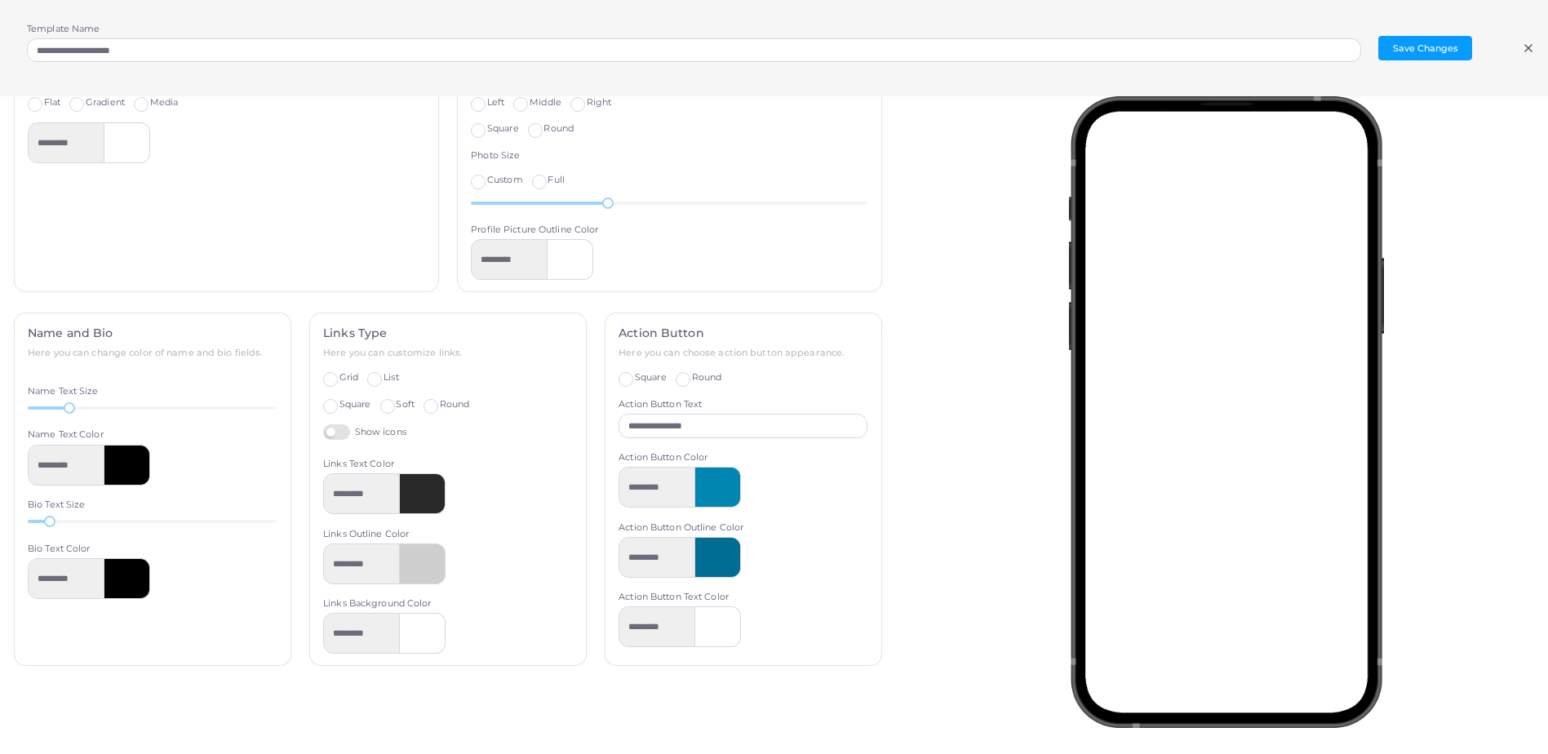
click at [144, 469] on div at bounding box center [127, 465] width 46 height 41
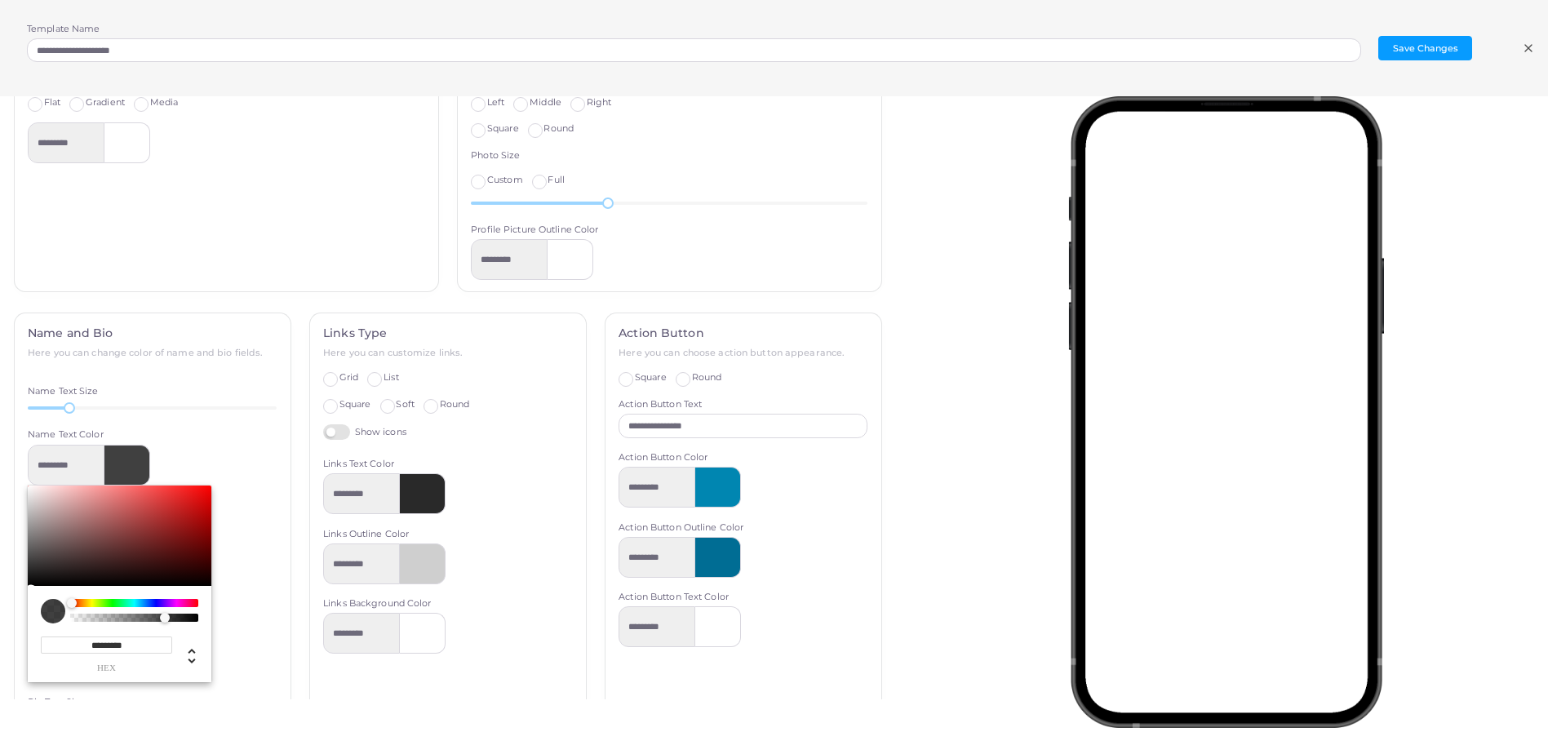
drag, startPoint x: 190, startPoint y: 616, endPoint x: 166, endPoint y: 612, distance: 24.8
click at [166, 612] on div "Chrome color picker" at bounding box center [134, 611] width 128 height 24
click at [284, 574] on div "Name and Bio Here you can change color of name and bio fields. Name Text Size 2…" at bounding box center [153, 560] width 276 height 494
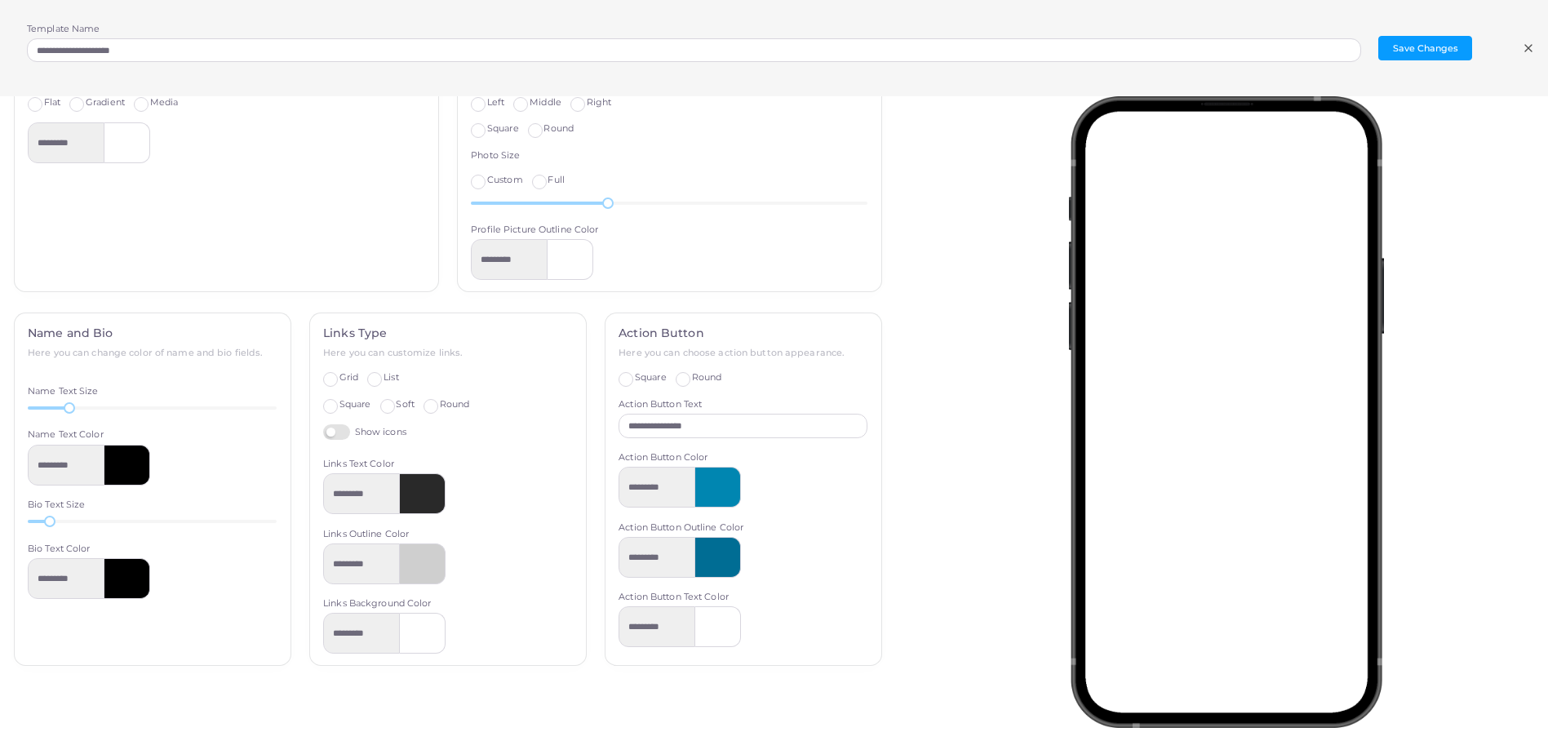
click at [127, 576] on div at bounding box center [127, 578] width 46 height 41
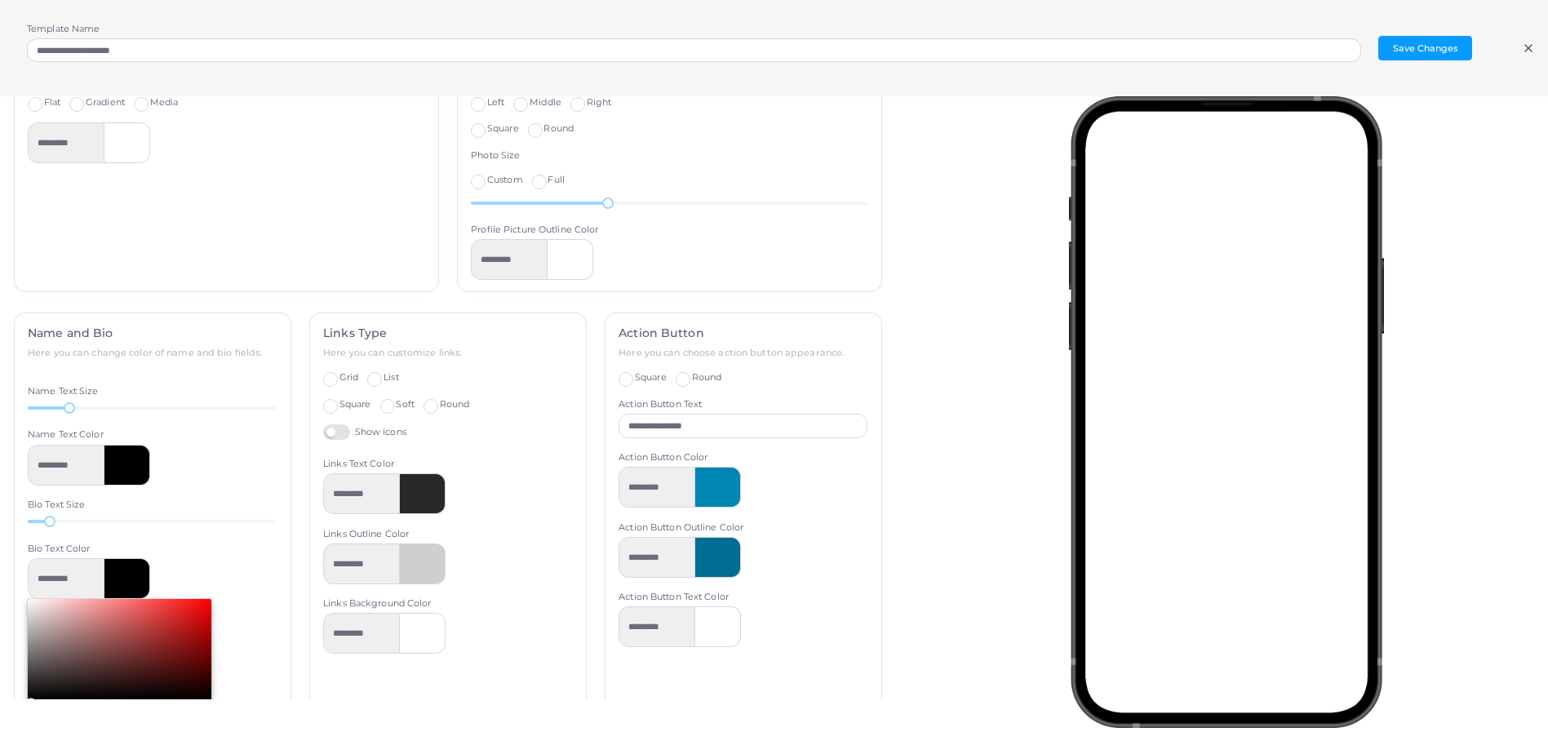
click at [105, 581] on div at bounding box center [127, 578] width 46 height 41
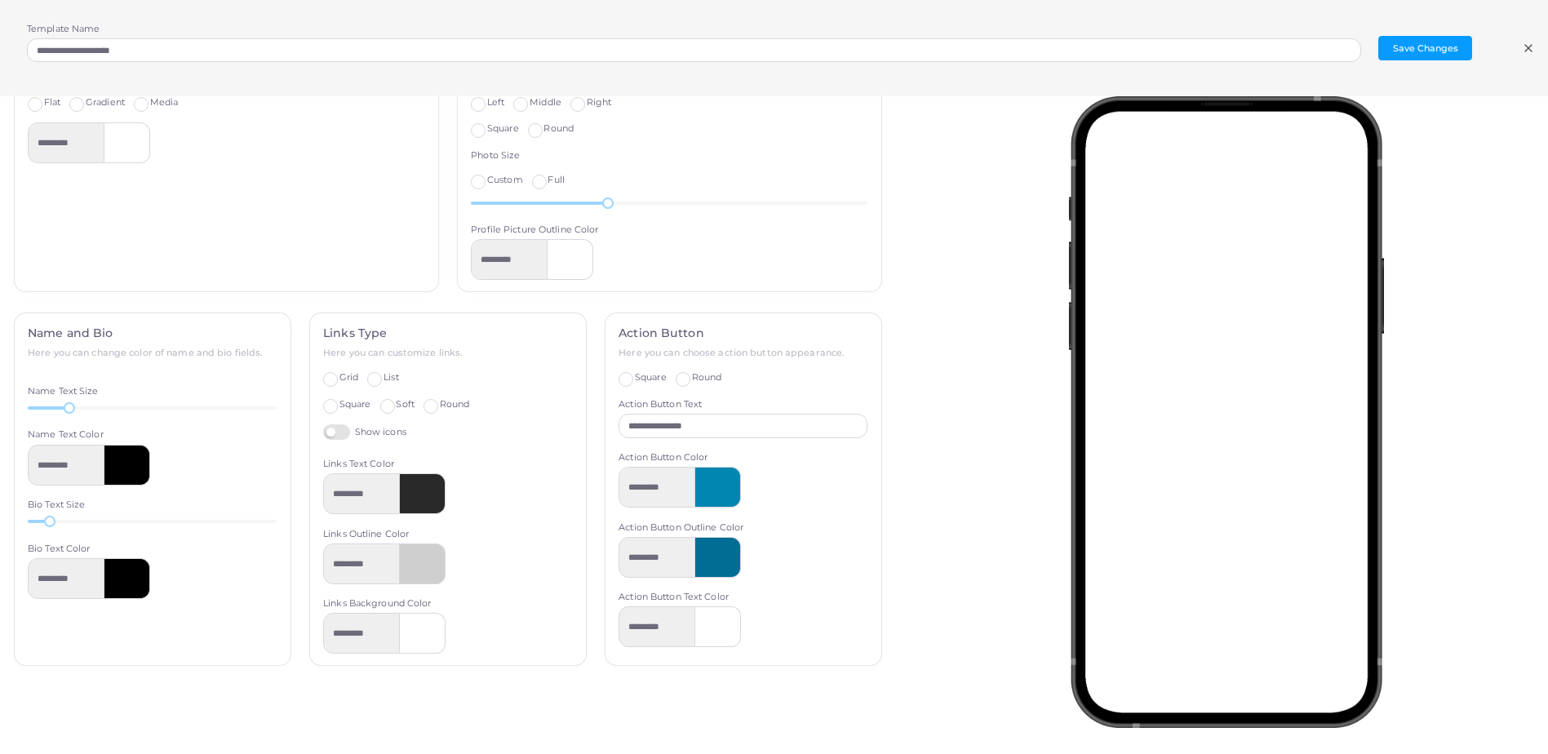
click at [128, 579] on div at bounding box center [127, 578] width 46 height 41
click at [136, 566] on div at bounding box center [127, 578] width 46 height 41
click at [159, 583] on div "*********" at bounding box center [152, 578] width 249 height 41
click at [127, 591] on div at bounding box center [127, 578] width 46 height 41
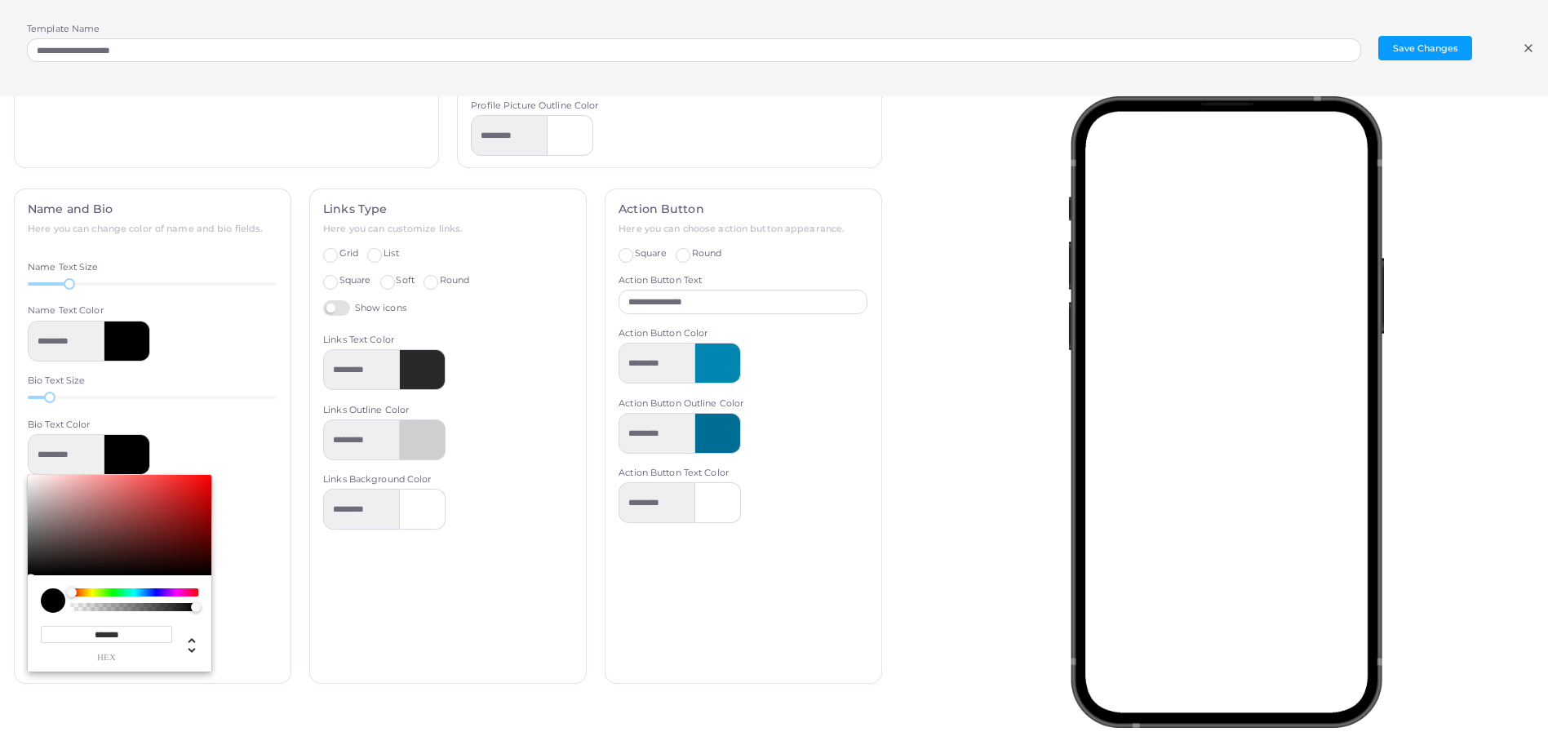
scroll to position [570, 0]
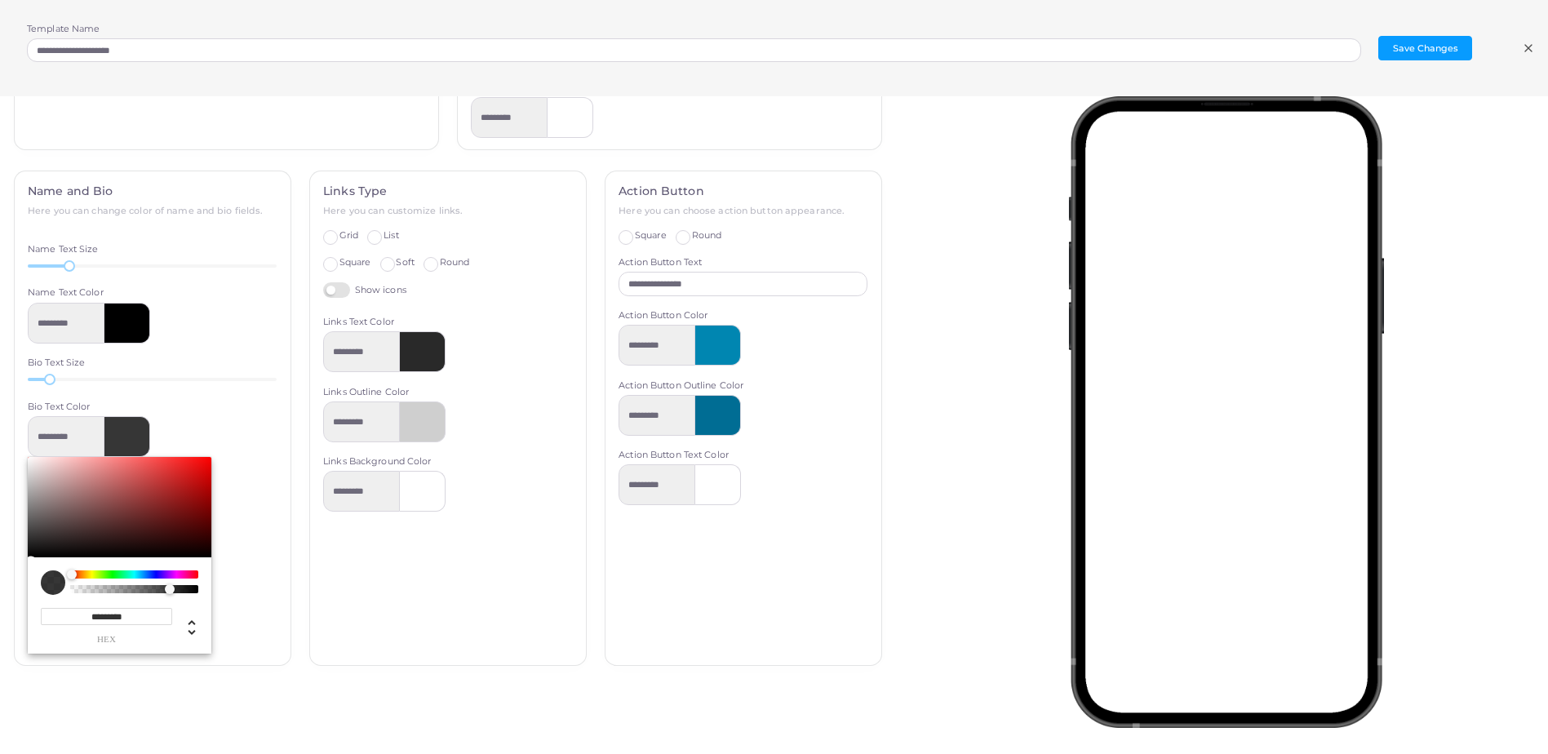
drag, startPoint x: 191, startPoint y: 591, endPoint x: 170, endPoint y: 590, distance: 21.2
click at [170, 590] on div "Chrome color picker" at bounding box center [170, 589] width 10 height 10
click at [265, 561] on div "**********" at bounding box center [152, 535] width 249 height 238
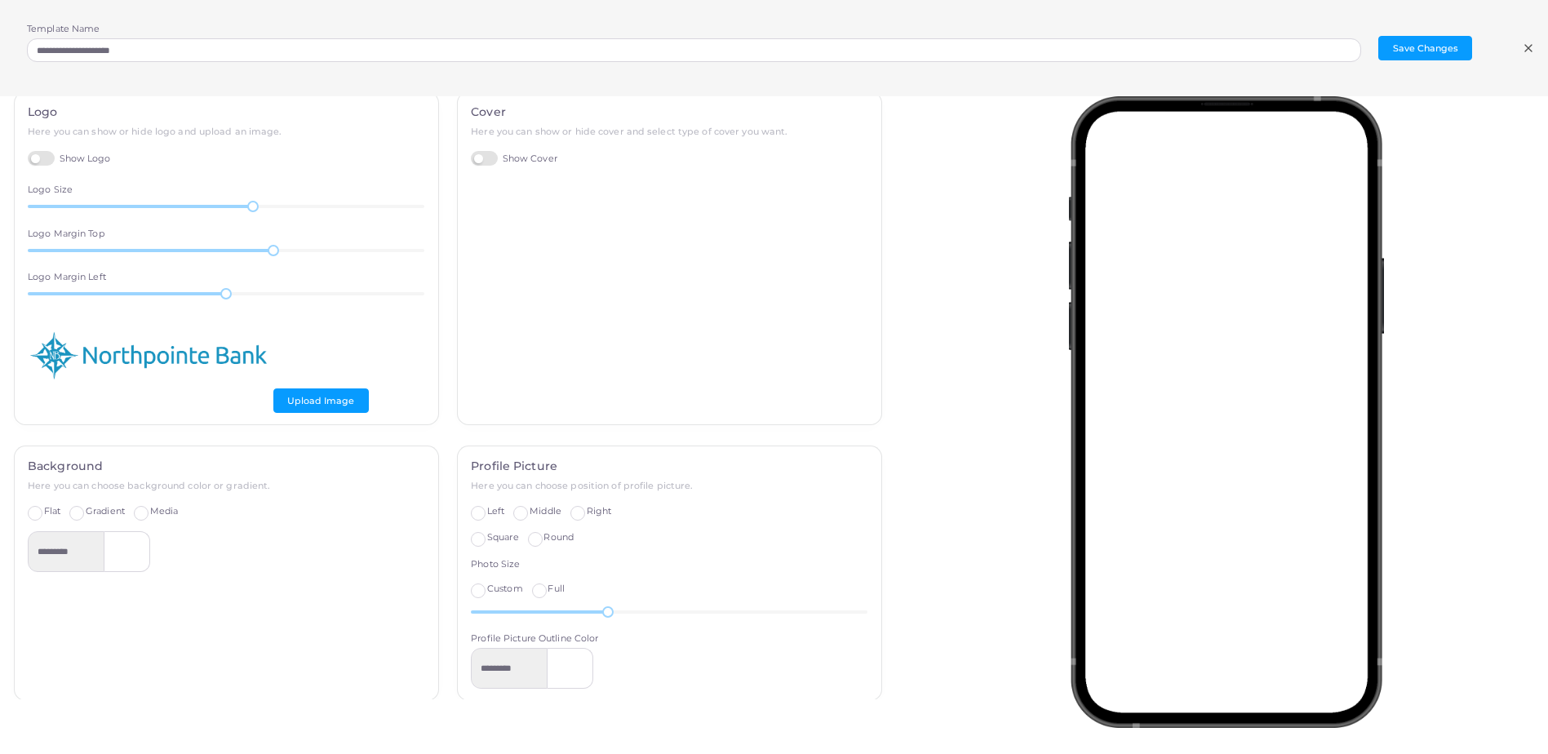
scroll to position [0, 0]
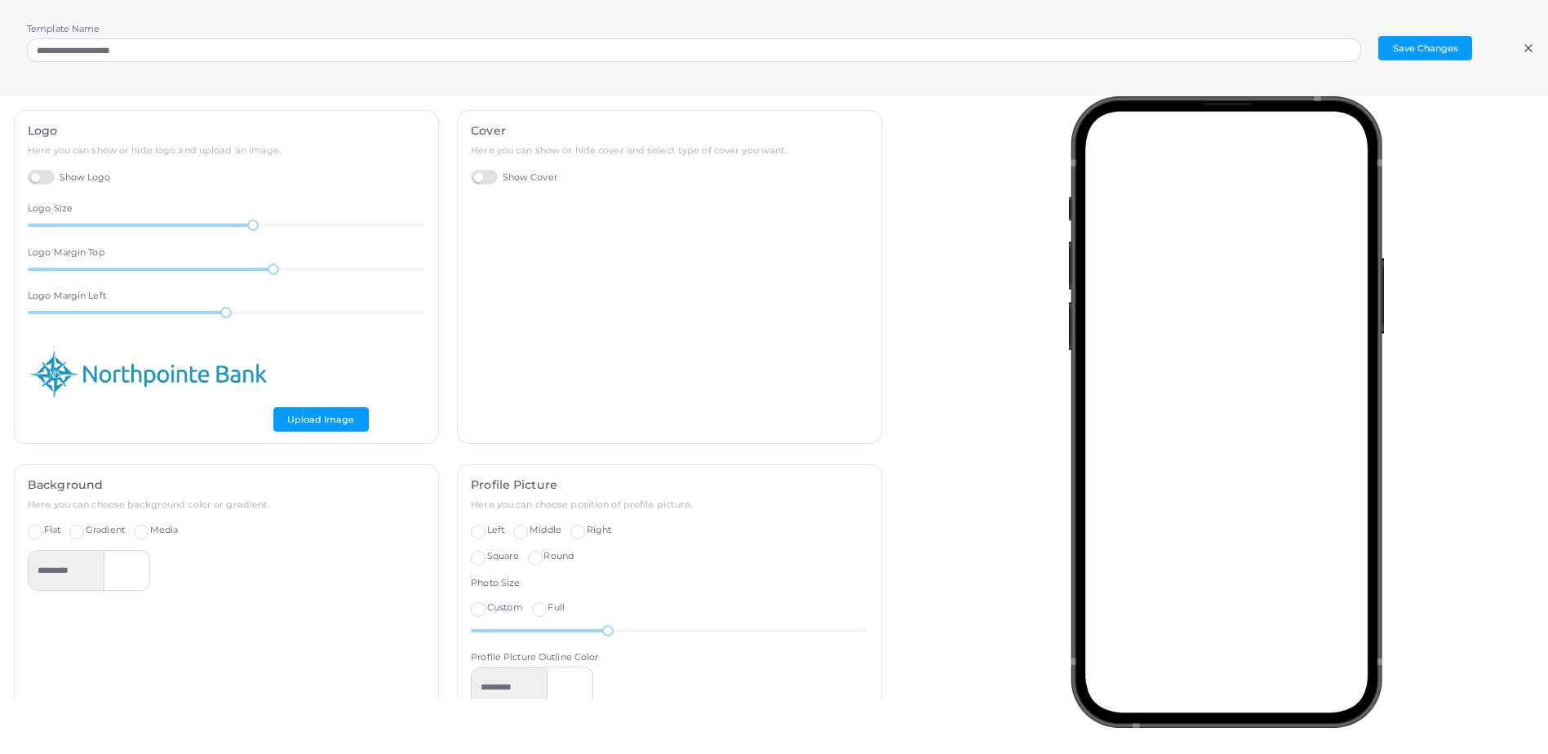
click at [482, 178] on label "Show Cover" at bounding box center [514, 178] width 87 height 16
click at [511, 238] on button "Upload Image" at bounding box center [518, 241] width 95 height 24
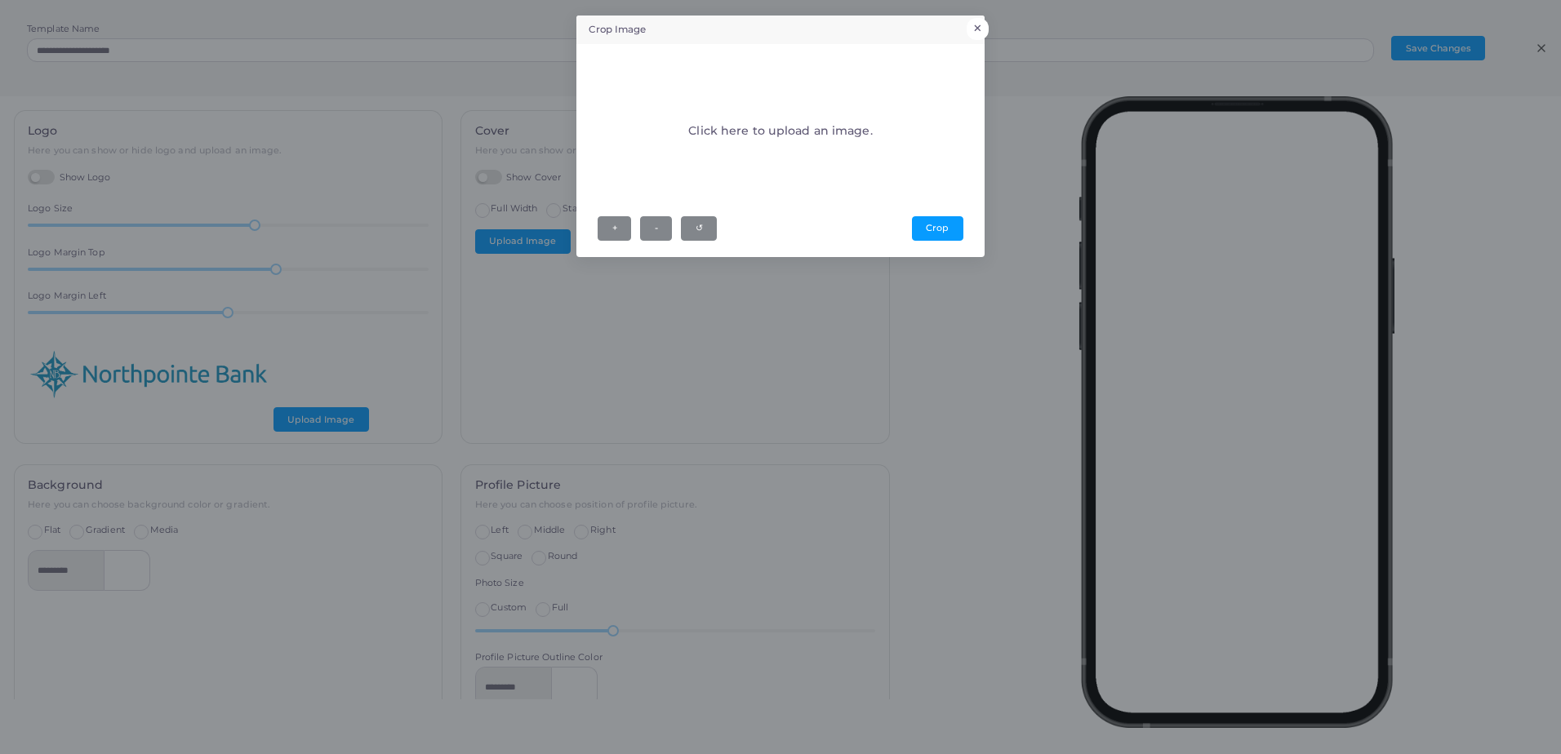
click at [976, 23] on button "×" at bounding box center [977, 28] width 22 height 21
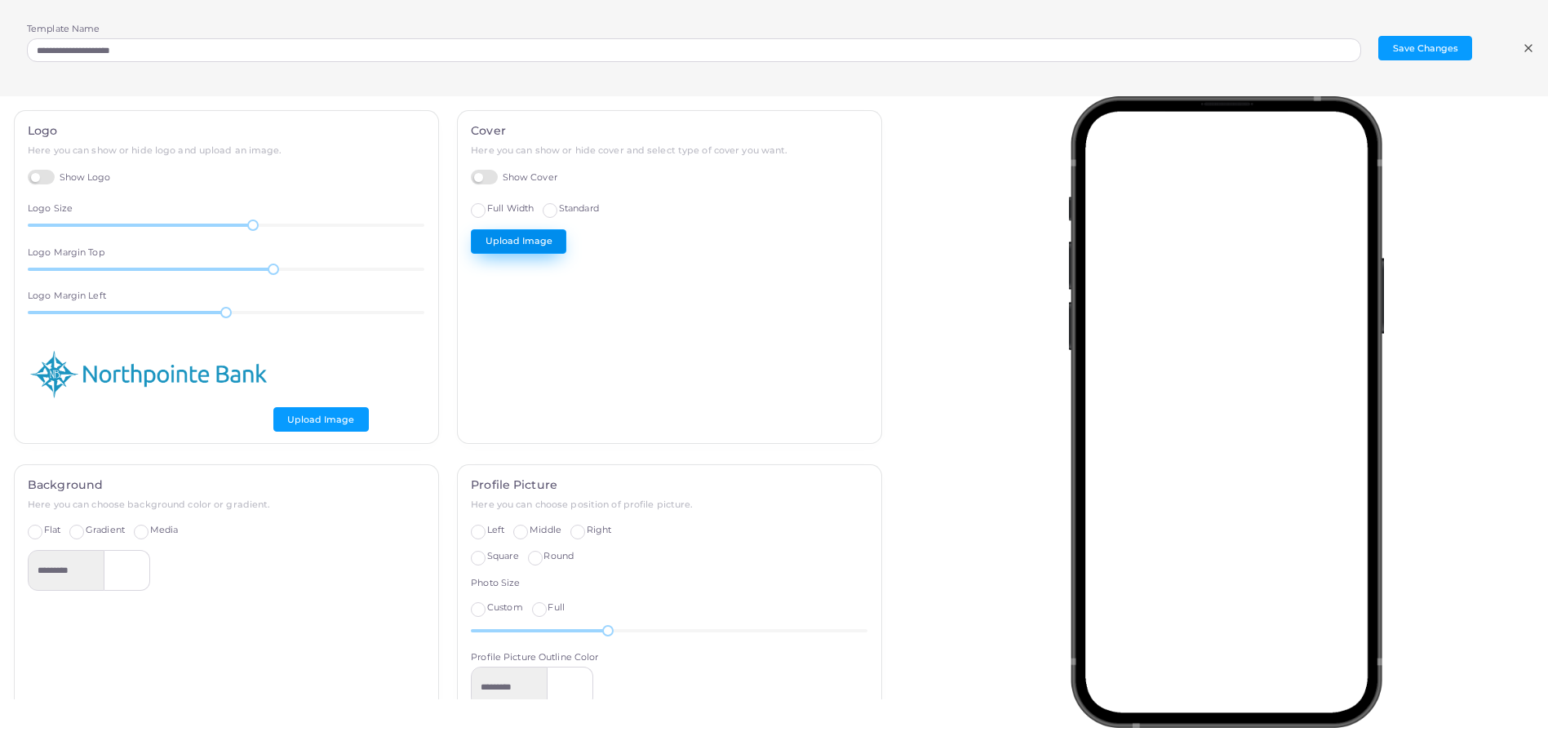
click at [538, 242] on button "Upload Image" at bounding box center [518, 241] width 95 height 24
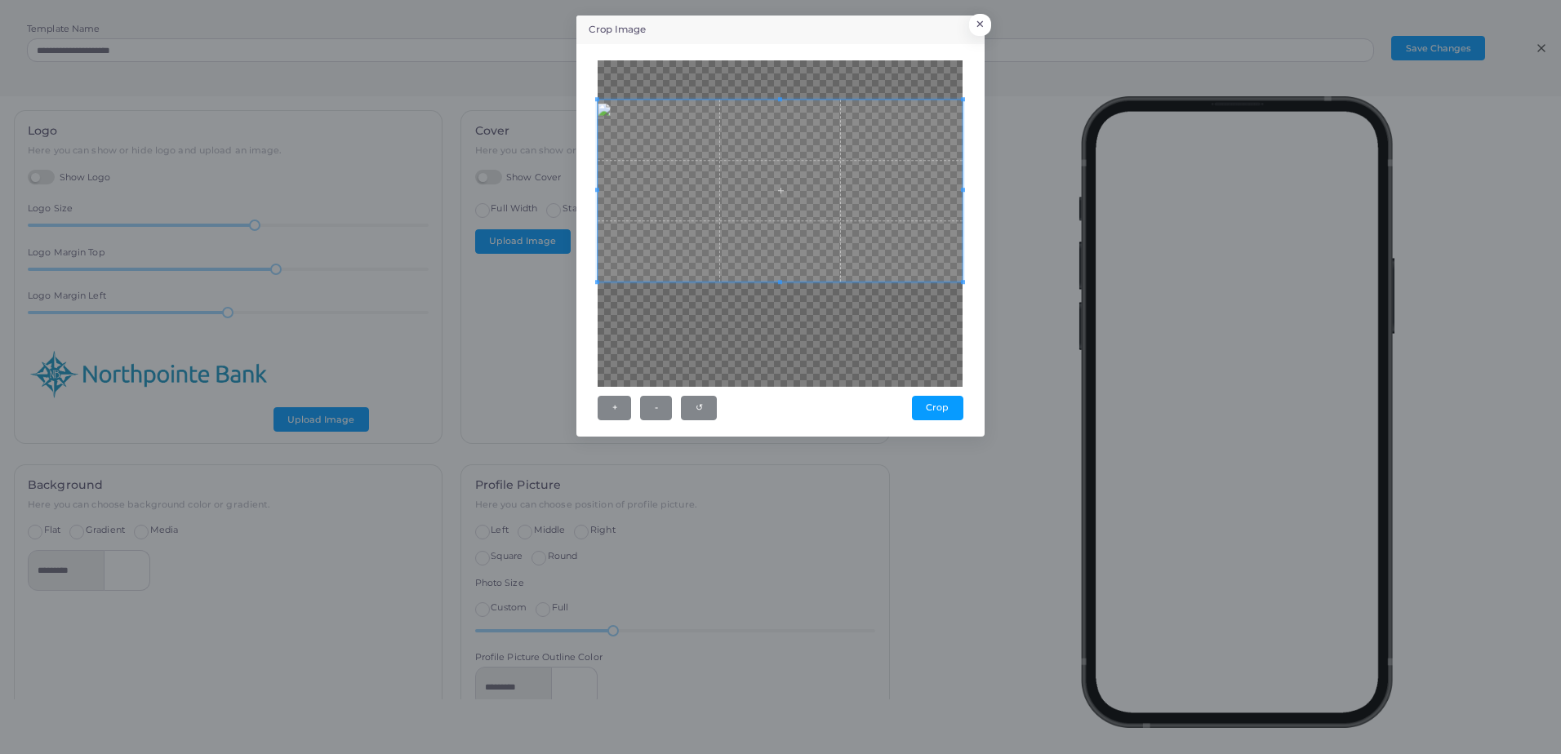
click at [798, 122] on span at bounding box center [779, 191] width 365 height 183
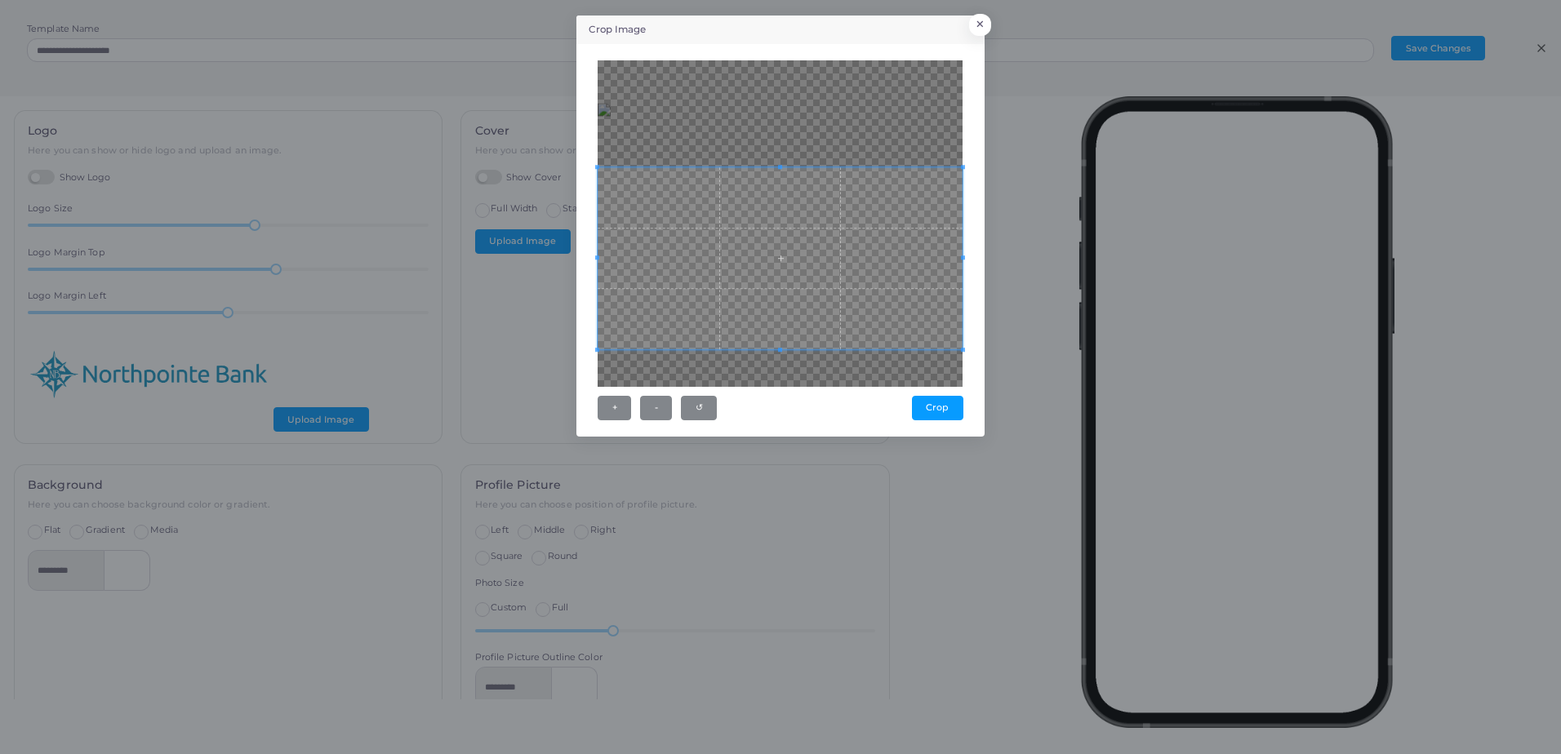
click at [757, 328] on span at bounding box center [779, 258] width 365 height 183
click at [788, 140] on div at bounding box center [779, 223] width 365 height 326
click at [949, 404] on button "Crop" at bounding box center [937, 408] width 51 height 24
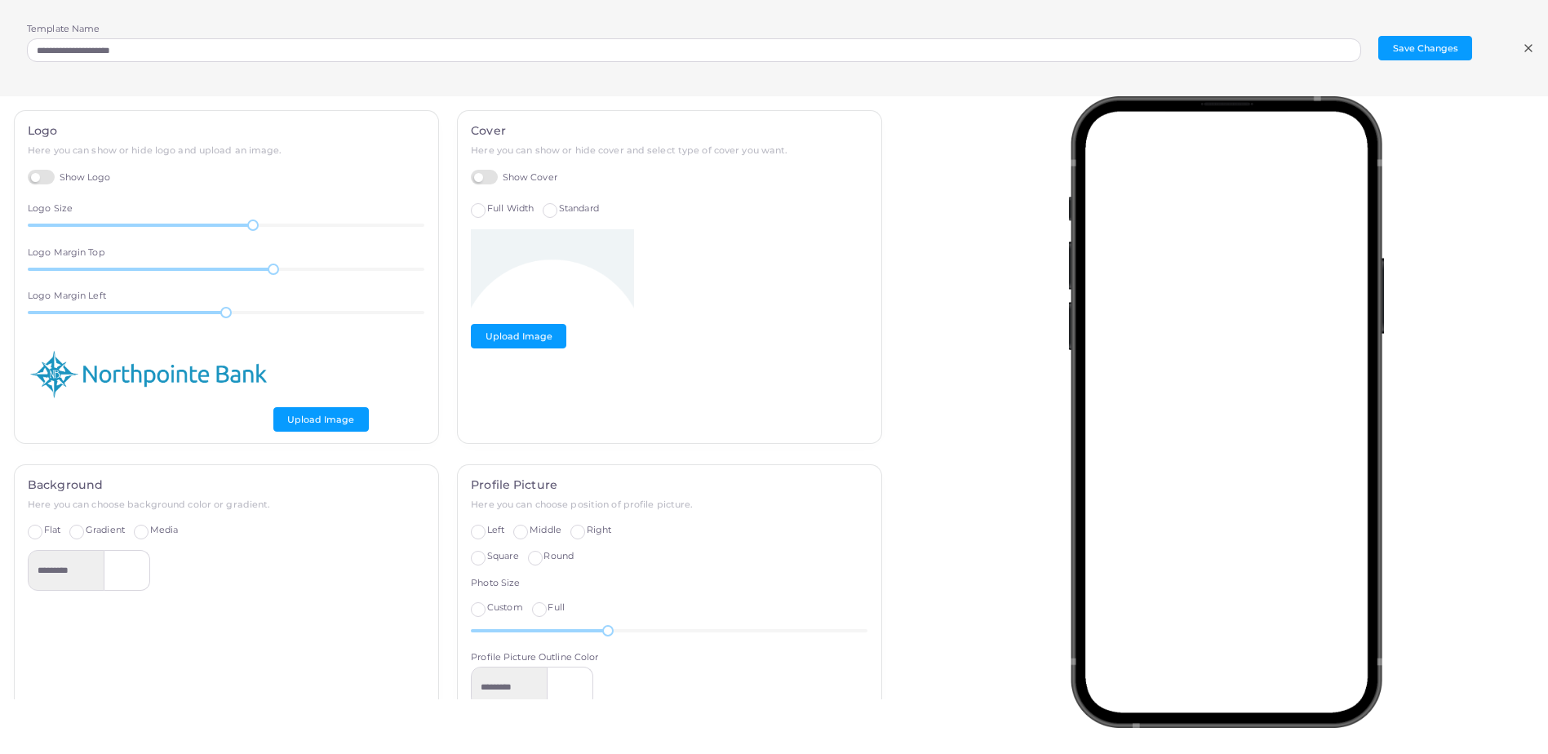
click at [559, 214] on label "Standard" at bounding box center [579, 208] width 40 height 13
click at [518, 206] on span "Full Width" at bounding box center [510, 207] width 47 height 11
click at [477, 180] on label "Show Cover" at bounding box center [514, 178] width 87 height 16
click at [500, 326] on button "Upload Image" at bounding box center [518, 336] width 95 height 24
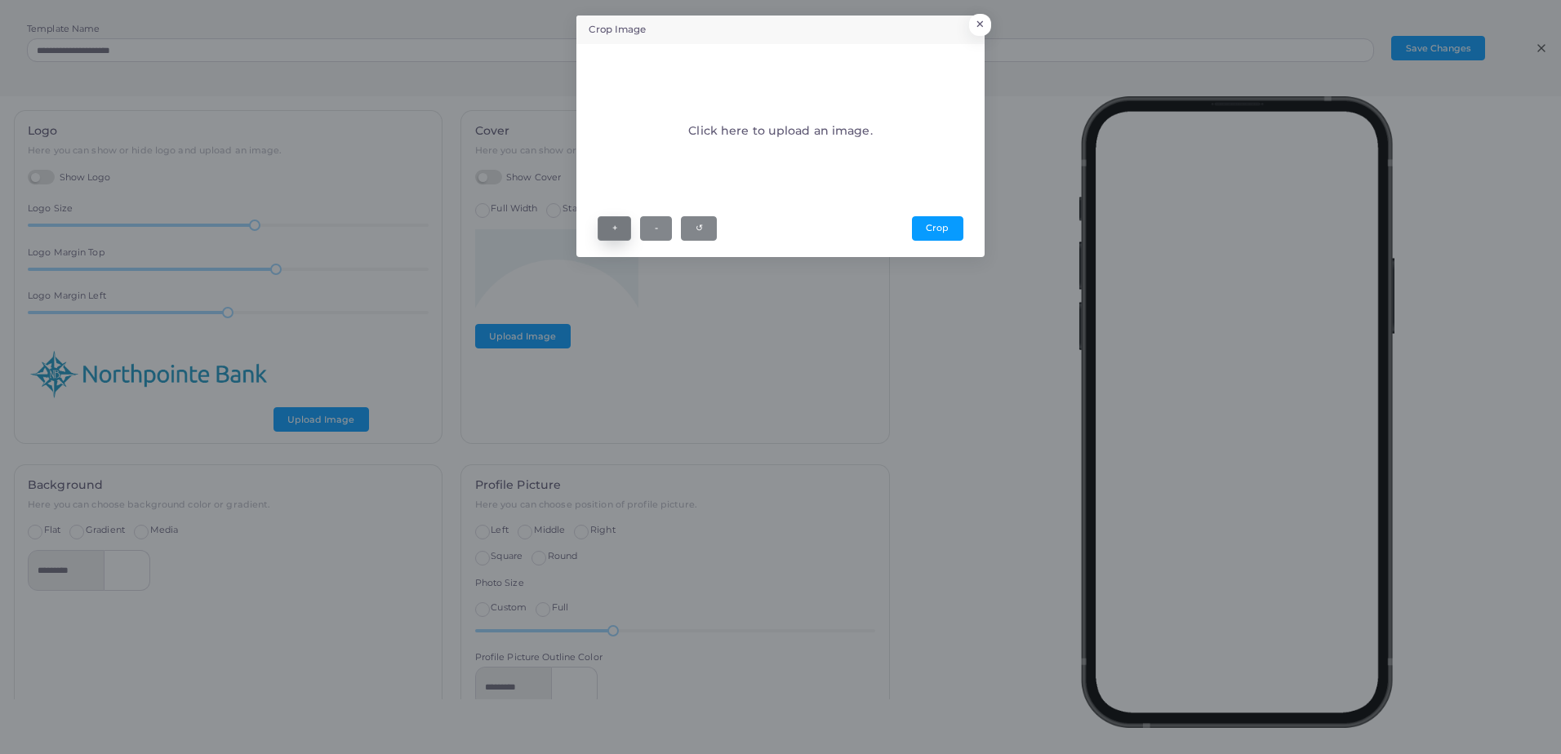
click at [615, 235] on button "+" at bounding box center [613, 228] width 33 height 24
click at [647, 232] on button "-" at bounding box center [656, 228] width 32 height 24
click at [785, 174] on div "Click here to upload an image." at bounding box center [779, 133] width 365 height 147
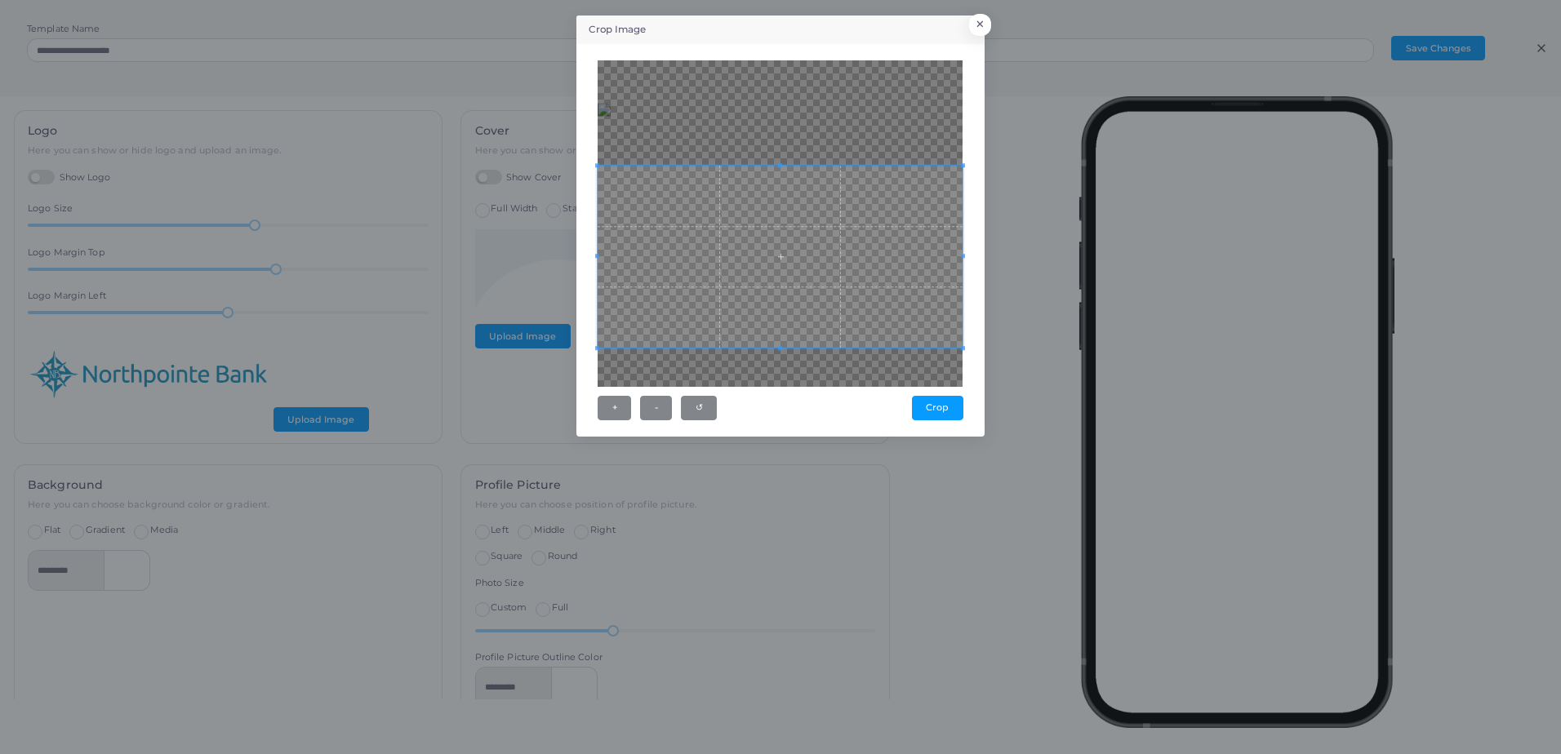
click at [878, 274] on span at bounding box center [779, 257] width 365 height 183
click at [803, 122] on div at bounding box center [779, 223] width 365 height 326
click at [983, 21] on button "×" at bounding box center [977, 28] width 22 height 21
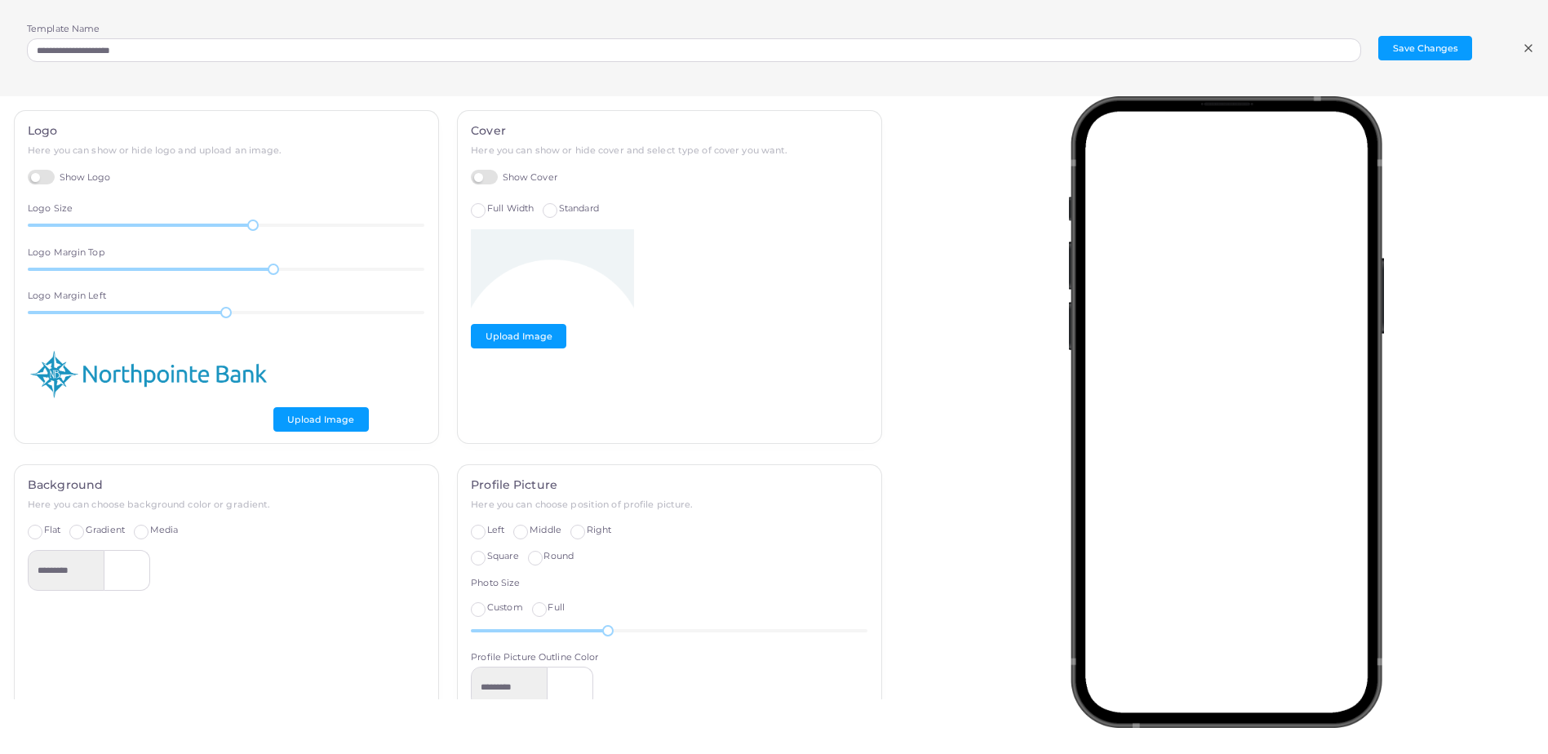
click at [486, 173] on label "Show Cover" at bounding box center [514, 178] width 87 height 16
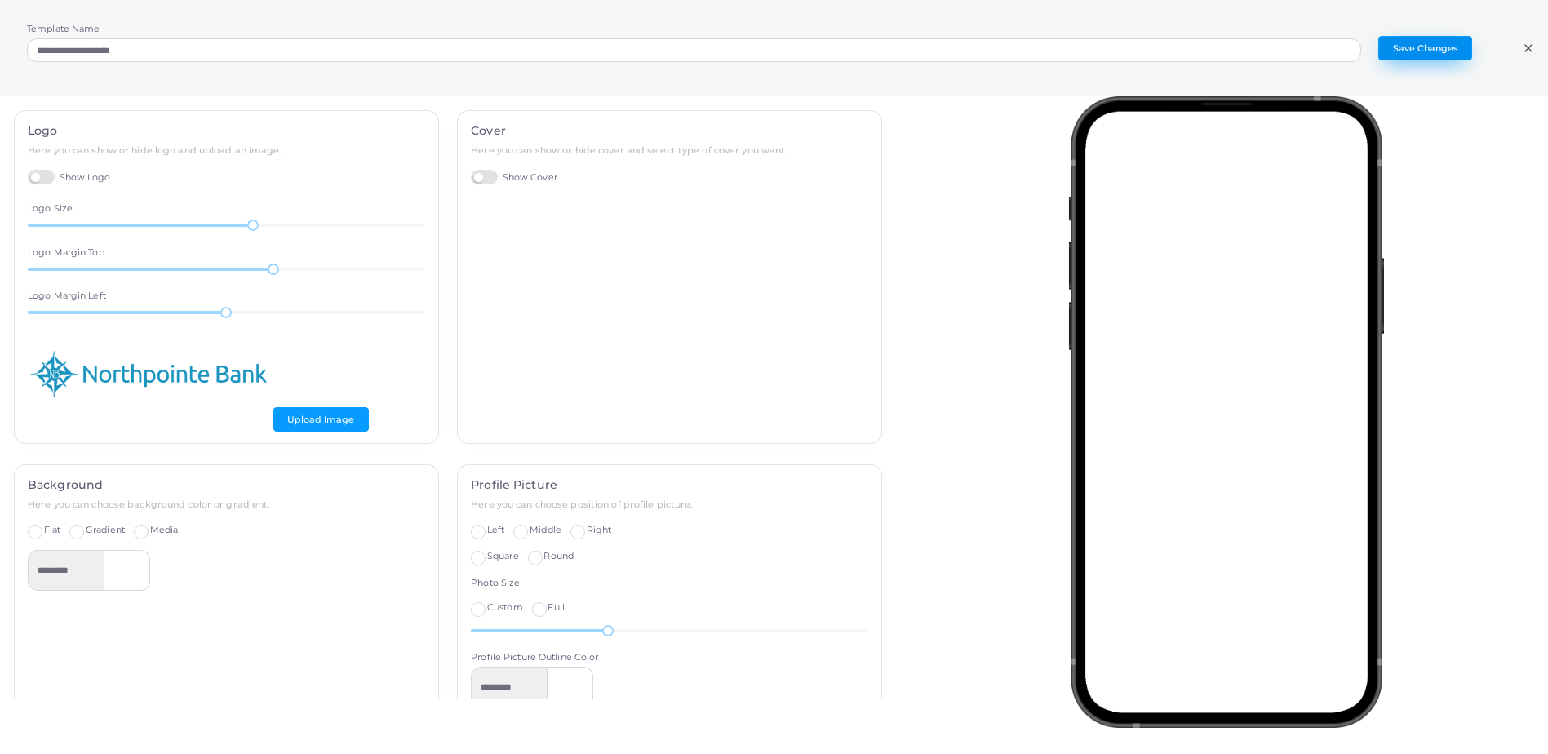
click at [1437, 51] on button "Save Changes" at bounding box center [1426, 48] width 94 height 24
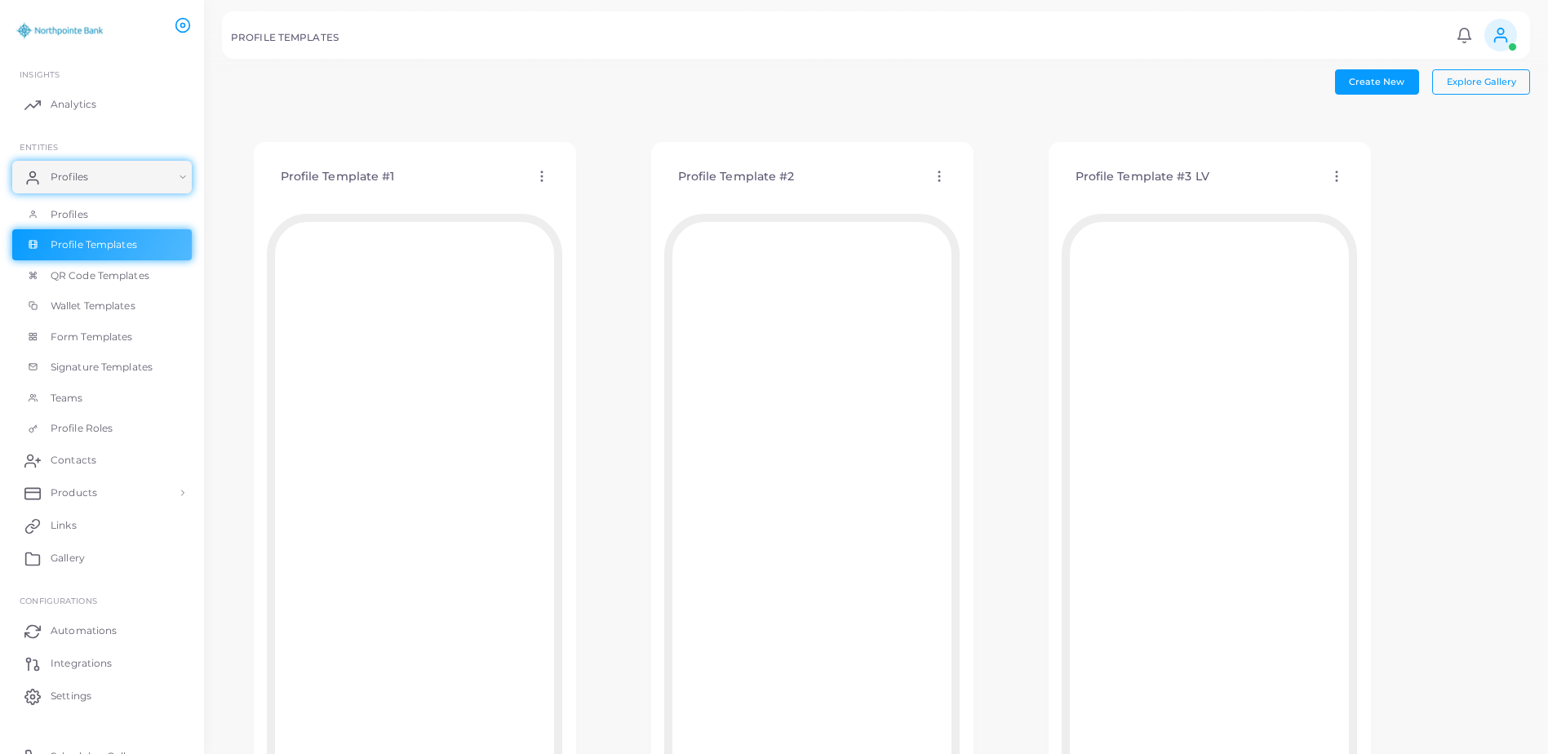
click at [1336, 187] on div "Profile Template #3 LV Edit Template Assign template Duplicate Template Delete …" at bounding box center [1209, 177] width 295 height 42
click at [1339, 171] on icon at bounding box center [1337, 176] width 15 height 15
click at [1367, 182] on link "Edit Template" at bounding box center [1406, 191] width 135 height 22
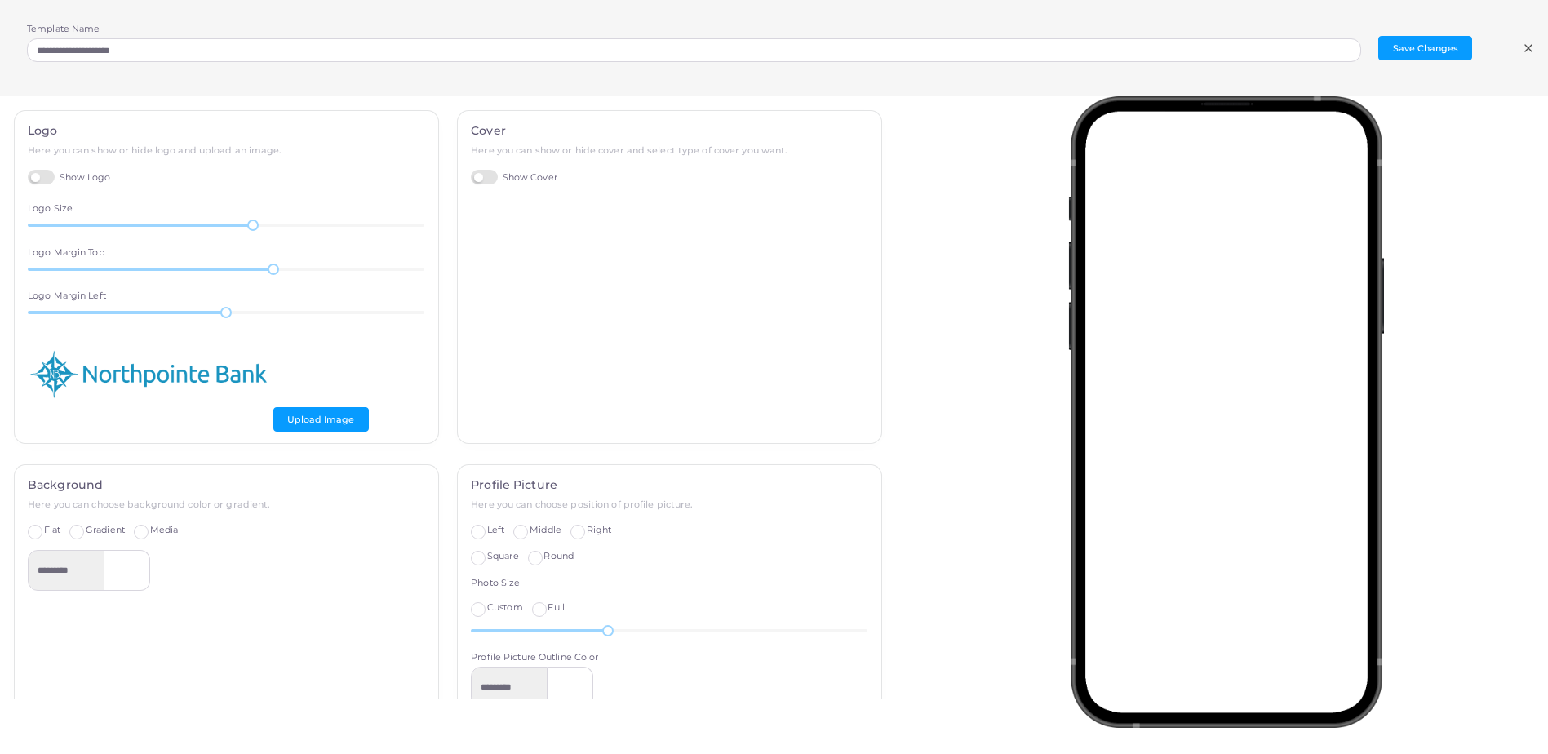
click at [482, 175] on label "Show Cover" at bounding box center [514, 178] width 87 height 16
click at [504, 332] on button "Upload Image" at bounding box center [518, 336] width 95 height 24
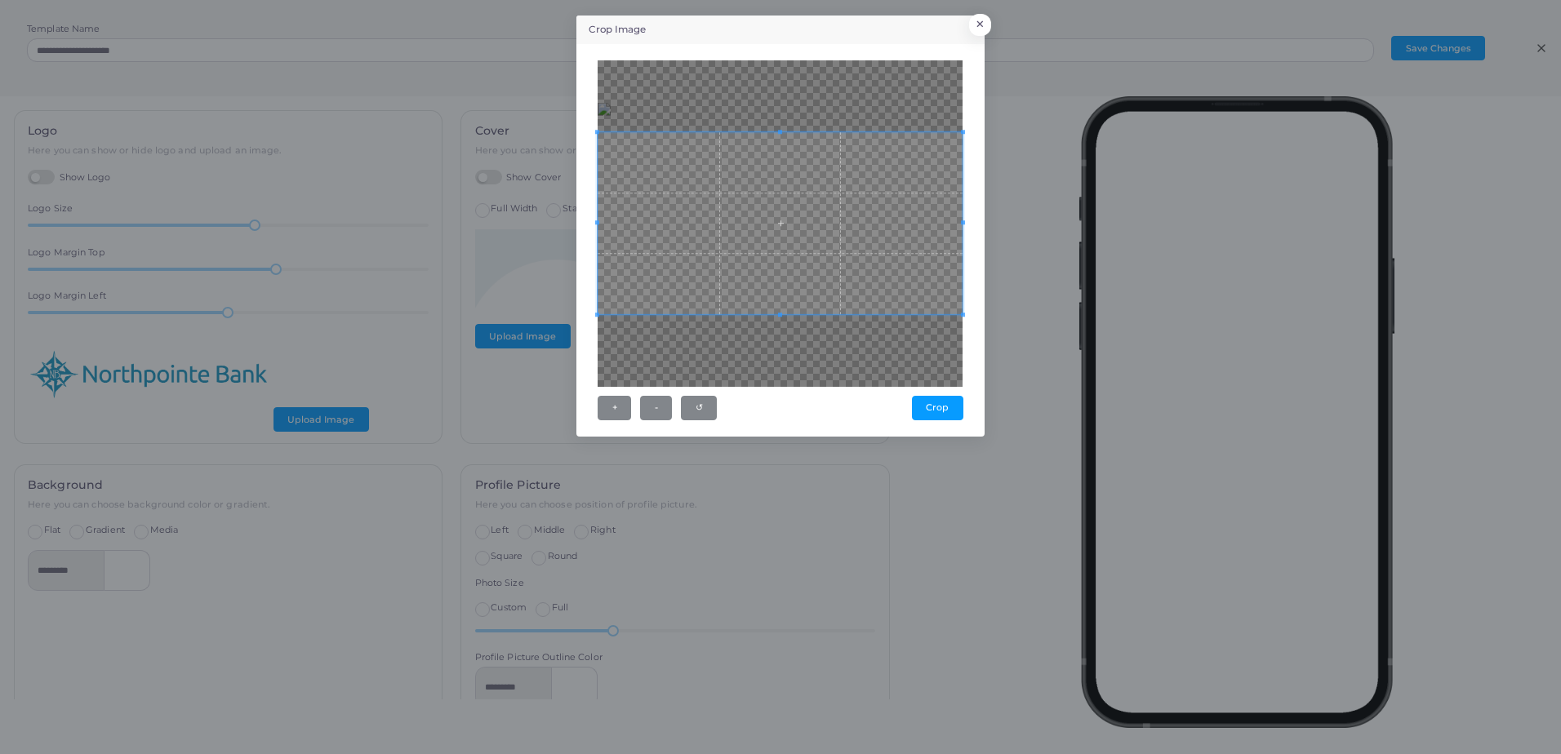
click at [980, 328] on div "Crop Image × + - ↺ [GEOGRAPHIC_DATA]" at bounding box center [780, 226] width 408 height 421
click at [943, 405] on button "Crop" at bounding box center [937, 408] width 51 height 24
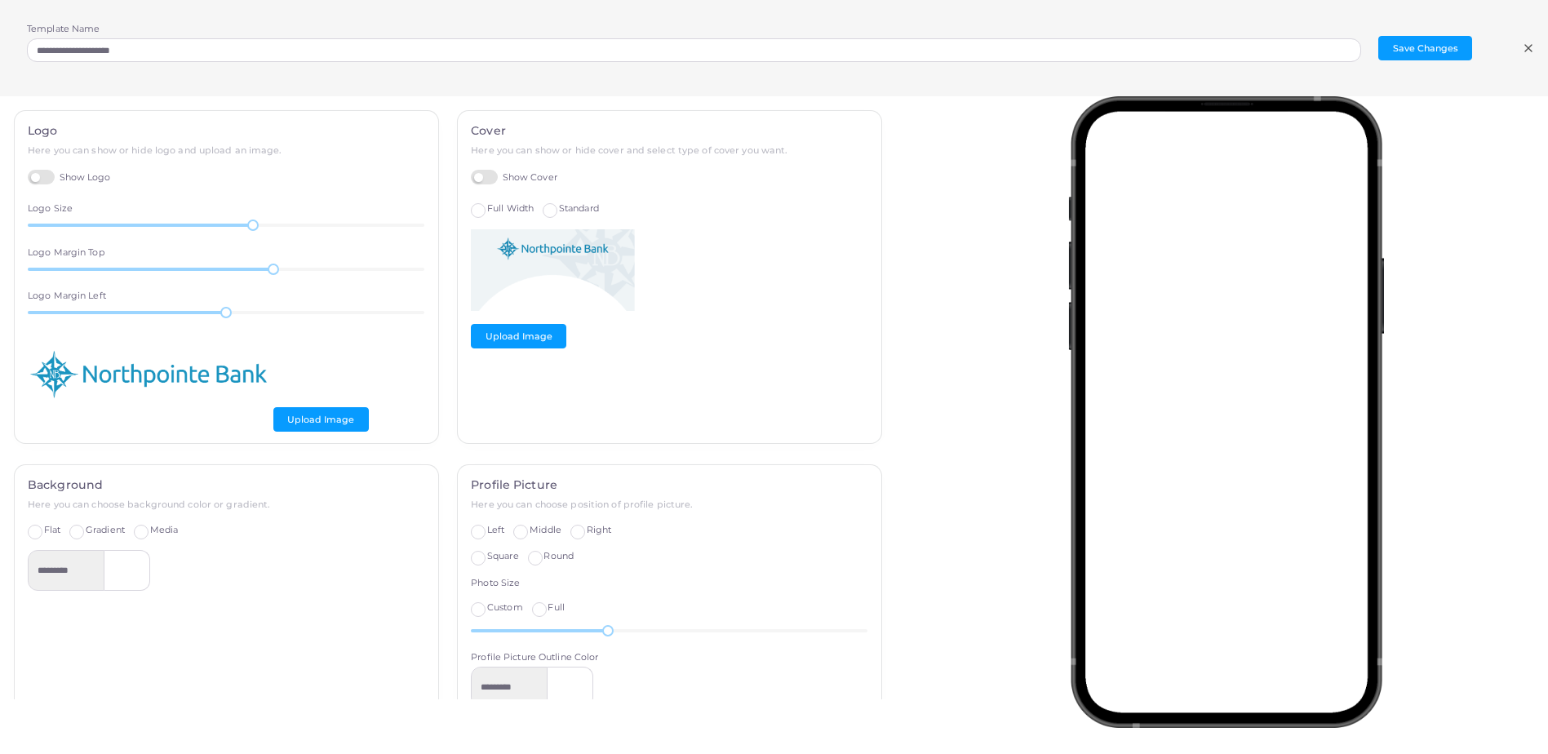
click at [47, 172] on label "Show Logo" at bounding box center [69, 178] width 83 height 16
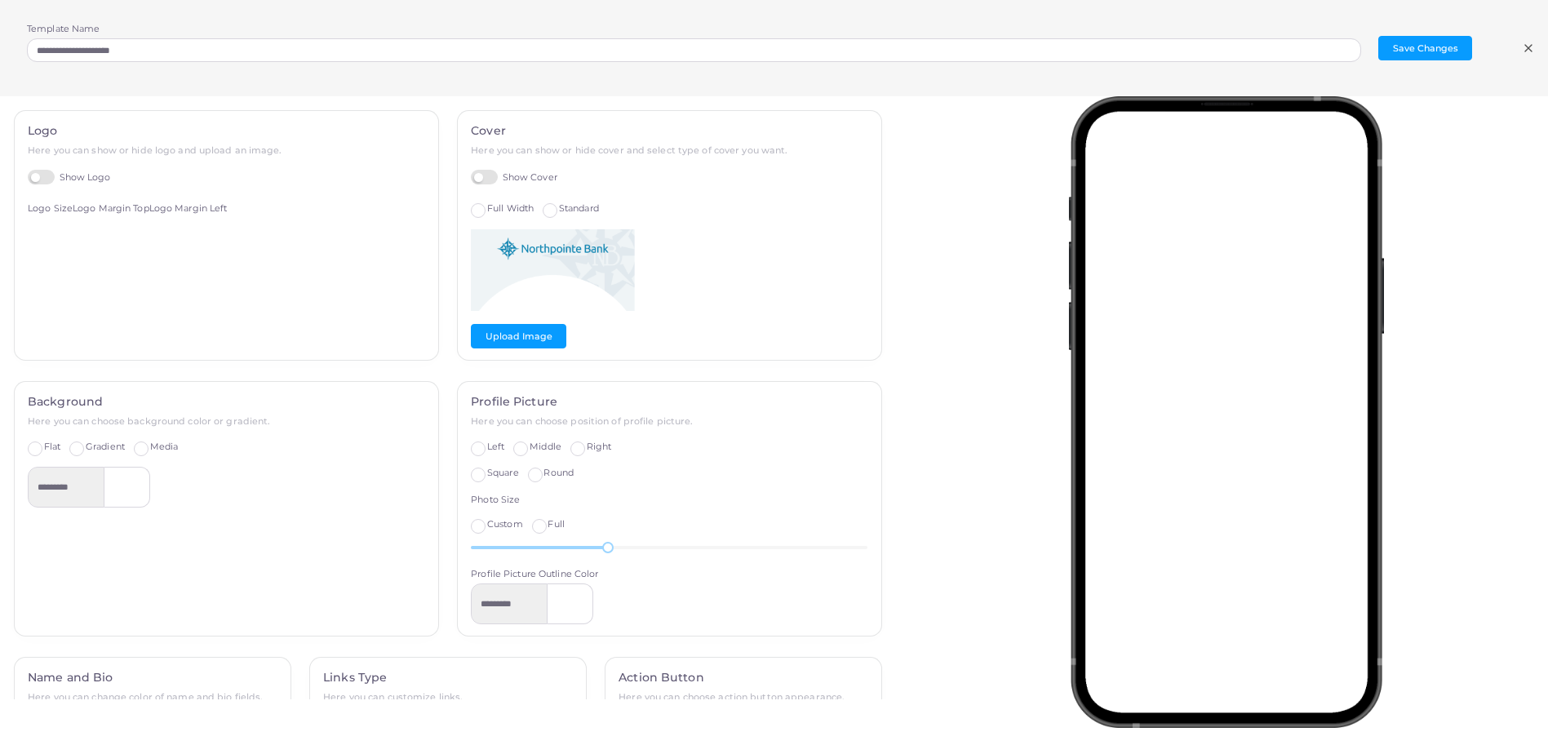
click at [47, 172] on label "Show Logo" at bounding box center [69, 178] width 83 height 16
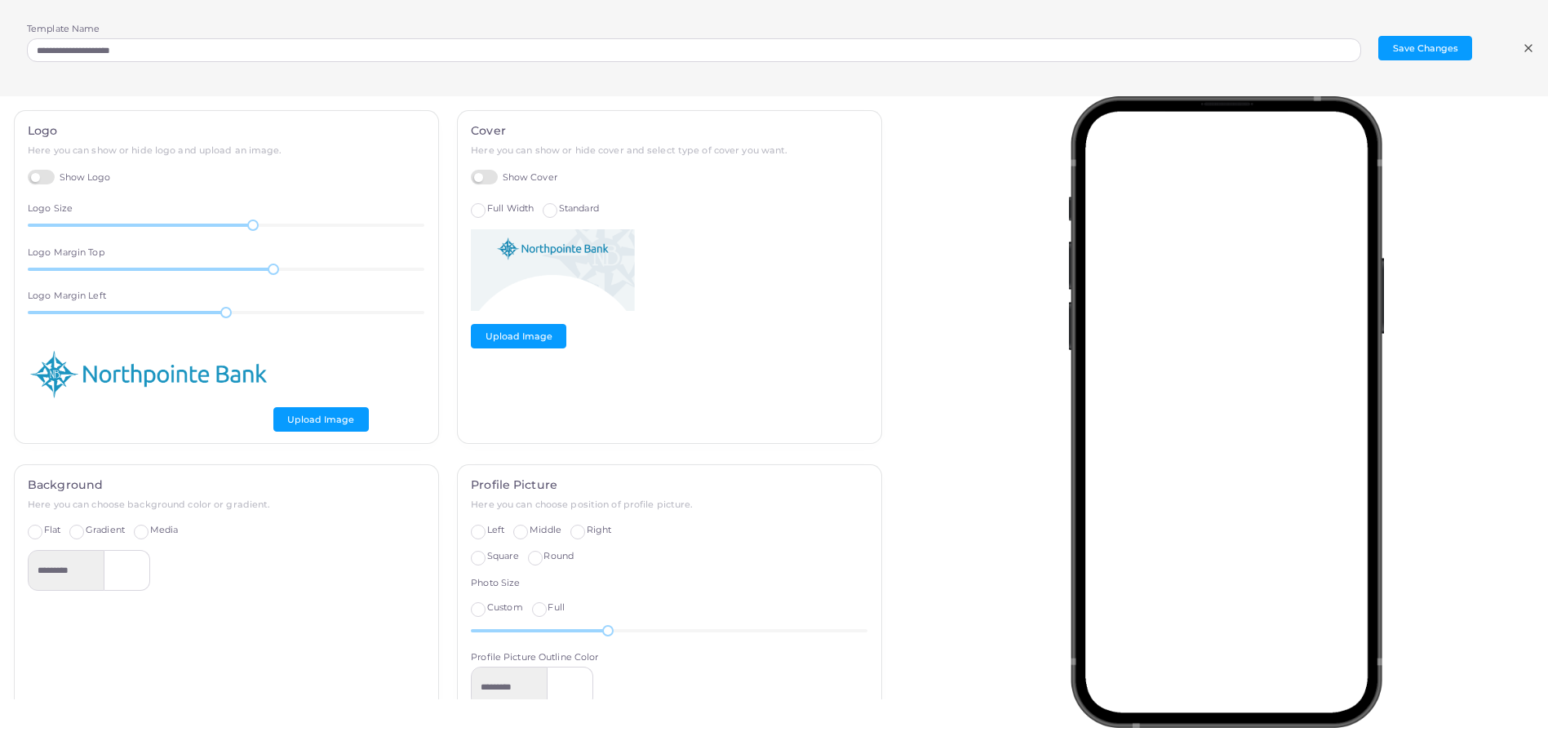
click at [478, 173] on label "Show Cover" at bounding box center [514, 178] width 87 height 16
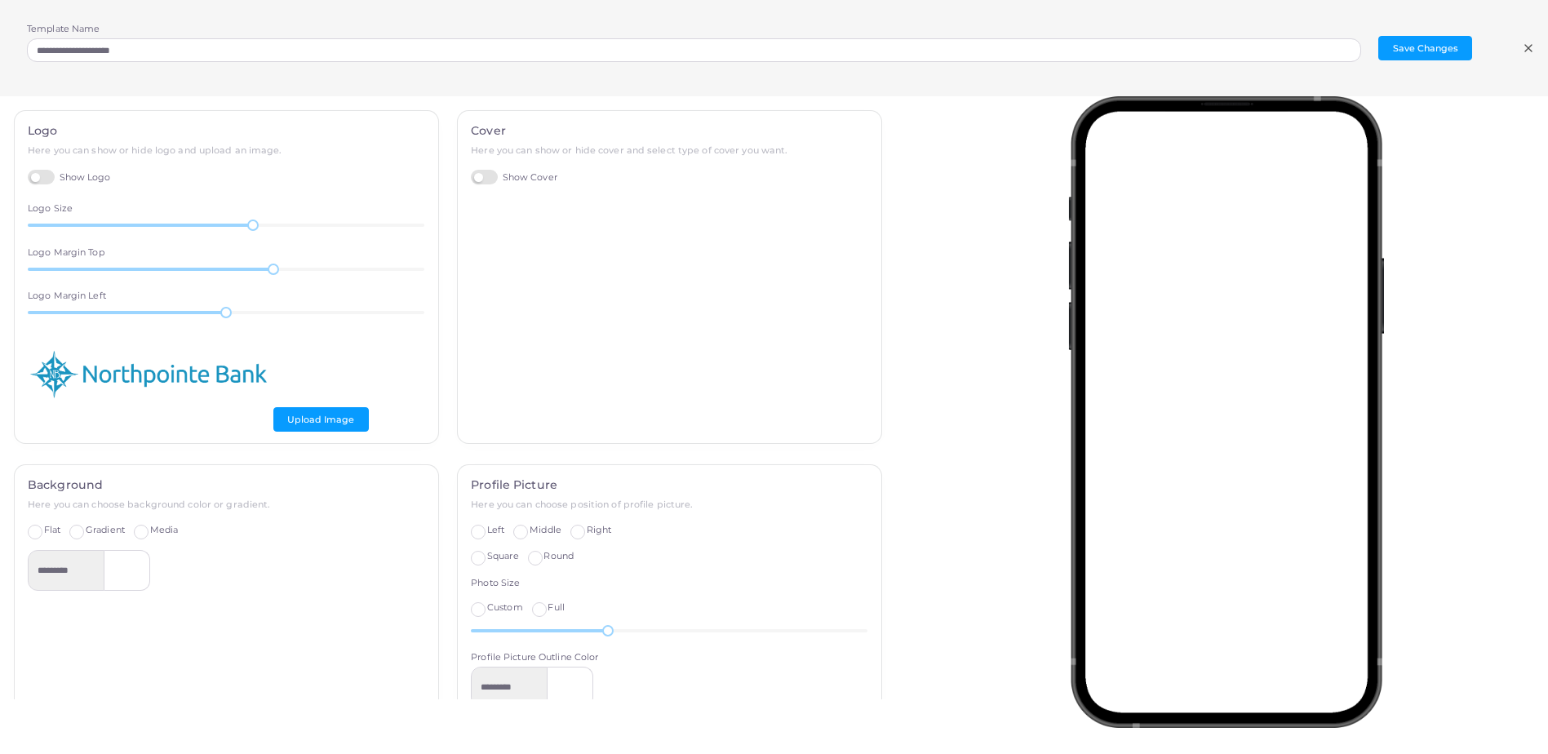
click at [1439, 62] on div "**********" at bounding box center [763, 48] width 1472 height 51
click at [1449, 43] on button "Save Changes" at bounding box center [1426, 48] width 94 height 24
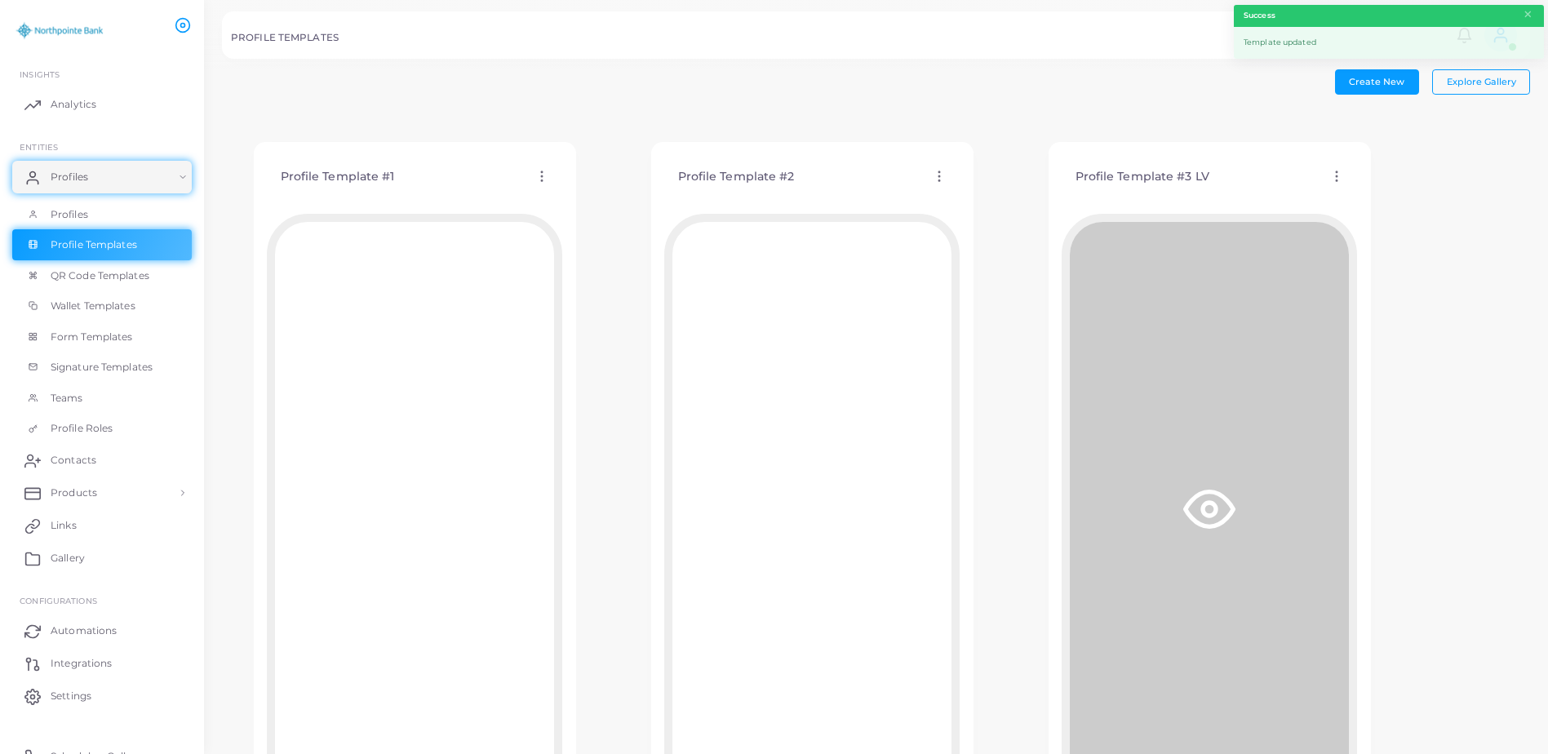
click at [1337, 175] on circle at bounding box center [1337, 176] width 2 height 2
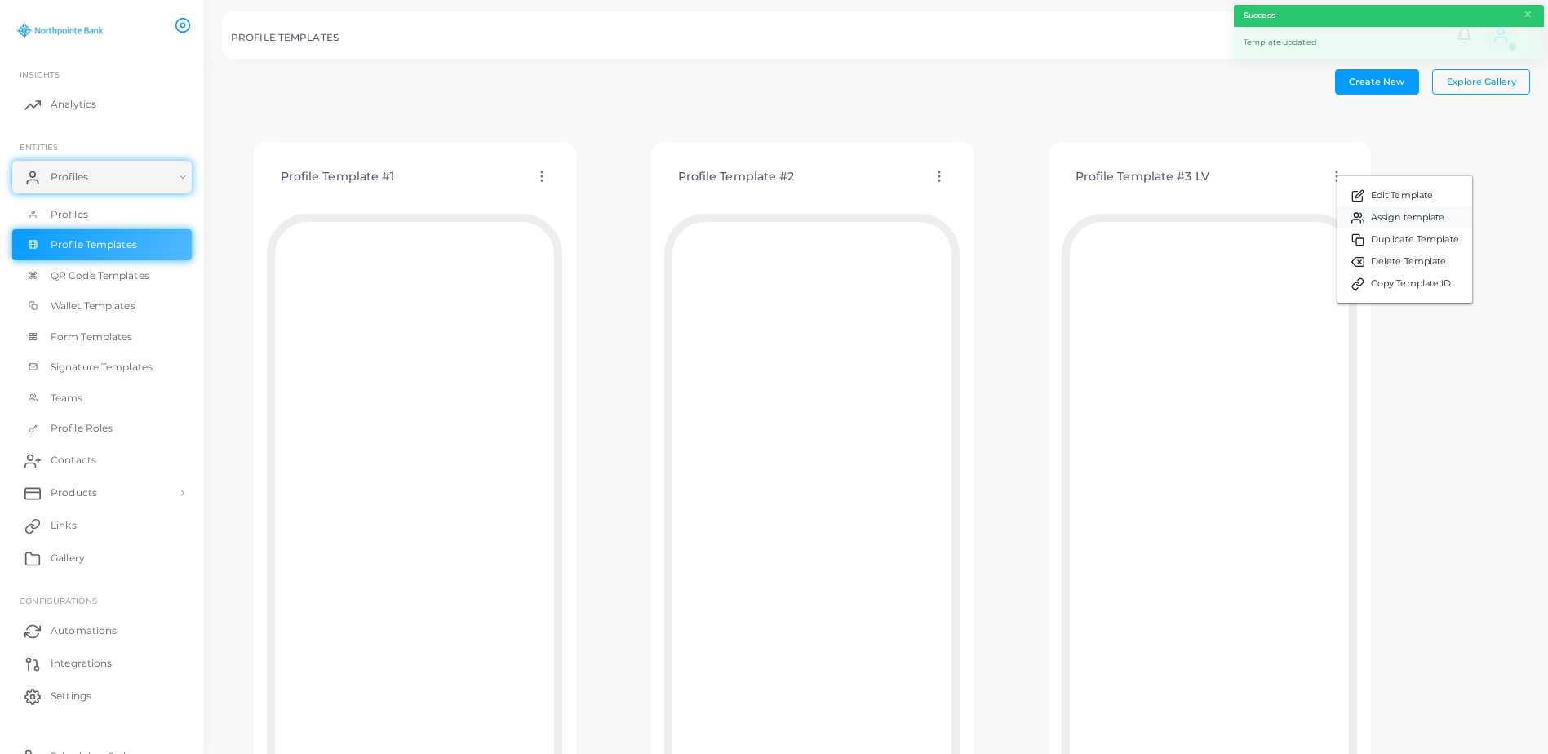
click at [1365, 215] on link "Assign template" at bounding box center [1405, 217] width 135 height 22
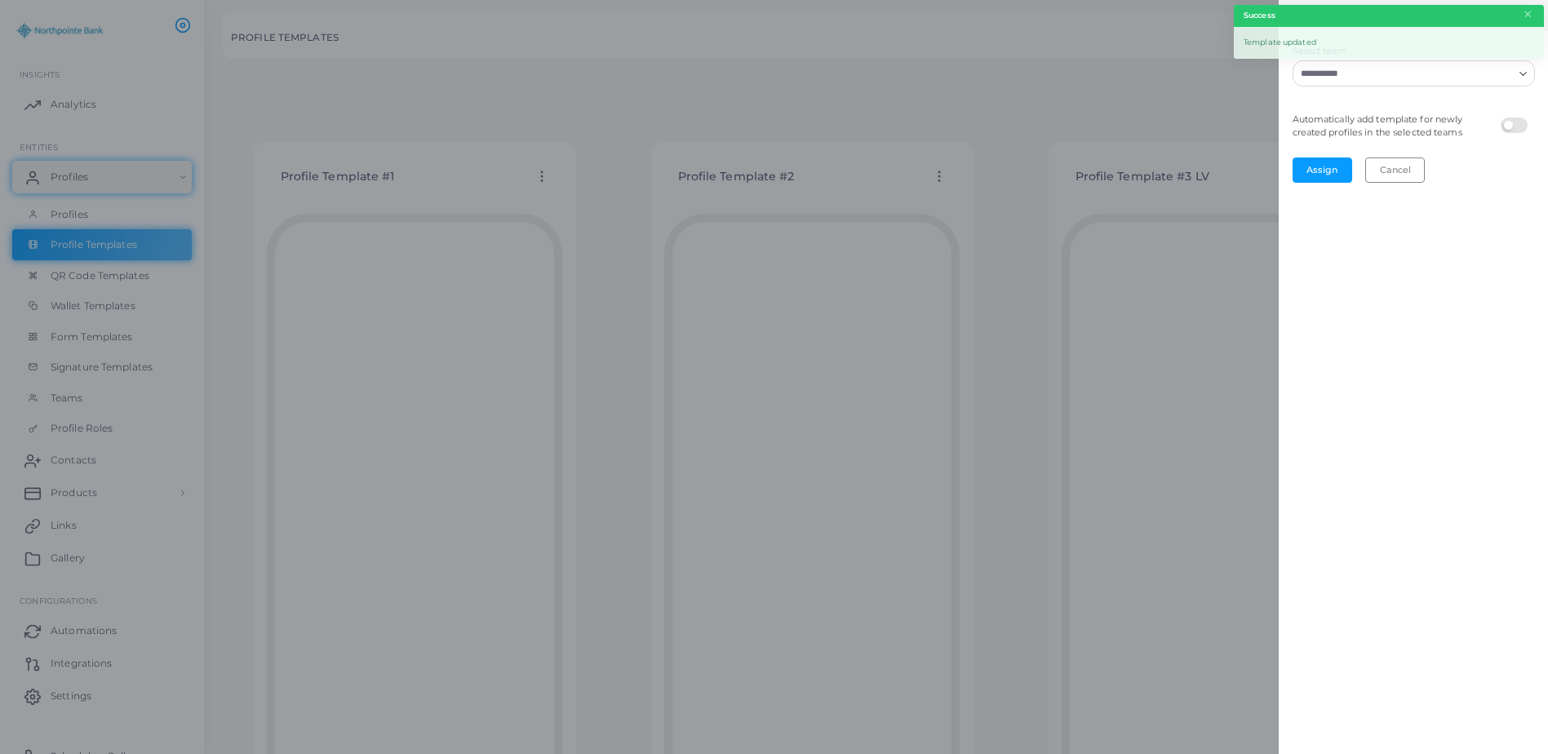
click at [1368, 85] on div "Loading..." at bounding box center [1414, 73] width 242 height 26
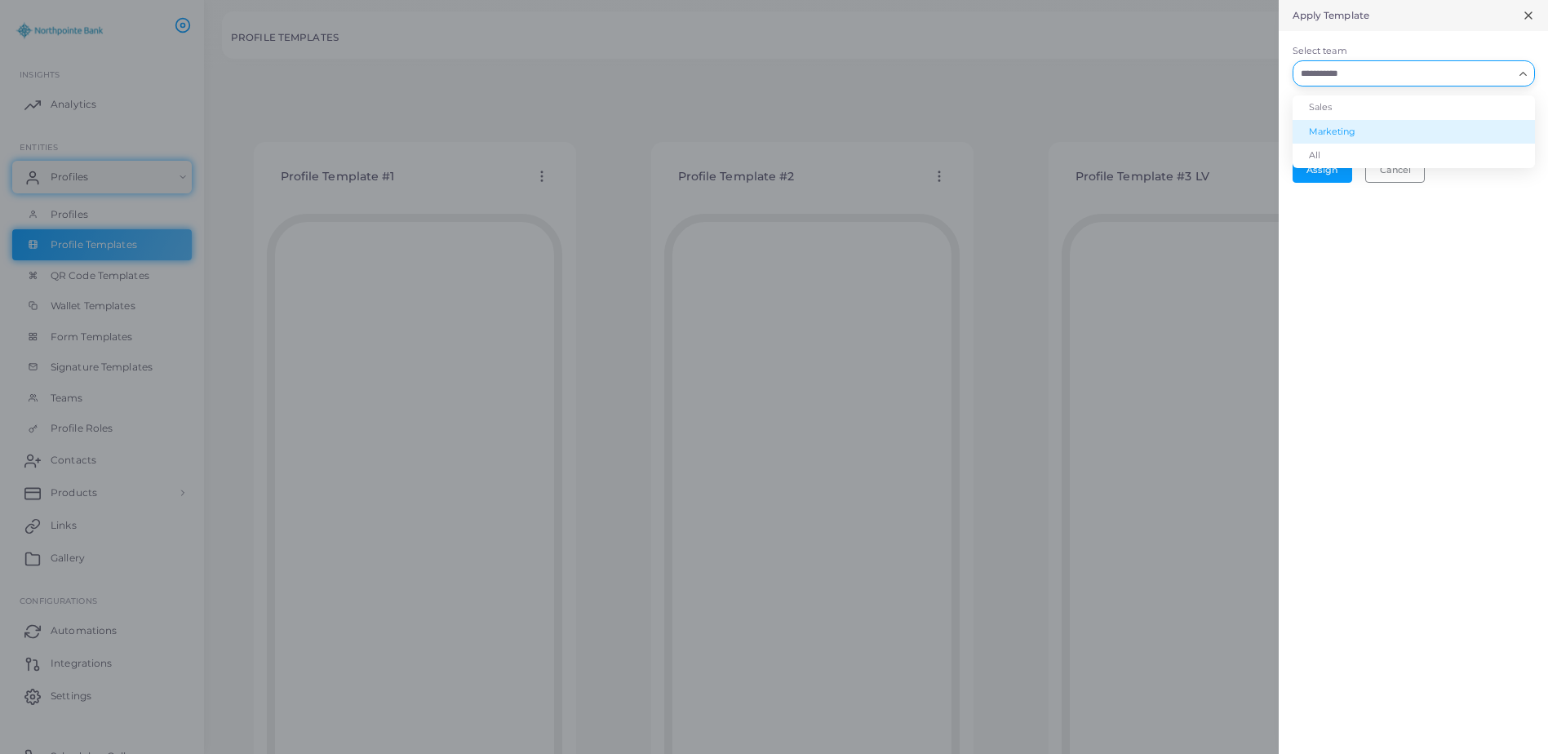
click at [1348, 124] on li "Marketing" at bounding box center [1414, 132] width 242 height 24
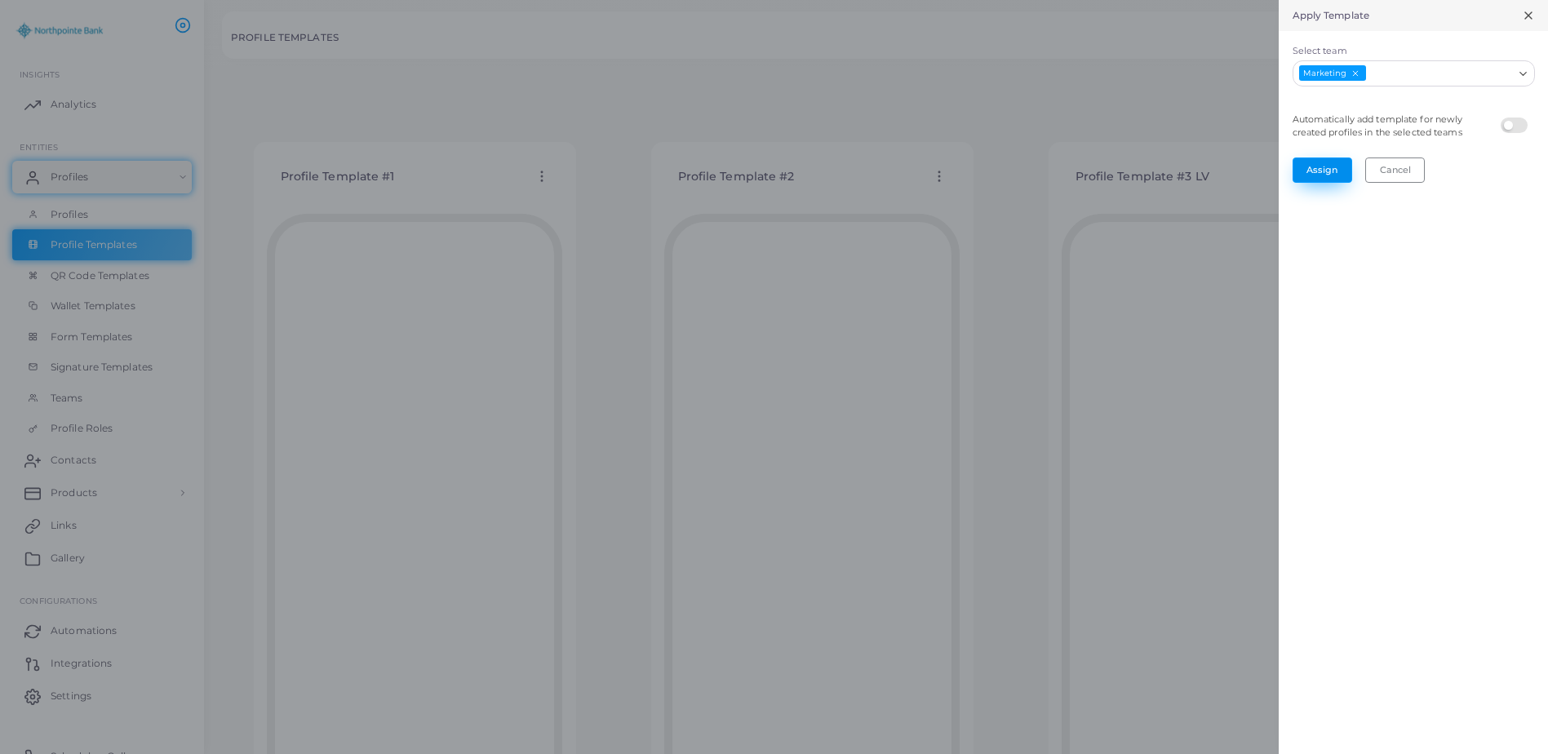
click at [1328, 166] on button "Assign" at bounding box center [1323, 170] width 60 height 24
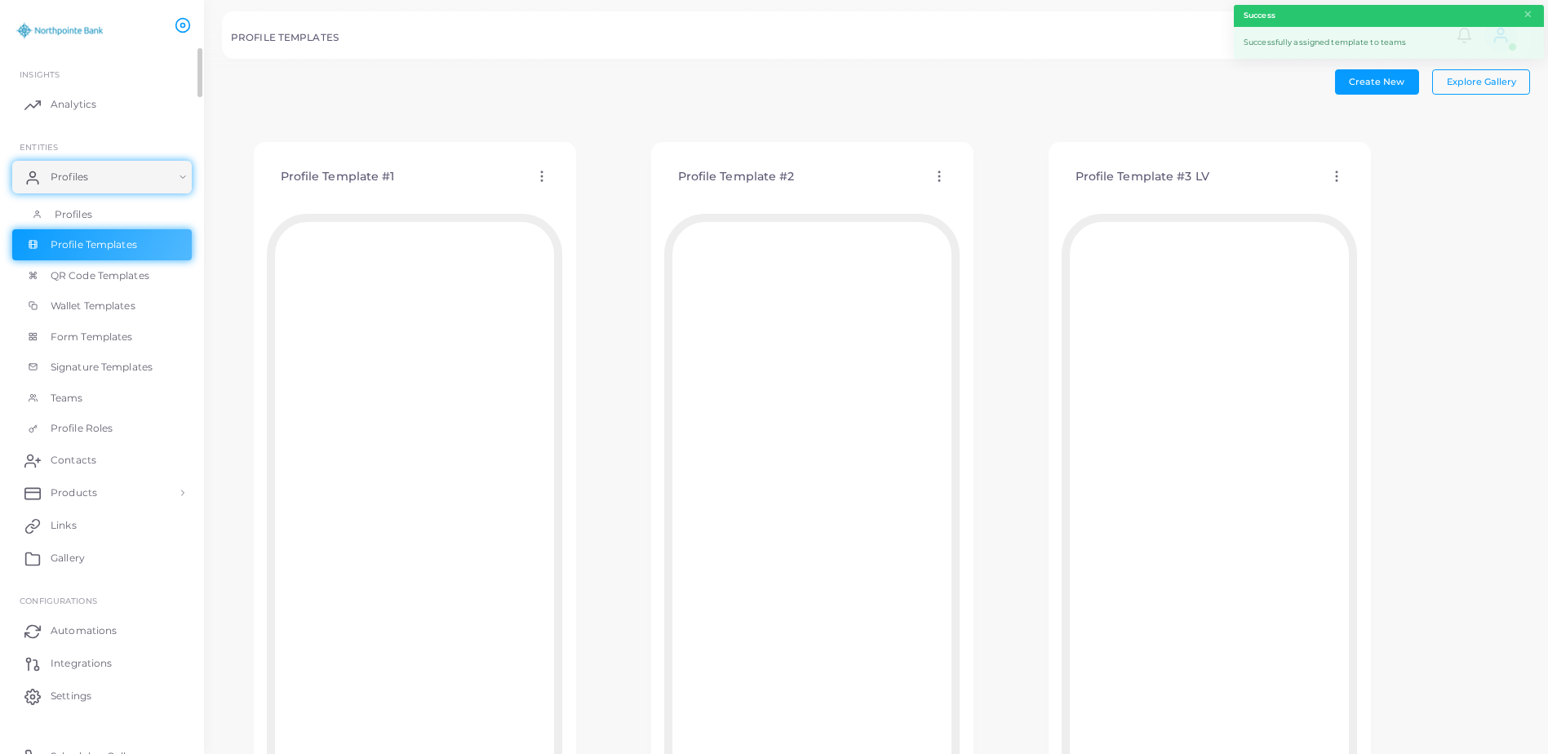
click at [92, 214] on link "Profiles" at bounding box center [102, 214] width 180 height 31
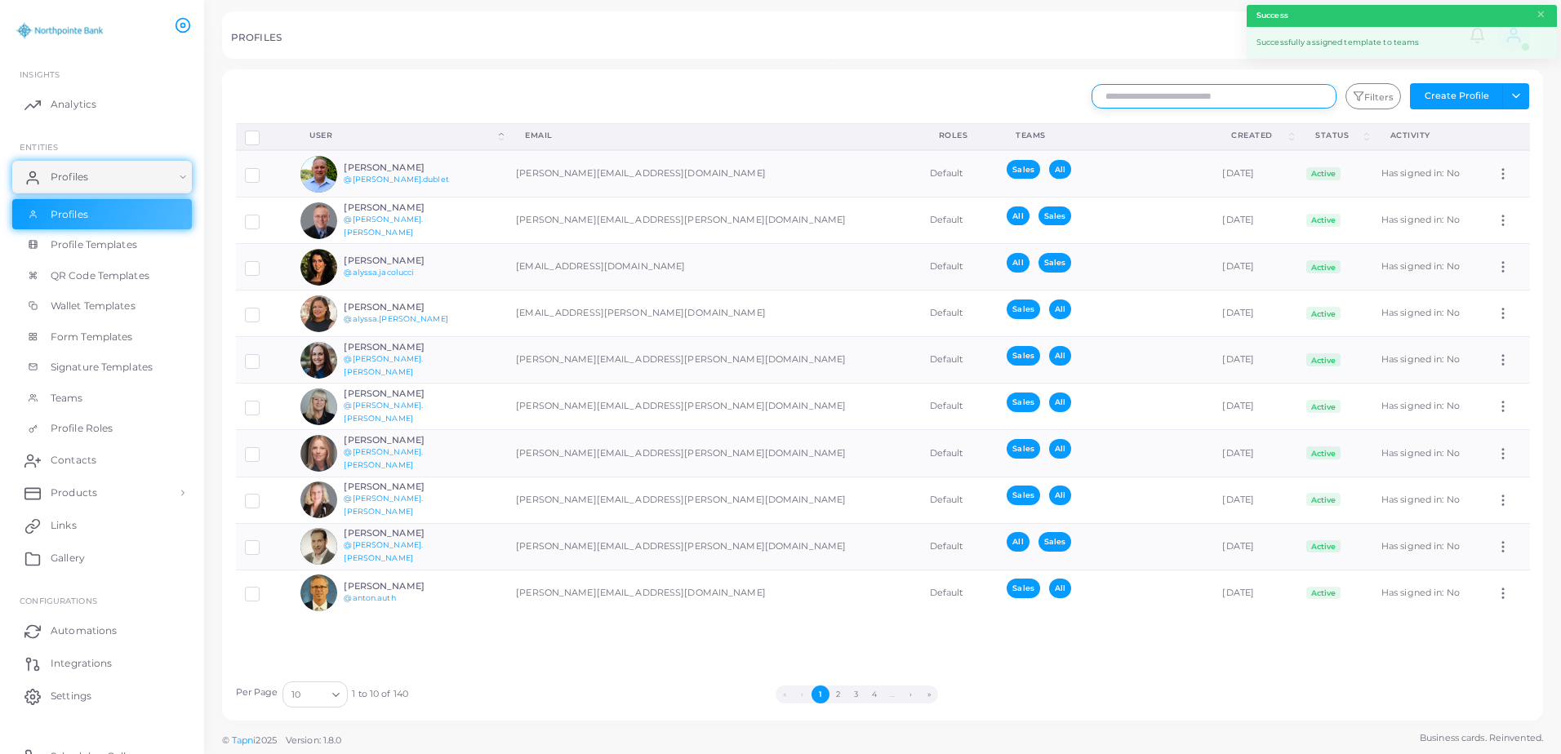
click at [1229, 98] on input "text" at bounding box center [1213, 96] width 245 height 24
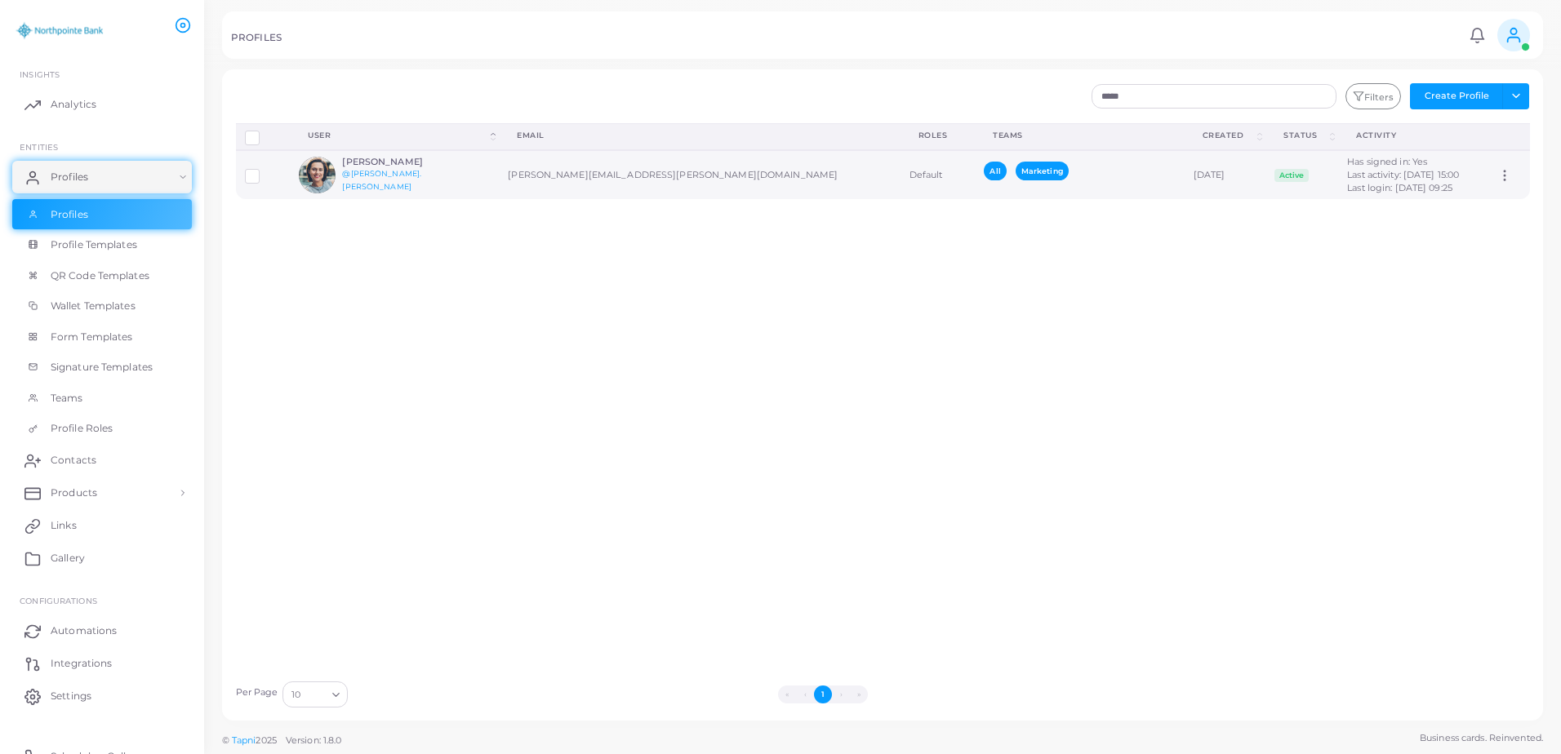
click at [375, 166] on h6 "[PERSON_NAME]" at bounding box center [402, 162] width 120 height 11
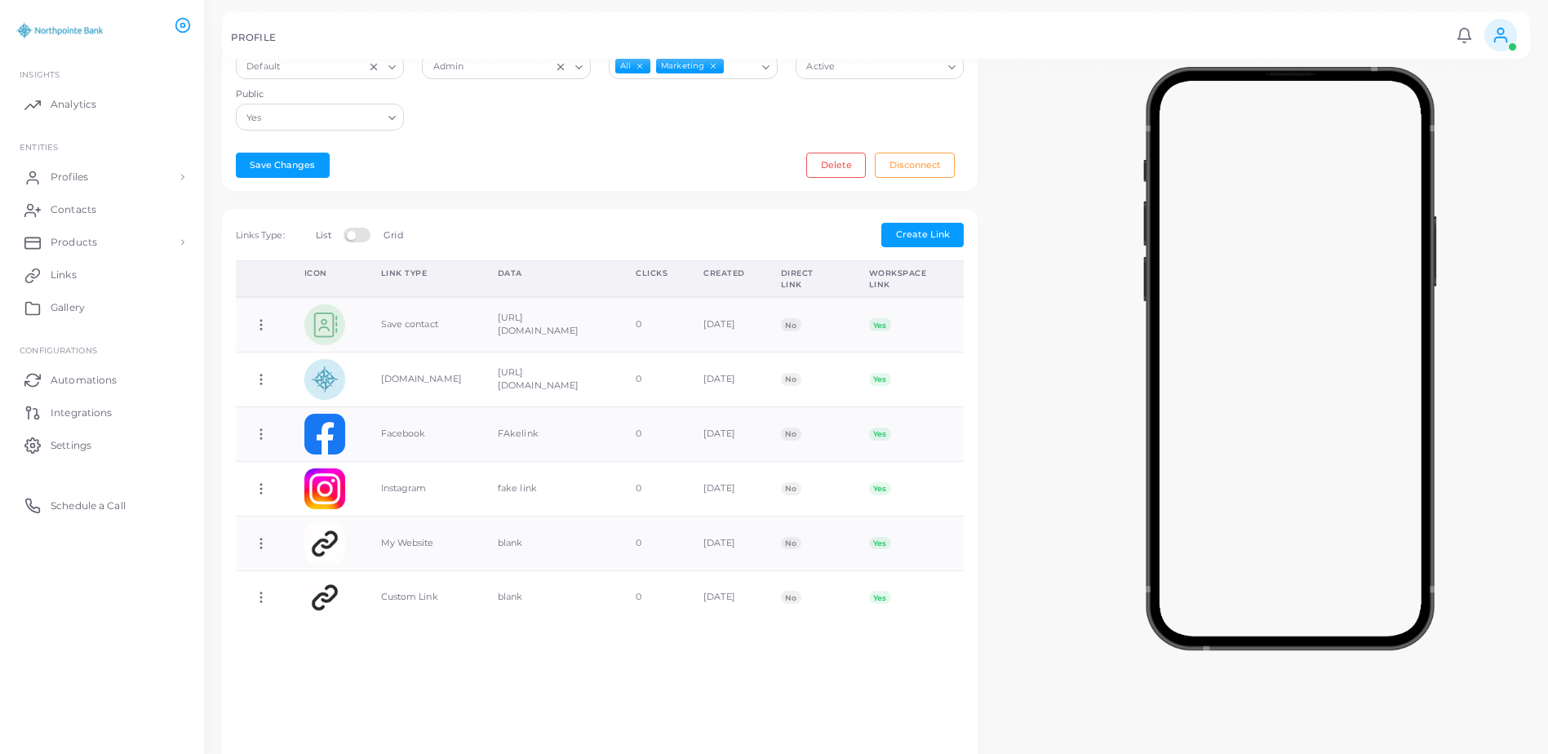
scroll to position [408, 0]
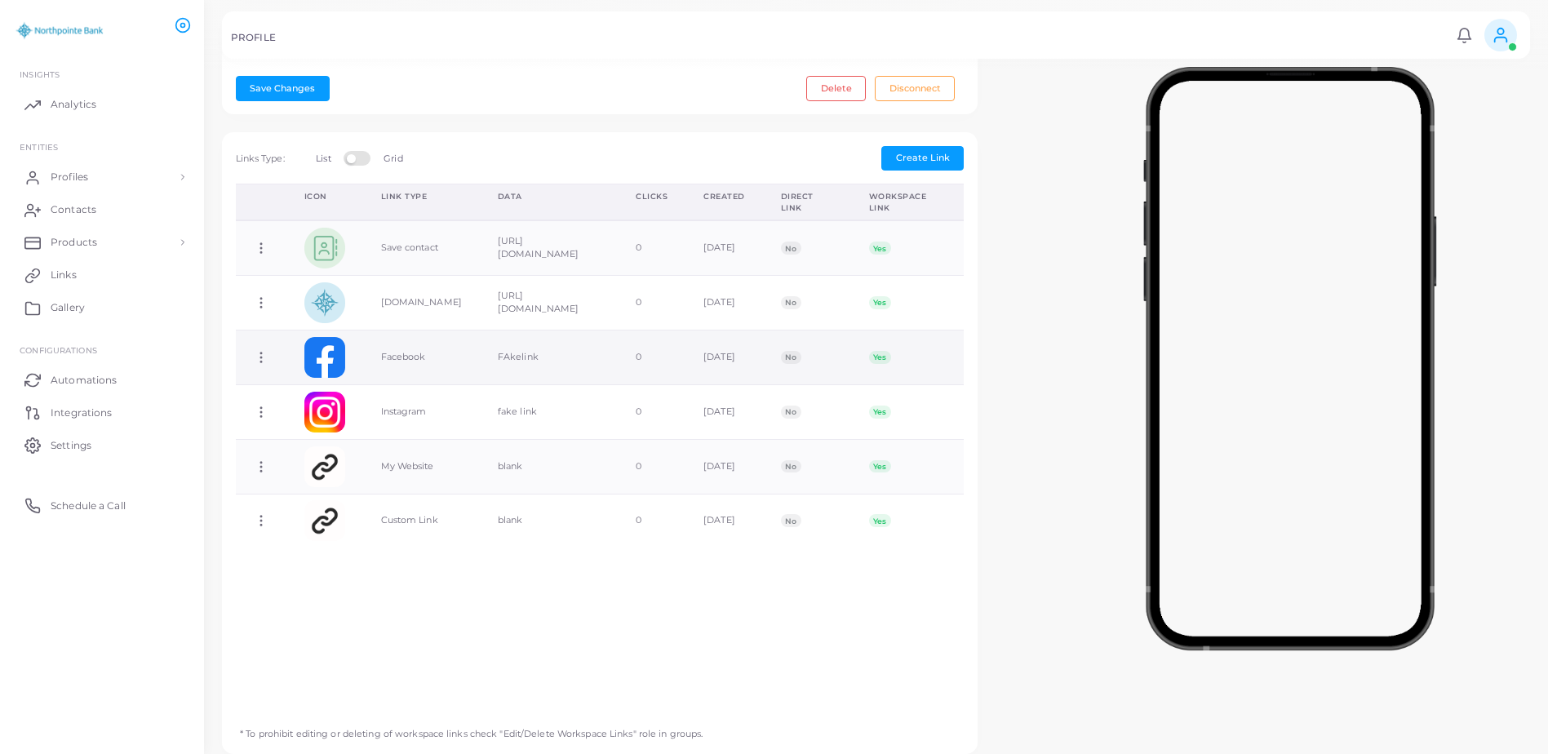
click at [269, 353] on td "Copy Link Edit Link Delete Link Toggle Direct Link" at bounding box center [261, 358] width 51 height 55
click at [251, 353] on td "Copy Link Edit Link Delete Link Toggle Direct Link" at bounding box center [261, 358] width 51 height 55
click at [260, 356] on icon at bounding box center [261, 357] width 15 height 15
click at [309, 395] on span "Edit Link" at bounding box center [313, 398] width 39 height 13
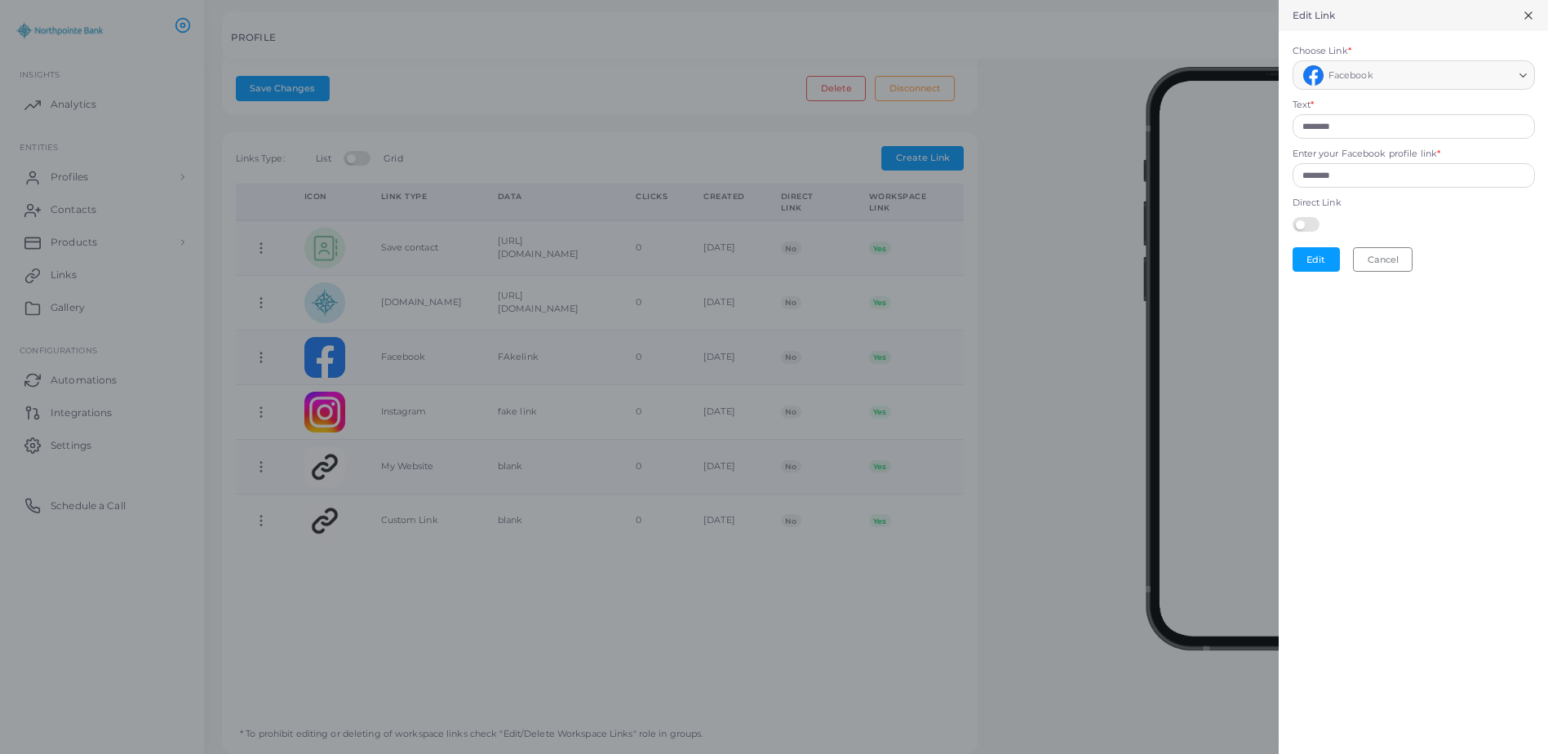
click at [1461, 92] on form "Choose Link * Facebook Loading... Text * ******** Enter your Facebook profile l…" at bounding box center [1413, 158] width 269 height 255
click at [1525, 74] on polyline "Search for option" at bounding box center [1523, 75] width 7 height 3
drag, startPoint x: 1525, startPoint y: 74, endPoint x: 1468, endPoint y: 100, distance: 62.8
click at [1524, 77] on polyline "Search for option" at bounding box center [1523, 75] width 7 height 3
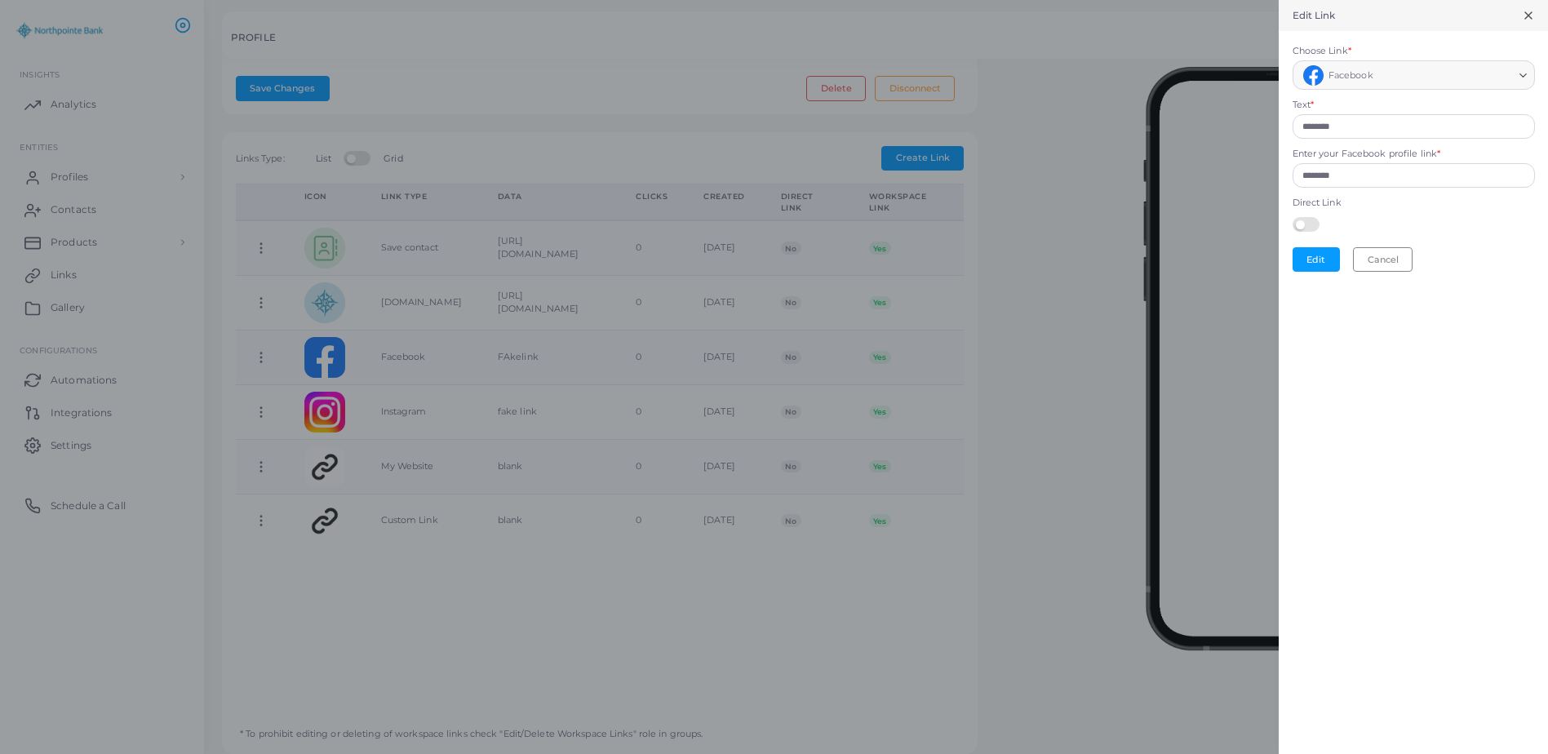
click at [1352, 45] on span "*" at bounding box center [1349, 50] width 3 height 11
click at [1352, 47] on span "*" at bounding box center [1349, 50] width 3 height 11
click at [1320, 255] on button "Edit" at bounding box center [1316, 259] width 47 height 24
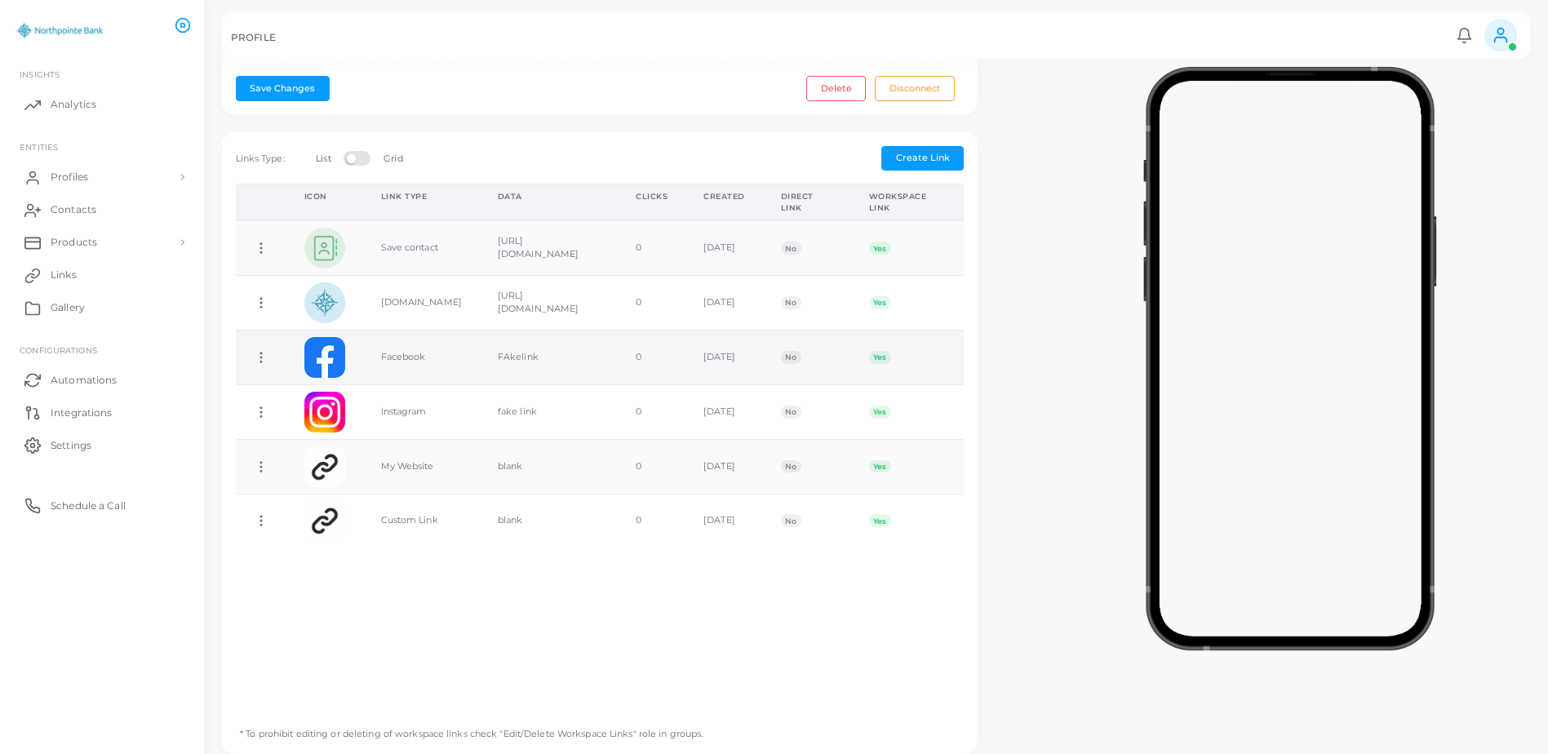
click at [255, 361] on icon at bounding box center [261, 357] width 15 height 15
click at [329, 422] on span "Delete Link" at bounding box center [315, 425] width 52 height 13
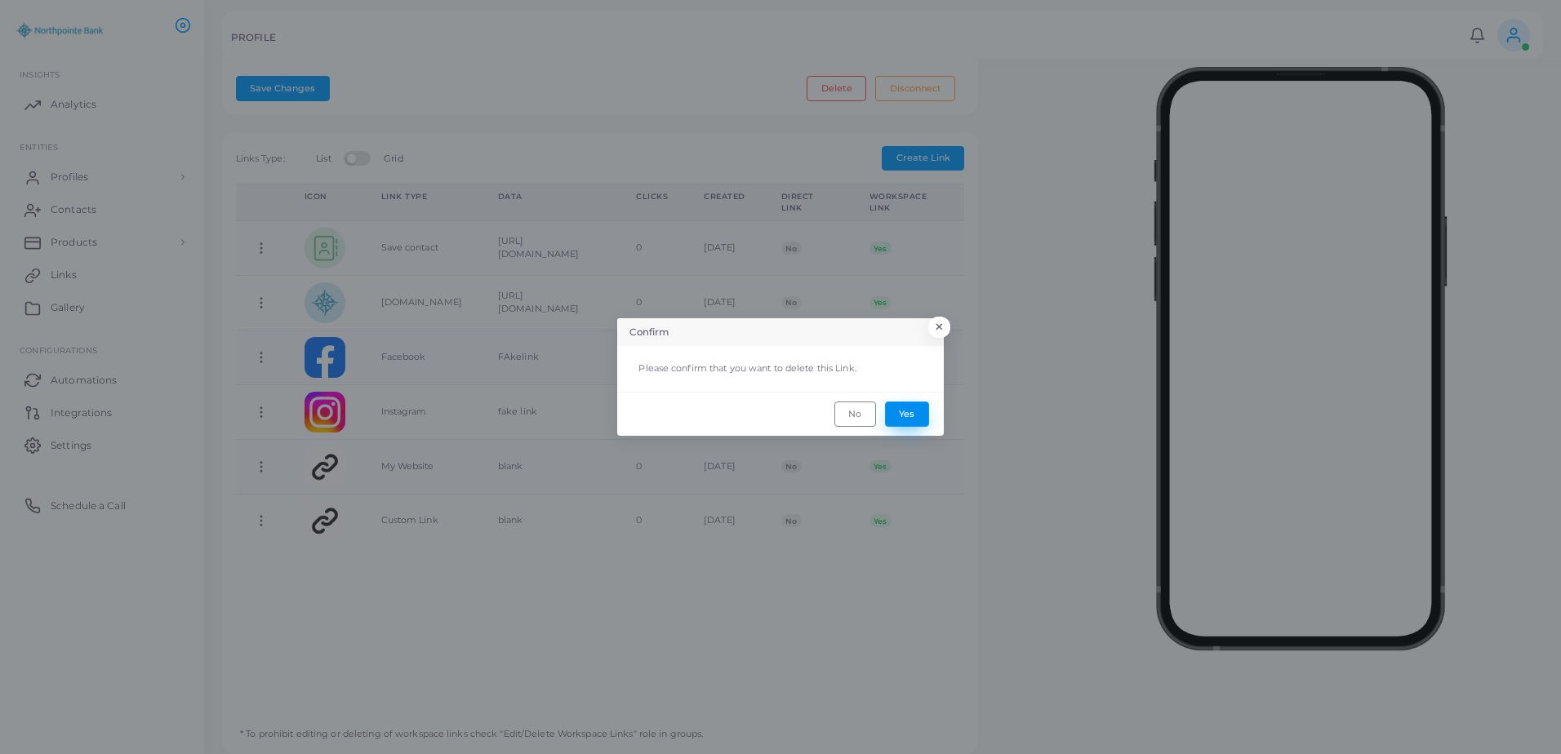
click at [917, 417] on button "Yes" at bounding box center [907, 414] width 44 height 24
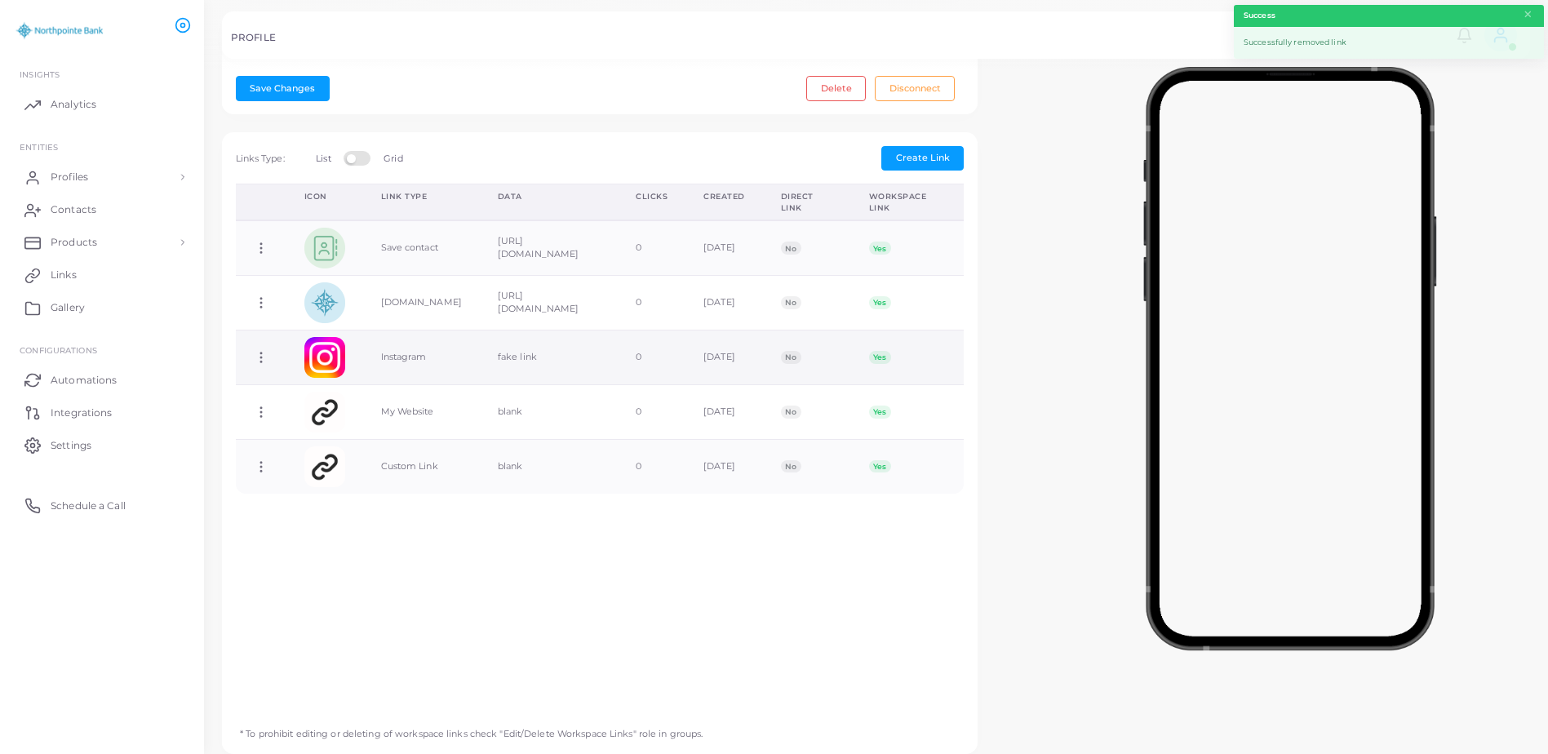
click at [277, 364] on td "Copy Link Edit Link Delete Link Toggle Direct Link" at bounding box center [261, 358] width 51 height 55
click at [260, 358] on icon at bounding box center [261, 357] width 15 height 15
click at [338, 419] on span "Delete Link" at bounding box center [320, 422] width 52 height 13
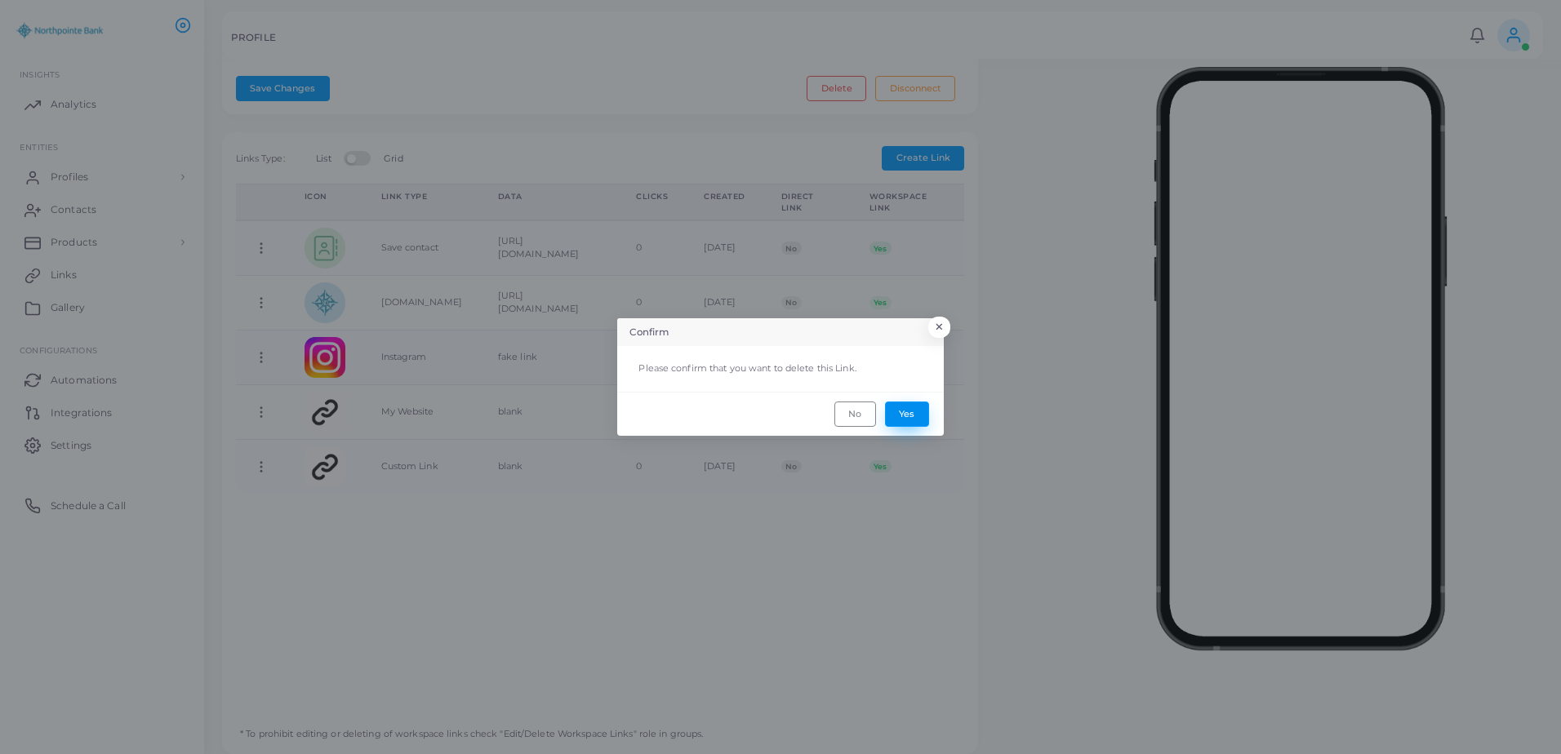
click at [916, 413] on button "Yes" at bounding box center [907, 414] width 44 height 24
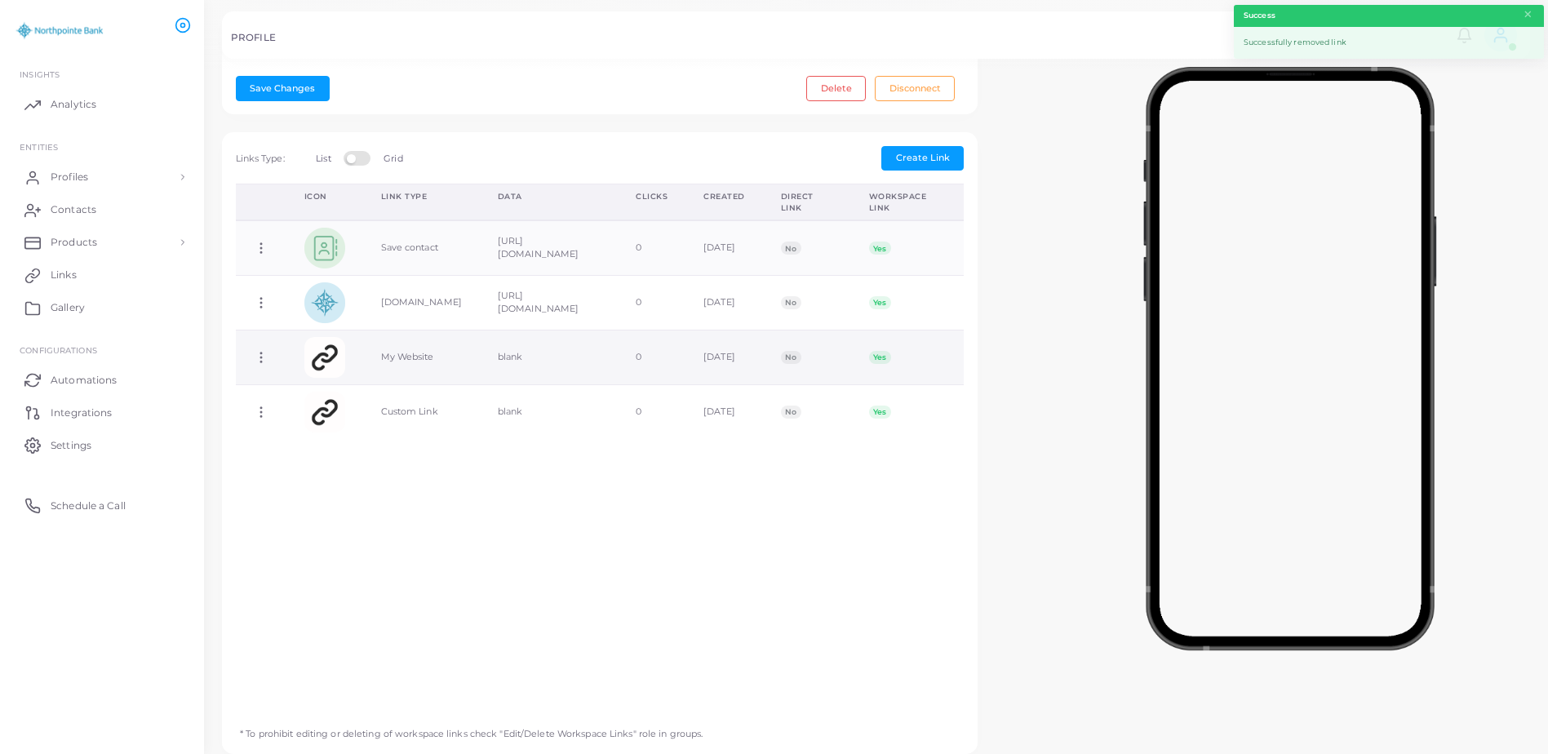
click at [325, 362] on img at bounding box center [324, 357] width 41 height 41
click at [248, 354] on td "Copy Link Edit Link Delete Link Toggle Direct Link" at bounding box center [261, 358] width 51 height 55
click at [259, 361] on icon at bounding box center [261, 357] width 15 height 15
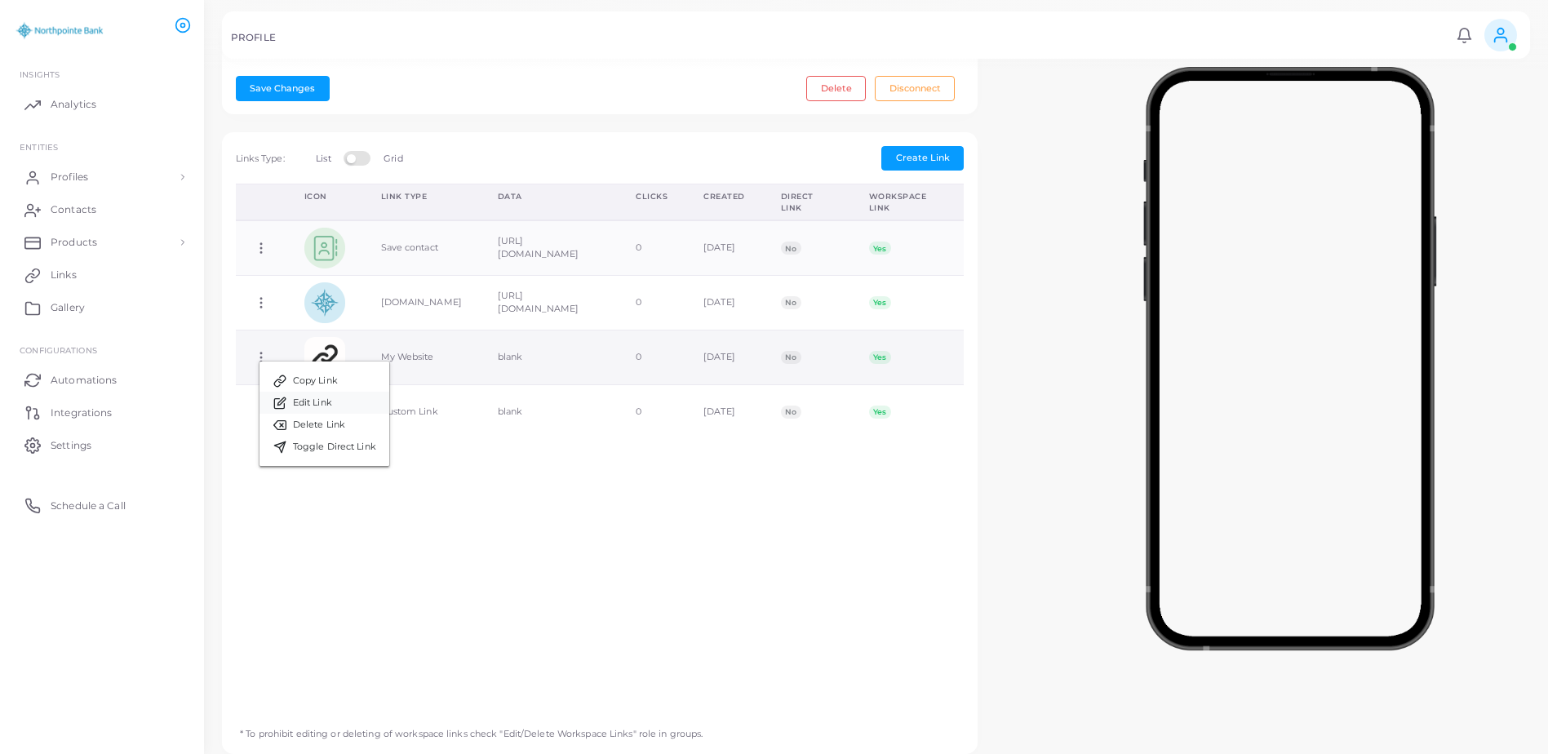
click at [331, 400] on span "Edit Link" at bounding box center [312, 403] width 39 height 13
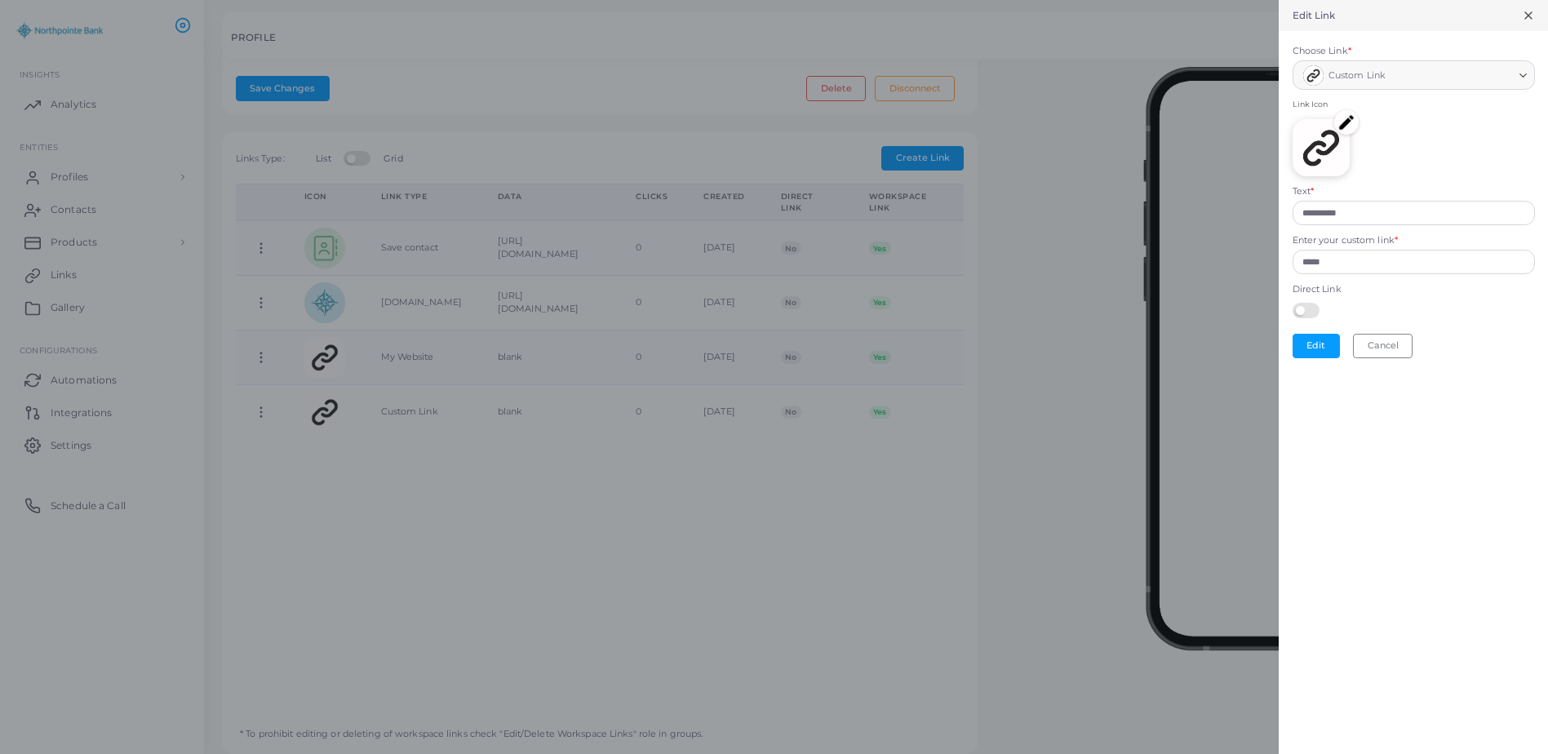
click at [1521, 74] on icon "Search for option" at bounding box center [1523, 75] width 12 height 12
click at [1524, 78] on icon "Search for option" at bounding box center [1523, 75] width 12 height 12
click at [1367, 83] on span "Custom Link" at bounding box center [1357, 76] width 57 height 16
drag, startPoint x: 1345, startPoint y: 78, endPoint x: 1346, endPoint y: 87, distance: 9.8
click at [1345, 79] on span "Custom Link" at bounding box center [1357, 76] width 57 height 16
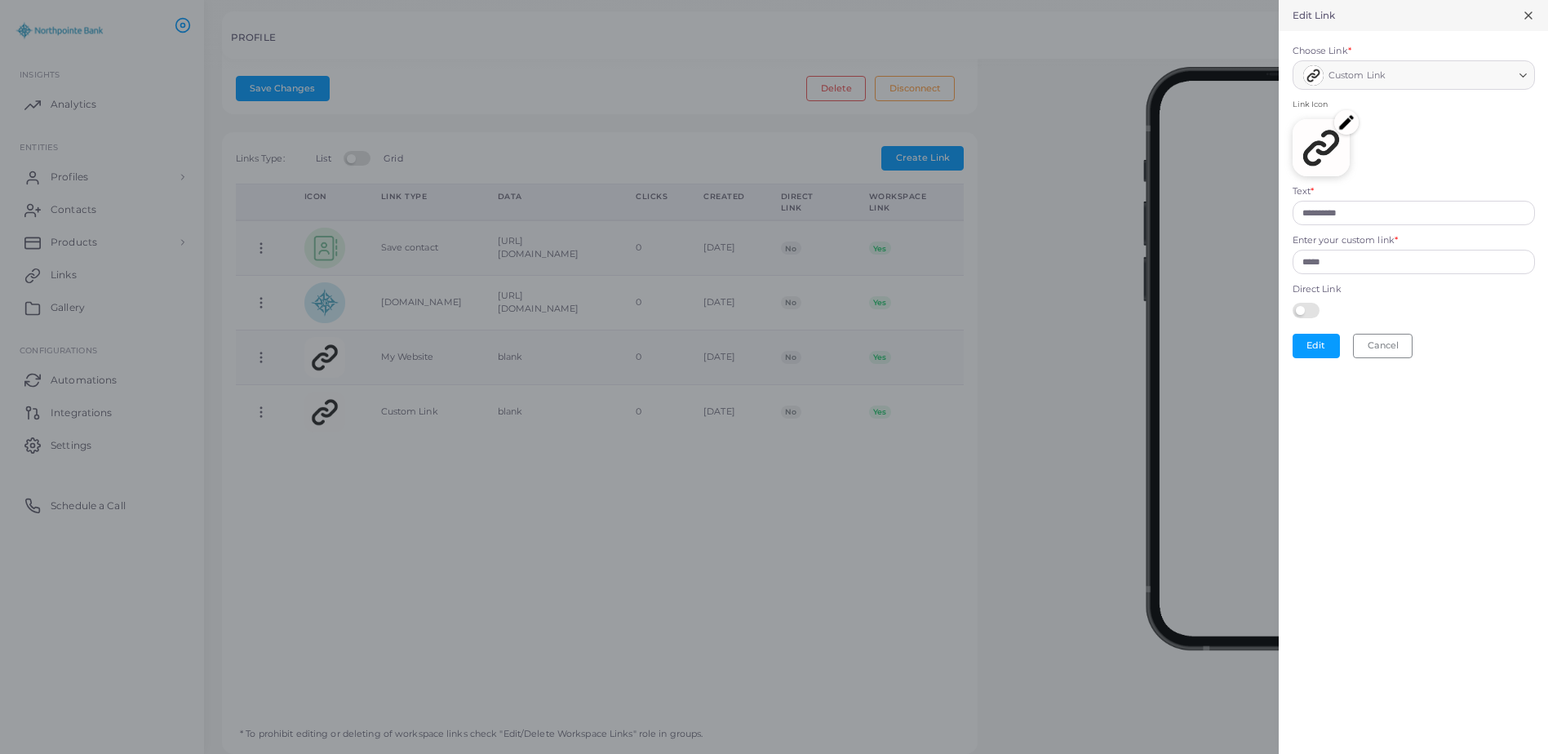
click at [1348, 122] on img at bounding box center [1346, 122] width 24 height 24
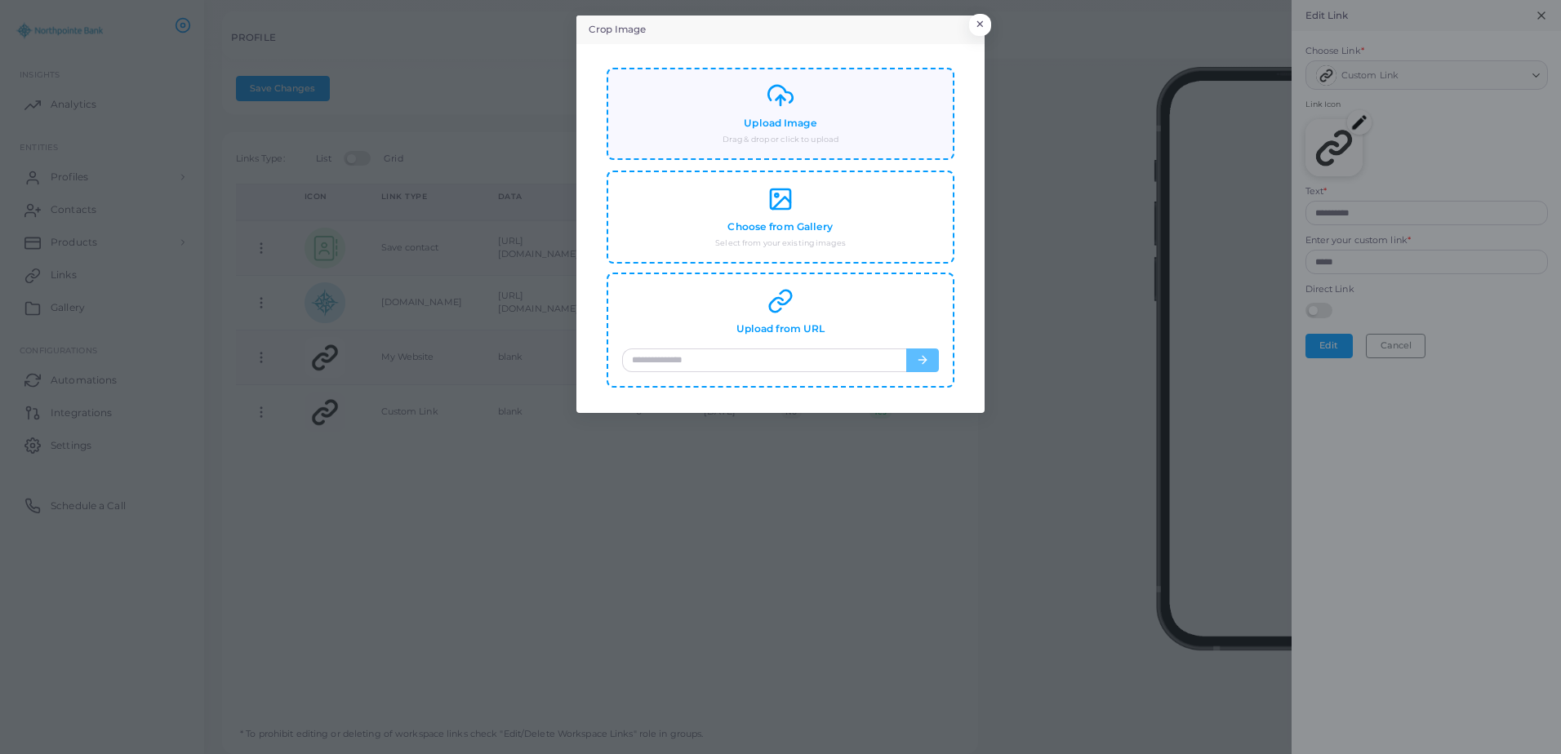
click at [799, 137] on small "Drag & drop or click to upload" at bounding box center [780, 139] width 116 height 11
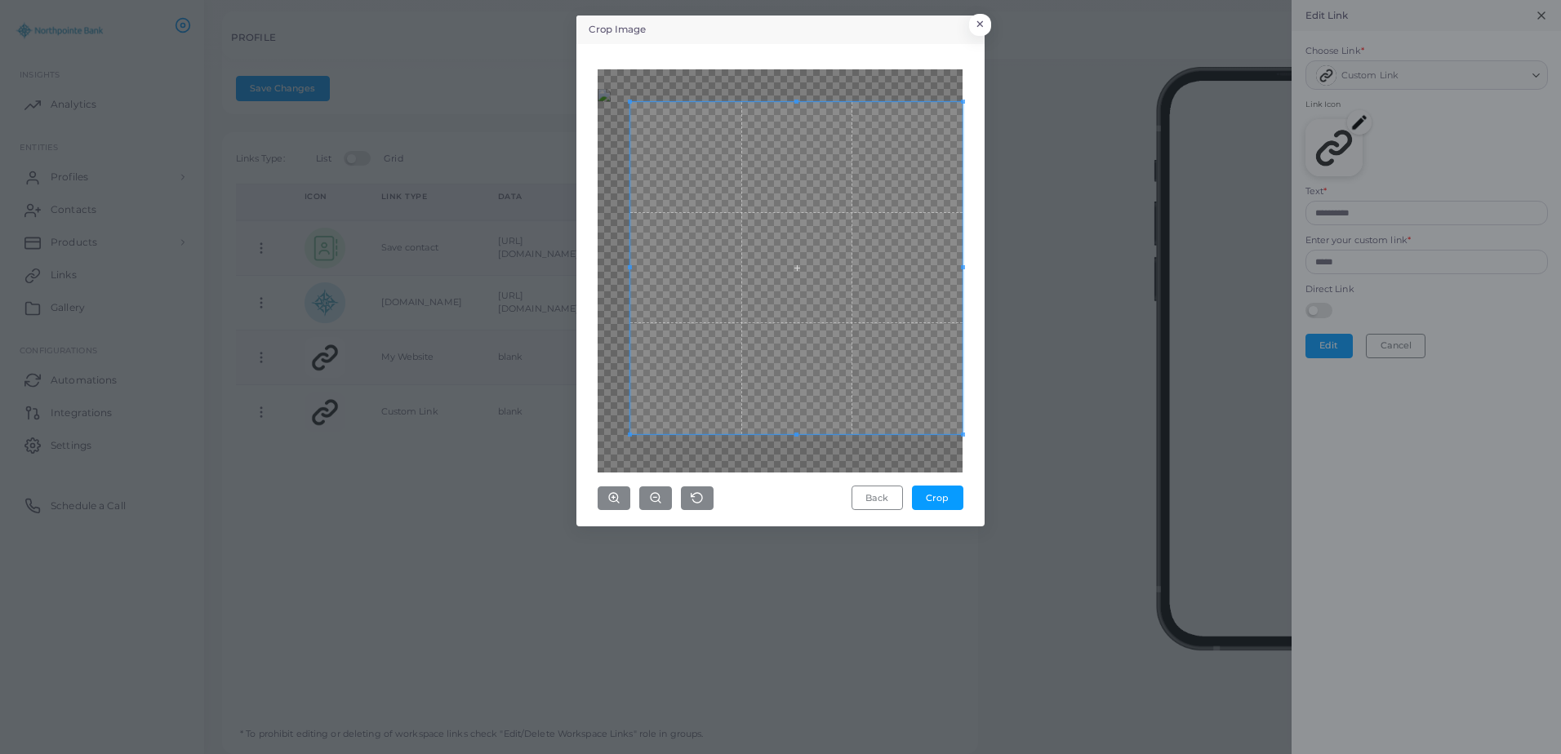
click at [1049, 525] on div "Crop Image × Back Crop" at bounding box center [780, 377] width 1561 height 754
click at [522, 65] on div "Crop Image × Back Crop" at bounding box center [780, 377] width 1561 height 754
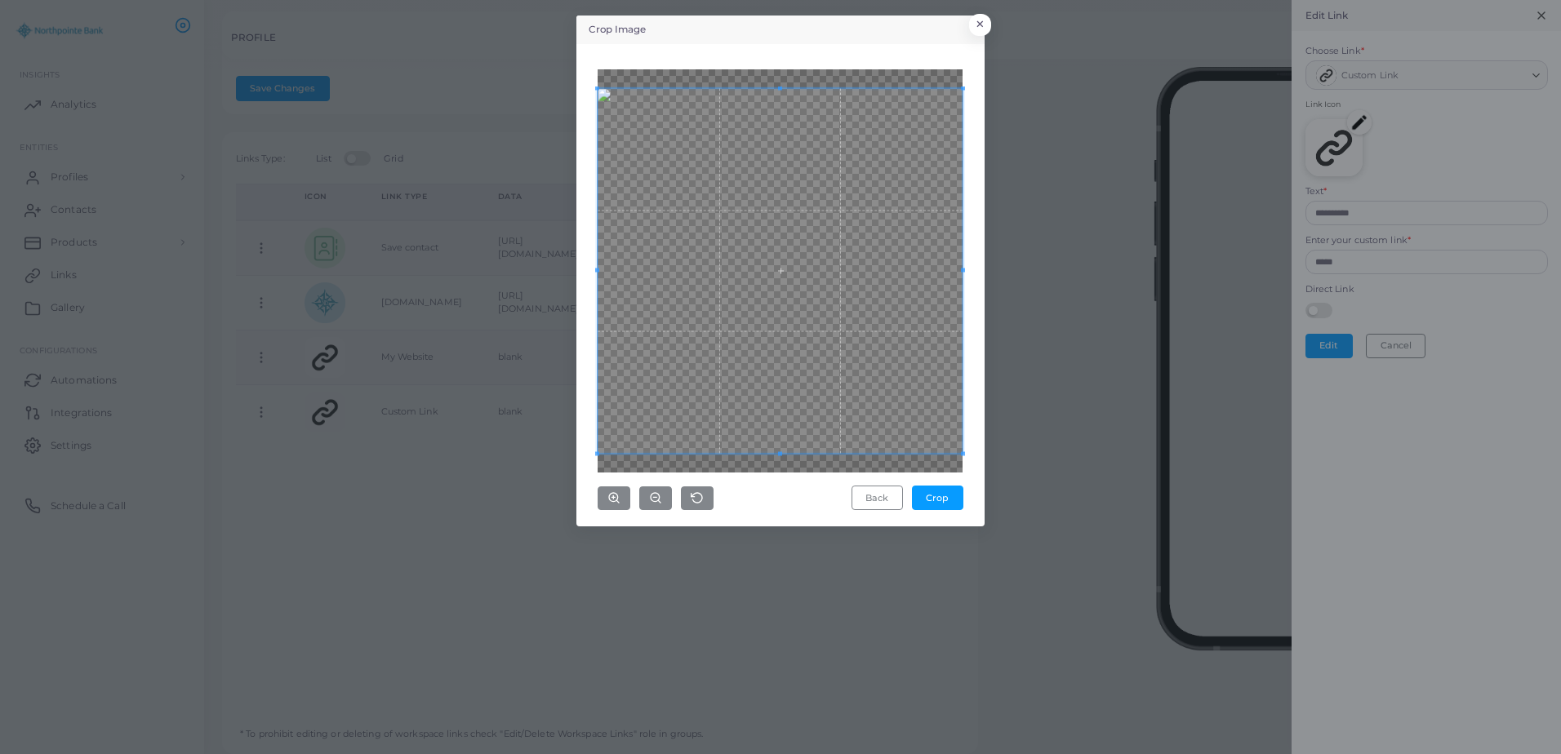
click at [544, 516] on div "Crop Image × Back Crop" at bounding box center [780, 377] width 1561 height 754
click at [935, 489] on button "Crop" at bounding box center [937, 498] width 51 height 24
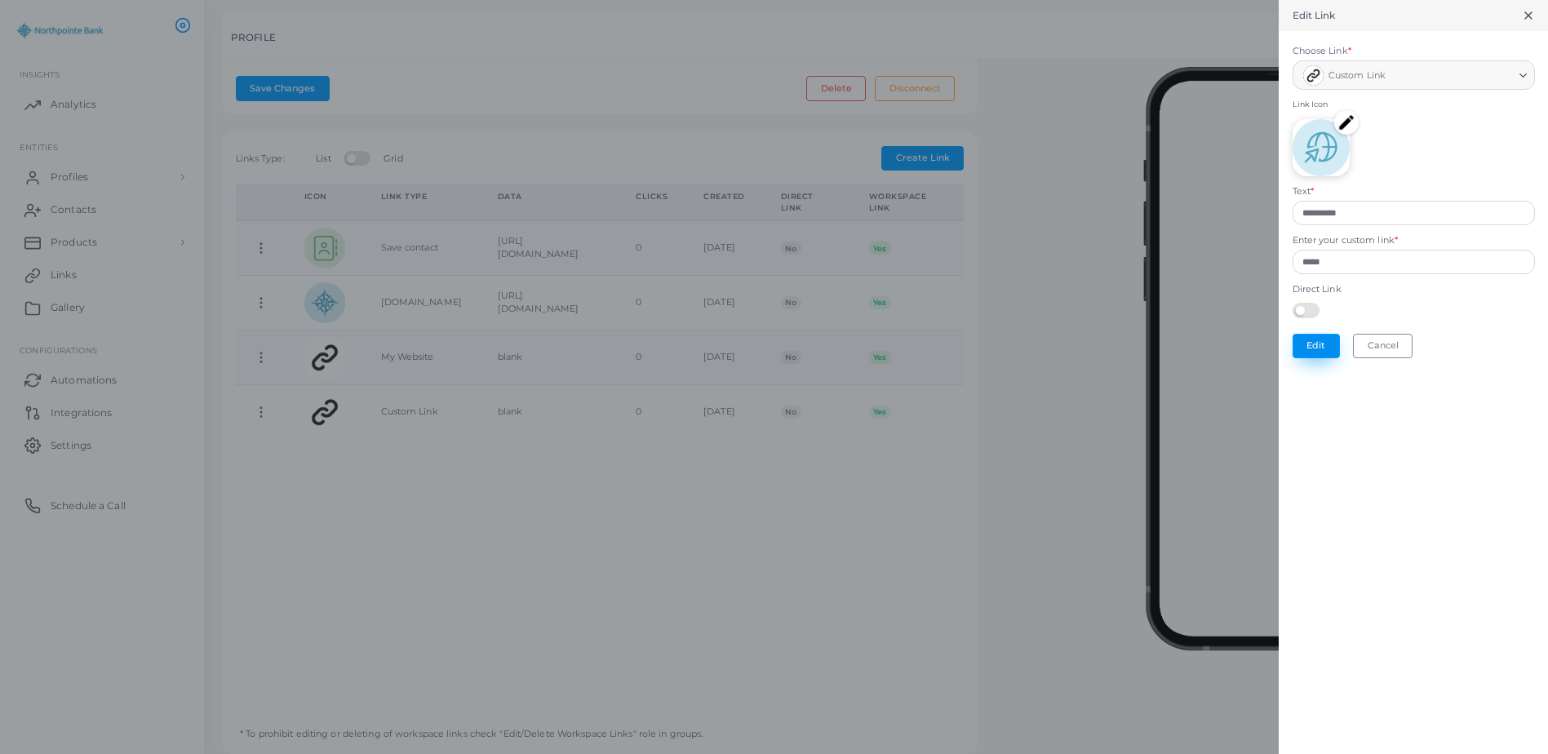
click at [1322, 342] on button "Edit" at bounding box center [1316, 346] width 47 height 24
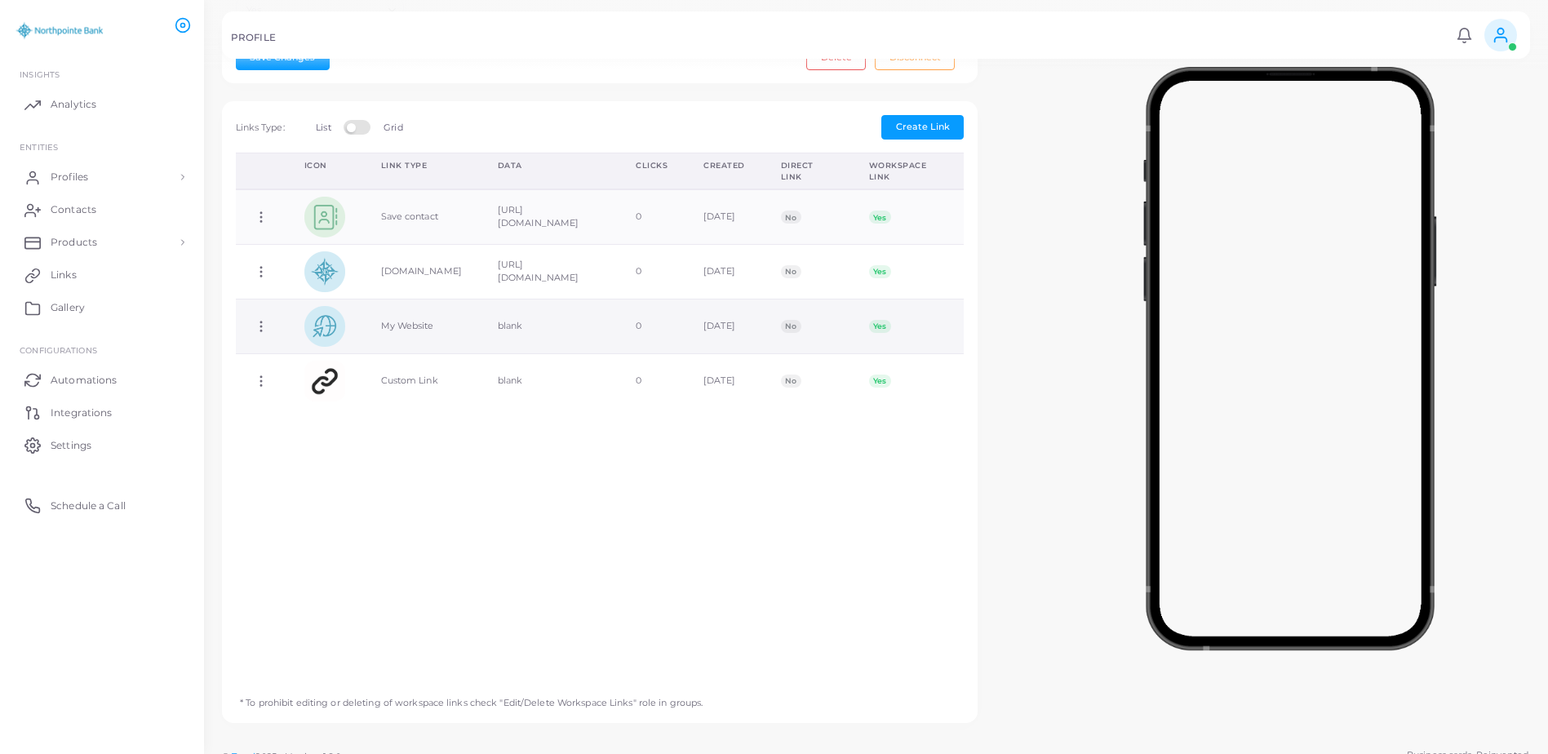
scroll to position [456, 0]
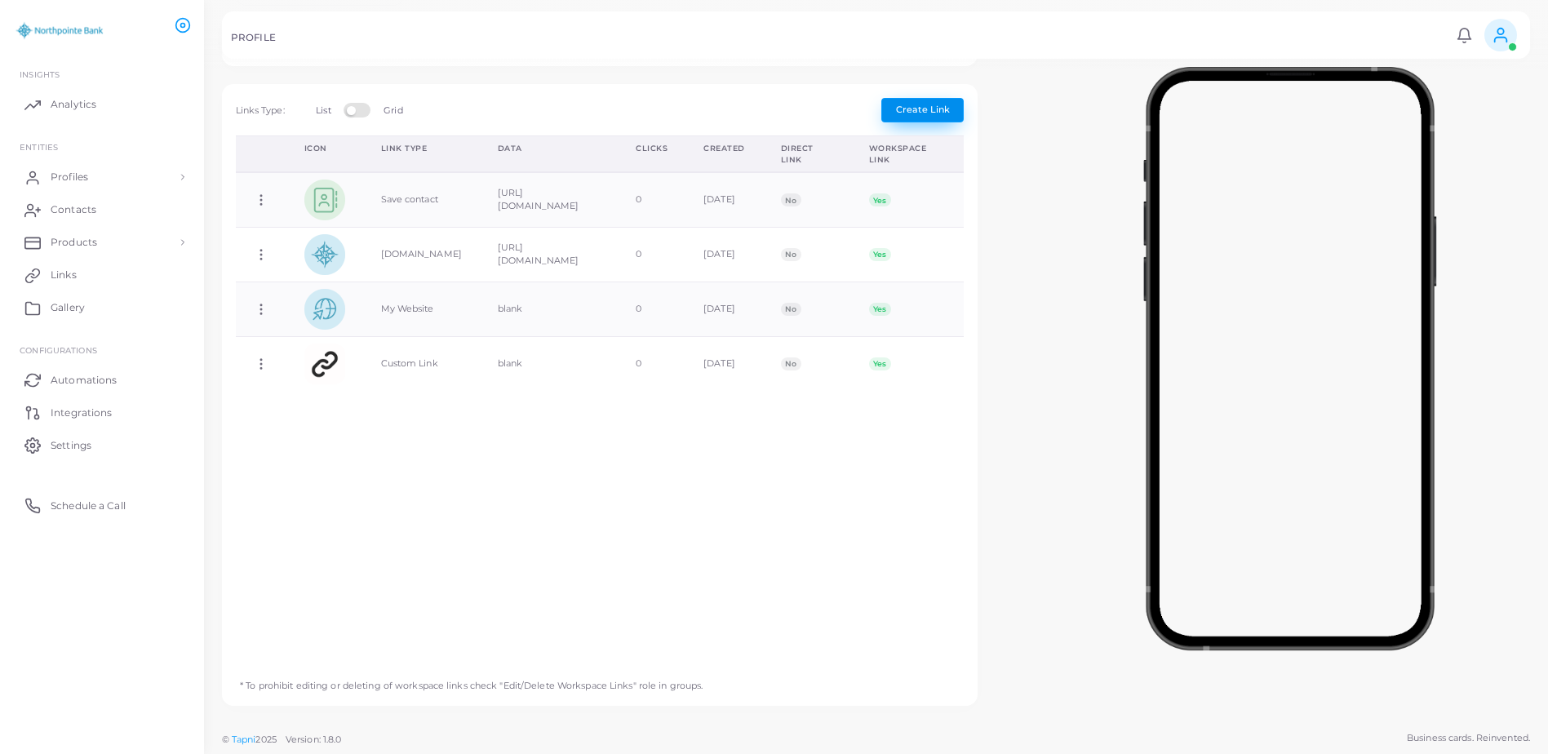
click at [942, 109] on span "Create Link" at bounding box center [923, 109] width 54 height 11
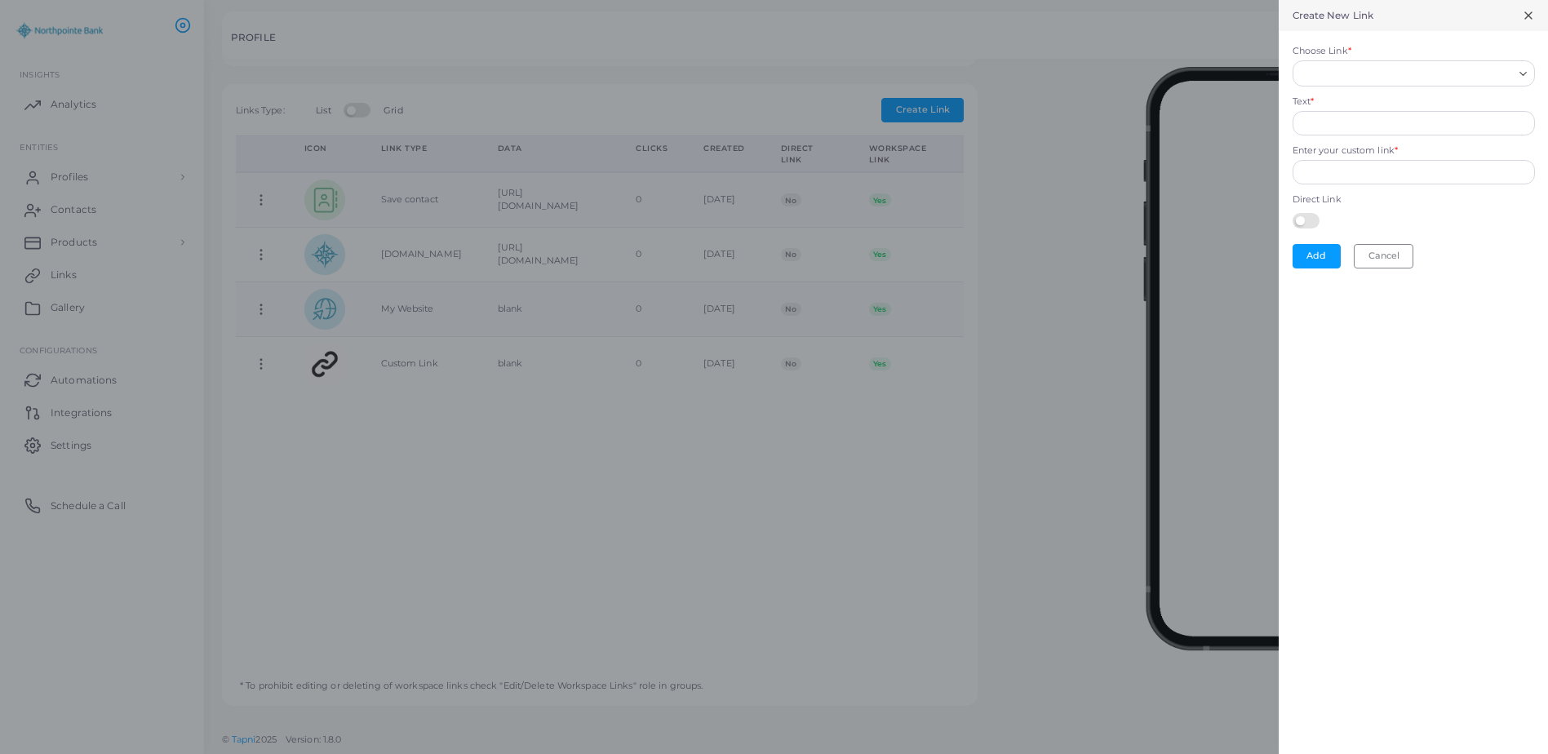
click at [1333, 66] on input "Choose Link *" at bounding box center [1406, 73] width 213 height 18
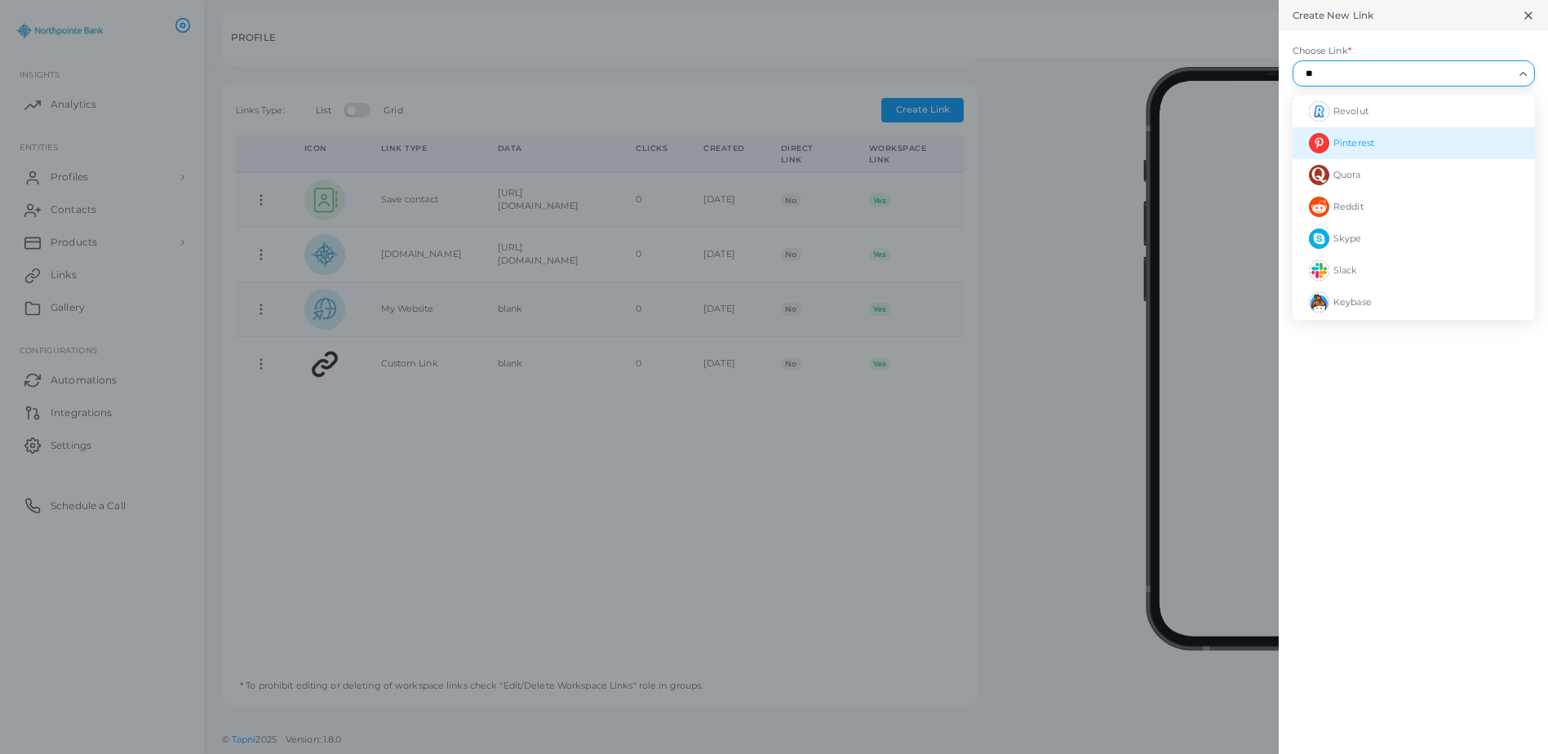
scroll to position [0, 0]
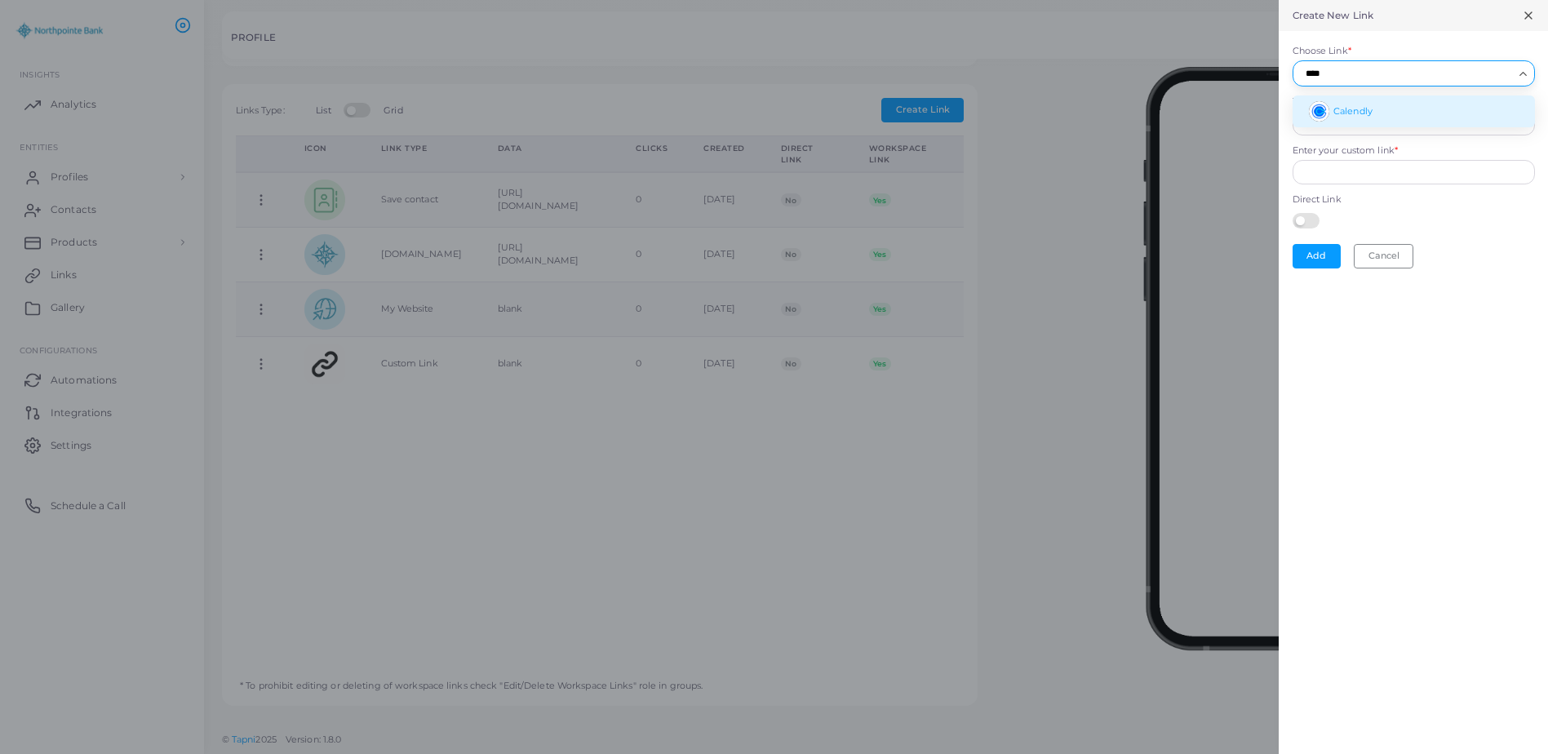
drag, startPoint x: 1362, startPoint y: 101, endPoint x: 1377, endPoint y: 110, distance: 17.2
click at [1365, 101] on li "Calendly" at bounding box center [1414, 111] width 242 height 32
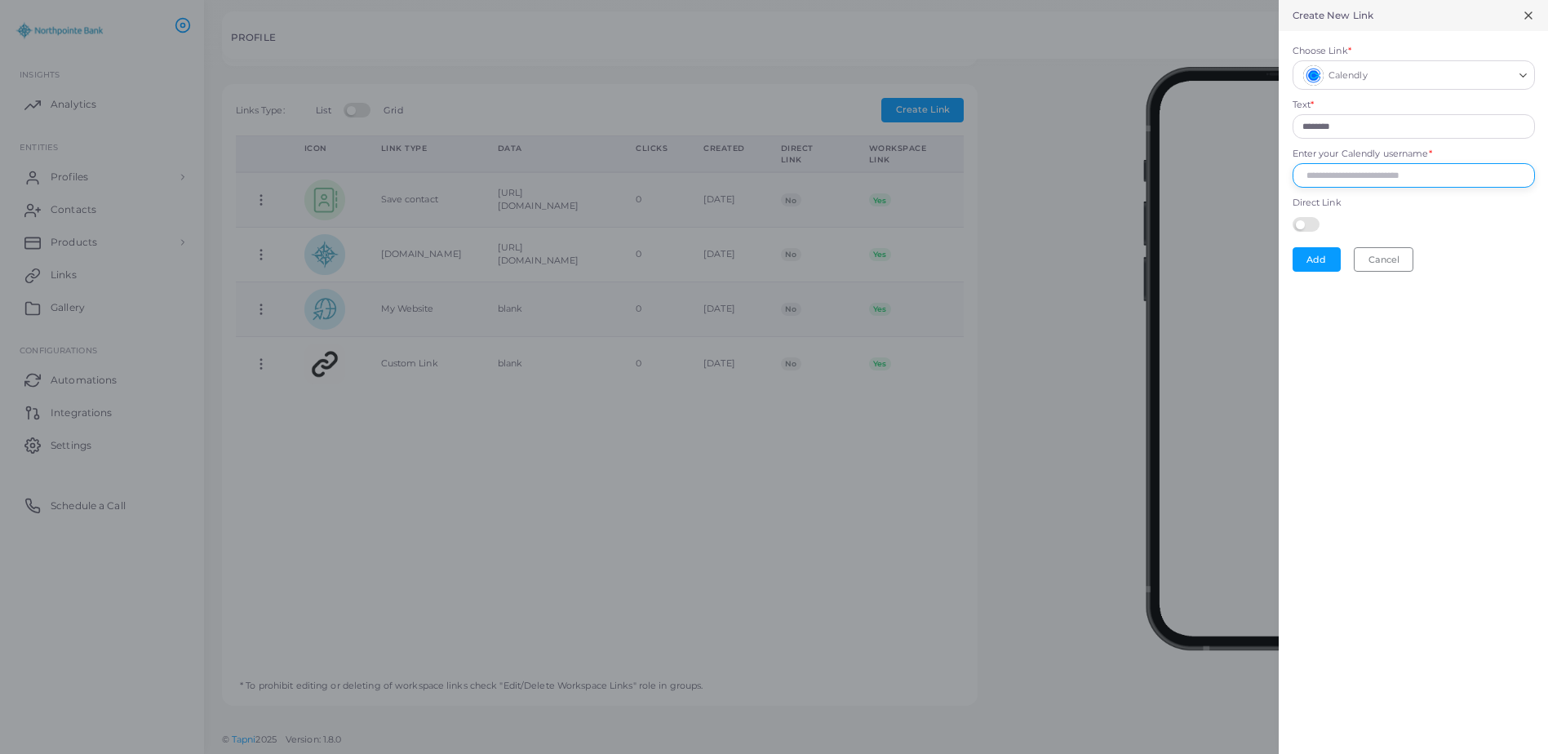
click at [1389, 180] on input "Enter your Calendly username *" at bounding box center [1414, 175] width 242 height 24
click at [1332, 437] on div "Create New Link Choose Link * Calendly Loading... Text * ******** Enter your Ca…" at bounding box center [1413, 377] width 269 height 754
click at [1329, 251] on button "Add" at bounding box center [1317, 259] width 48 height 24
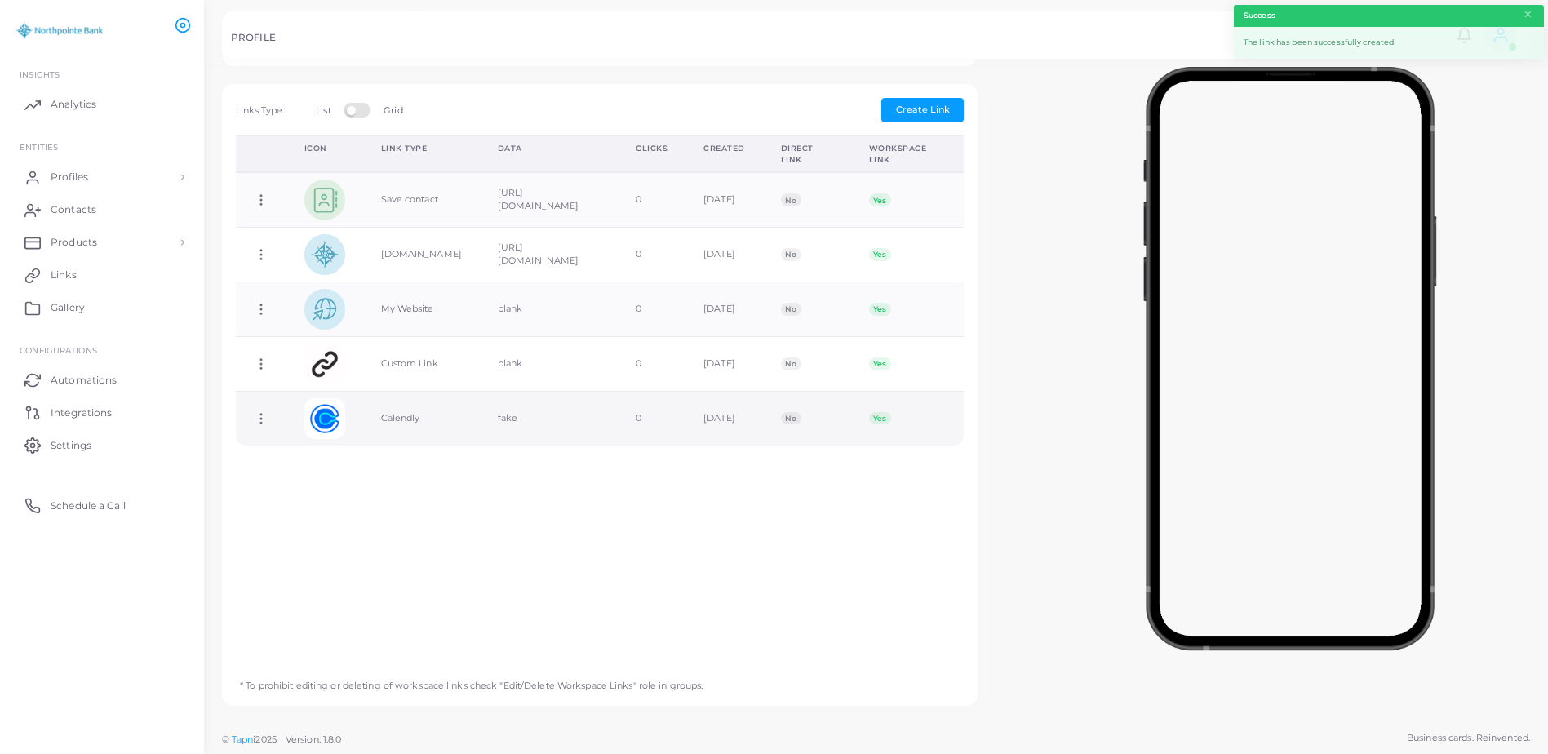
click at [317, 415] on img at bounding box center [324, 418] width 41 height 41
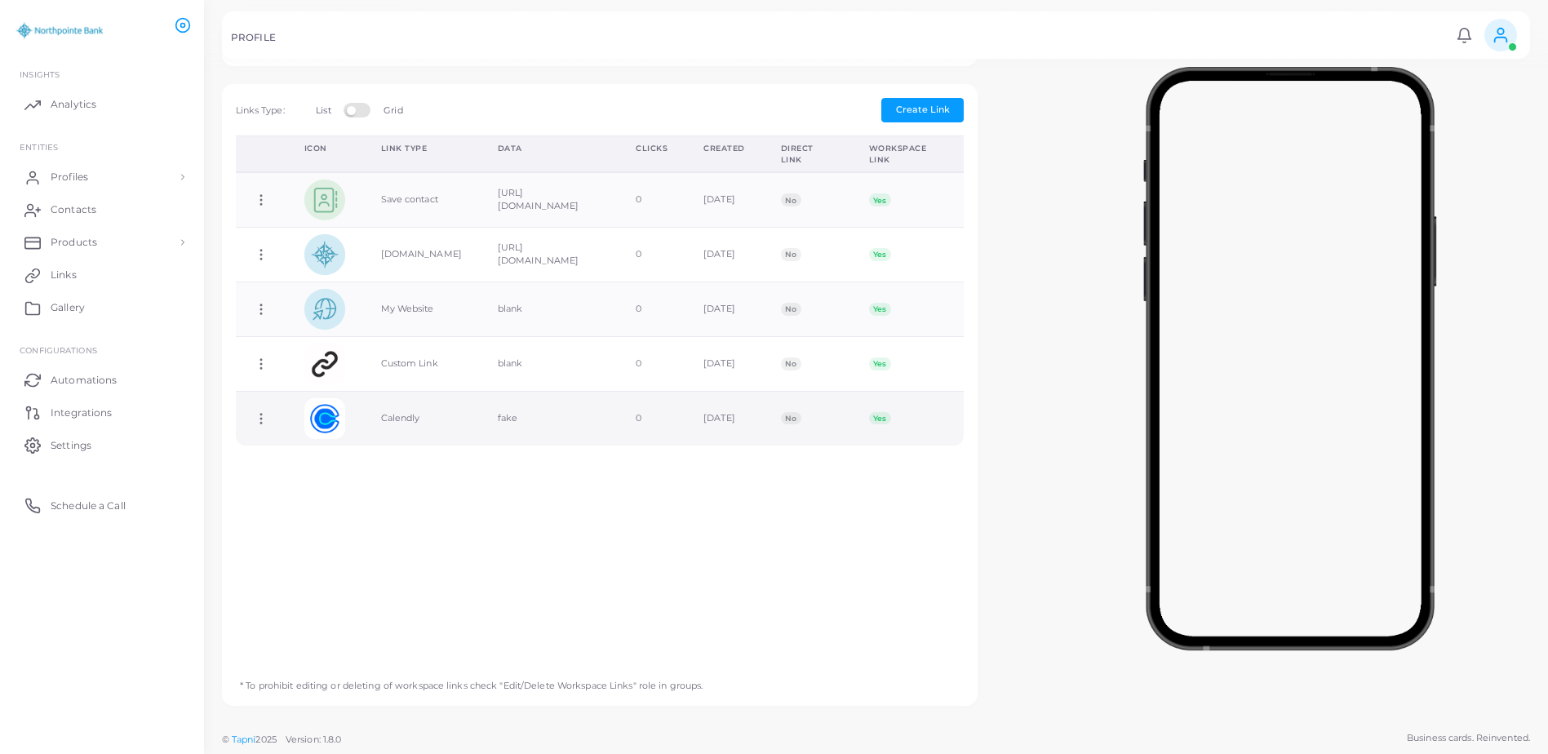
click at [254, 417] on icon at bounding box center [261, 418] width 15 height 15
click at [280, 453] on icon at bounding box center [275, 459] width 13 height 13
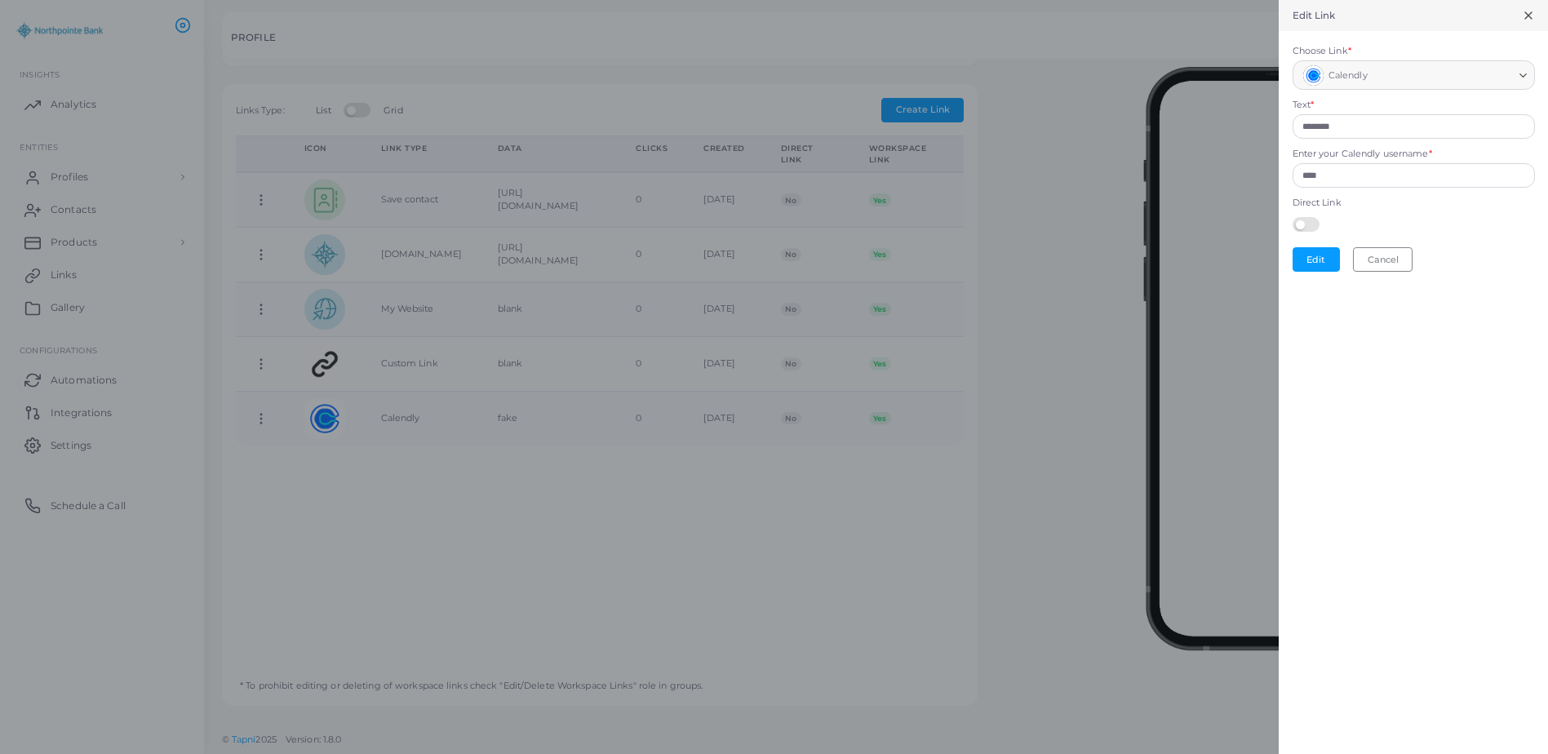
click at [1513, 87] on div "Calendly Loading..." at bounding box center [1414, 75] width 242 height 30
click at [1524, 72] on icon "Search for option" at bounding box center [1523, 75] width 12 height 12
click at [1311, 78] on img "Search for option" at bounding box center [1313, 75] width 20 height 20
click at [1392, 95] on form "Choose Link * Calendly Loading... Text * ******** Enter your Calendly username …" at bounding box center [1413, 158] width 269 height 255
click at [1522, 76] on polyline "Search for option" at bounding box center [1523, 75] width 7 height 3
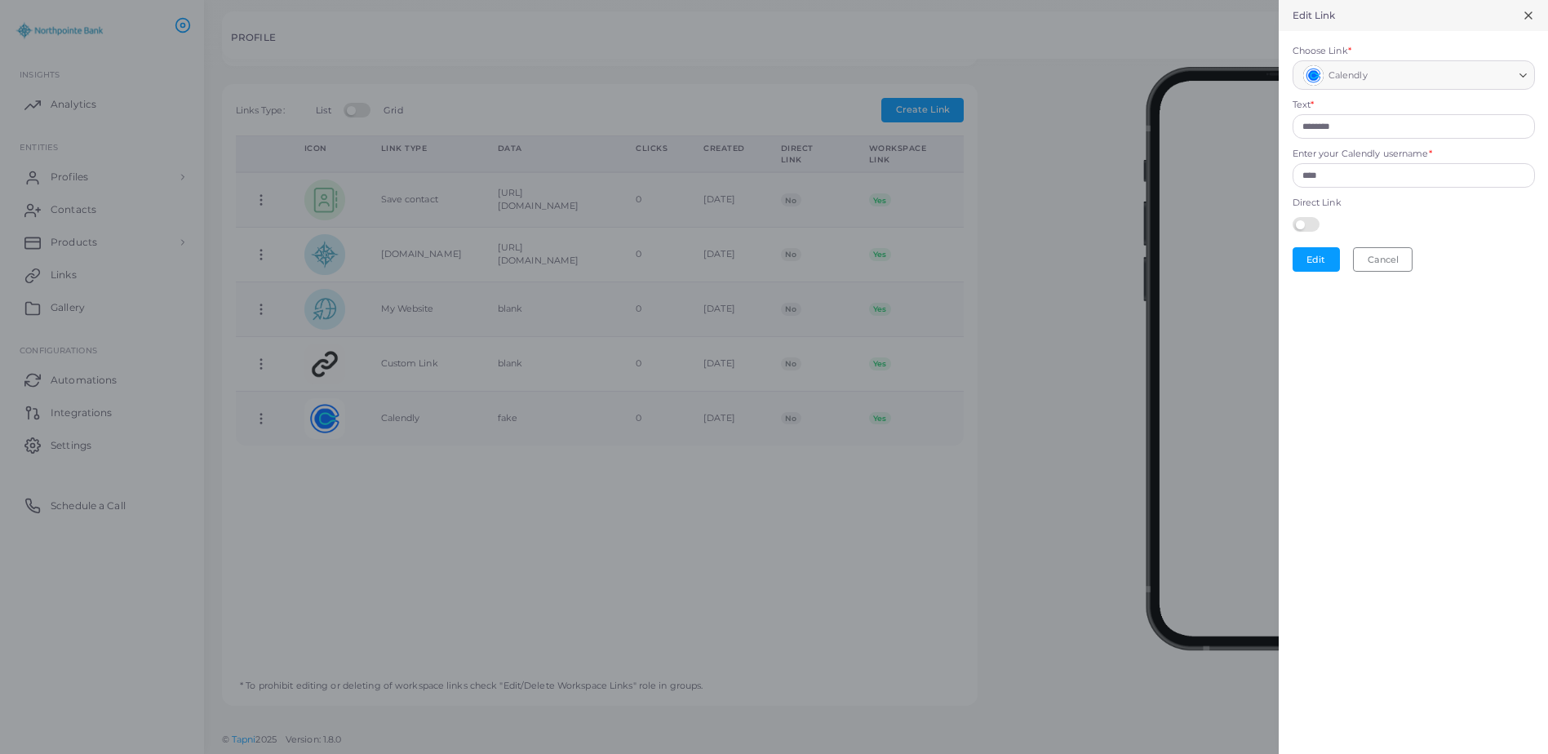
click at [1528, 16] on line at bounding box center [1528, 15] width 7 height 7
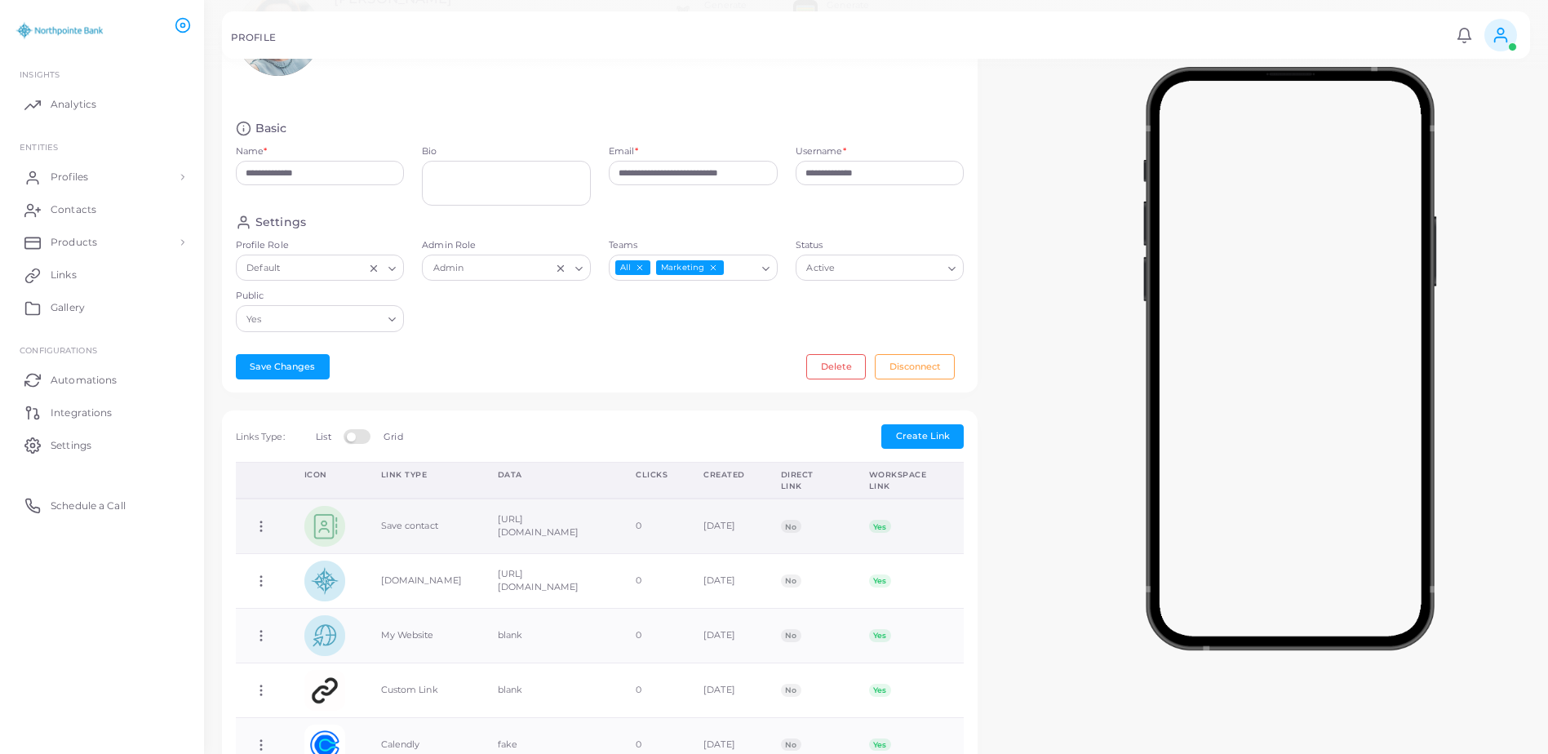
scroll to position [48, 0]
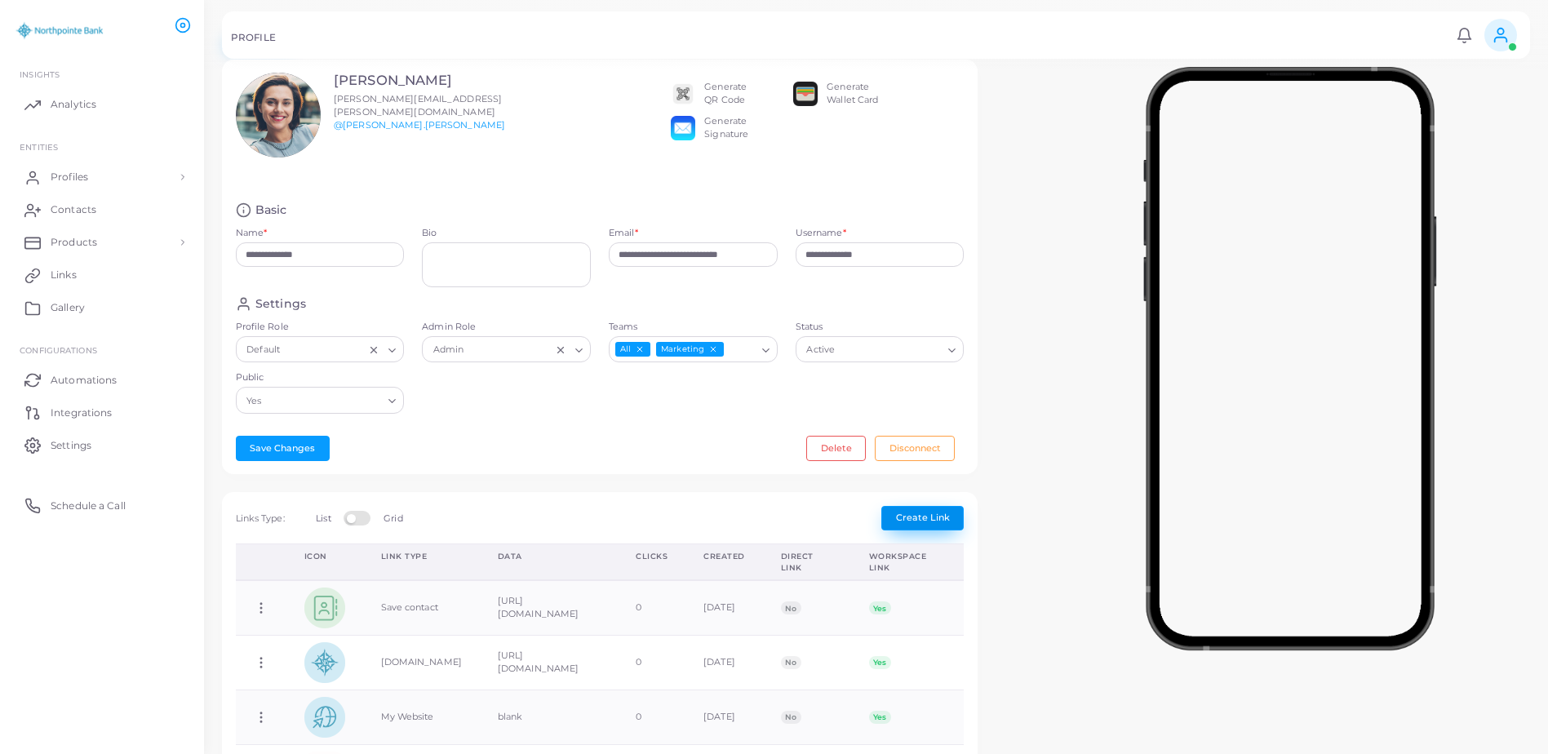
click at [916, 520] on span "Create Link" at bounding box center [923, 517] width 54 height 11
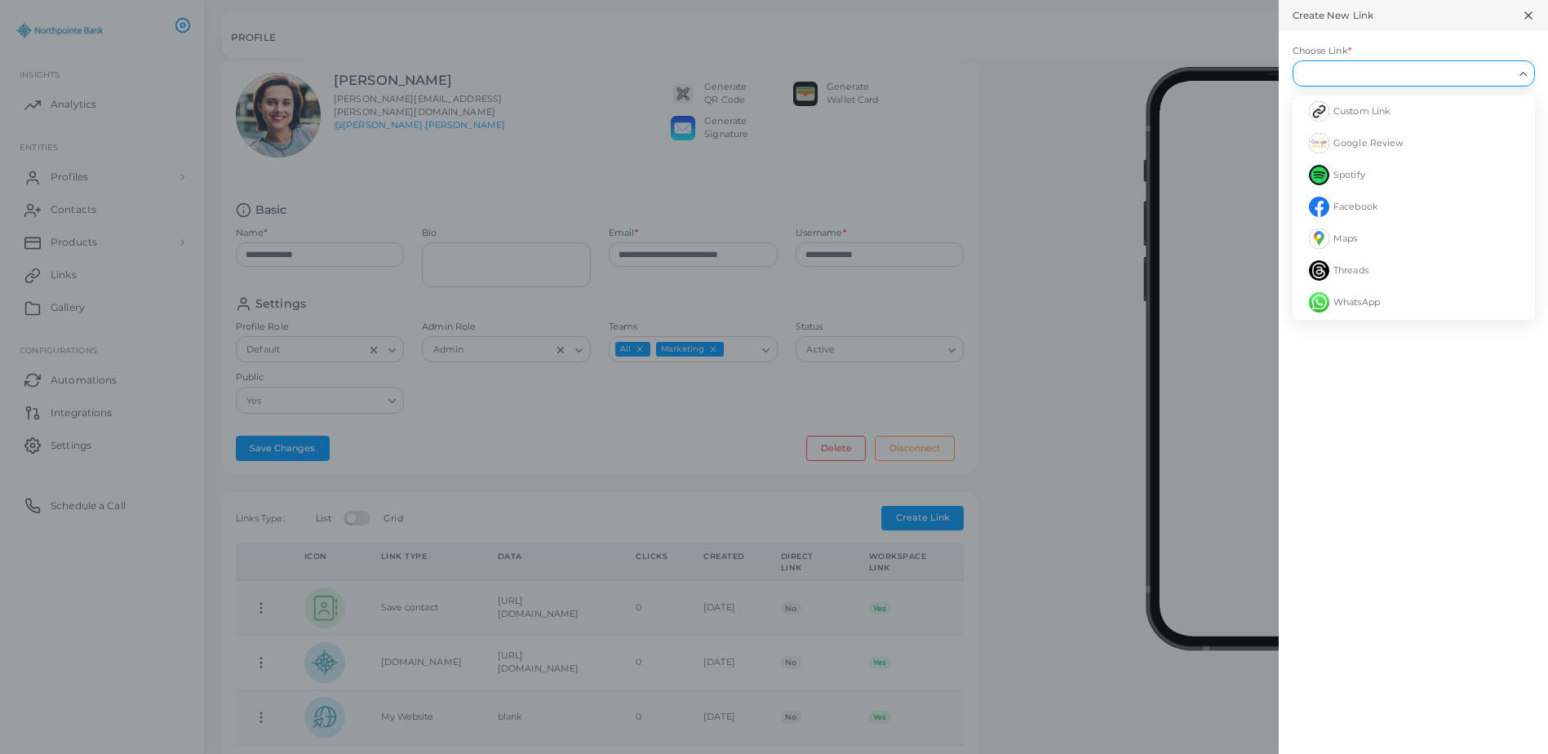
click at [1349, 75] on input "Choose Link *" at bounding box center [1406, 73] width 213 height 18
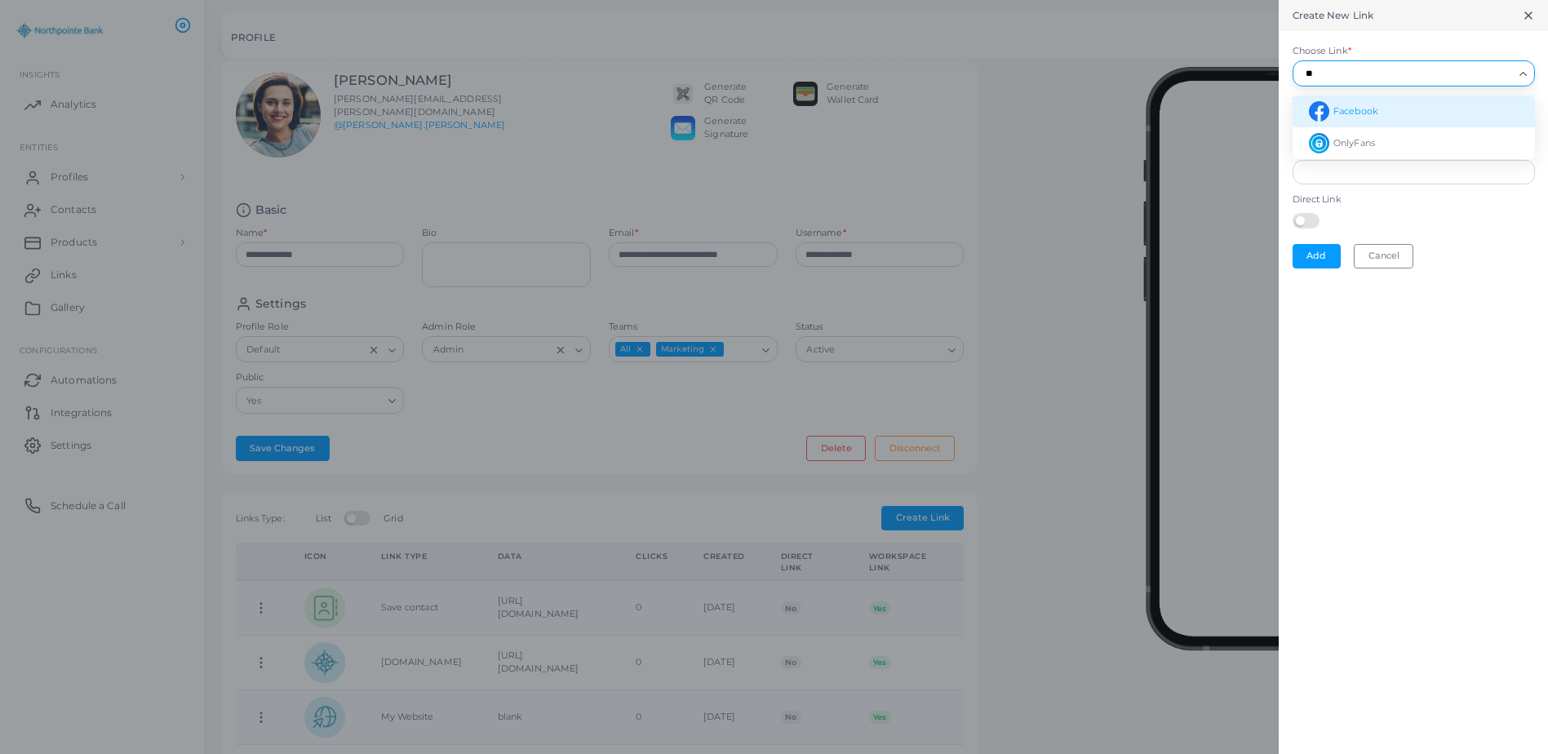
click at [1355, 100] on li "Facebook" at bounding box center [1414, 111] width 242 height 32
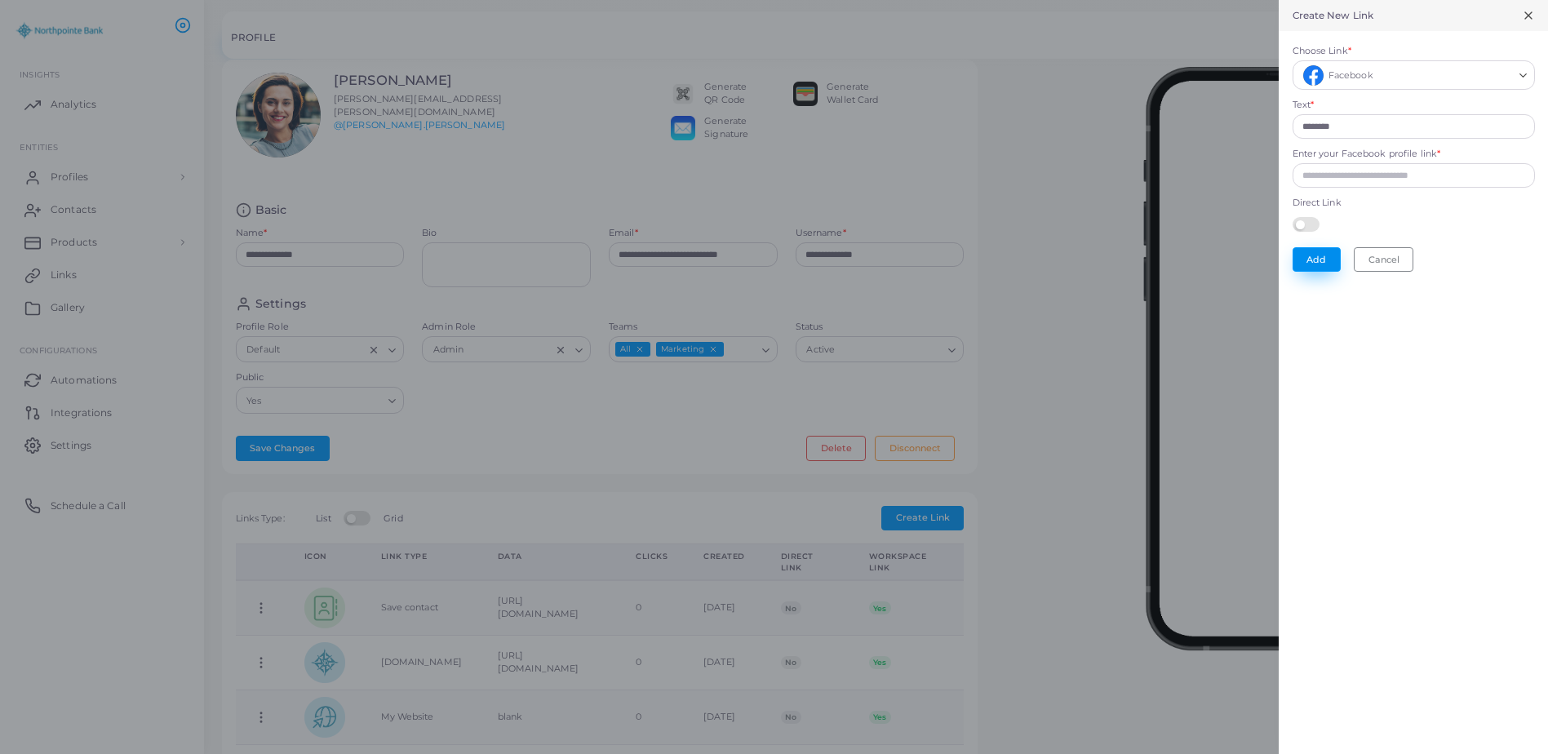
click at [1327, 258] on button "Add" at bounding box center [1317, 259] width 48 height 24
click at [1377, 182] on input "Enter your Facebook profile link *" at bounding box center [1414, 175] width 242 height 24
click at [1330, 261] on button "Add" at bounding box center [1317, 259] width 48 height 24
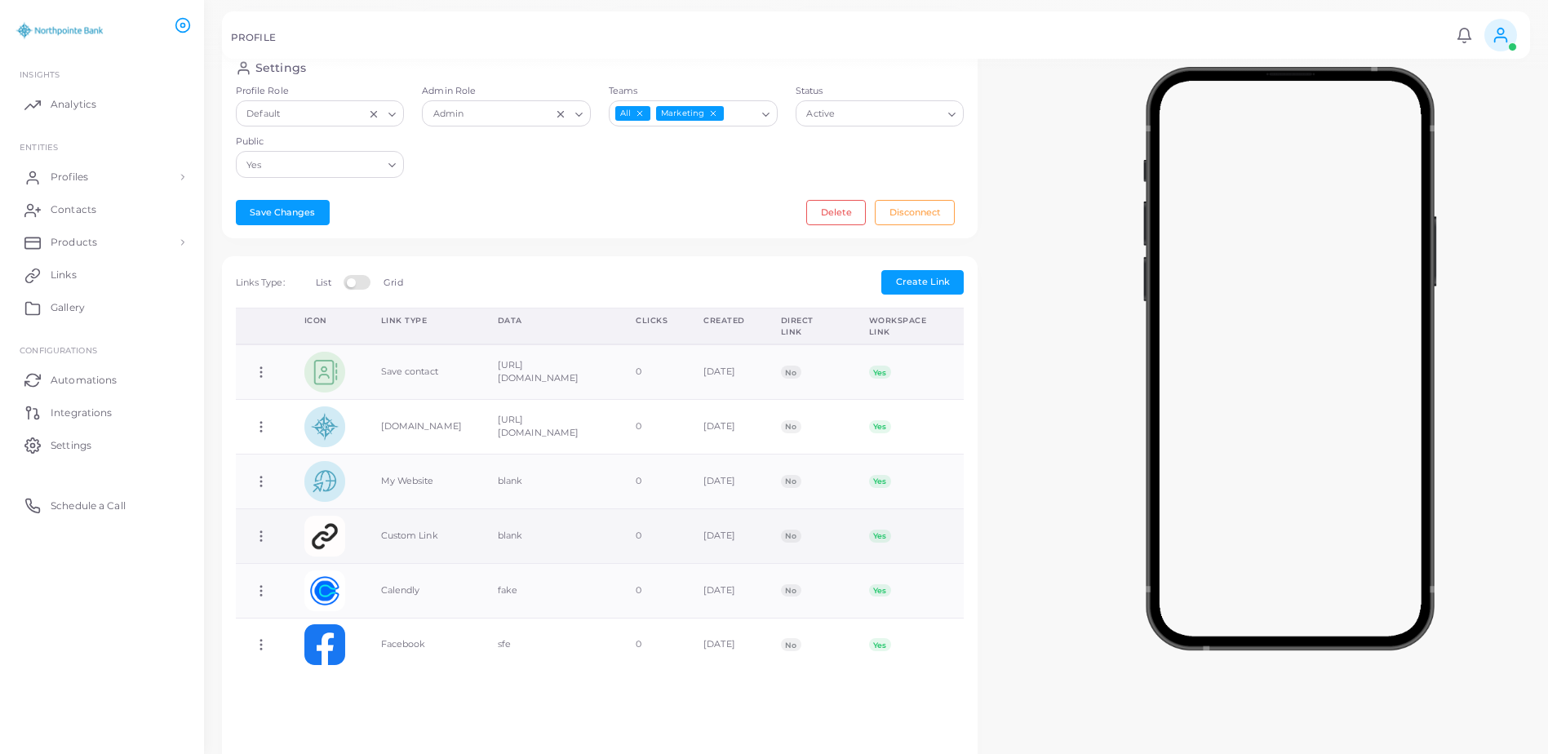
scroll to position [326, 0]
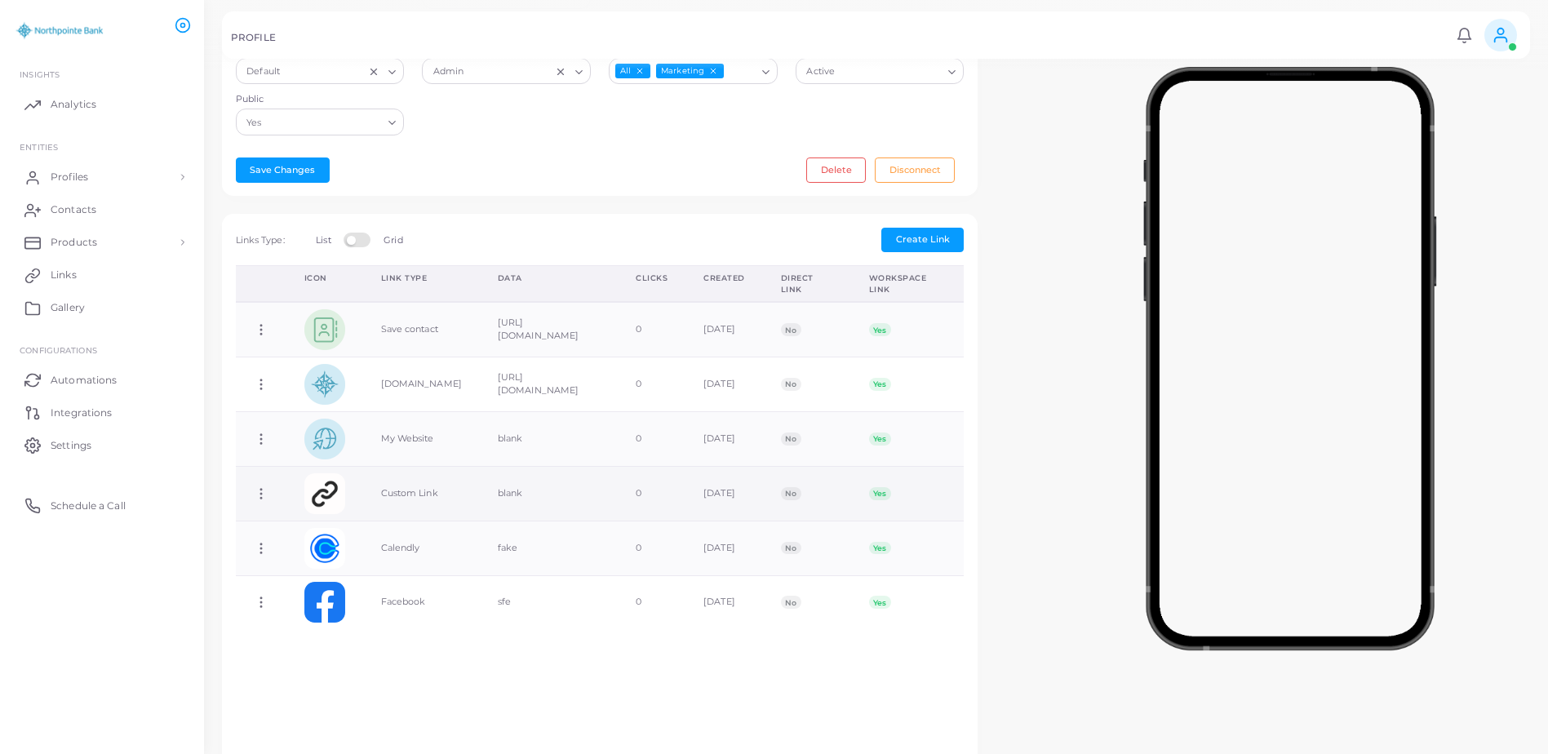
click at [255, 491] on icon at bounding box center [261, 493] width 15 height 15
click at [326, 526] on link "Edit Link" at bounding box center [321, 533] width 130 height 22
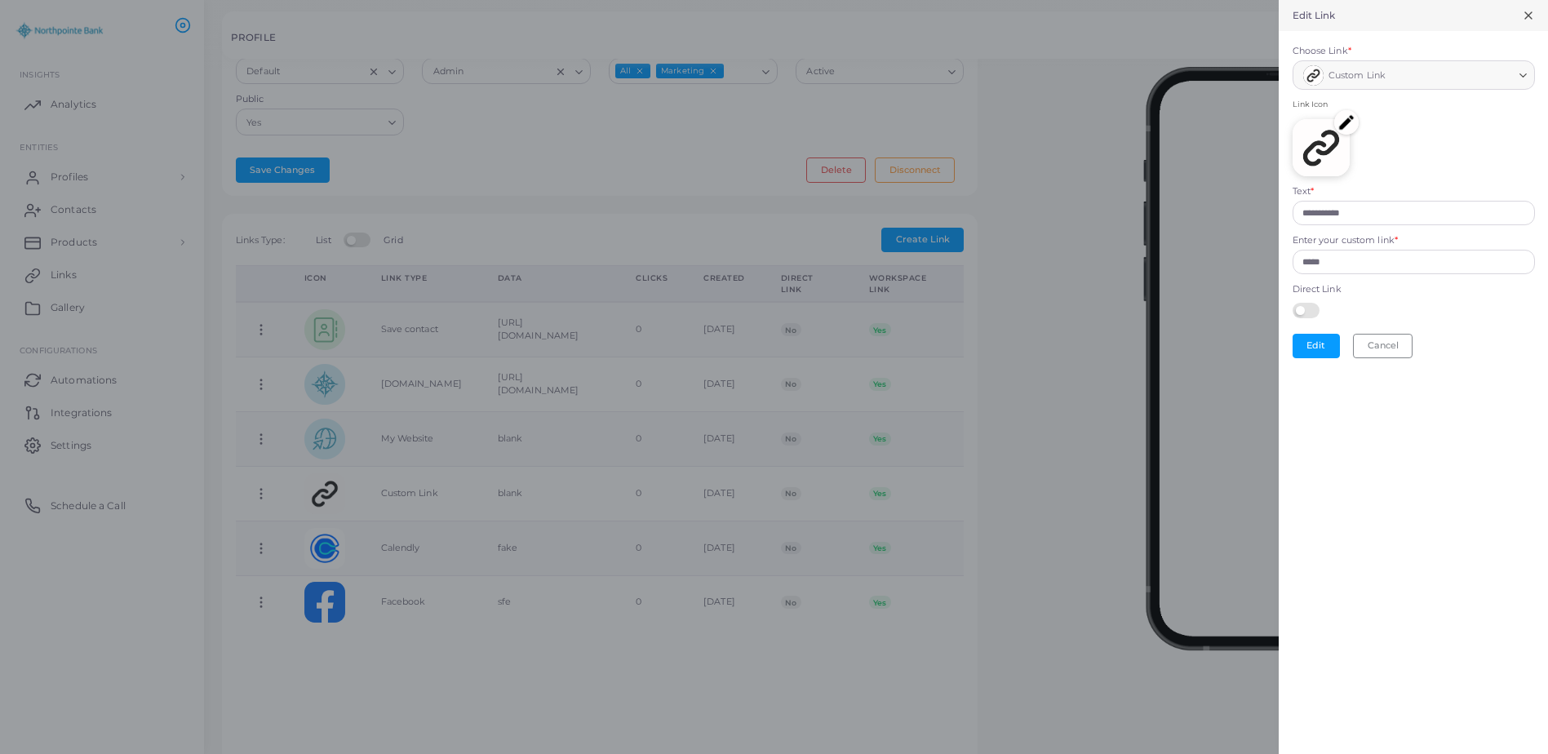
click at [1344, 129] on img at bounding box center [1346, 122] width 24 height 24
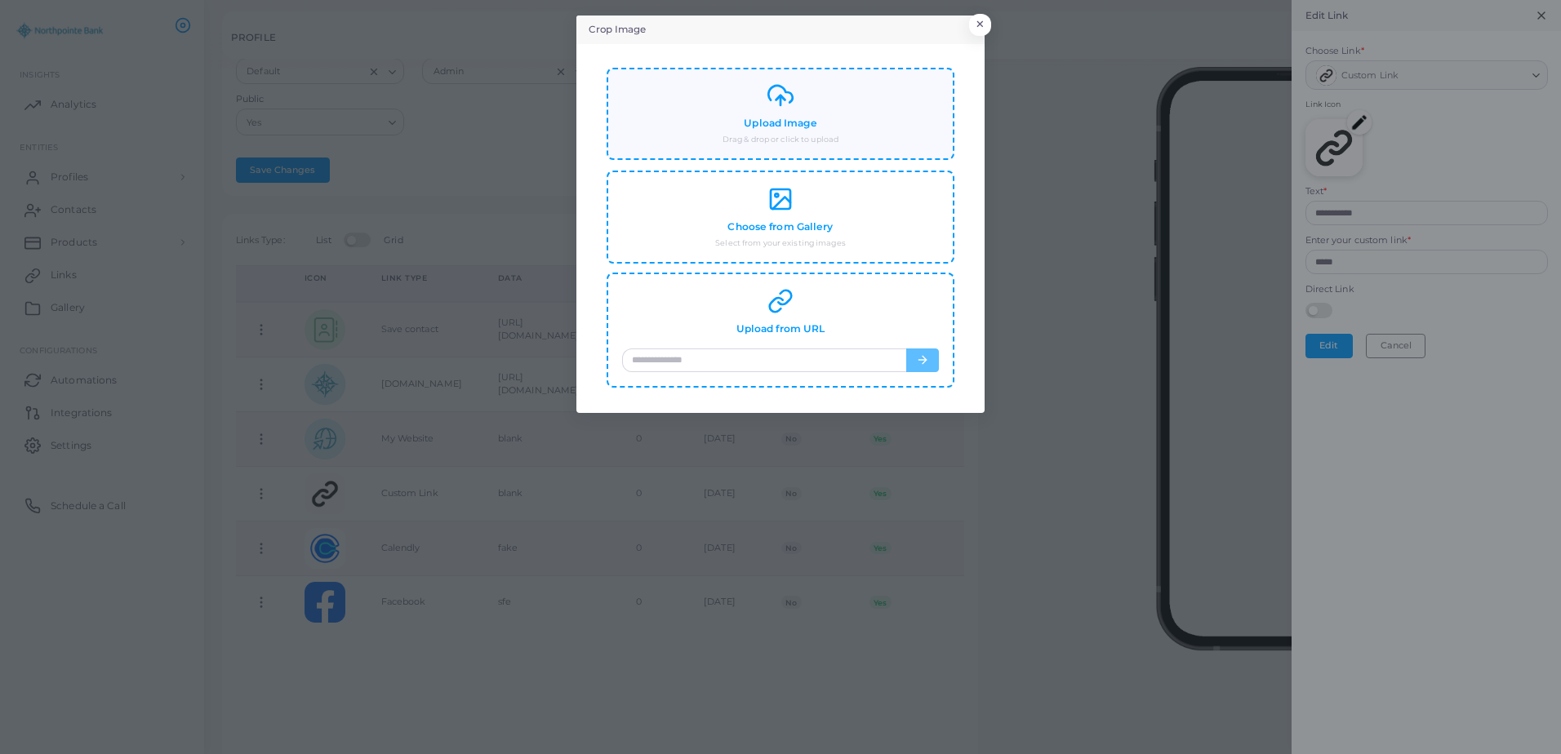
click at [850, 136] on div "Upload Image Drag & drop or click to upload" at bounding box center [780, 113] width 317 height 63
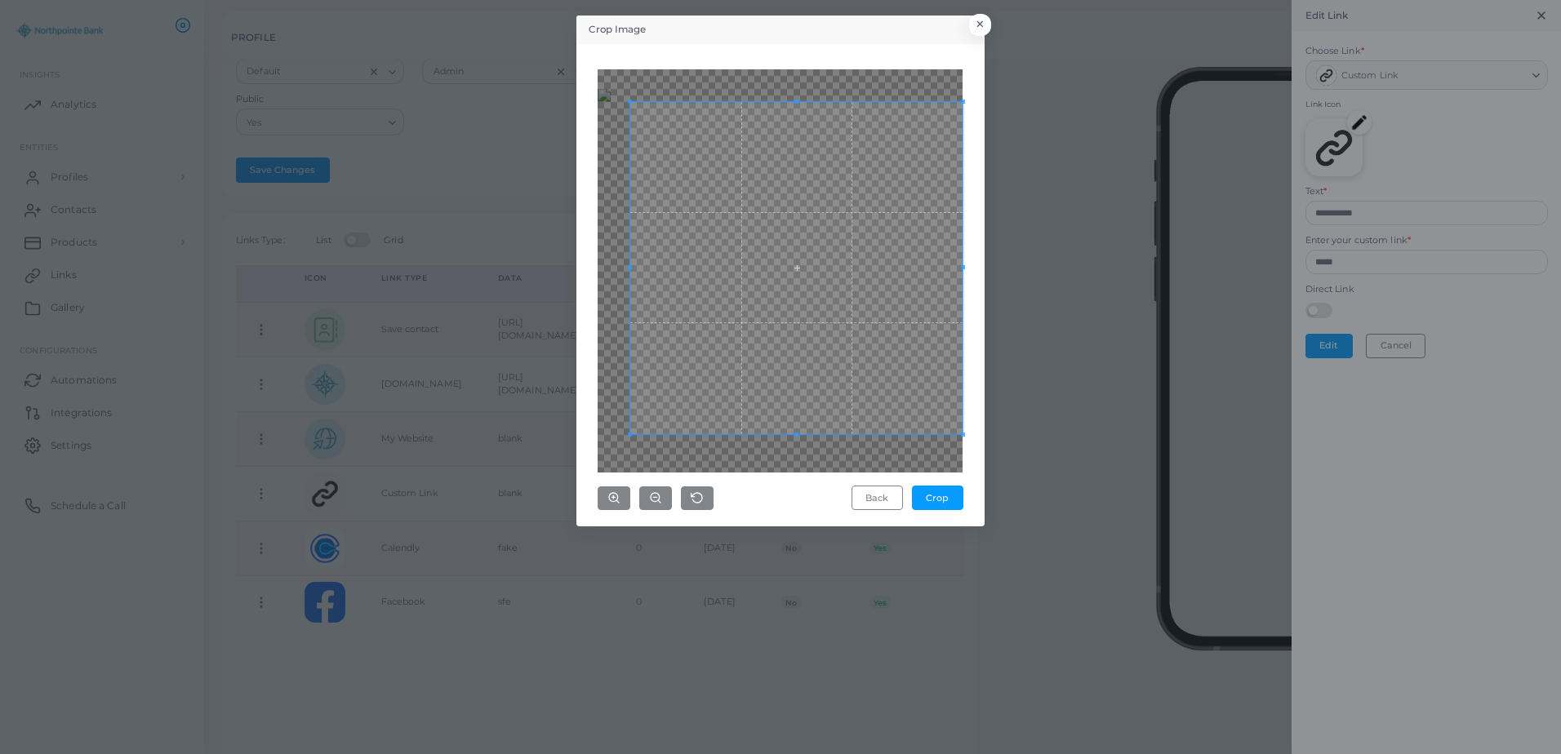
click at [1012, 484] on div "Crop Image × Back Crop" at bounding box center [780, 377] width 1561 height 754
click at [548, 64] on div "Crop Image × Back Crop" at bounding box center [780, 377] width 1561 height 754
click at [590, 474] on div "Back Crop" at bounding box center [780, 285] width 390 height 464
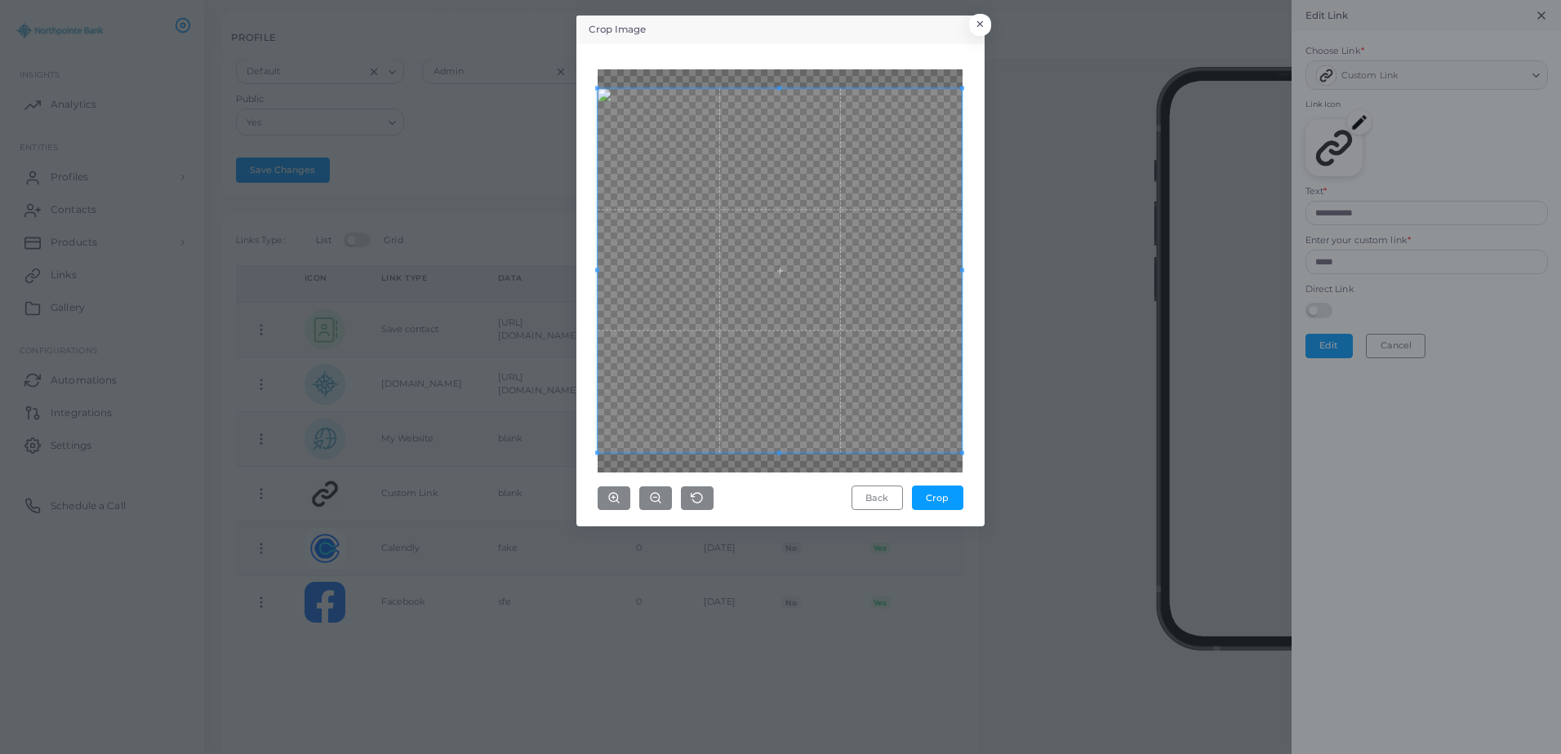
click at [566, 509] on div "Crop Image × Back Crop" at bounding box center [780, 377] width 1561 height 754
click at [951, 498] on button "Crop" at bounding box center [937, 498] width 51 height 24
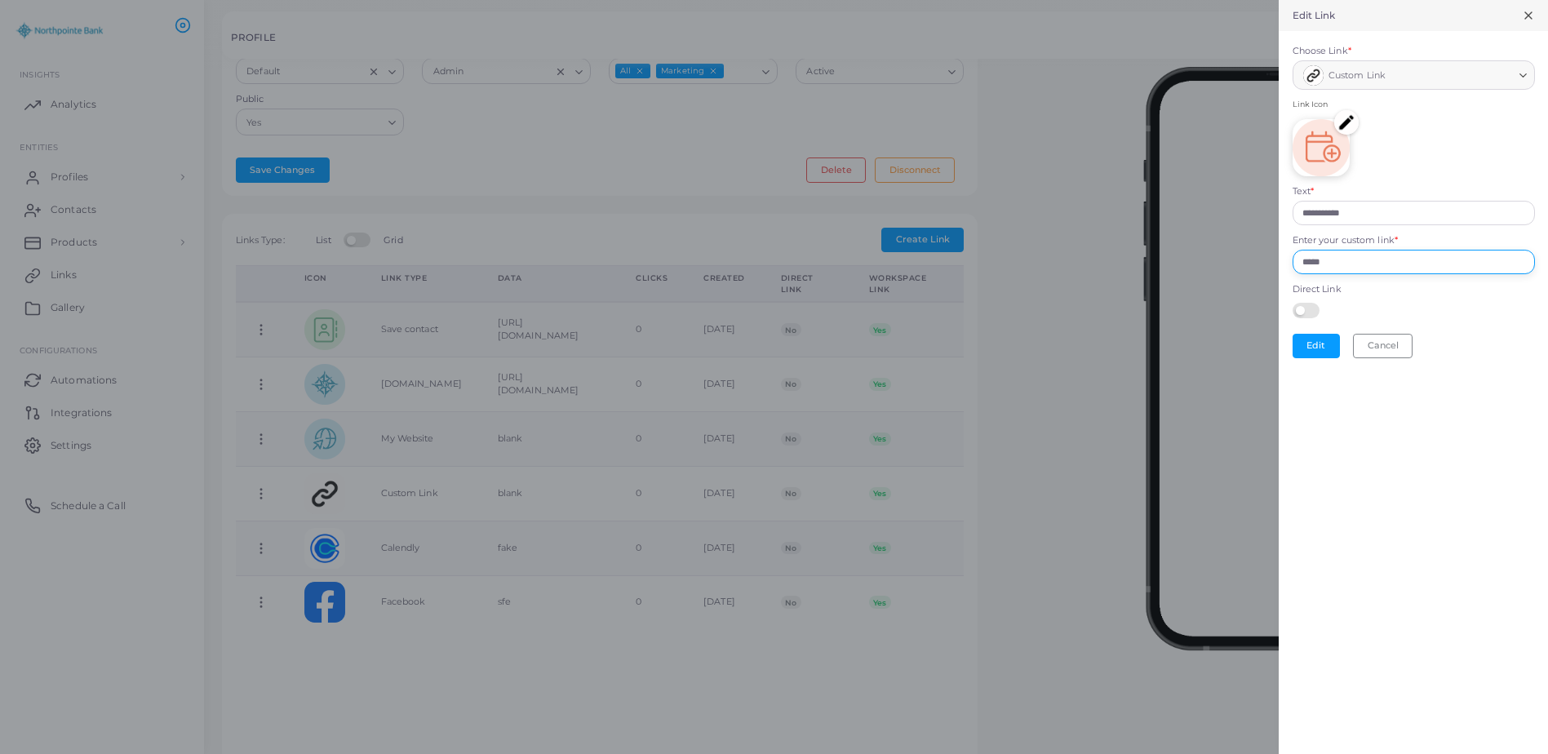
click at [1343, 263] on input "*****" at bounding box center [1414, 262] width 242 height 24
click at [1319, 349] on button "Edit" at bounding box center [1316, 346] width 47 height 24
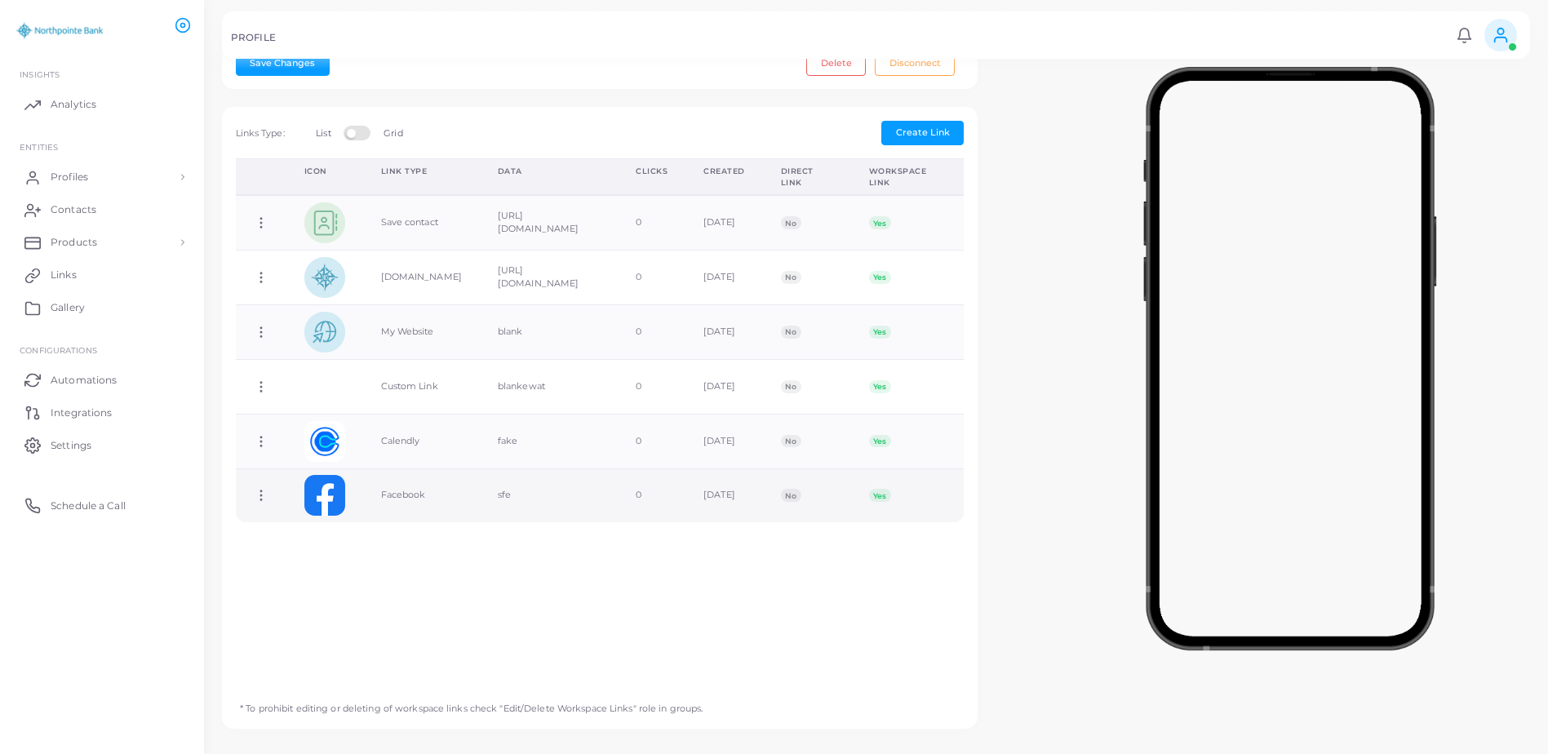
scroll to position [456, 0]
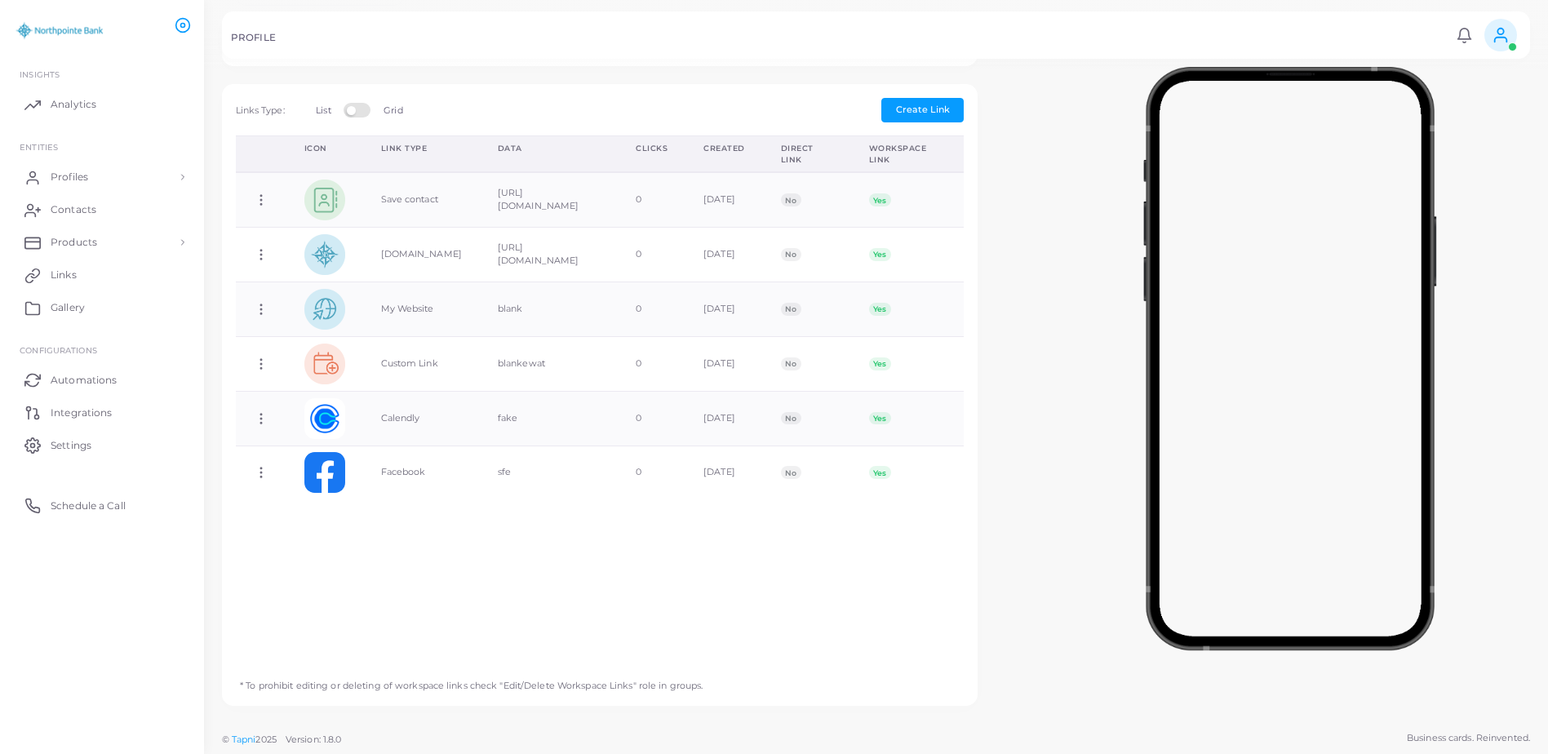
click at [907, 122] on div "Create New Link Choose Link * Loading... Text * Enter your custom link * Direct…" at bounding box center [600, 395] width 756 height 622
click at [918, 106] on span "Create Link" at bounding box center [923, 109] width 54 height 11
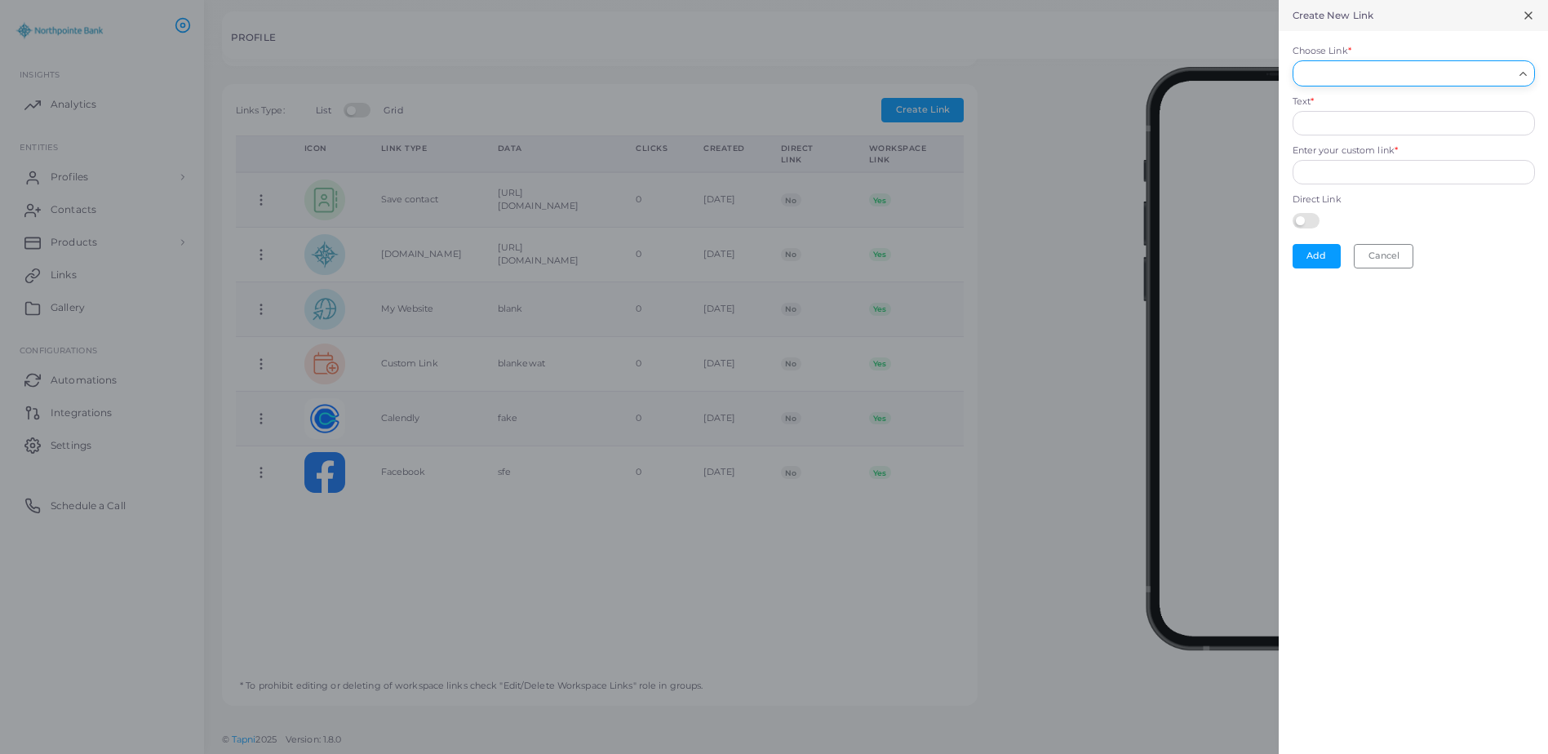
click at [1511, 68] on input "Choose Link *" at bounding box center [1406, 73] width 213 height 18
click at [1396, 117] on li "Custom Link" at bounding box center [1414, 111] width 242 height 32
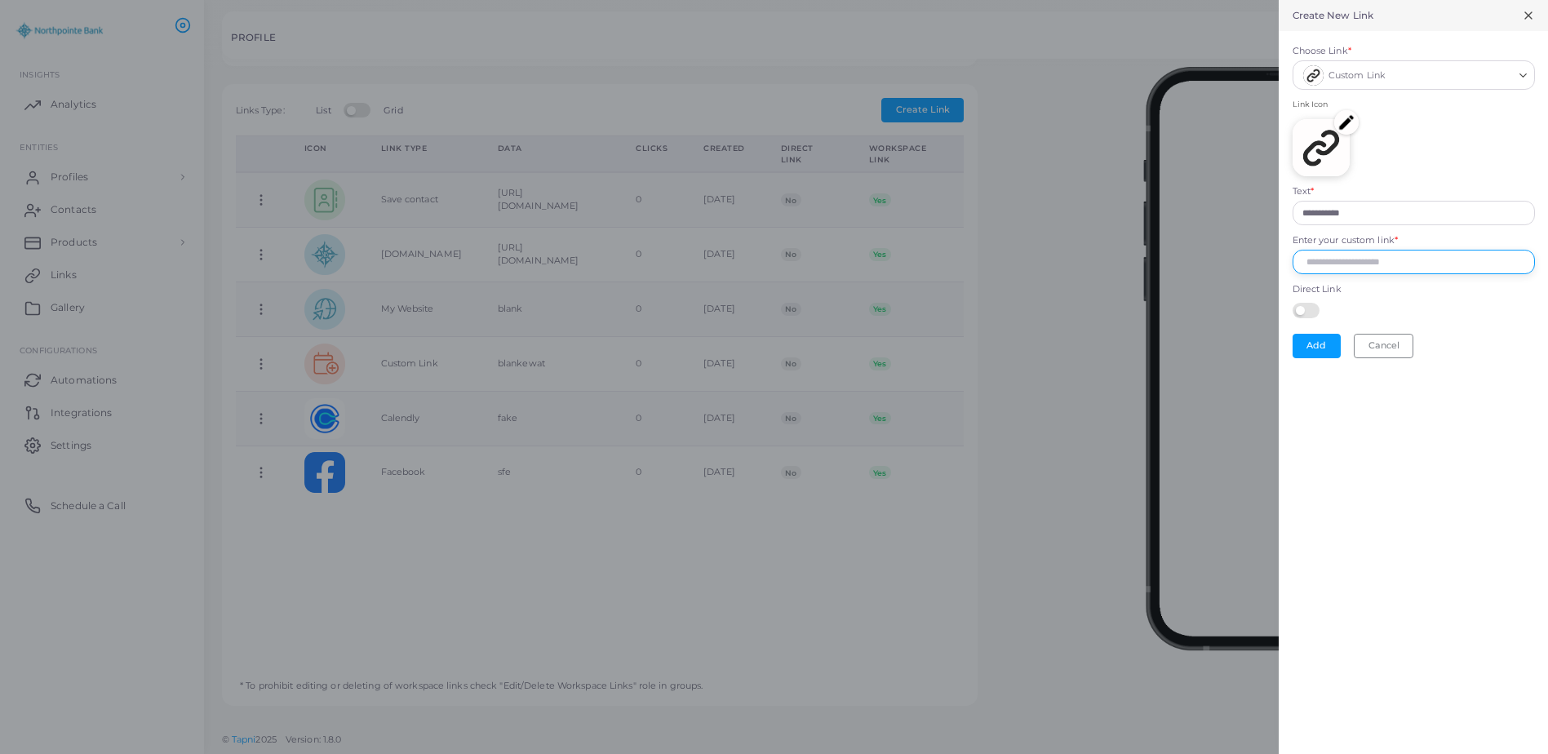
click at [1390, 264] on input "Enter your custom link *" at bounding box center [1414, 262] width 242 height 24
drag, startPoint x: 1383, startPoint y: 230, endPoint x: 1374, endPoint y: 224, distance: 10.0
click at [1375, 225] on form "**********" at bounding box center [1413, 201] width 269 height 340
drag, startPoint x: 1377, startPoint y: 220, endPoint x: 1156, endPoint y: 193, distance: 222.7
click at [1156, 0] on div "**********" at bounding box center [774, 0] width 1548 height 0
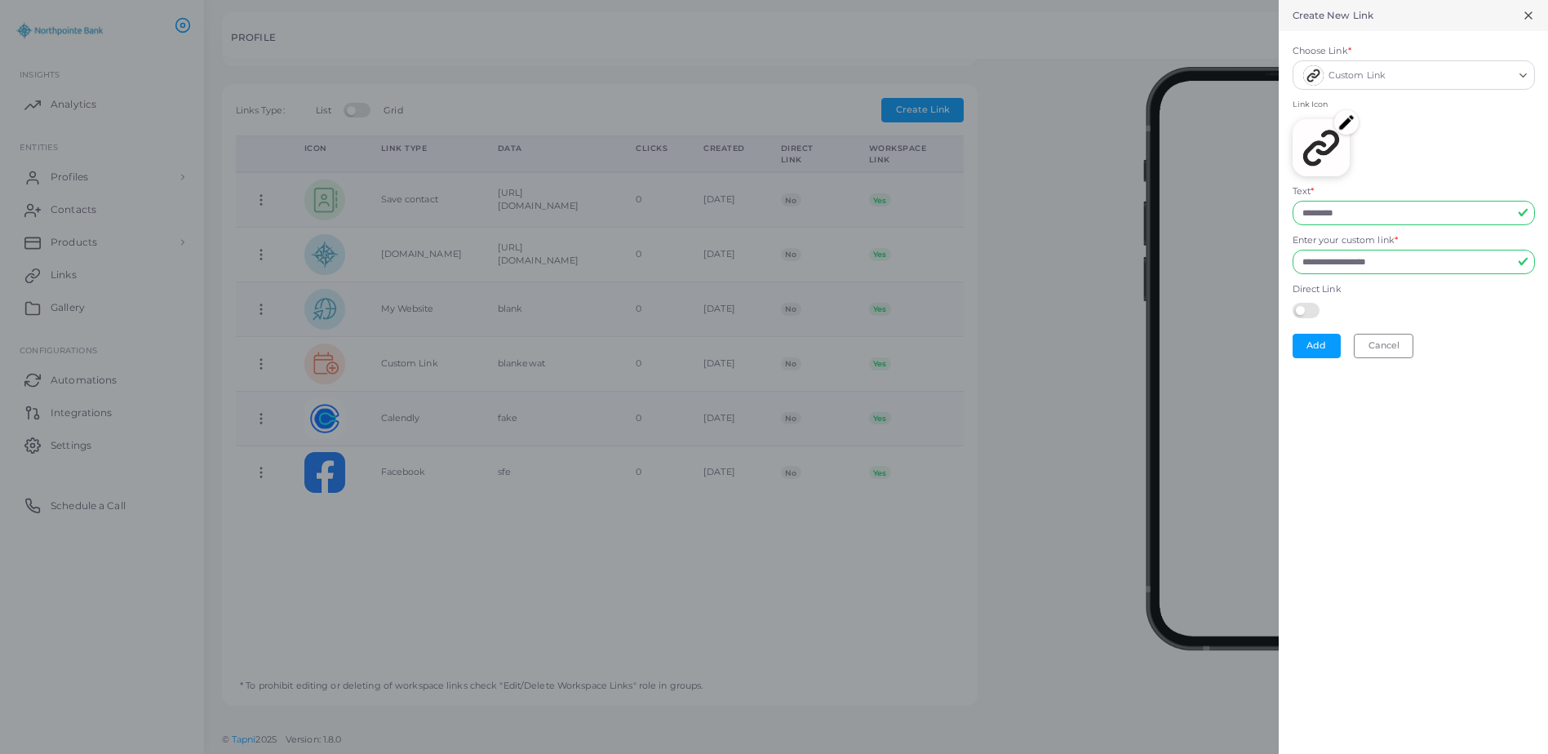
click at [1348, 130] on img at bounding box center [1346, 122] width 24 height 24
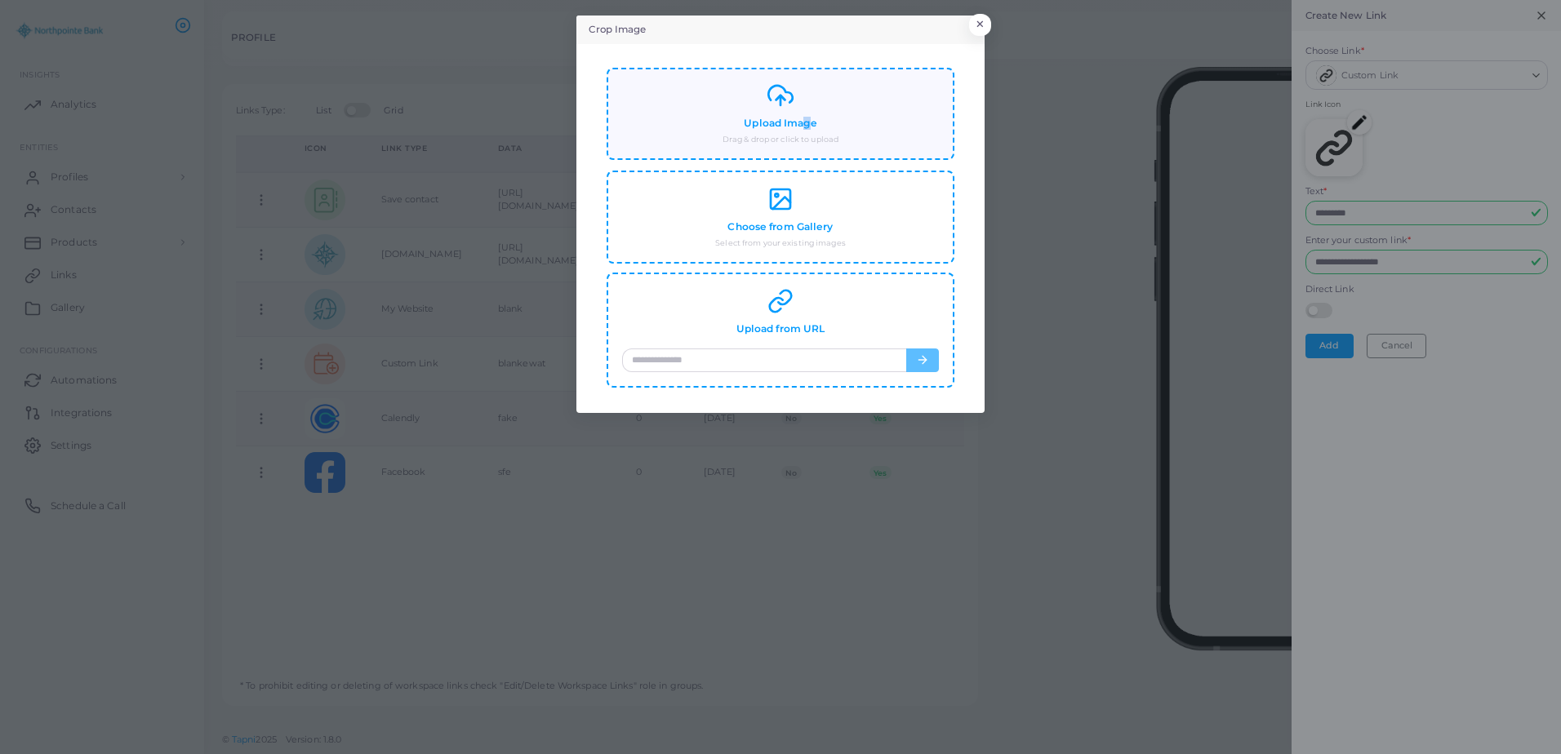
click at [809, 118] on h4 "Upload Image" at bounding box center [780, 124] width 73 height 12
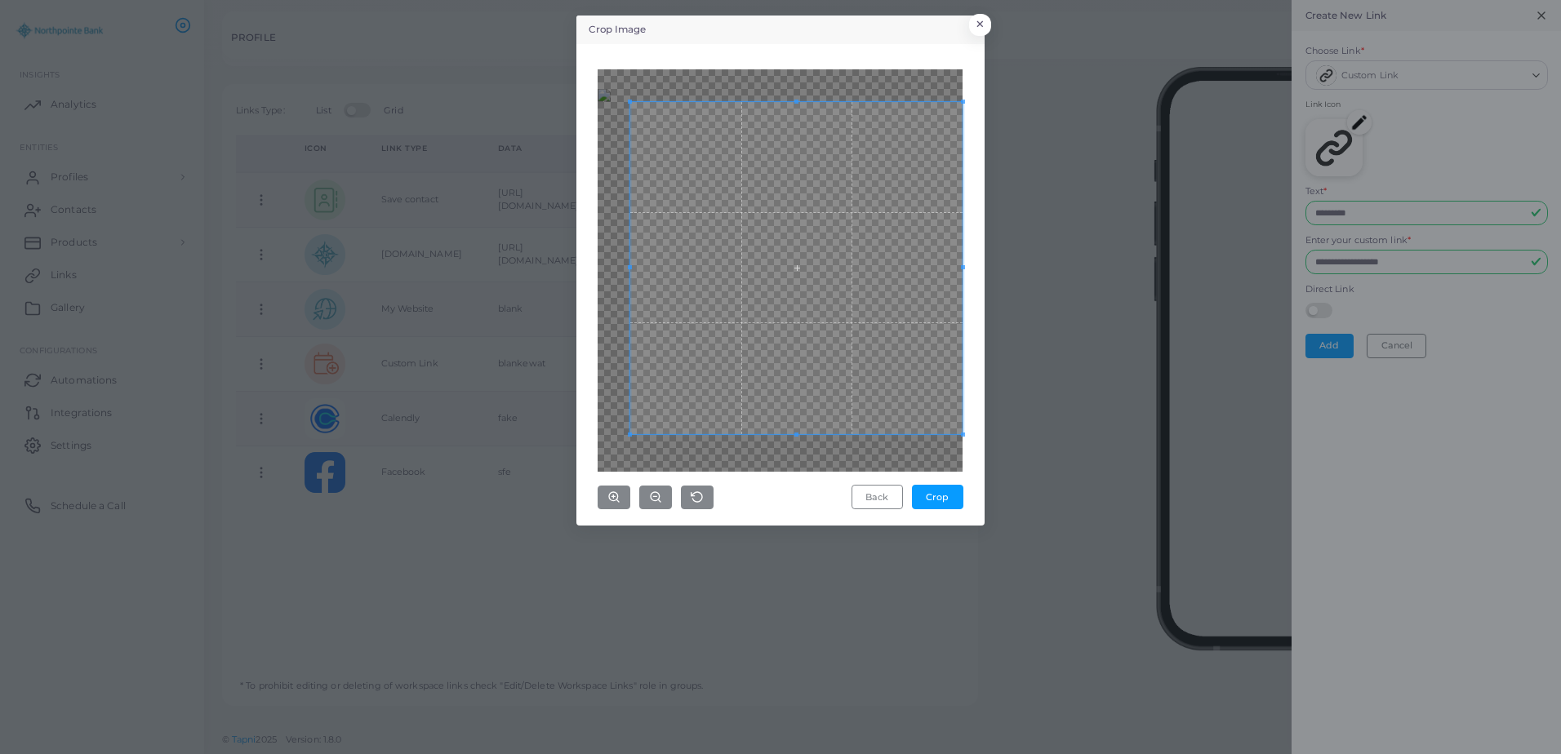
click at [1021, 493] on div "Crop Image × Back Crop" at bounding box center [780, 377] width 1561 height 754
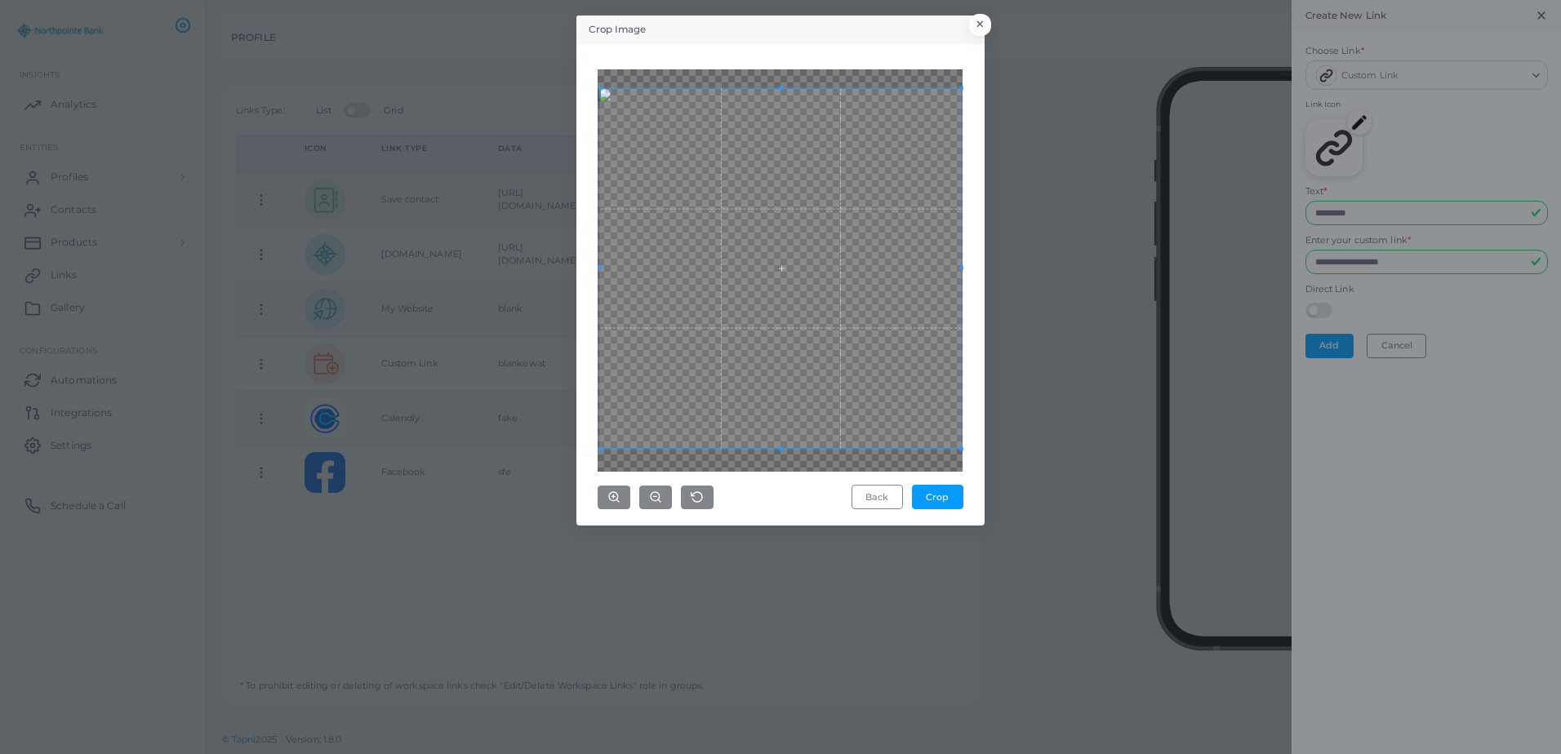
click at [577, 62] on div "Crop Image × Back Crop" at bounding box center [780, 271] width 408 height 510
click at [940, 501] on button "Crop" at bounding box center [937, 497] width 51 height 24
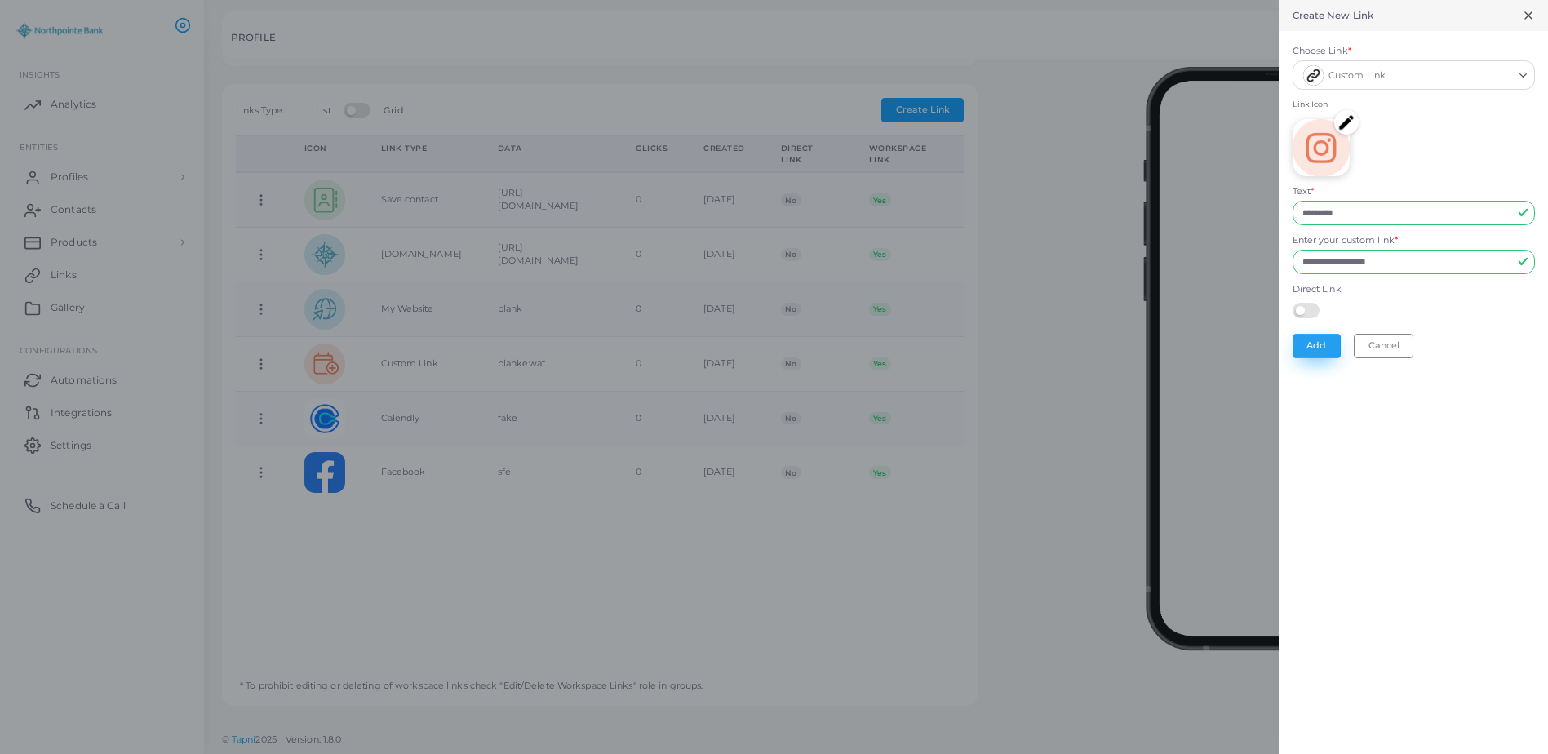
click at [1314, 343] on button "Add" at bounding box center [1317, 346] width 48 height 24
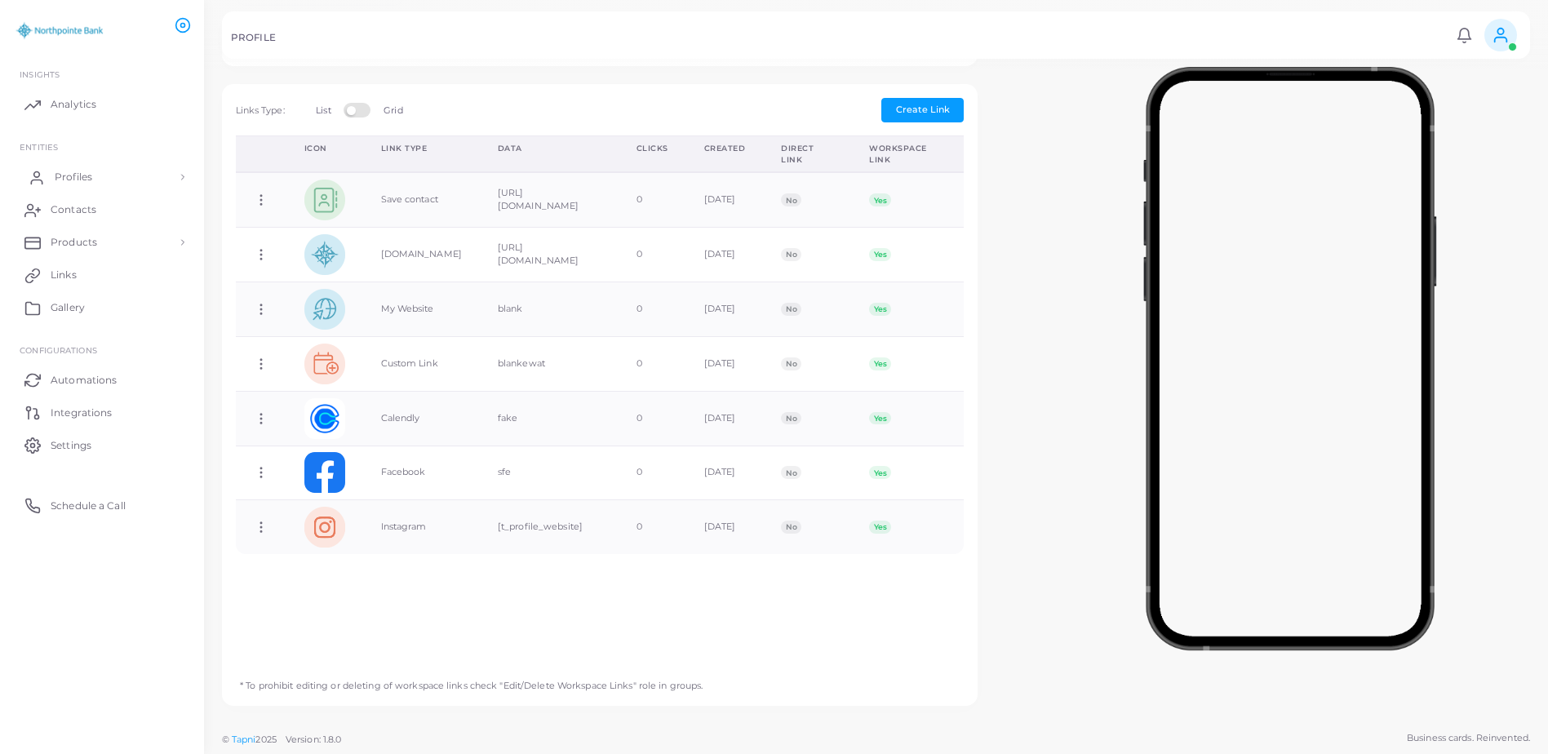
click at [85, 179] on span "Profiles" at bounding box center [74, 177] width 38 height 15
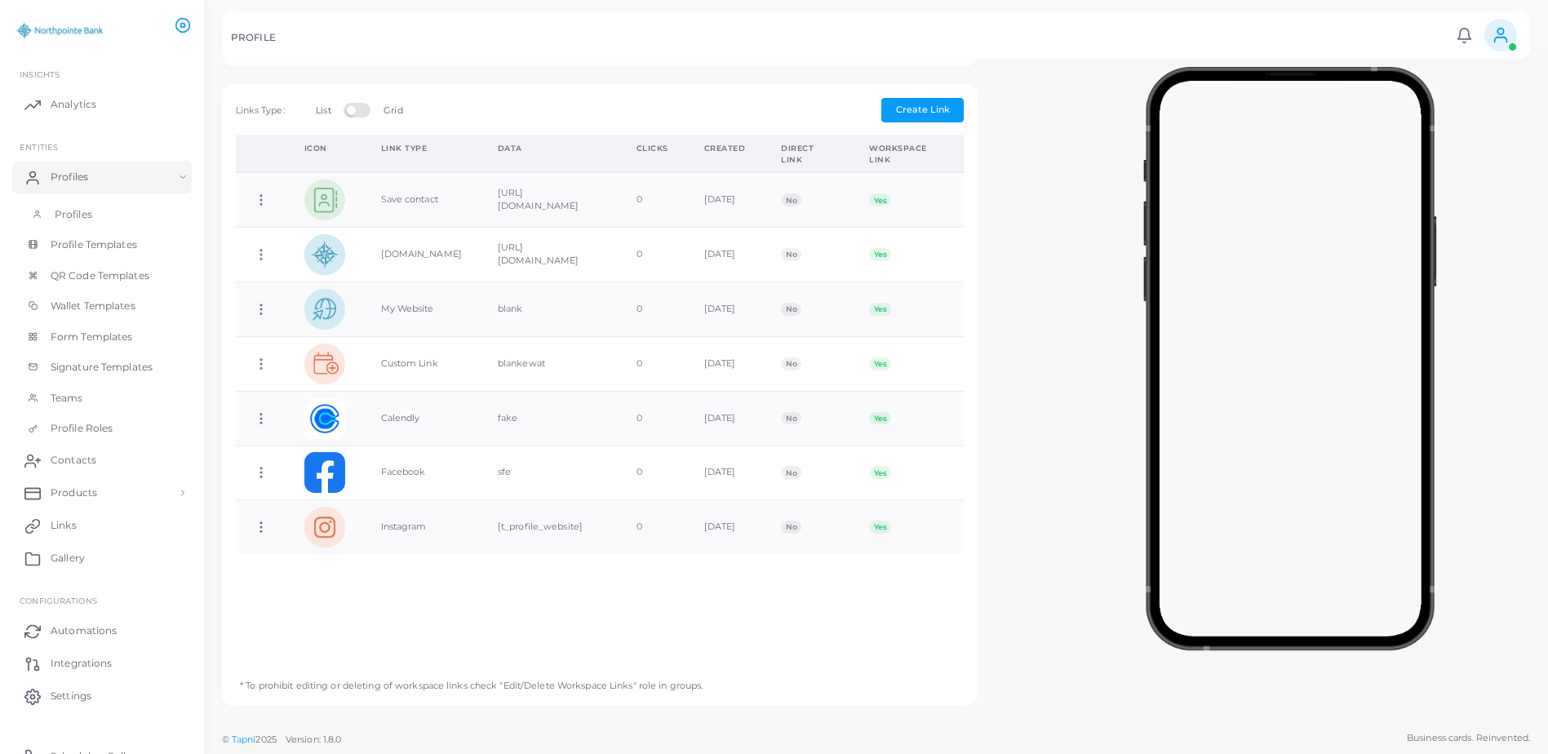
click at [113, 218] on link "Profiles" at bounding box center [102, 214] width 180 height 31
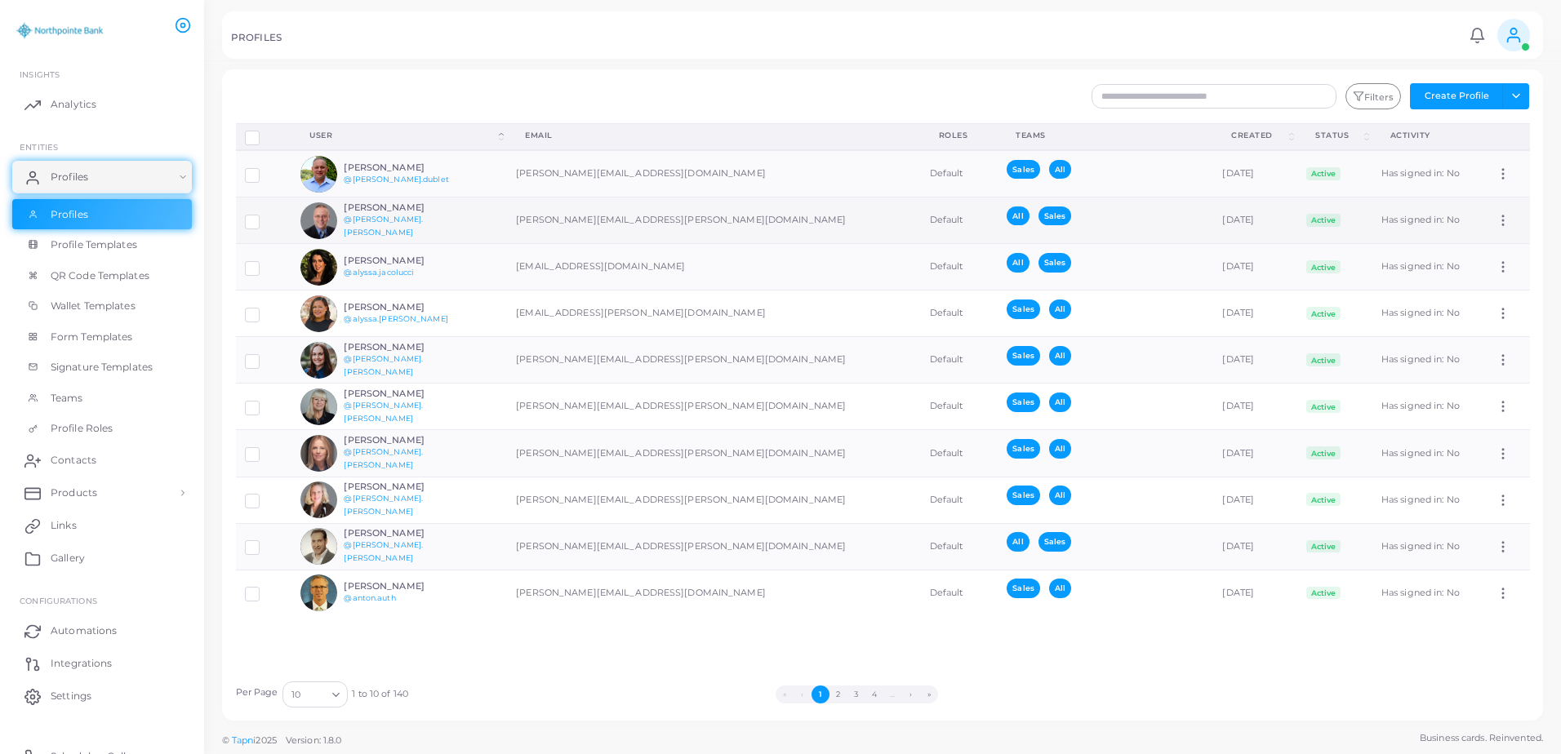
click at [464, 227] on div "[PERSON_NAME] @[PERSON_NAME].[PERSON_NAME]" at bounding box center [404, 220] width 120 height 37
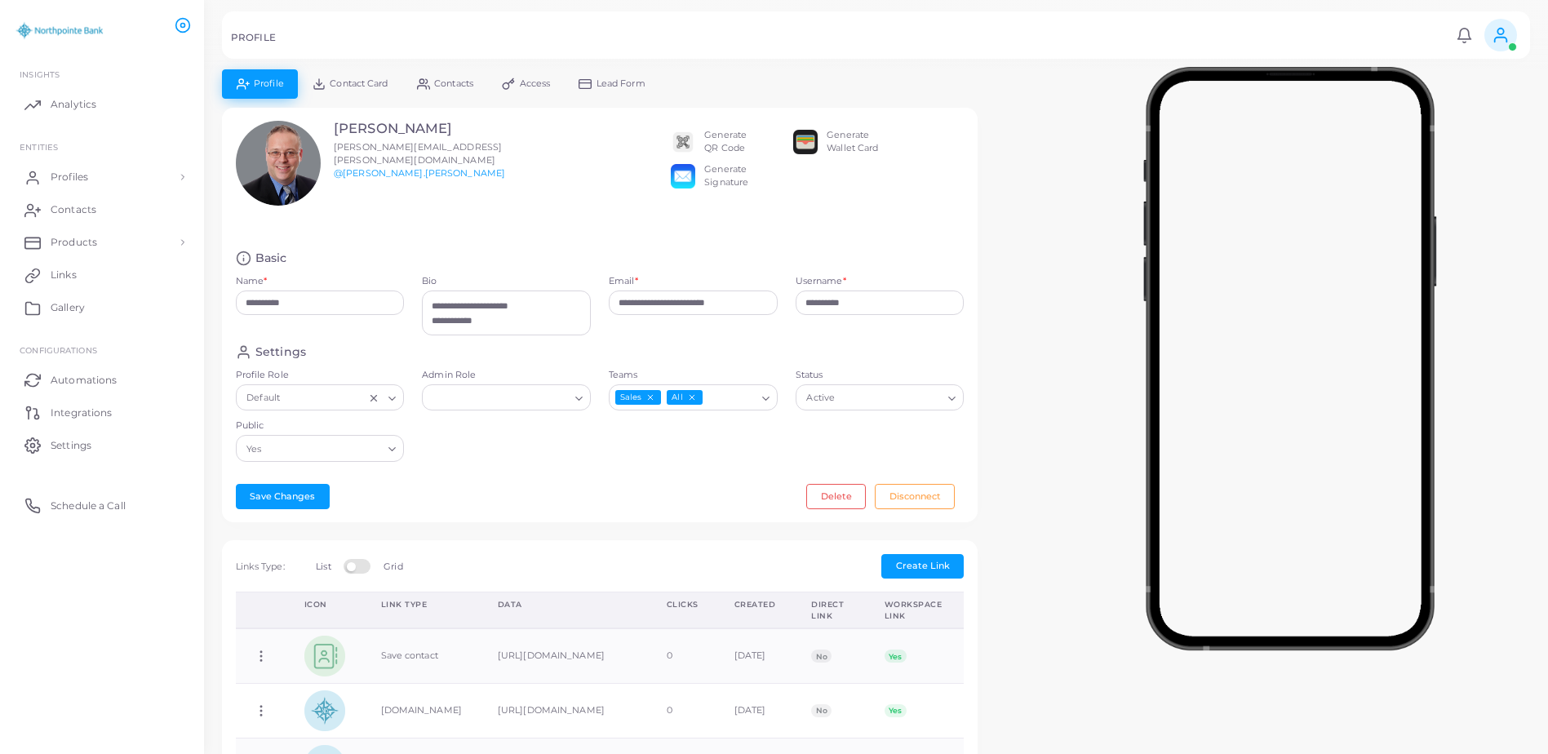
click at [380, 87] on span "Contact Card" at bounding box center [359, 83] width 58 height 9
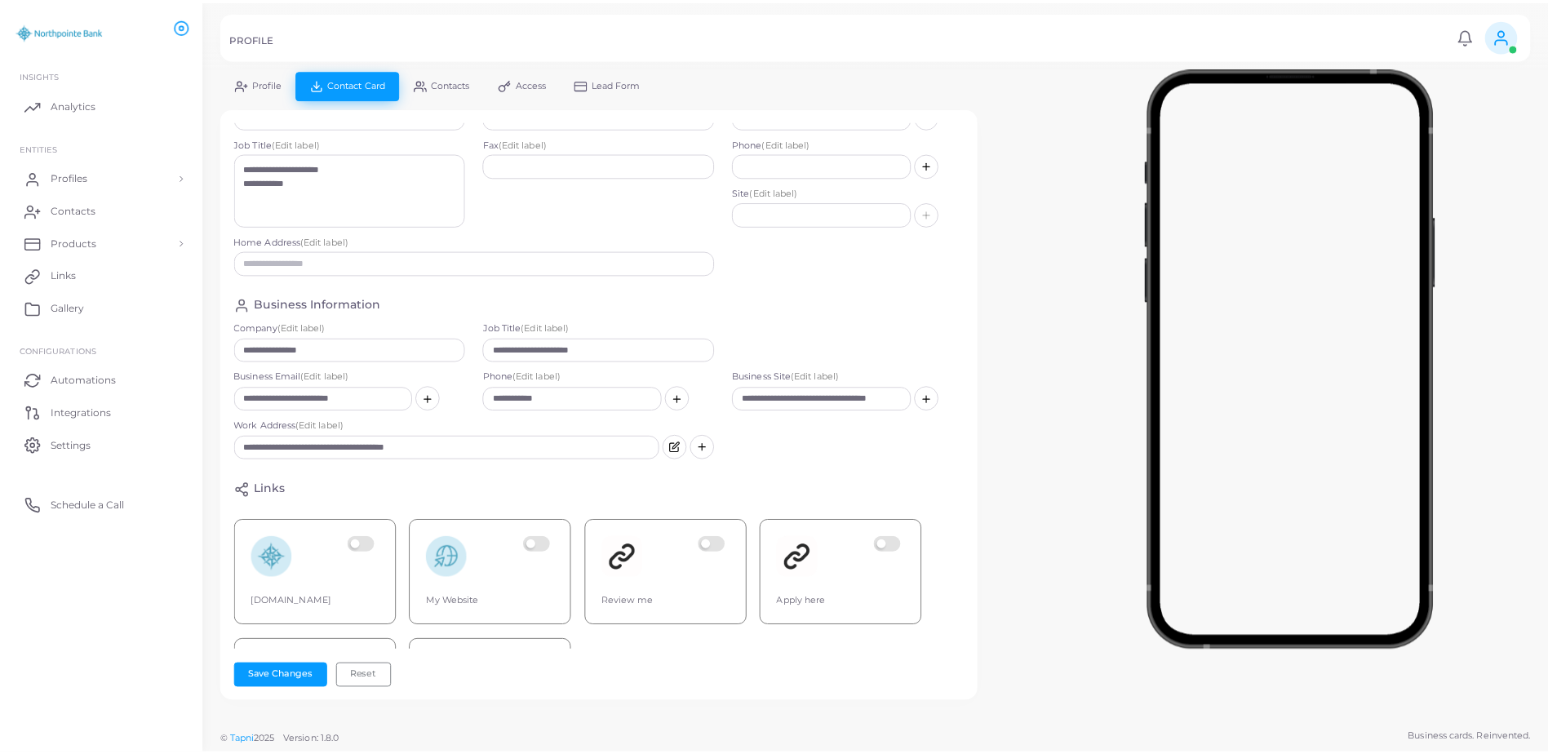
scroll to position [175, 0]
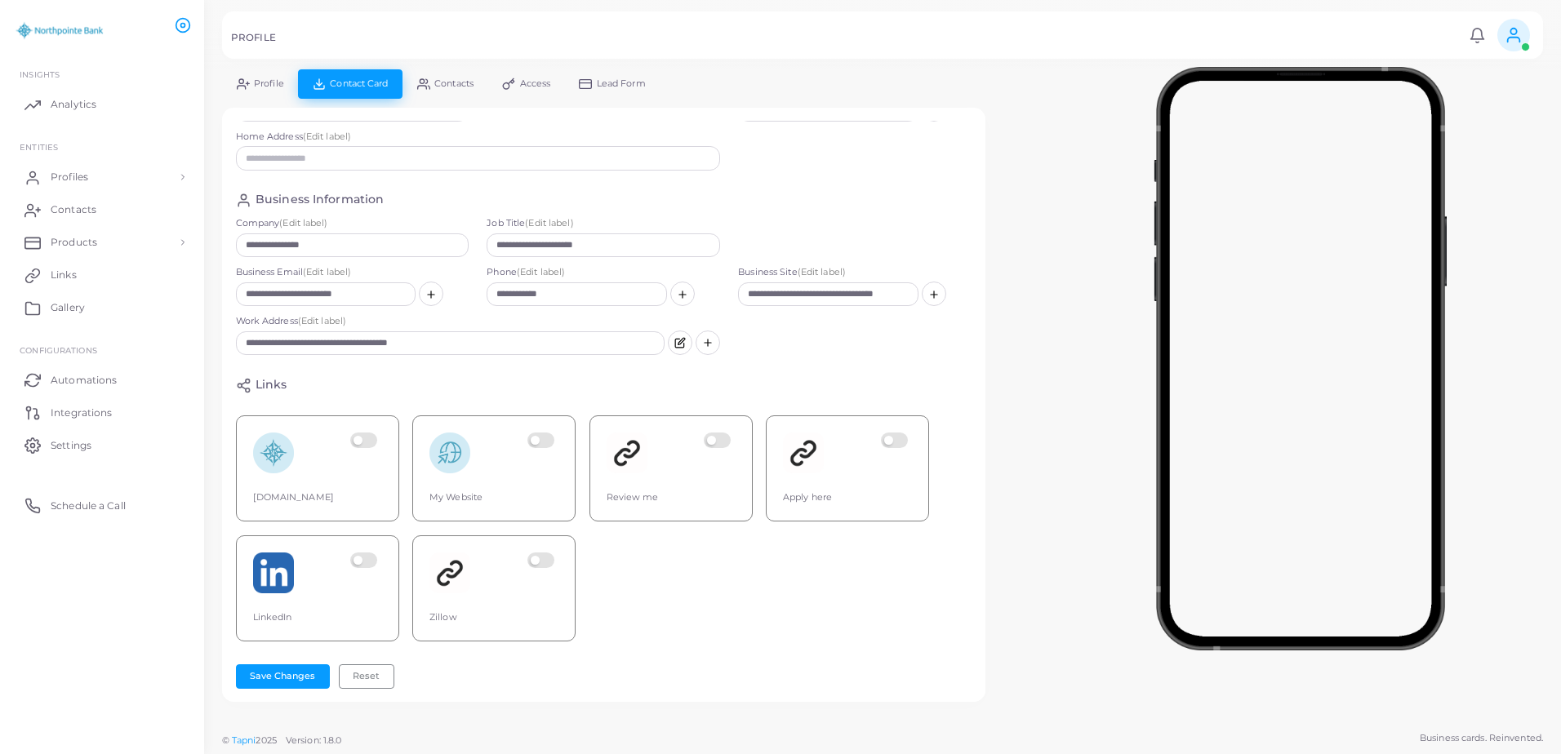
click at [441, 87] on span "Contacts" at bounding box center [453, 83] width 39 height 9
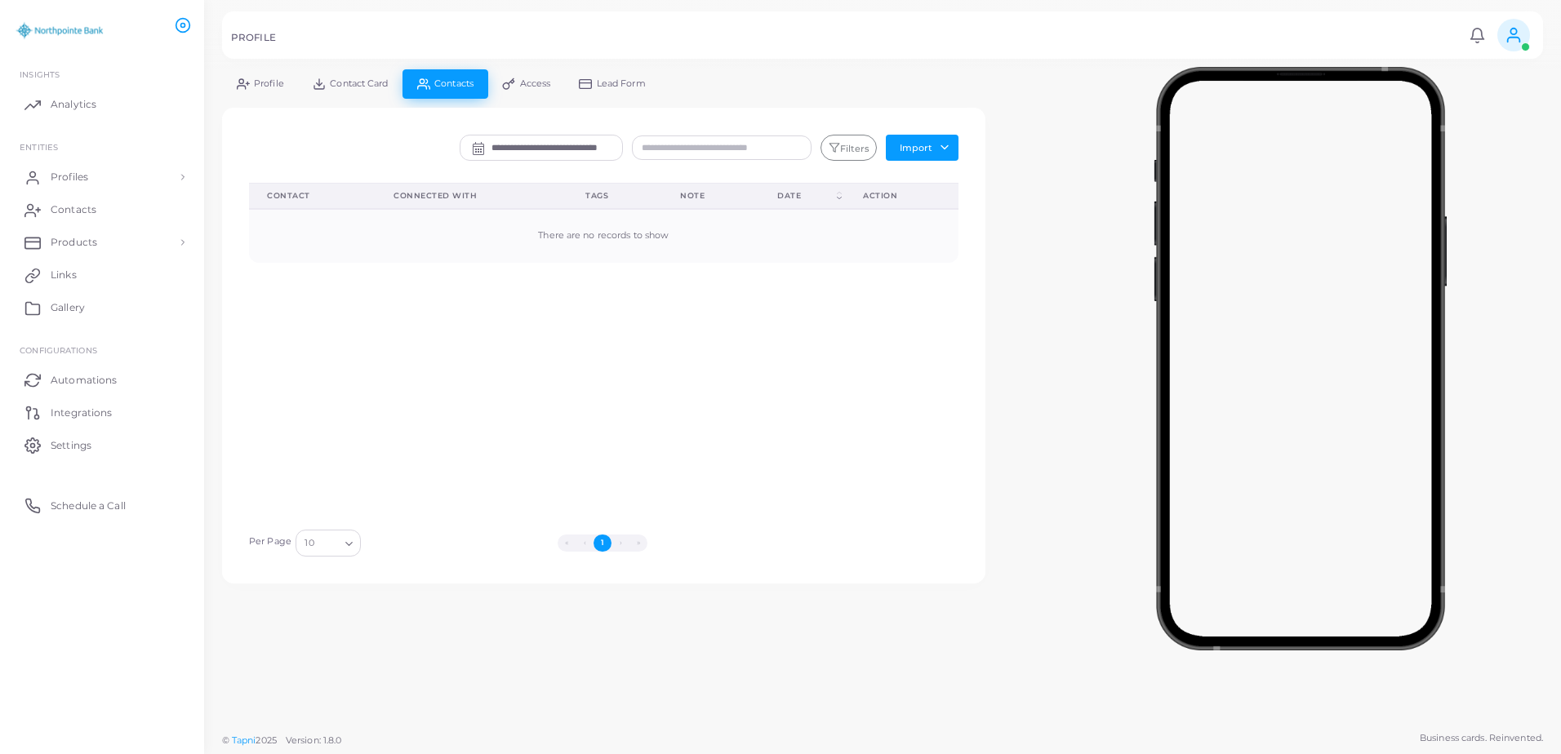
click at [630, 77] on link "Lead Form" at bounding box center [612, 83] width 95 height 29
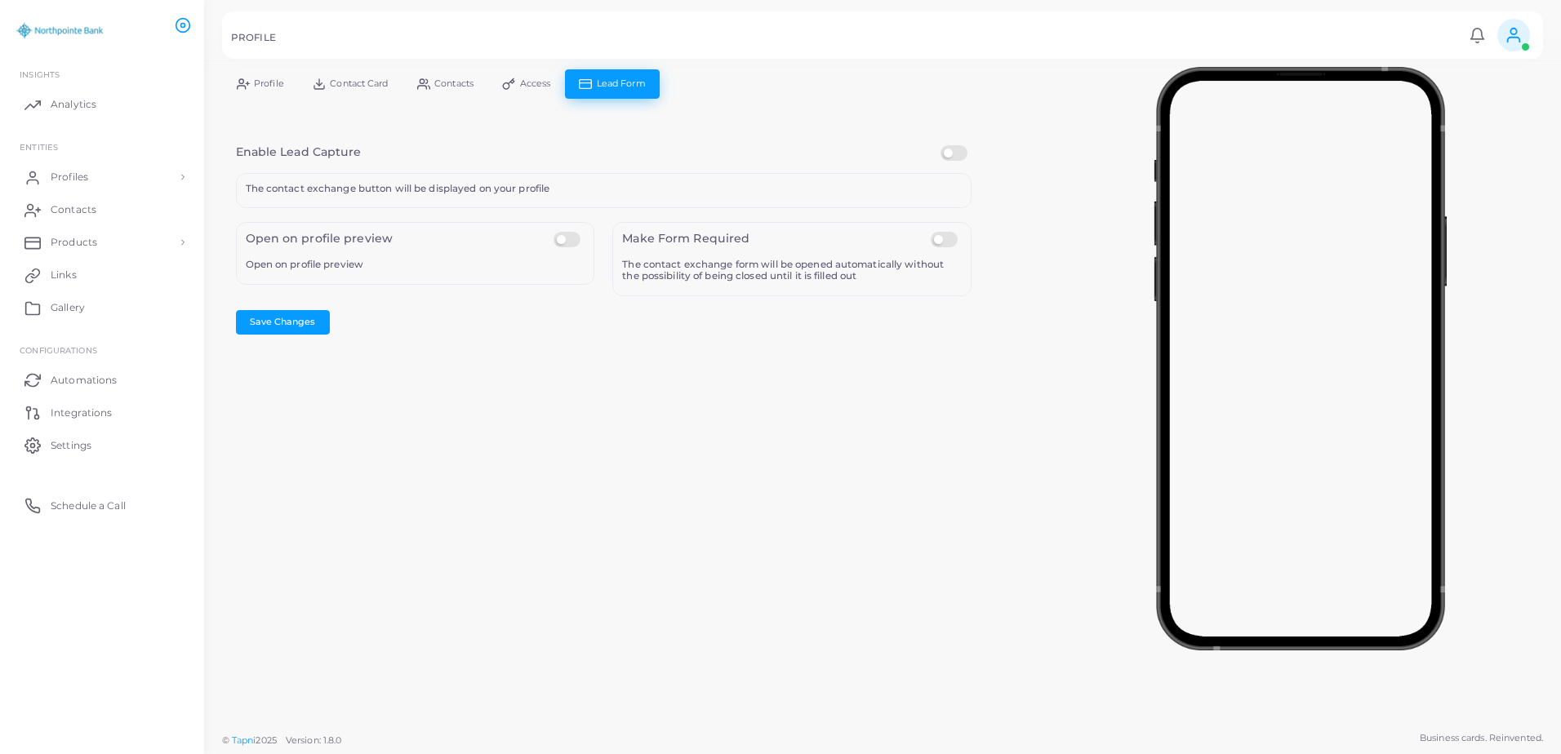
click at [248, 83] on line at bounding box center [247, 83] width 3 height 0
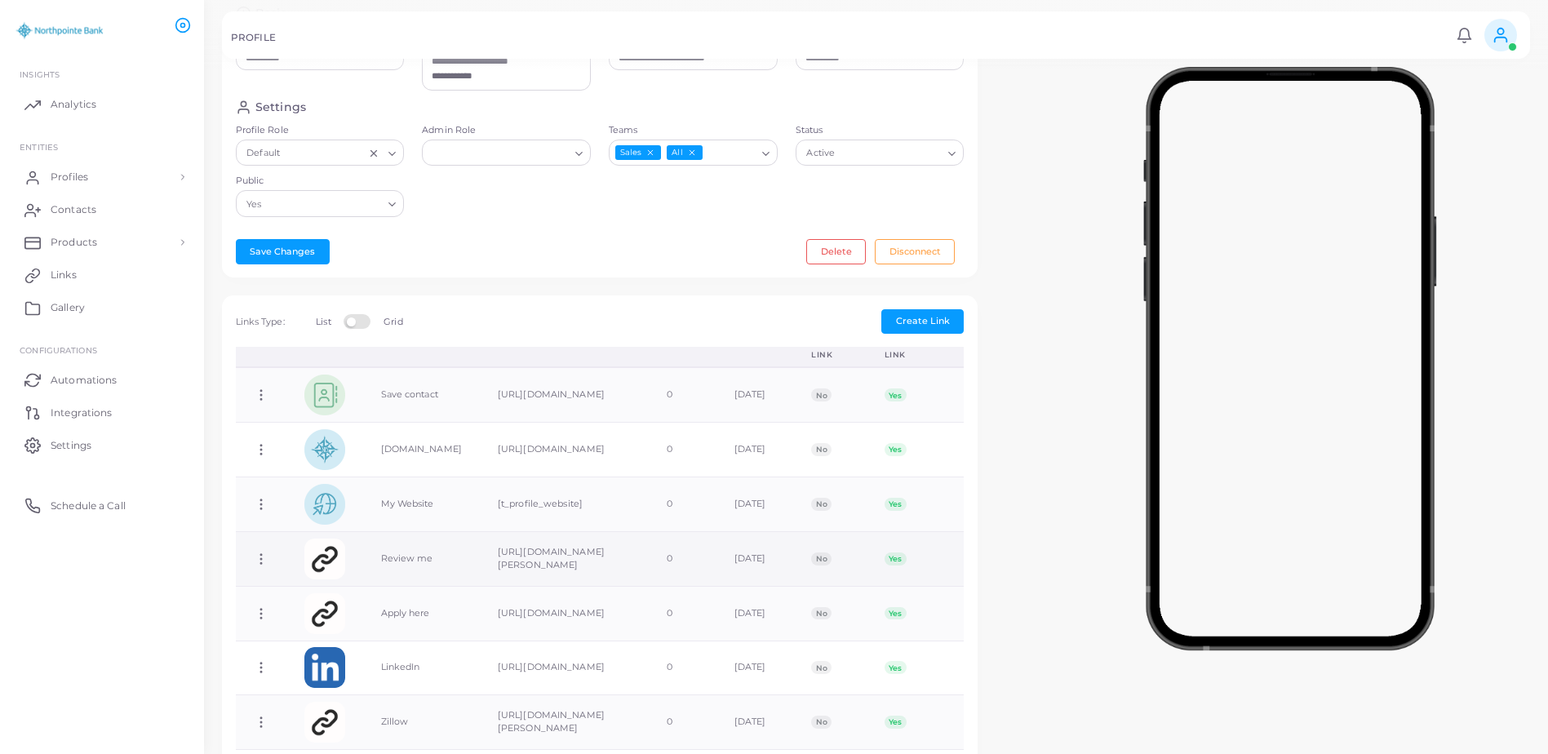
scroll to position [19, 0]
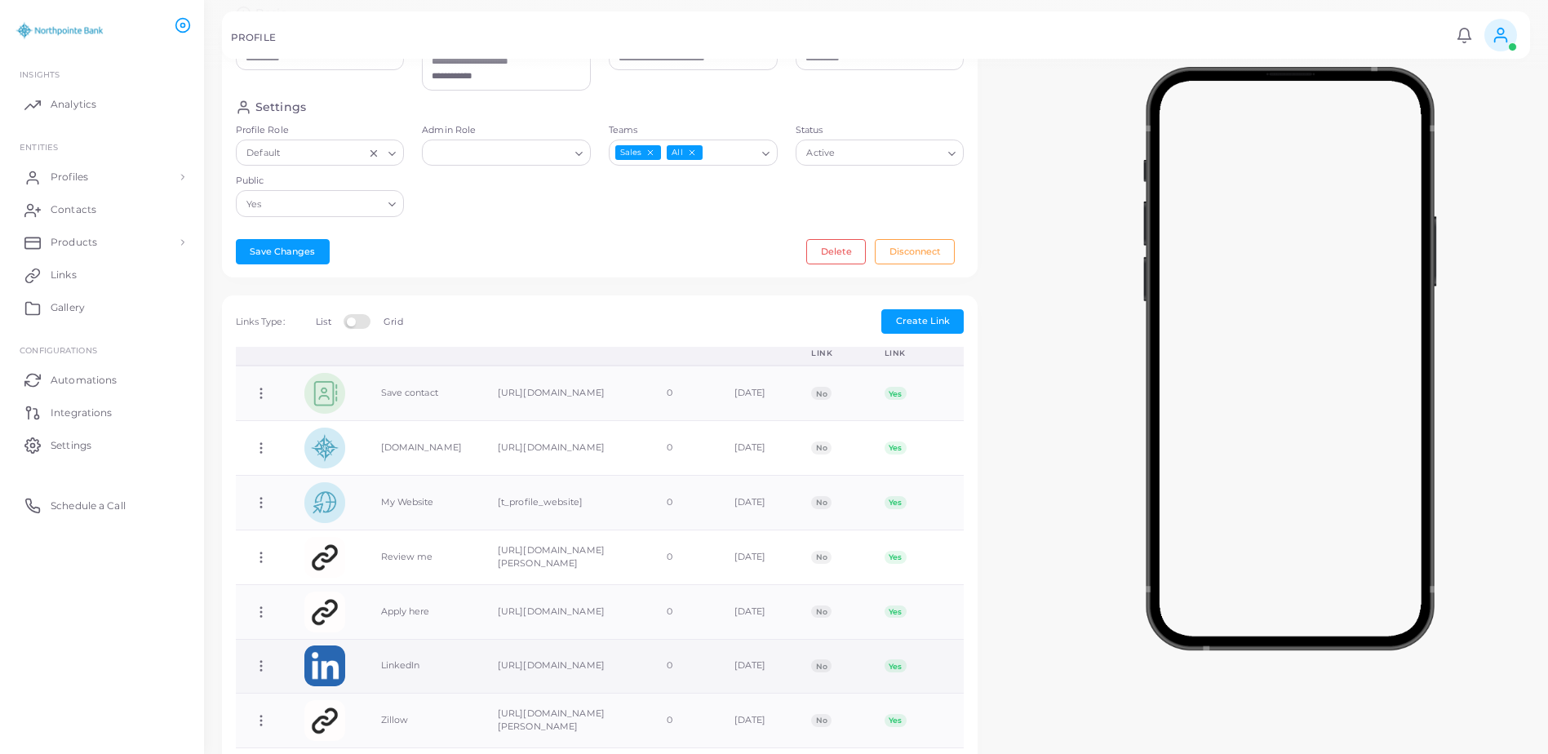
click at [256, 660] on icon at bounding box center [261, 666] width 15 height 15
click at [335, 667] on link "Edit Link" at bounding box center [322, 670] width 130 height 22
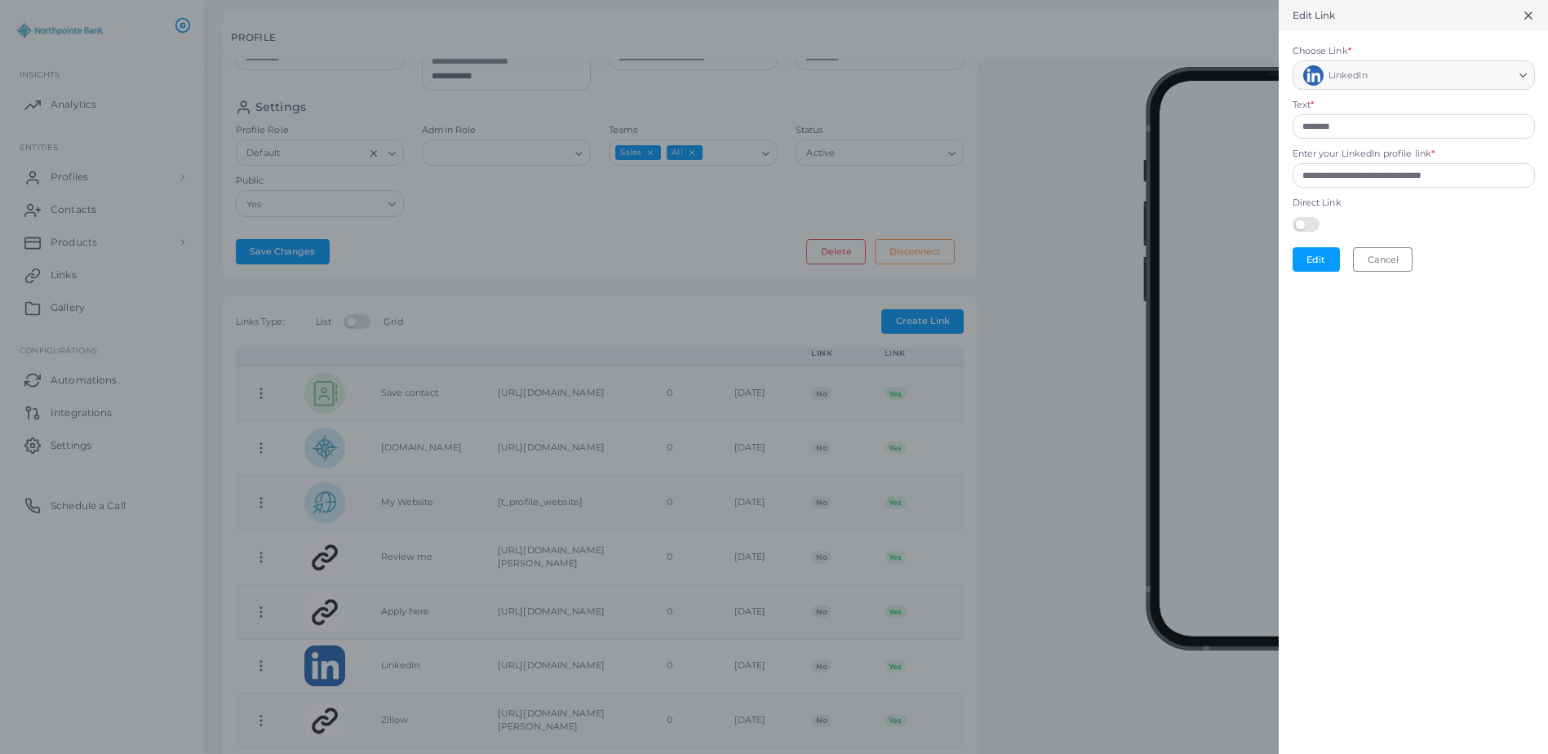
click at [1325, 81] on span "LinkedIn" at bounding box center [1336, 75] width 69 height 20
click at [1316, 225] on label at bounding box center [1309, 223] width 32 height 13
click at [1318, 226] on label at bounding box center [1309, 223] width 32 height 13
click at [1537, 12] on div "Edit Link" at bounding box center [1413, 15] width 269 height 31
click at [1530, 16] on icon at bounding box center [1528, 15] width 13 height 13
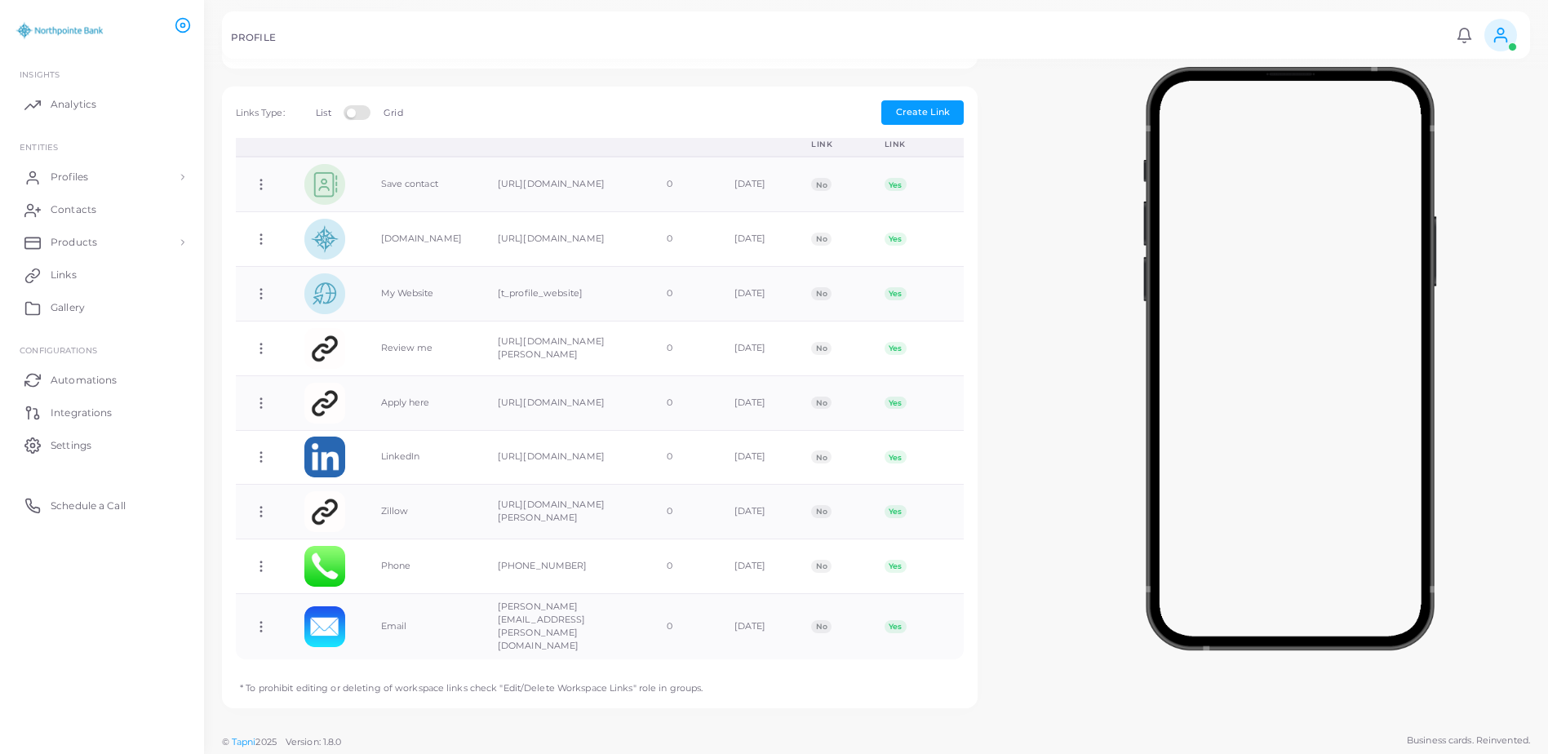
scroll to position [456, 0]
click at [262, 619] on icon at bounding box center [261, 624] width 15 height 15
click at [319, 658] on span "Edit Link" at bounding box center [315, 661] width 39 height 13
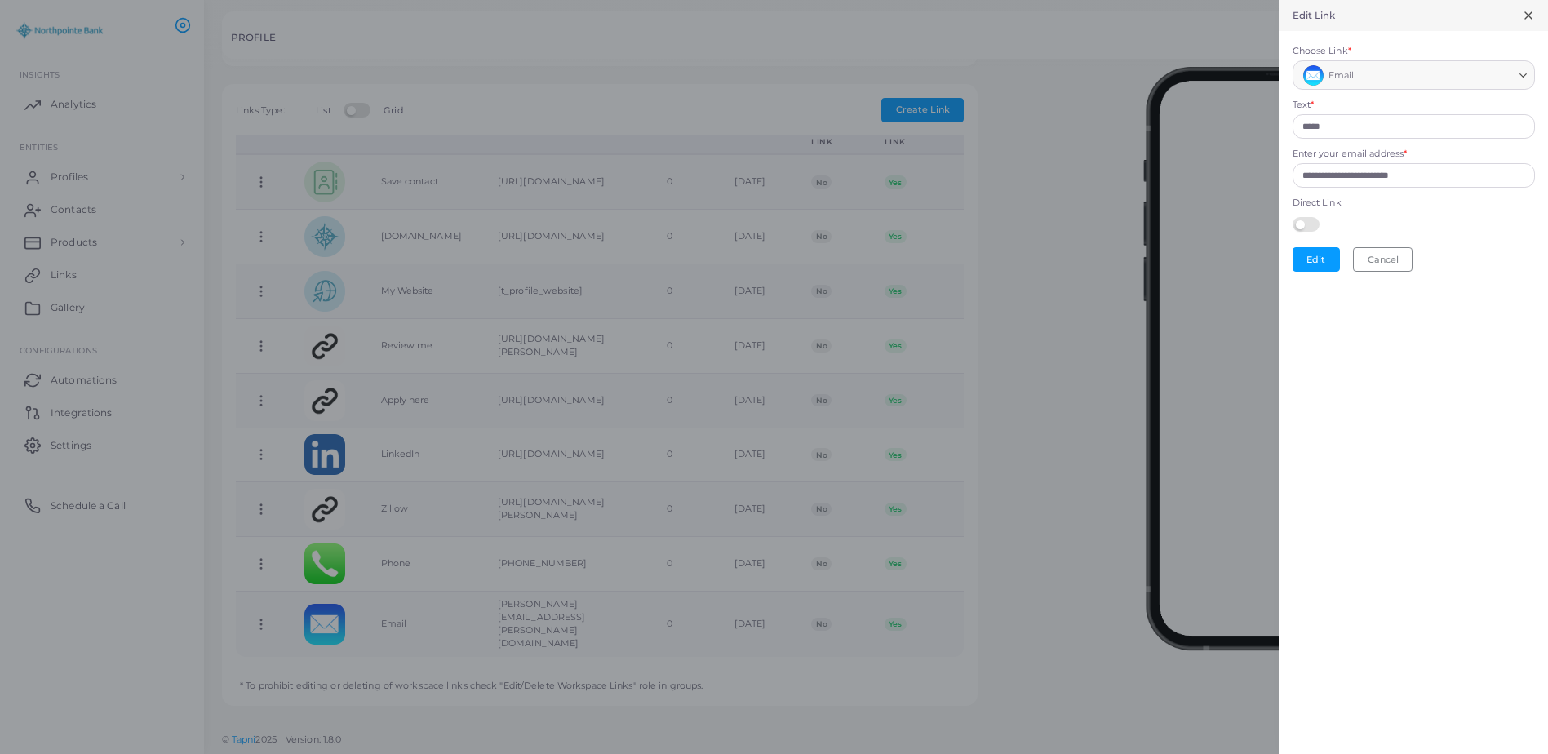
click at [1413, 60] on div "Email Loading..." at bounding box center [1414, 75] width 242 height 30
click at [1508, 90] on div "Email Loading..." at bounding box center [1414, 75] width 242 height 30
click at [1520, 84] on div "Loading..." at bounding box center [1525, 73] width 20 height 24
click at [1520, 81] on icon "Search for option" at bounding box center [1523, 75] width 12 height 12
click at [1525, 18] on icon at bounding box center [1528, 15] width 13 height 13
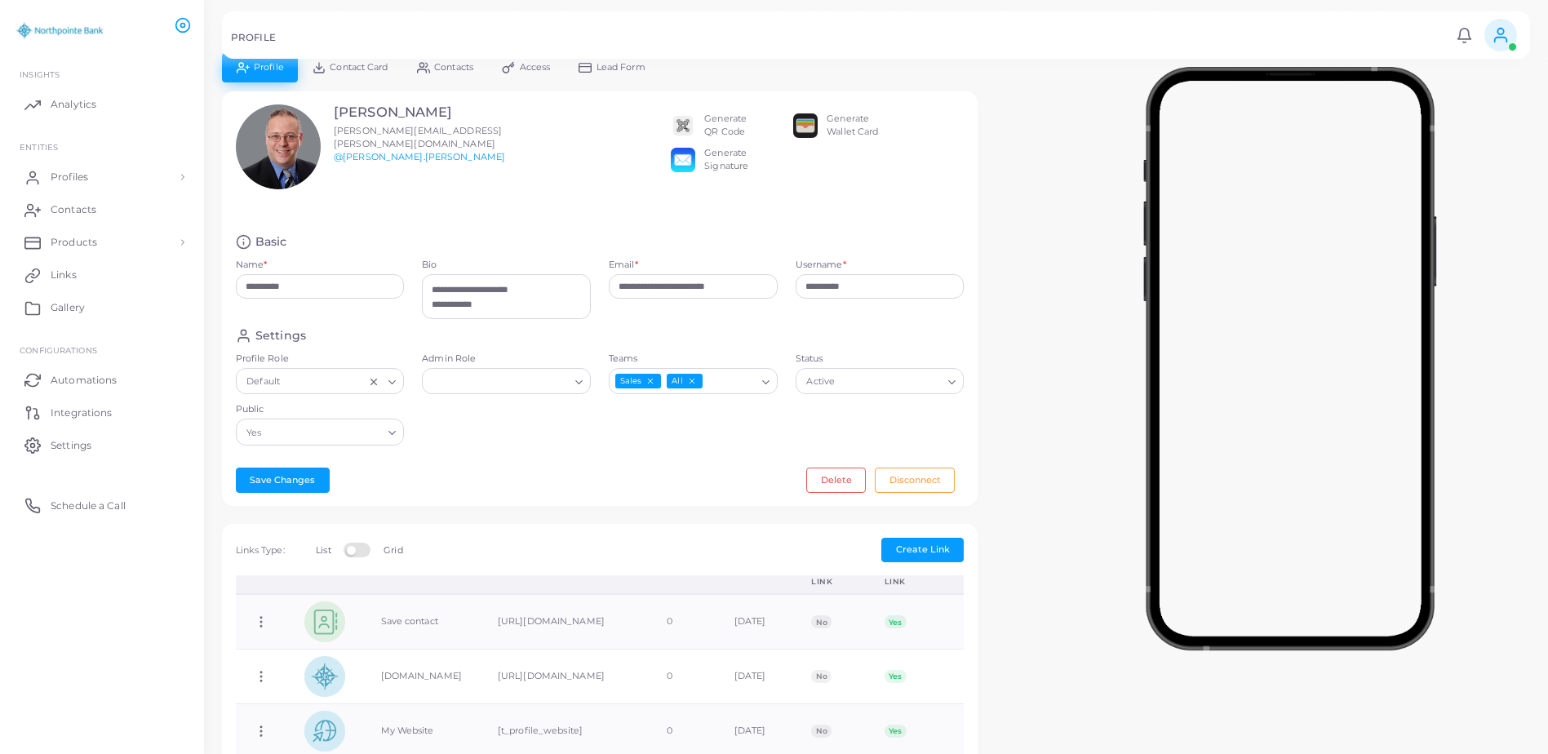
scroll to position [0, 0]
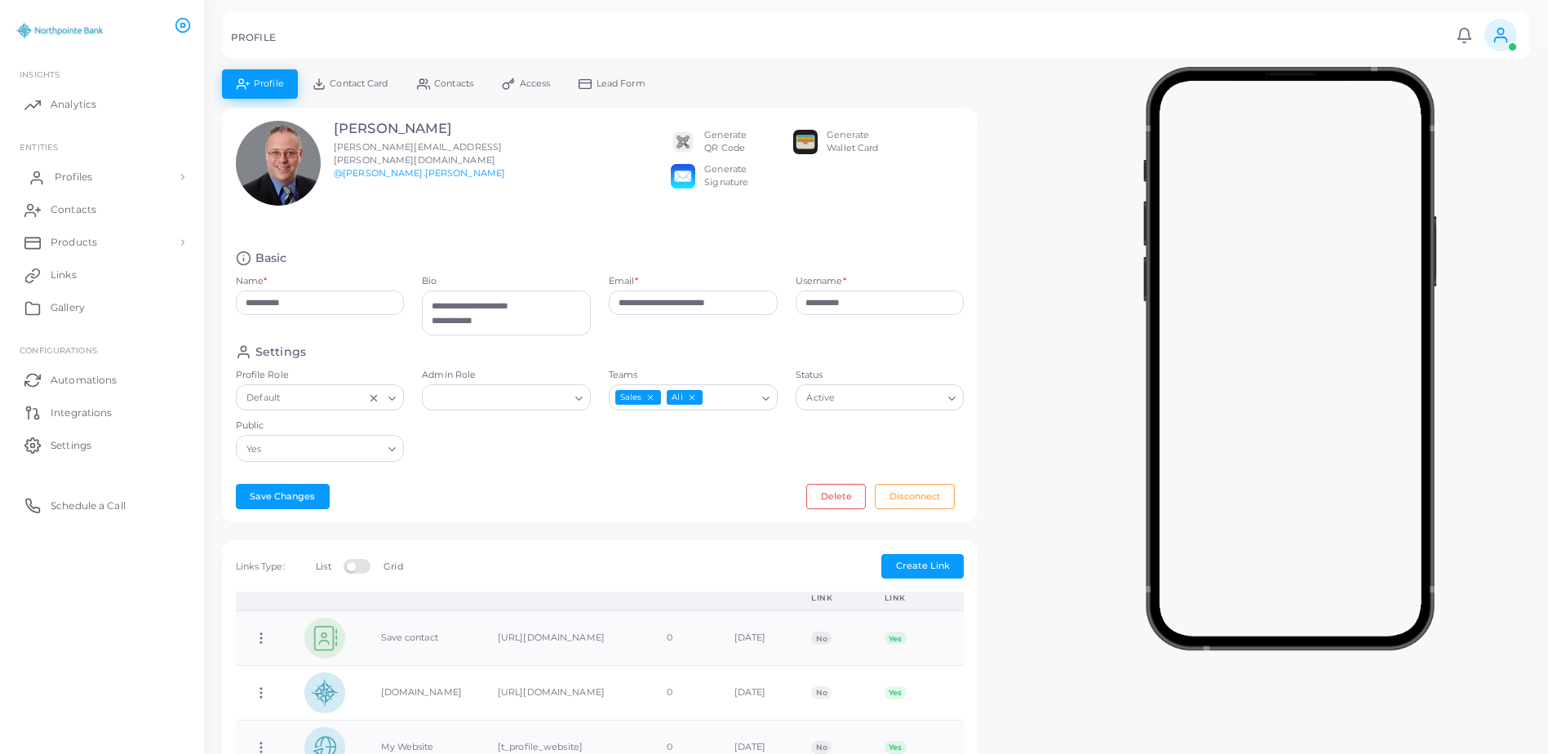
click at [65, 173] on span "Profiles" at bounding box center [74, 177] width 38 height 15
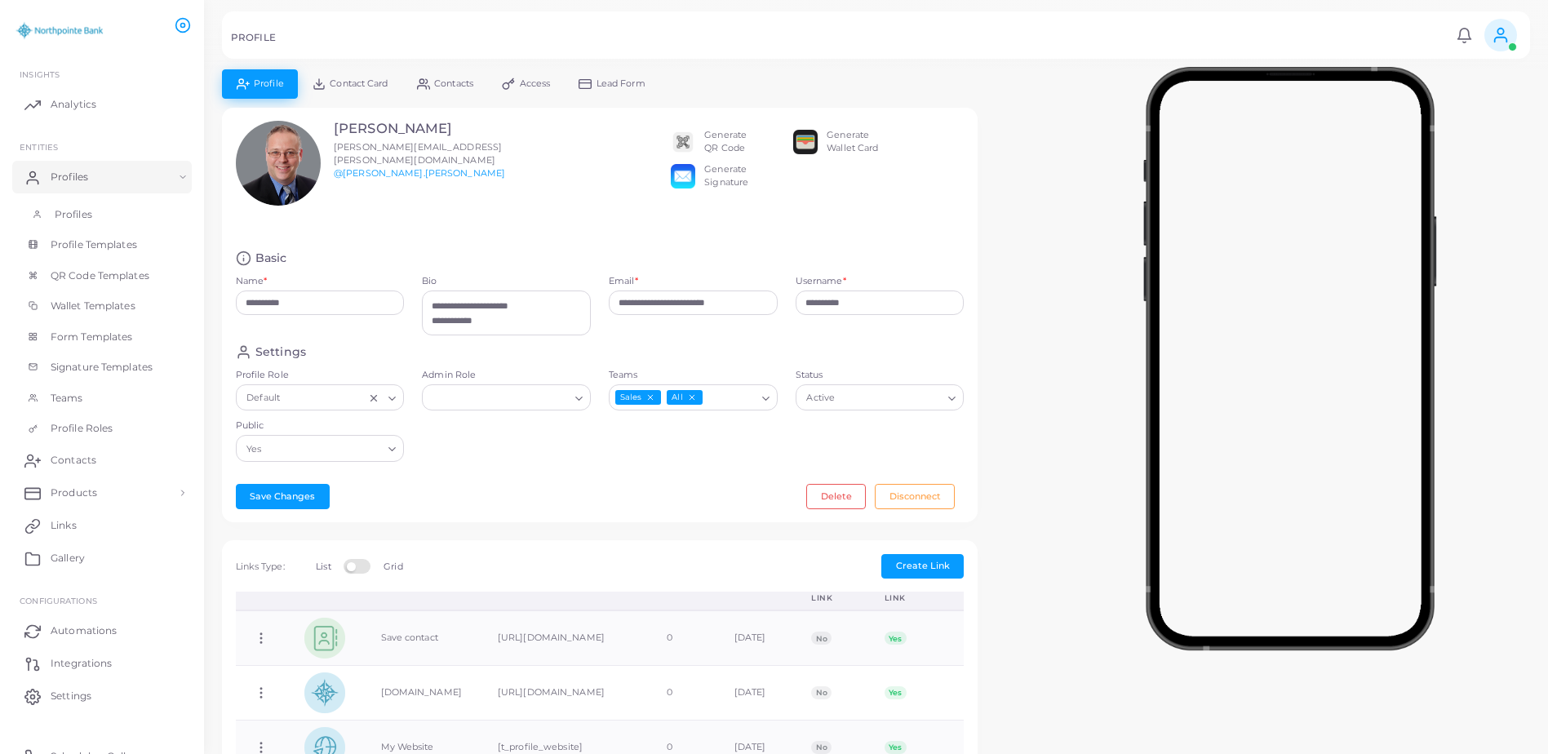
click at [105, 211] on link "Profiles" at bounding box center [102, 214] width 180 height 31
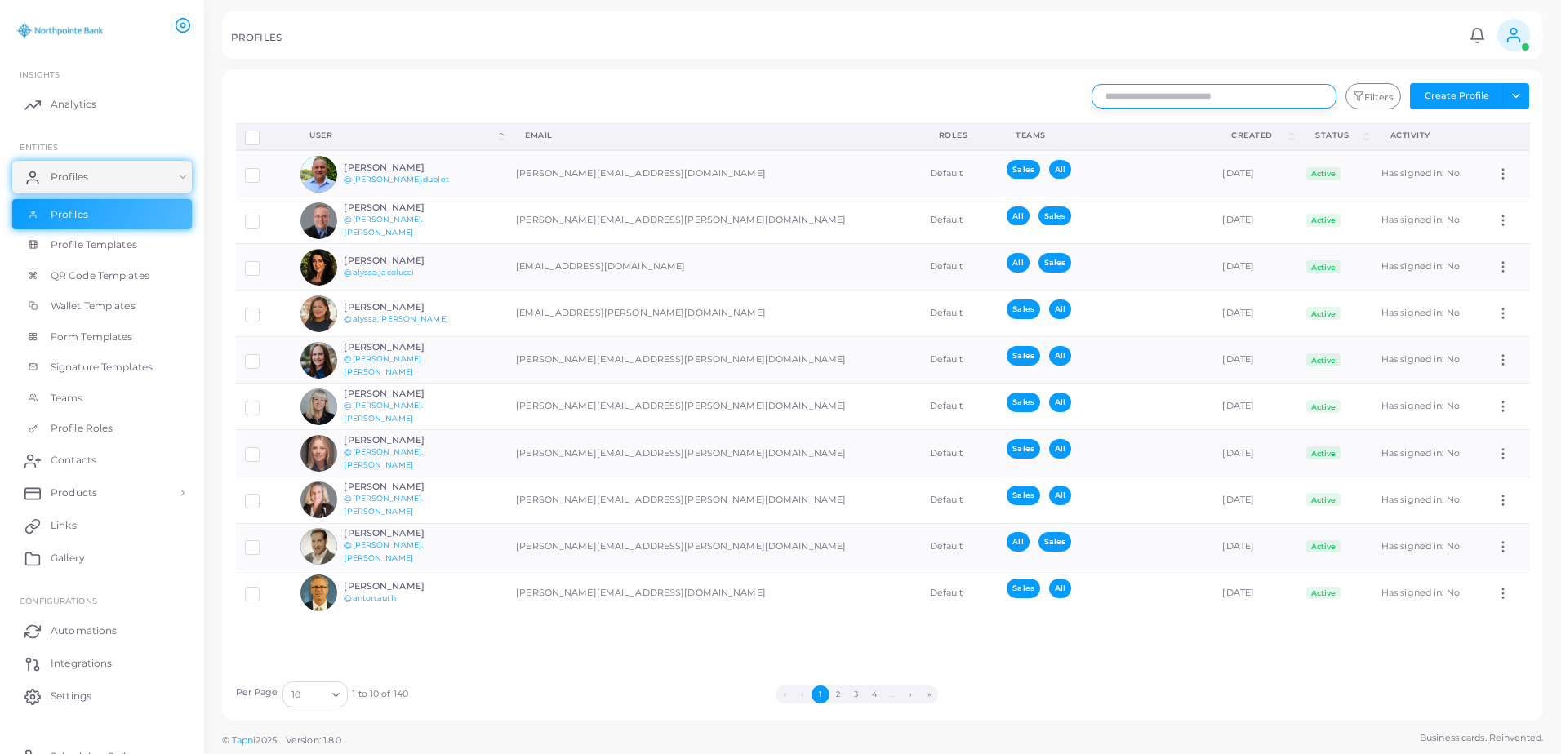
click at [1219, 98] on input "text" at bounding box center [1213, 96] width 245 height 24
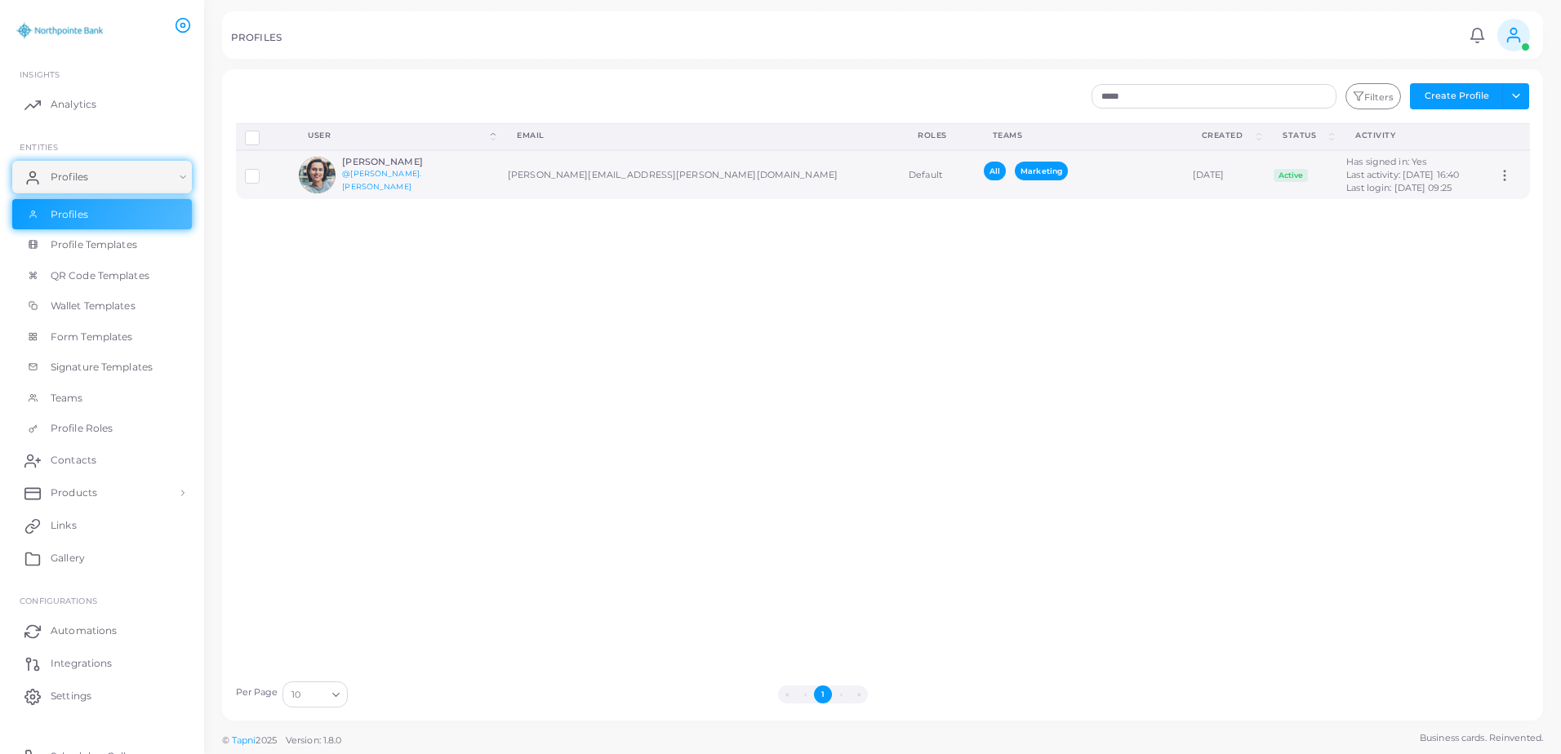
click at [469, 191] on td "[PERSON_NAME] @[PERSON_NAME].[PERSON_NAME]" at bounding box center [394, 174] width 209 height 49
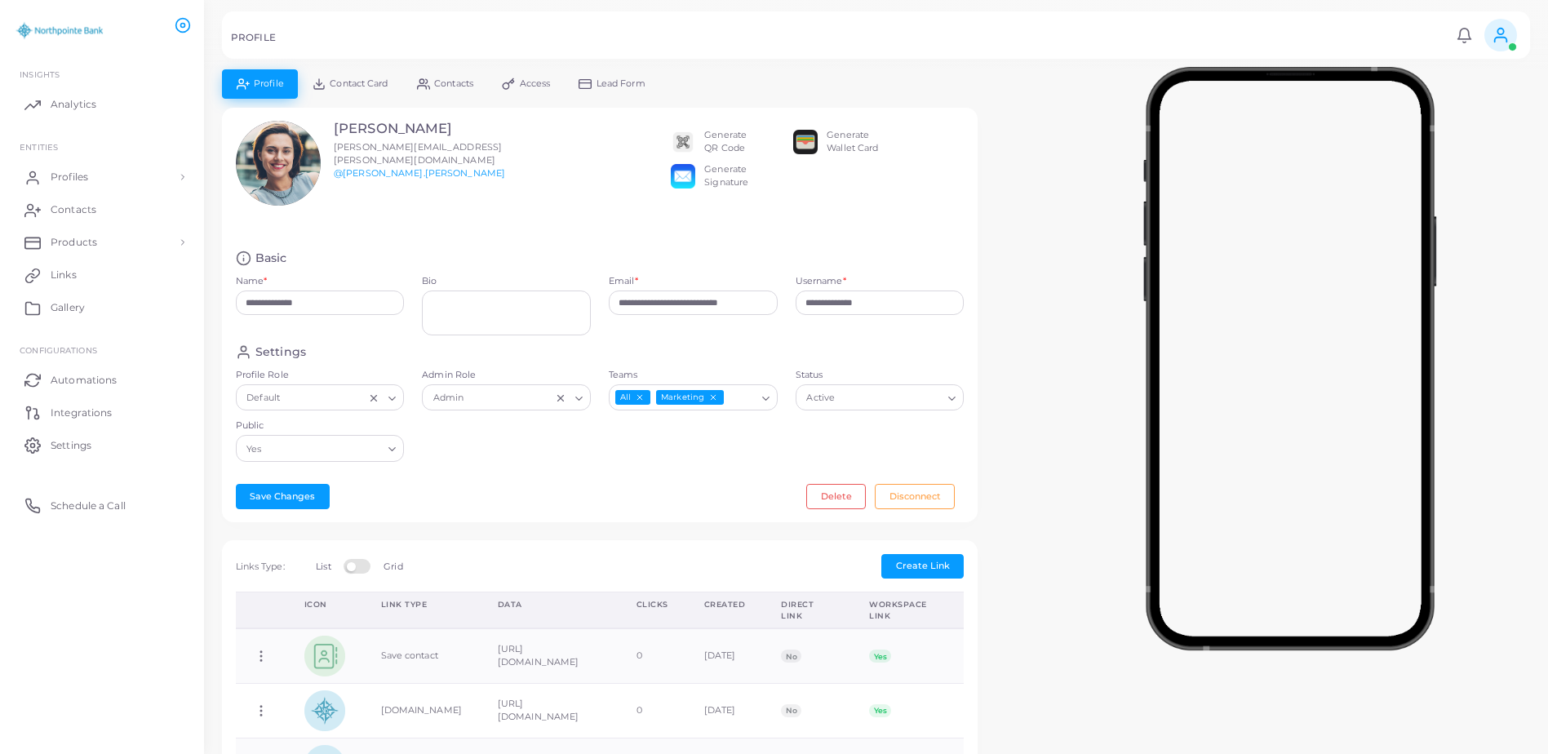
scroll to position [82, 0]
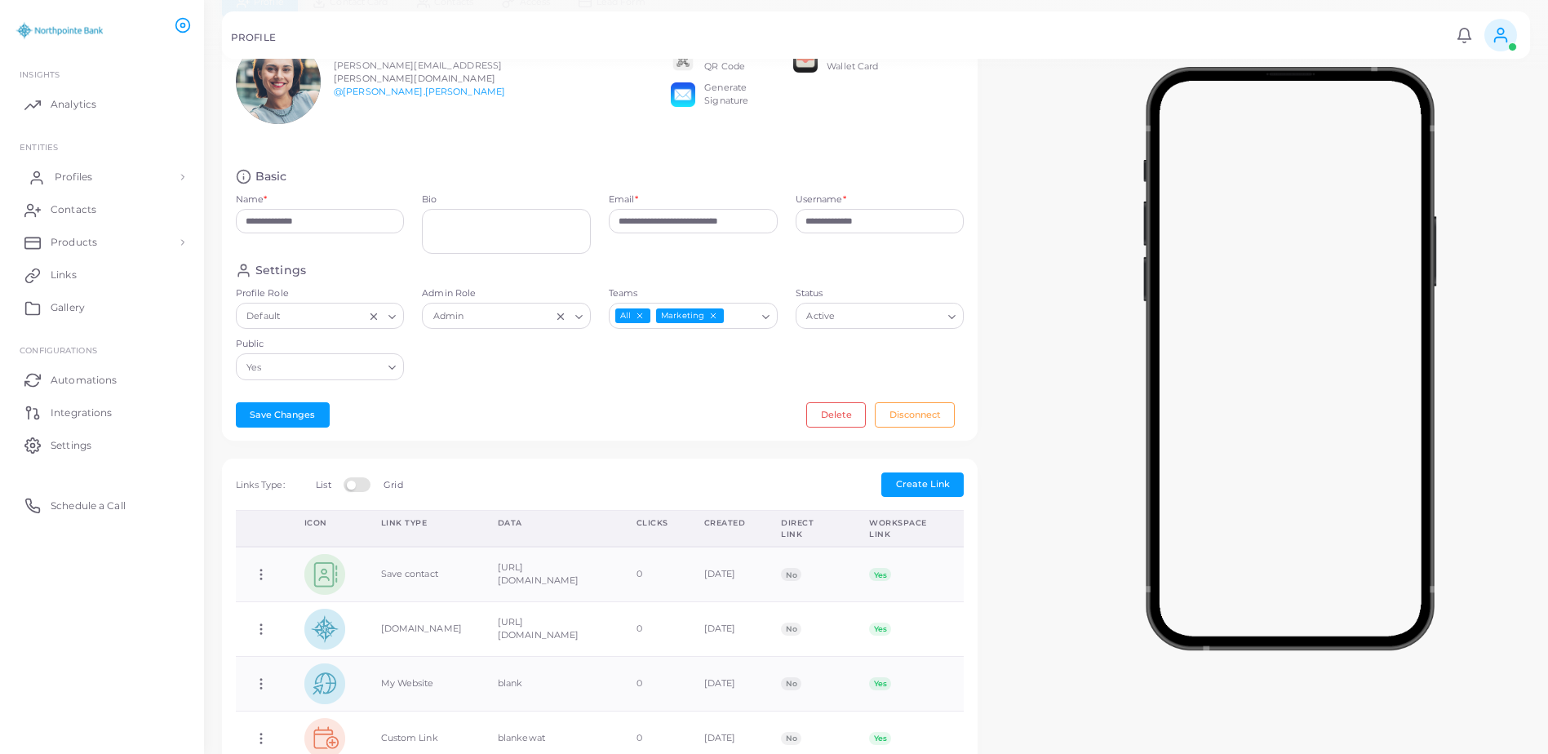
click at [63, 170] on span "Profiles" at bounding box center [74, 177] width 38 height 15
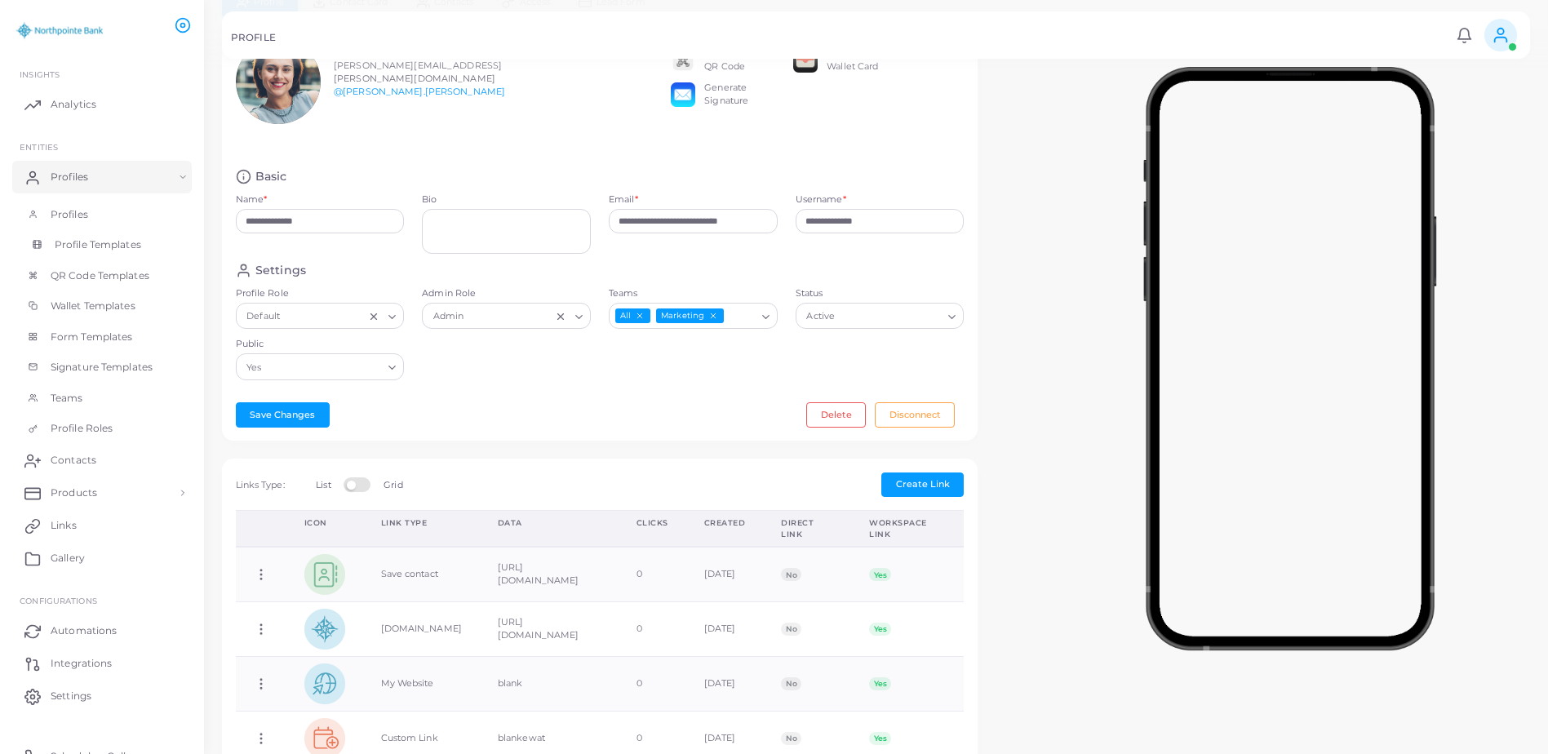
click at [84, 248] on span "Profile Templates" at bounding box center [98, 245] width 87 height 15
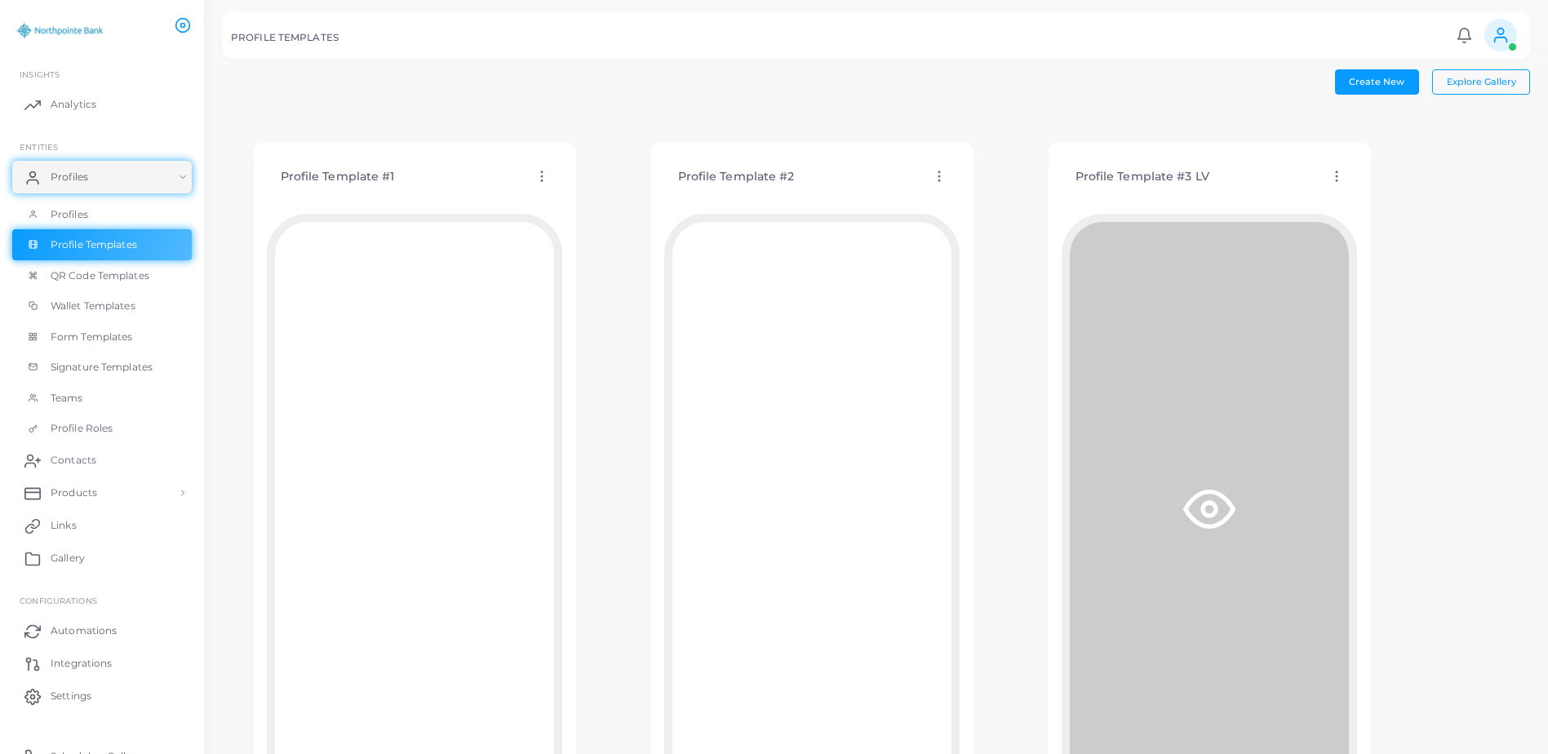
click at [1248, 182] on div "Profile Template #3 LV Edit Template Assign template Duplicate Template Delete …" at bounding box center [1209, 177] width 295 height 42
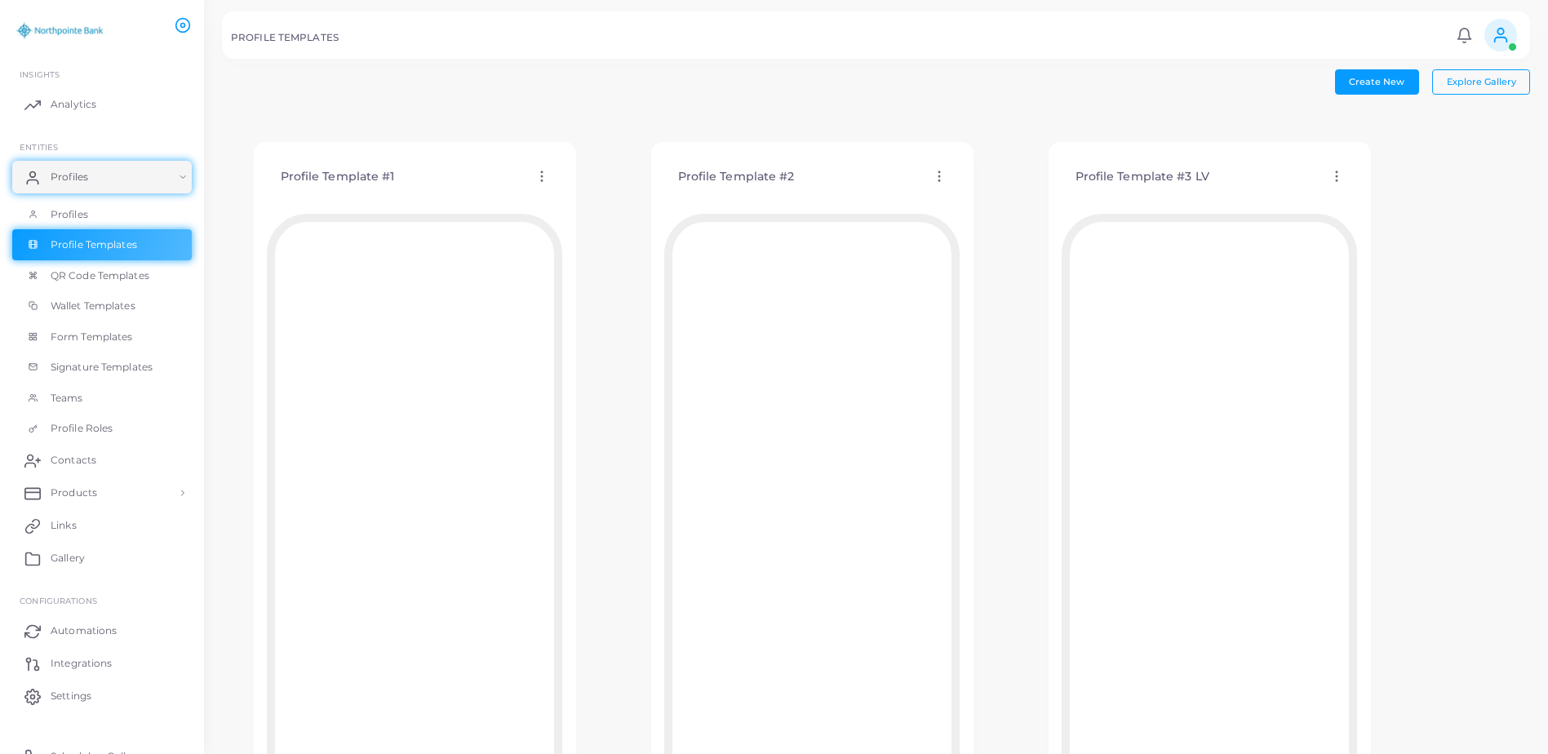
click at [1336, 175] on icon at bounding box center [1337, 176] width 15 height 15
click at [1376, 194] on span "Edit Template" at bounding box center [1401, 195] width 62 height 13
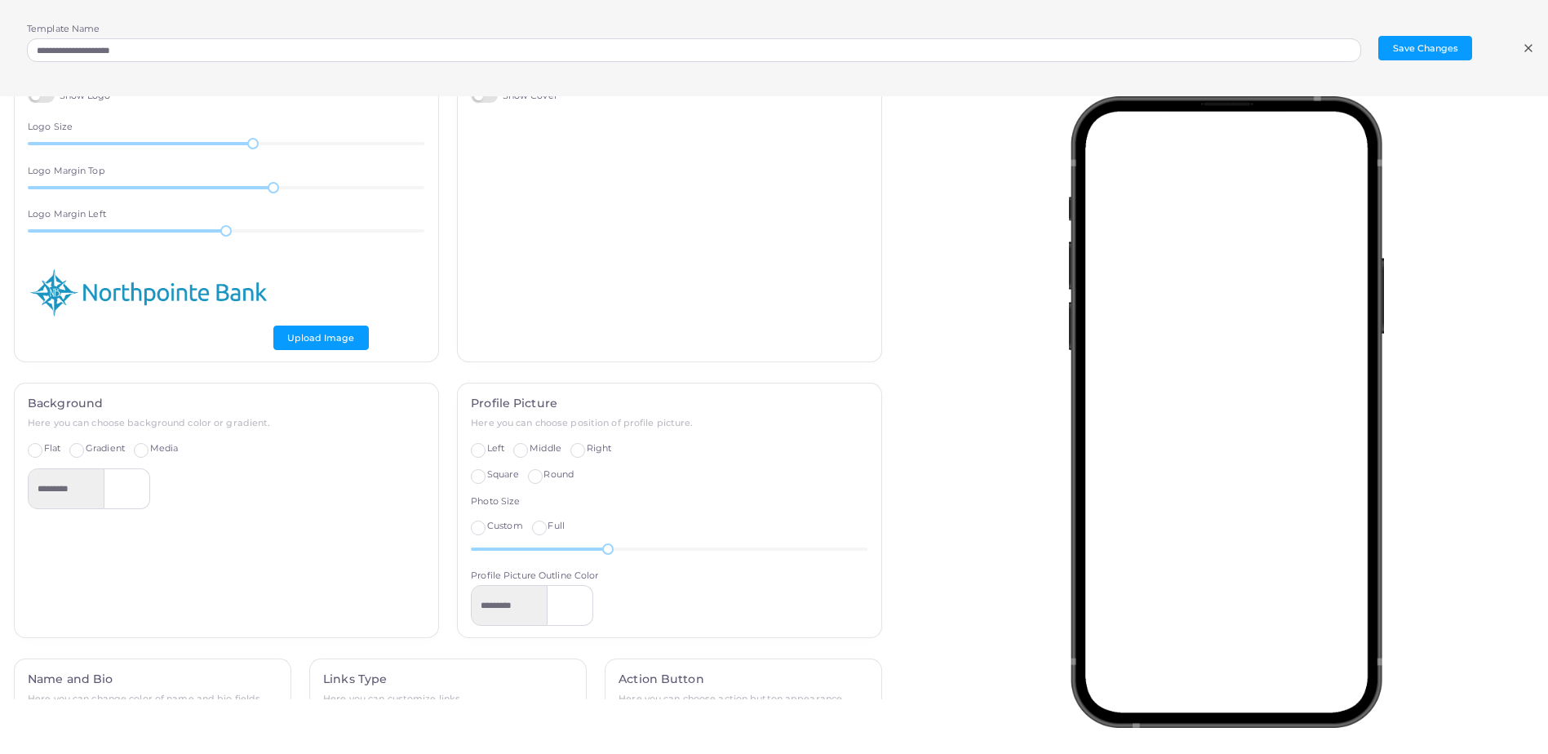
scroll to position [163, 0]
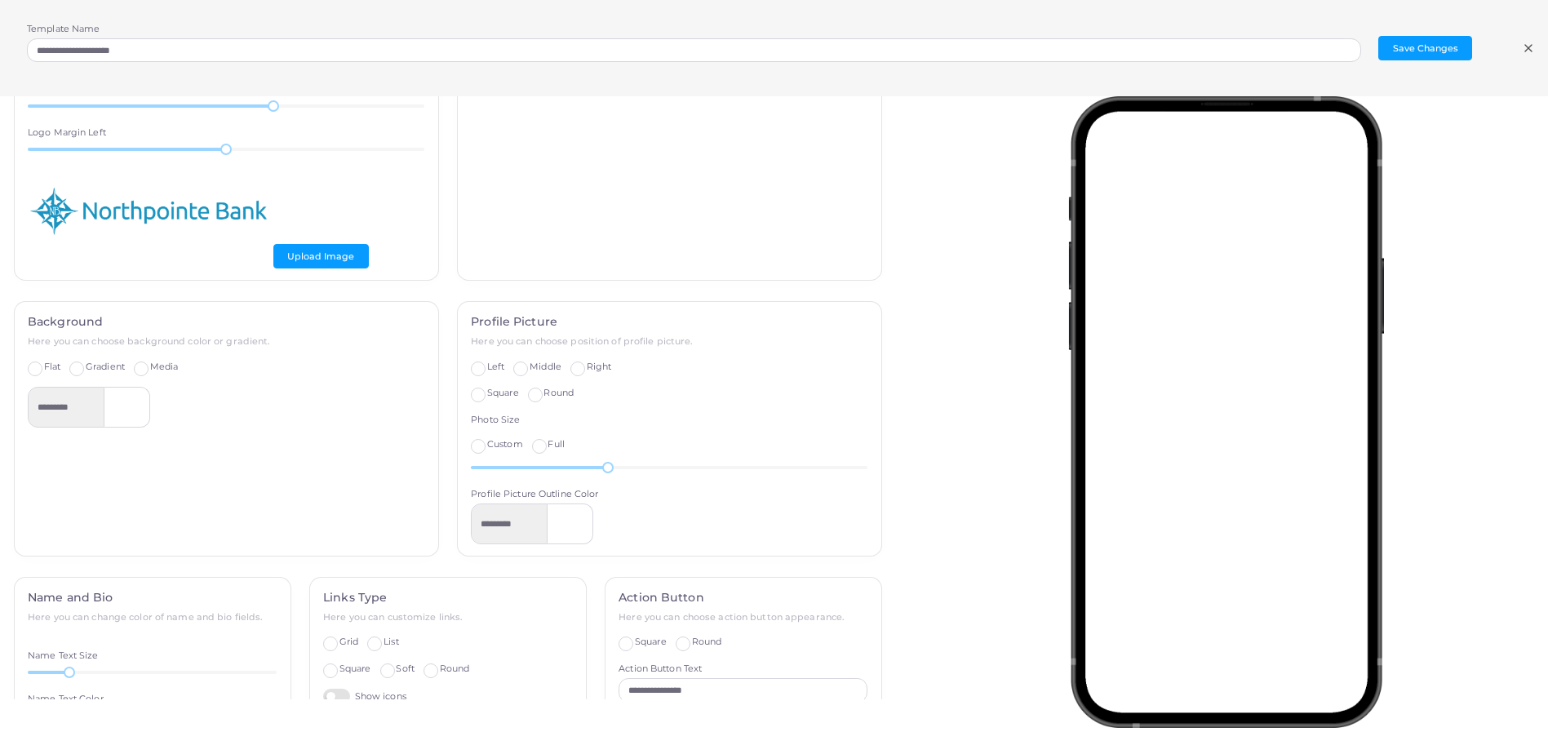
click at [548, 444] on label "Full" at bounding box center [556, 444] width 16 height 13
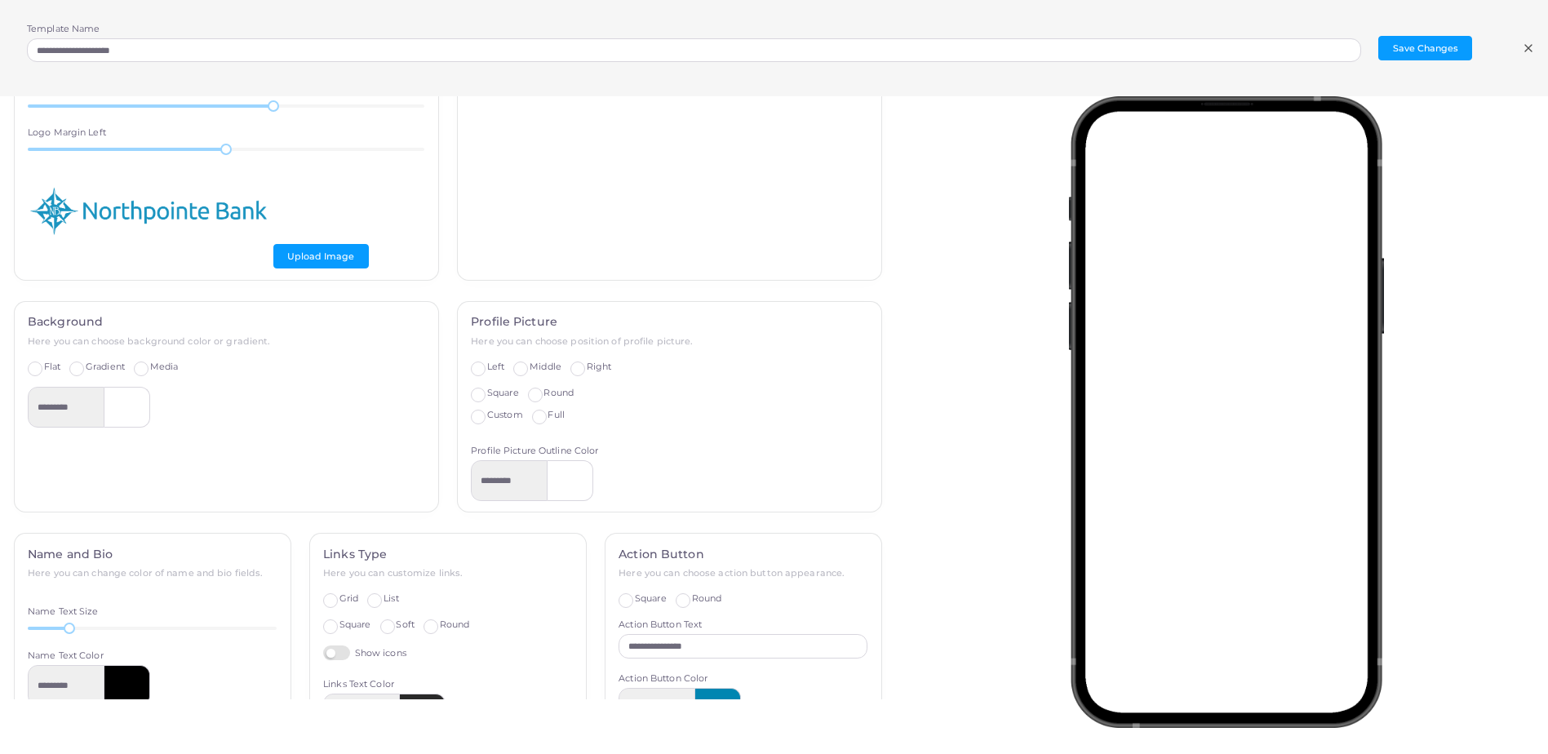
click at [487, 420] on span "Custom" at bounding box center [505, 414] width 36 height 11
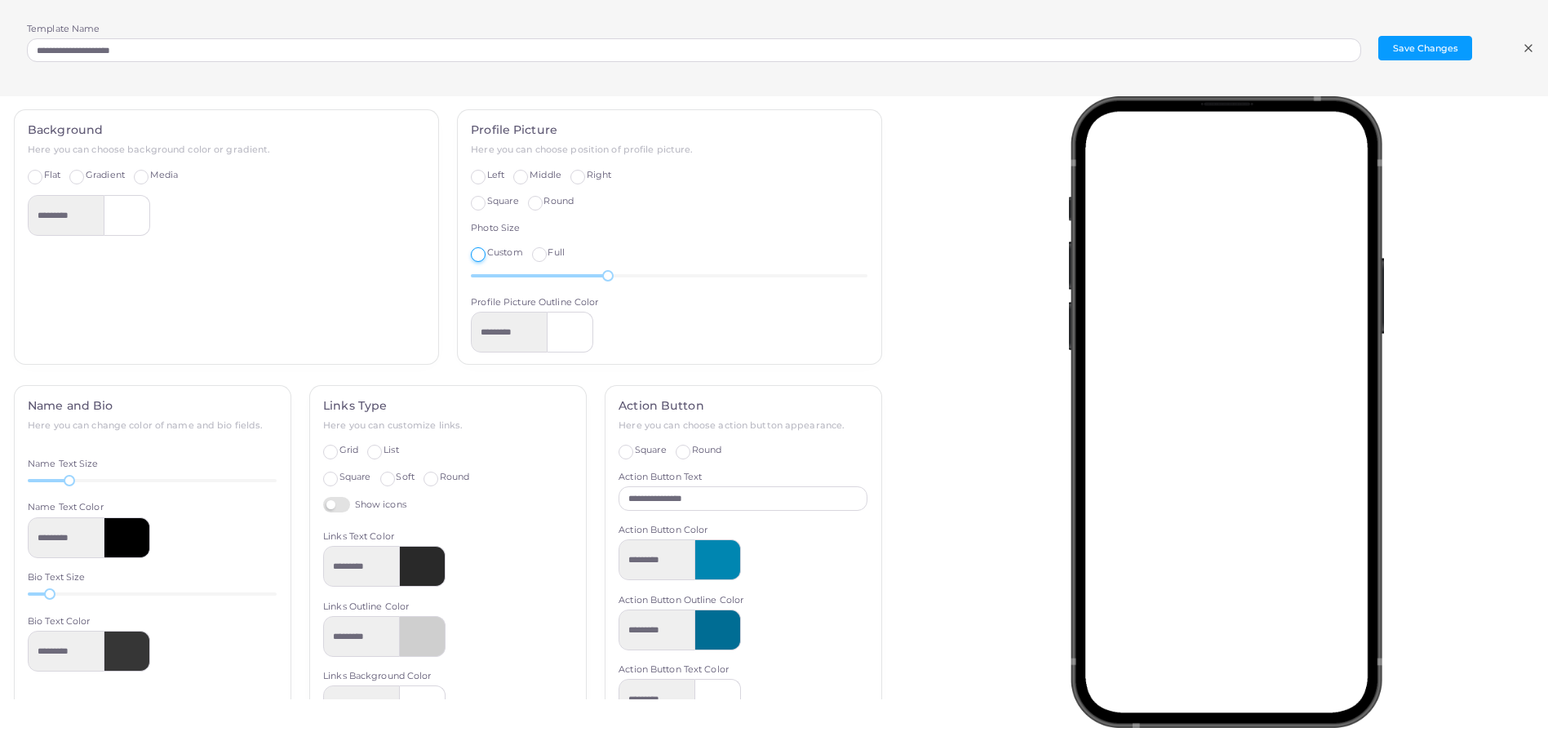
scroll to position [408, 0]
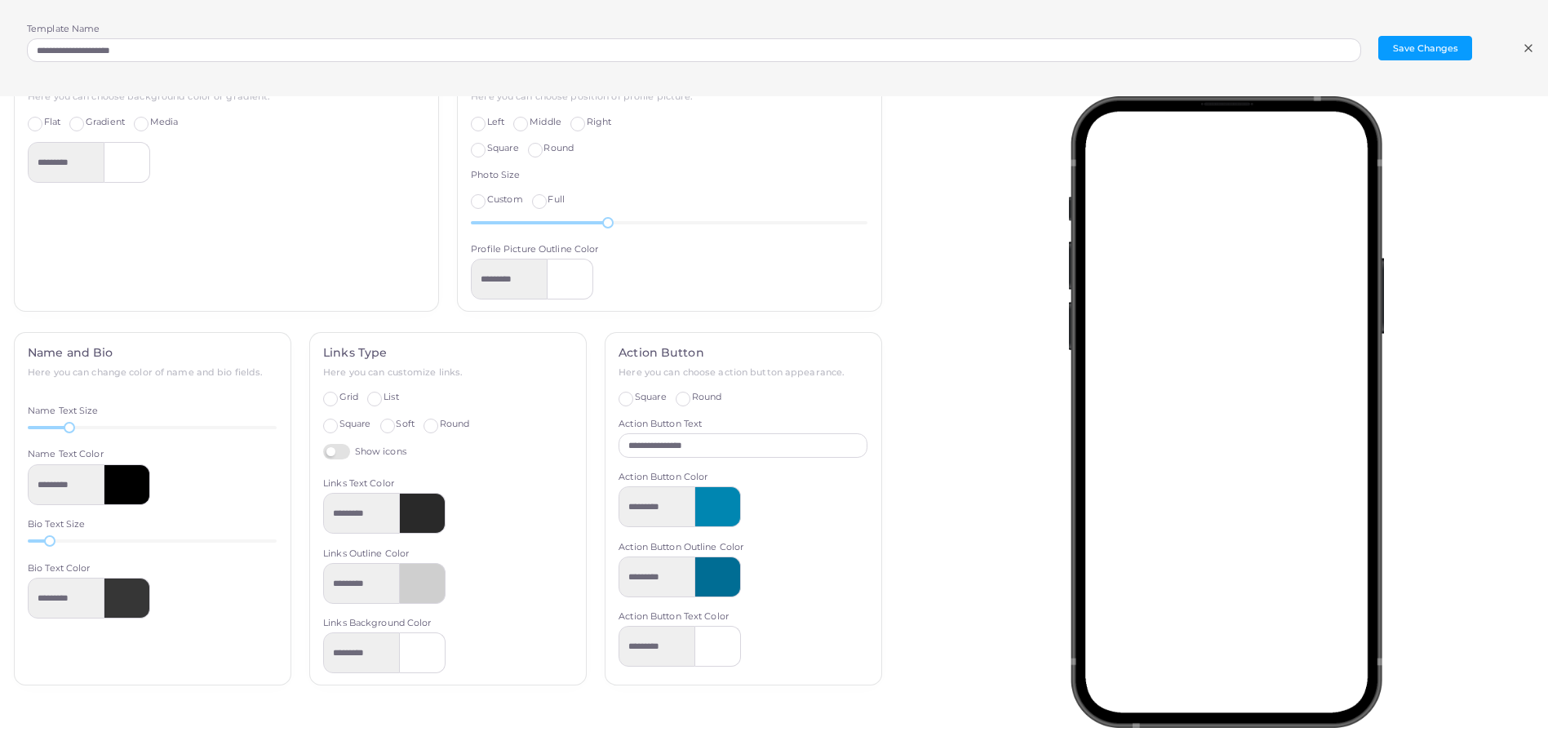
click at [396, 424] on label "Soft" at bounding box center [405, 424] width 18 height 13
click at [440, 422] on span "Round" at bounding box center [455, 423] width 30 height 11
click at [353, 424] on span "Square" at bounding box center [356, 423] width 32 height 11
click at [340, 393] on label "Grid" at bounding box center [349, 397] width 19 height 13
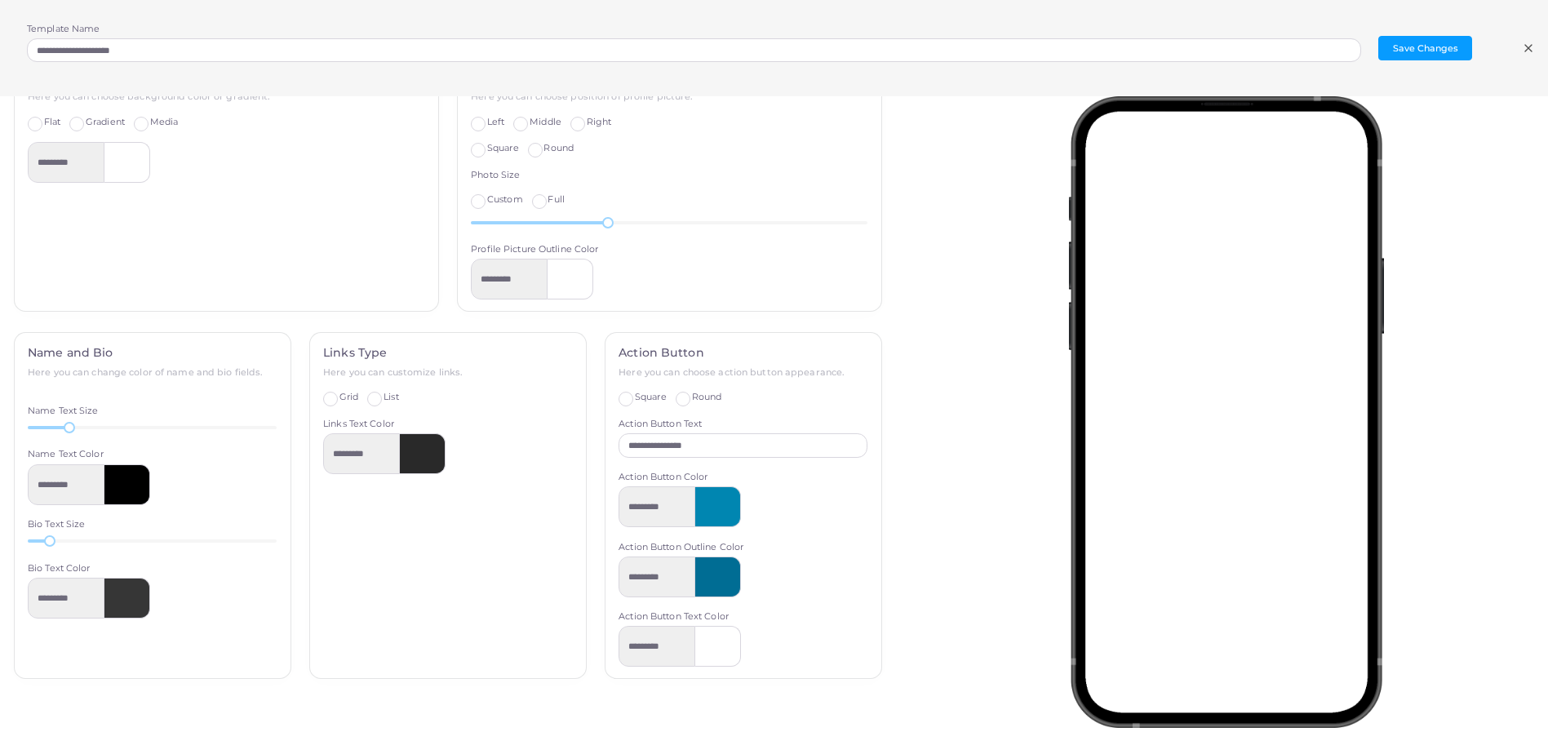
click at [384, 402] on label "List" at bounding box center [391, 397] width 15 height 13
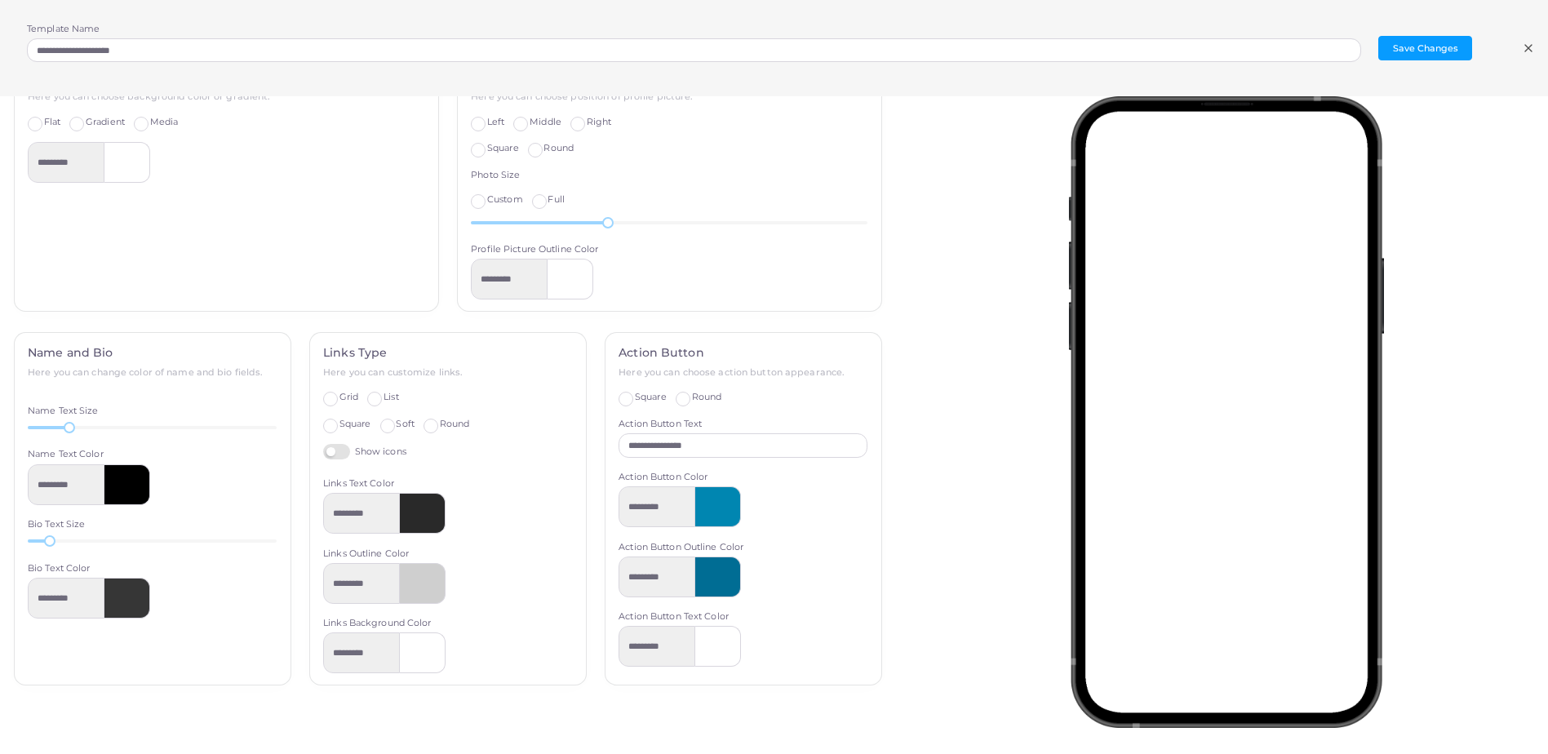
click at [440, 426] on label "Round" at bounding box center [455, 424] width 30 height 13
click at [343, 451] on label "Show icons" at bounding box center [364, 452] width 83 height 16
click at [344, 451] on label "Show icons" at bounding box center [364, 452] width 83 height 16
drag, startPoint x: 1527, startPoint y: 53, endPoint x: 1525, endPoint y: 63, distance: 10.1
click at [1527, 54] on icon at bounding box center [1528, 48] width 13 height 13
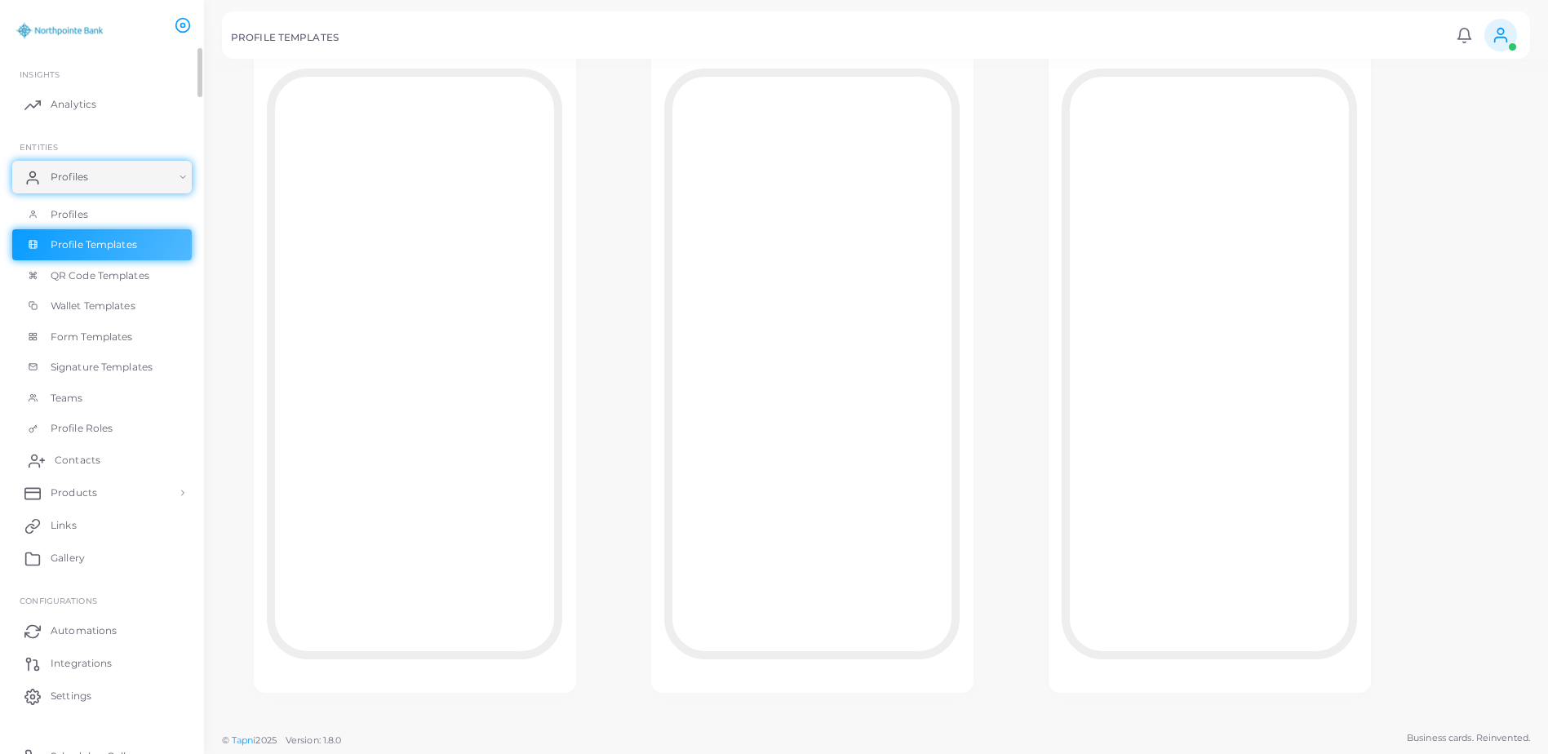
scroll to position [17, 0]
